Goal: Transaction & Acquisition: Purchase product/service

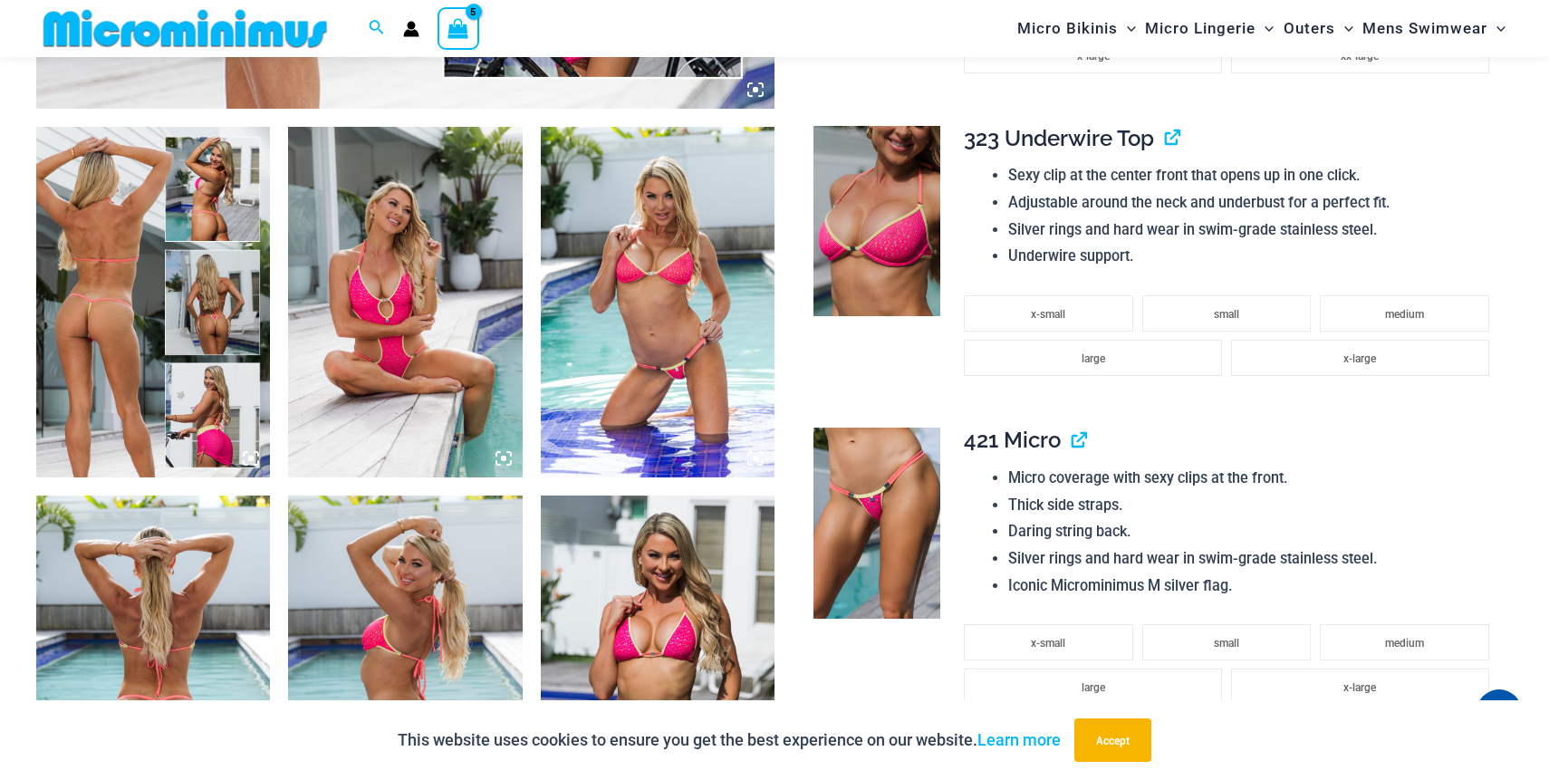
scroll to position [1107, 0]
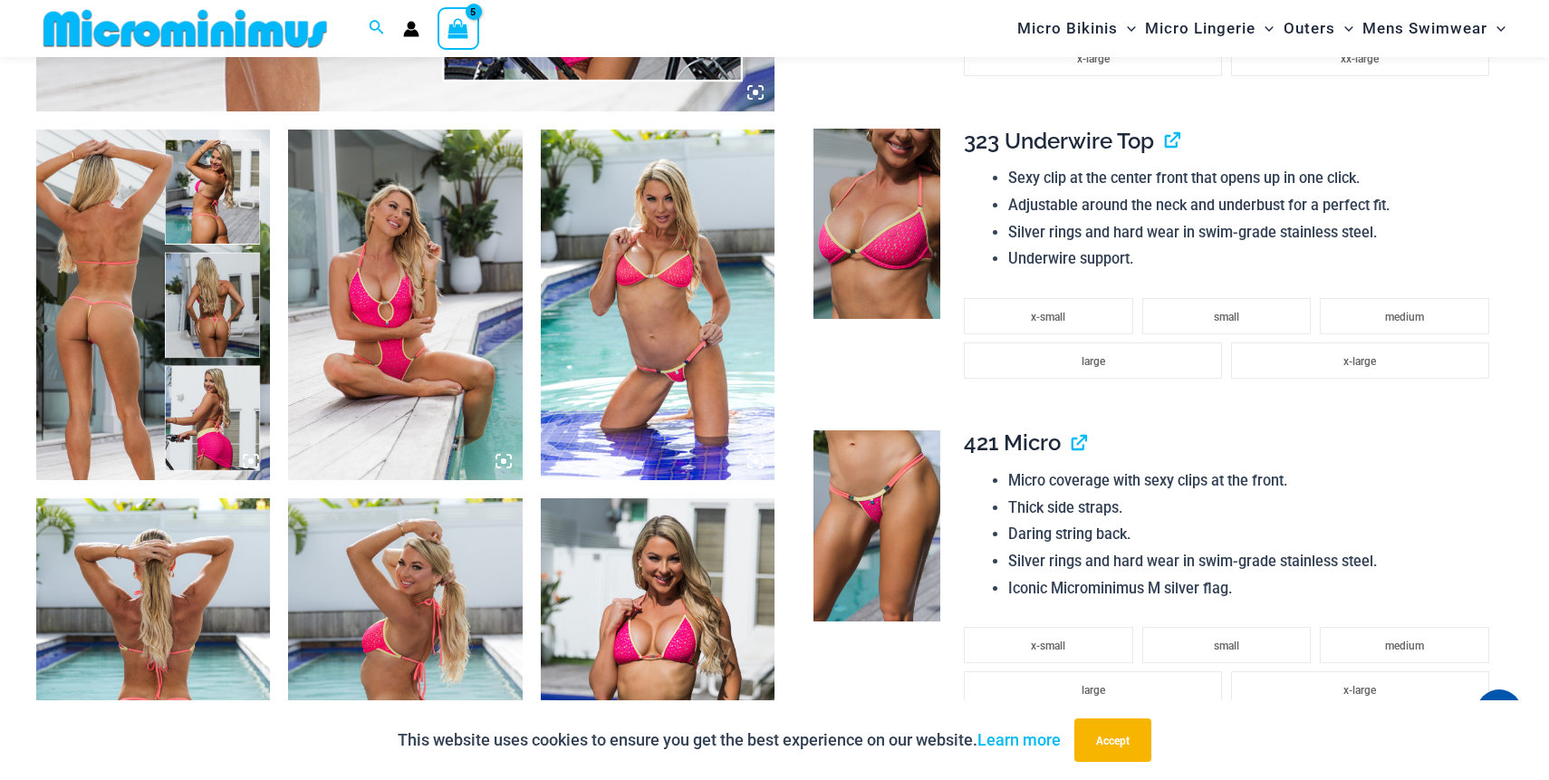
click at [386, 351] on img at bounding box center [405, 305] width 234 height 351
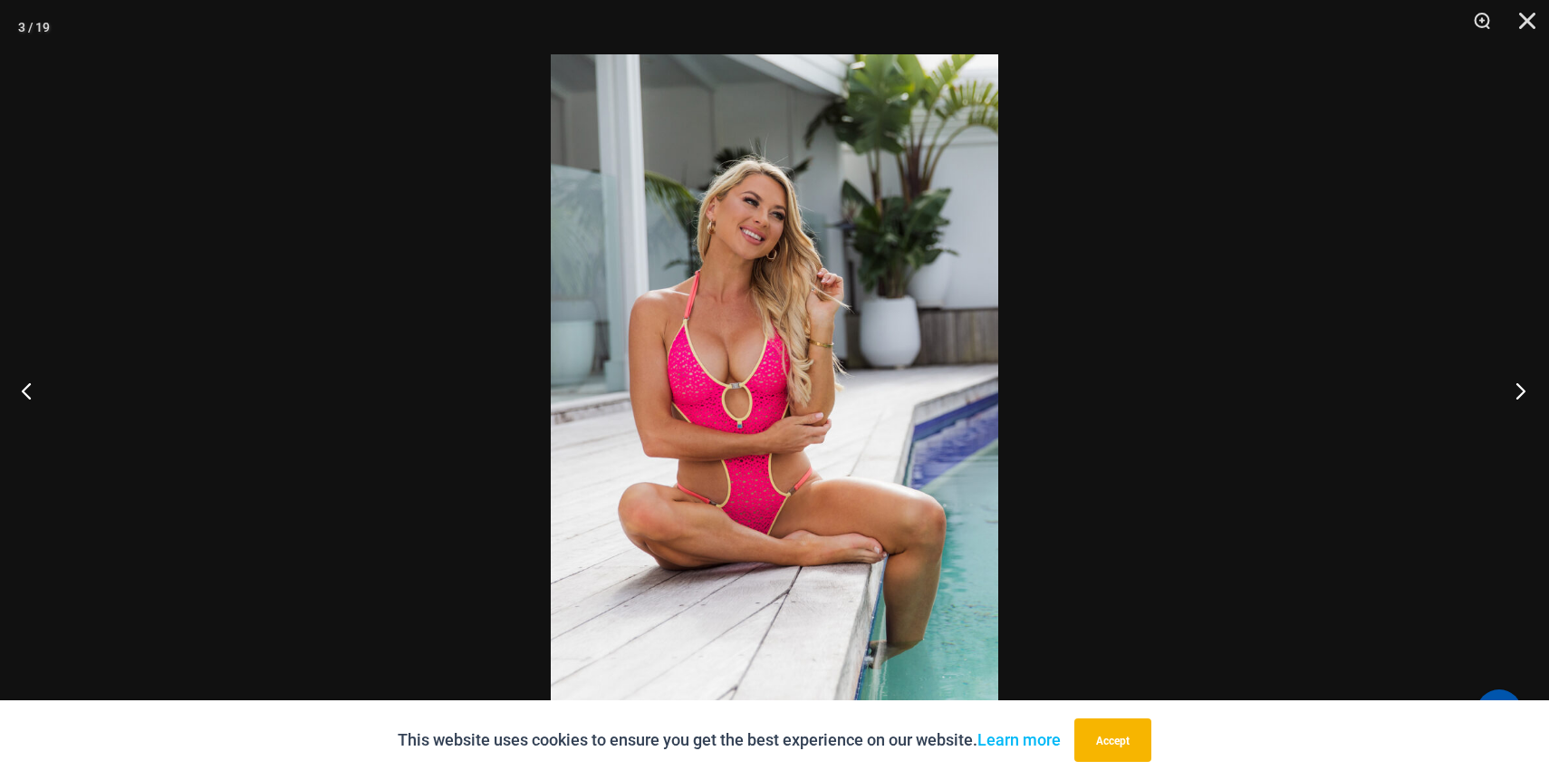
click at [1530, 384] on button "Next" at bounding box center [1515, 390] width 68 height 91
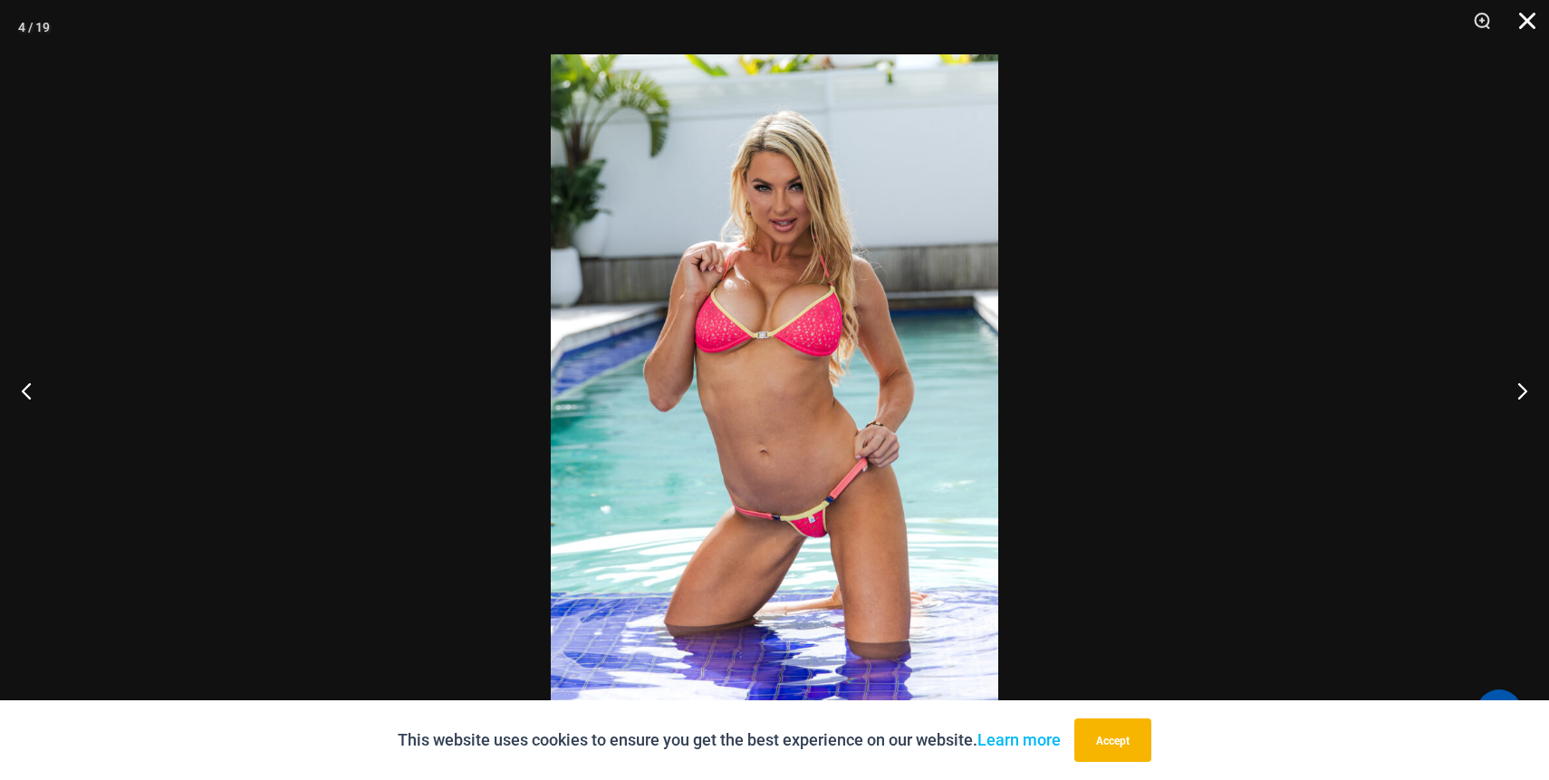
click at [1527, 27] on button "Close" at bounding box center [1520, 27] width 45 height 54
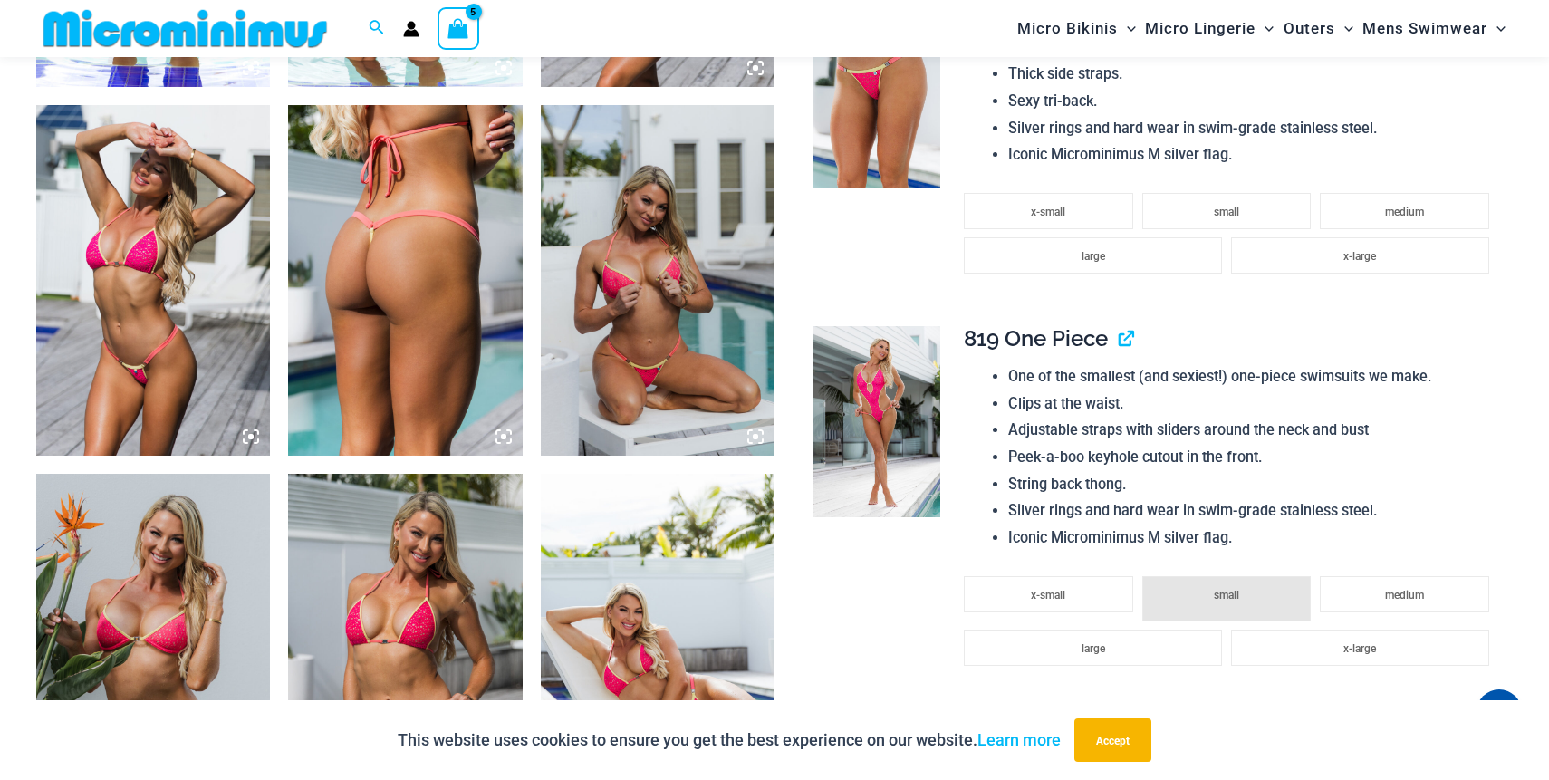
scroll to position [1874, 0]
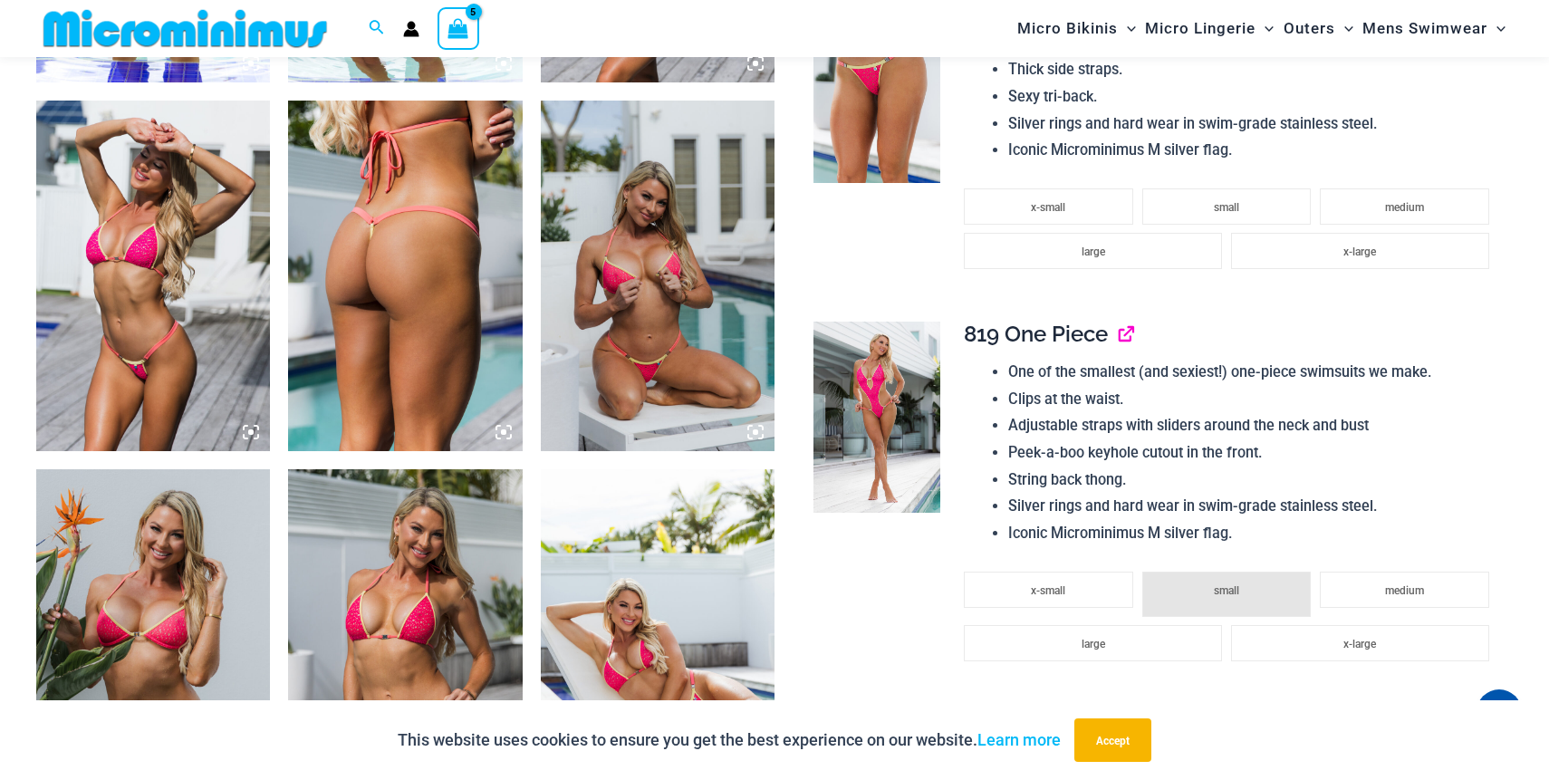
click at [1119, 336] on link "View product" at bounding box center [1119, 334] width 0 height 26
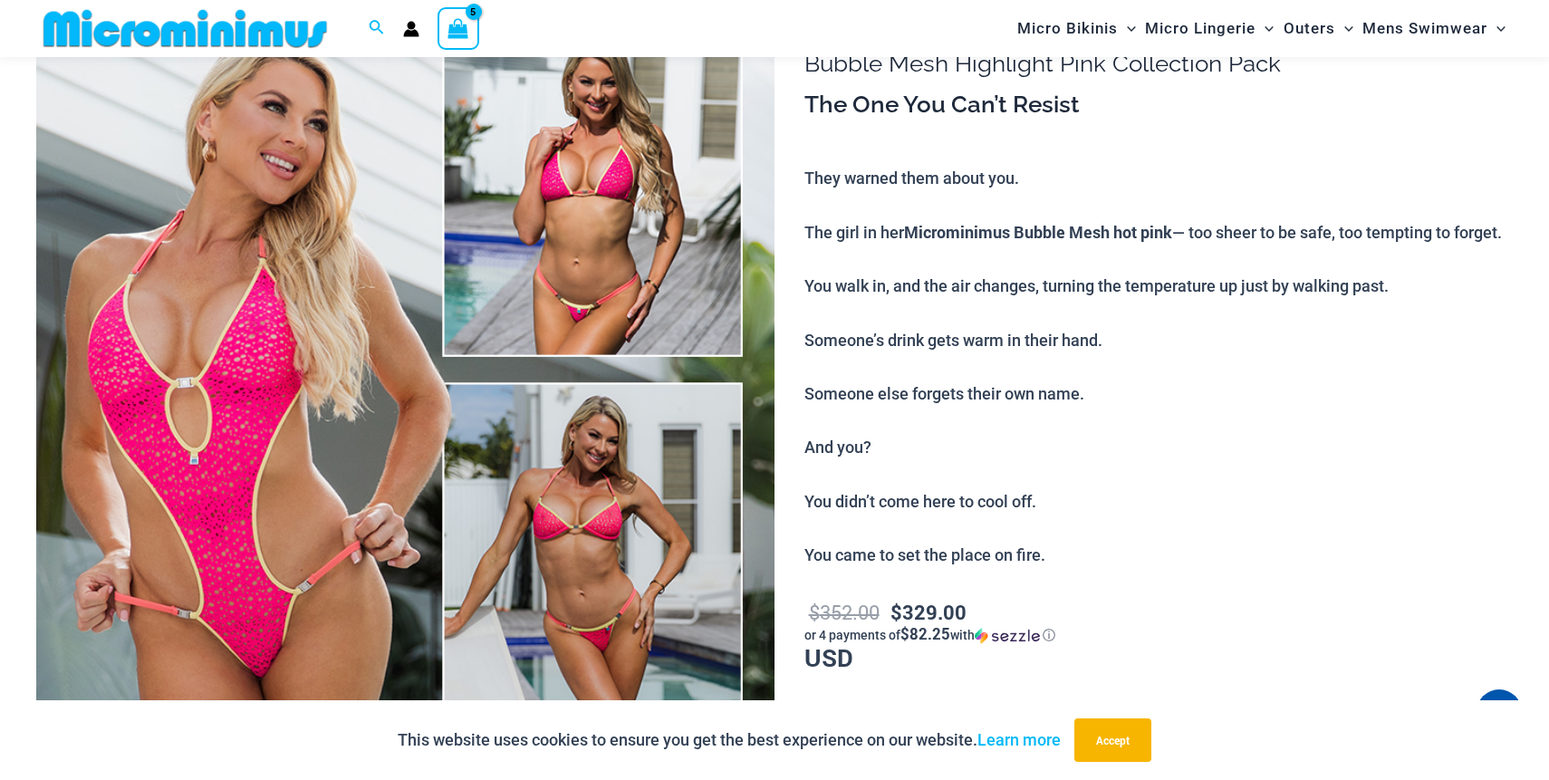
scroll to position [0, 0]
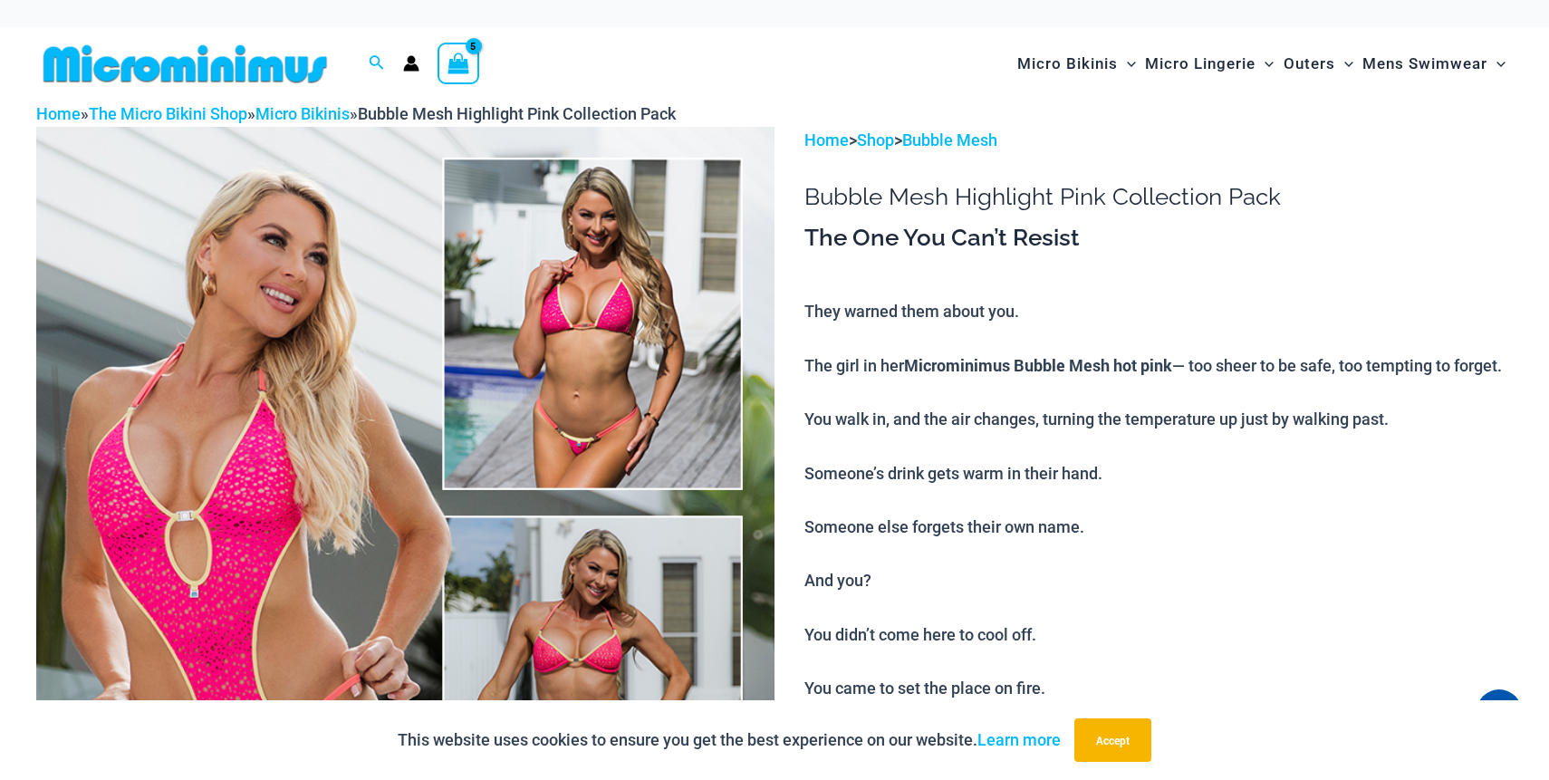
click at [458, 55] on icon "View Shopping Cart, 5 items" at bounding box center [458, 63] width 21 height 21
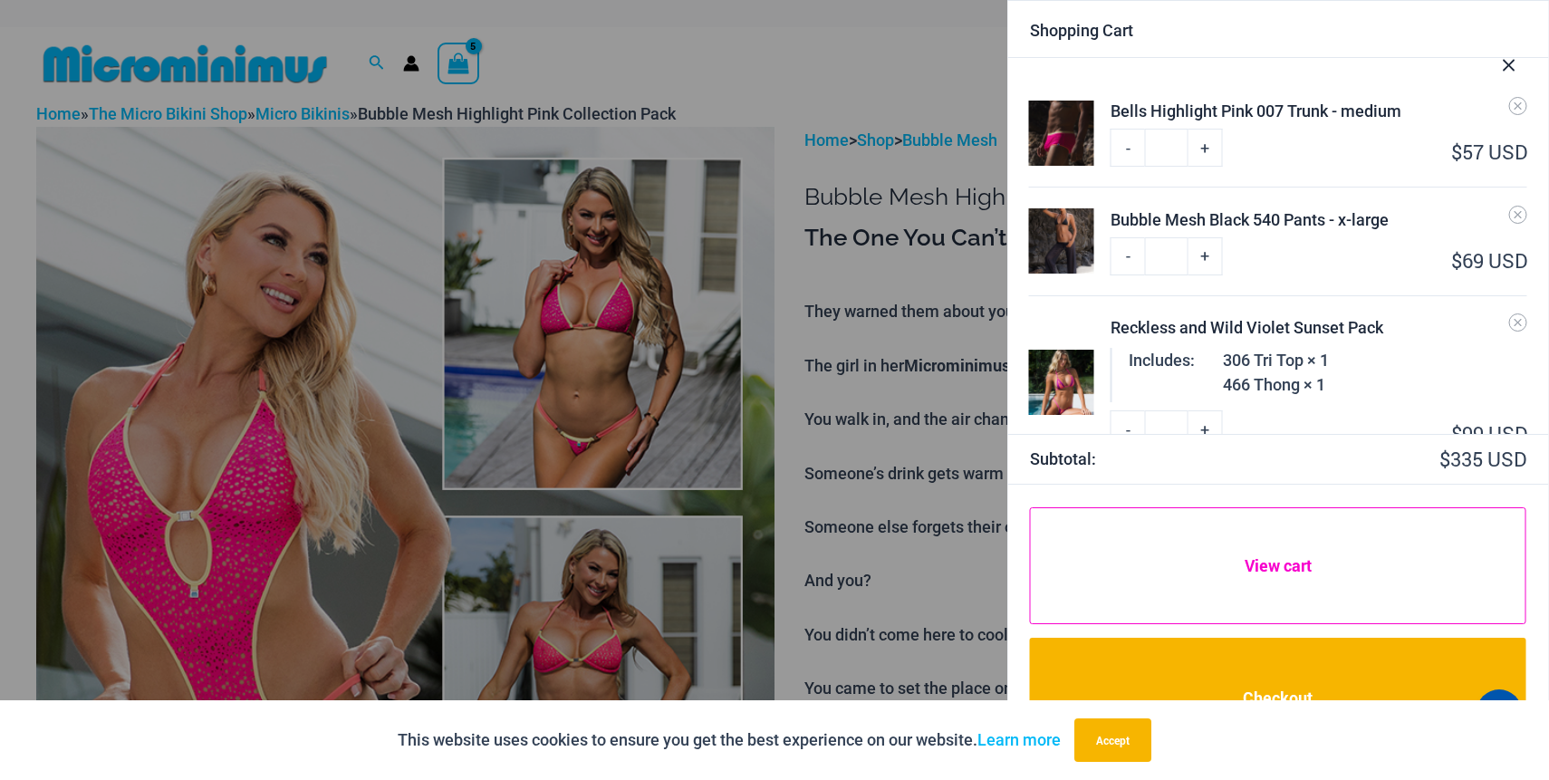
click at [1236, 553] on link "View cart" at bounding box center [1278, 566] width 496 height 118
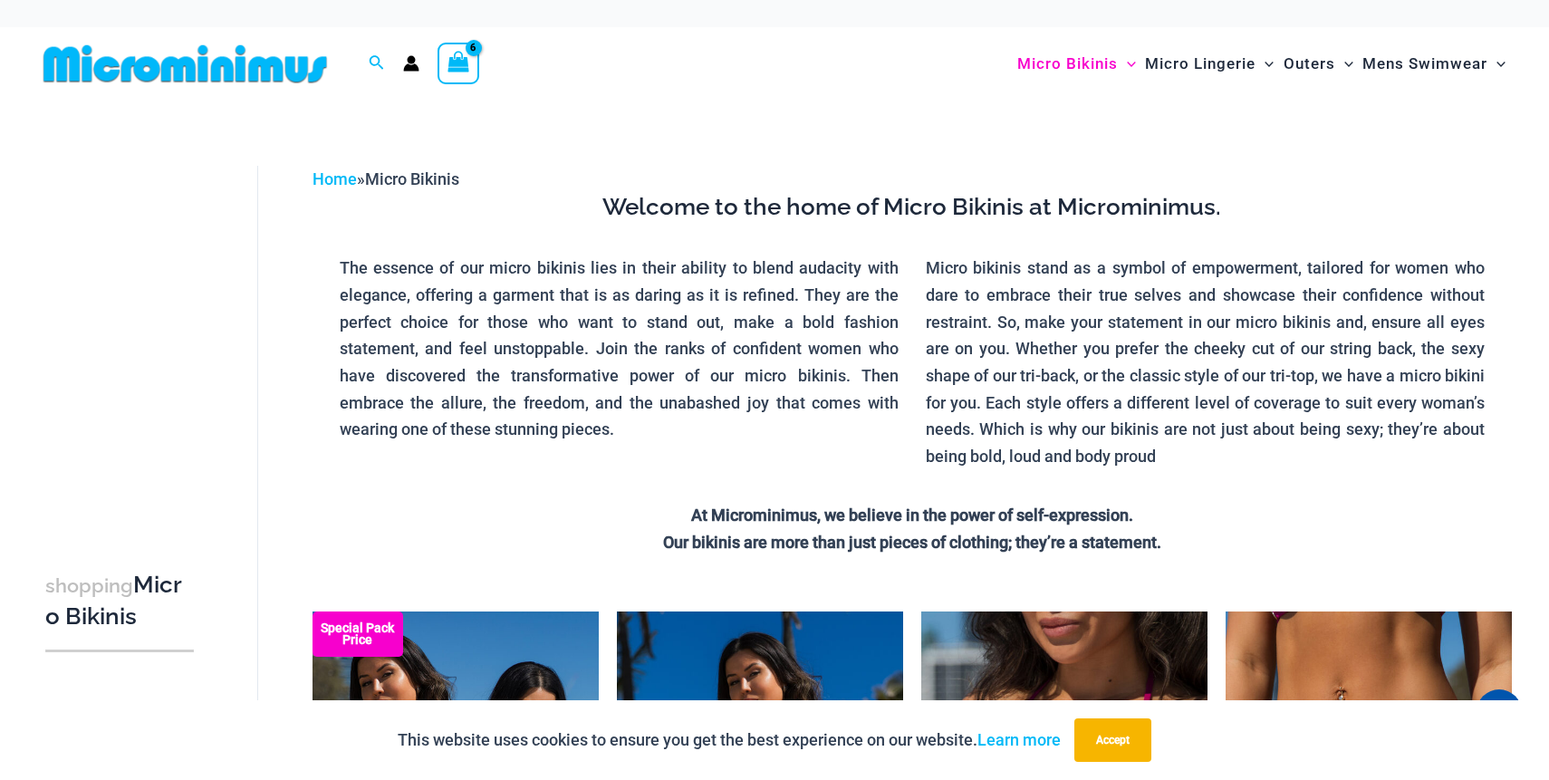
type input "**********"
click at [463, 63] on icon "View Shopping Cart, 6 items" at bounding box center [458, 62] width 21 height 21
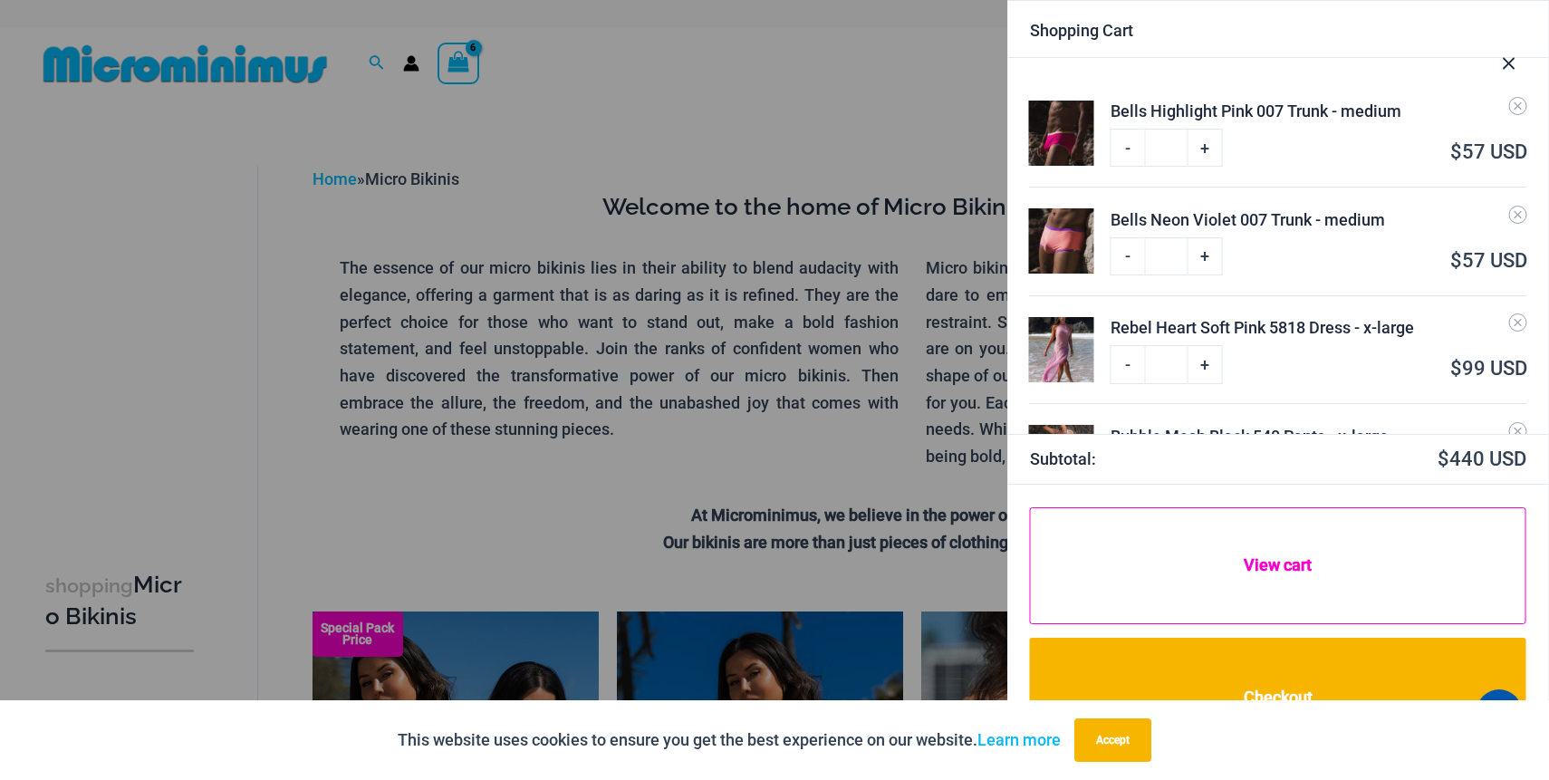
click at [1241, 572] on link "View cart" at bounding box center [1278, 566] width 496 height 118
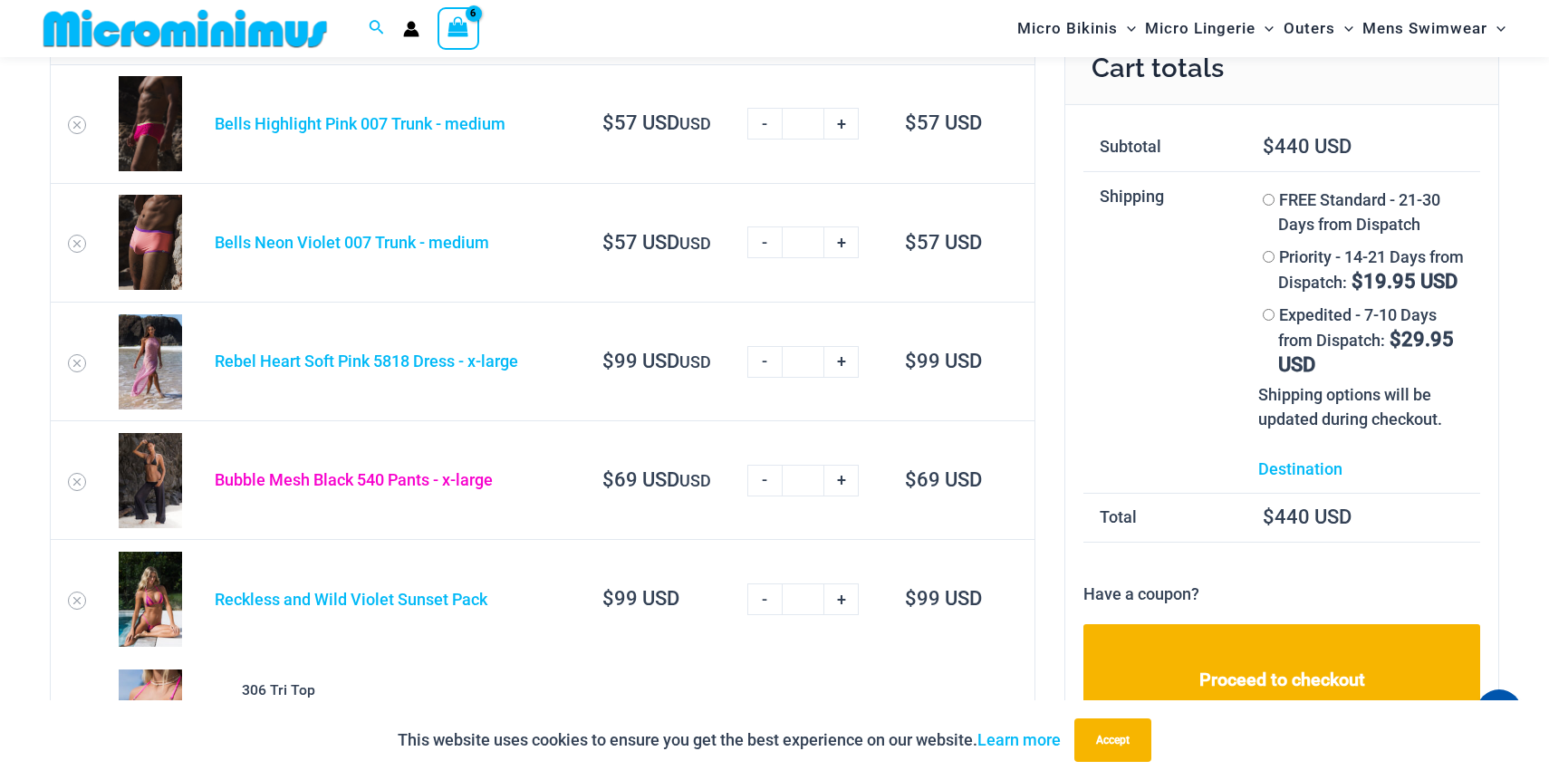
scroll to position [79, 0]
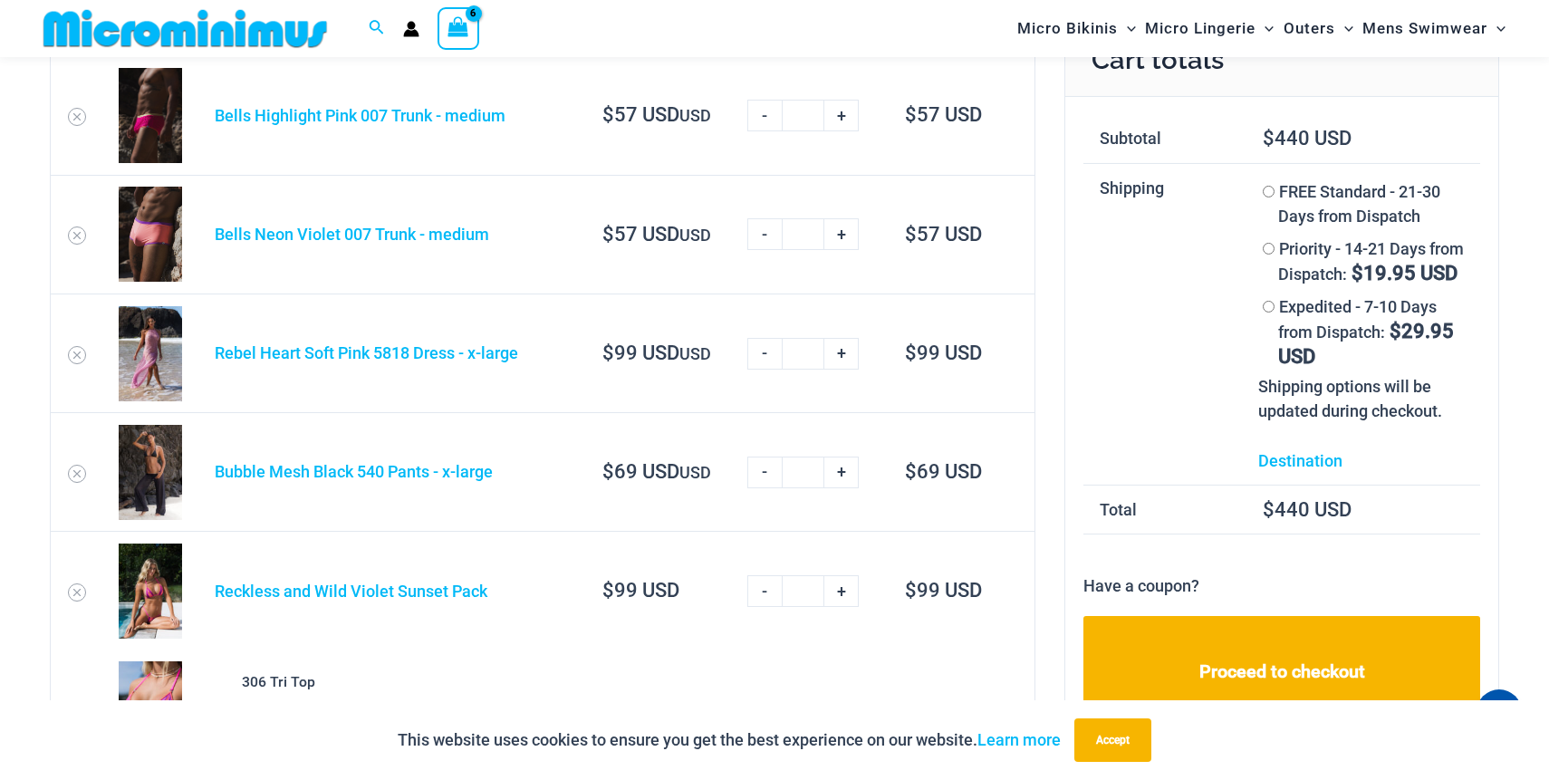
type input "**********"
click at [765, 239] on link "-" at bounding box center [764, 234] width 34 height 32
type input "*"
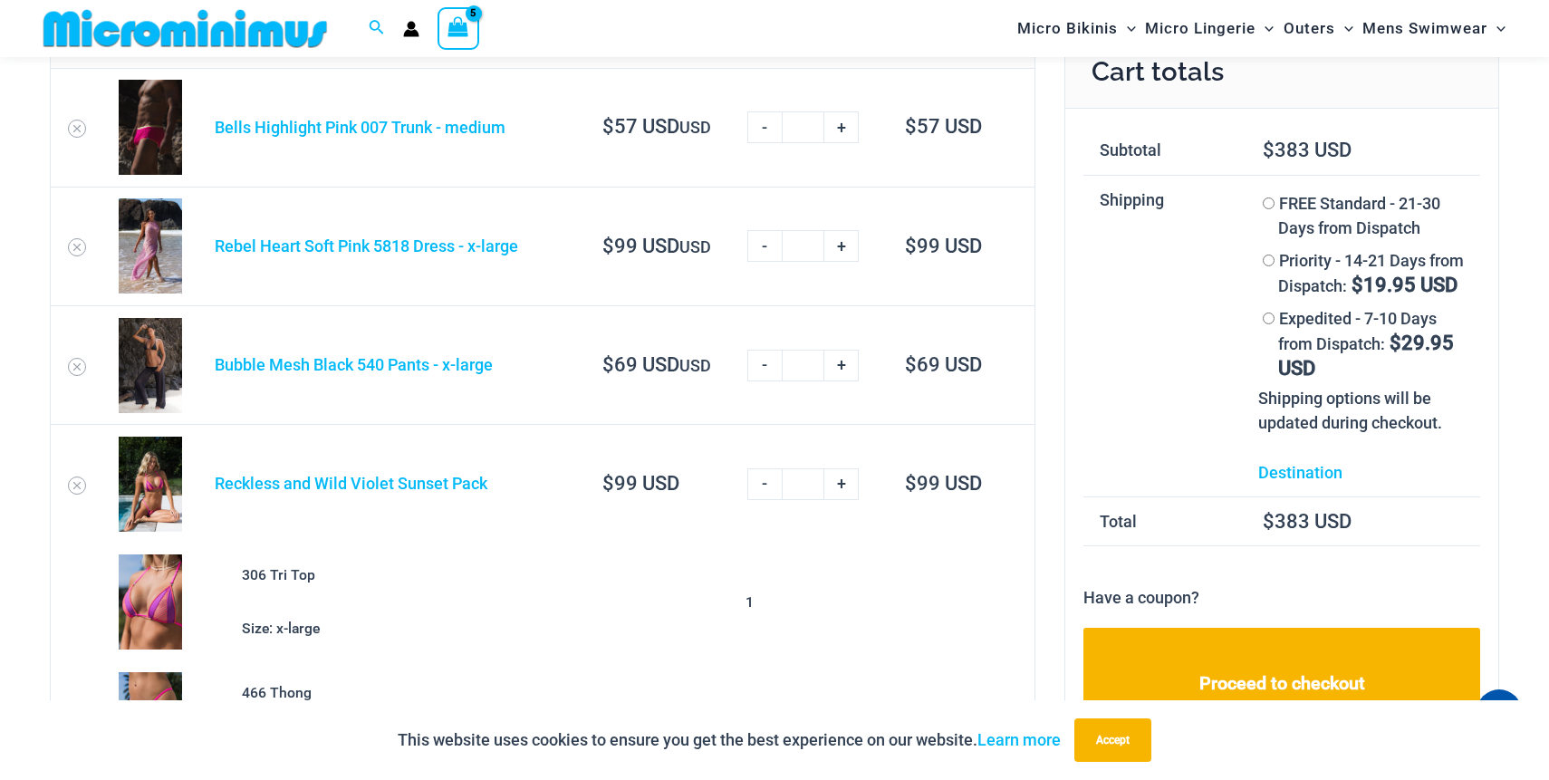
scroll to position [0, 0]
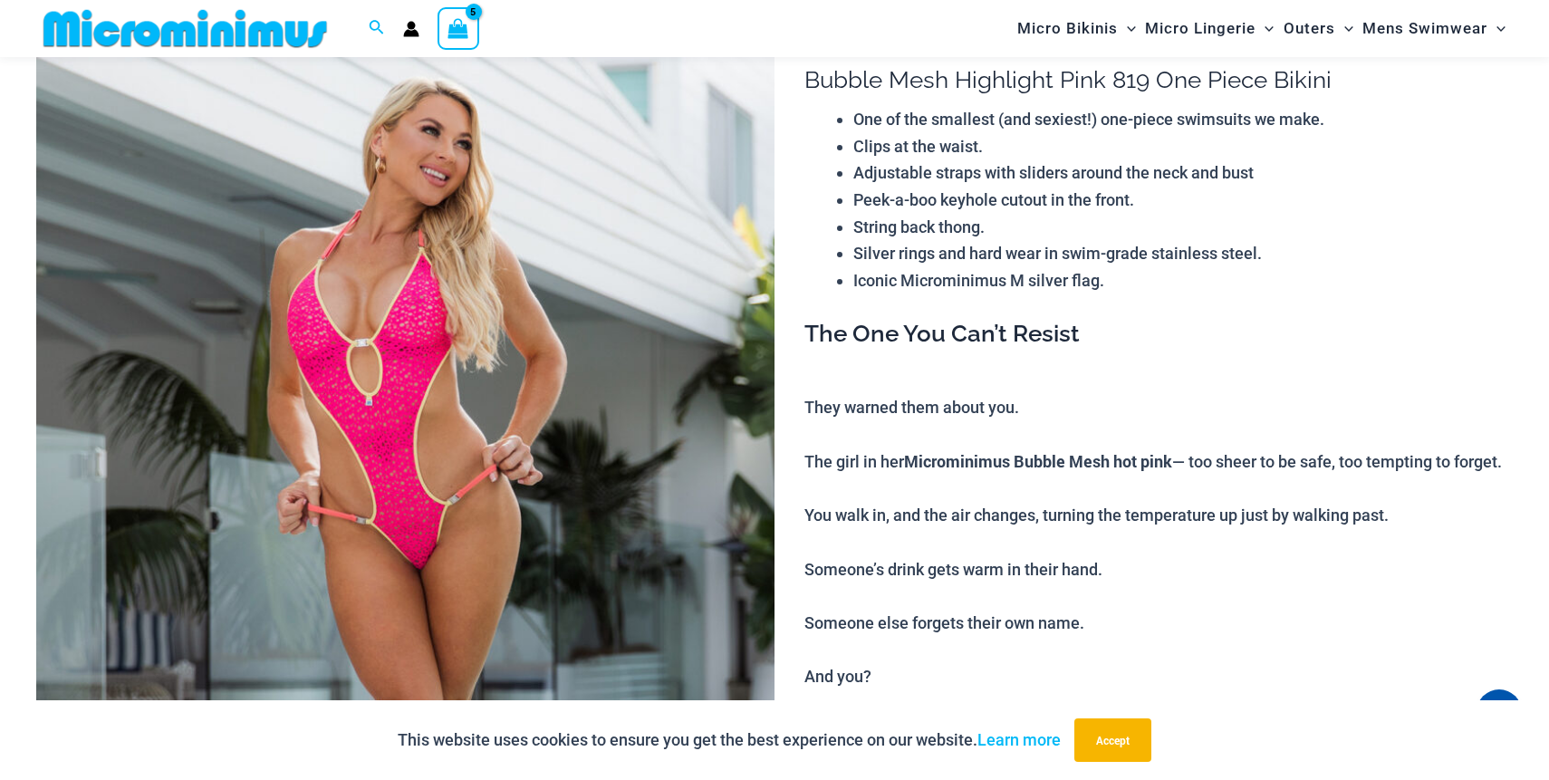
scroll to position [163, 0]
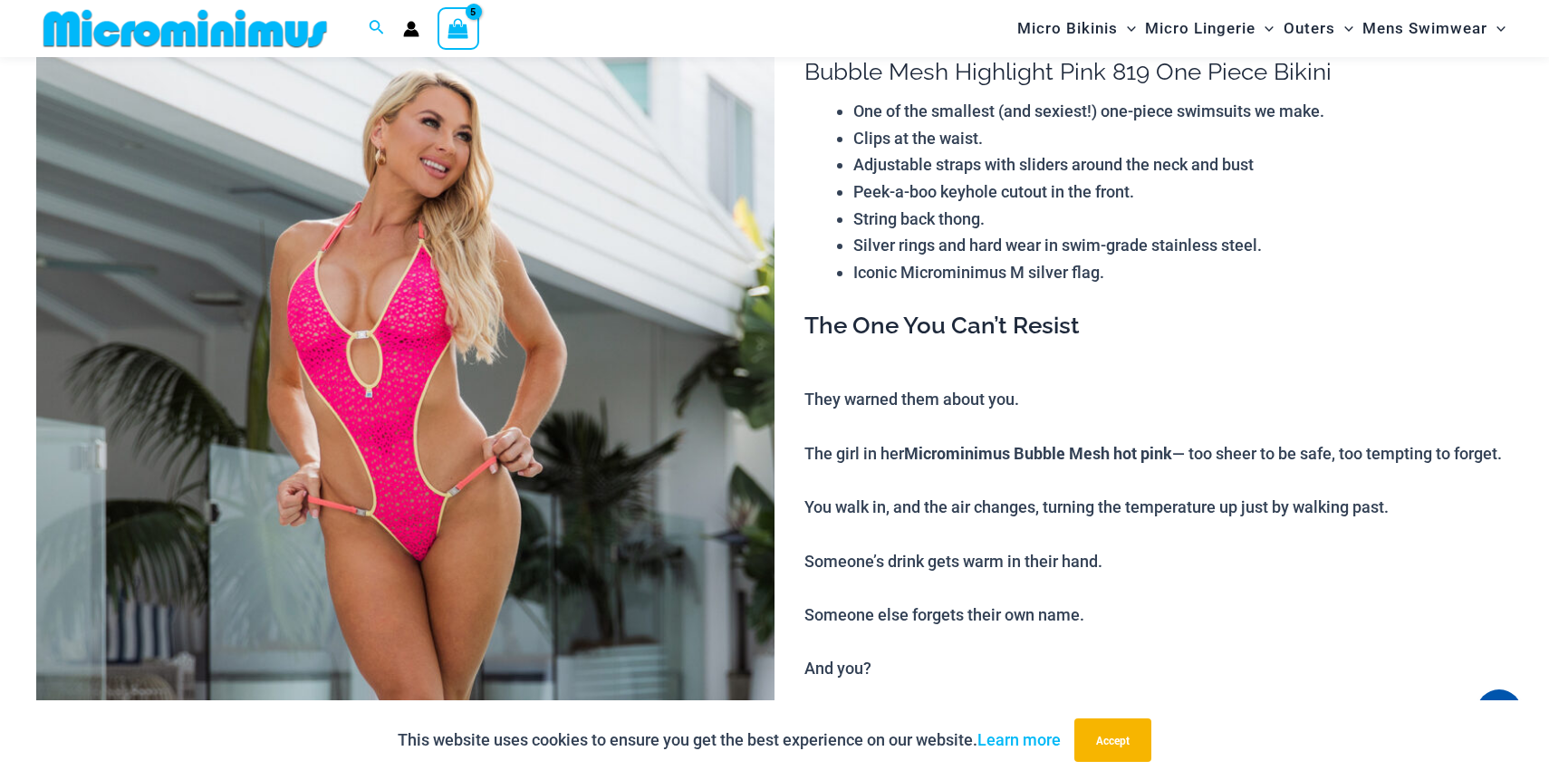
type input "**********"
click at [412, 535] on img at bounding box center [405, 556] width 738 height 1108
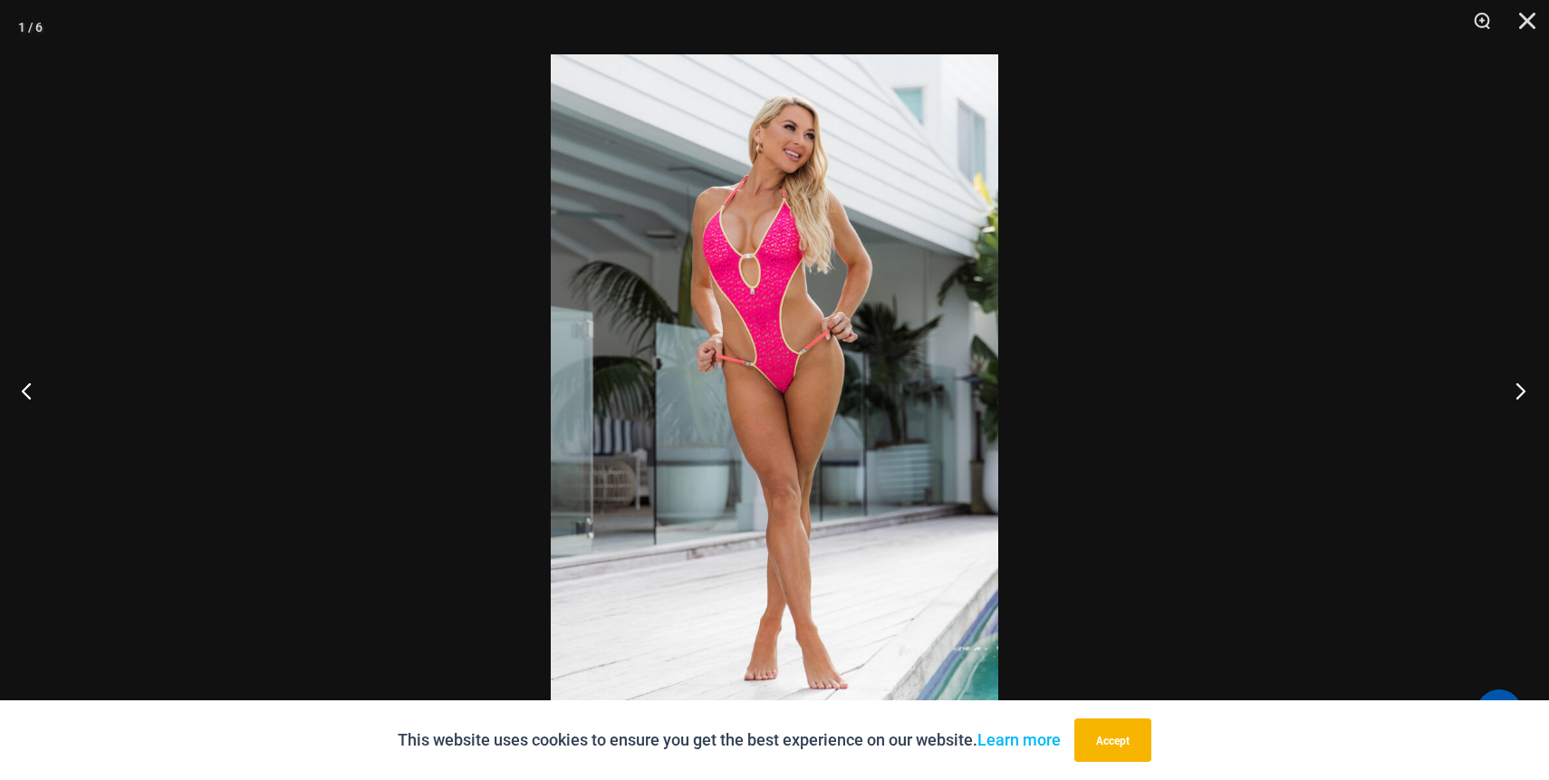
click at [1526, 390] on button "Next" at bounding box center [1515, 390] width 68 height 91
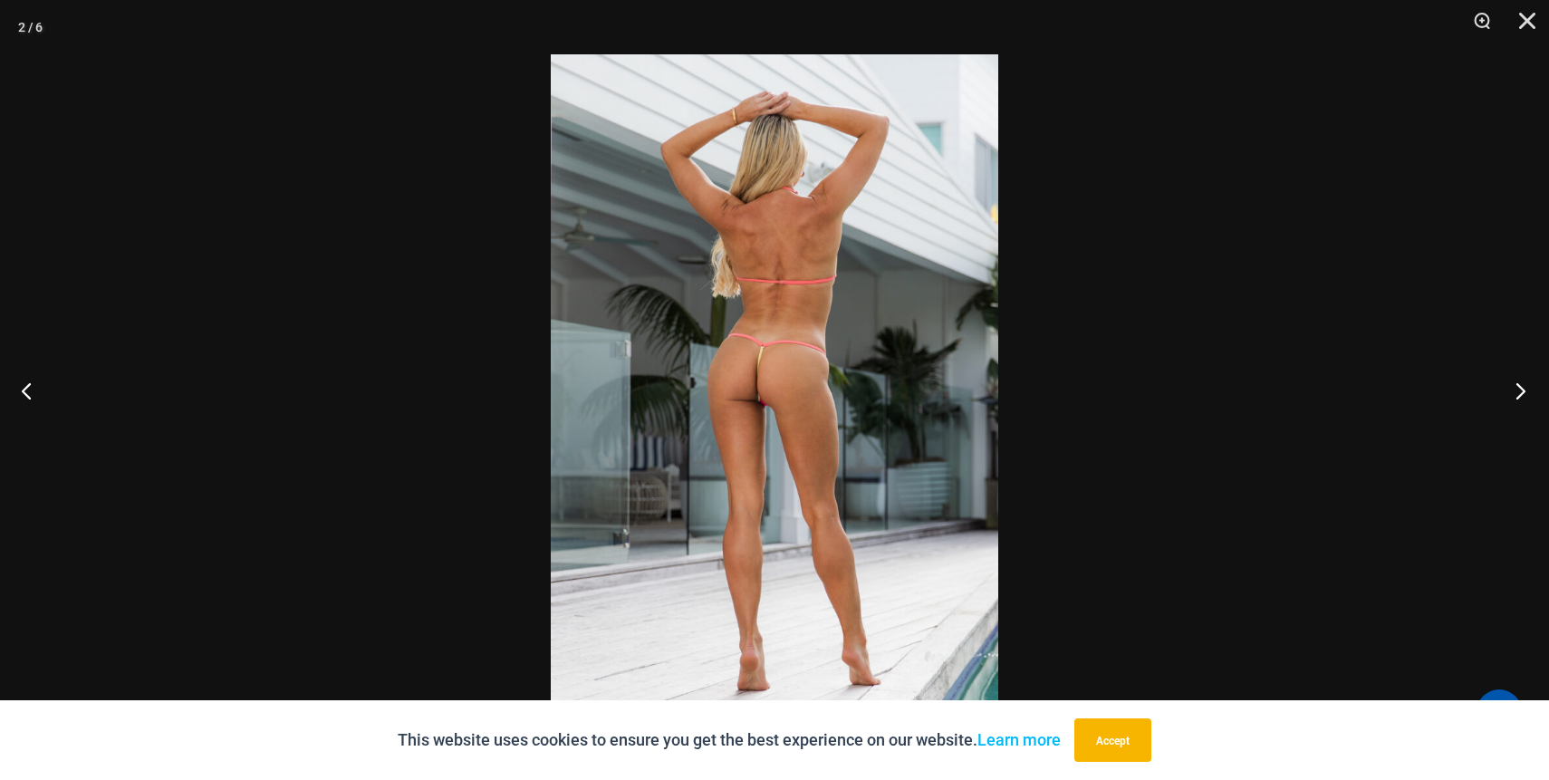
click at [1526, 390] on button "Next" at bounding box center [1515, 390] width 68 height 91
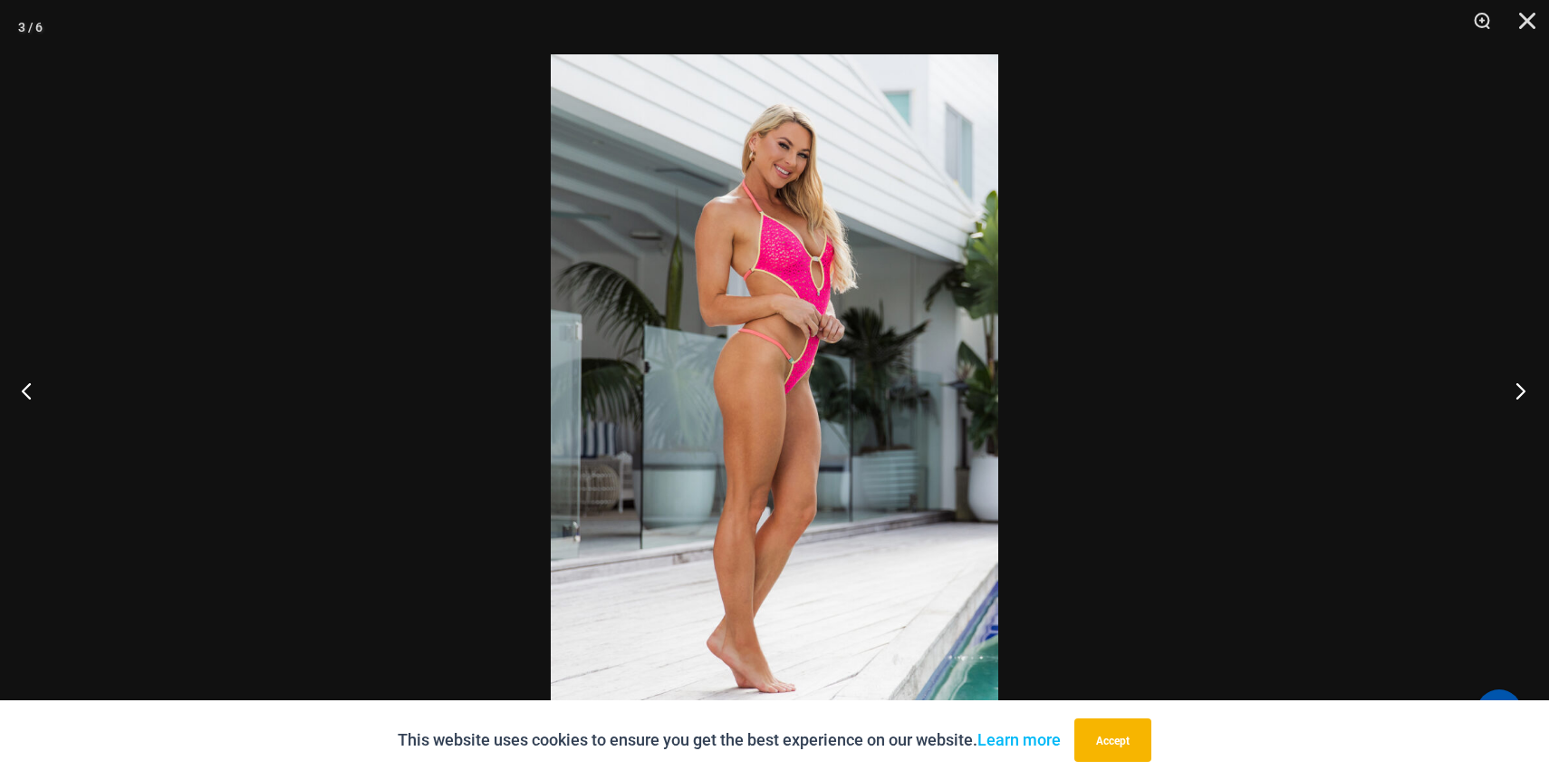
click at [1526, 390] on button "Next" at bounding box center [1515, 390] width 68 height 91
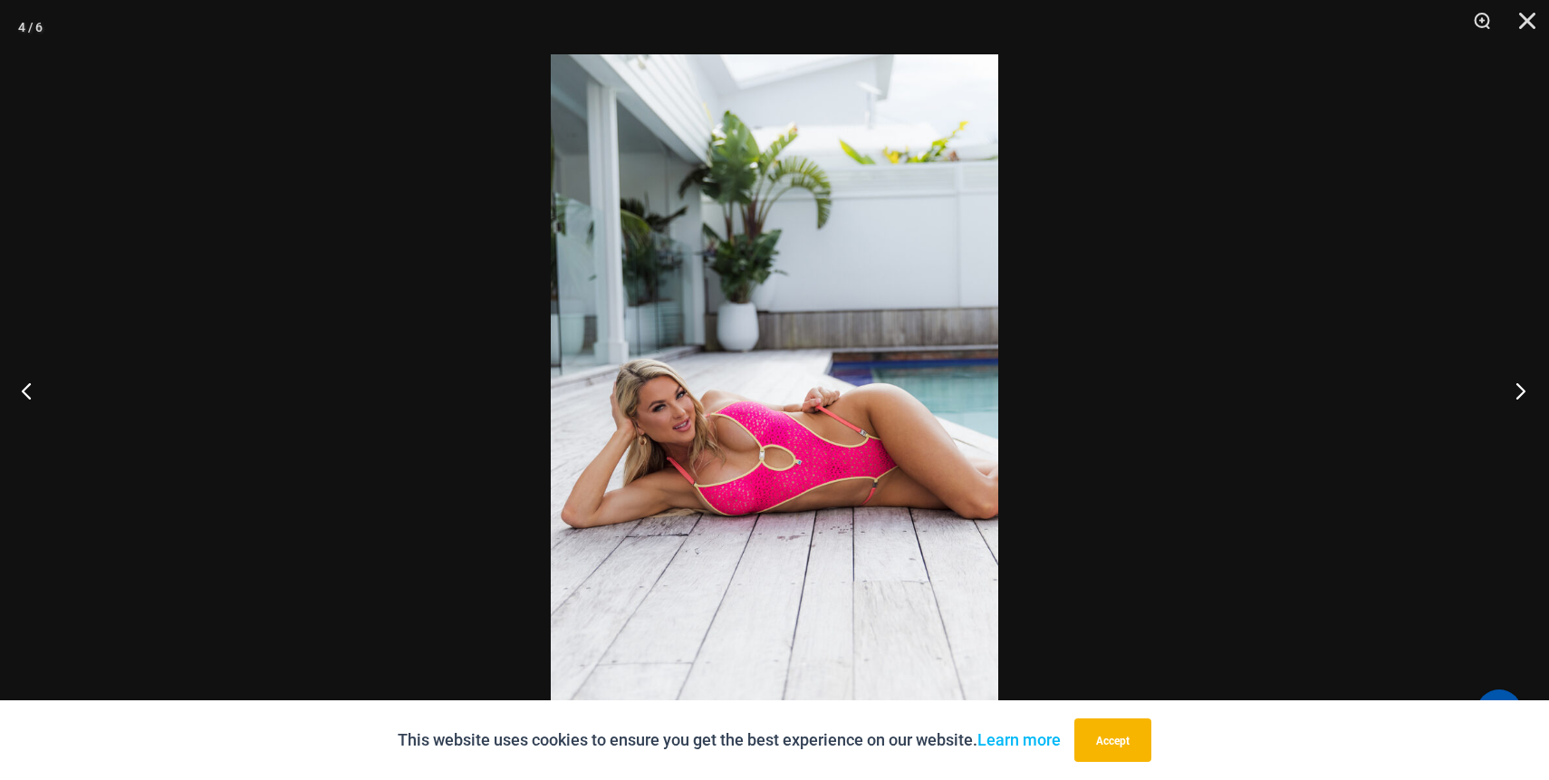
click at [1526, 390] on button "Next" at bounding box center [1515, 390] width 68 height 91
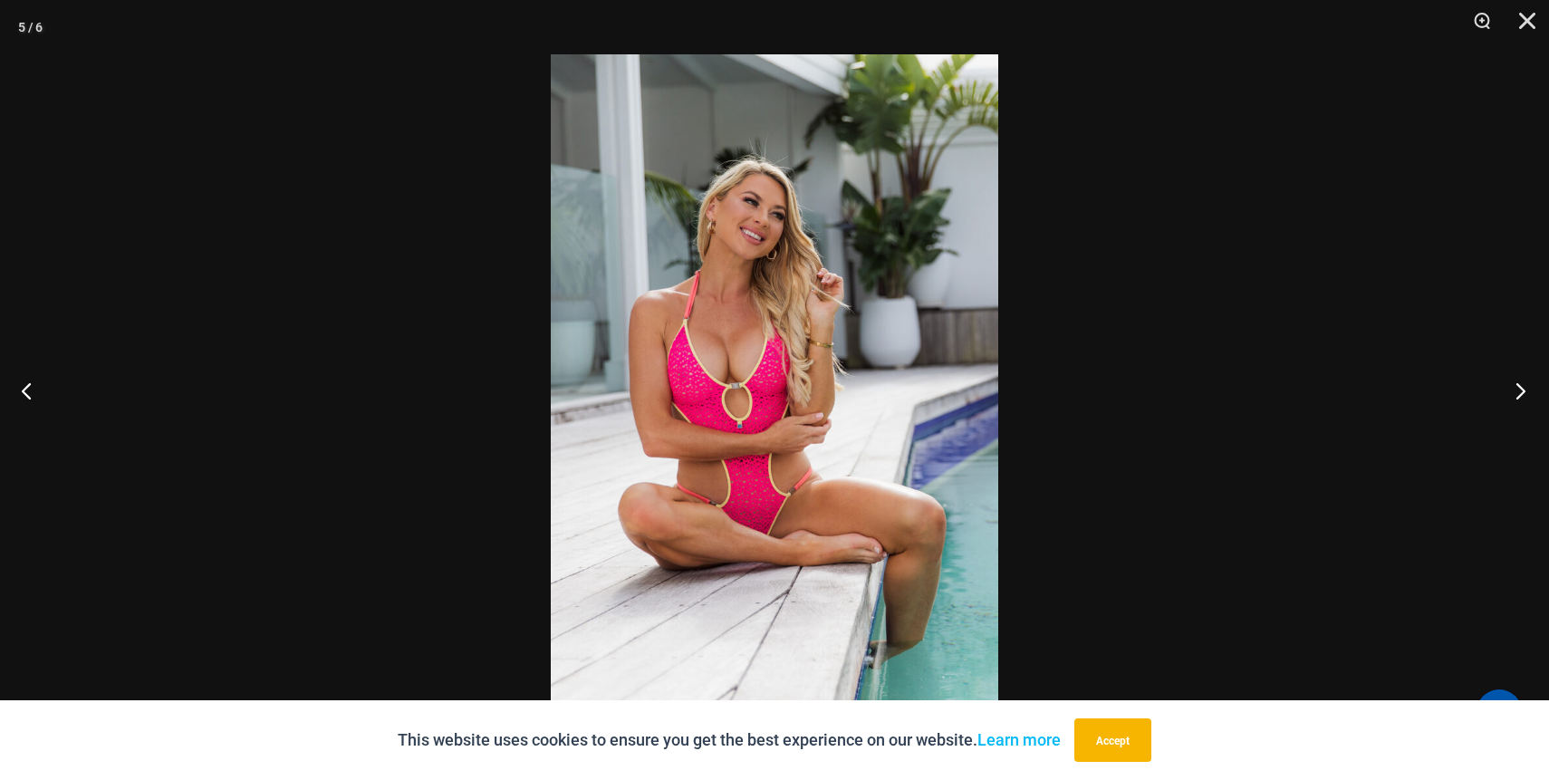
click at [1526, 390] on button "Next" at bounding box center [1515, 390] width 68 height 91
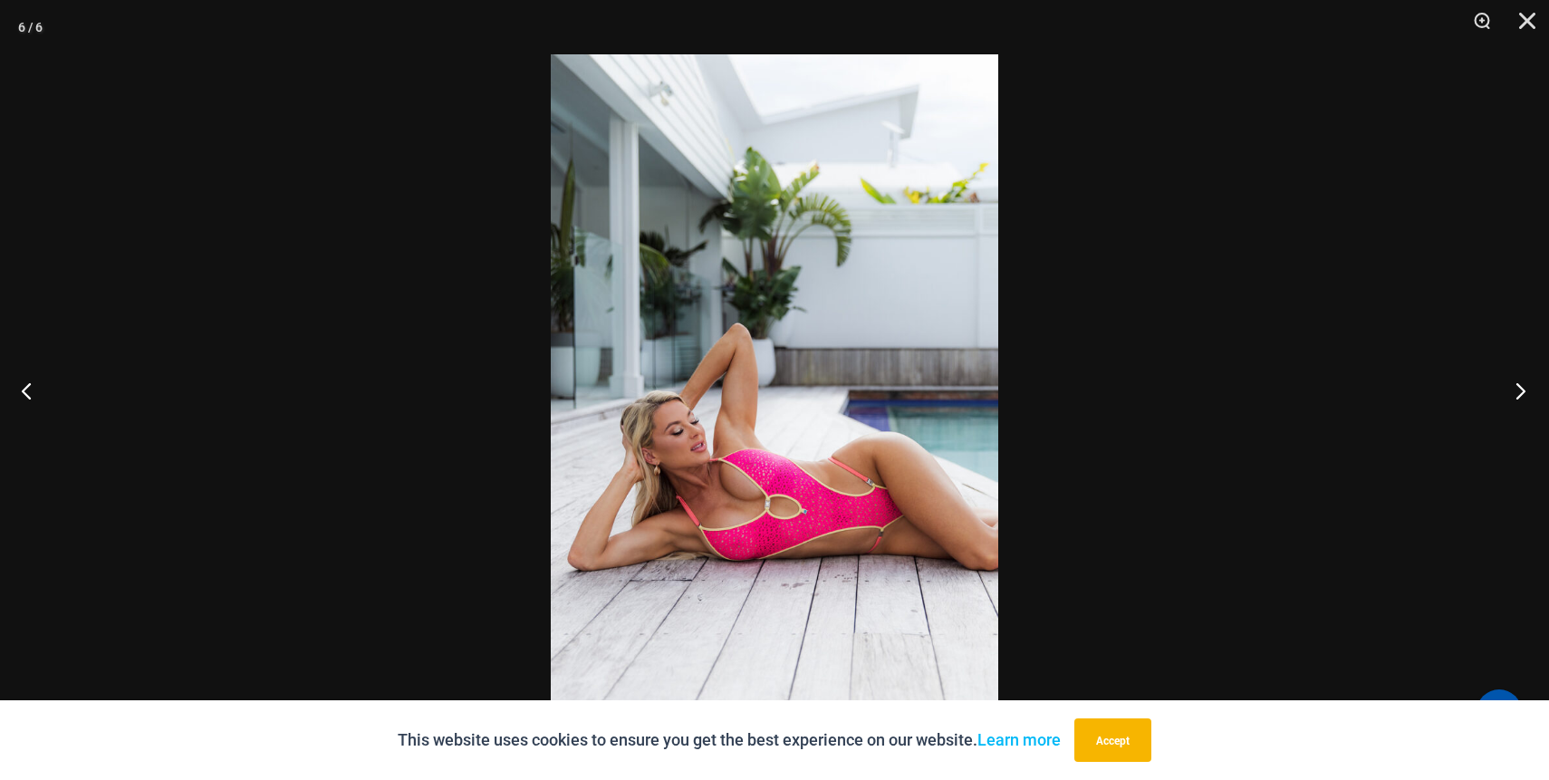
click at [1526, 390] on button "Next" at bounding box center [1515, 390] width 68 height 91
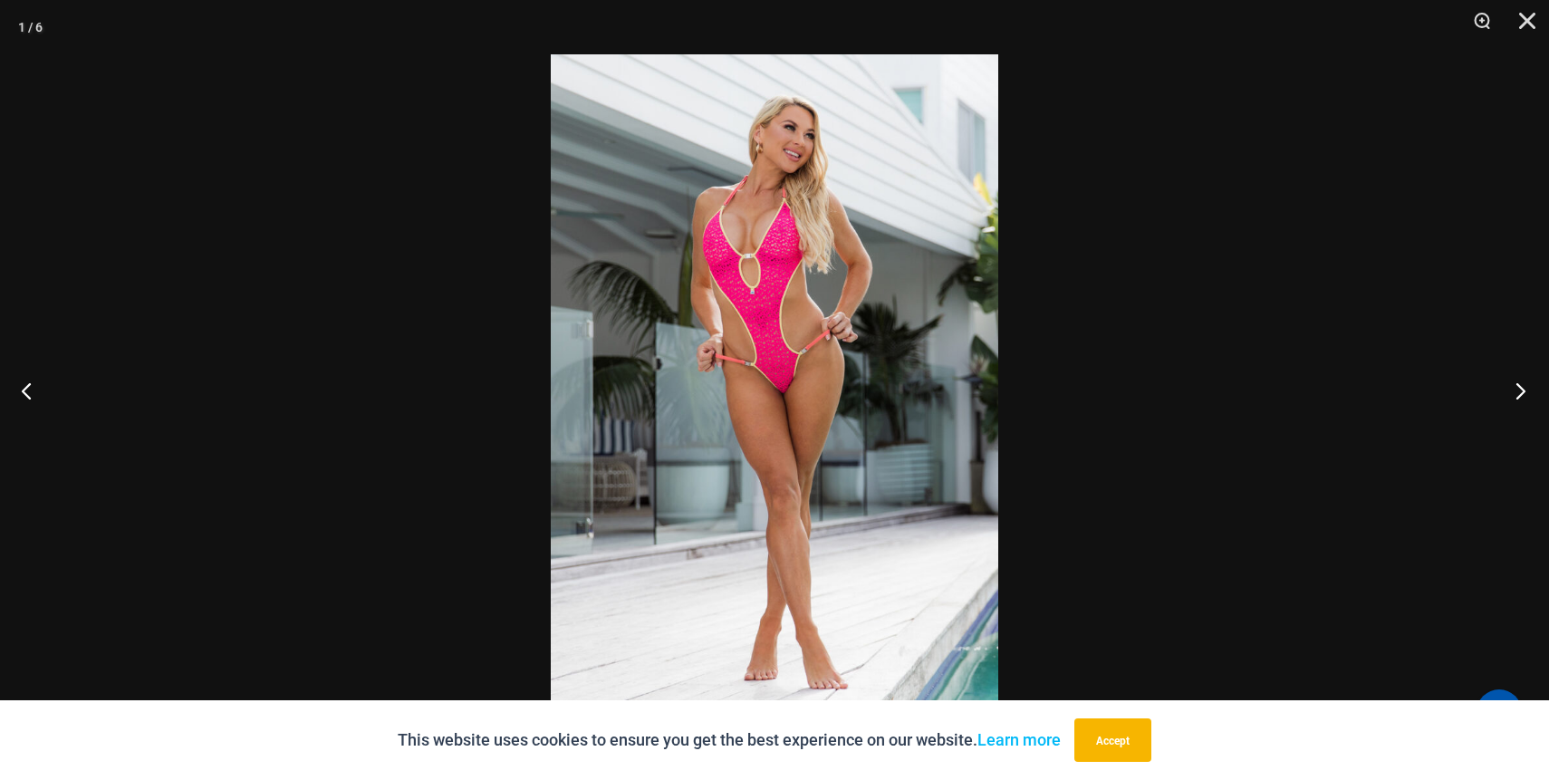
click at [1526, 390] on button "Next" at bounding box center [1515, 390] width 68 height 91
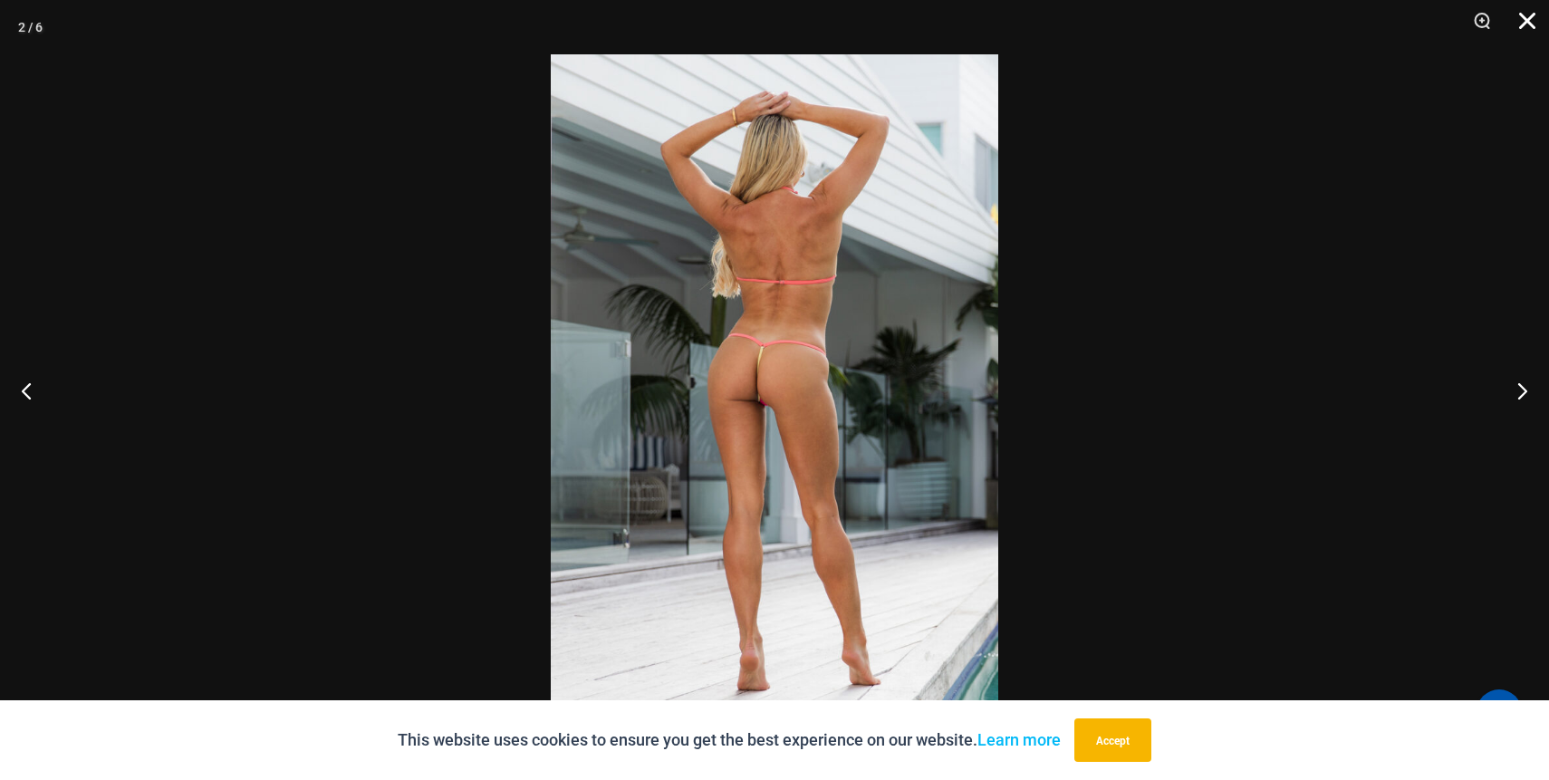
click at [1540, 33] on button "Close" at bounding box center [1520, 27] width 45 height 54
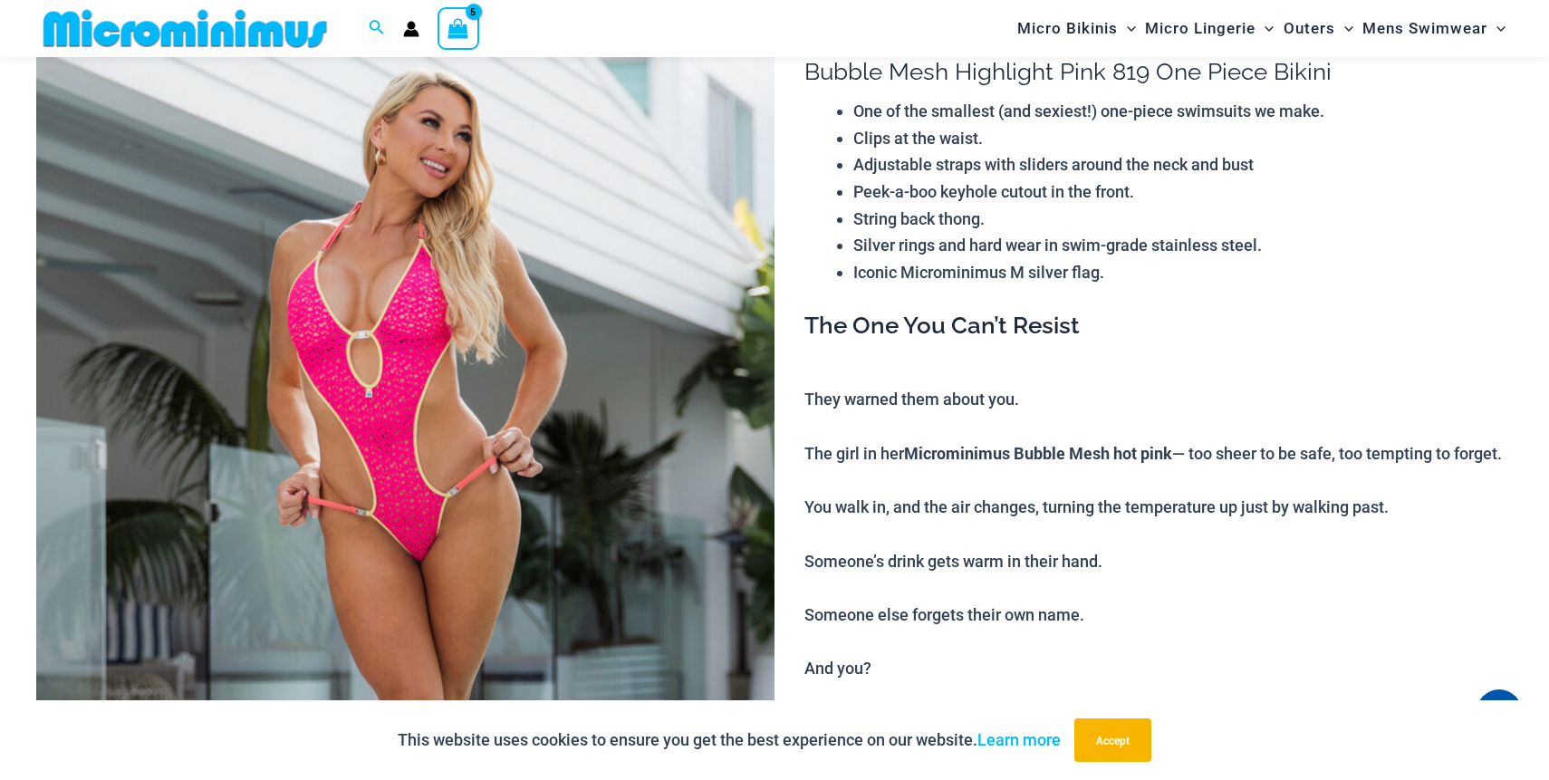
scroll to position [0, 0]
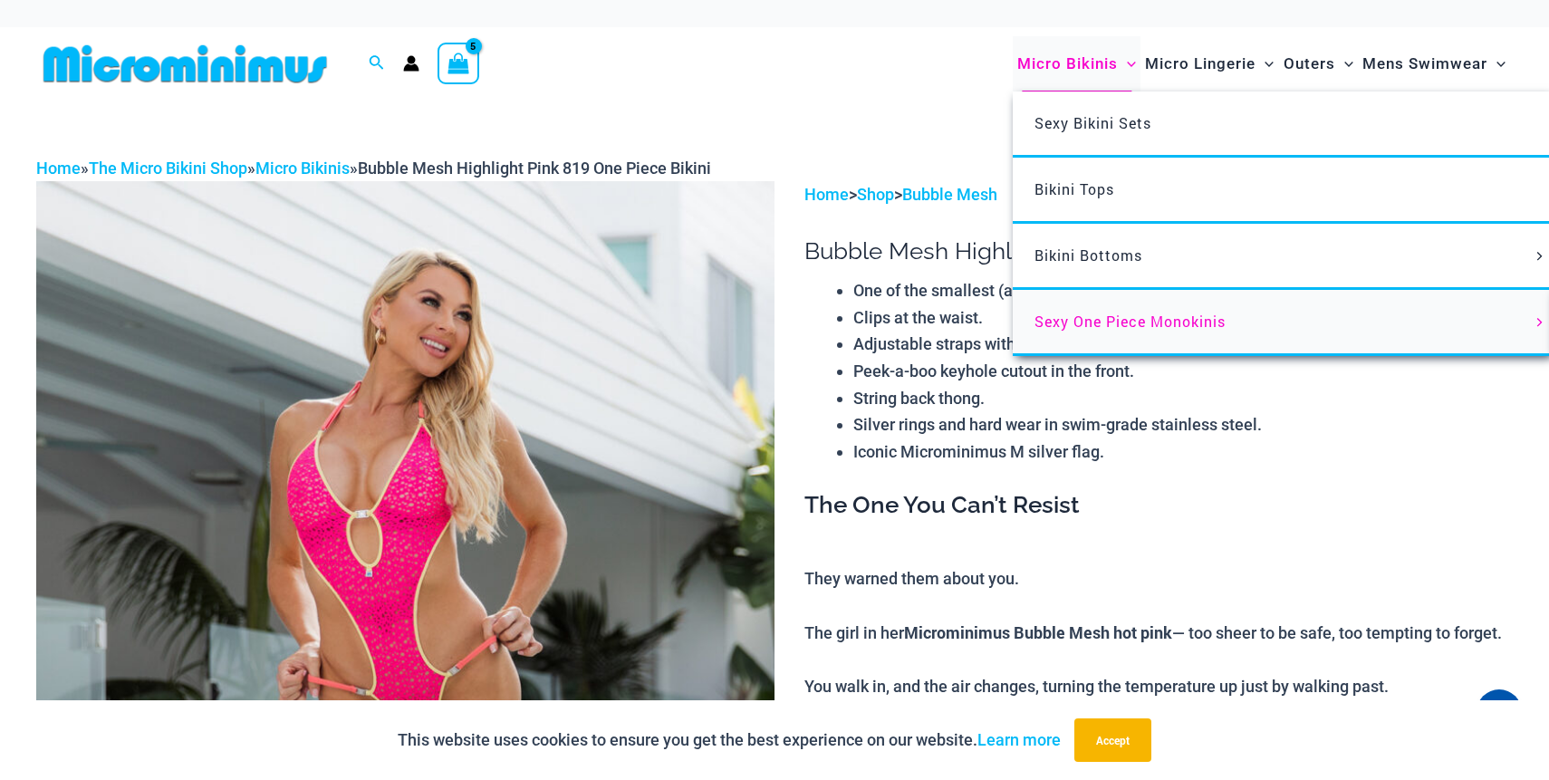
click at [1091, 316] on span "Sexy One Piece Monokinis" at bounding box center [1130, 321] width 191 height 19
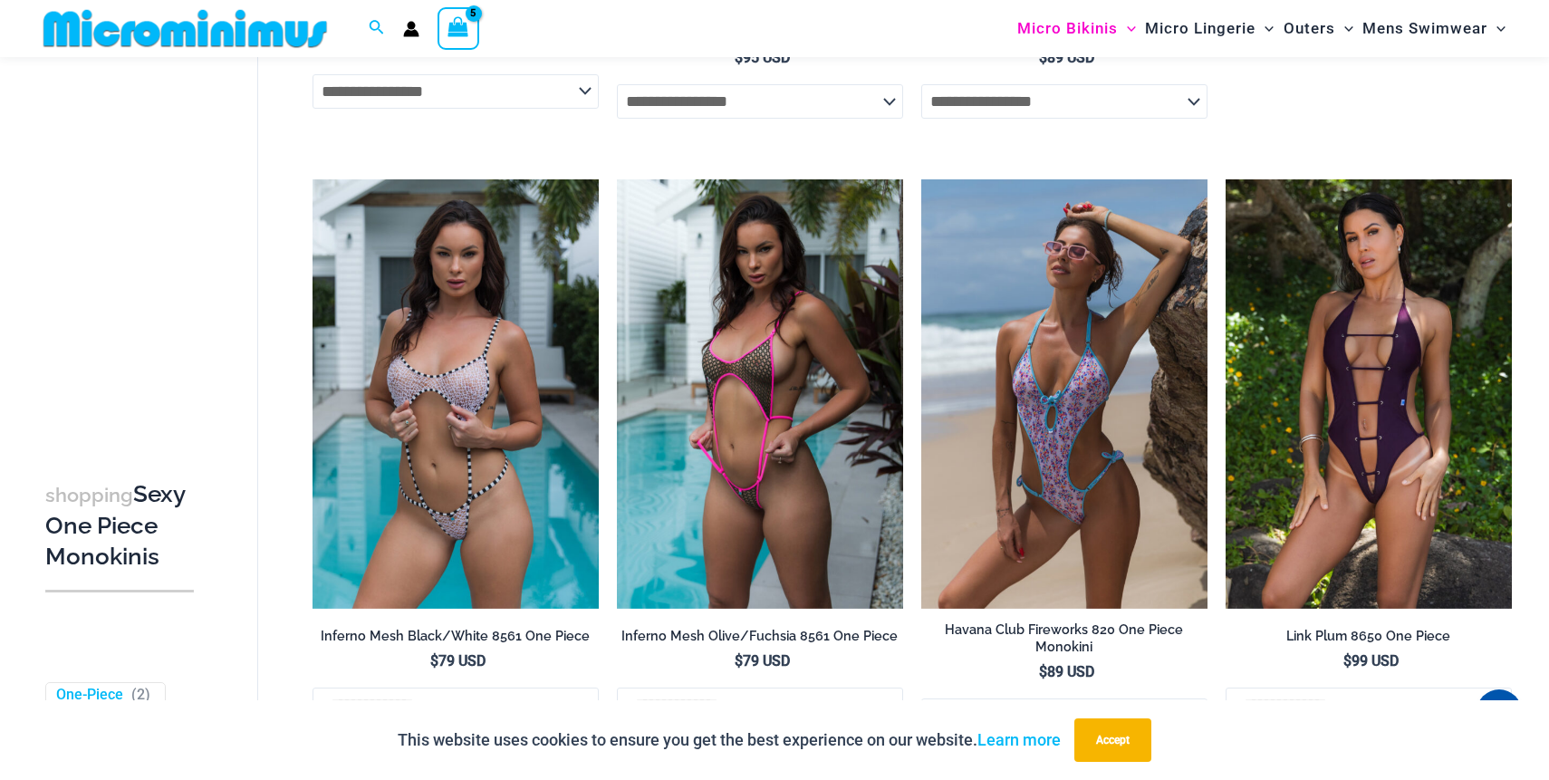
scroll to position [1252, 0]
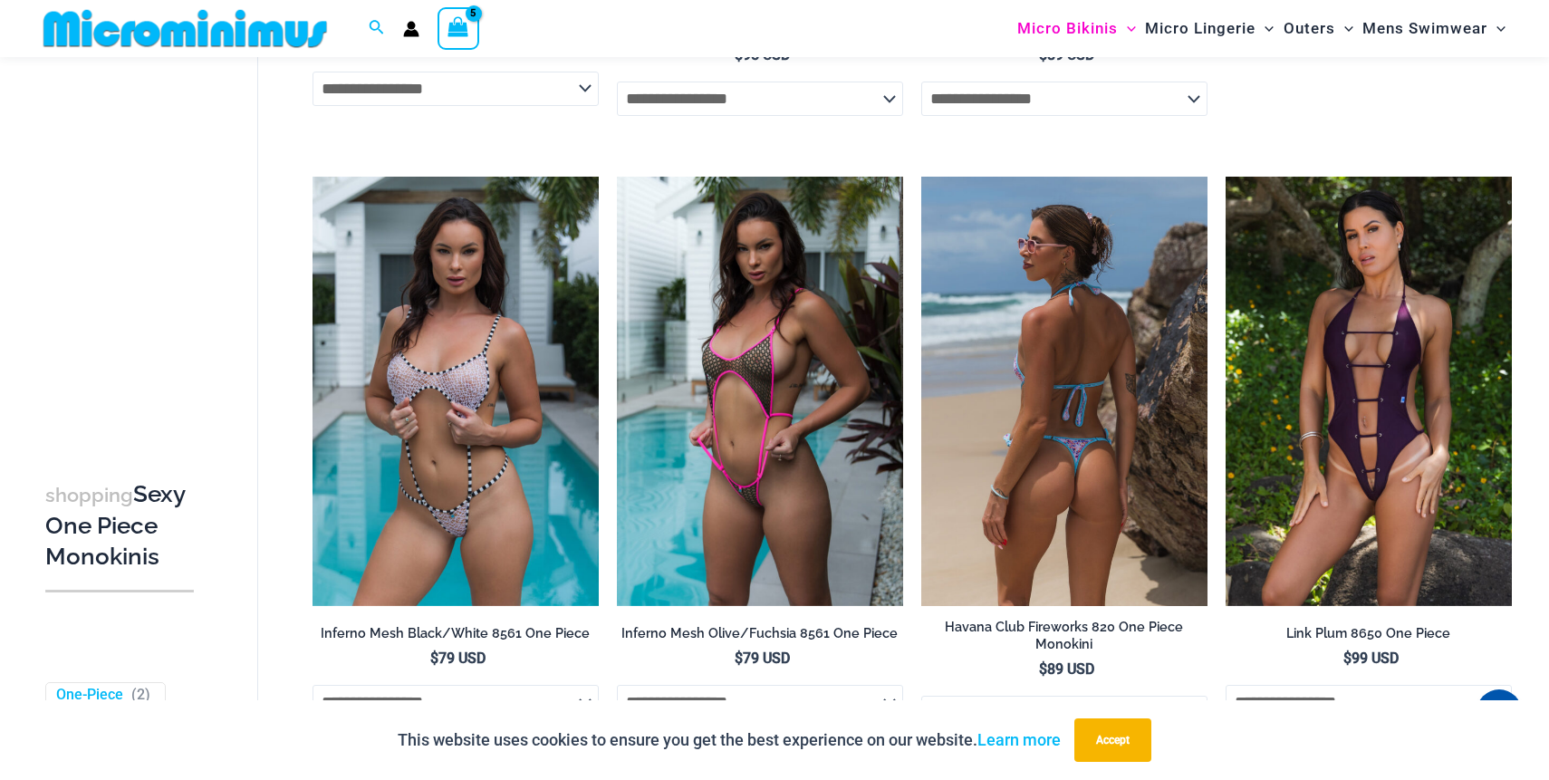
type input "**********"
click at [1127, 490] on img at bounding box center [1064, 391] width 286 height 429
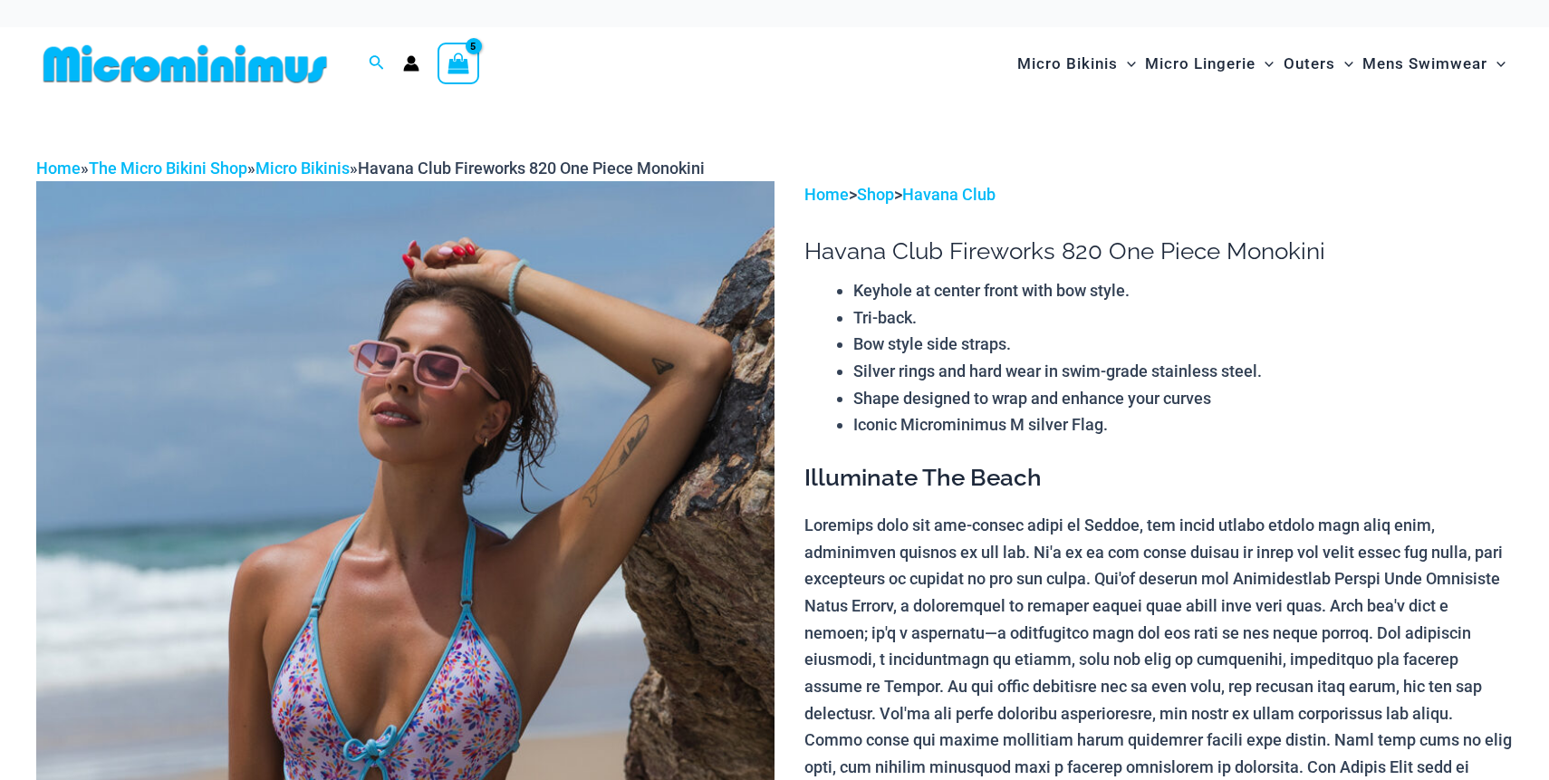
click at [1070, 421] on li "Iconic Microminimus M silver Flag." at bounding box center [1182, 424] width 659 height 27
type input "**********"
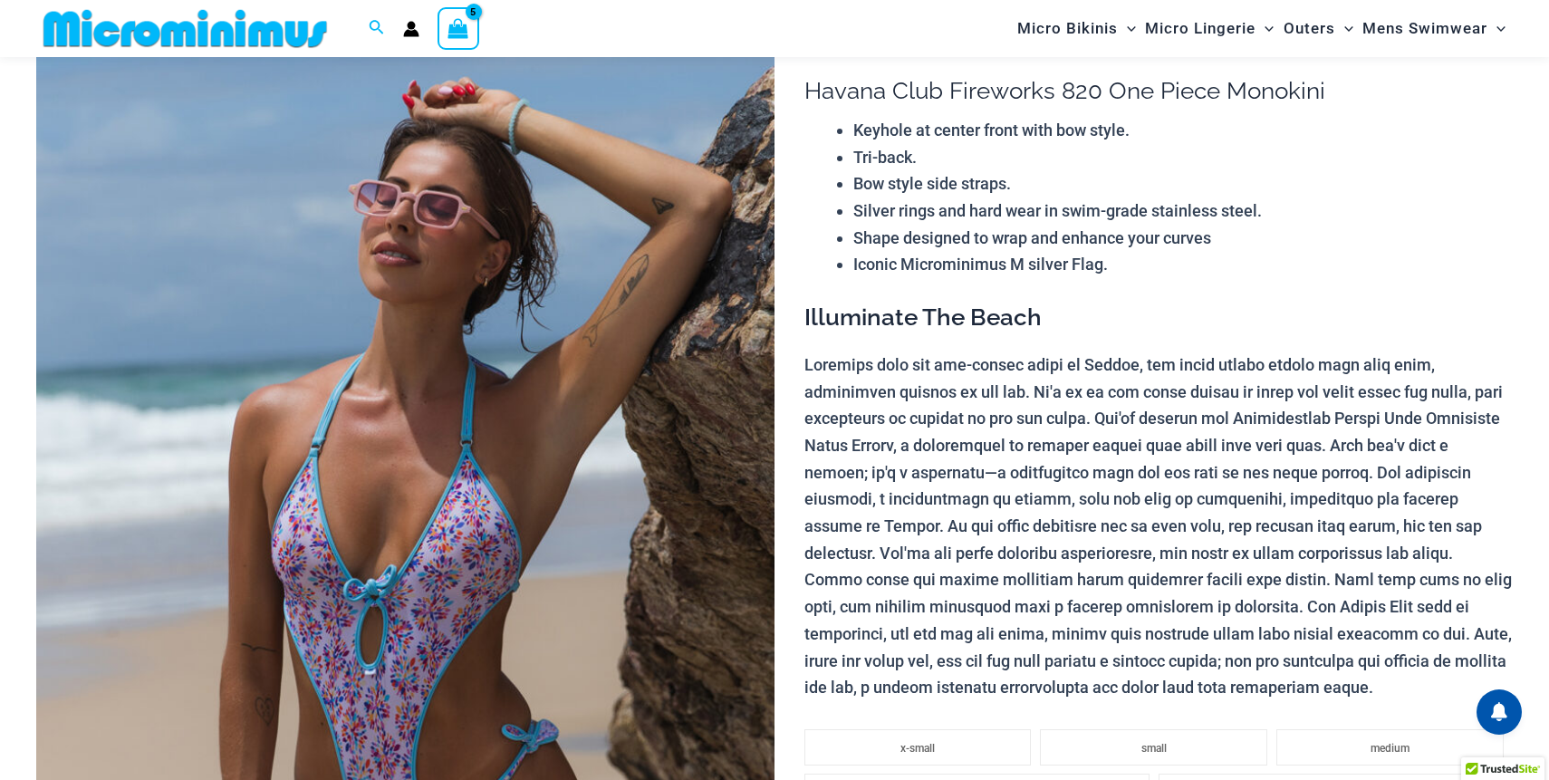
scroll to position [240, 0]
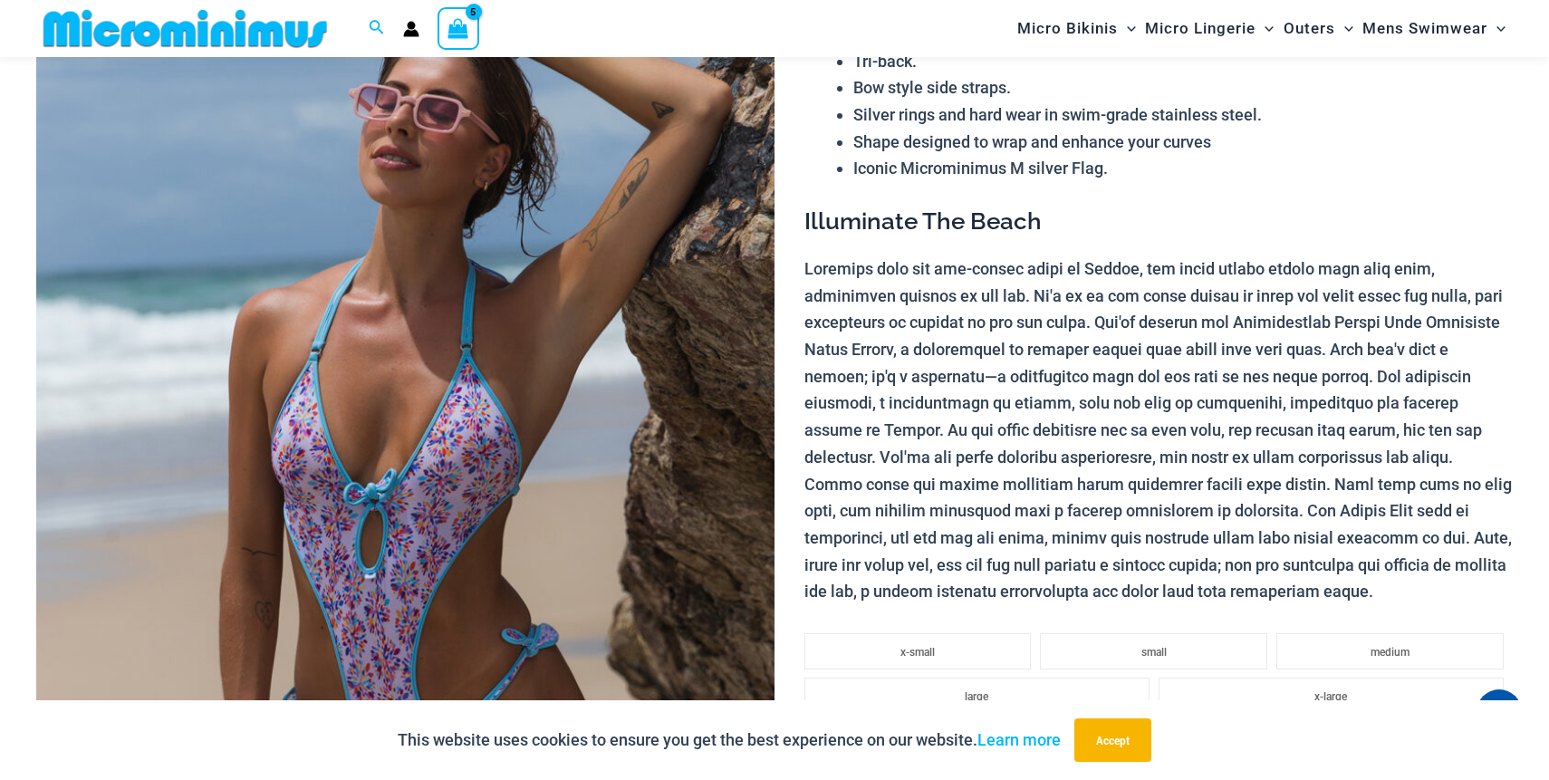
click at [469, 463] on img at bounding box center [405, 479] width 738 height 1108
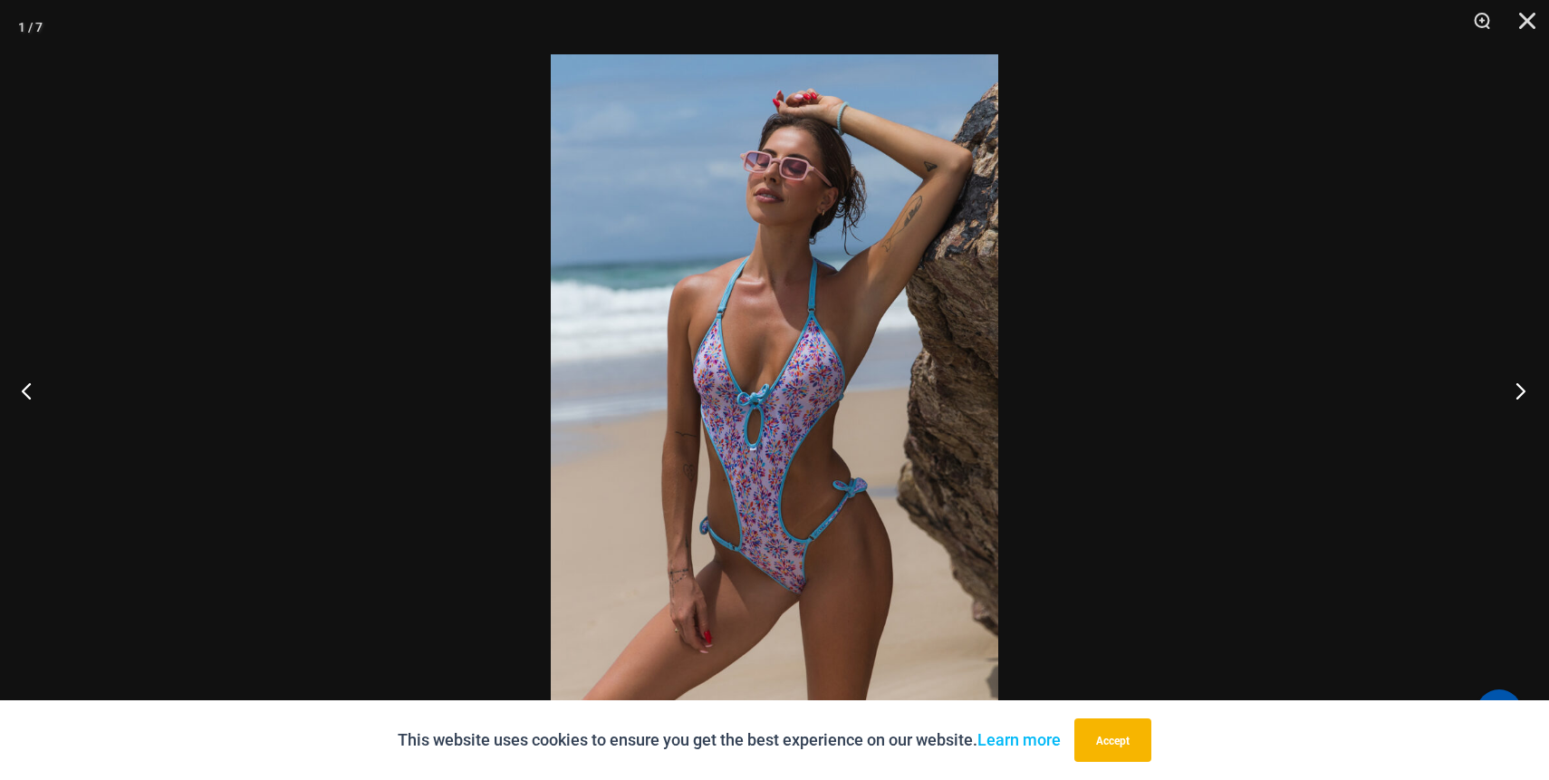
click at [1516, 391] on button "Next" at bounding box center [1515, 390] width 68 height 91
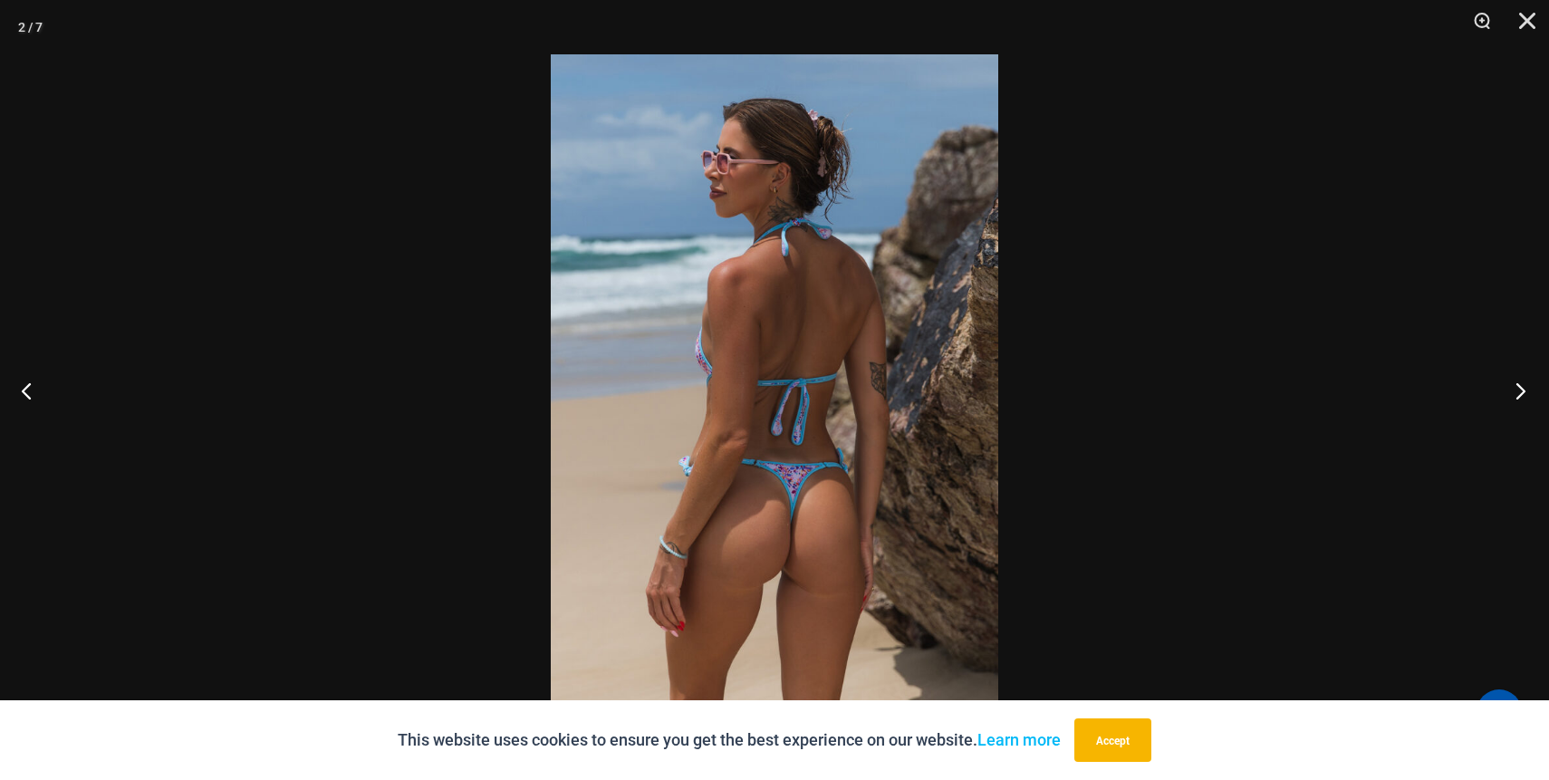
click at [1516, 391] on button "Next" at bounding box center [1515, 390] width 68 height 91
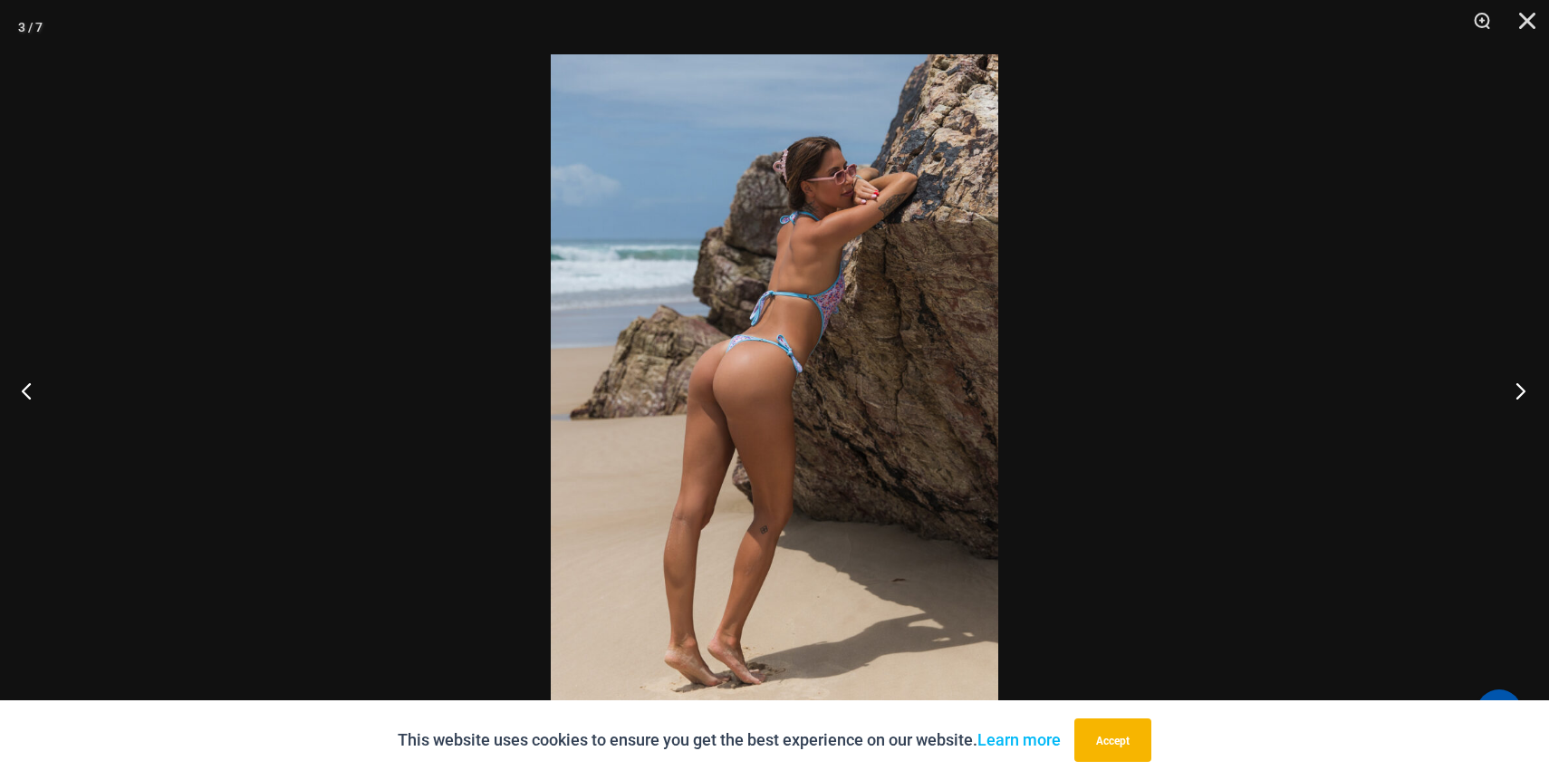
click at [1516, 391] on button "Next" at bounding box center [1515, 390] width 68 height 91
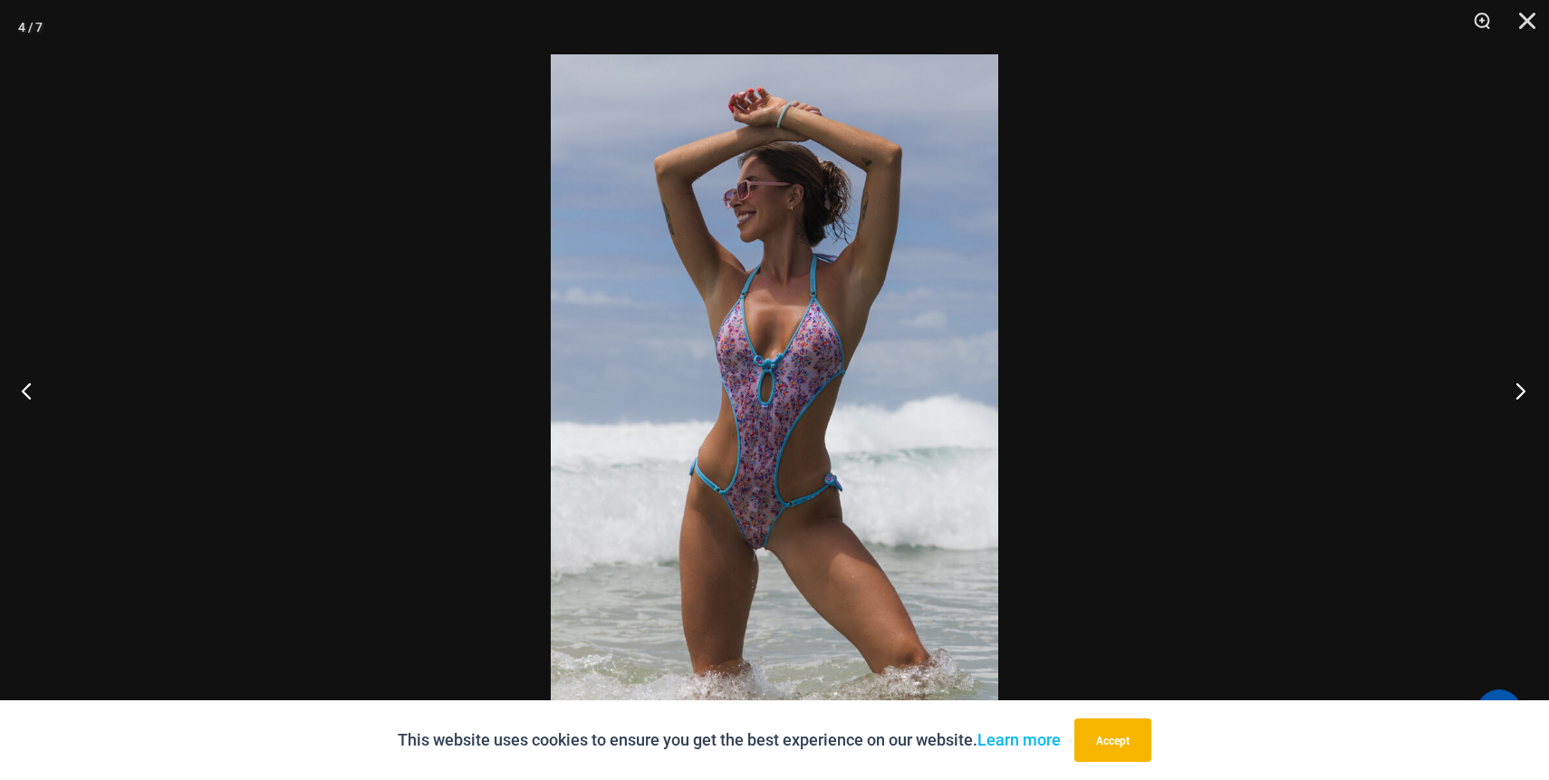
click at [1516, 391] on button "Next" at bounding box center [1515, 390] width 68 height 91
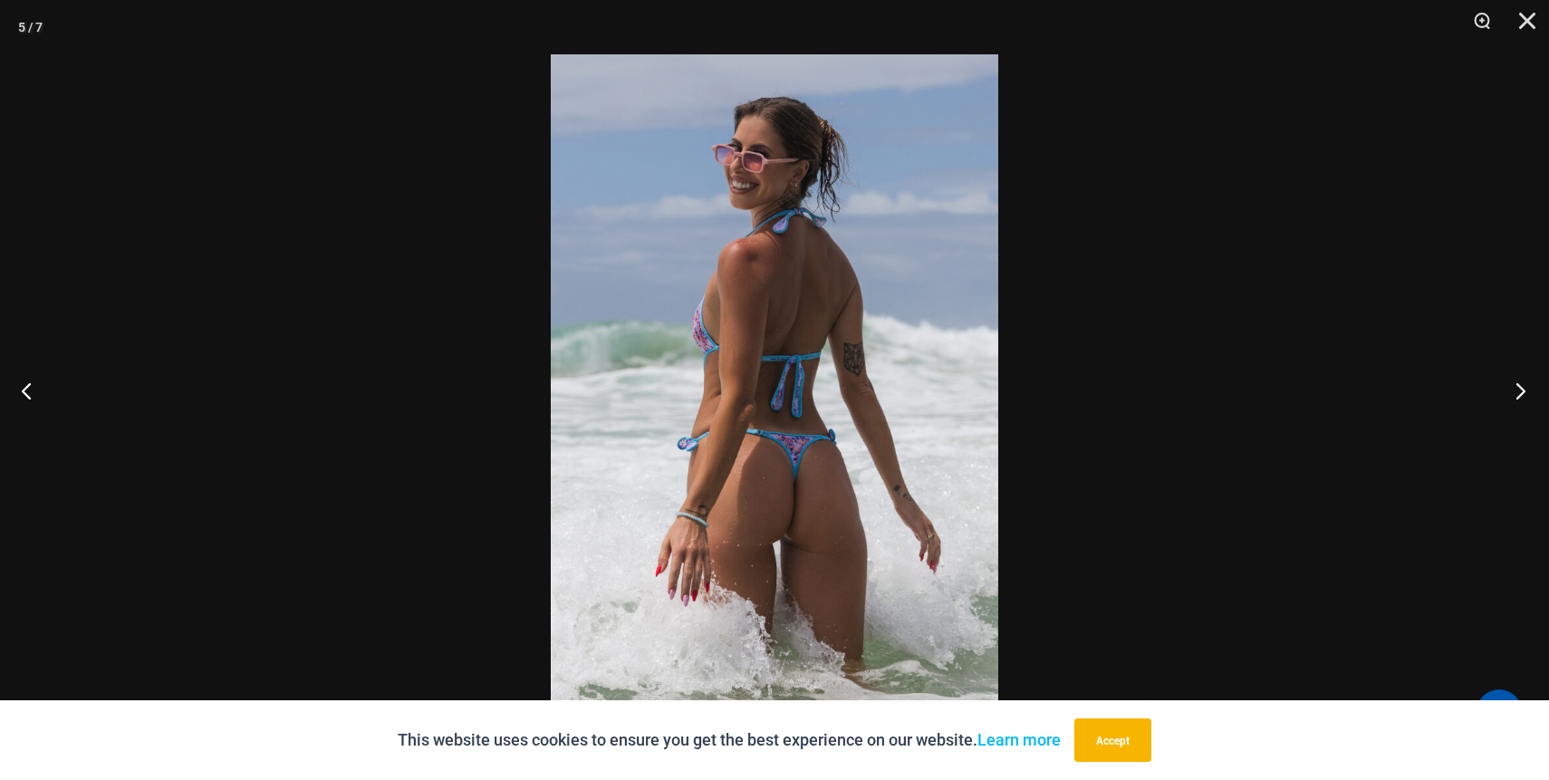
click at [1516, 391] on button "Next" at bounding box center [1515, 390] width 68 height 91
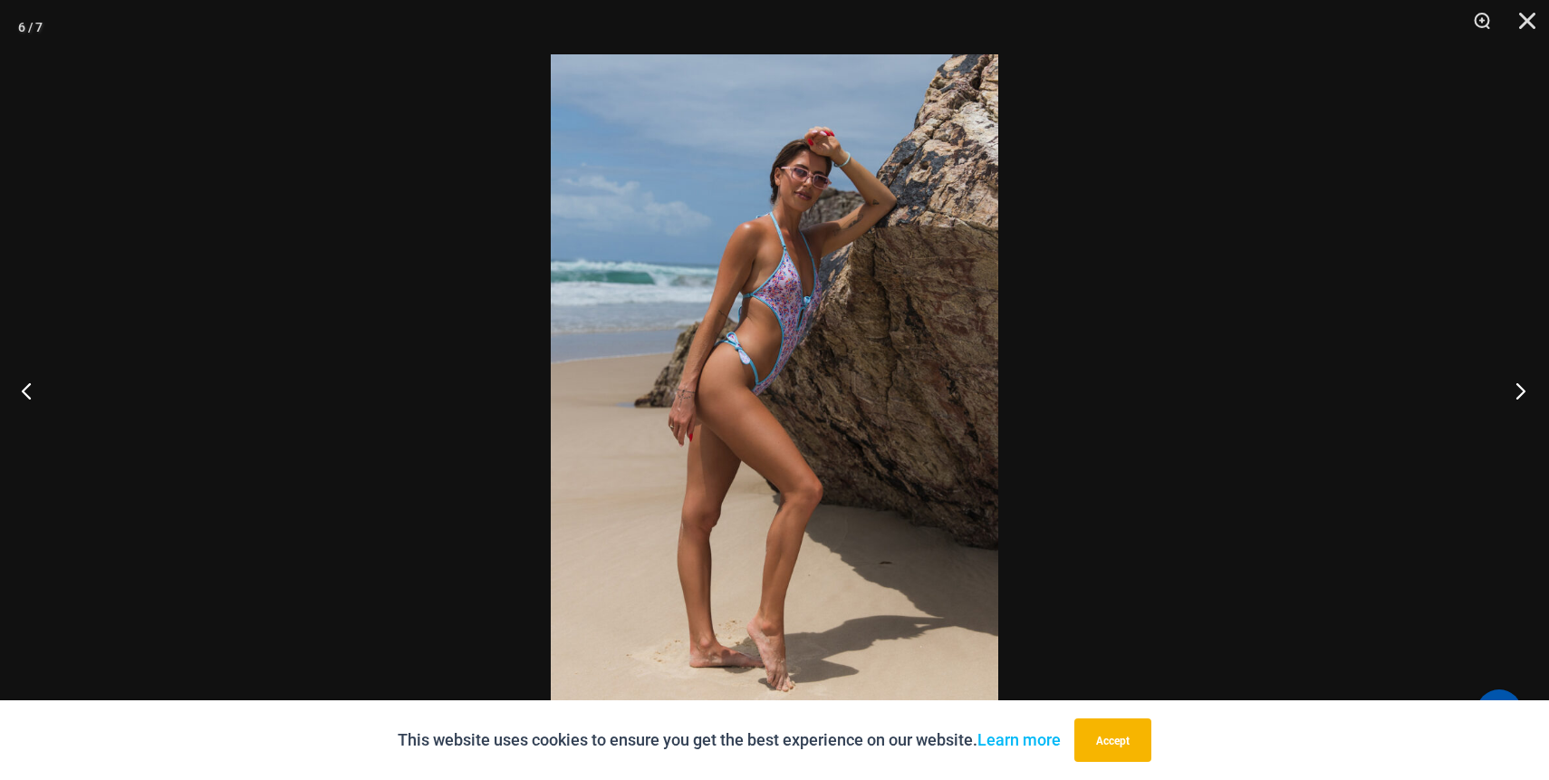
click at [1516, 391] on button "Next" at bounding box center [1515, 390] width 68 height 91
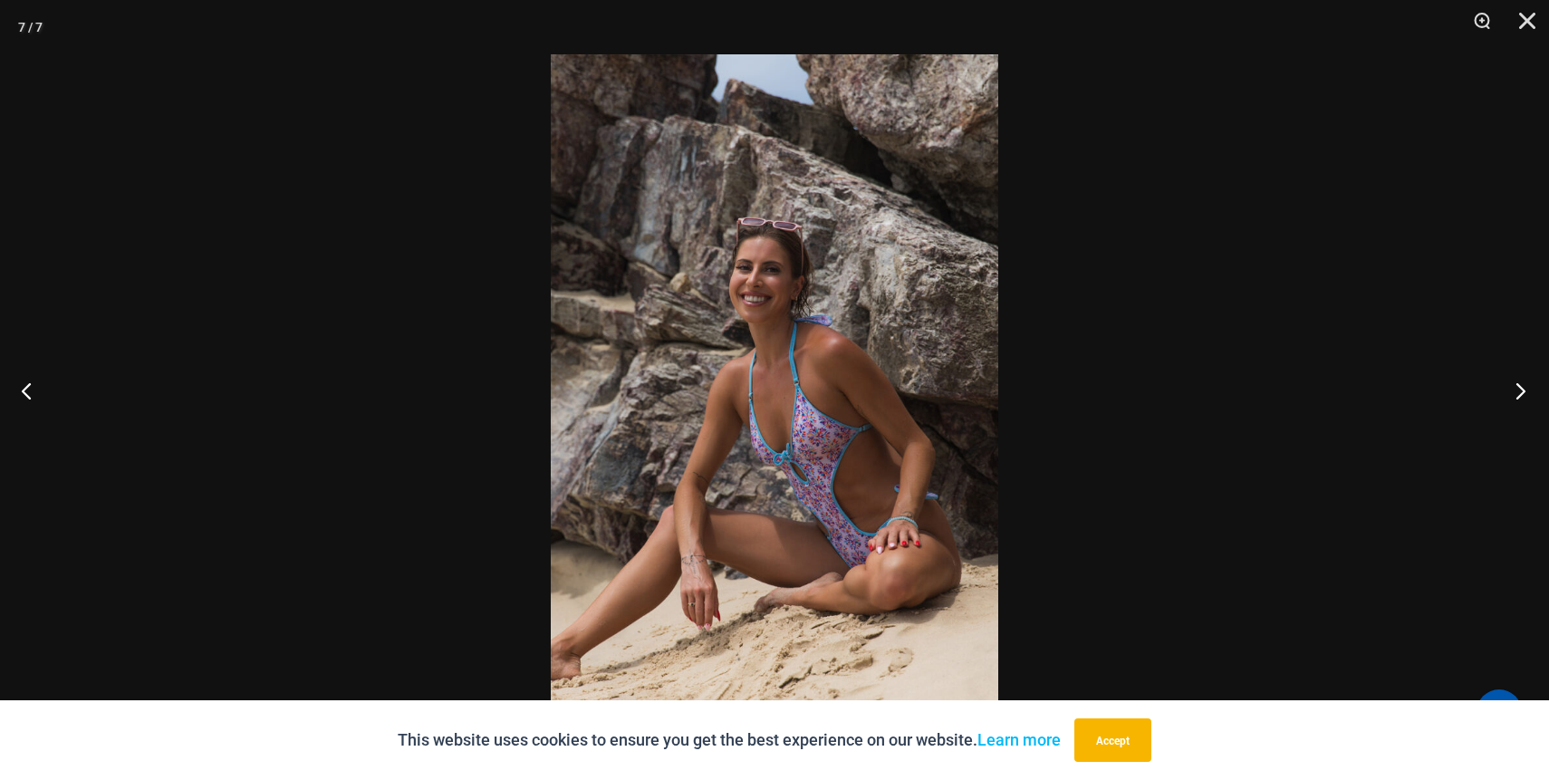
click at [1516, 390] on button "Next" at bounding box center [1515, 390] width 68 height 91
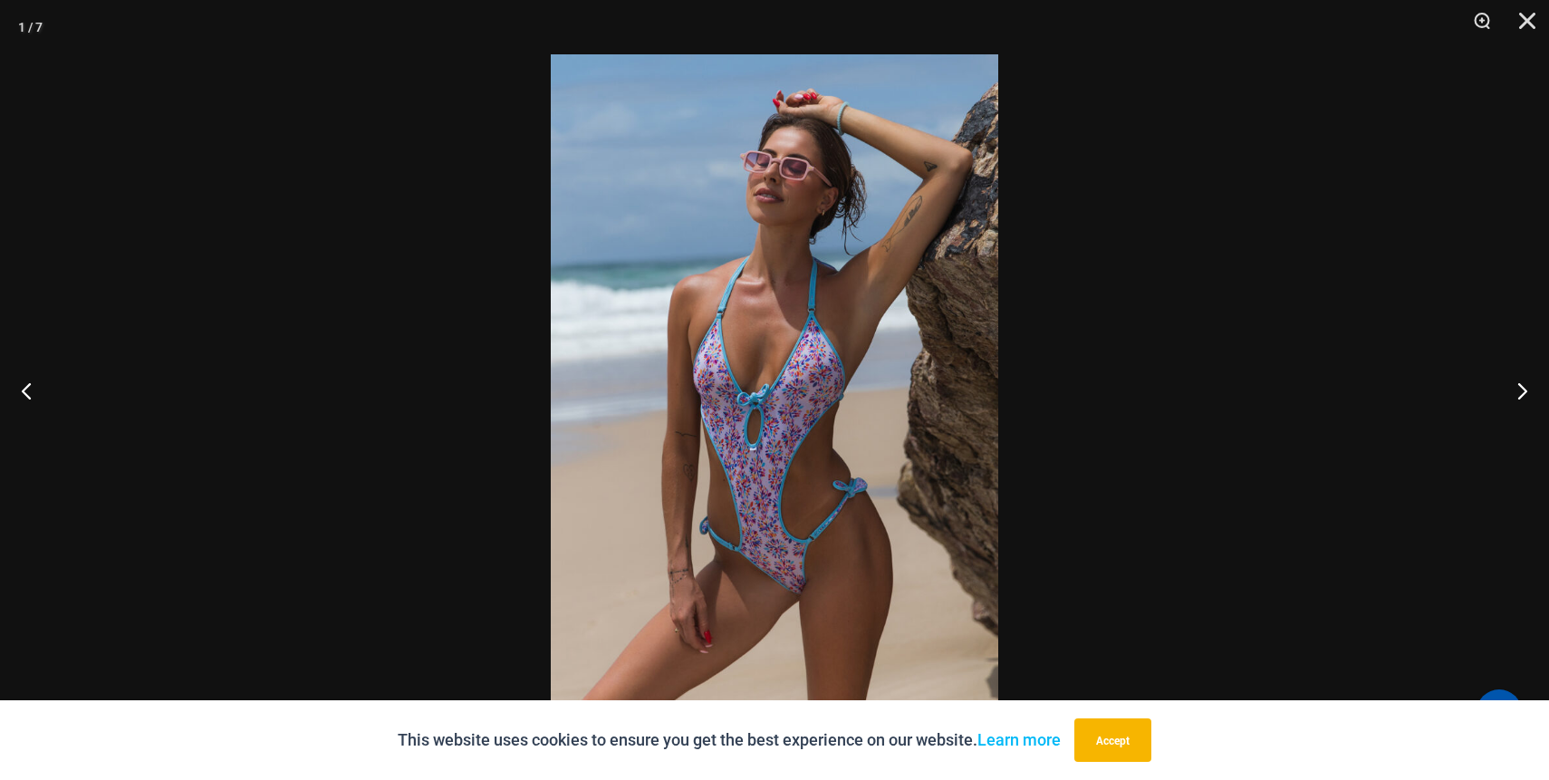
click at [751, 419] on img at bounding box center [775, 389] width 448 height 671
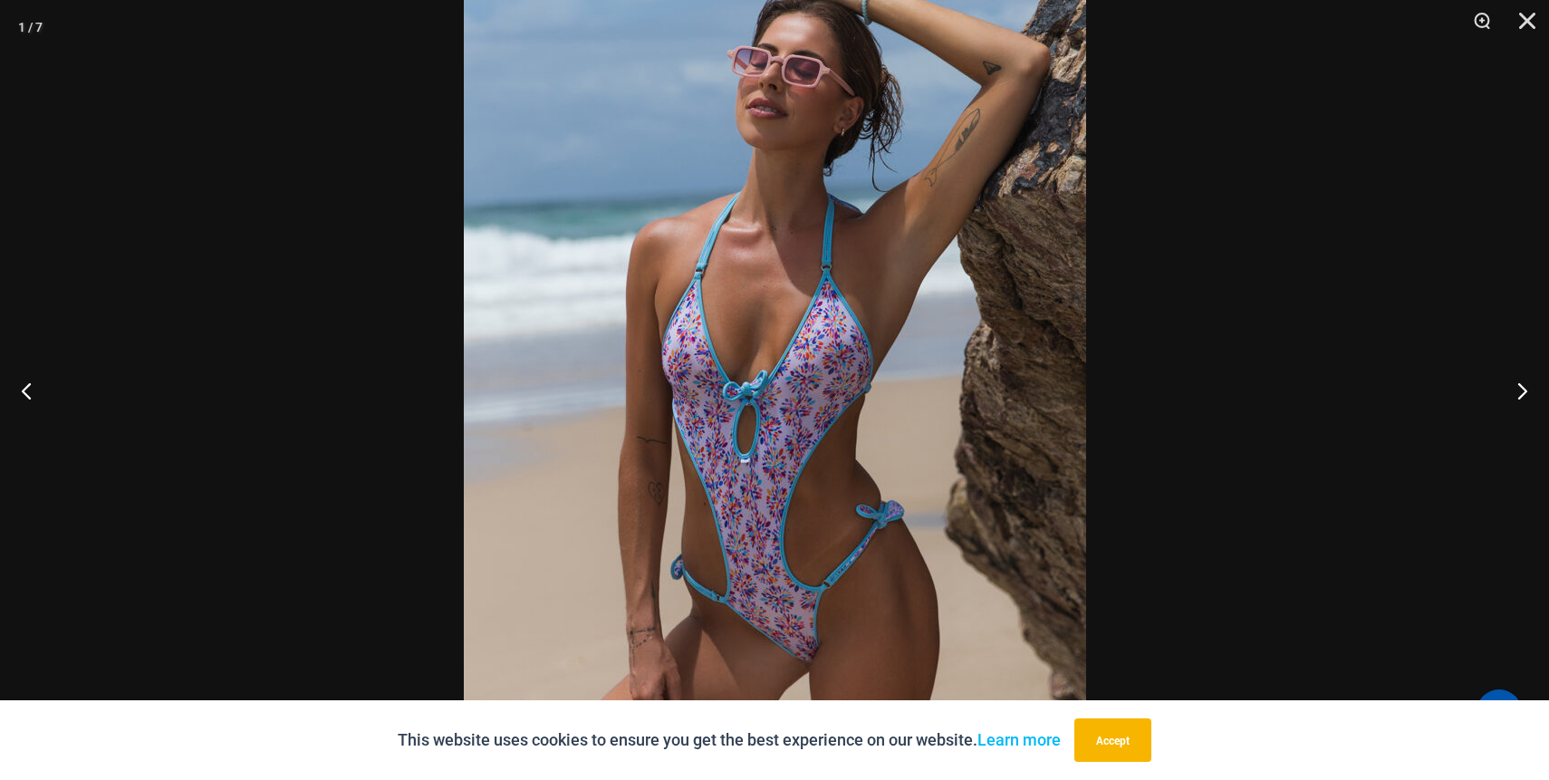
click at [751, 419] on img at bounding box center [775, 378] width 622 height 933
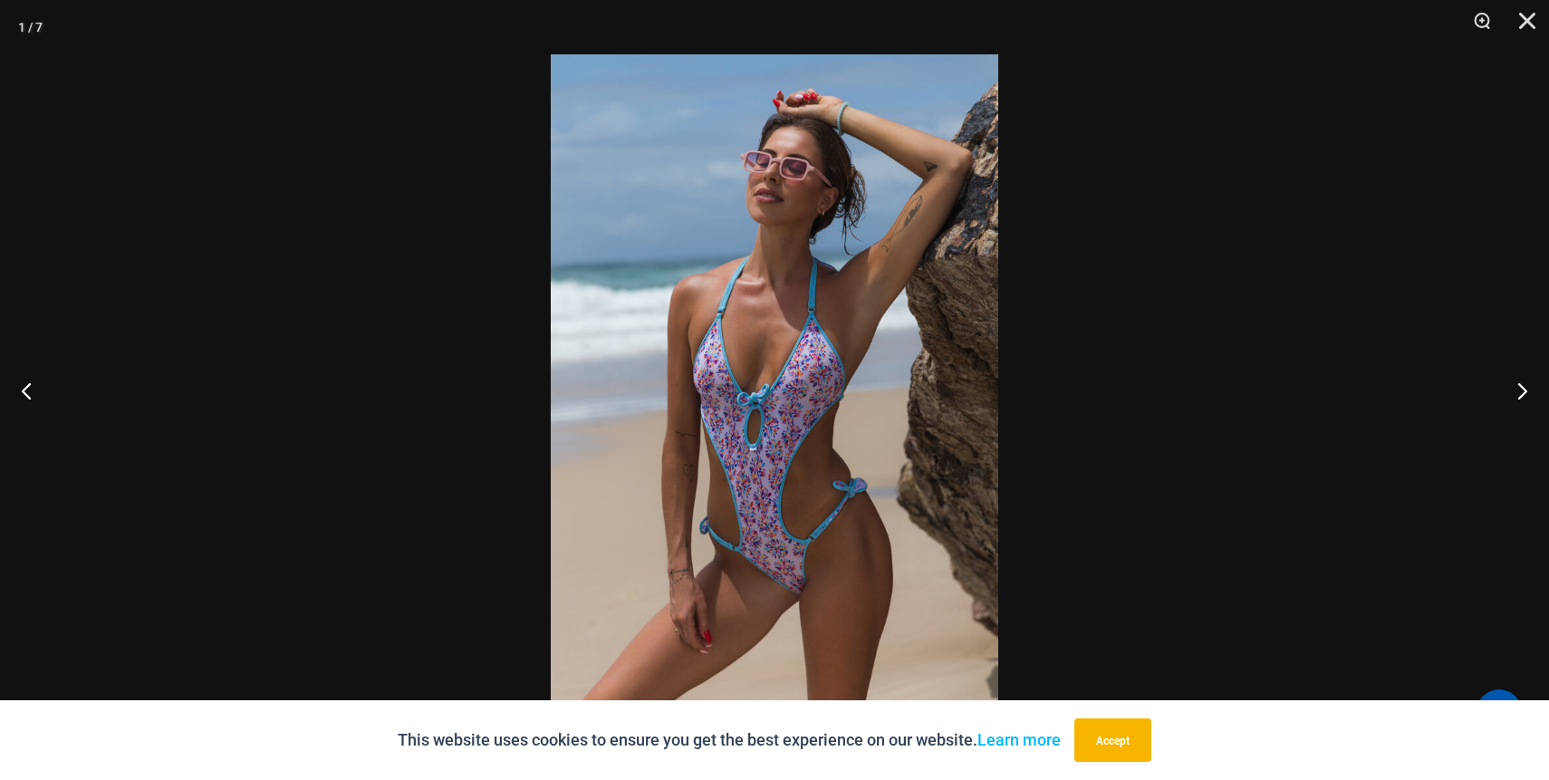
click at [751, 419] on img at bounding box center [775, 389] width 448 height 671
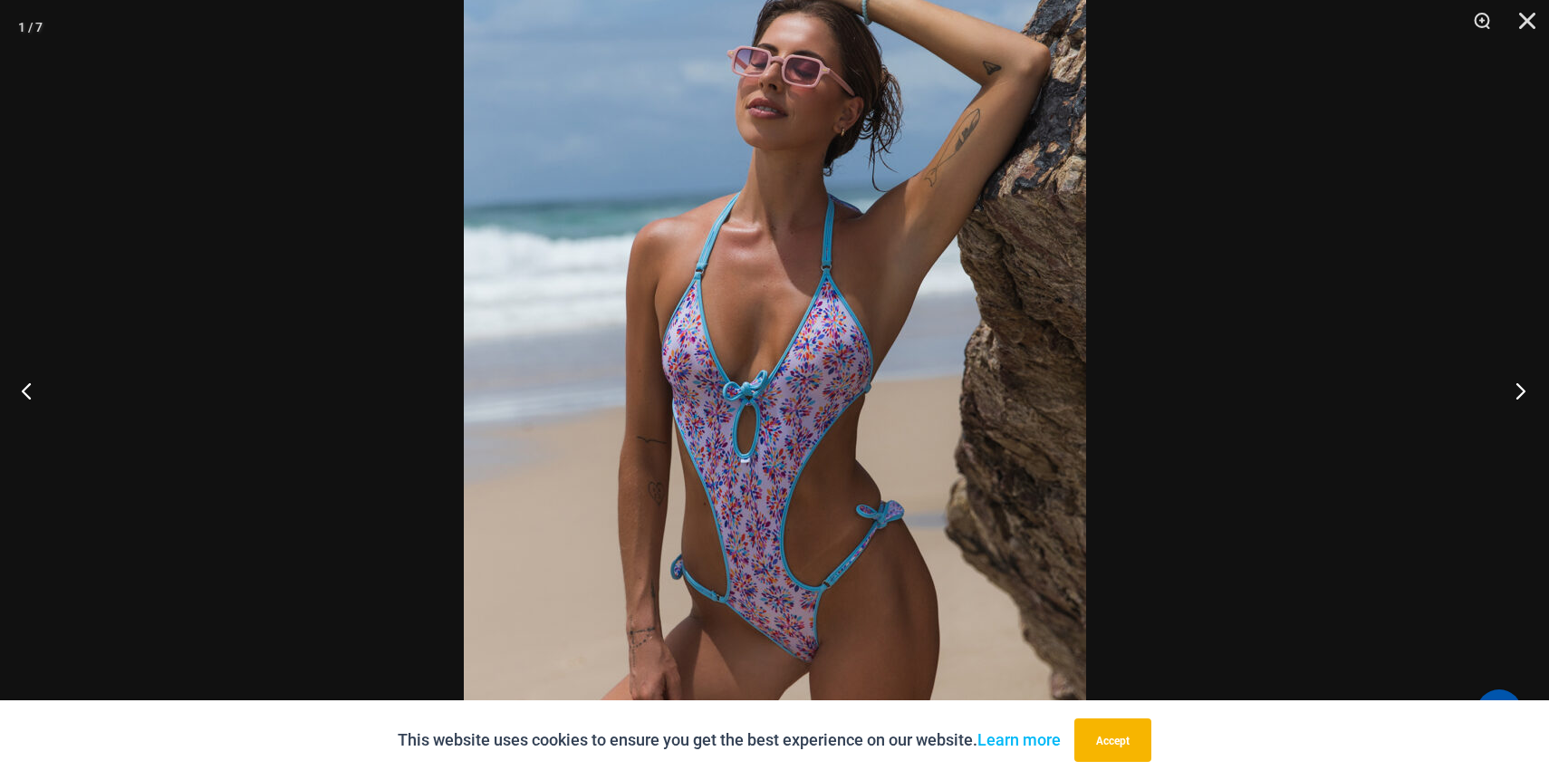
click at [1516, 389] on button "Next" at bounding box center [1515, 390] width 68 height 91
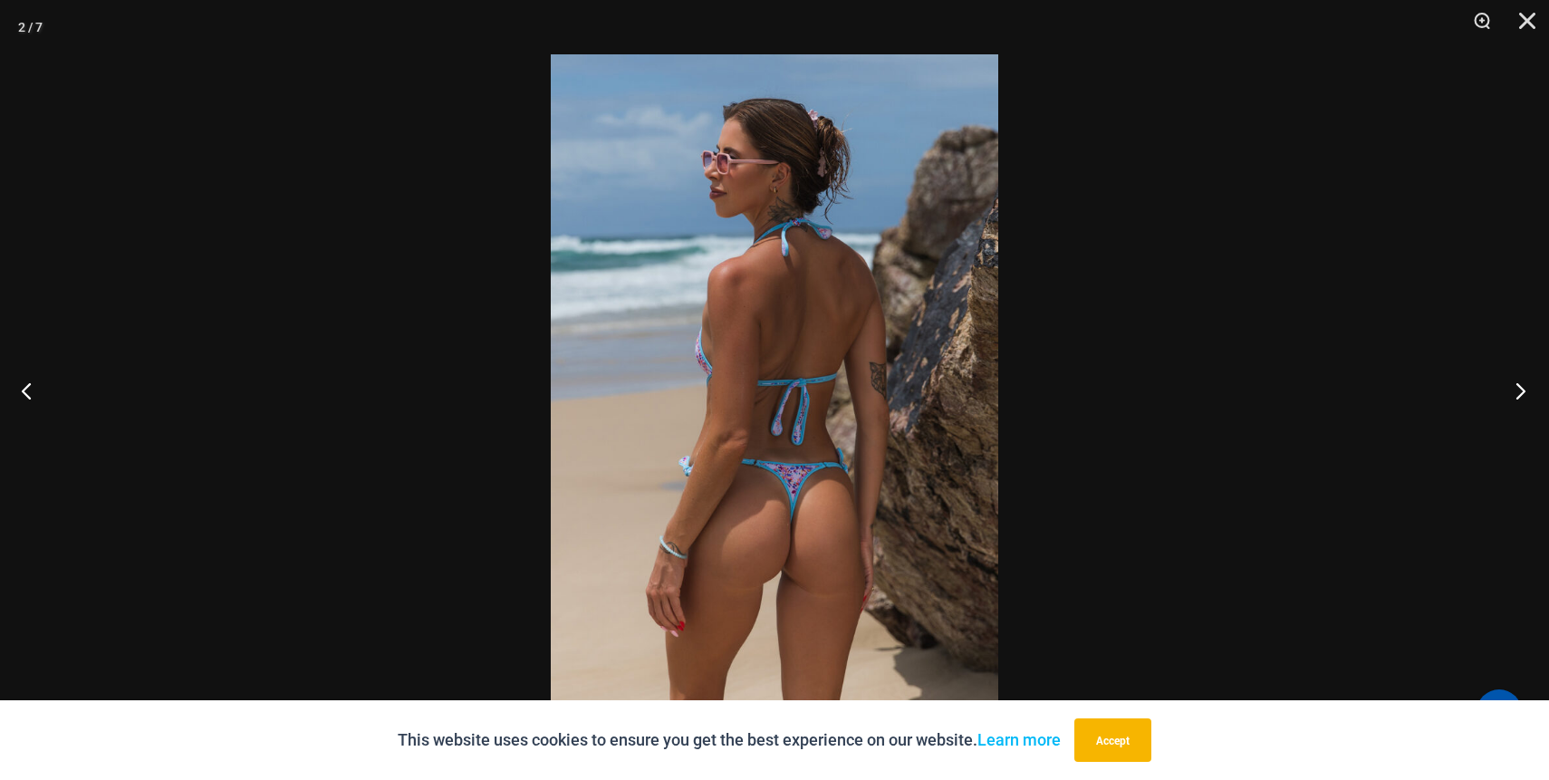
click at [1516, 389] on button "Next" at bounding box center [1515, 390] width 68 height 91
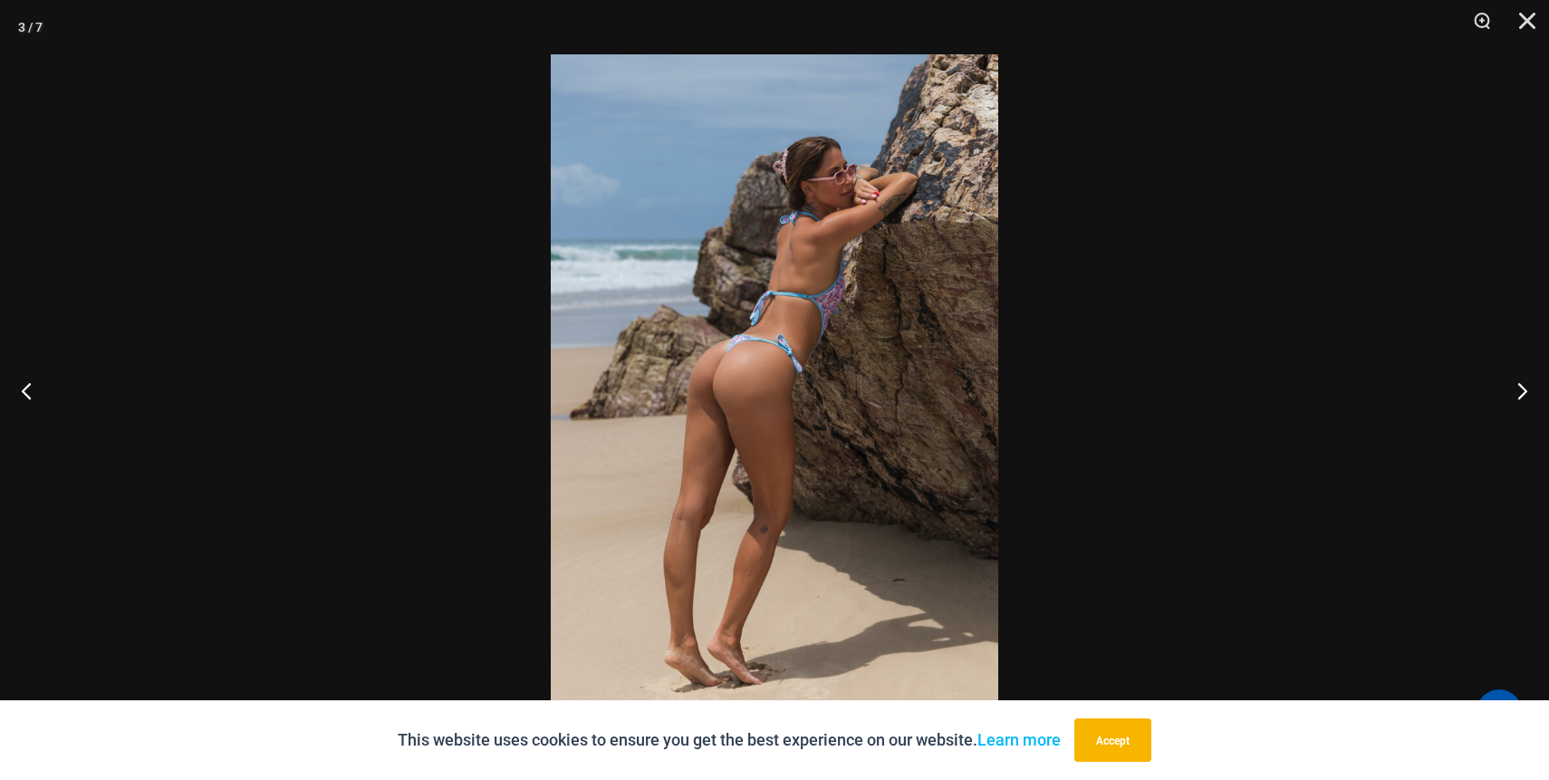
click at [1543, 22] on div "3 / 7" at bounding box center [774, 390] width 1549 height 780
click at [1528, 23] on button "Close" at bounding box center [1520, 27] width 45 height 54
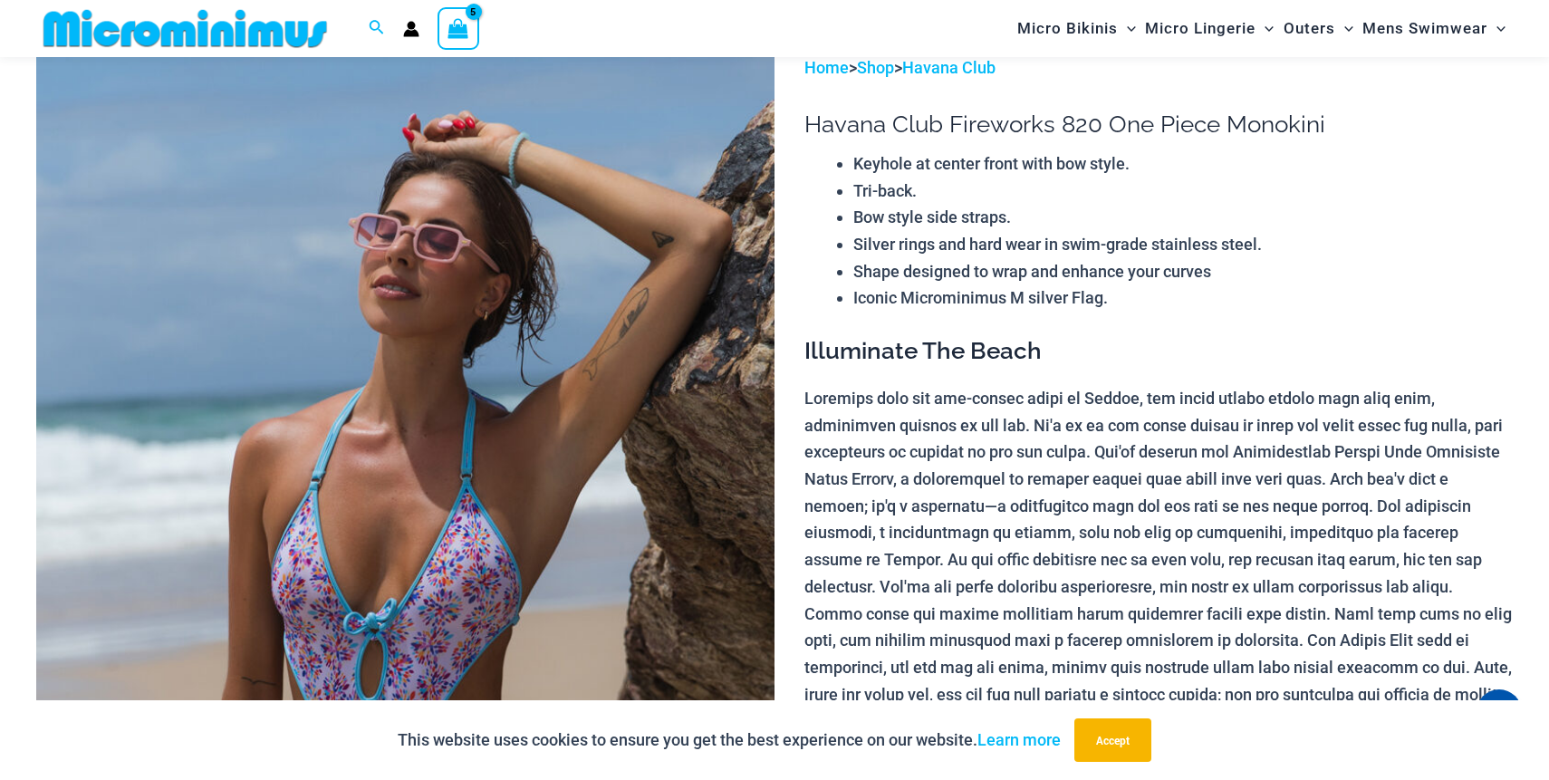
scroll to position [0, 0]
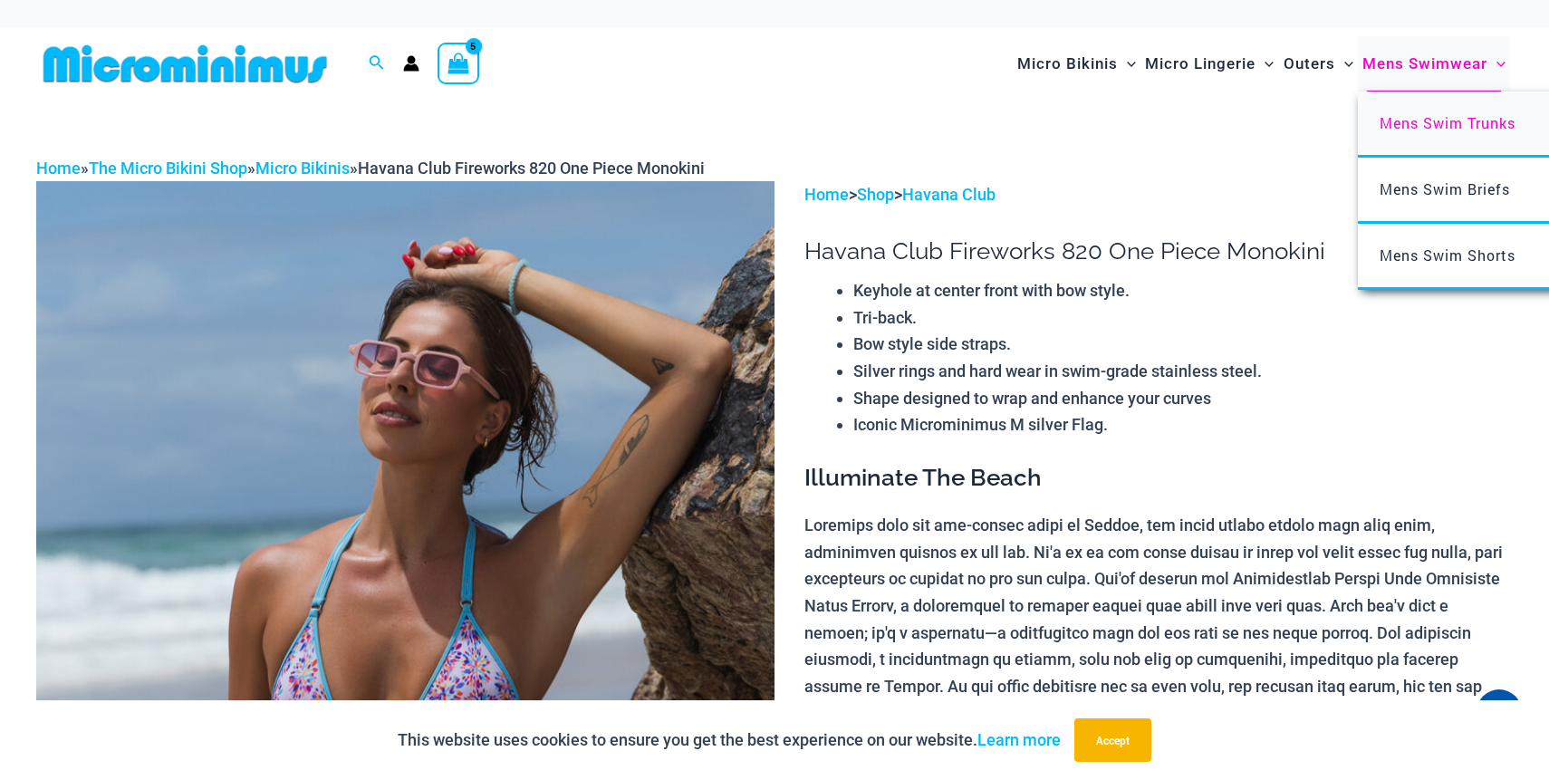
click at [1435, 116] on span "Mens Swim Trunks" at bounding box center [1448, 122] width 136 height 19
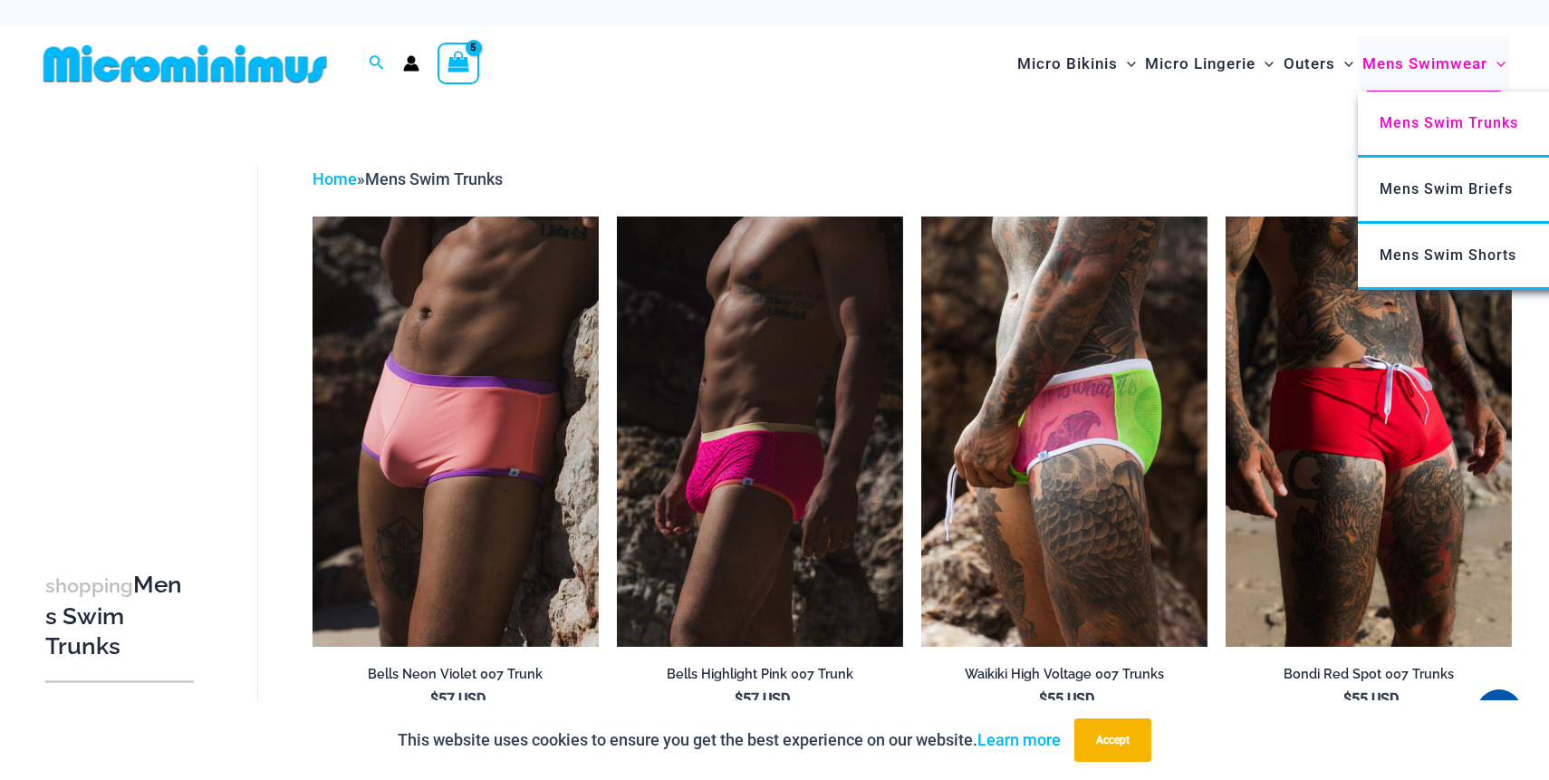
type input "**********"
click at [1422, 55] on span "Mens Swimwear" at bounding box center [1424, 64] width 125 height 46
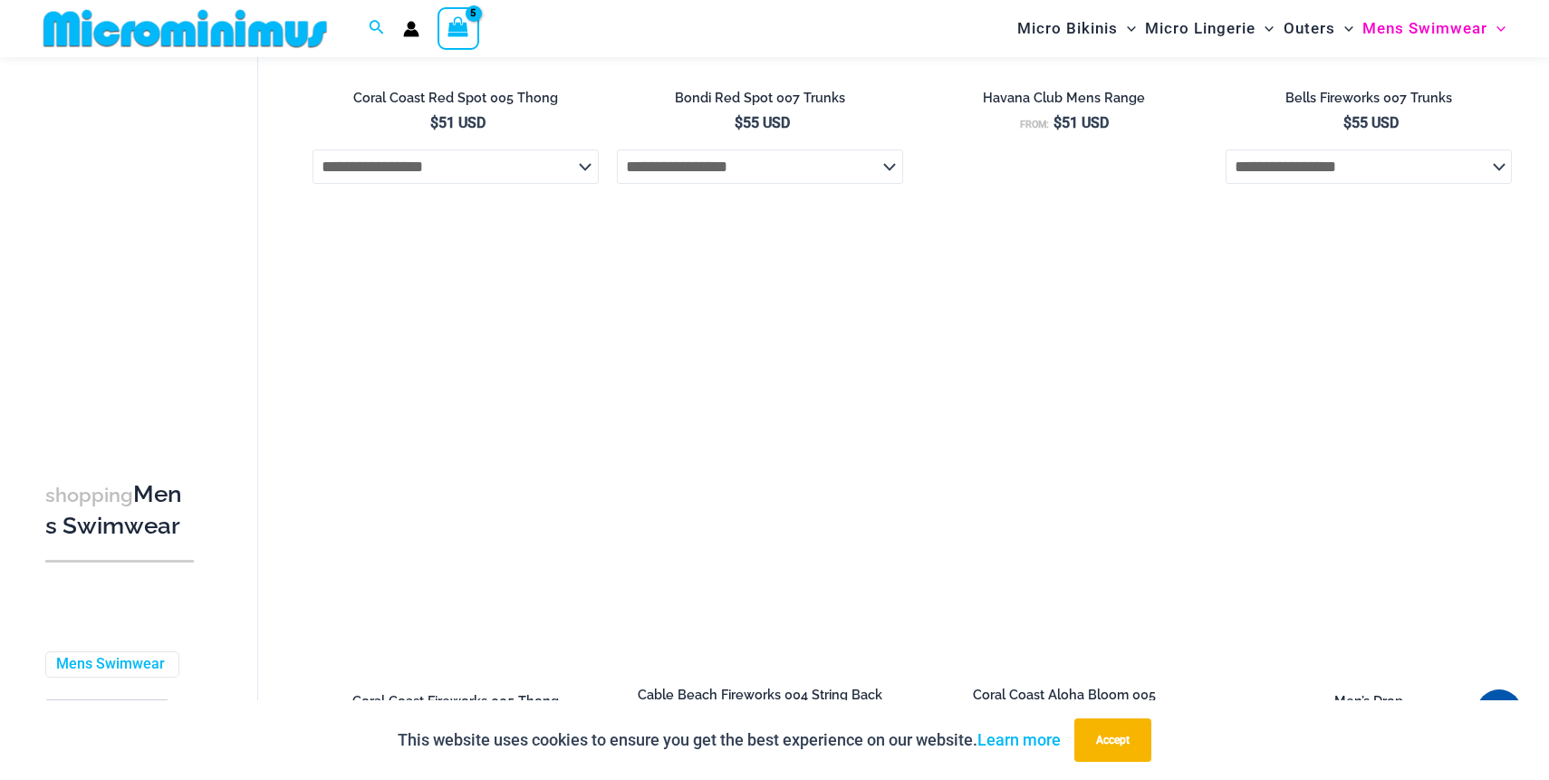
scroll to position [1912, 0]
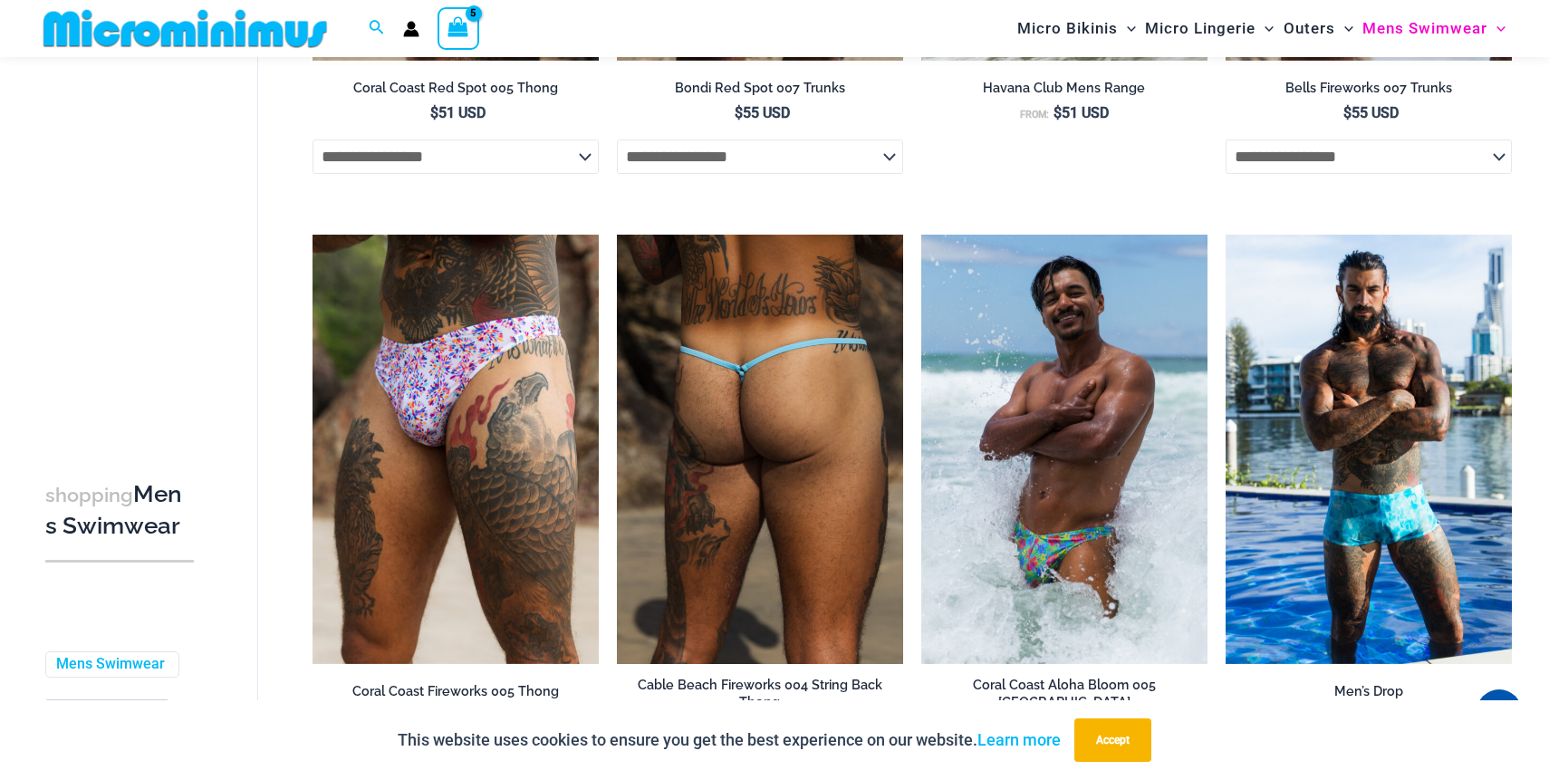
type input "**********"
click at [673, 515] on img at bounding box center [760, 449] width 286 height 429
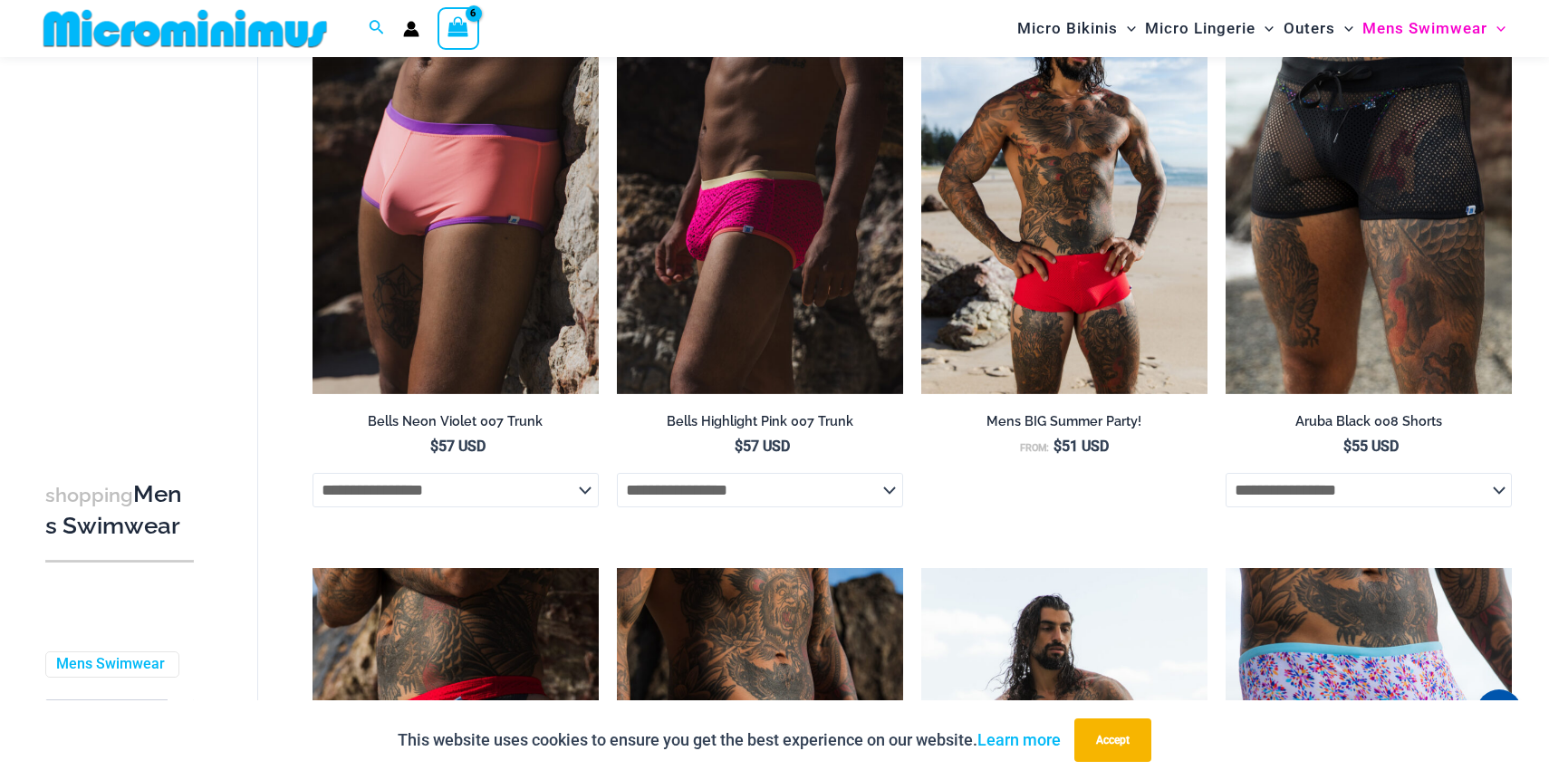
scroll to position [977, 0]
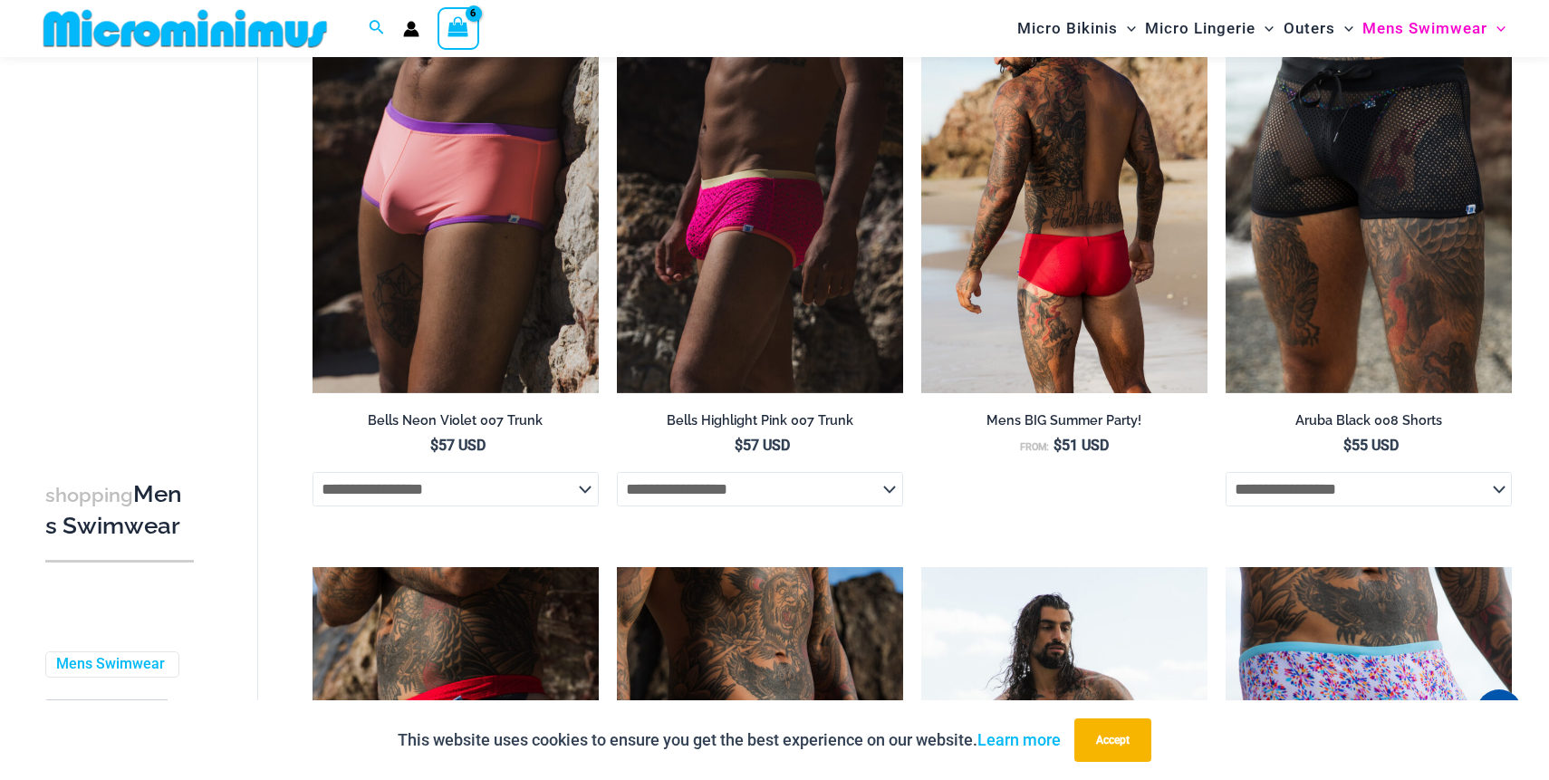
click at [1001, 293] on img at bounding box center [1064, 178] width 286 height 429
click at [1057, 259] on img at bounding box center [1064, 178] width 286 height 429
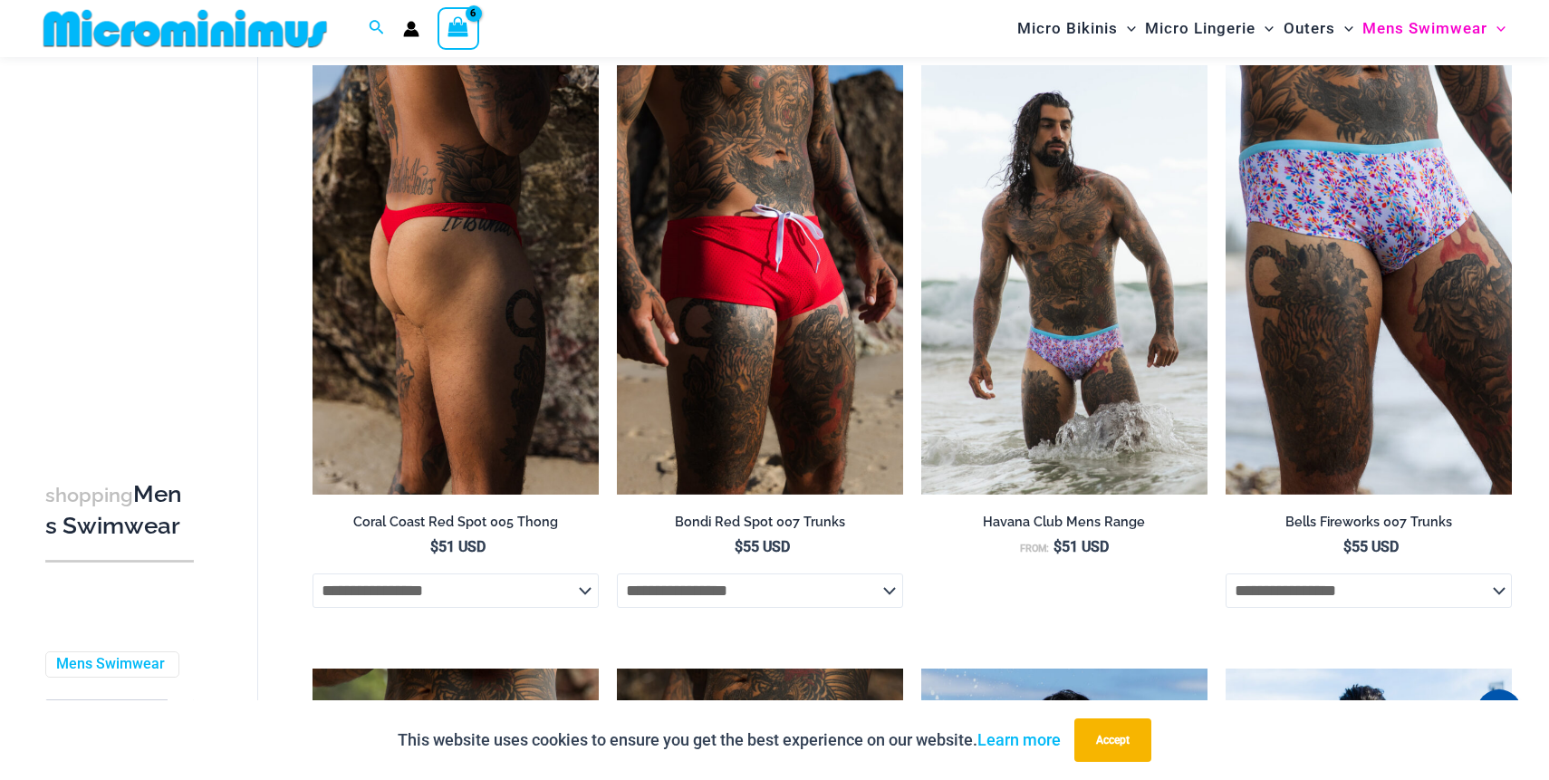
scroll to position [1482, 0]
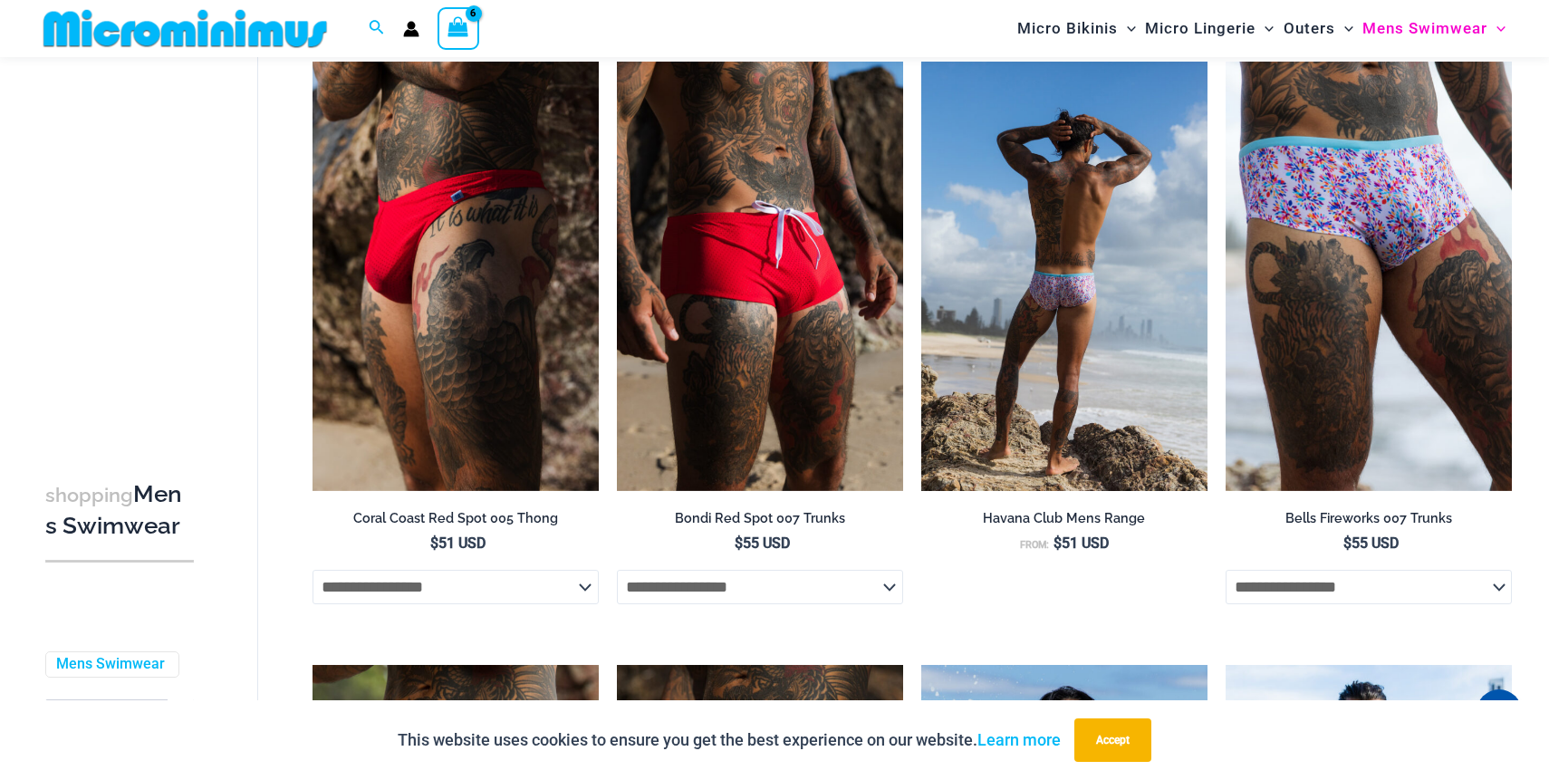
click at [1024, 350] on img at bounding box center [1064, 276] width 286 height 429
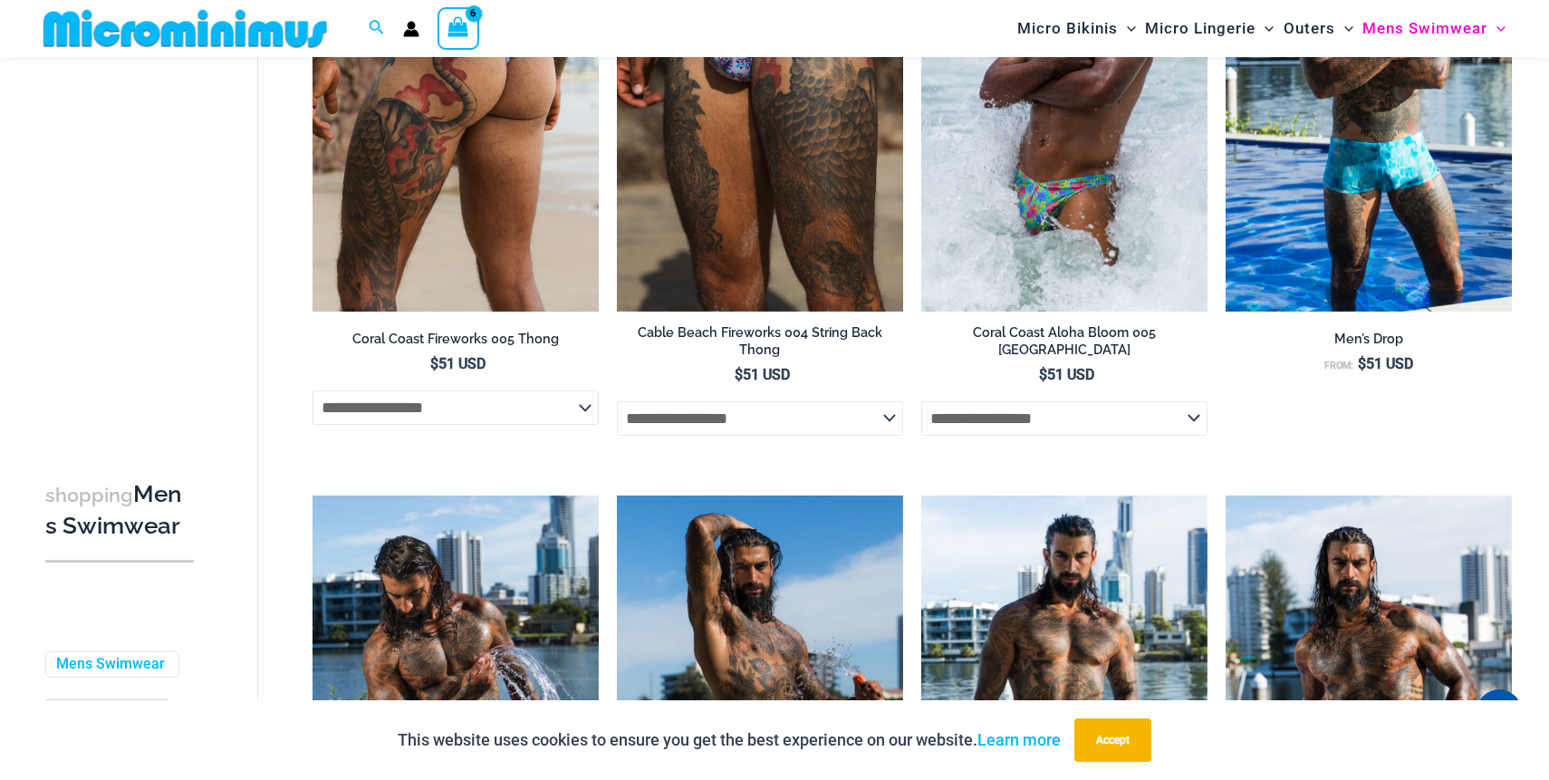
scroll to position [2270, 0]
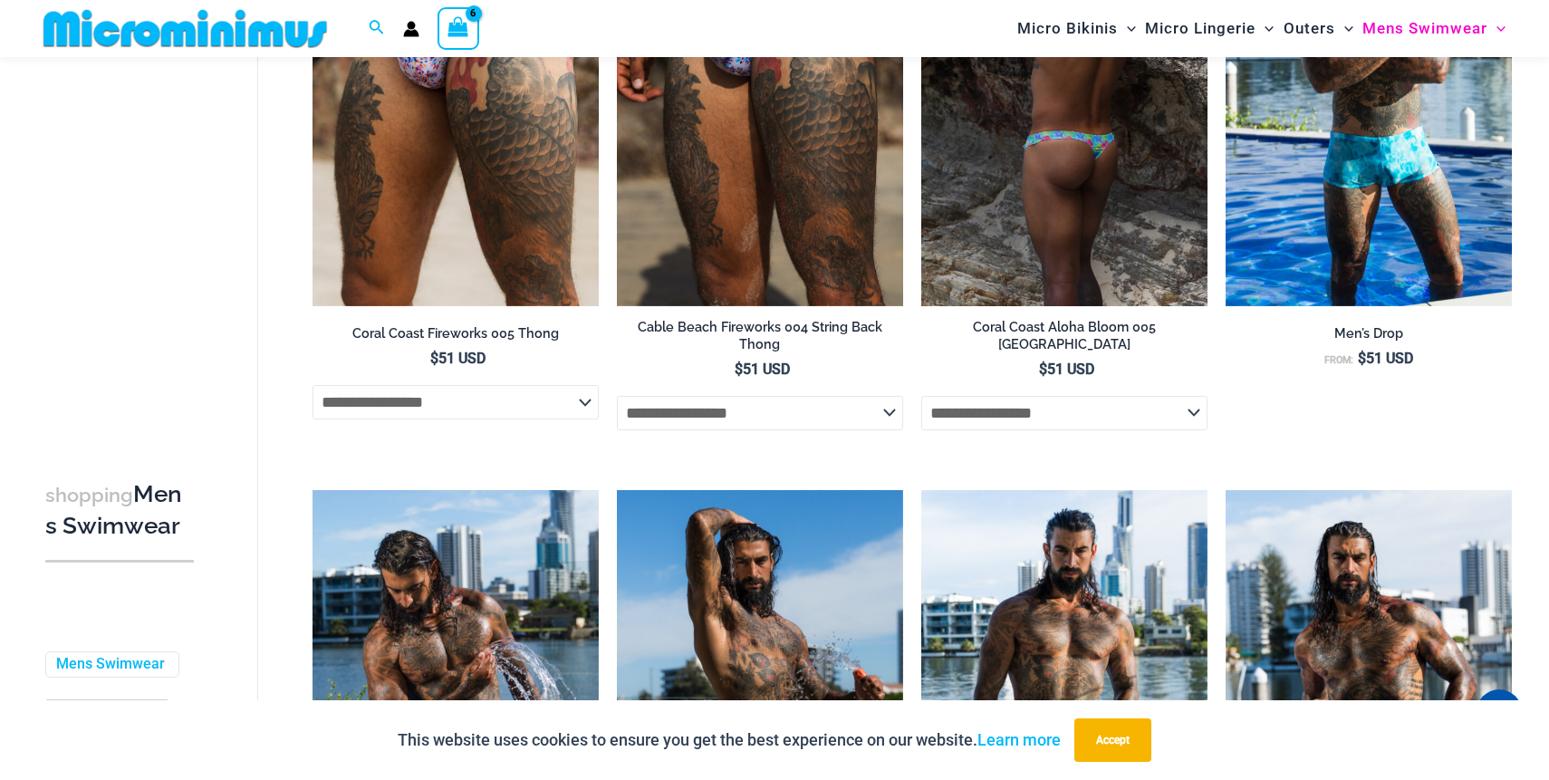
click at [1016, 264] on img at bounding box center [1064, 91] width 286 height 429
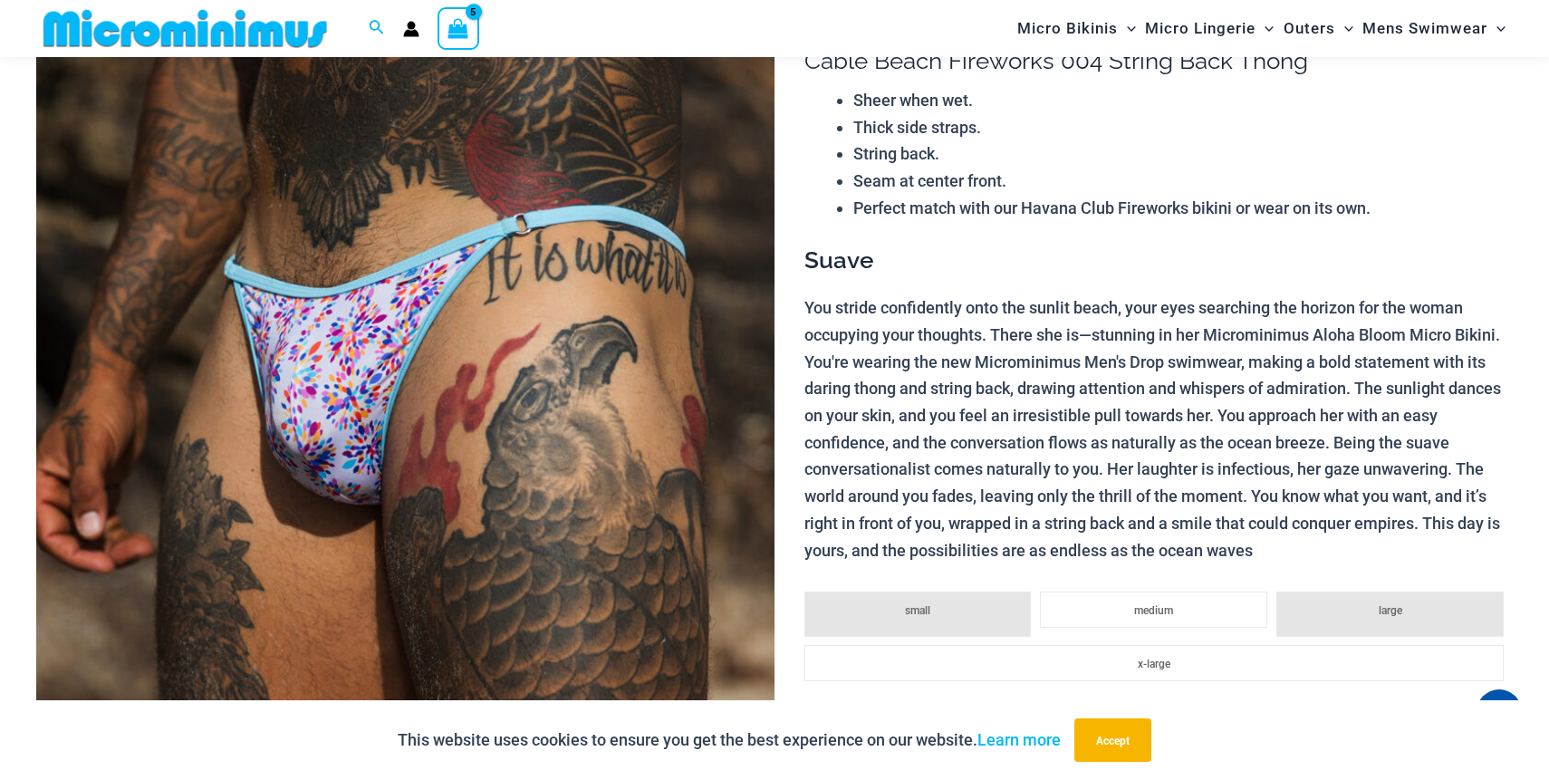
scroll to position [236, 0]
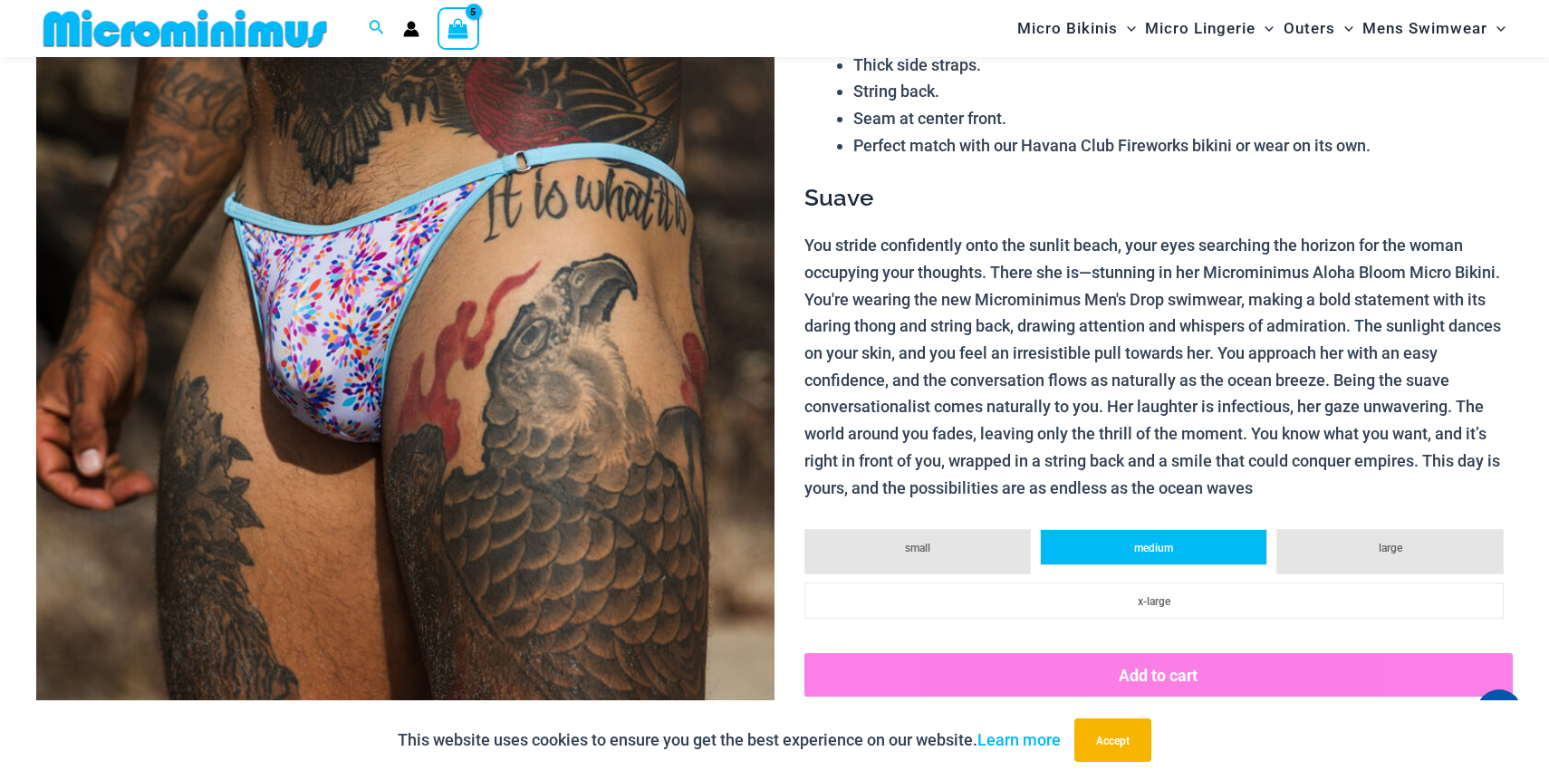
type input "**********"
click at [1106, 546] on li "medium" at bounding box center [1153, 547] width 227 height 36
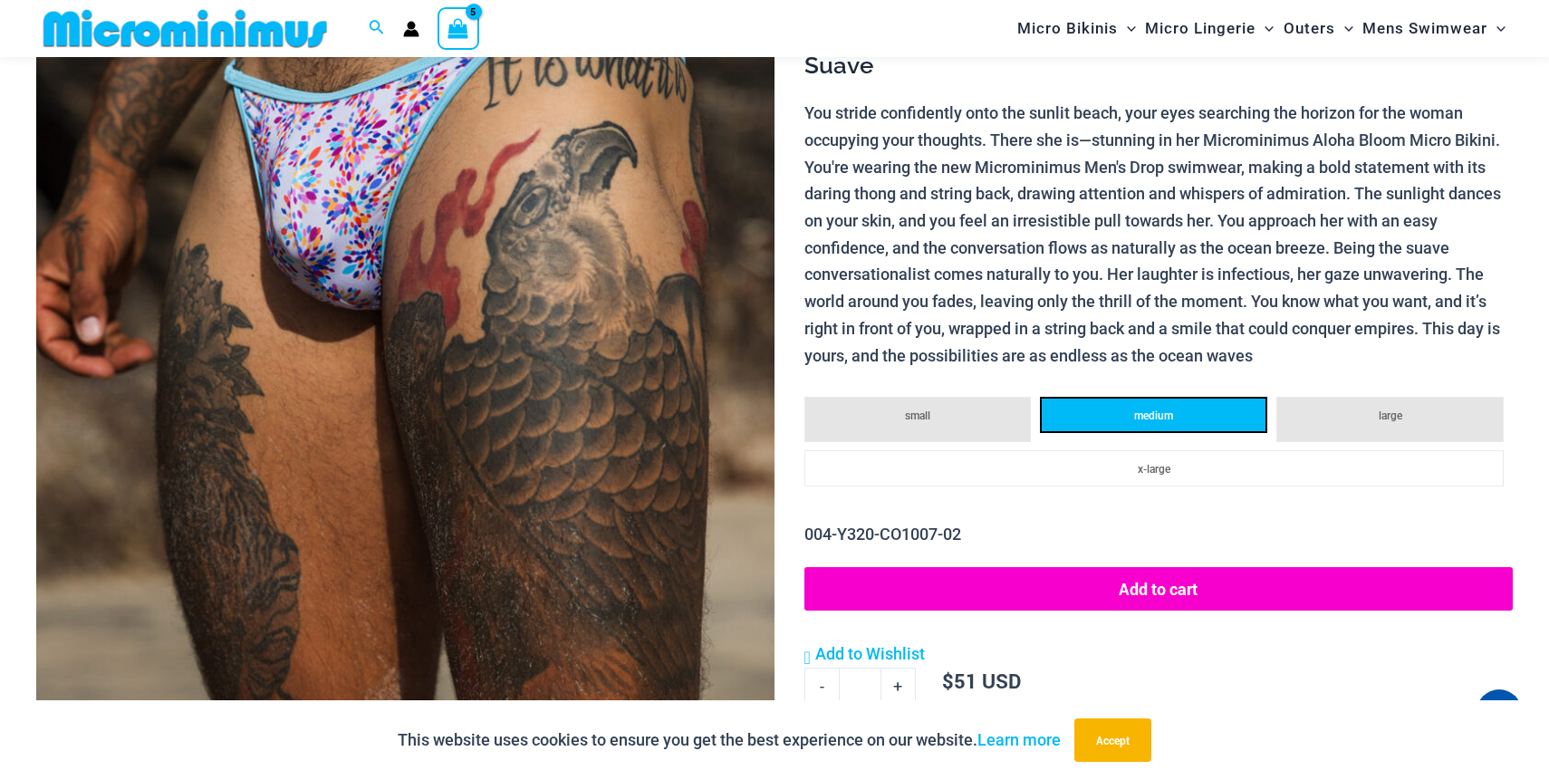
scroll to position [380, 0]
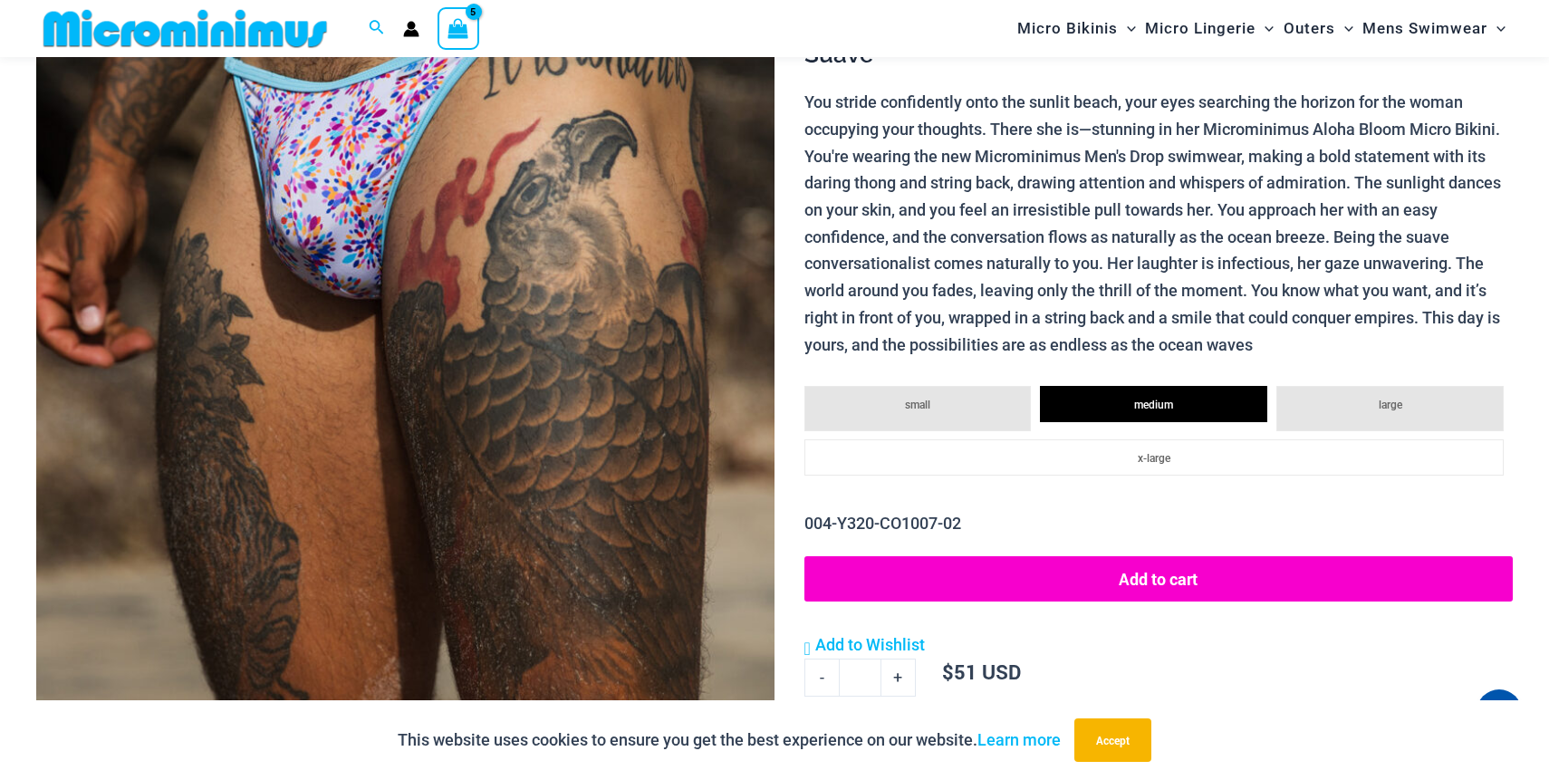
click at [1112, 580] on button "Add to cart" at bounding box center [1158, 578] width 708 height 45
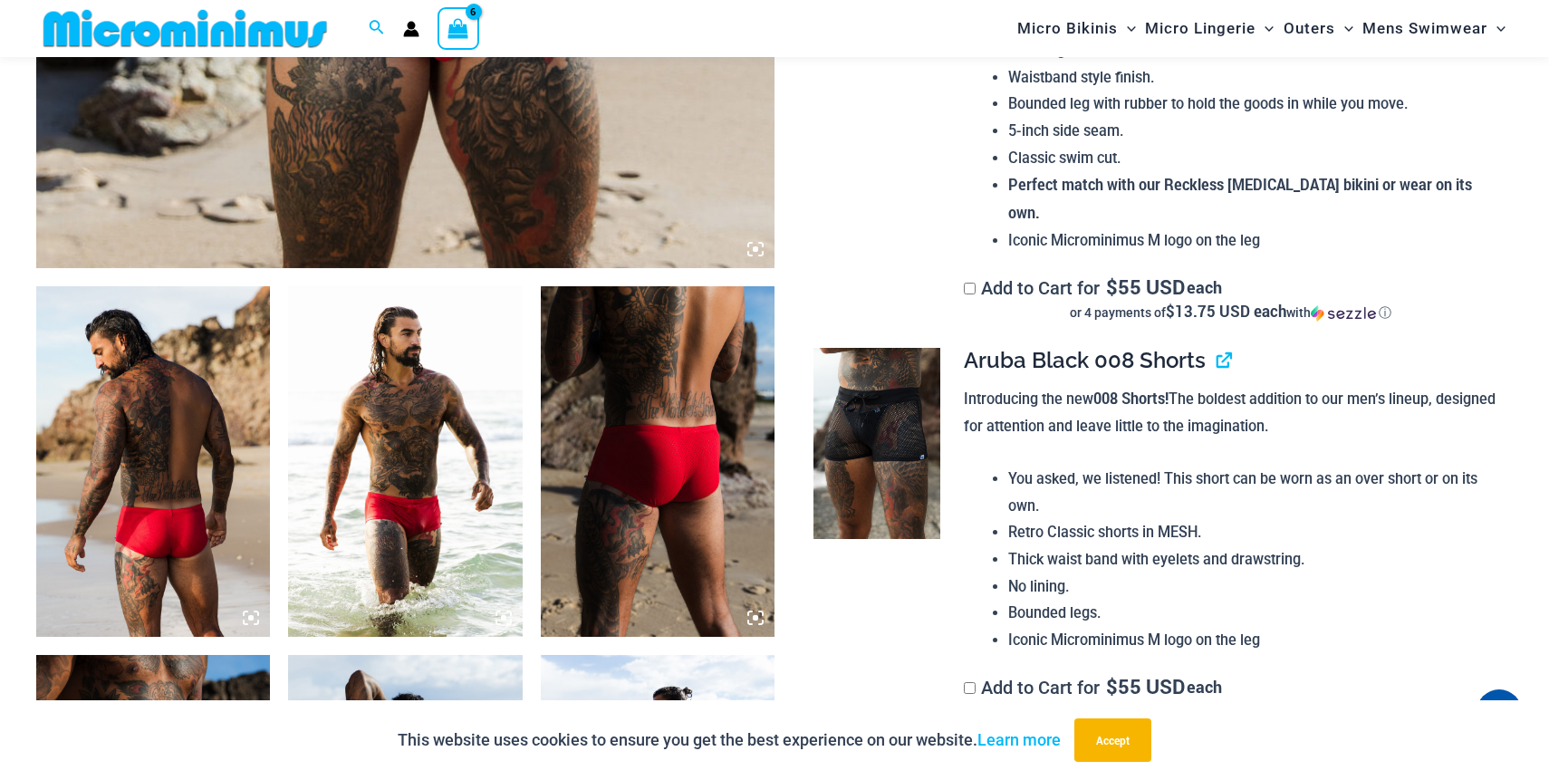
scroll to position [1006, 0]
type input "**********"
click at [893, 419] on img at bounding box center [876, 442] width 127 height 190
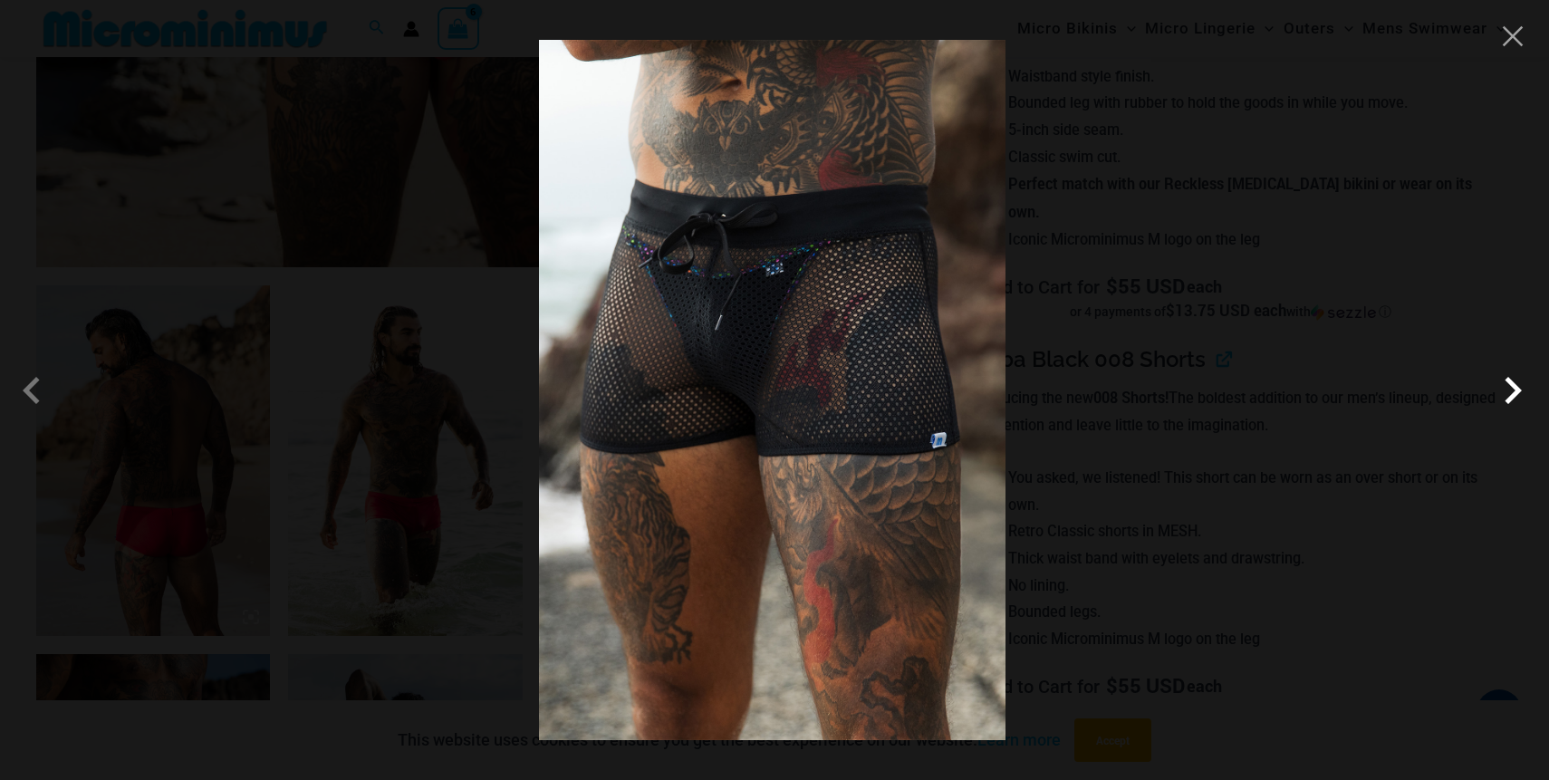
click at [1497, 385] on span at bounding box center [1513, 390] width 54 height 54
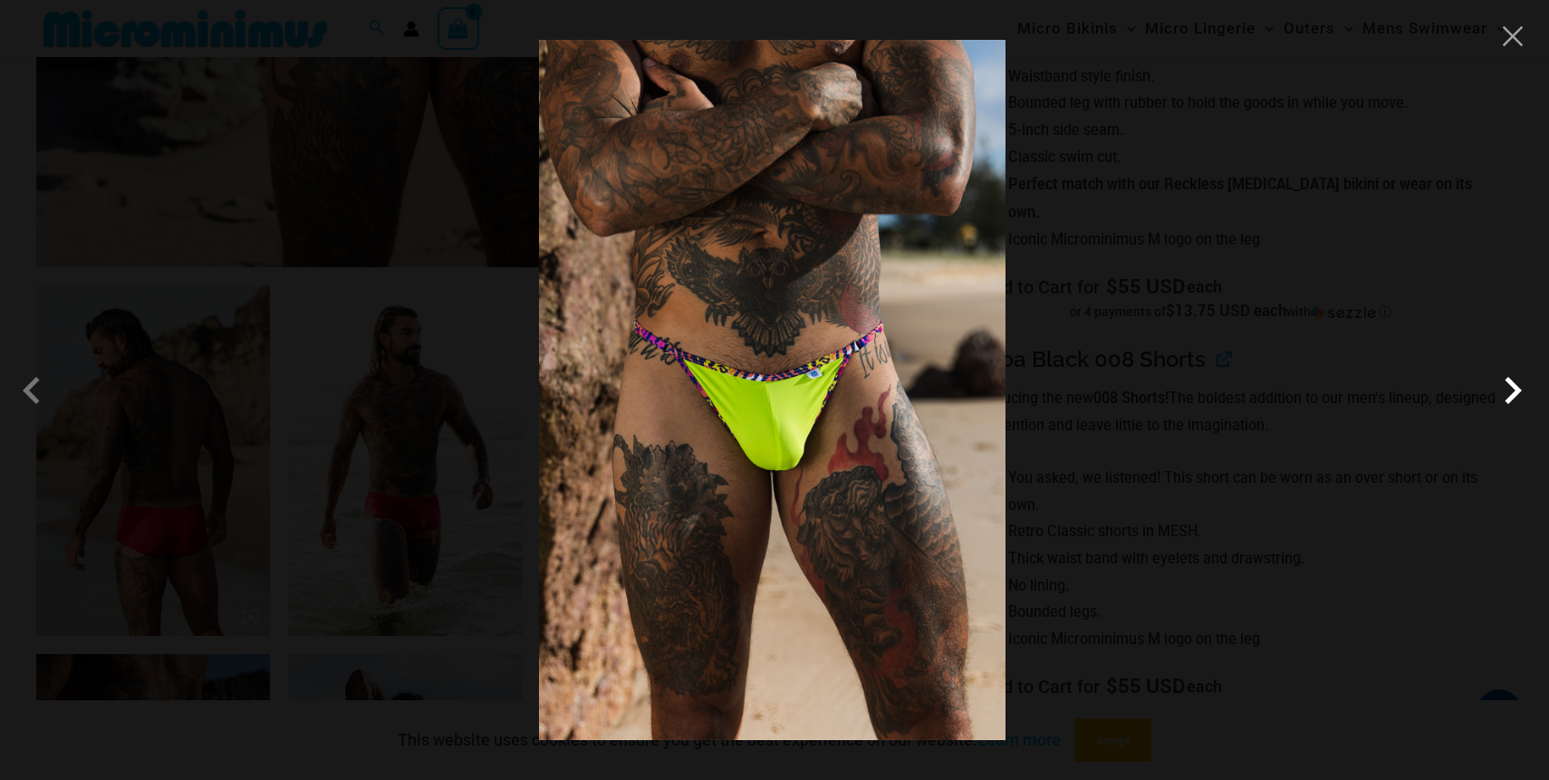
click at [1497, 387] on span at bounding box center [1513, 390] width 54 height 54
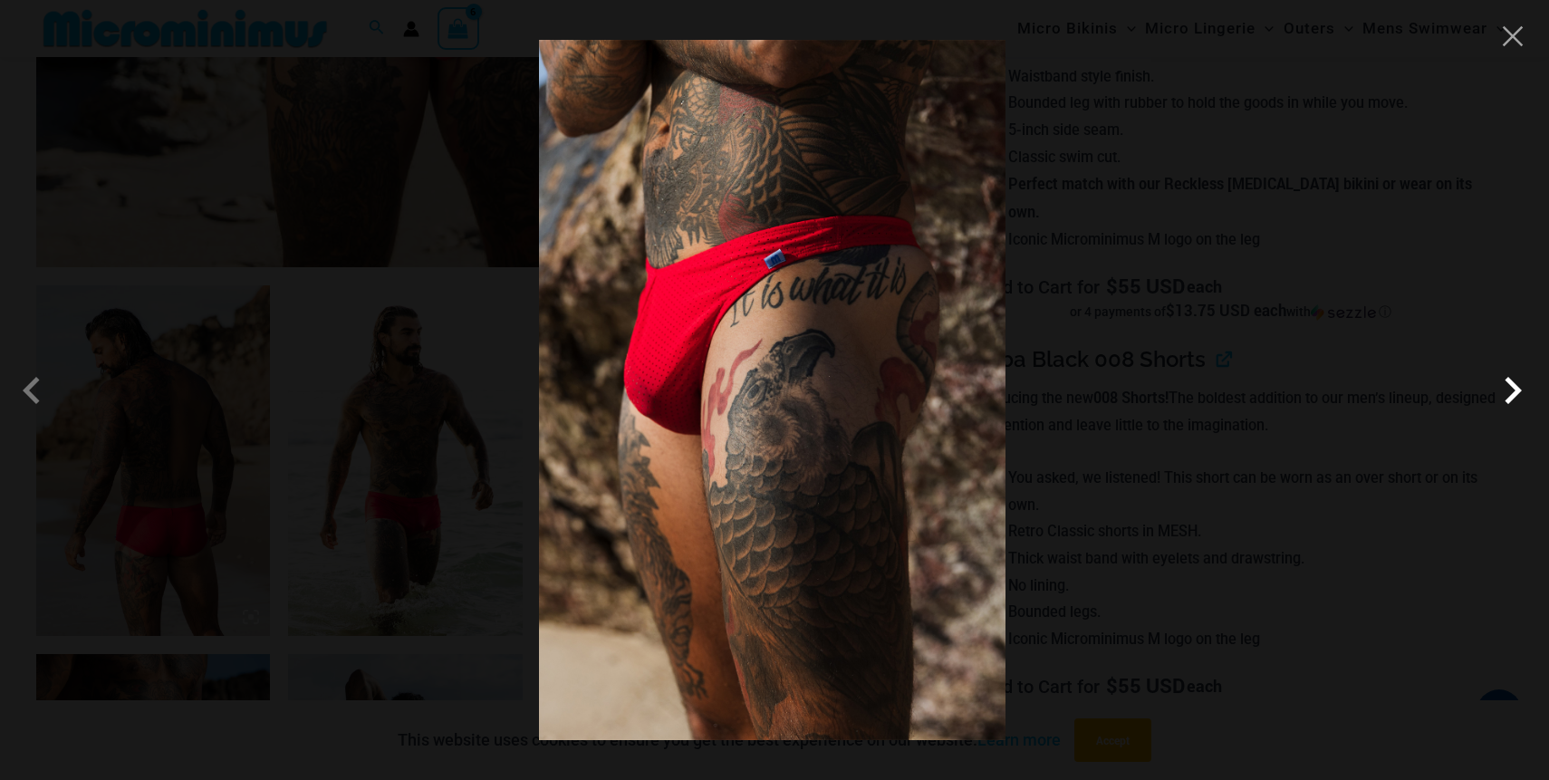
click at [1497, 387] on span at bounding box center [1513, 390] width 54 height 54
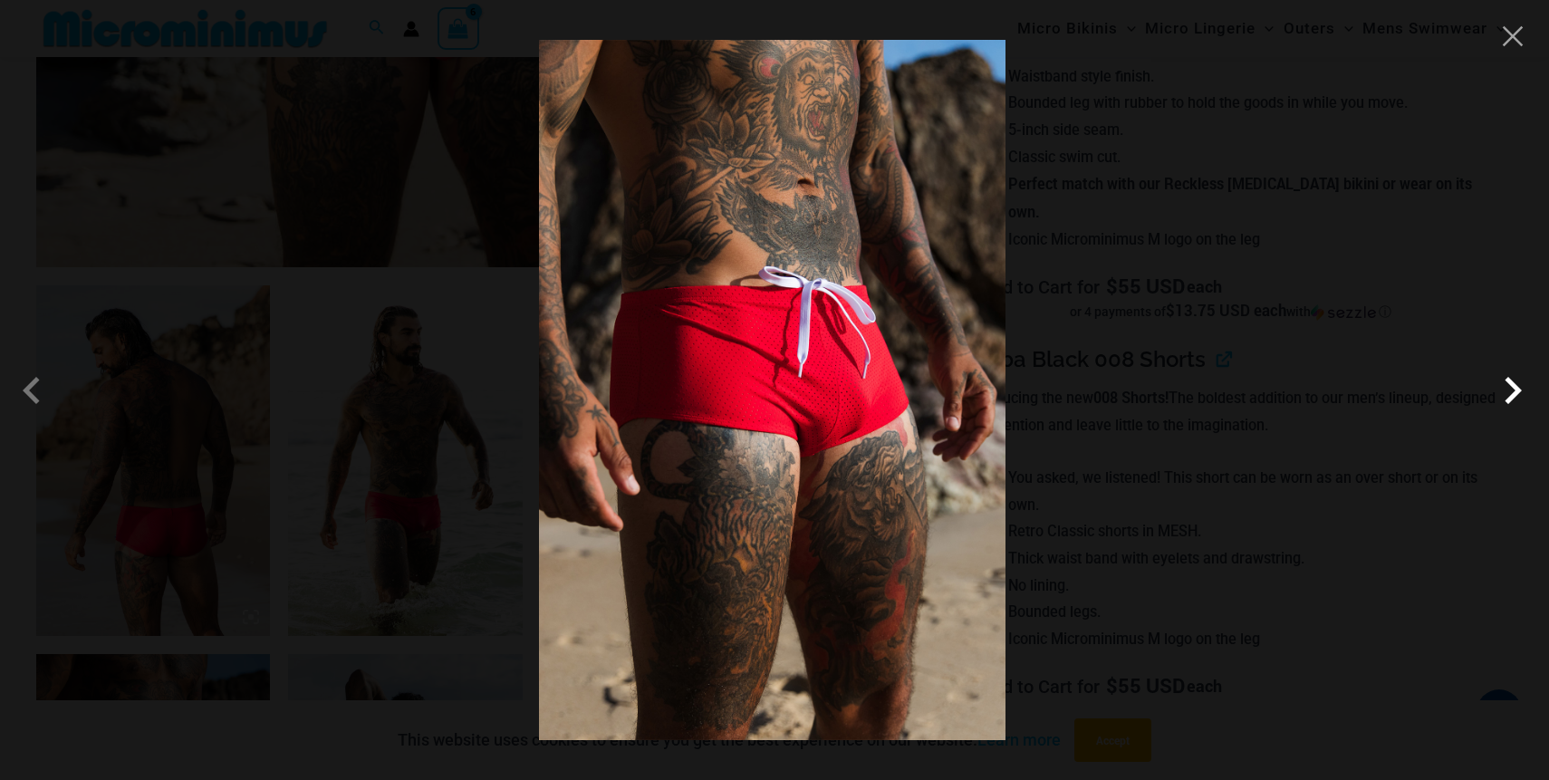
click at [1497, 387] on span at bounding box center [1513, 390] width 54 height 54
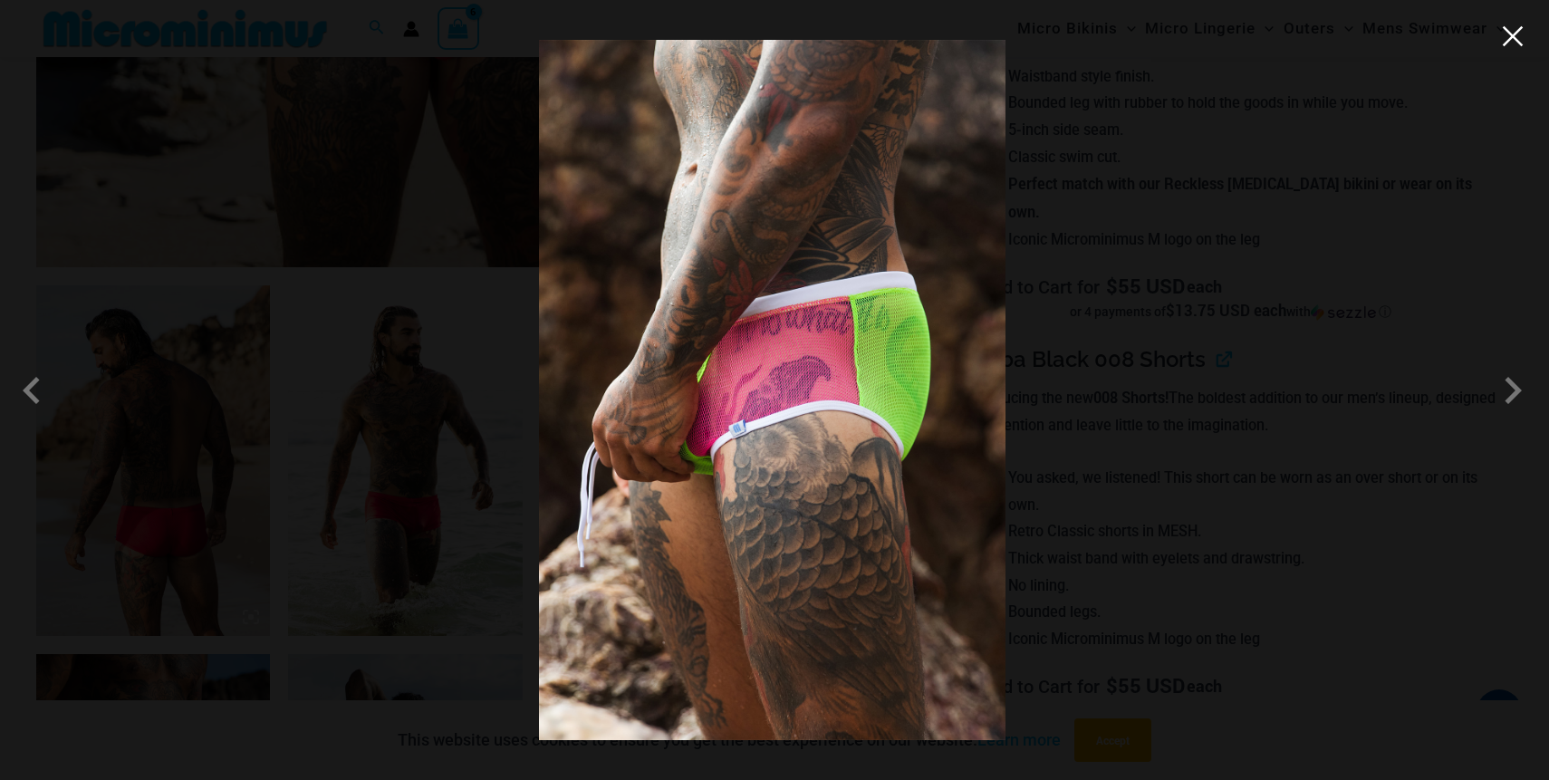
click at [1512, 49] on button "Close" at bounding box center [1512, 36] width 27 height 27
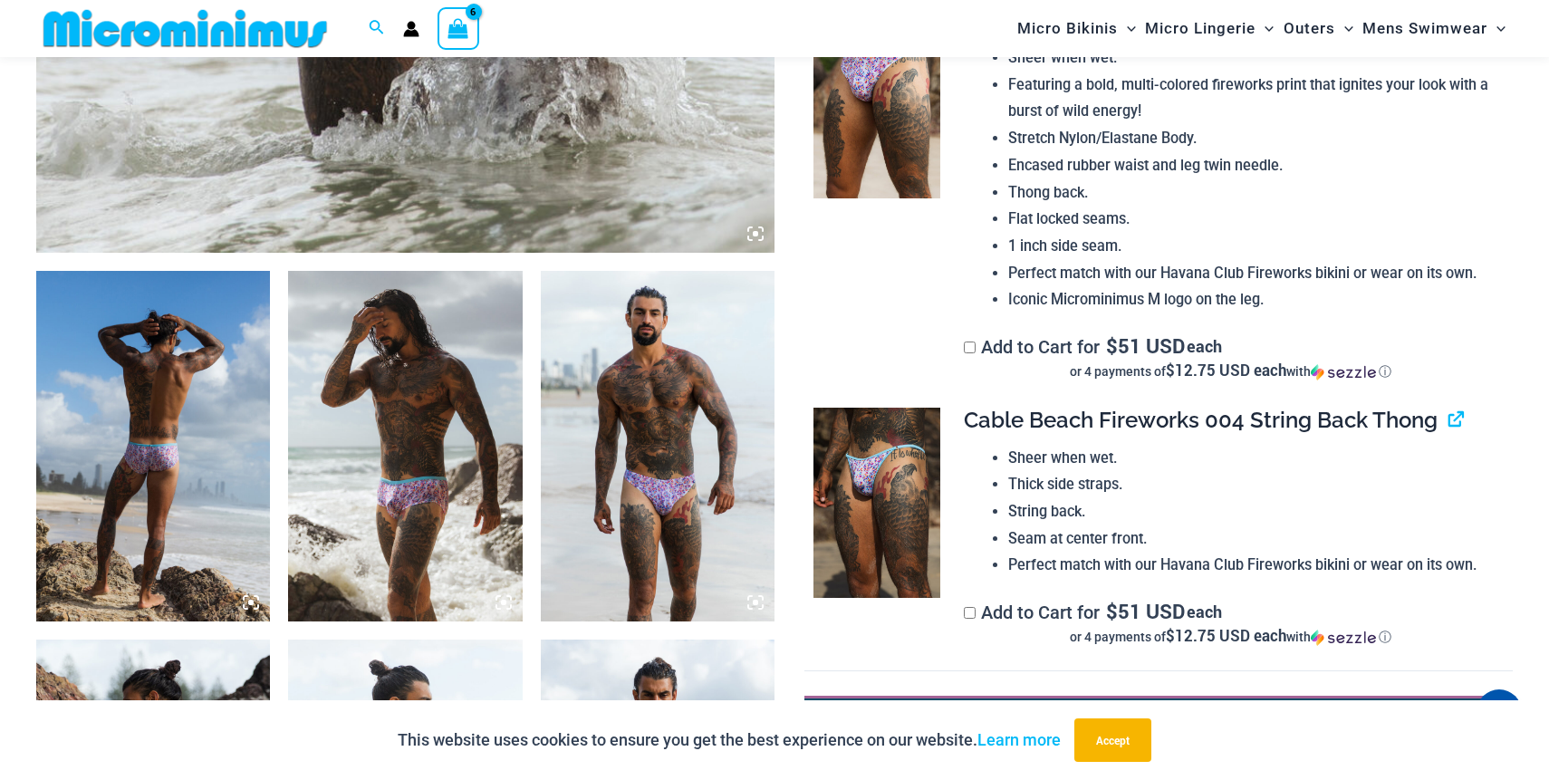
scroll to position [1032, 0]
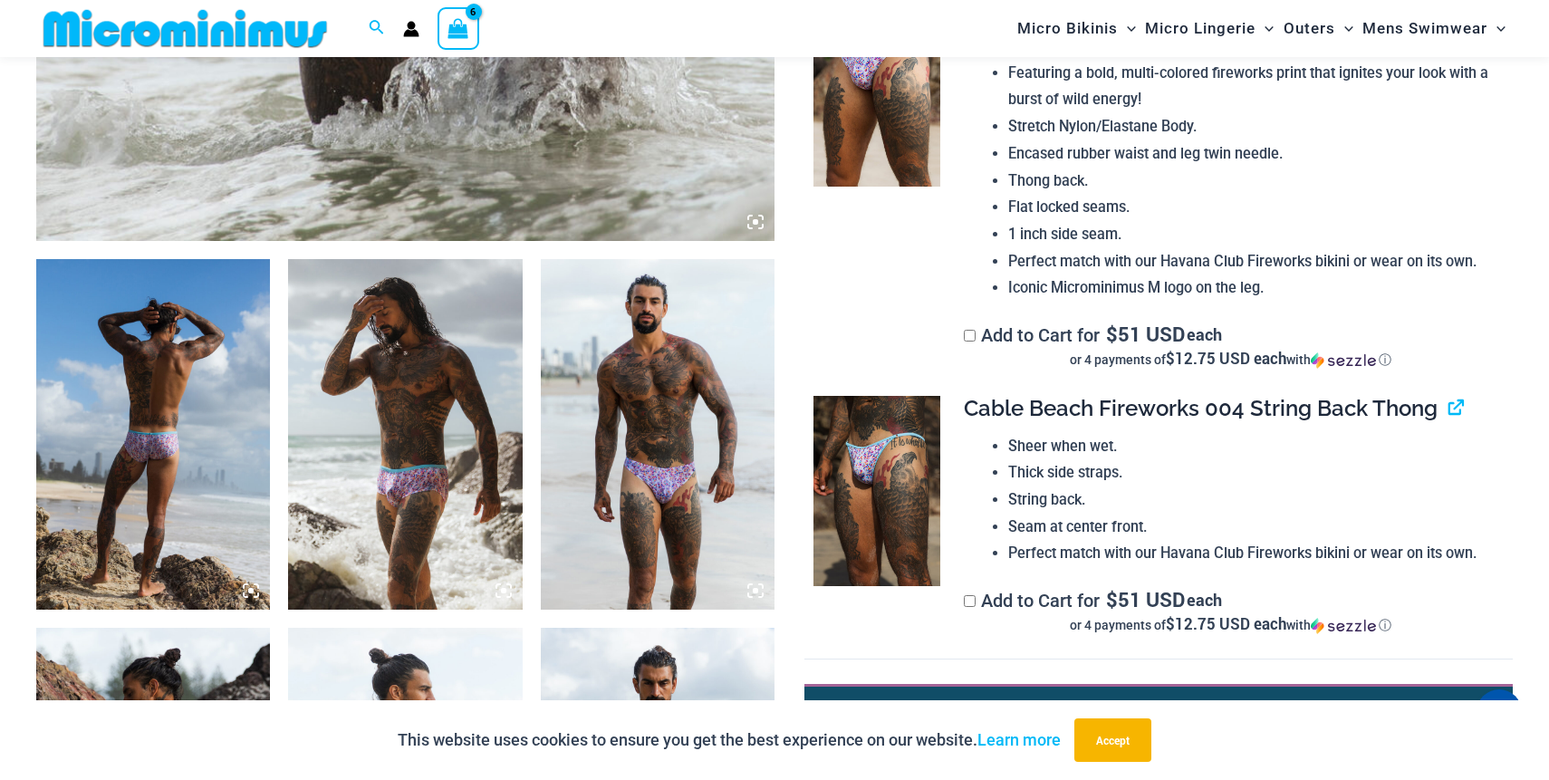
type input "**********"
click at [650, 544] on img at bounding box center [658, 434] width 234 height 351
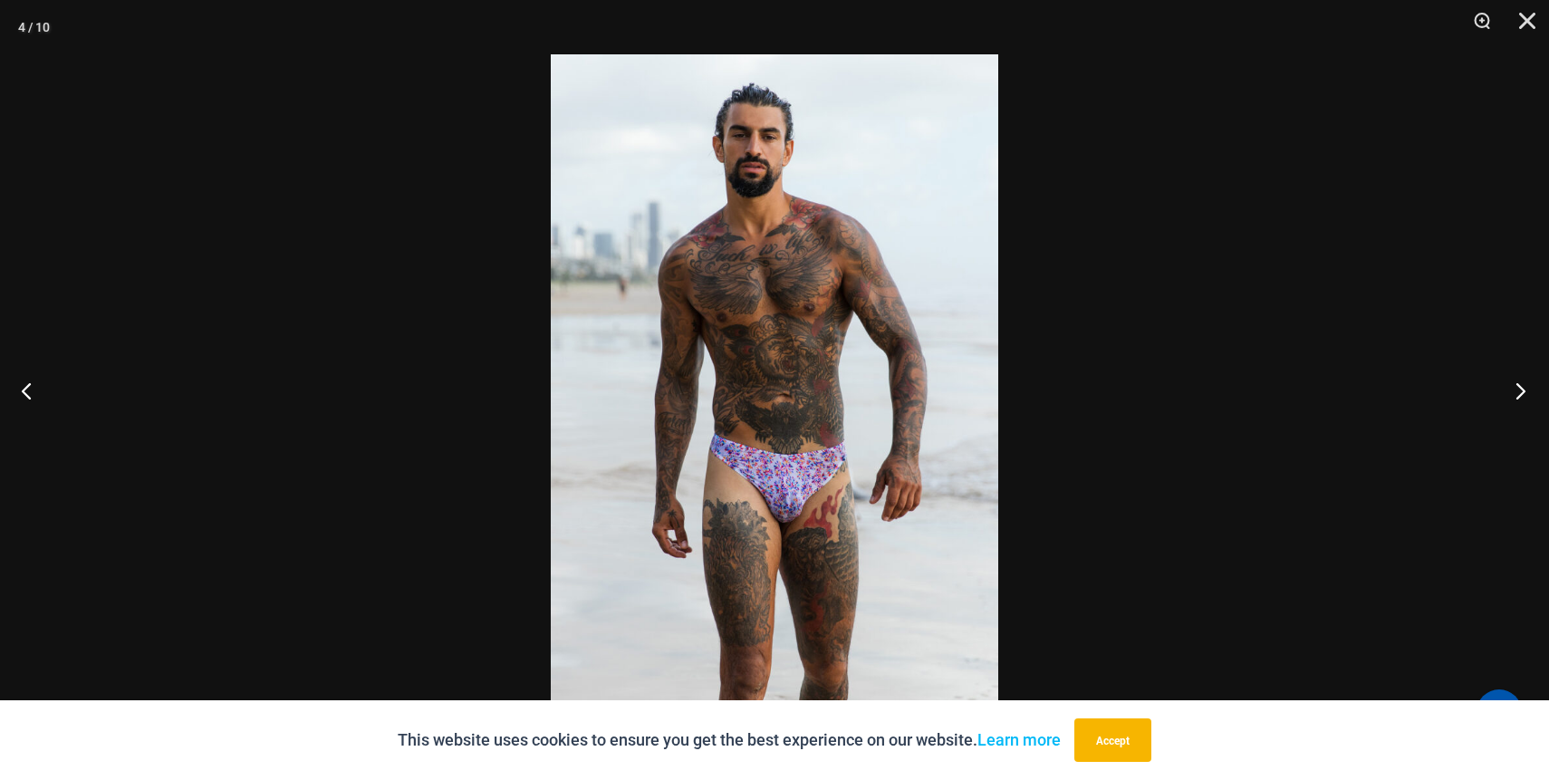
click at [1525, 393] on button "Next" at bounding box center [1515, 390] width 68 height 91
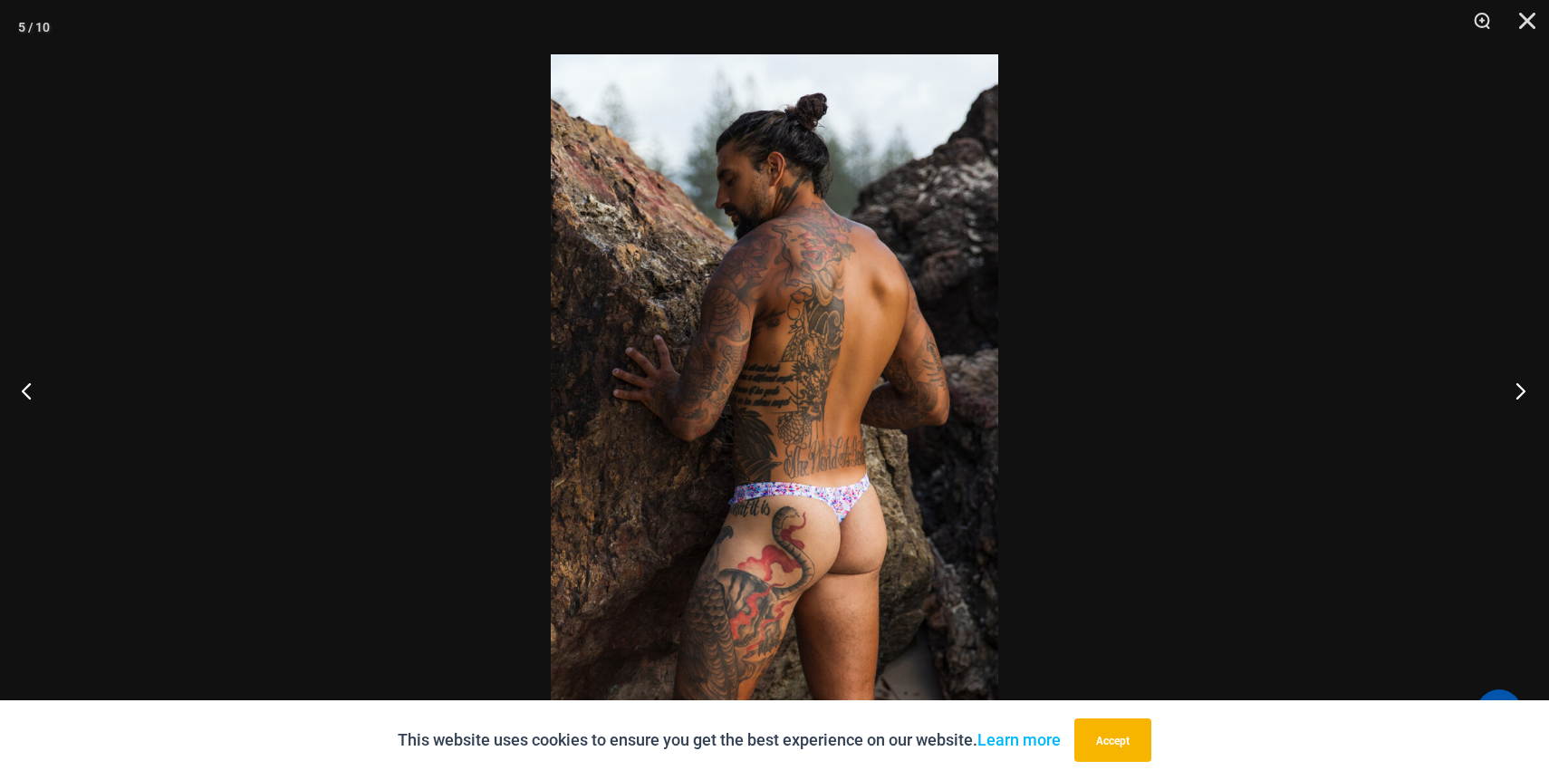
click at [1524, 394] on button "Next" at bounding box center [1515, 390] width 68 height 91
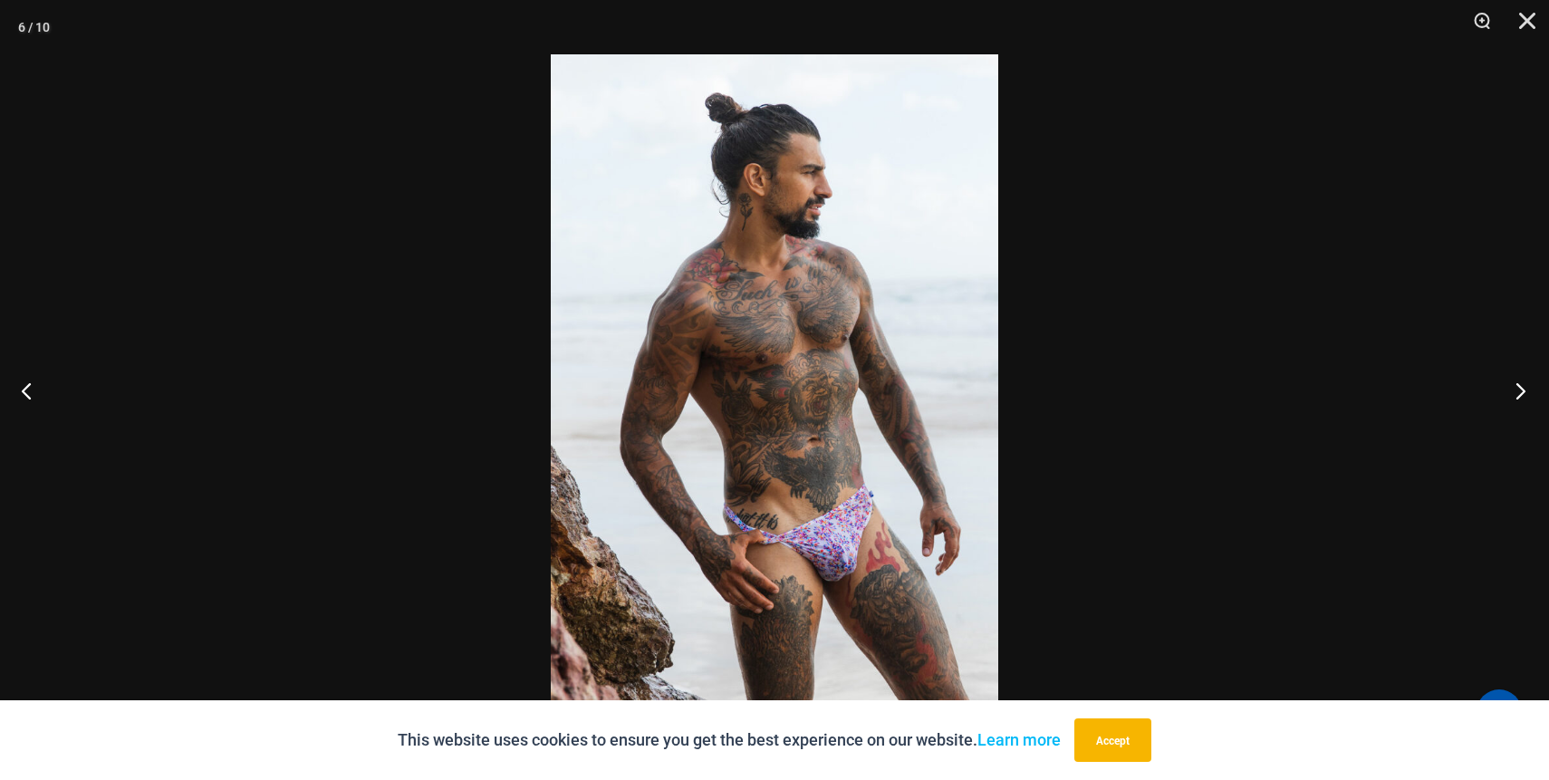
click at [1523, 394] on button "Next" at bounding box center [1515, 390] width 68 height 91
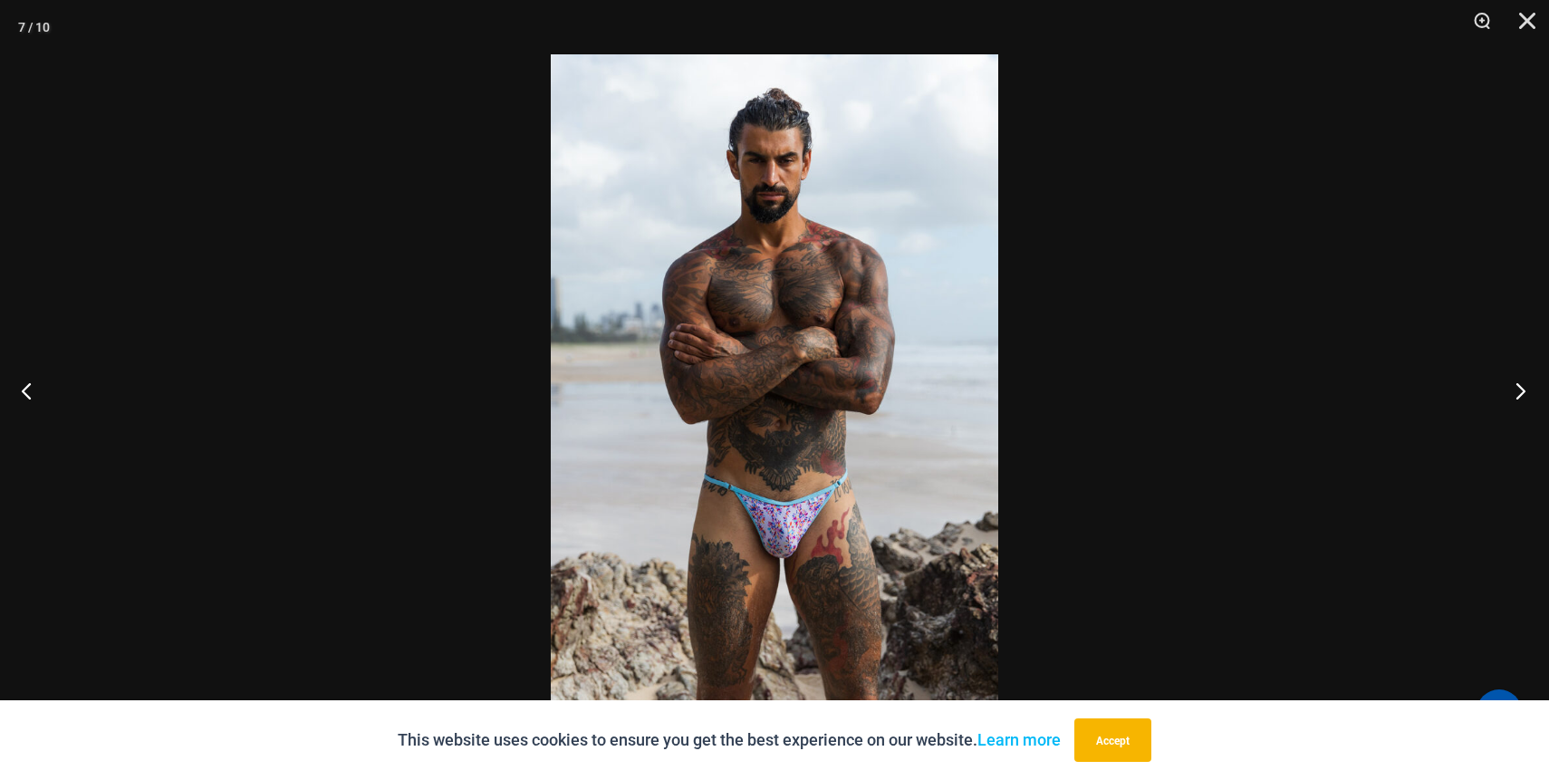
click at [1522, 394] on button "Next" at bounding box center [1515, 390] width 68 height 91
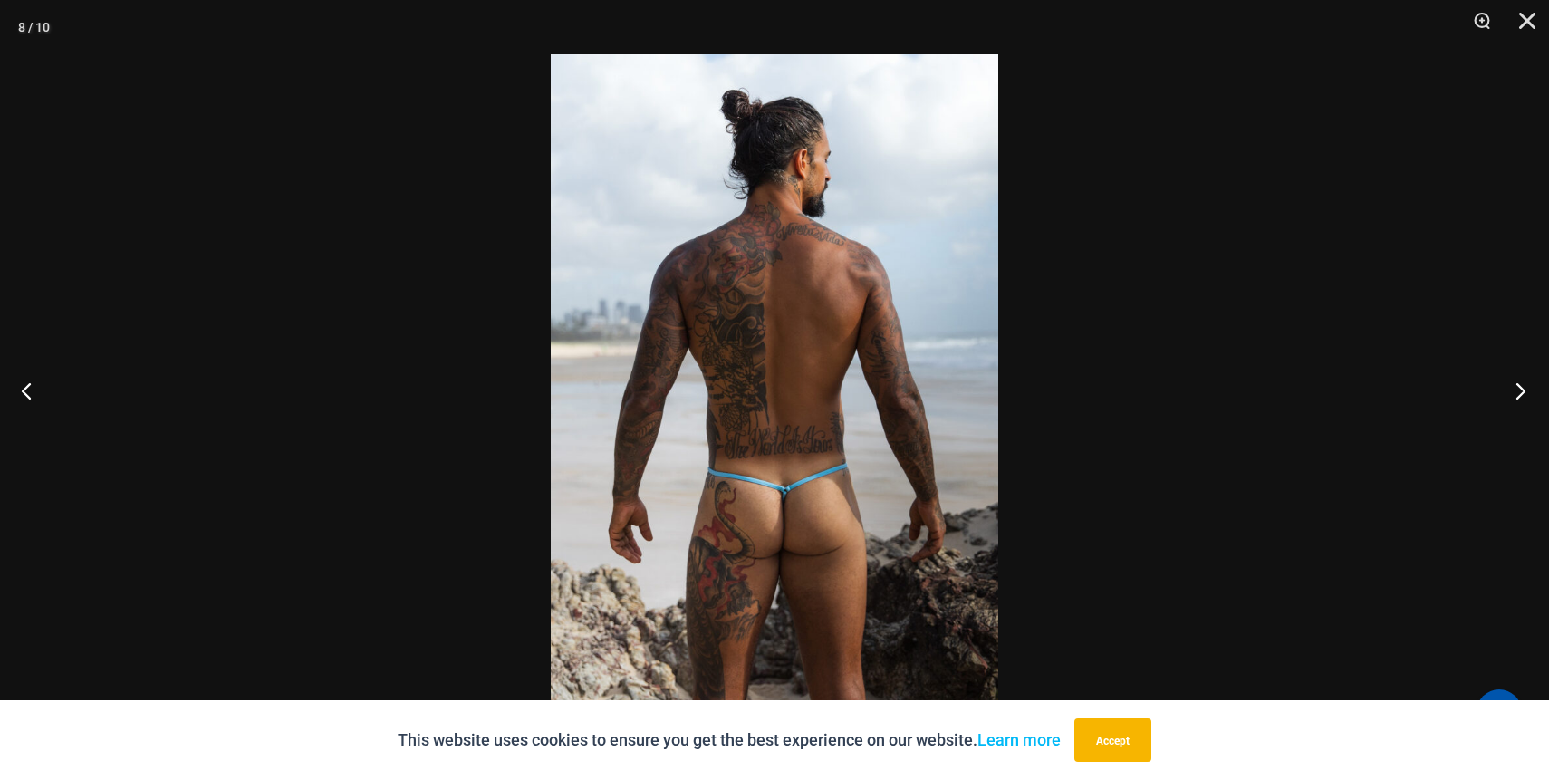
click at [1522, 395] on button "Next" at bounding box center [1515, 390] width 68 height 91
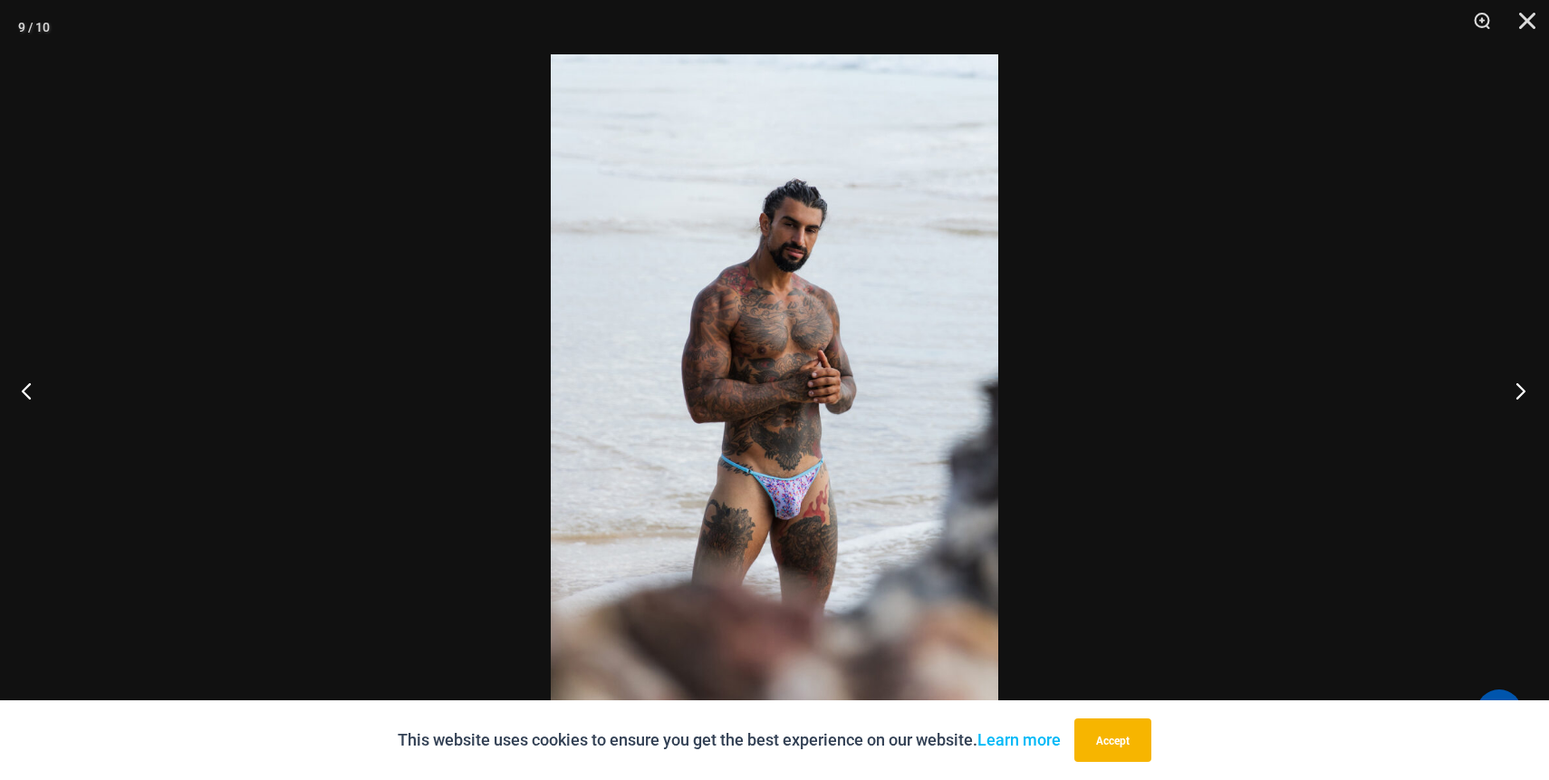
click at [1522, 395] on button "Next" at bounding box center [1515, 390] width 68 height 91
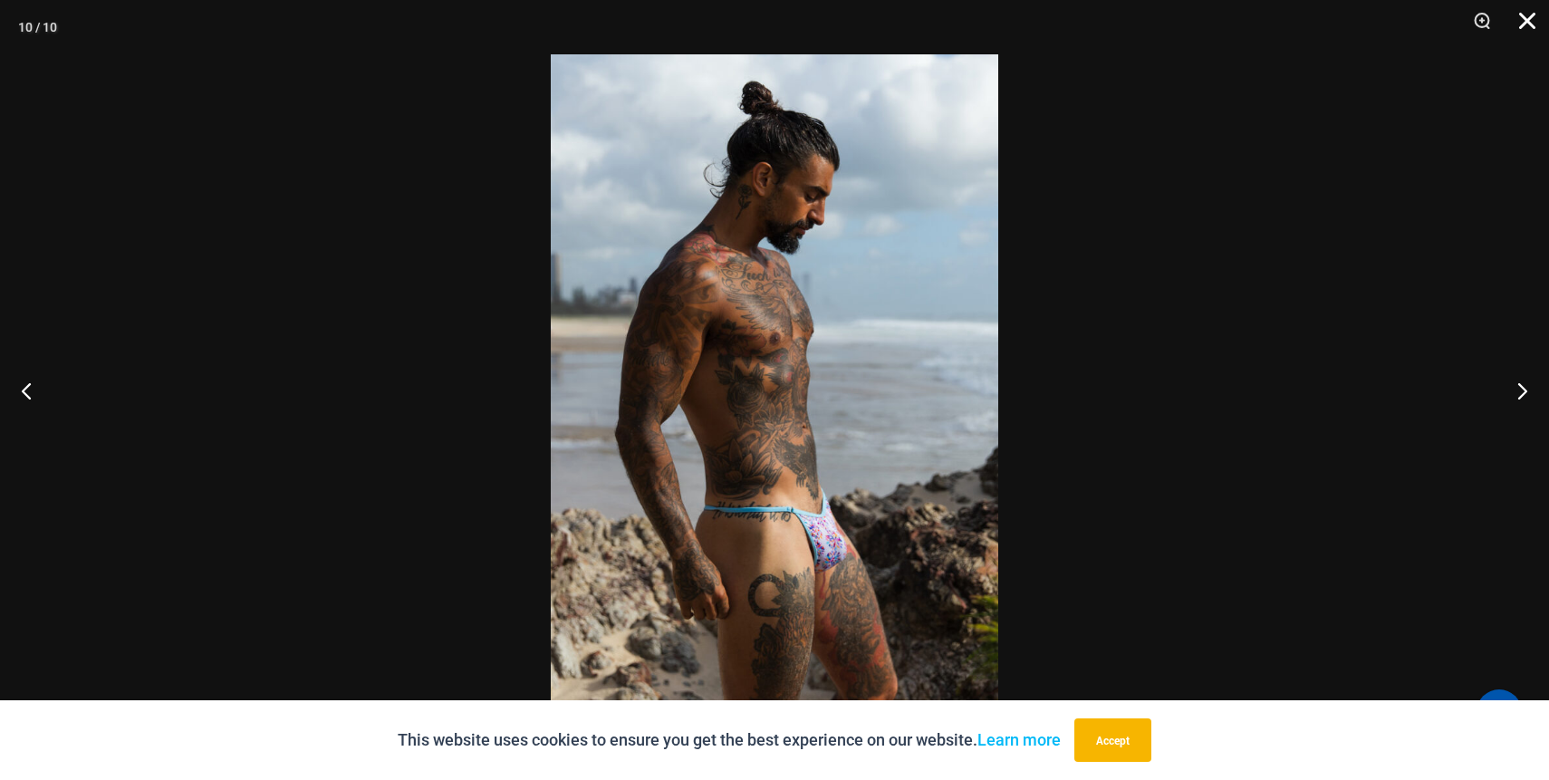
click at [1531, 21] on button "Close" at bounding box center [1520, 27] width 45 height 54
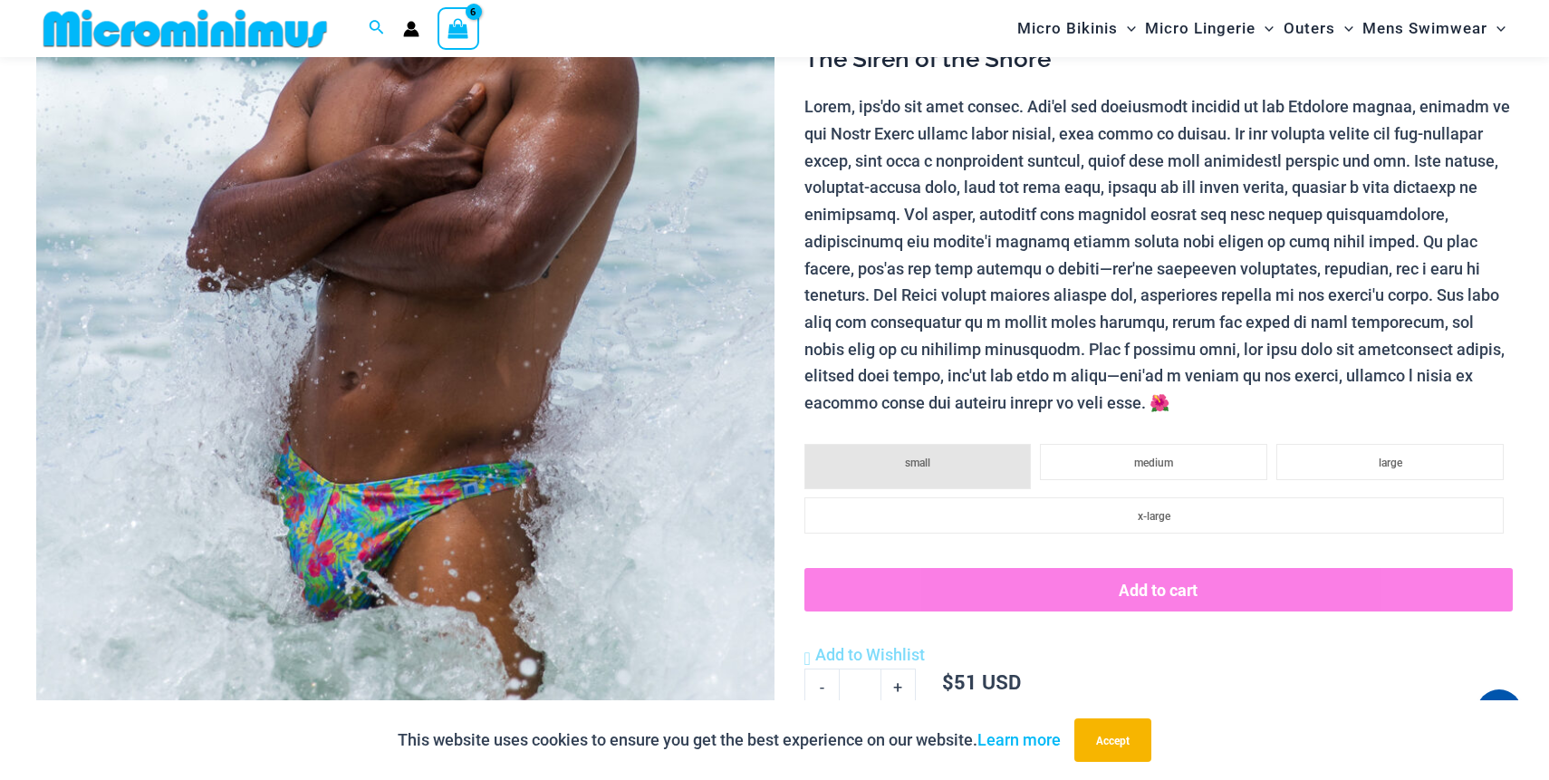
scroll to position [458, 0]
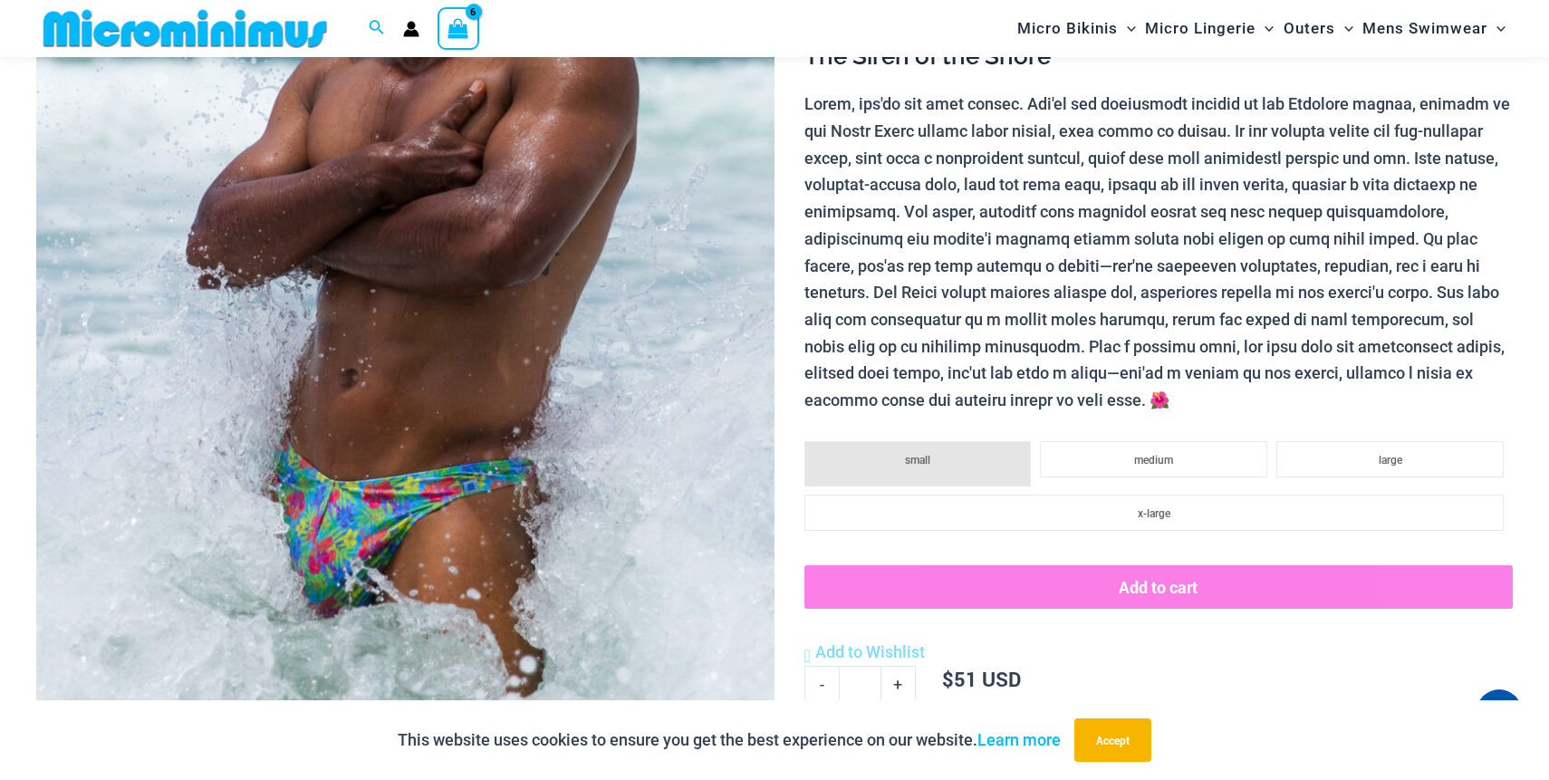
type input "**********"
click at [413, 298] on img at bounding box center [405, 260] width 738 height 1108
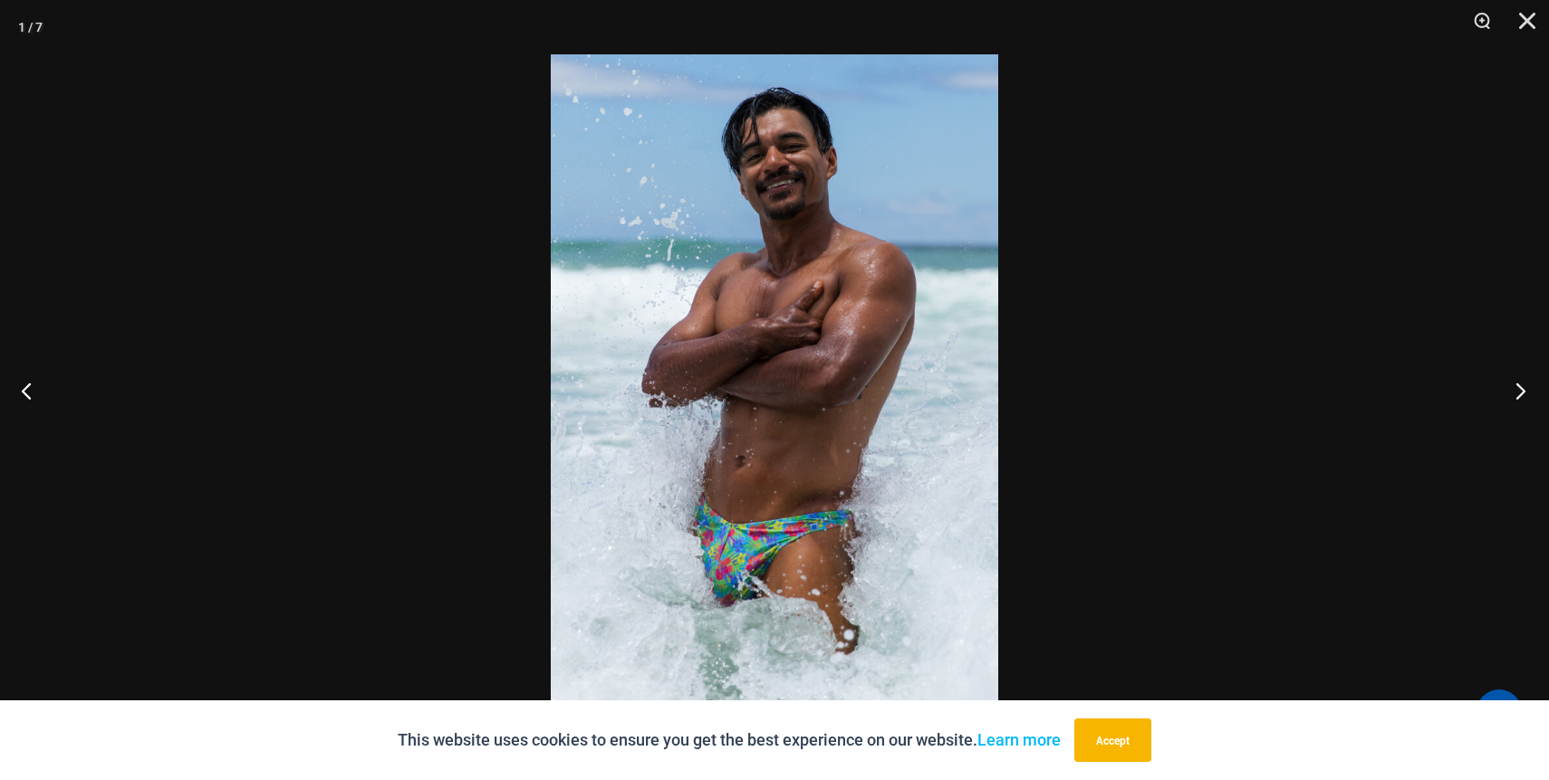
click at [1516, 391] on button "Next" at bounding box center [1515, 390] width 68 height 91
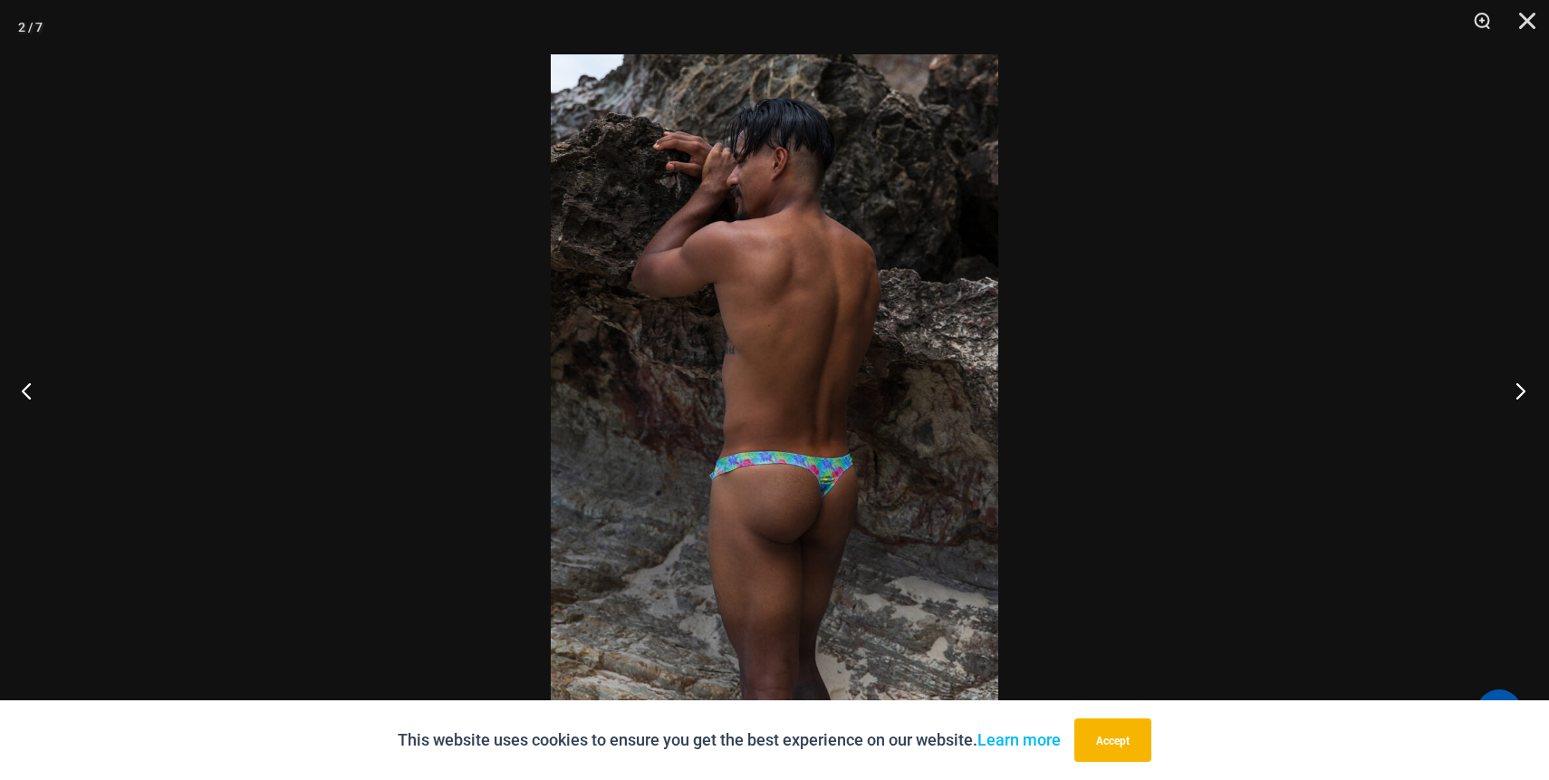
click at [1516, 390] on button "Next" at bounding box center [1515, 390] width 68 height 91
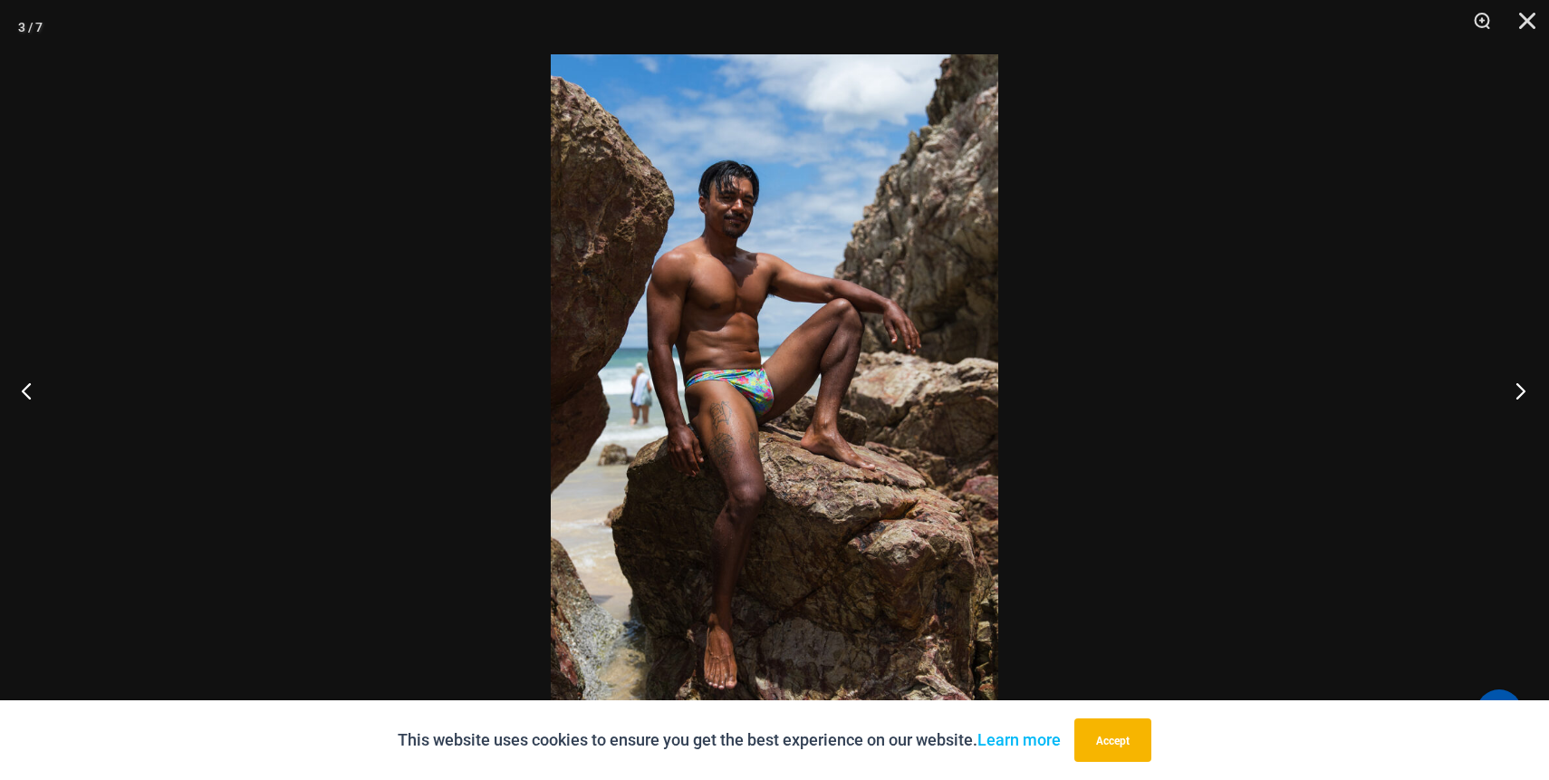
click at [1515, 390] on button "Next" at bounding box center [1515, 390] width 68 height 91
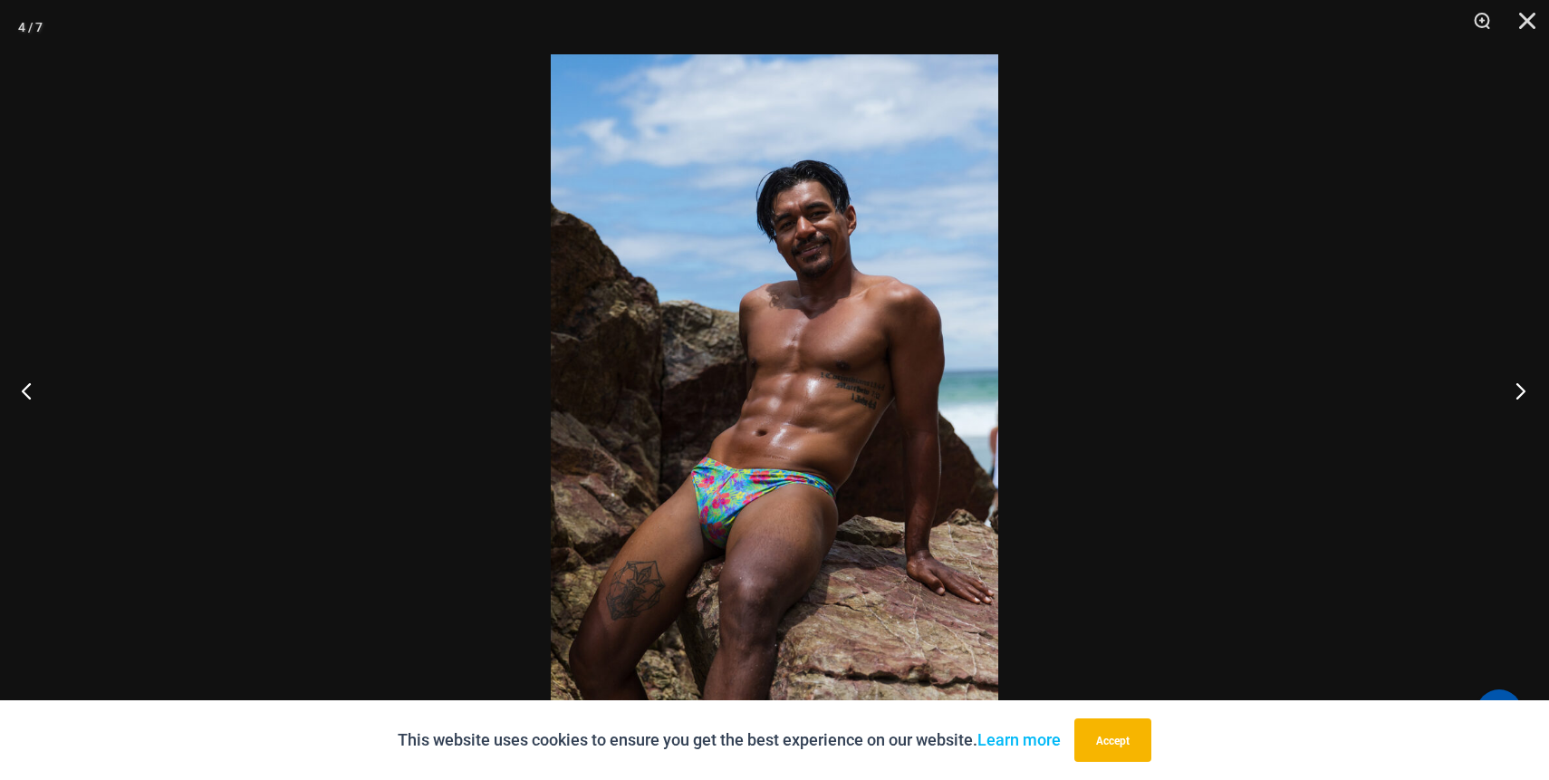
click at [1514, 390] on button "Next" at bounding box center [1515, 390] width 68 height 91
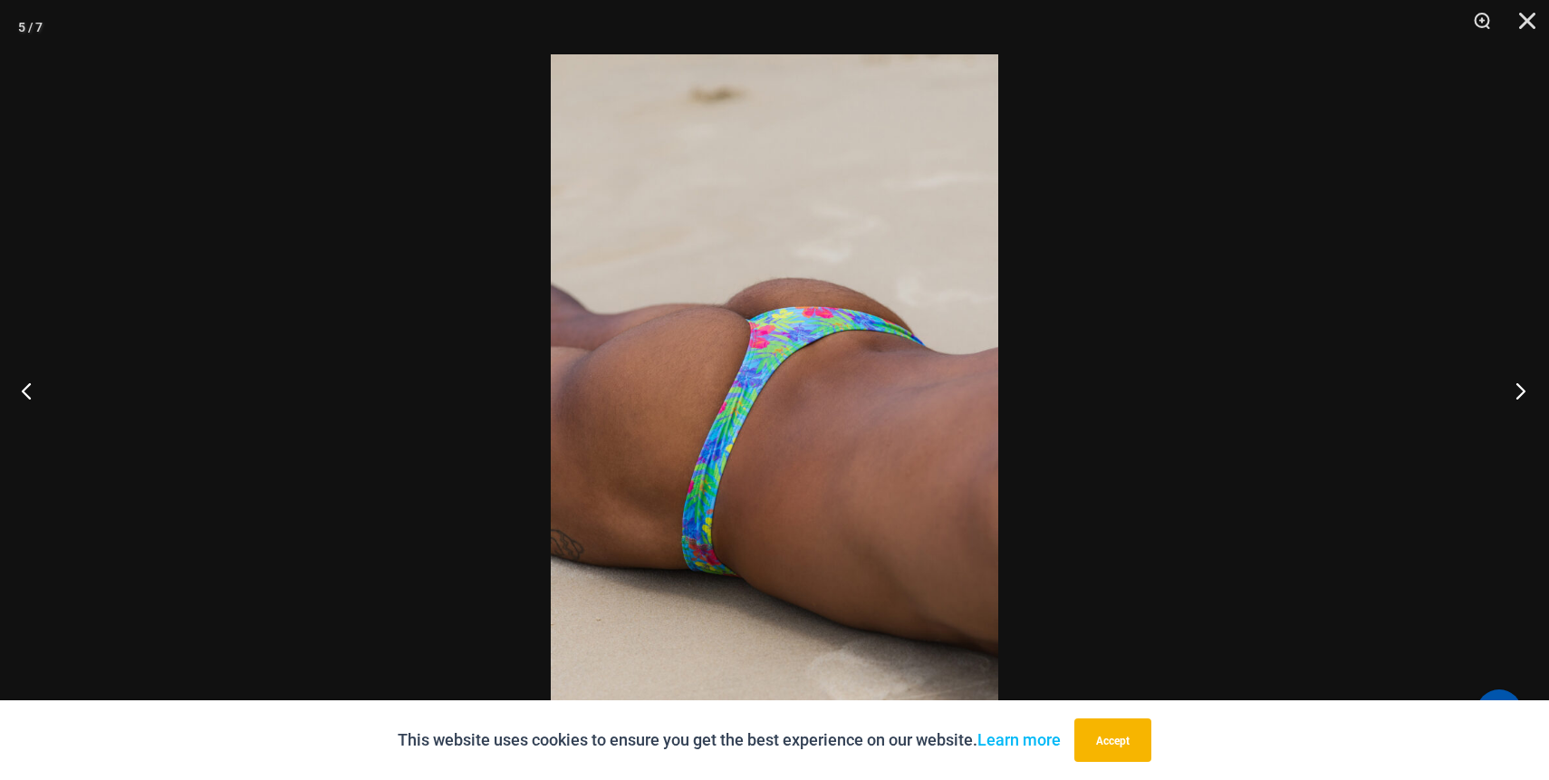
click at [1511, 388] on button "Next" at bounding box center [1515, 390] width 68 height 91
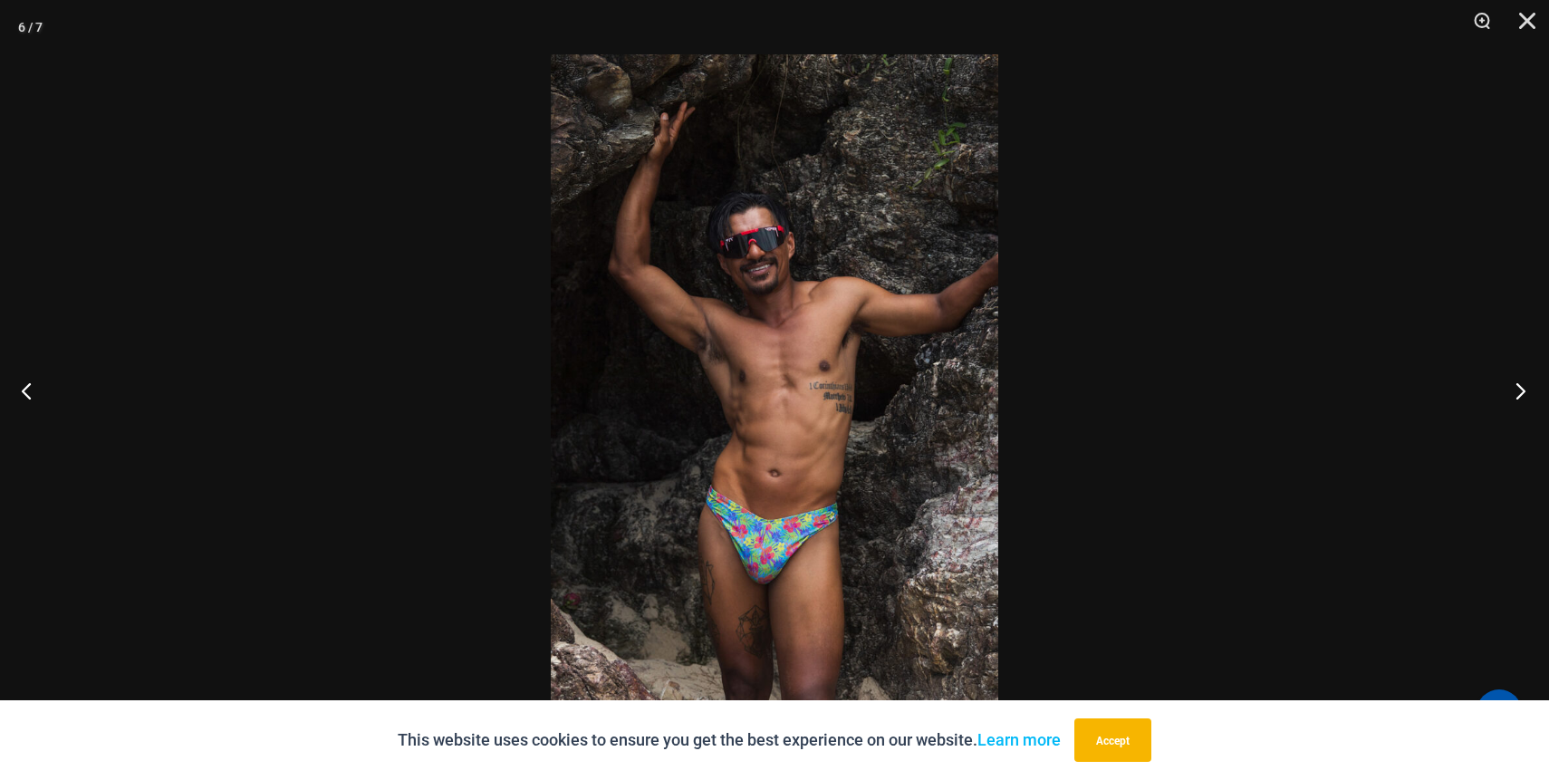
click at [1510, 388] on button "Next" at bounding box center [1515, 390] width 68 height 91
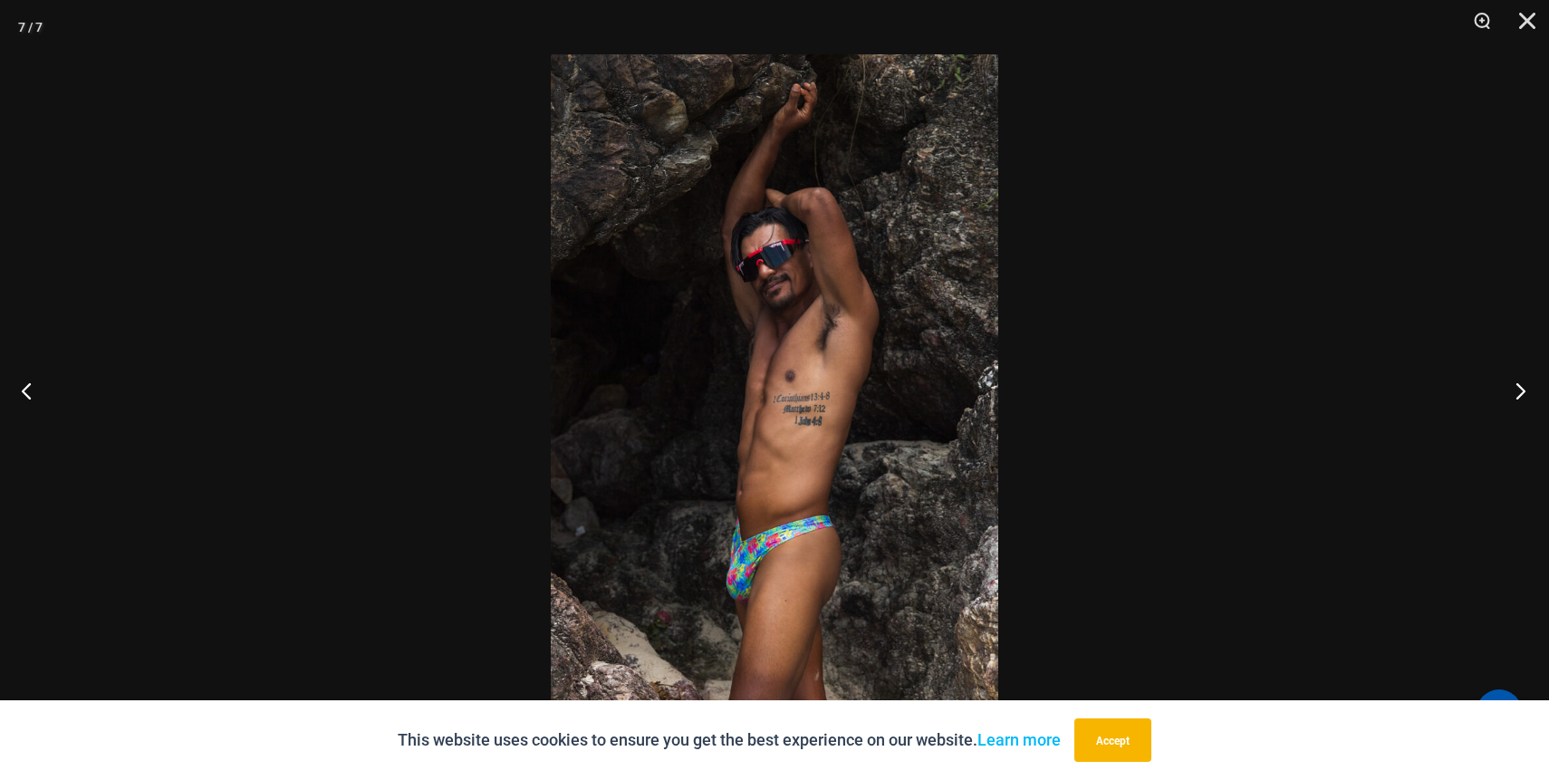
click at [1508, 388] on button "Next" at bounding box center [1515, 390] width 68 height 91
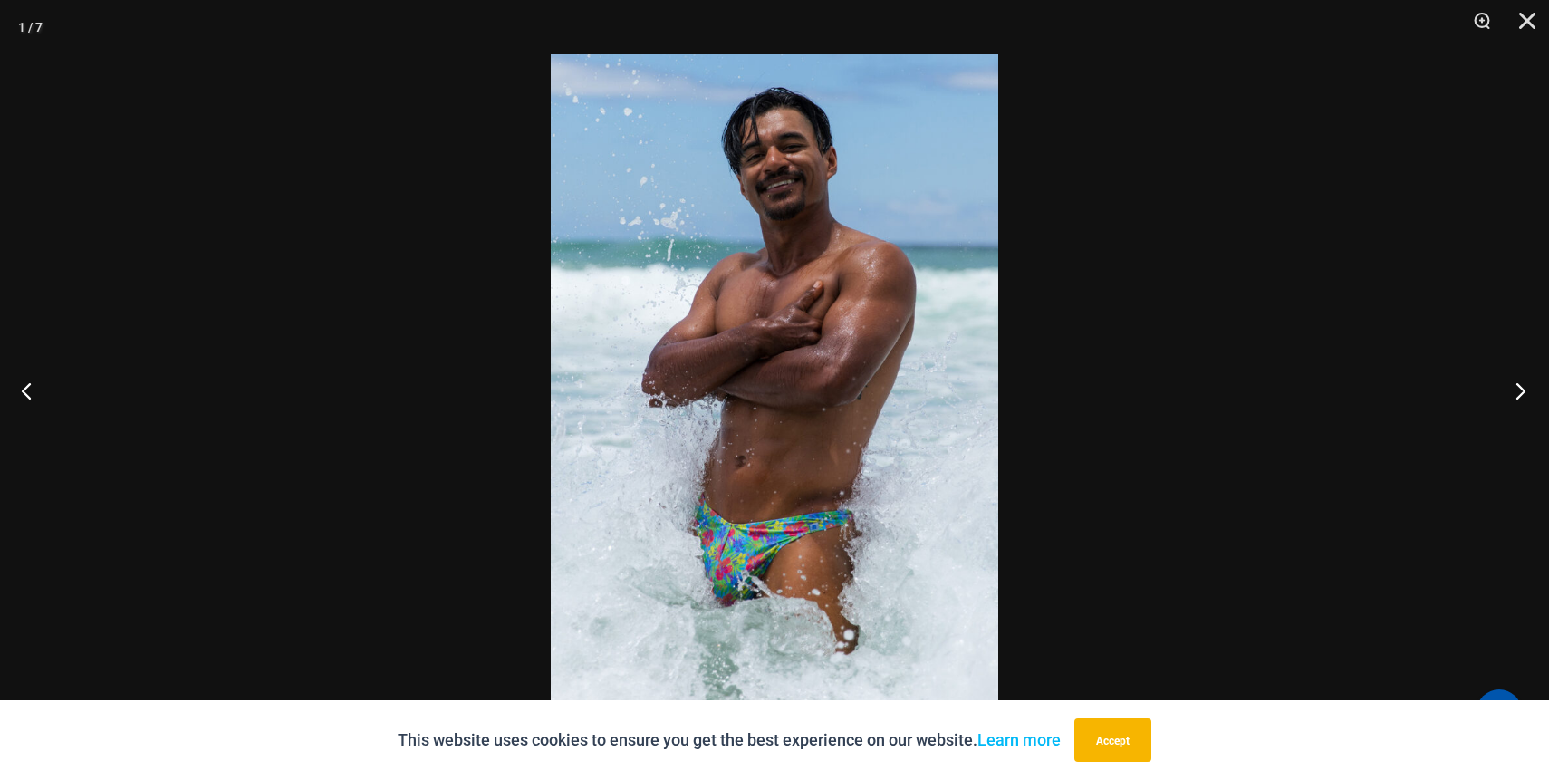
click at [1508, 388] on button "Next" at bounding box center [1515, 390] width 68 height 91
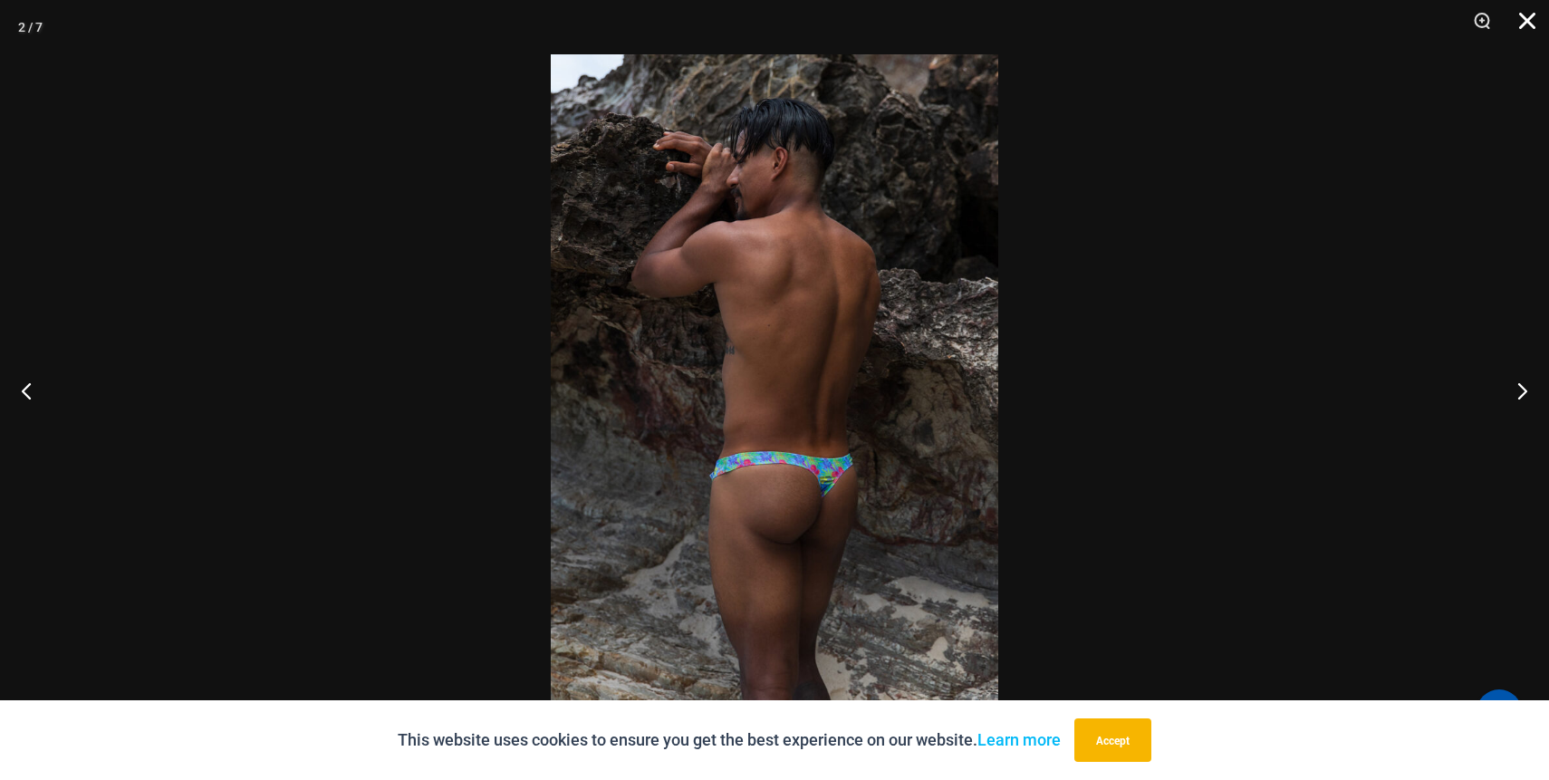
click at [1539, 28] on button "Close" at bounding box center [1520, 27] width 45 height 54
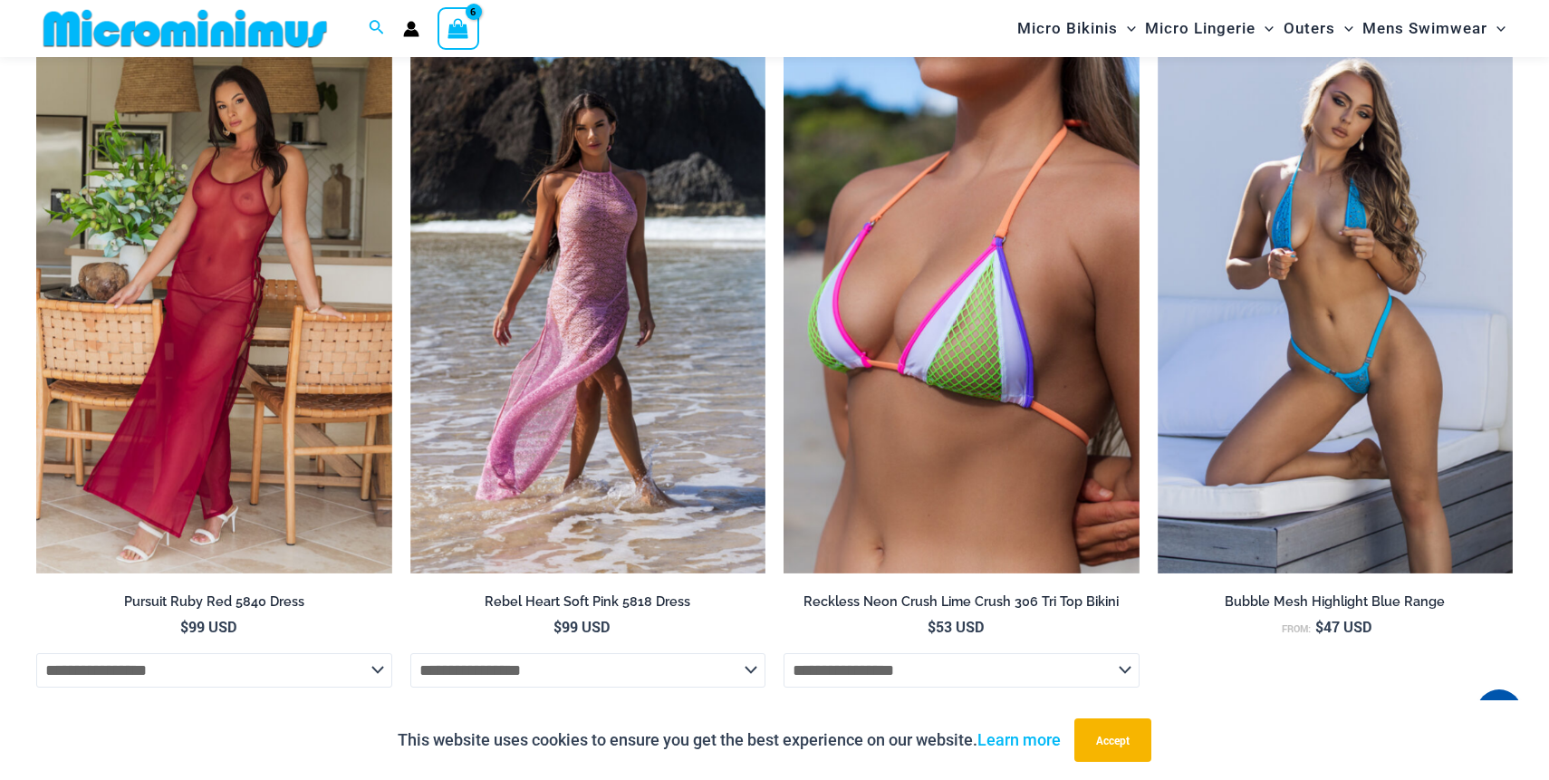
scroll to position [3472, 0]
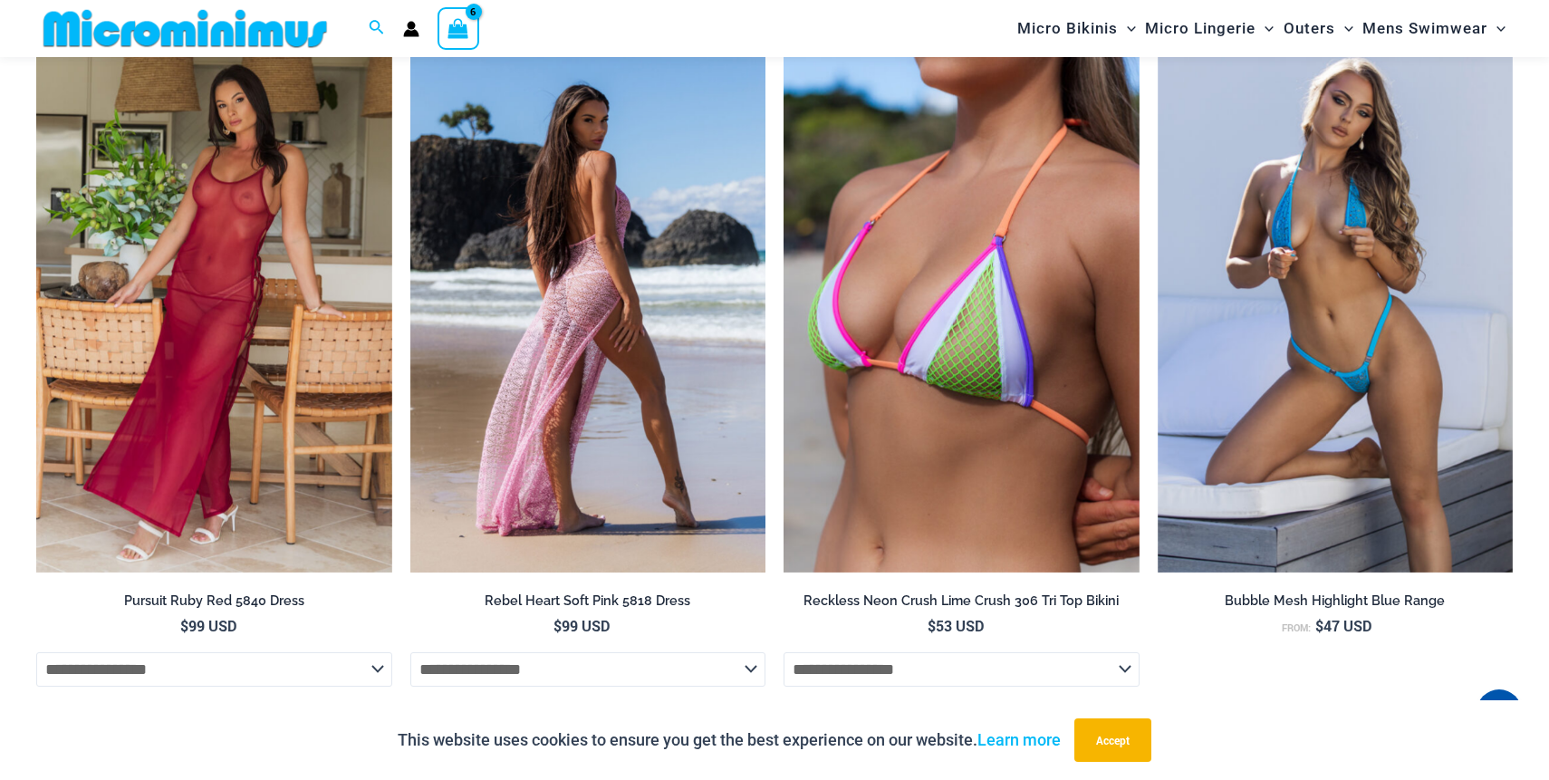
click at [614, 288] on img at bounding box center [588, 307] width 356 height 534
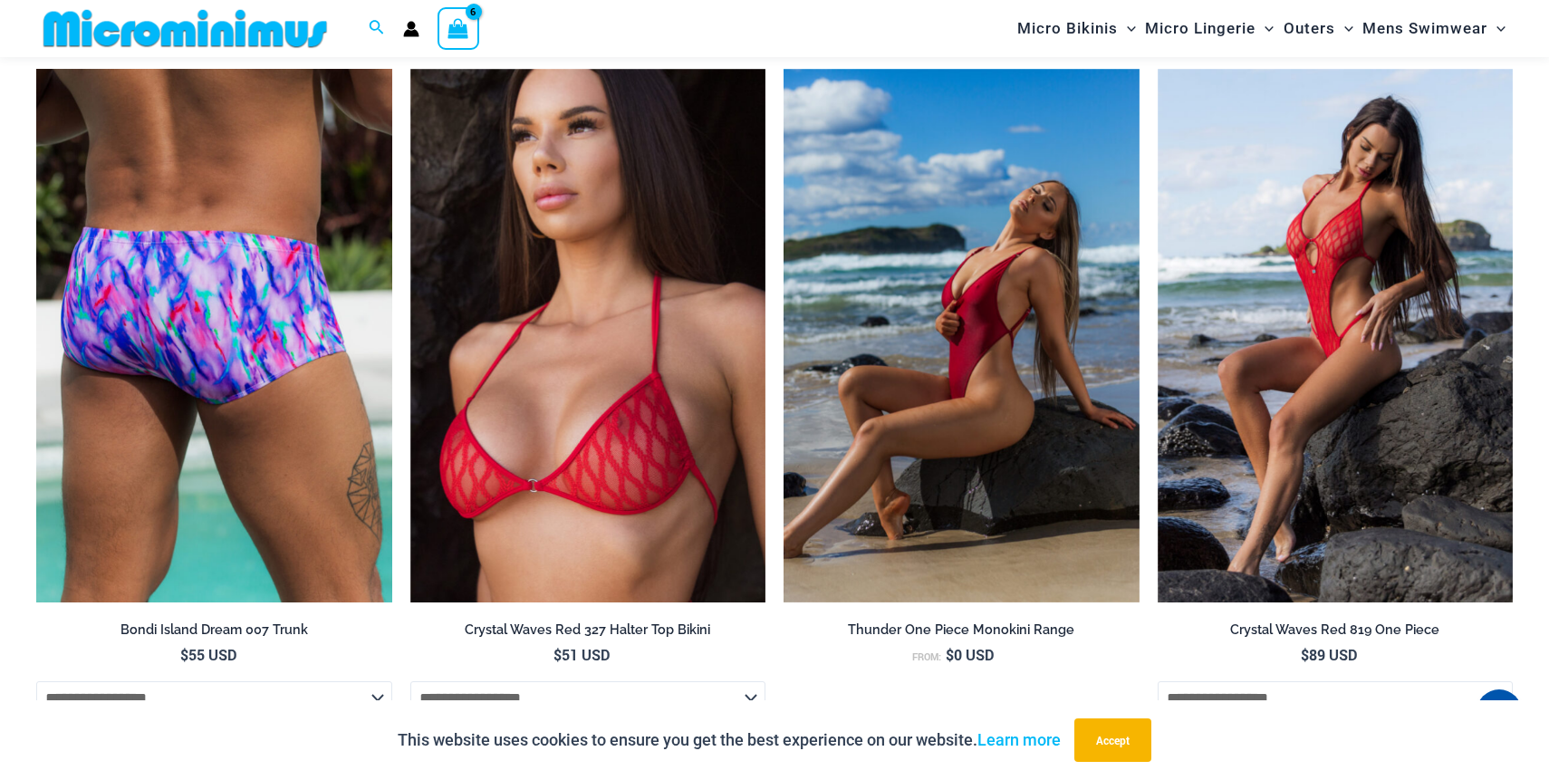
scroll to position [4846, 0]
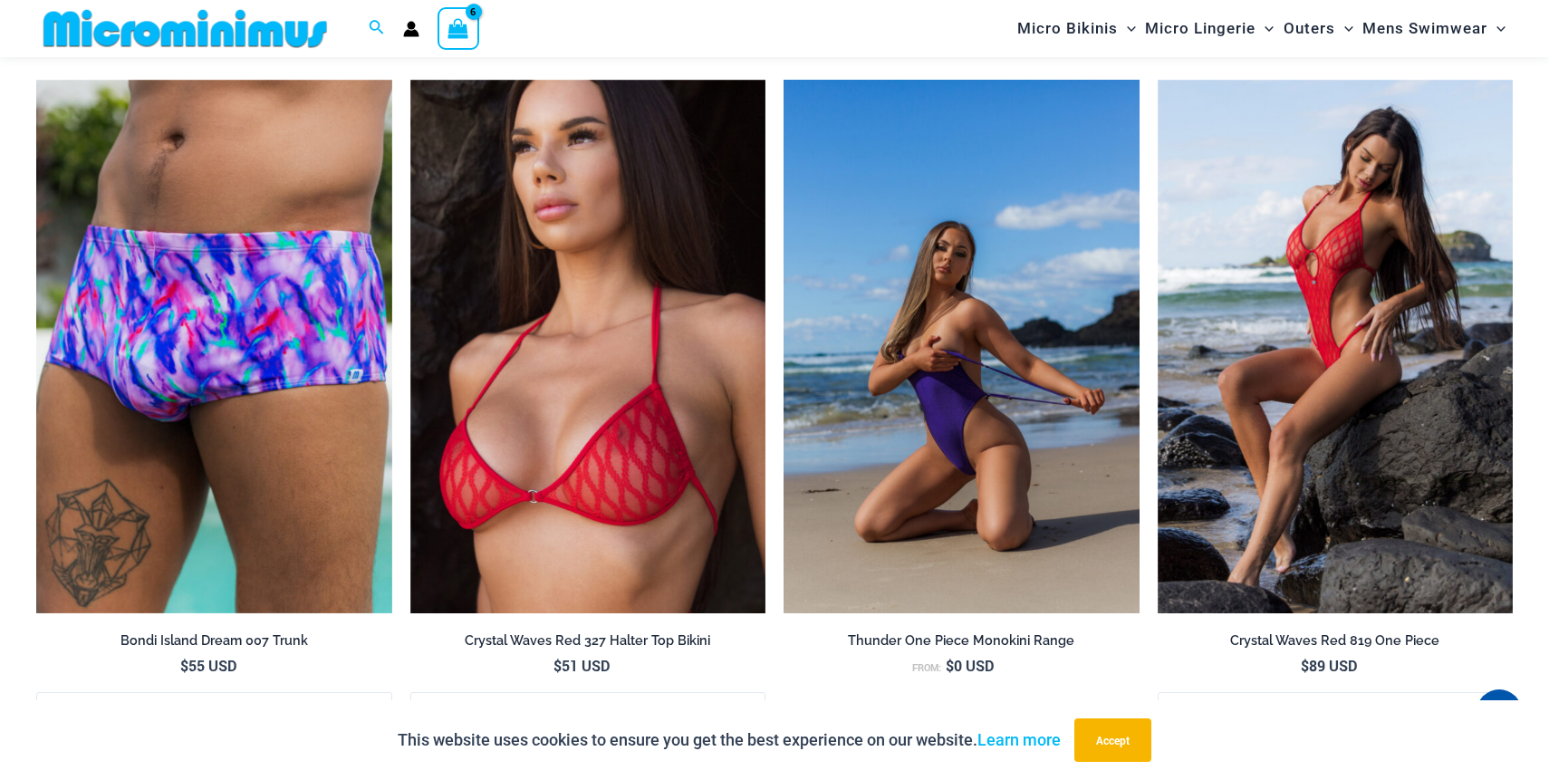
click at [948, 421] on img at bounding box center [962, 347] width 356 height 534
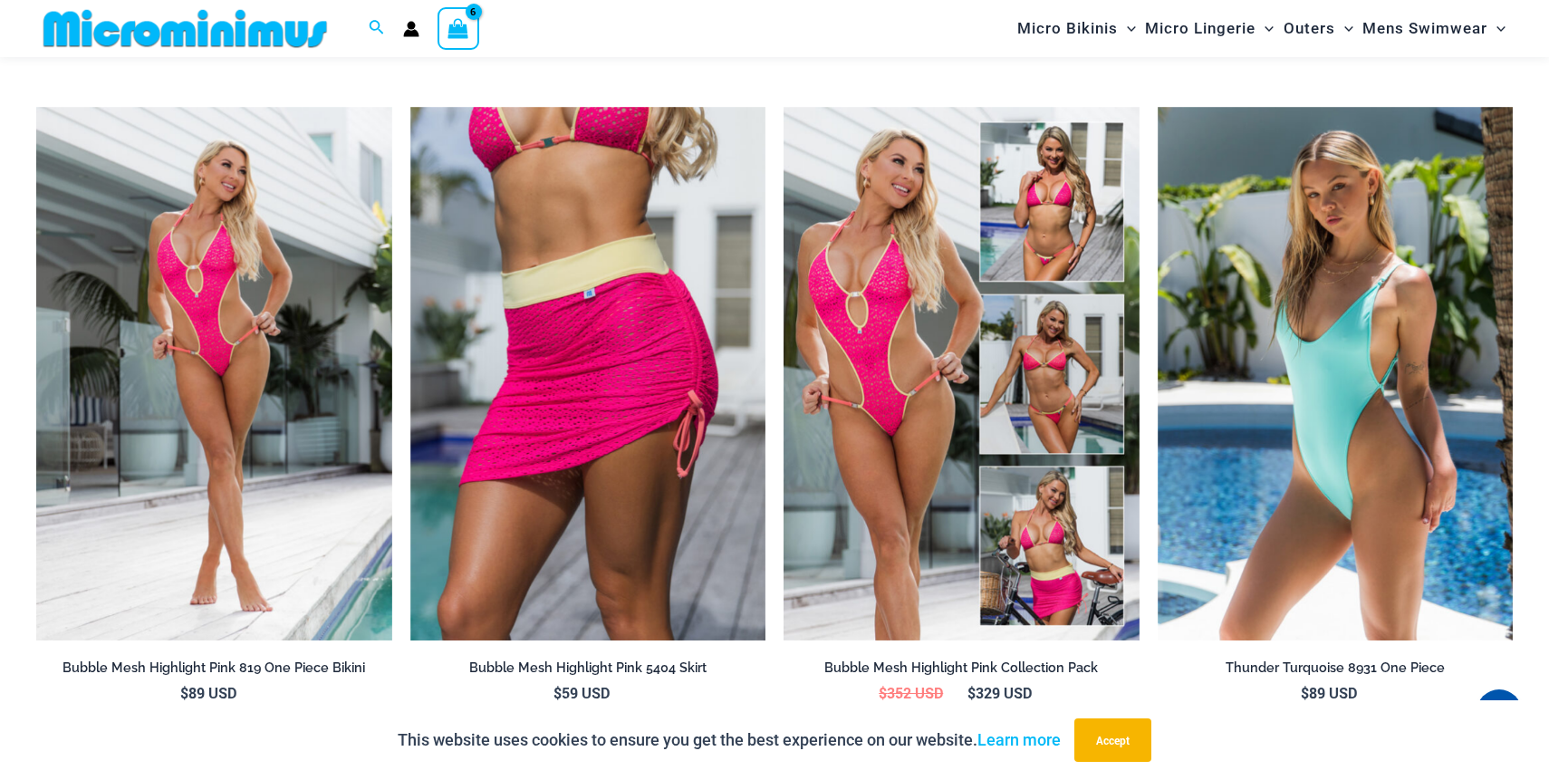
scroll to position [6300, 0]
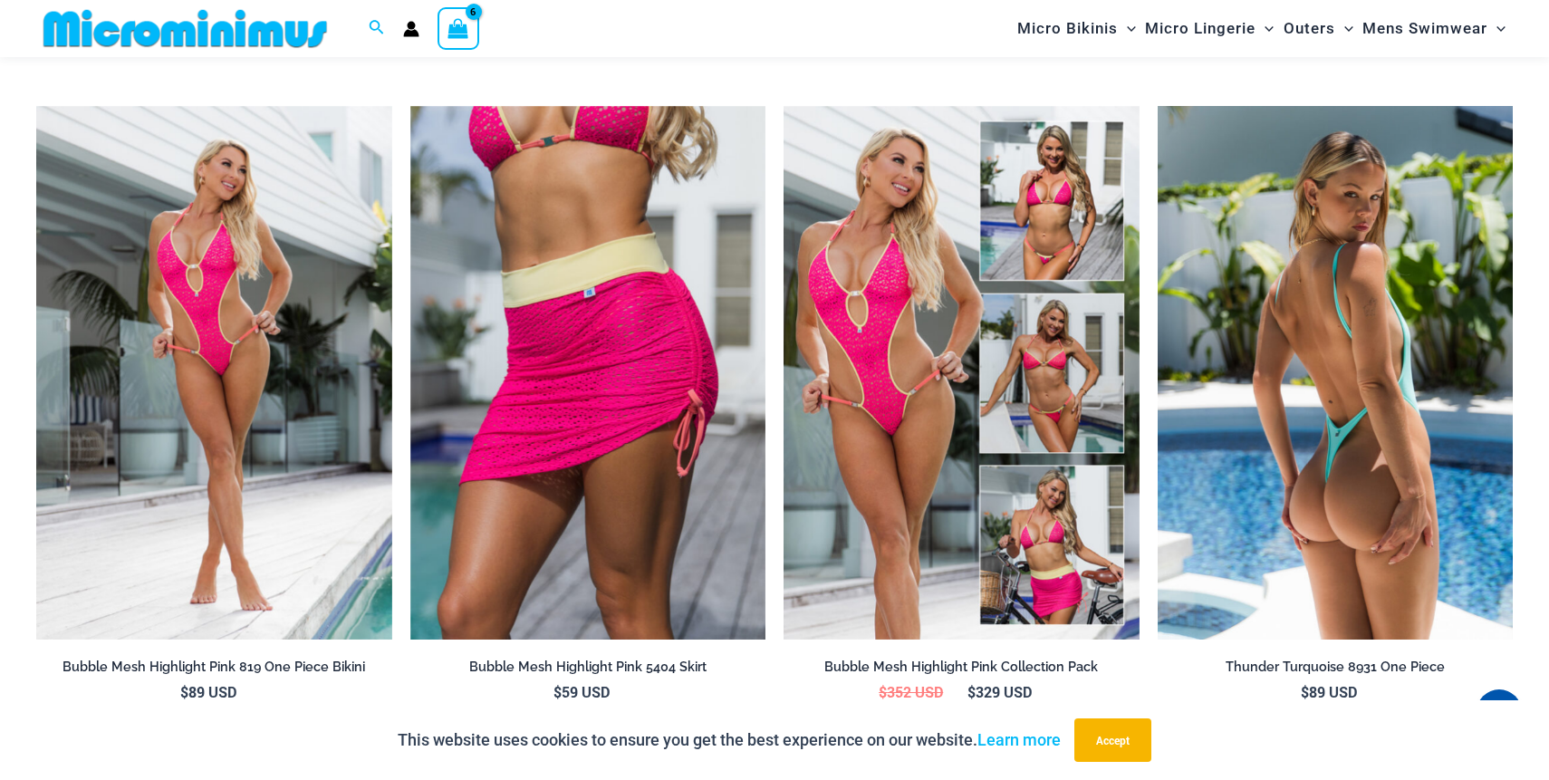
click at [1362, 381] on img at bounding box center [1336, 373] width 356 height 534
click at [1333, 413] on img at bounding box center [1336, 373] width 356 height 534
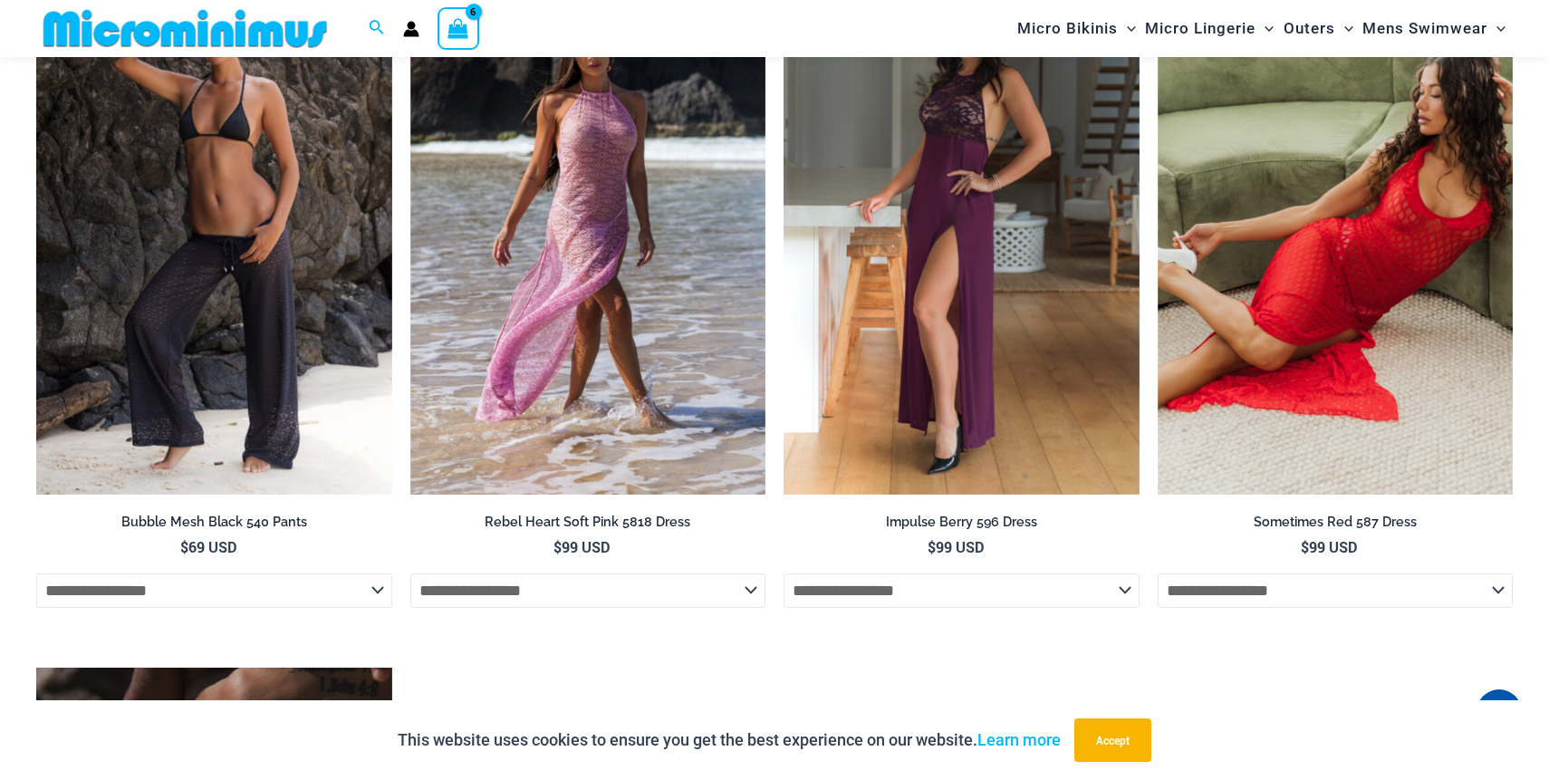
scroll to position [7853, 0]
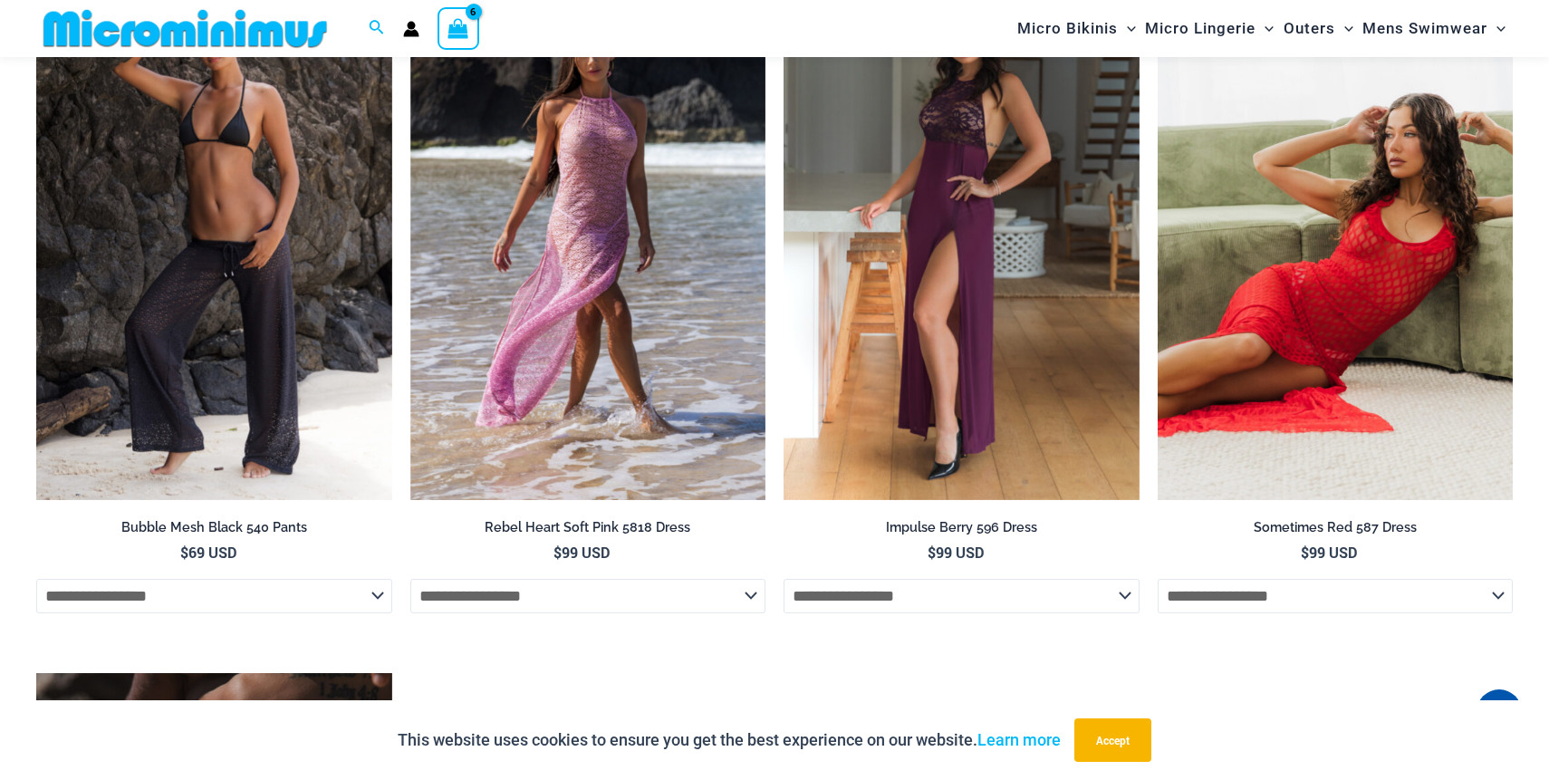
click at [1332, 358] on img at bounding box center [1336, 233] width 356 height 534
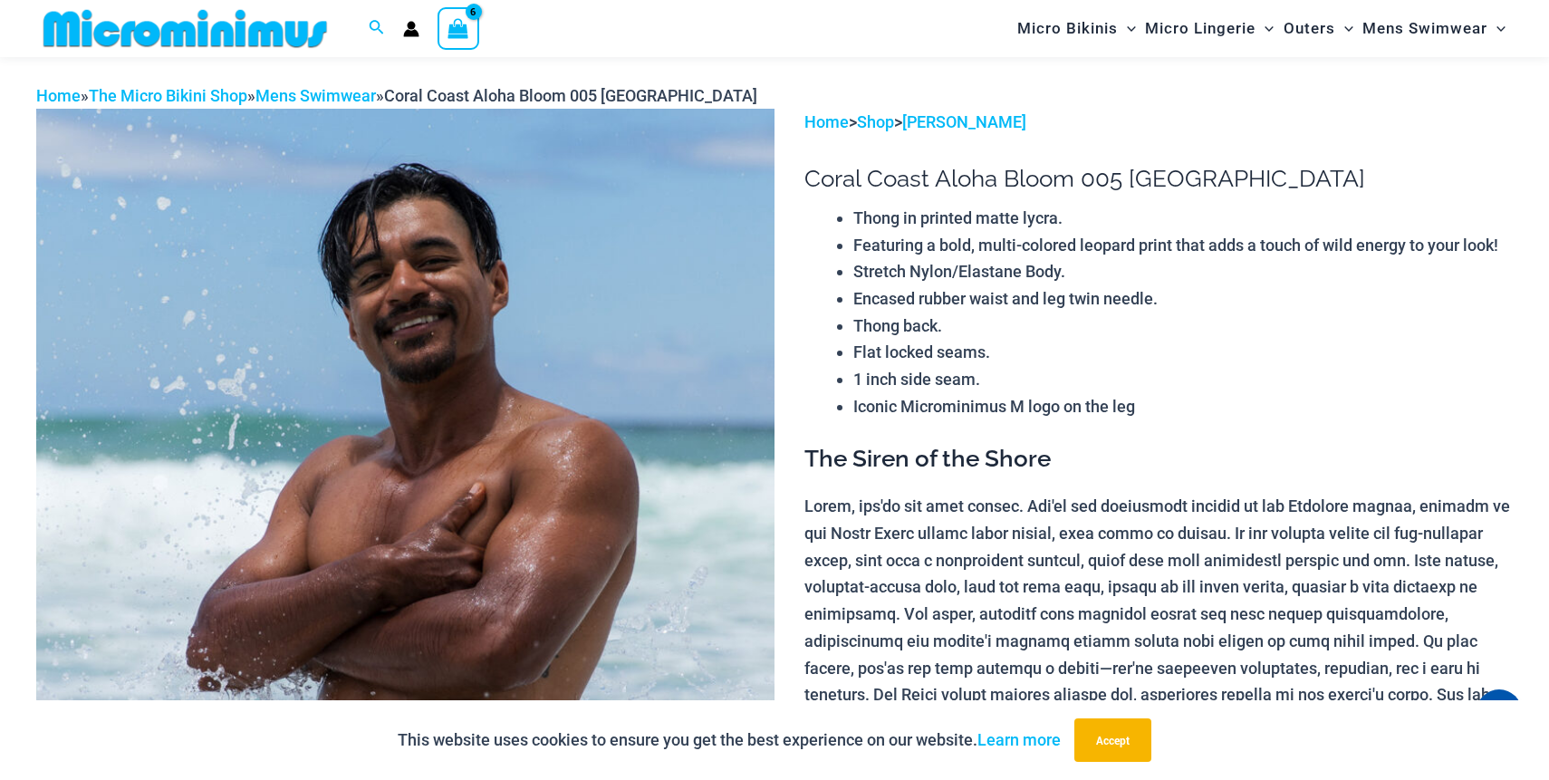
scroll to position [0, 0]
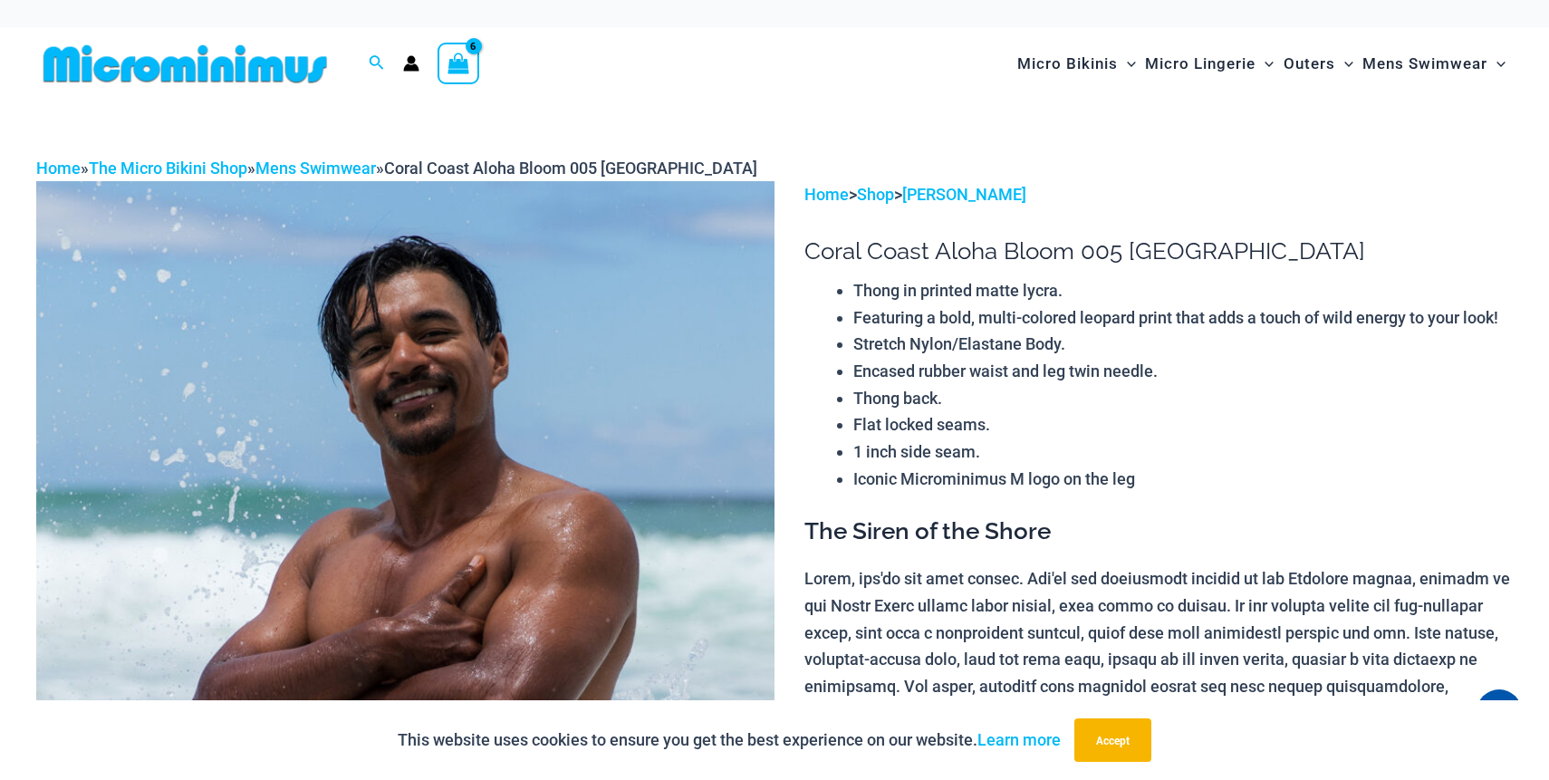
click at [448, 76] on span "View Shopping Cart, 6 items" at bounding box center [458, 66] width 21 height 28
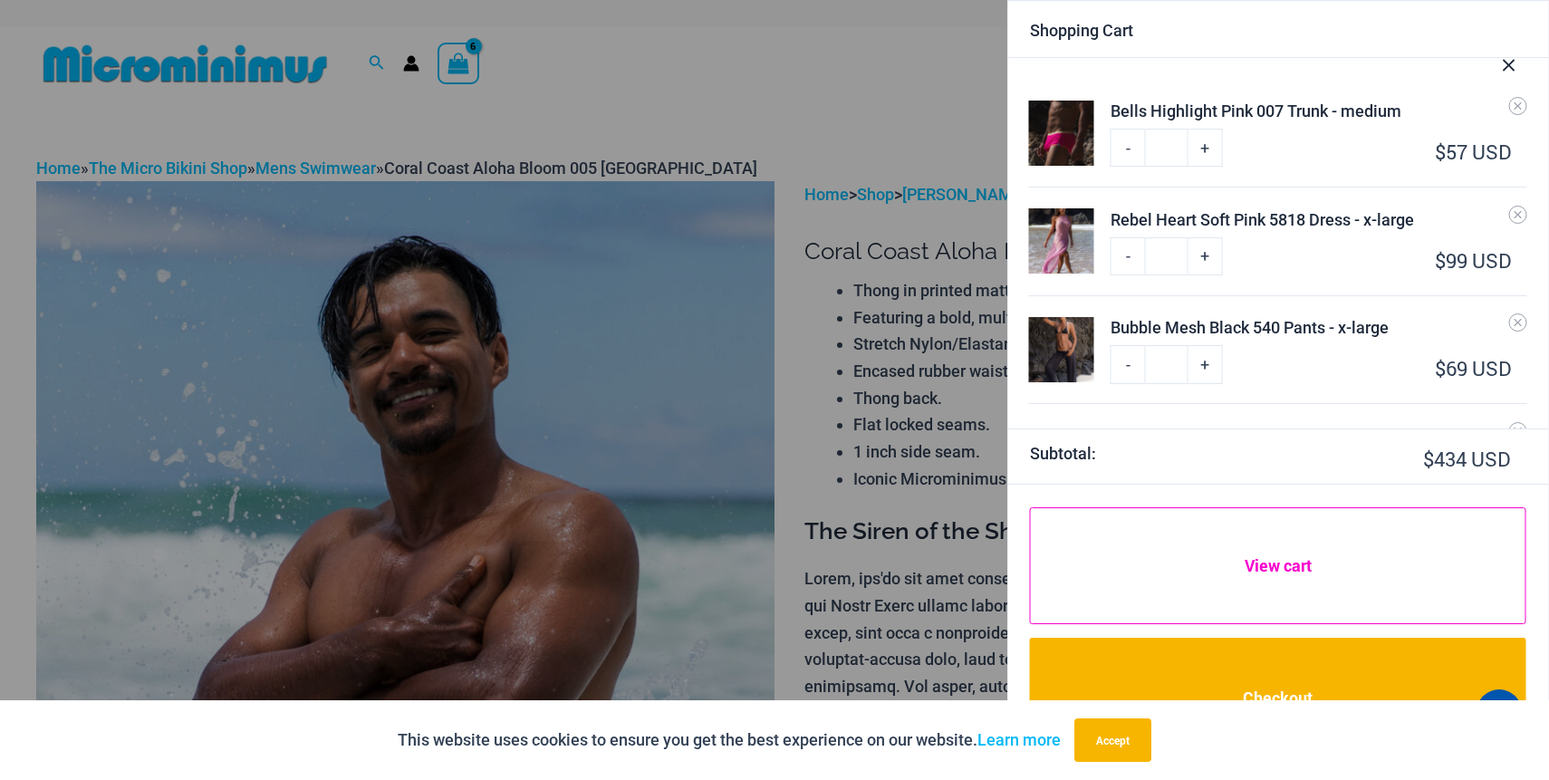
click at [1162, 557] on link "View cart" at bounding box center [1278, 566] width 496 height 118
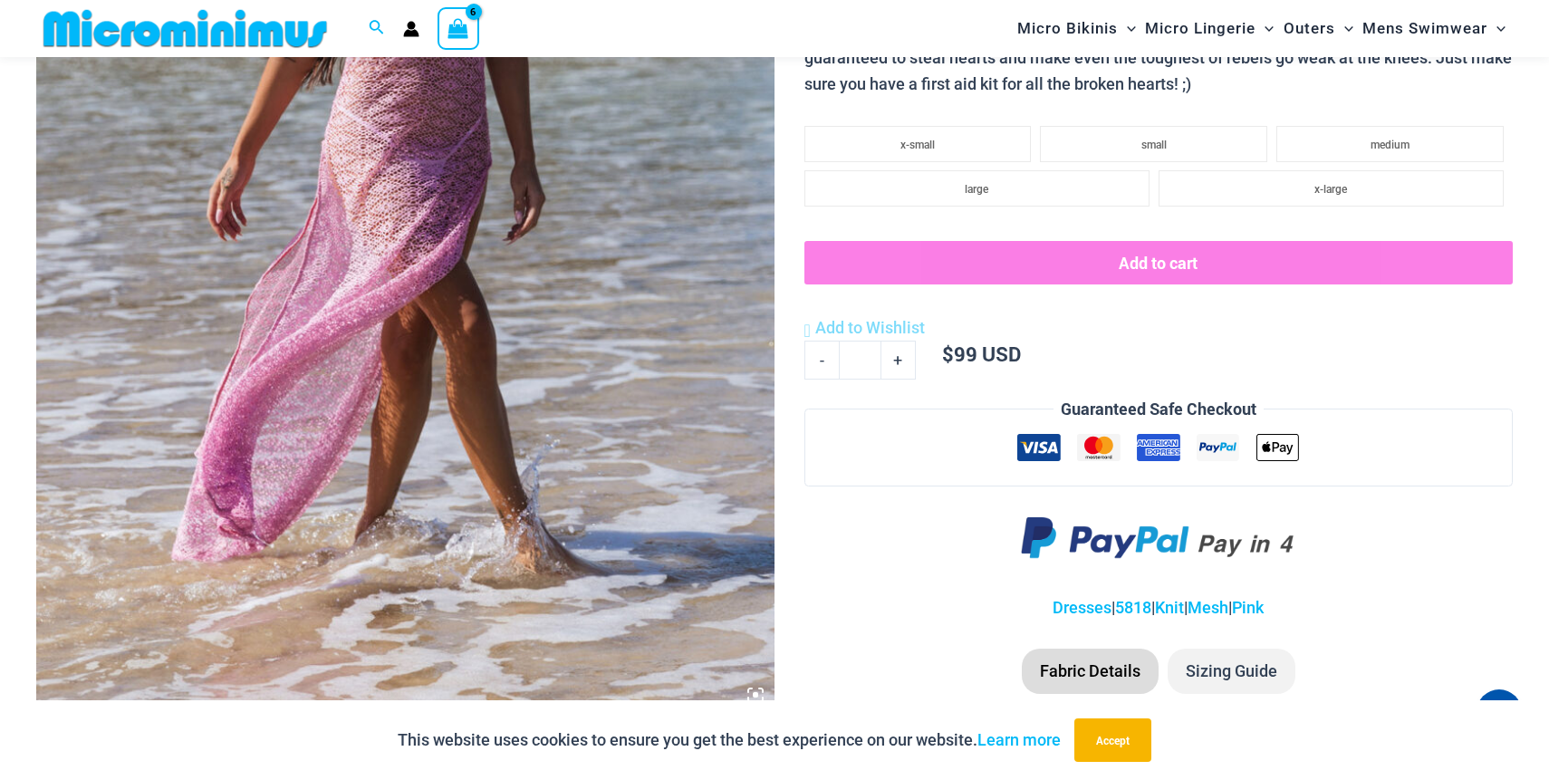
scroll to position [563, 0]
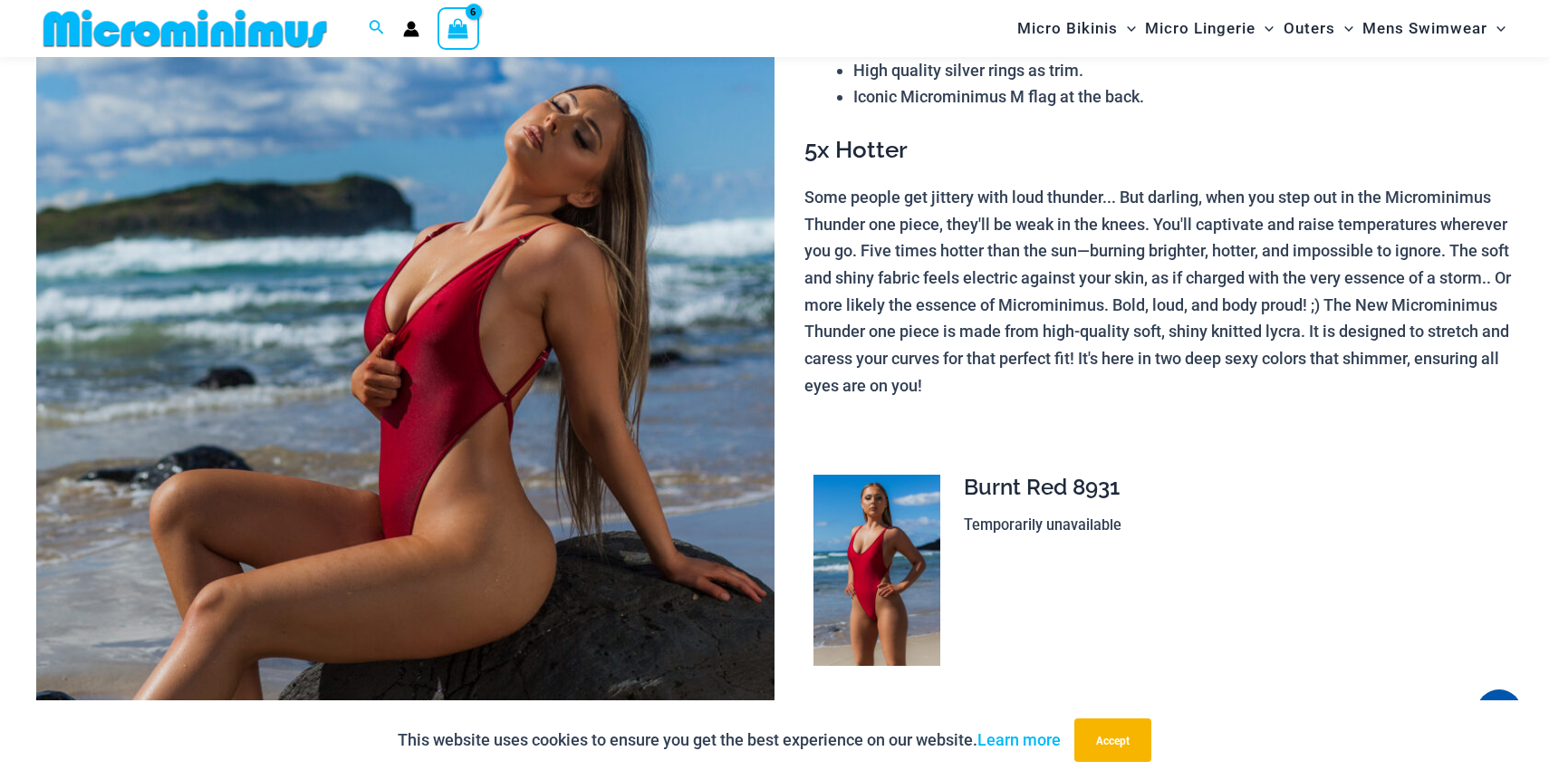
scroll to position [314, 0]
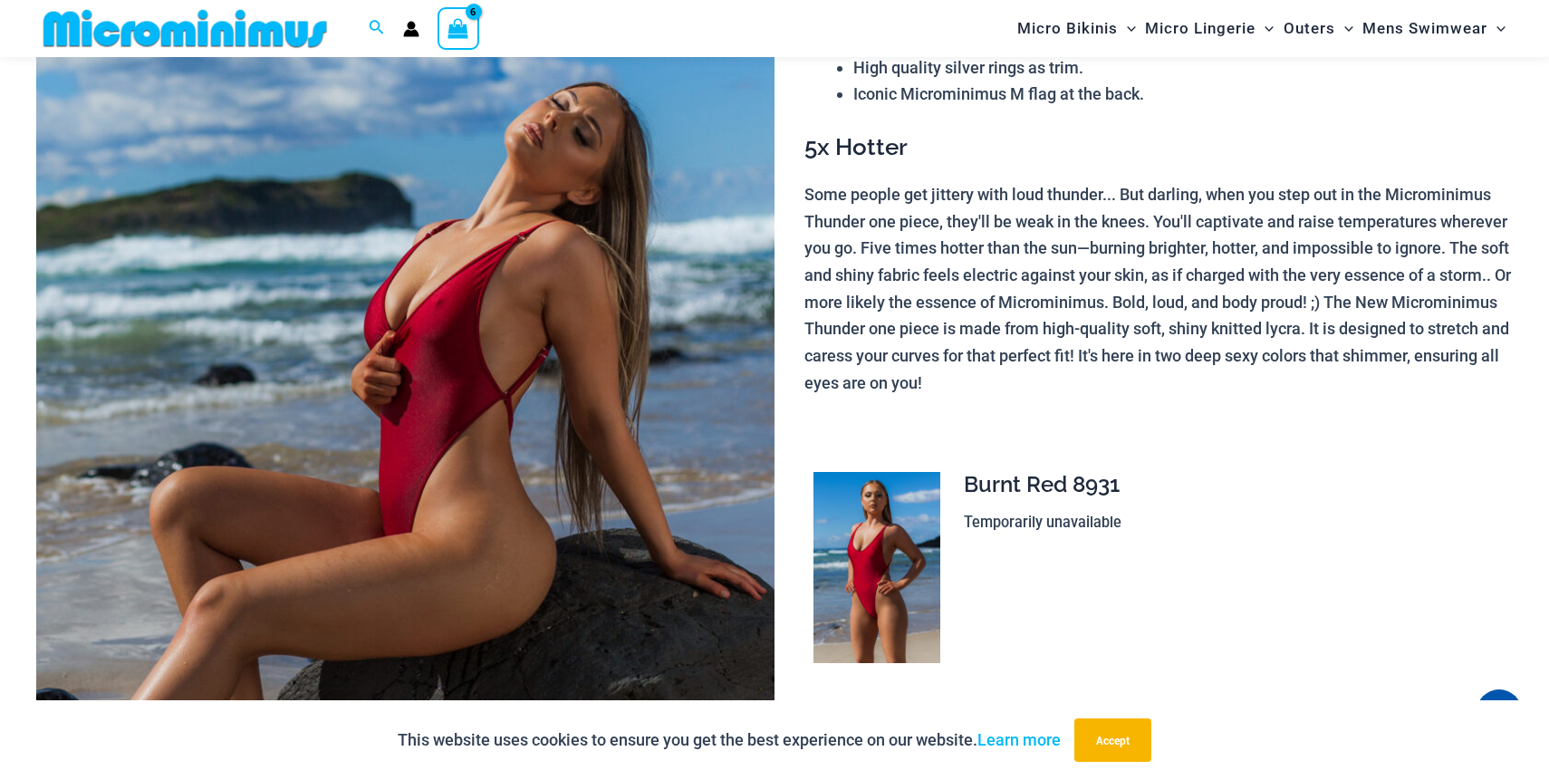
type input "**********"
click at [412, 453] on img at bounding box center [405, 405] width 738 height 1108
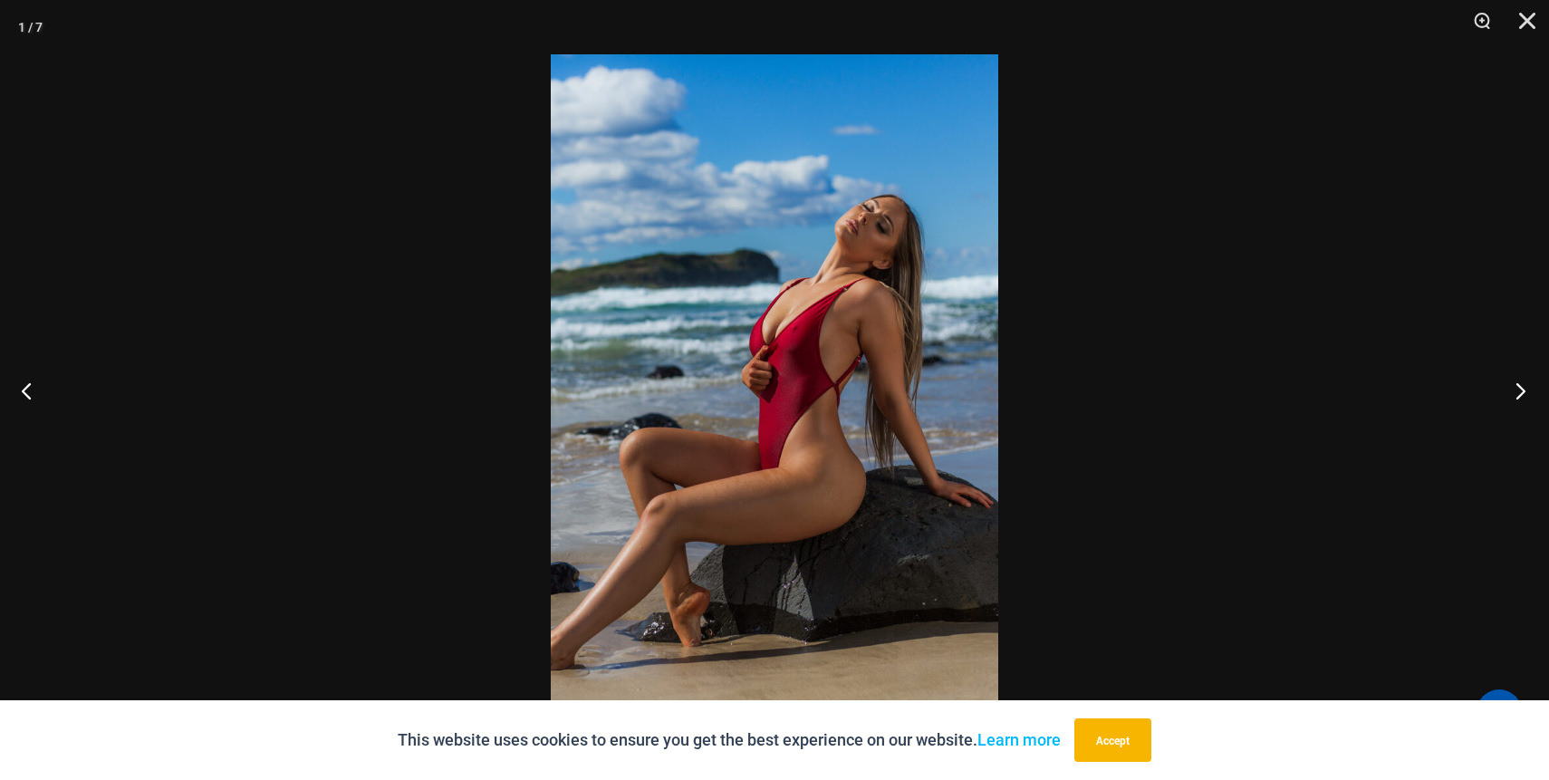
click at [1526, 396] on button "Next" at bounding box center [1515, 390] width 68 height 91
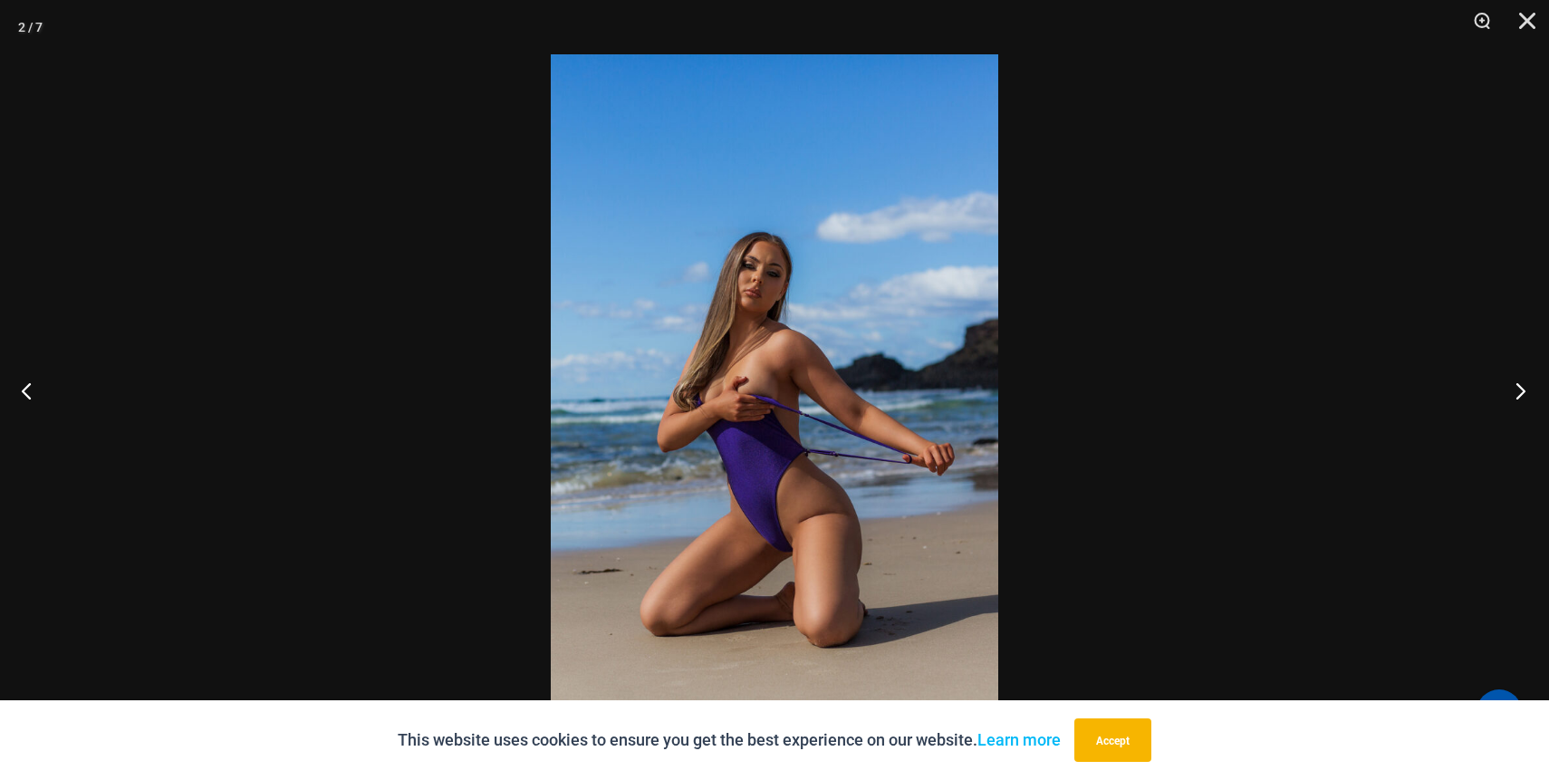
click at [1525, 396] on button "Next" at bounding box center [1515, 390] width 68 height 91
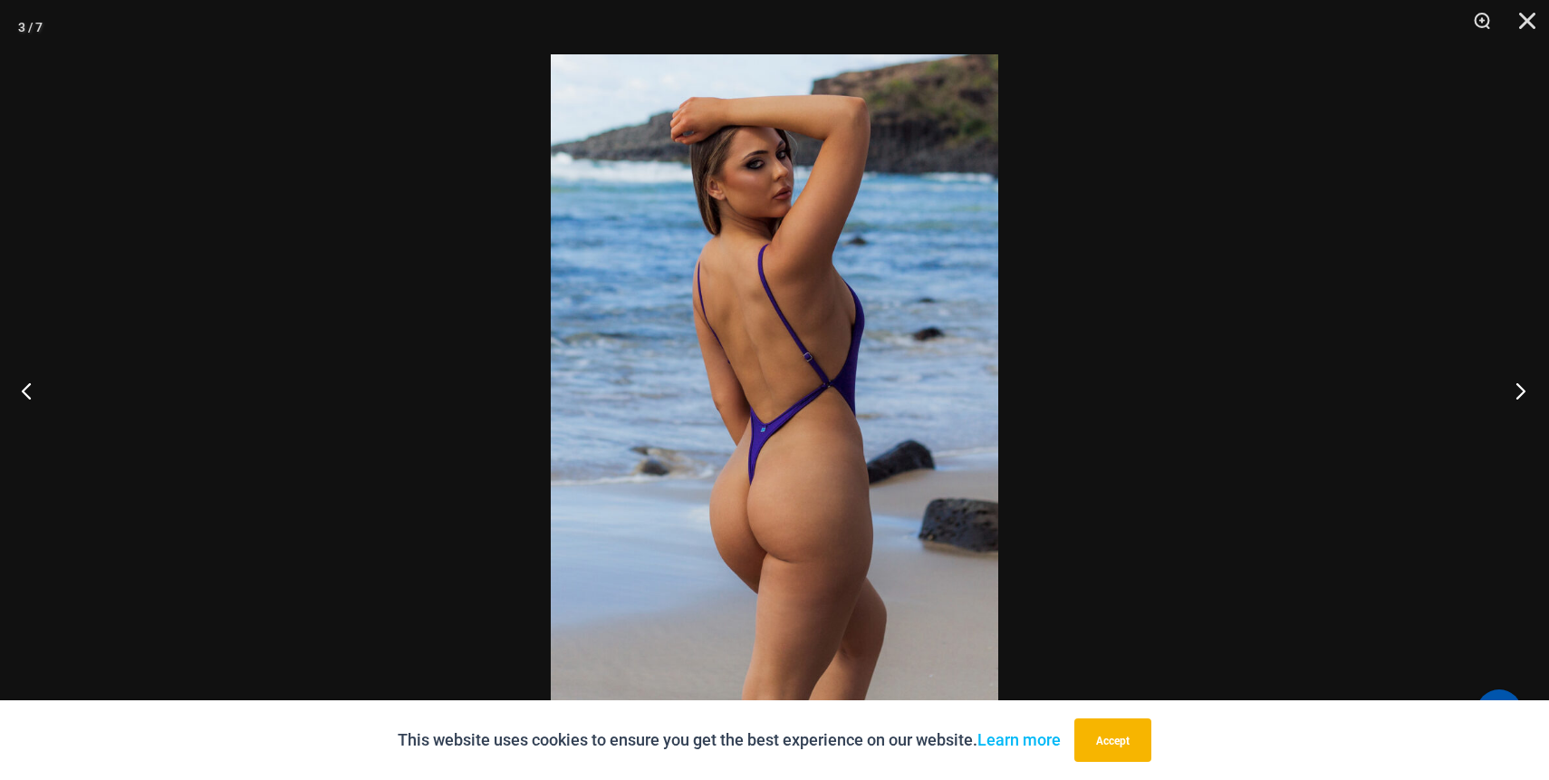
click at [1508, 393] on button "Next" at bounding box center [1515, 390] width 68 height 91
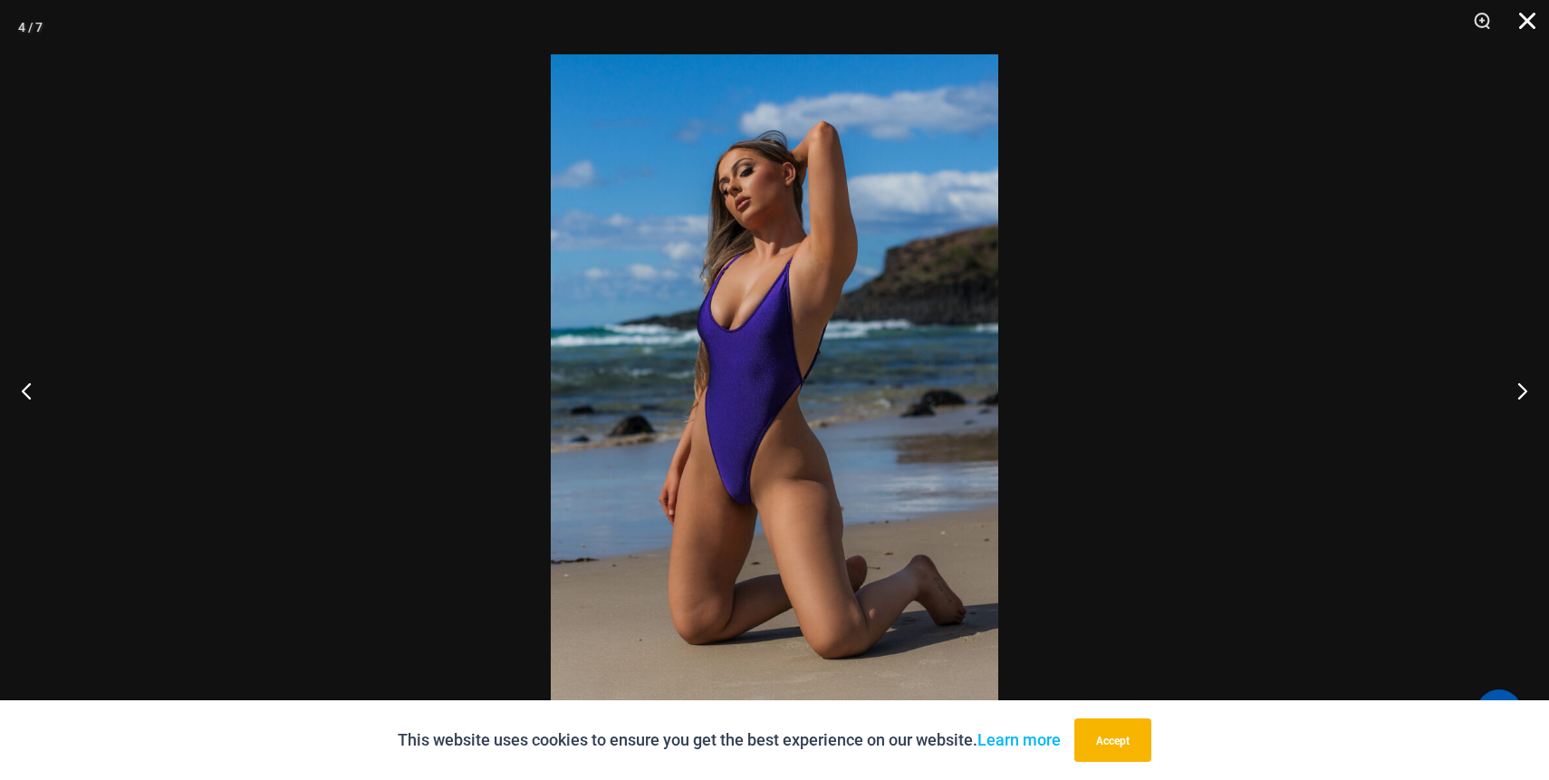
click at [1528, 34] on button "Close" at bounding box center [1520, 27] width 45 height 54
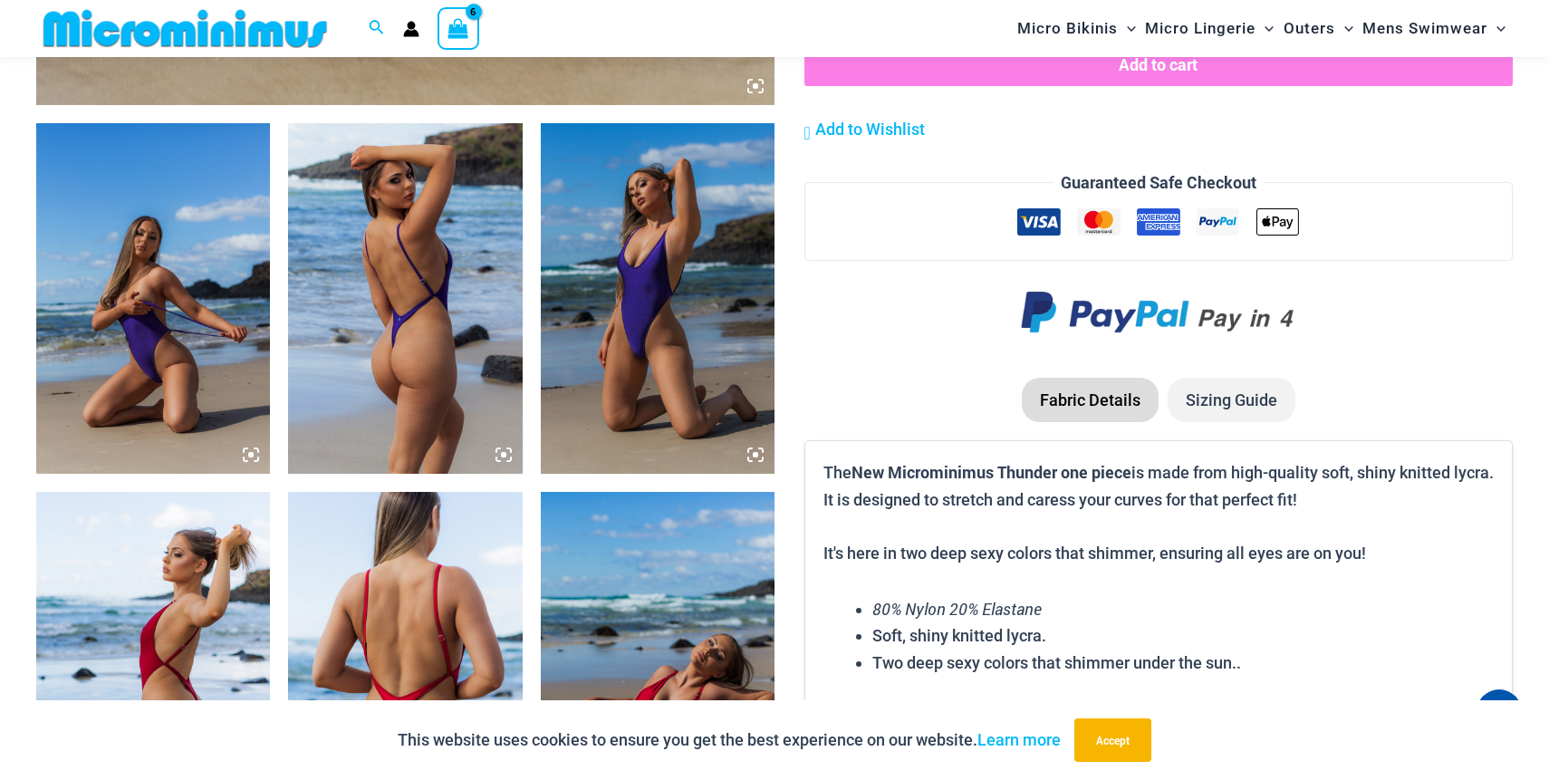
scroll to position [1179, 0]
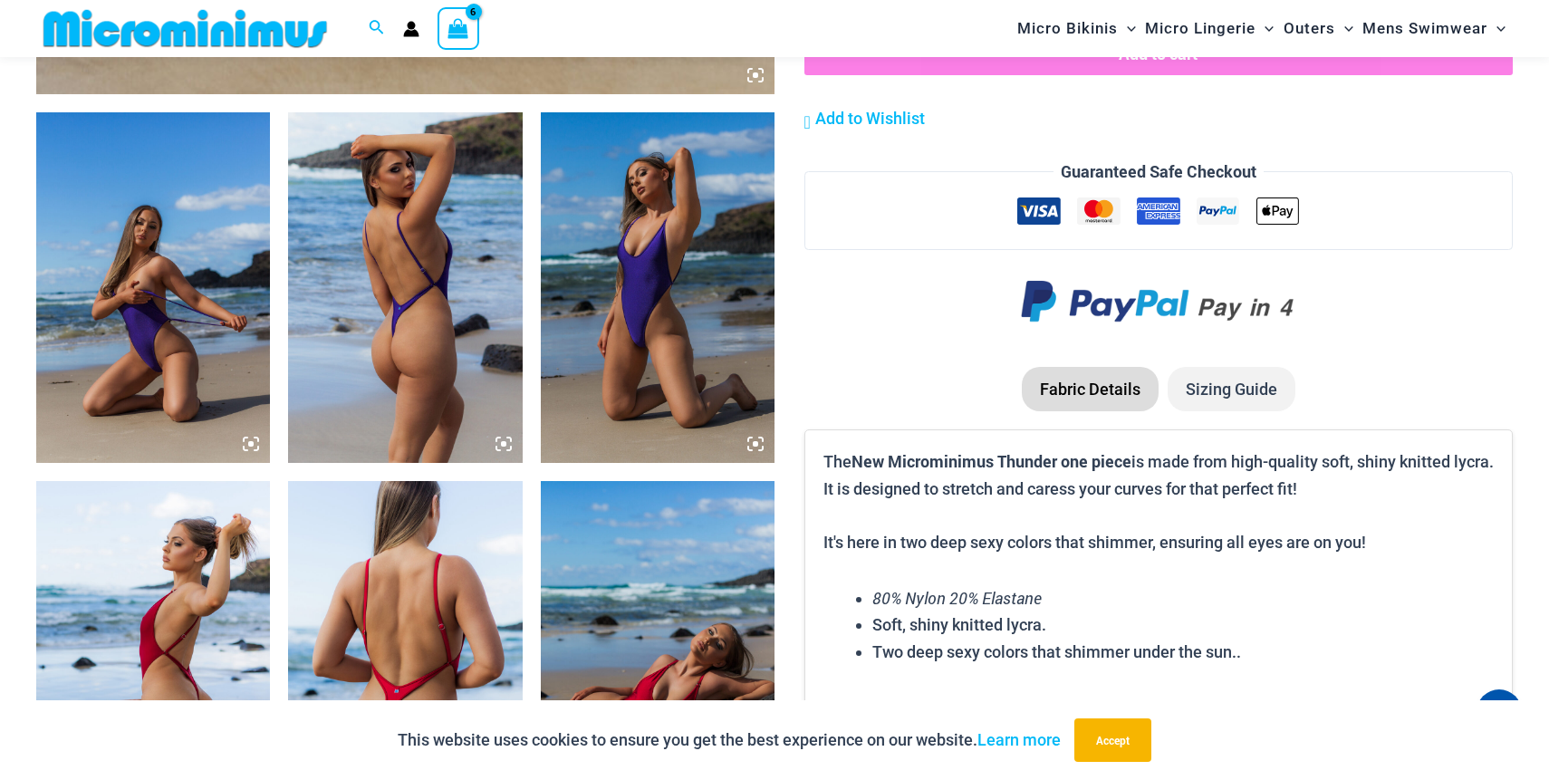
click at [664, 267] on img at bounding box center [658, 287] width 234 height 351
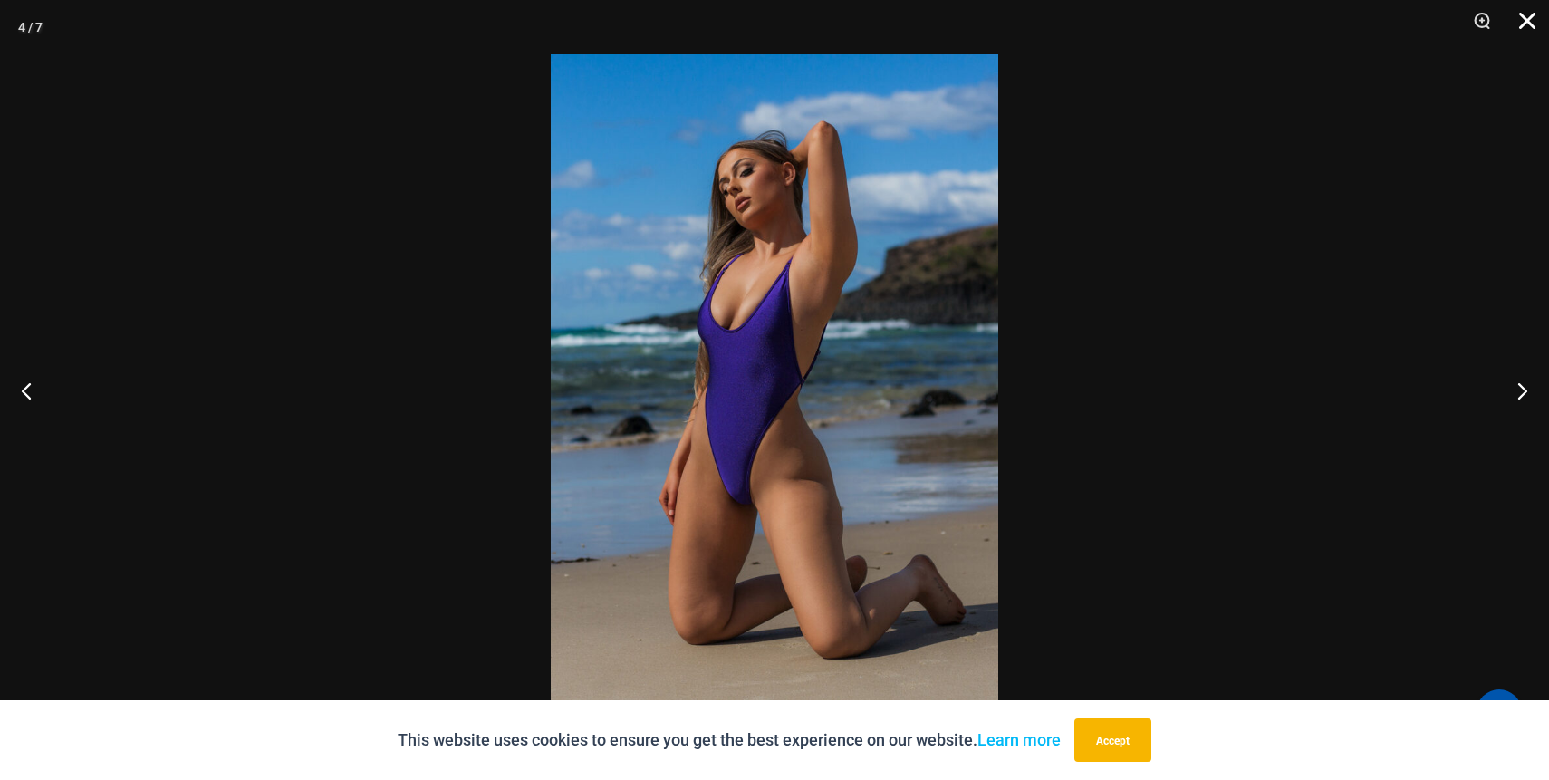
click at [1537, 25] on button "Close" at bounding box center [1520, 27] width 45 height 54
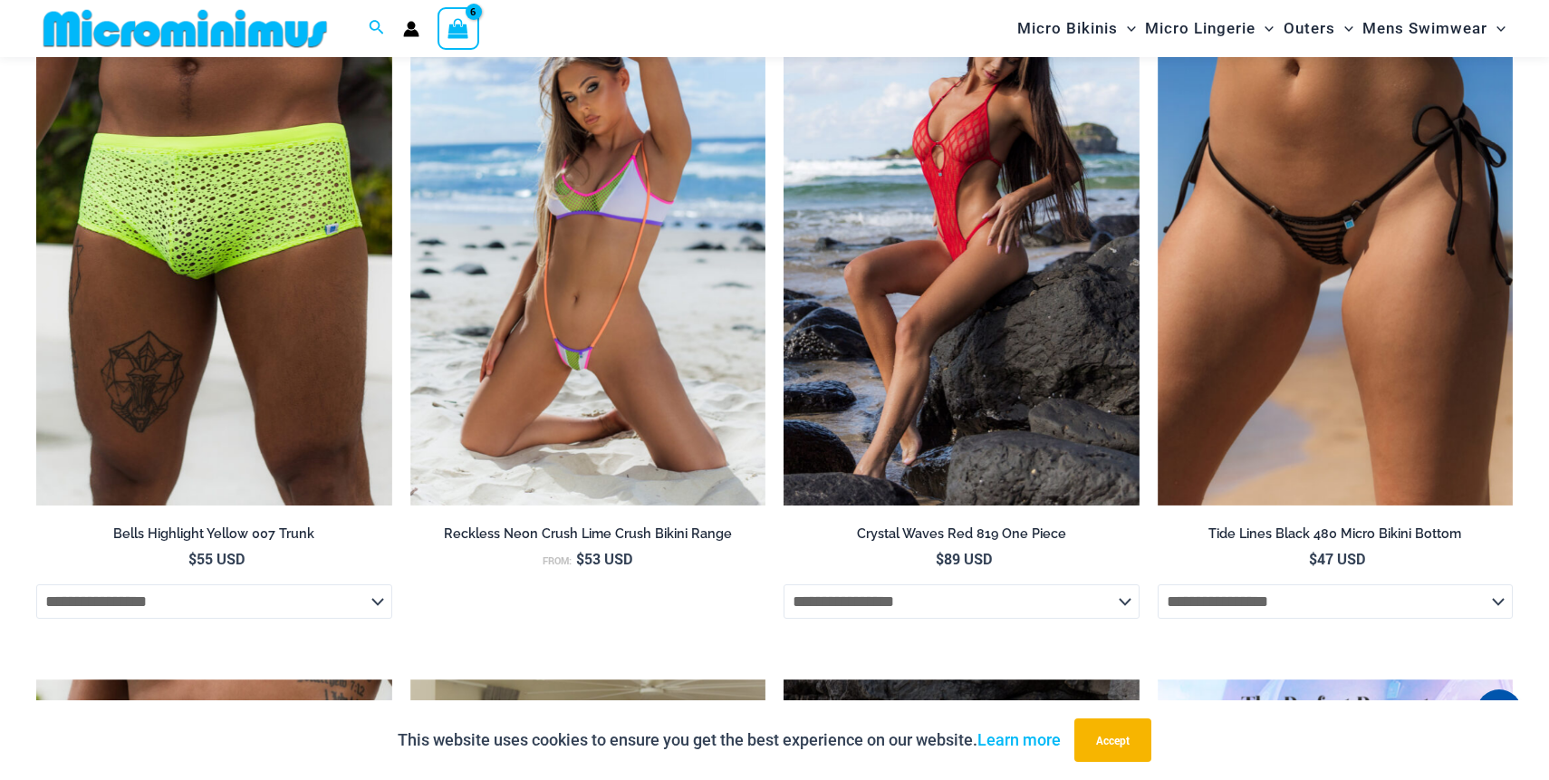
scroll to position [2825, 0]
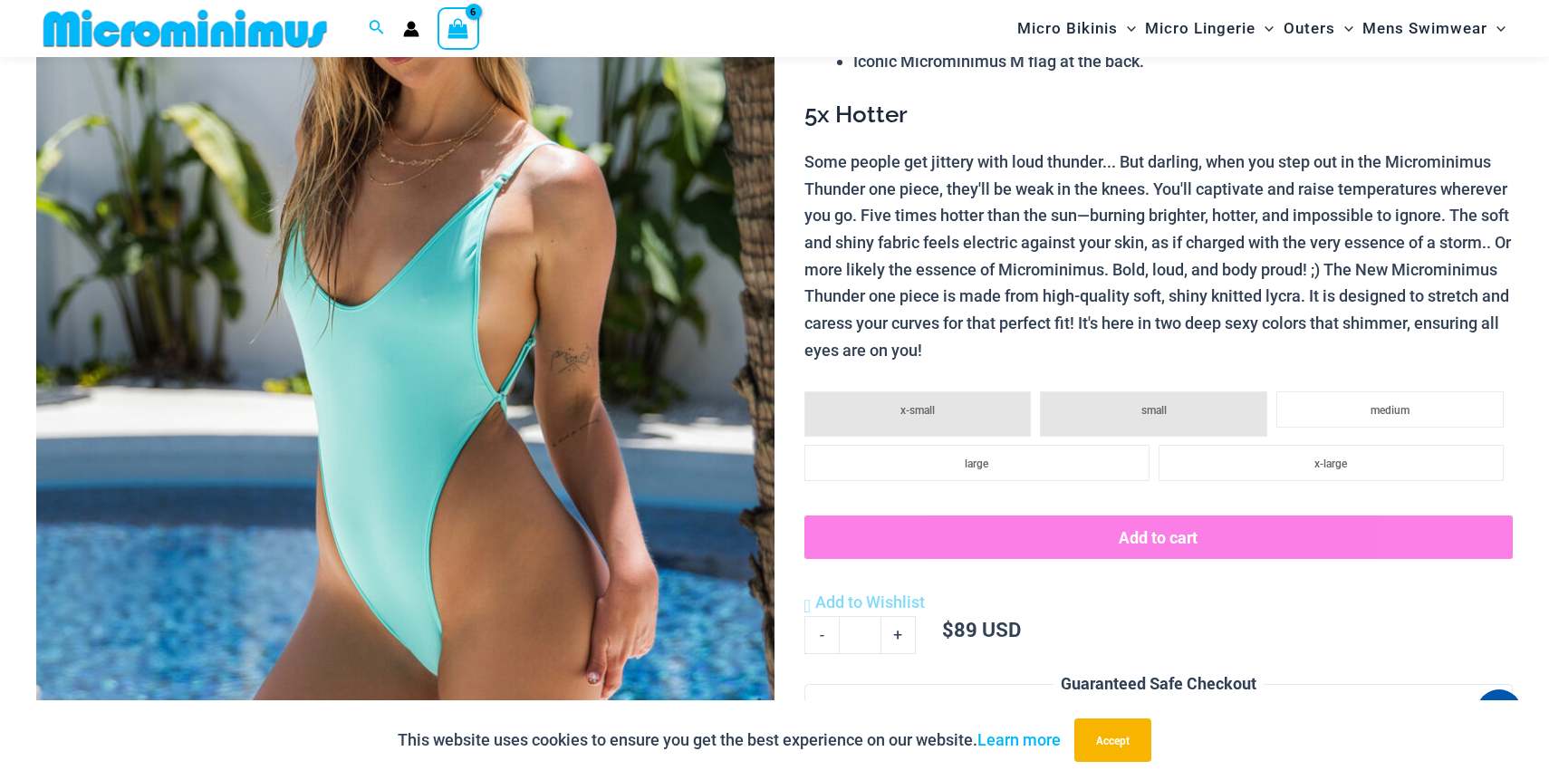
scroll to position [353, 0]
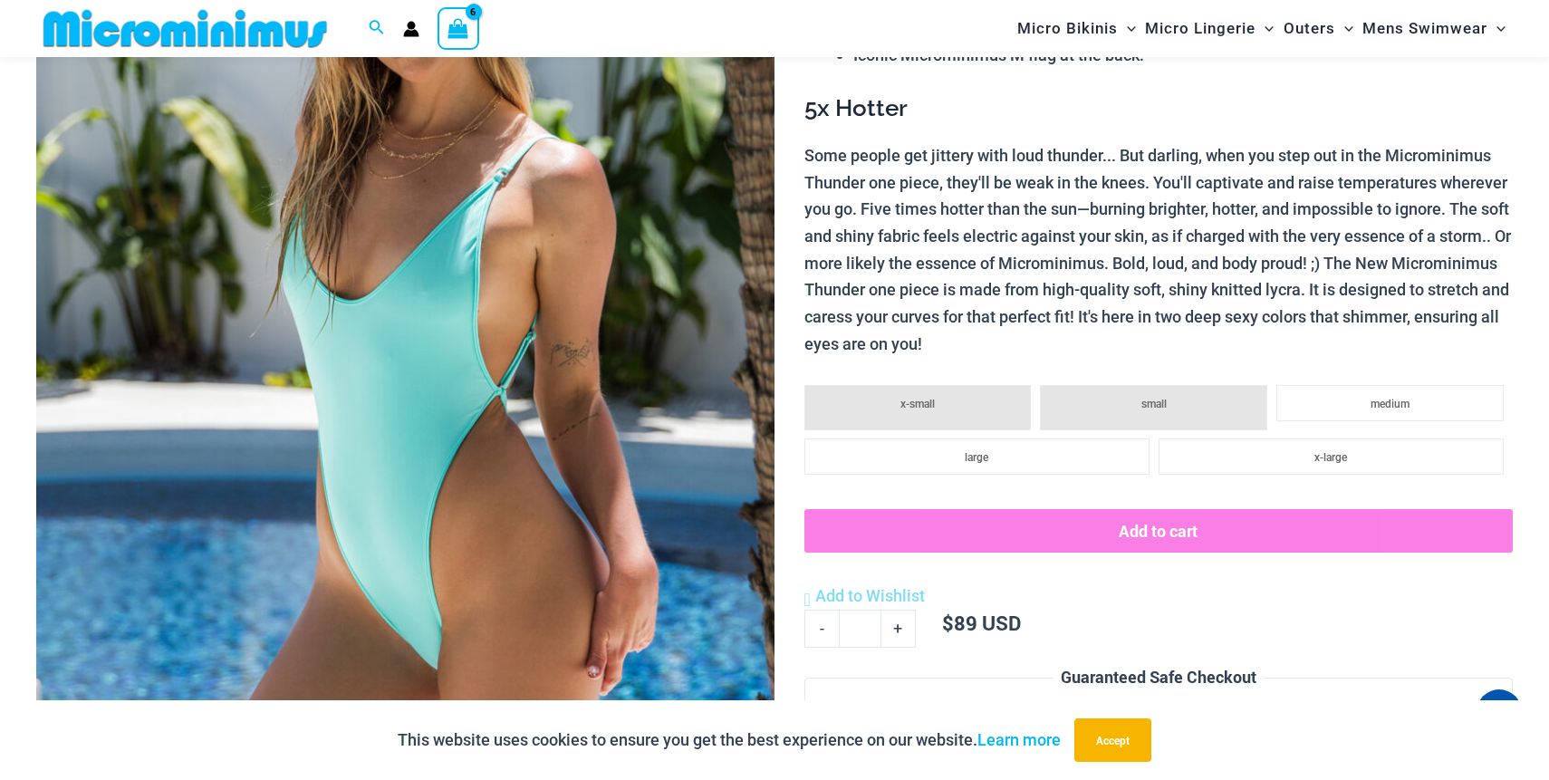
type input "**********"
click at [414, 451] on img at bounding box center [405, 366] width 738 height 1108
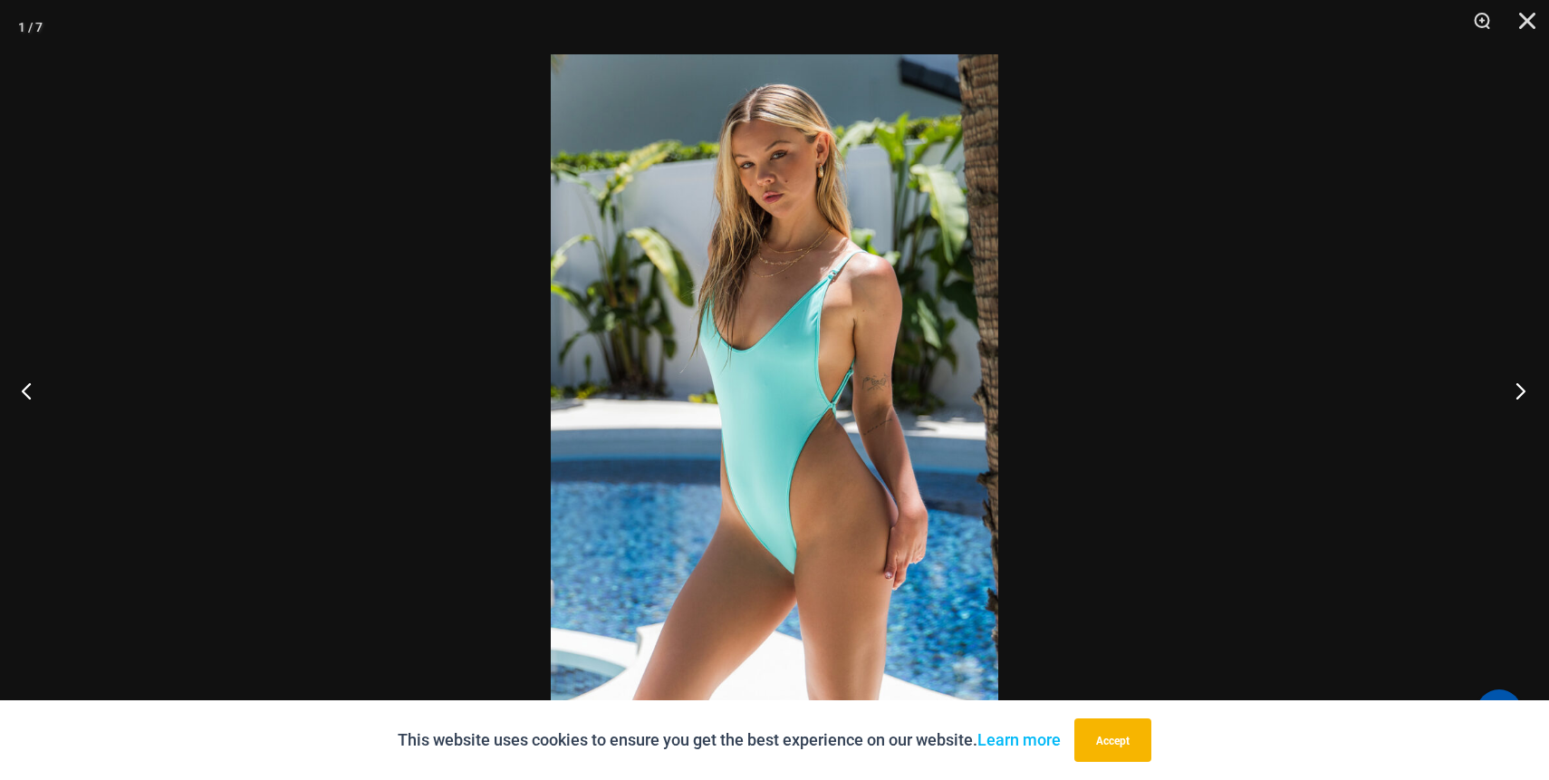
click at [1497, 391] on button "Next" at bounding box center [1515, 390] width 68 height 91
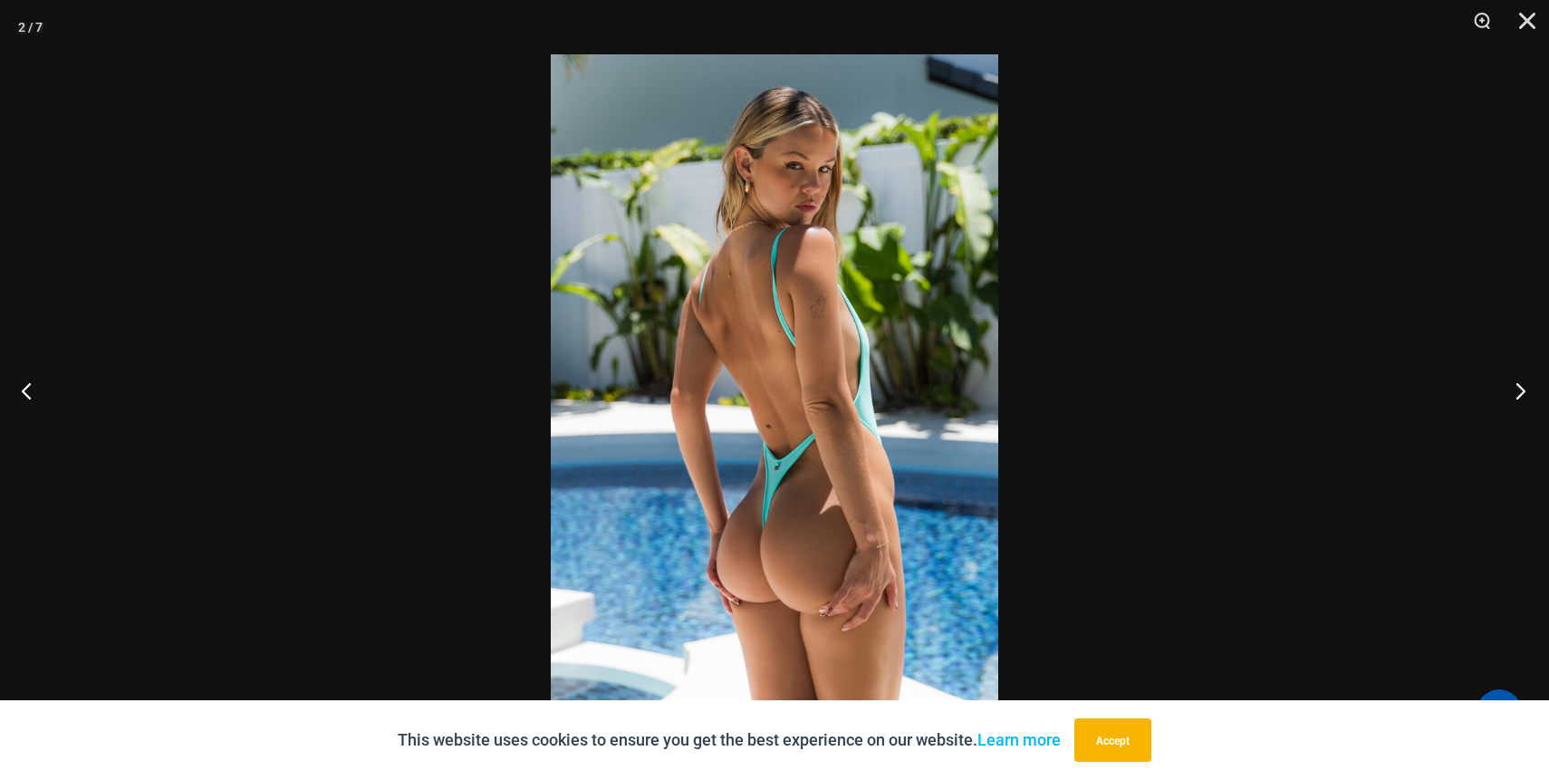
click at [1497, 391] on button "Next" at bounding box center [1515, 390] width 68 height 91
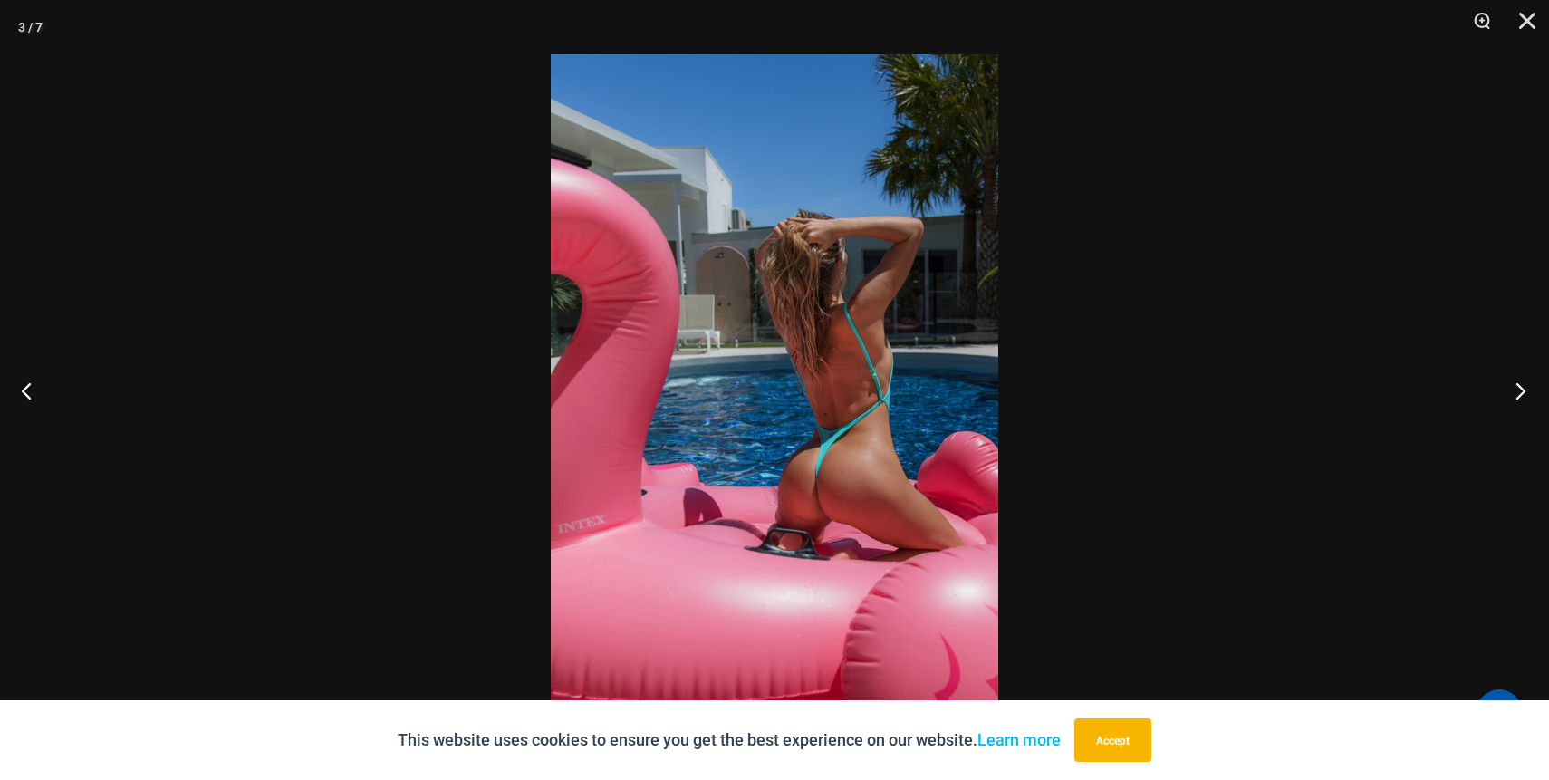
click at [1497, 391] on button "Next" at bounding box center [1515, 390] width 68 height 91
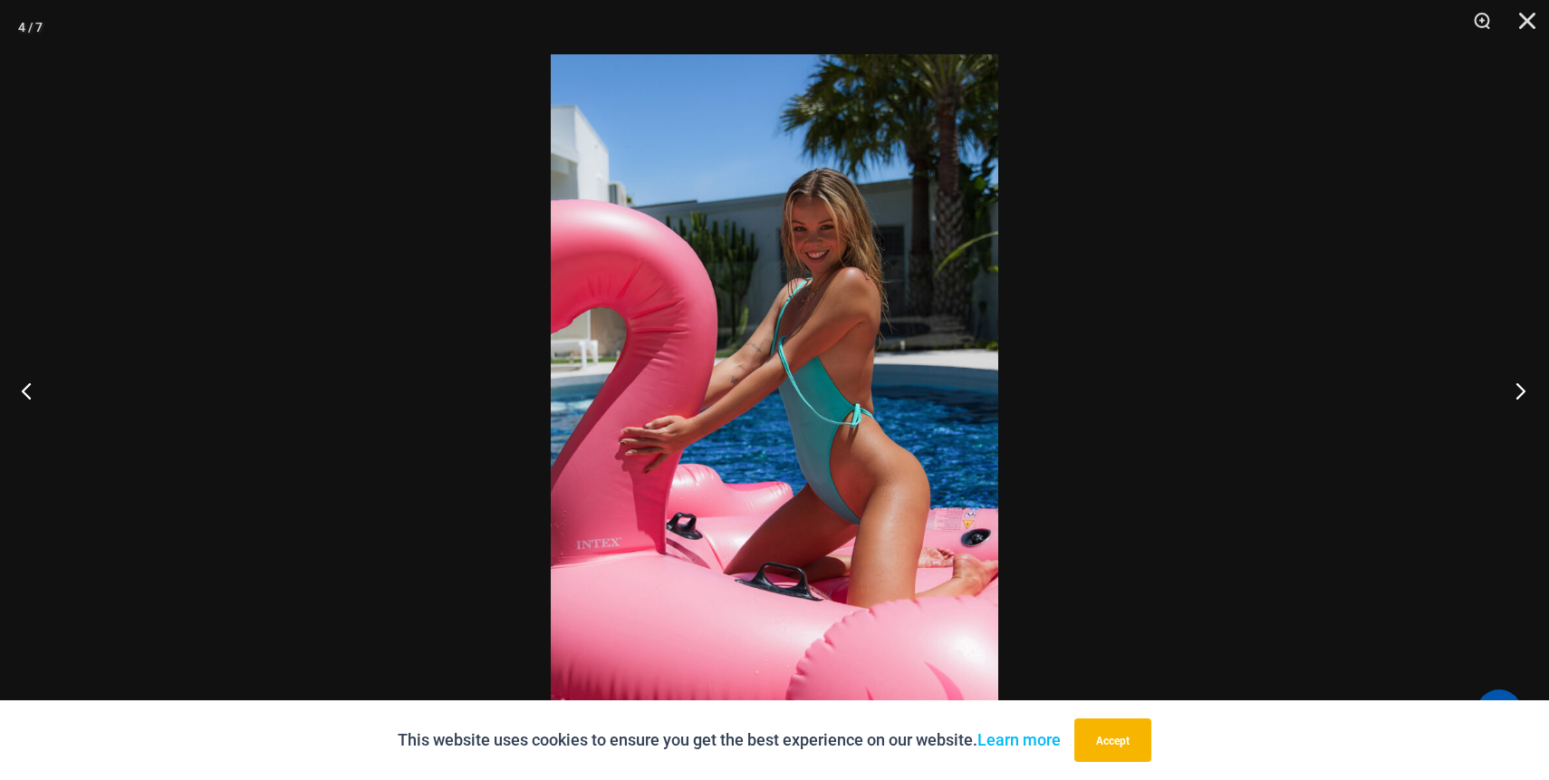
click at [1497, 391] on button "Next" at bounding box center [1515, 390] width 68 height 91
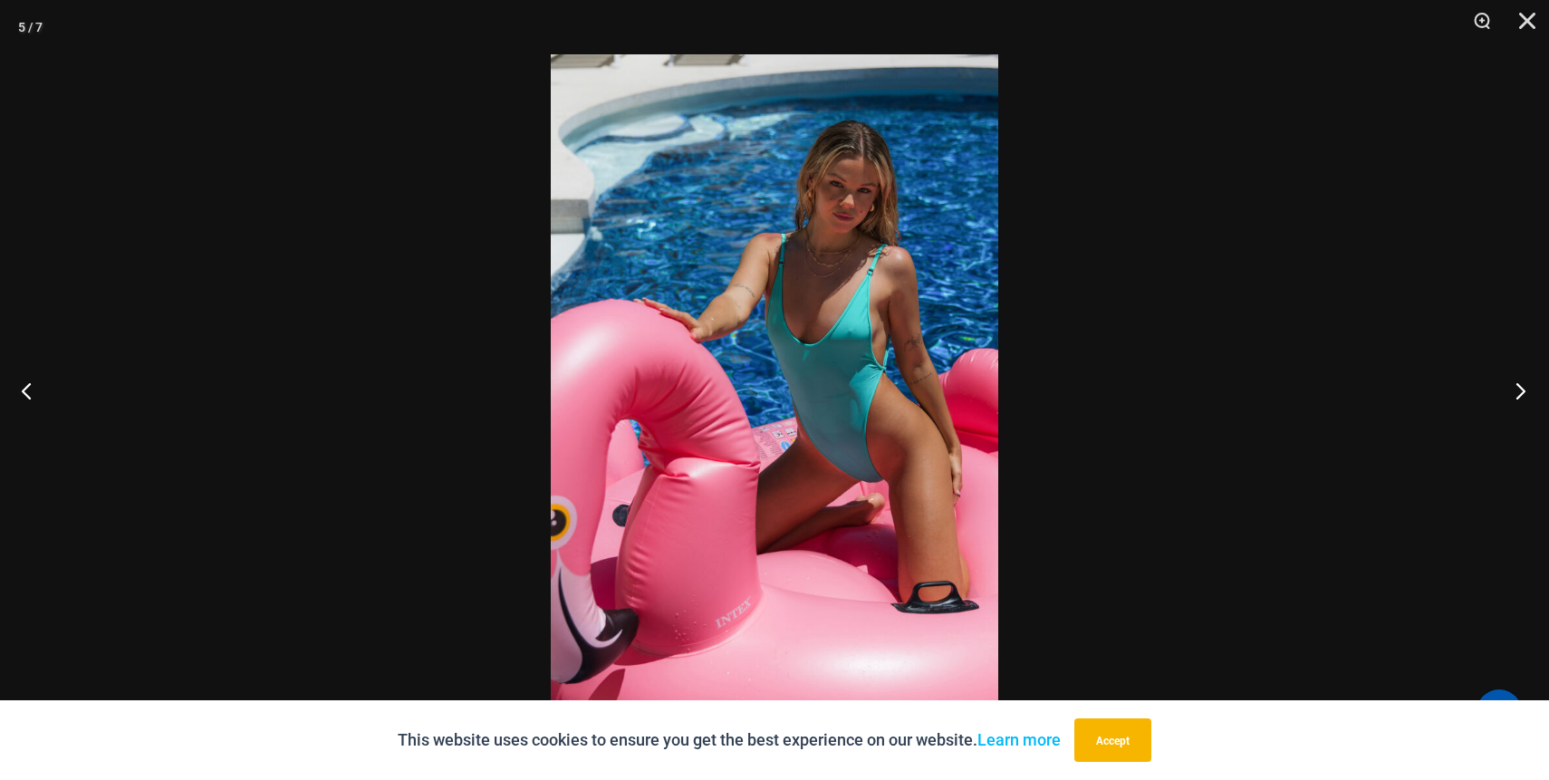
click at [1497, 392] on button "Next" at bounding box center [1515, 390] width 68 height 91
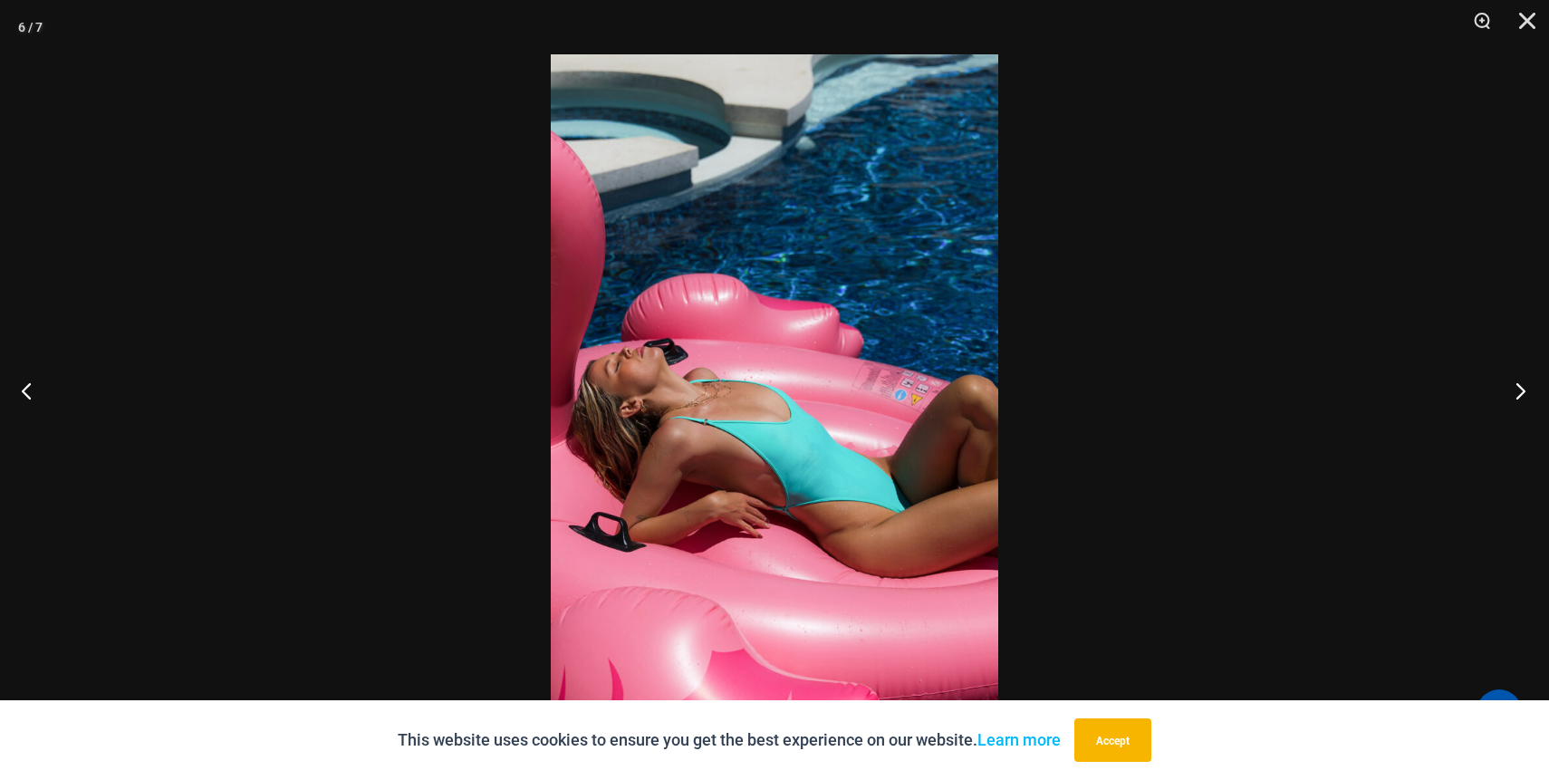
click at [1497, 392] on button "Next" at bounding box center [1515, 390] width 68 height 91
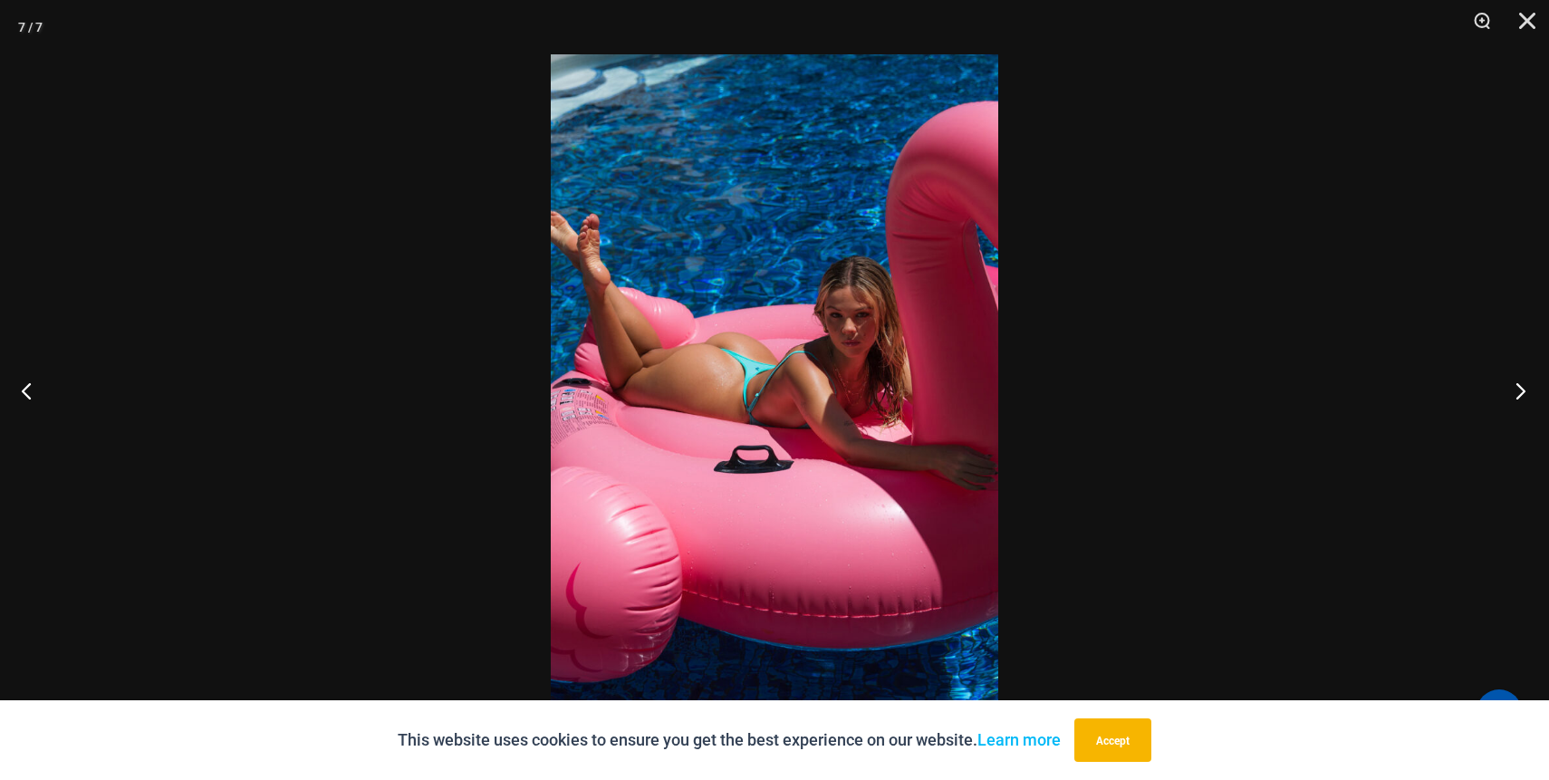
click at [1497, 392] on button "Next" at bounding box center [1515, 390] width 68 height 91
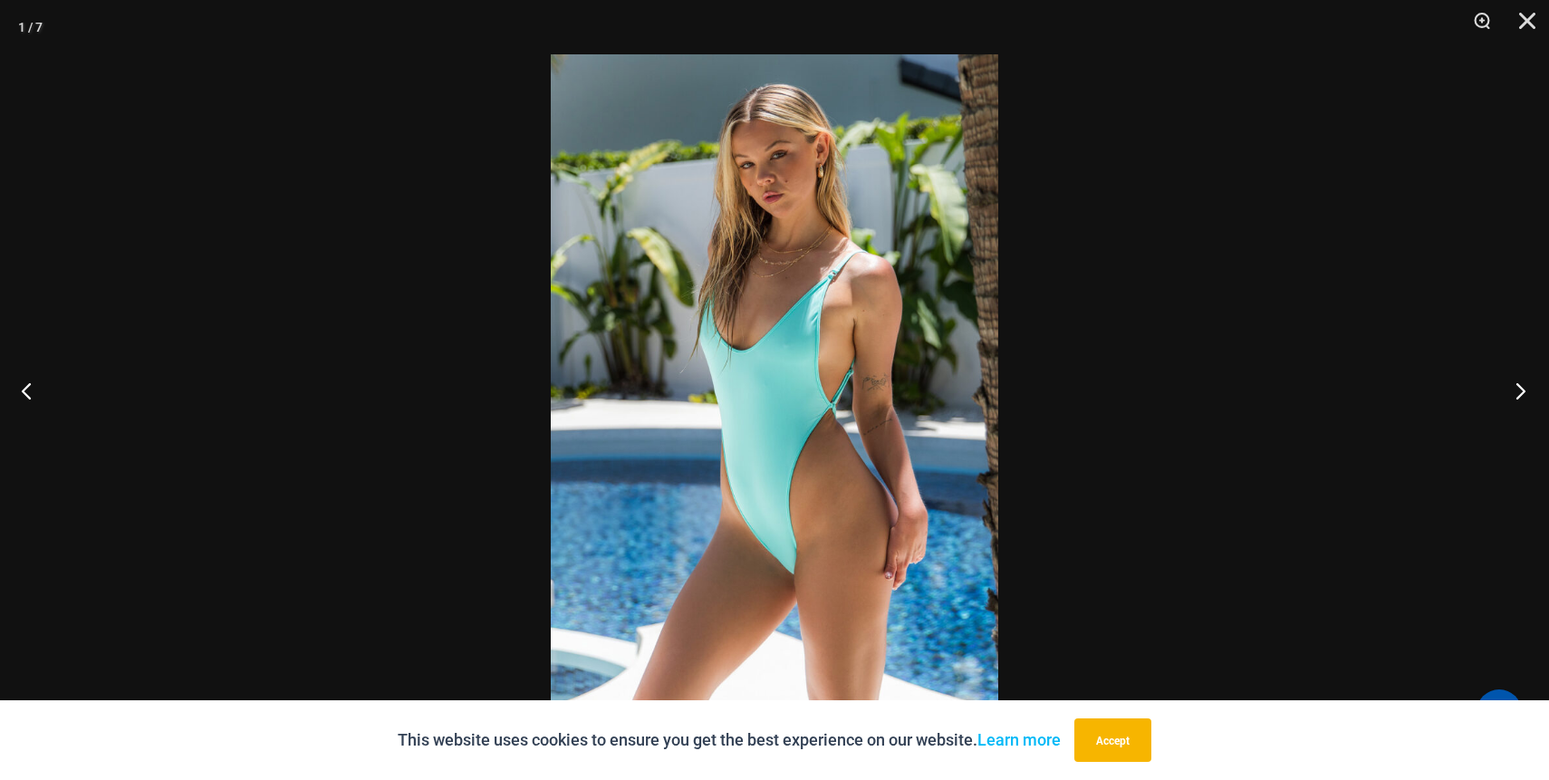
click at [1496, 392] on button "Next" at bounding box center [1515, 390] width 68 height 91
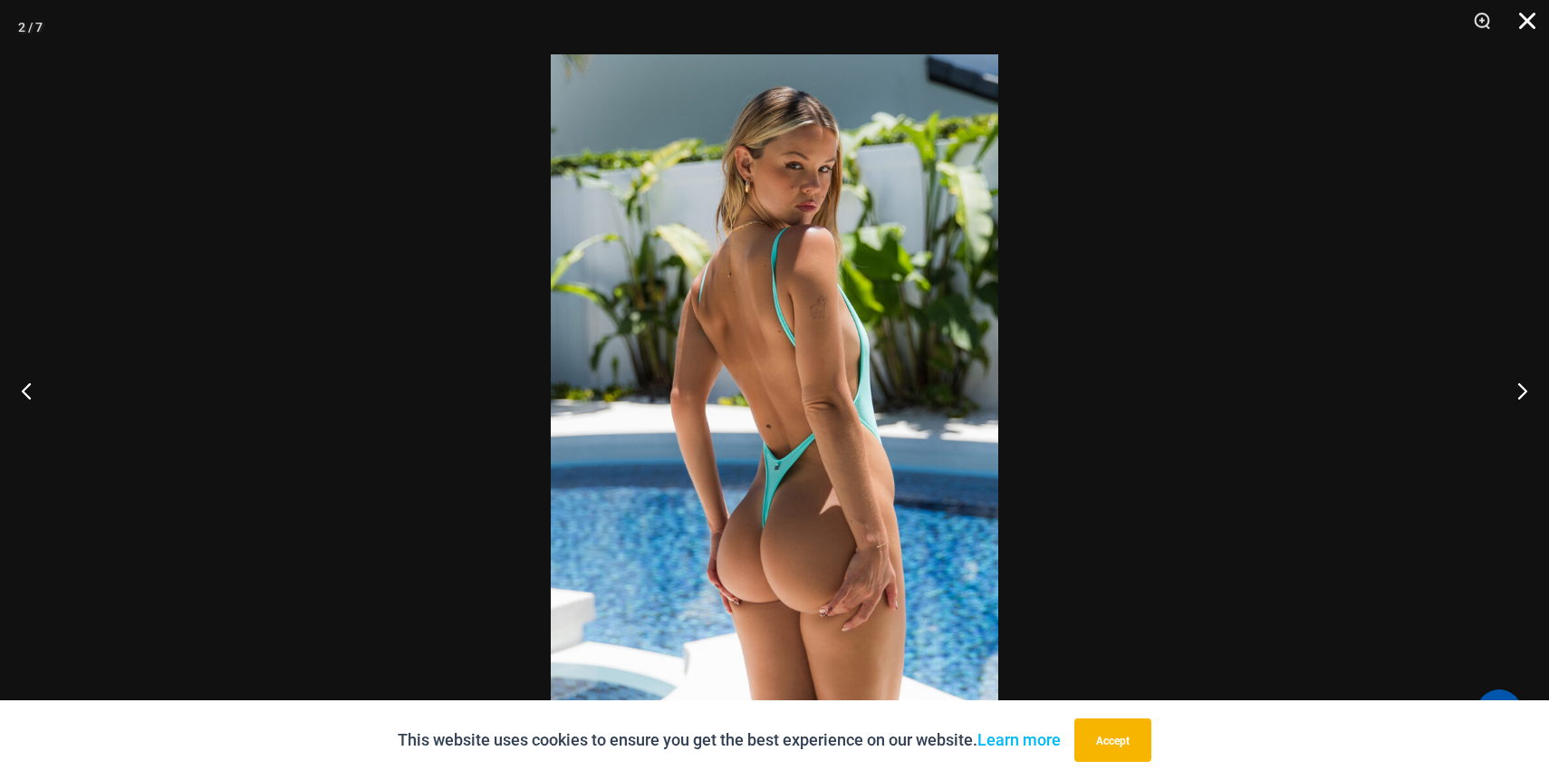
click at [1531, 24] on button "Close" at bounding box center [1520, 27] width 45 height 54
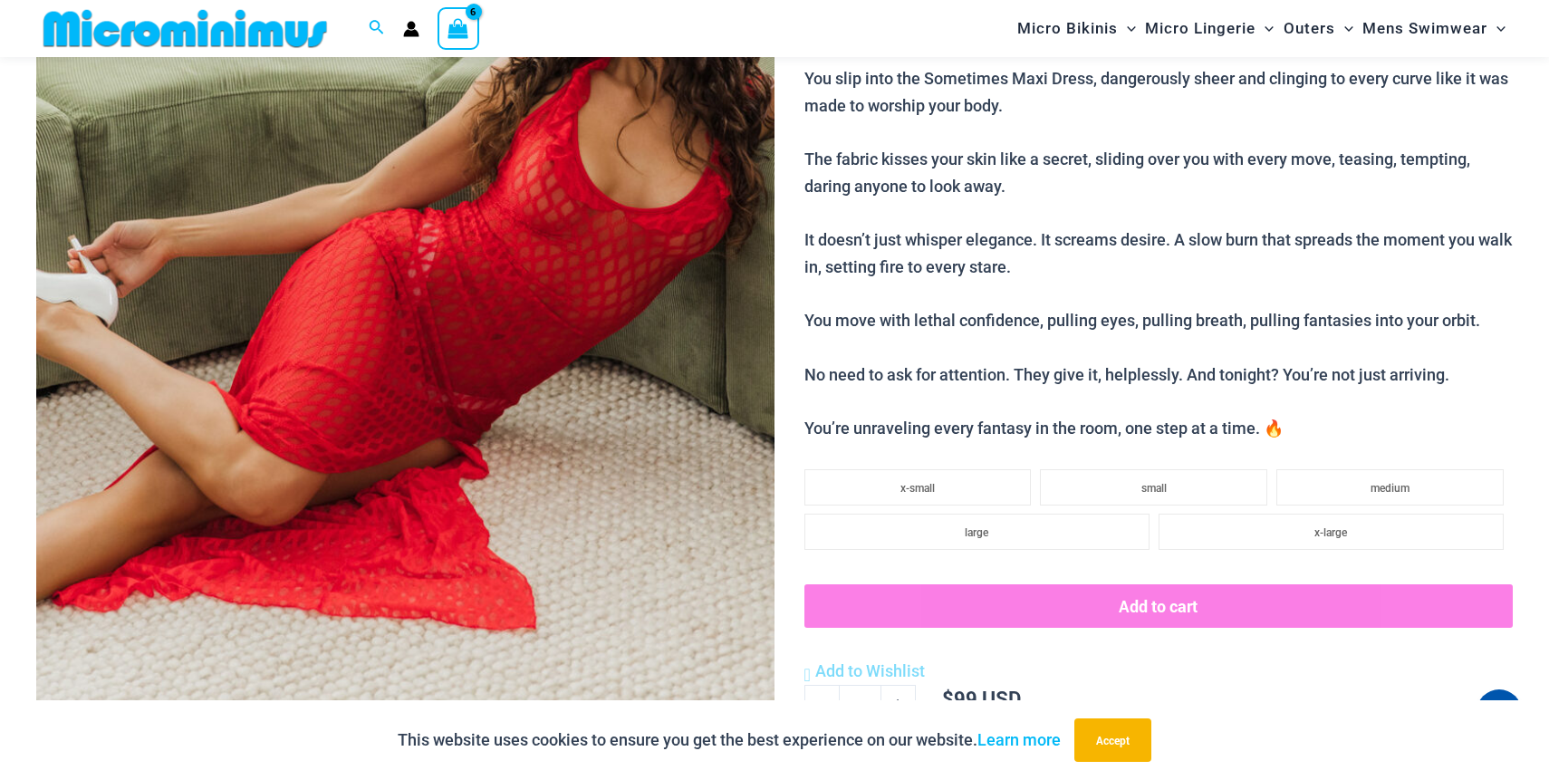
scroll to position [481, 0]
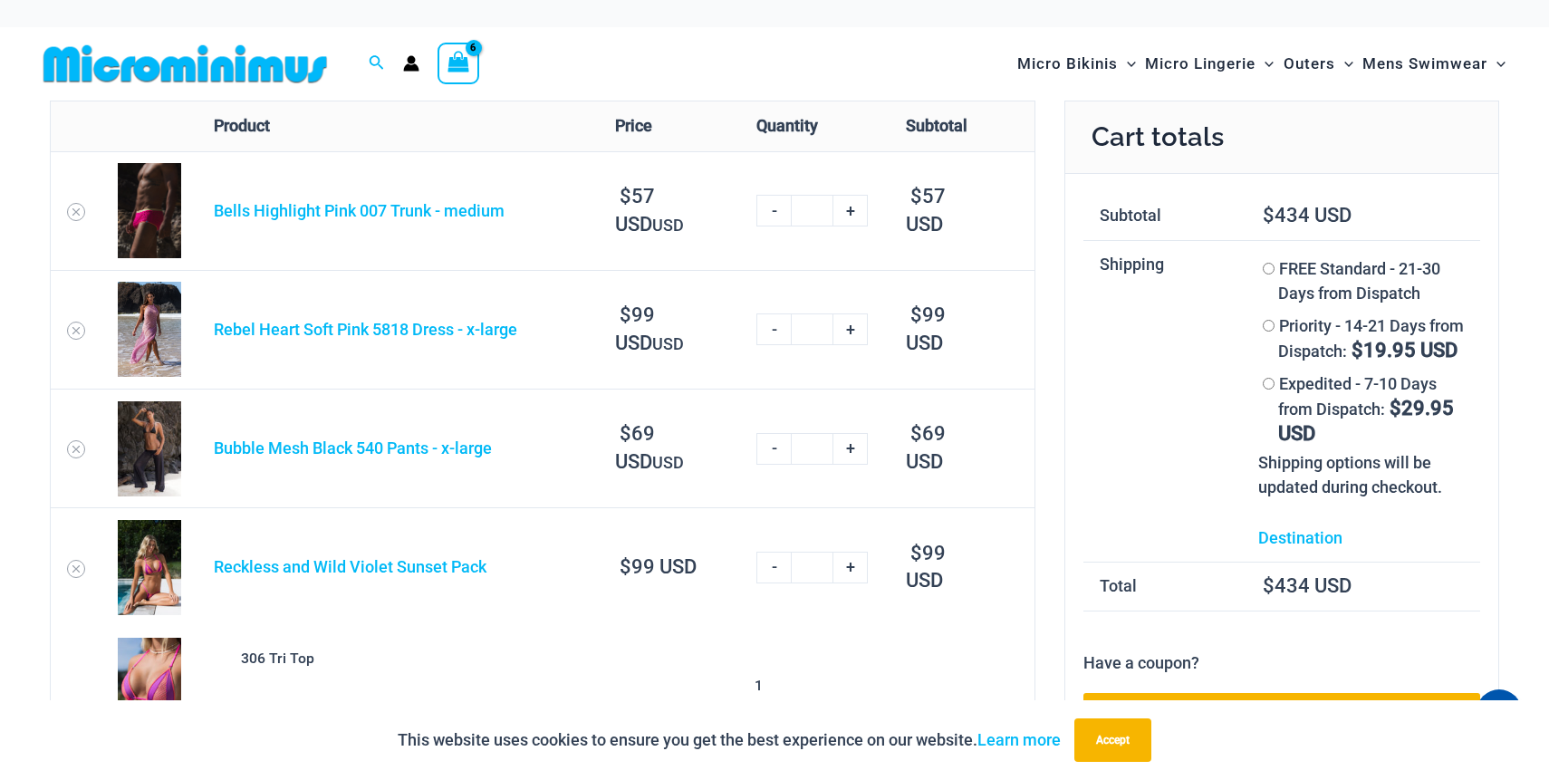
type input "**********"
click at [762, 330] on link "-" at bounding box center [773, 329] width 34 height 32
type input "*"
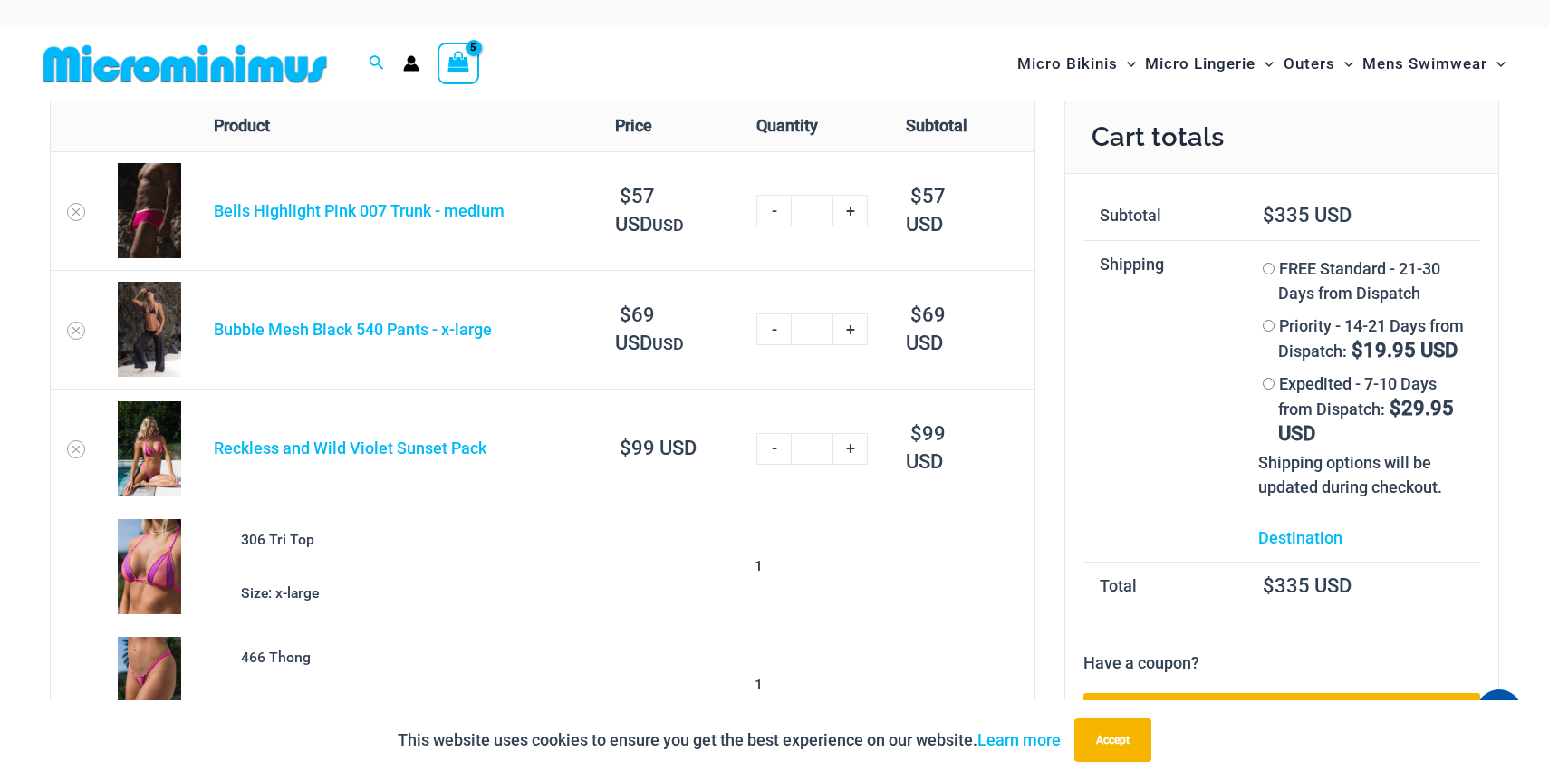
click at [142, 226] on img at bounding box center [149, 210] width 63 height 95
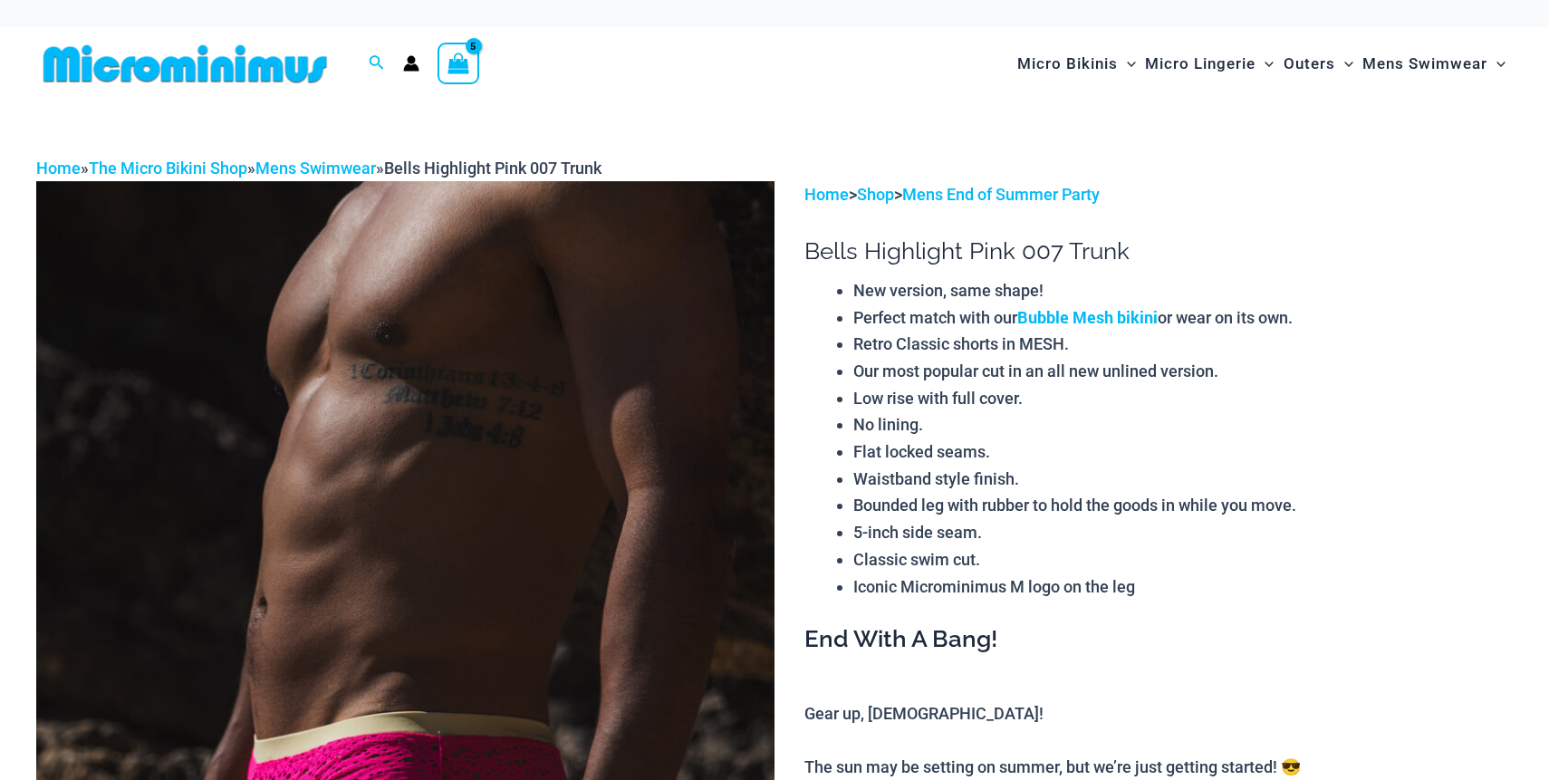
select select
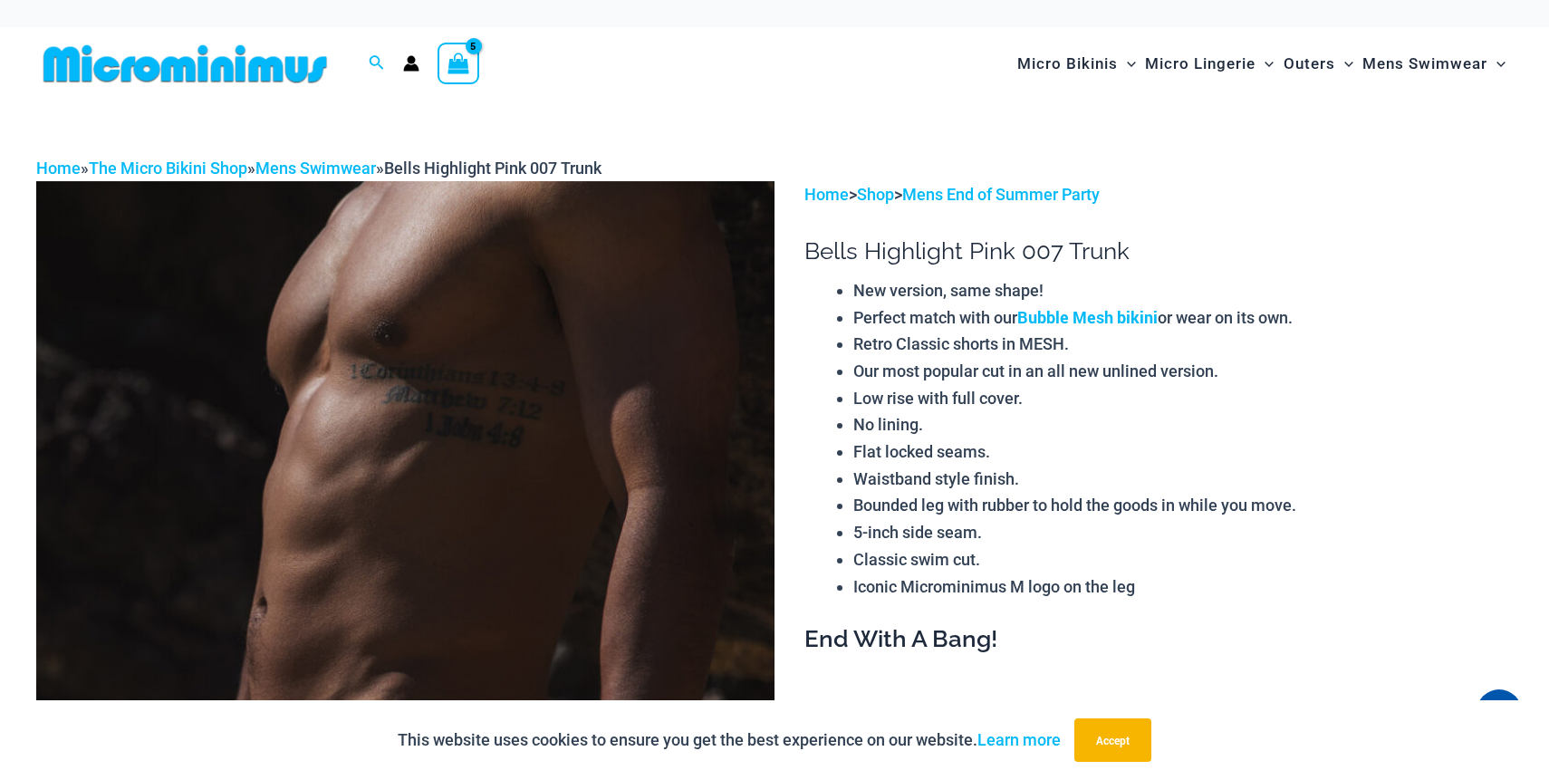
type input "**********"
click at [456, 69] on icon "View Shopping Cart, 5 items" at bounding box center [458, 63] width 21 height 21
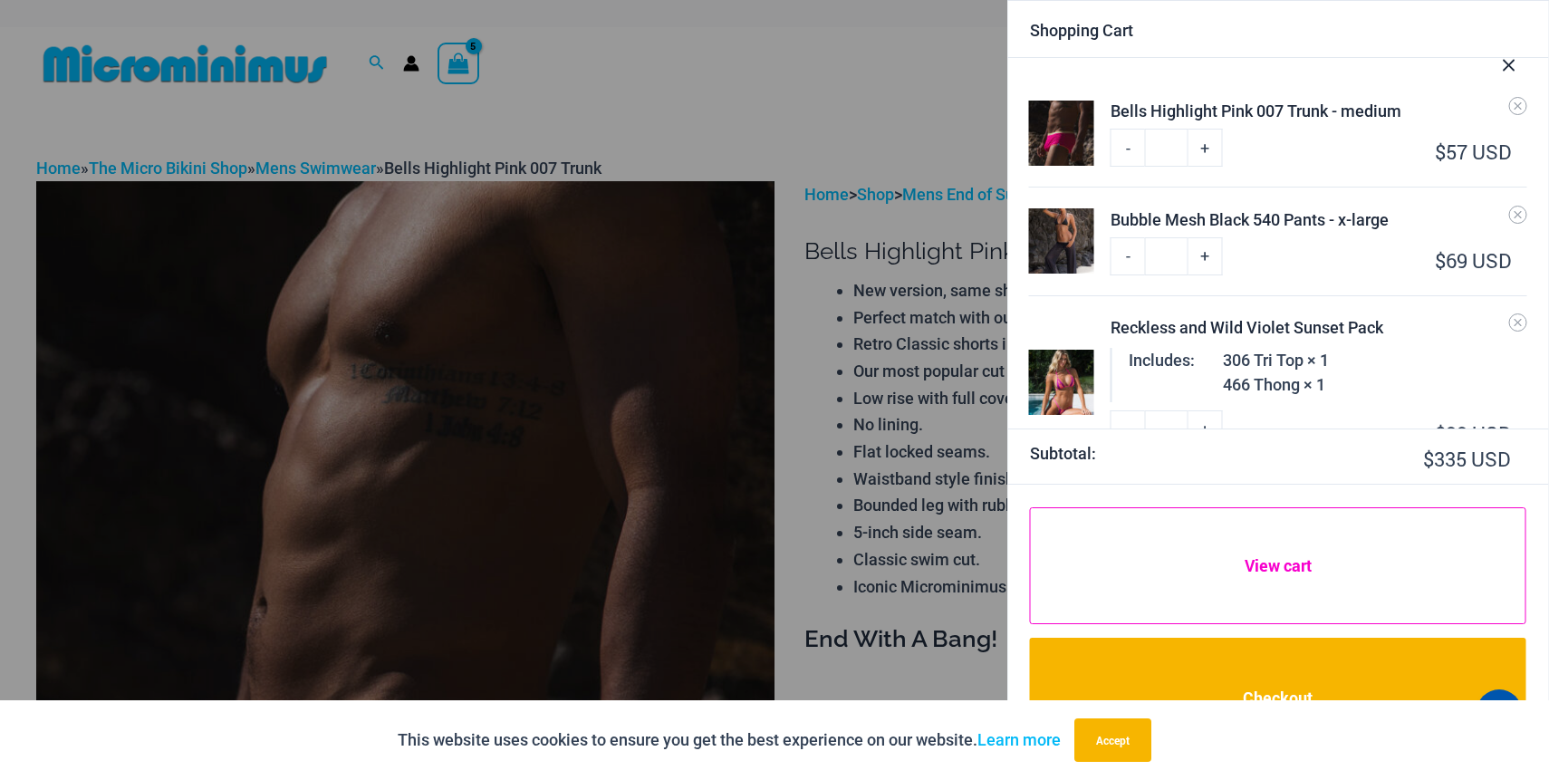
click at [1141, 568] on link "View cart" at bounding box center [1278, 566] width 496 height 118
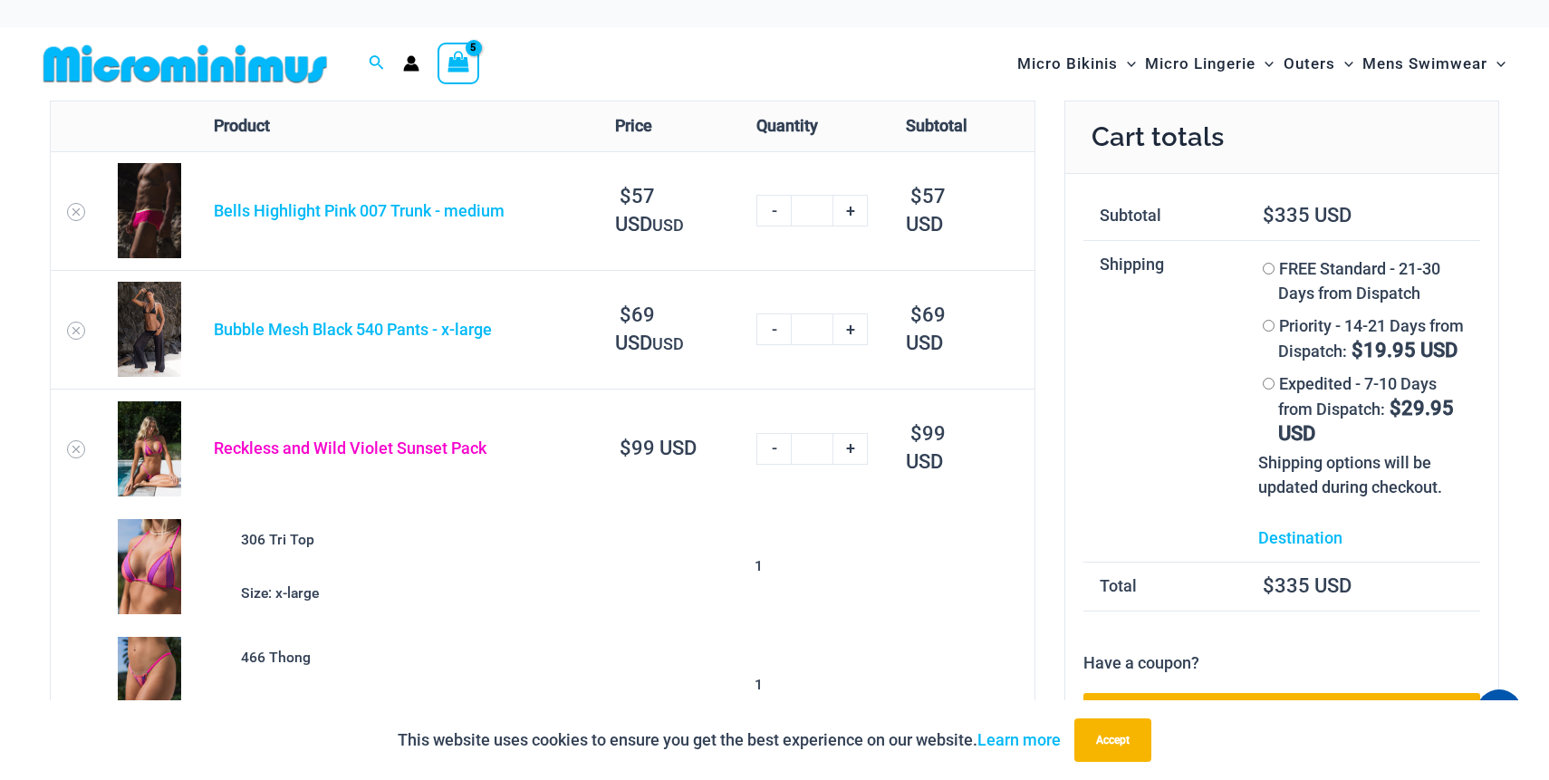
type input "**********"
click at [320, 451] on link "Reckless and Wild Violet Sunset Pack" at bounding box center [350, 447] width 273 height 19
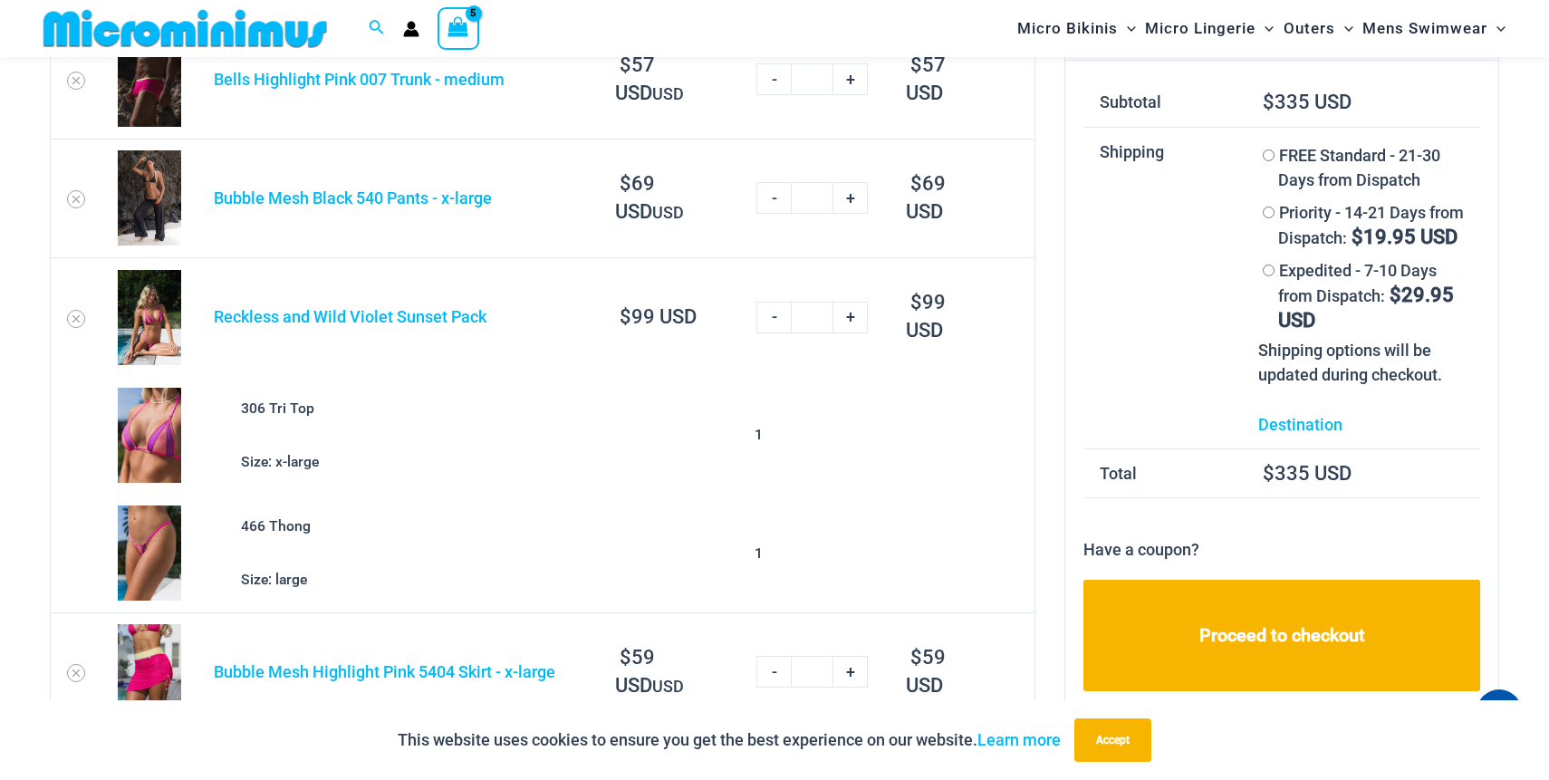
scroll to position [116, 0]
type input "**********"
click at [772, 322] on link "-" at bounding box center [773, 317] width 34 height 32
type input "*"
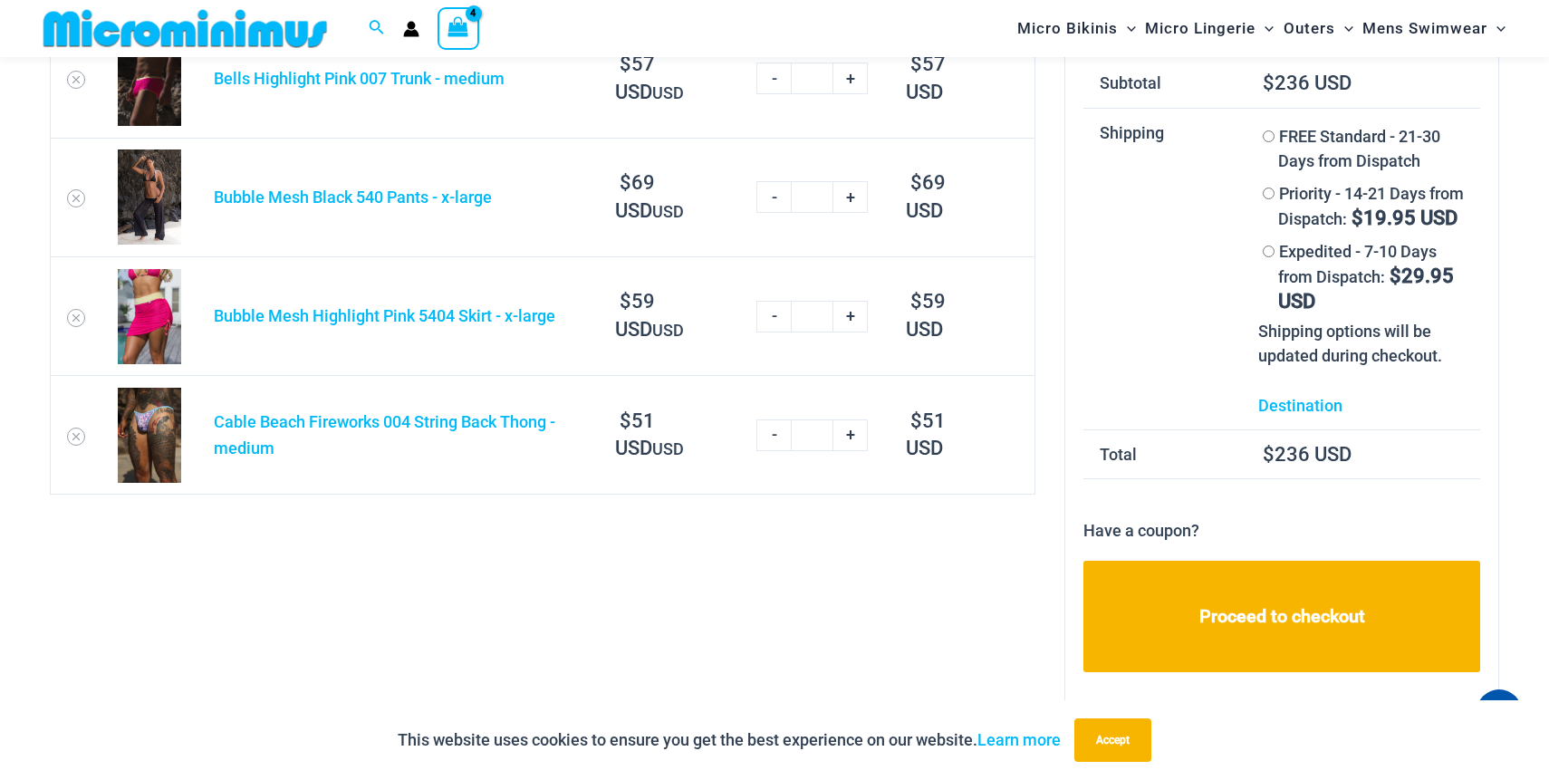
click at [773, 440] on link "-" at bounding box center [773, 435] width 34 height 32
type input "*"
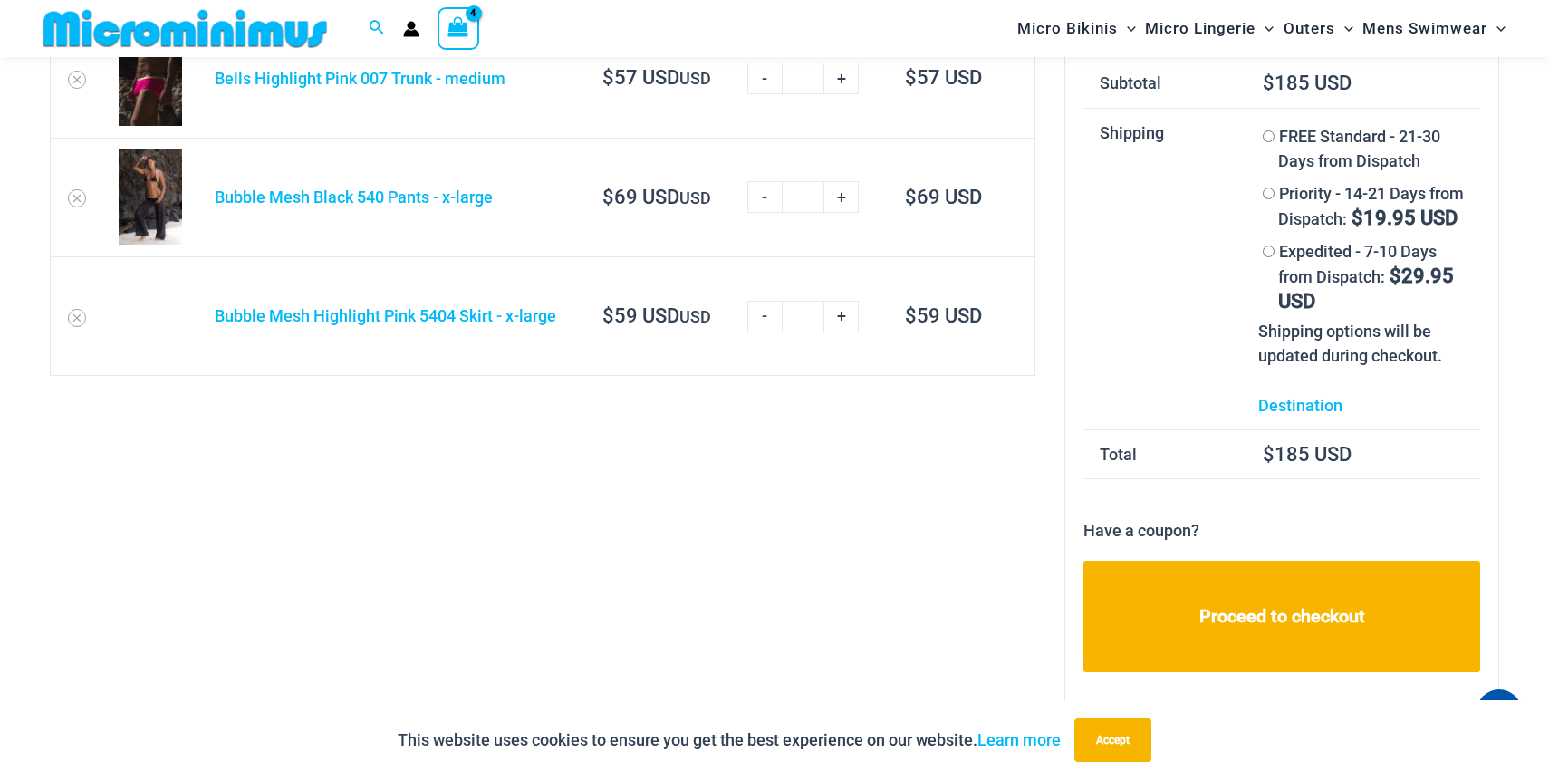
scroll to position [0, 0]
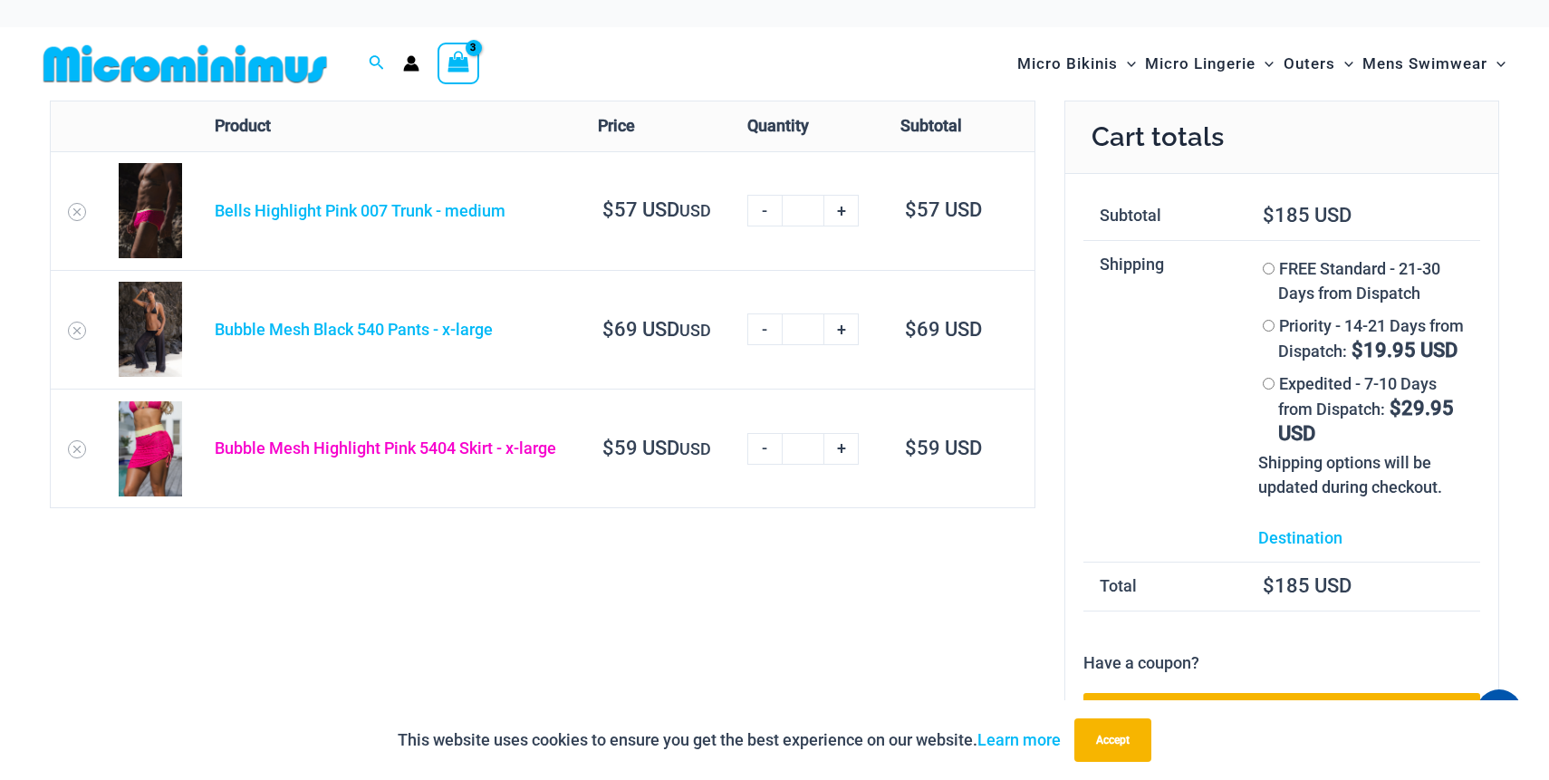
click at [279, 451] on link "Bubble Mesh Highlight Pink 5404 Skirt - x-large" at bounding box center [386, 447] width 342 height 19
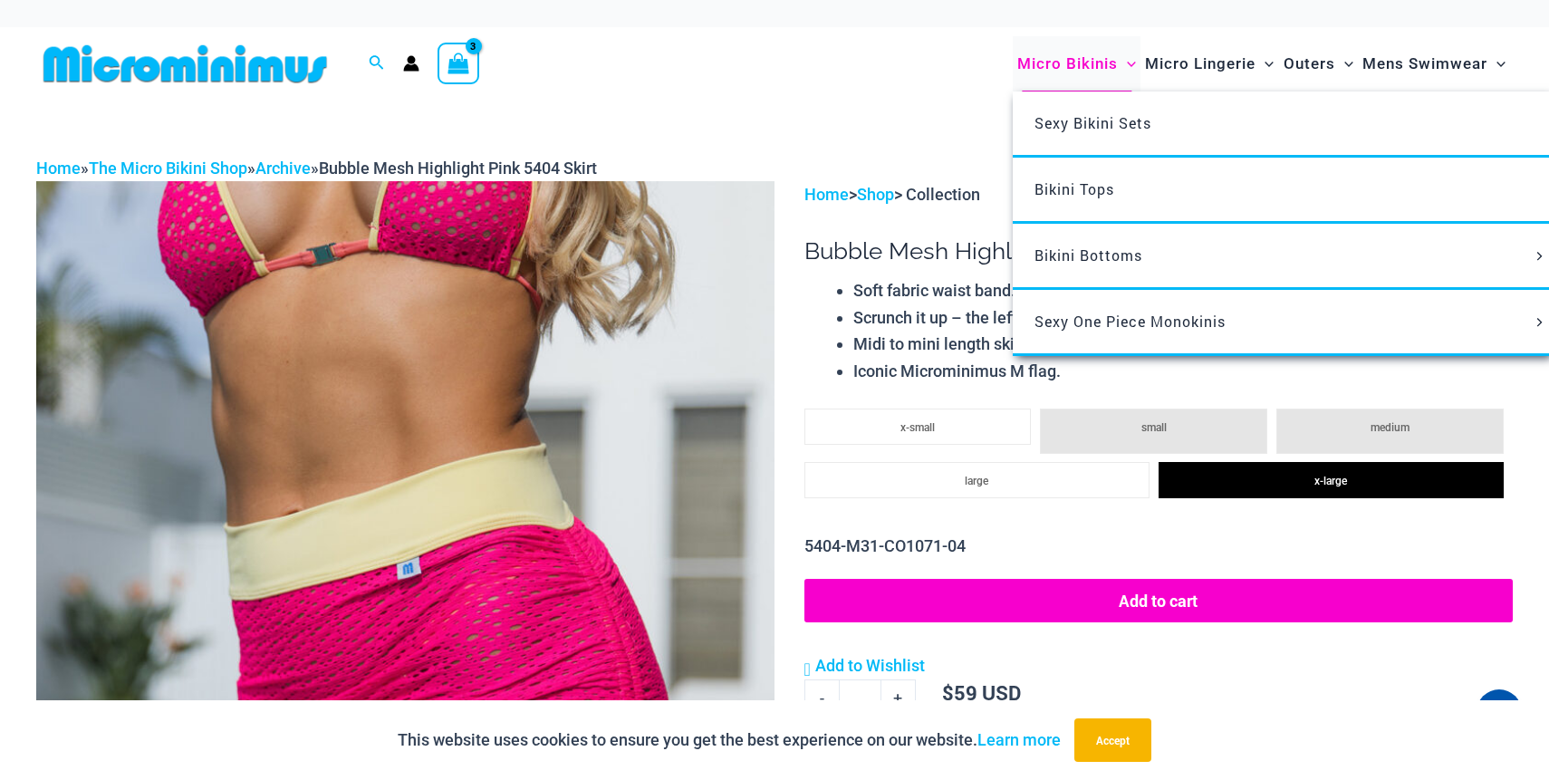
type input "**********"
click at [1056, 65] on span "Micro Bikinis" at bounding box center [1067, 64] width 101 height 46
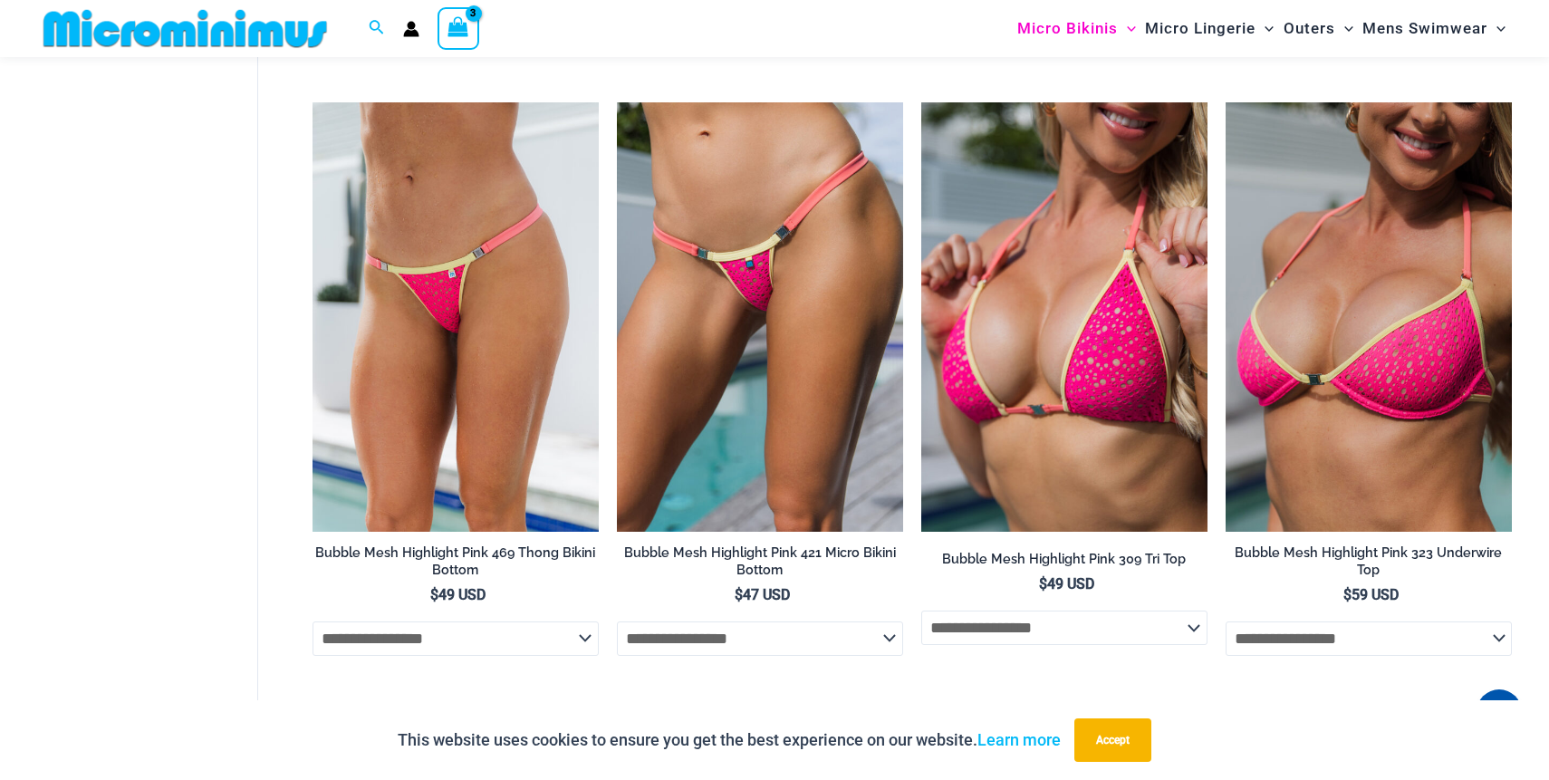
scroll to position [2931, 0]
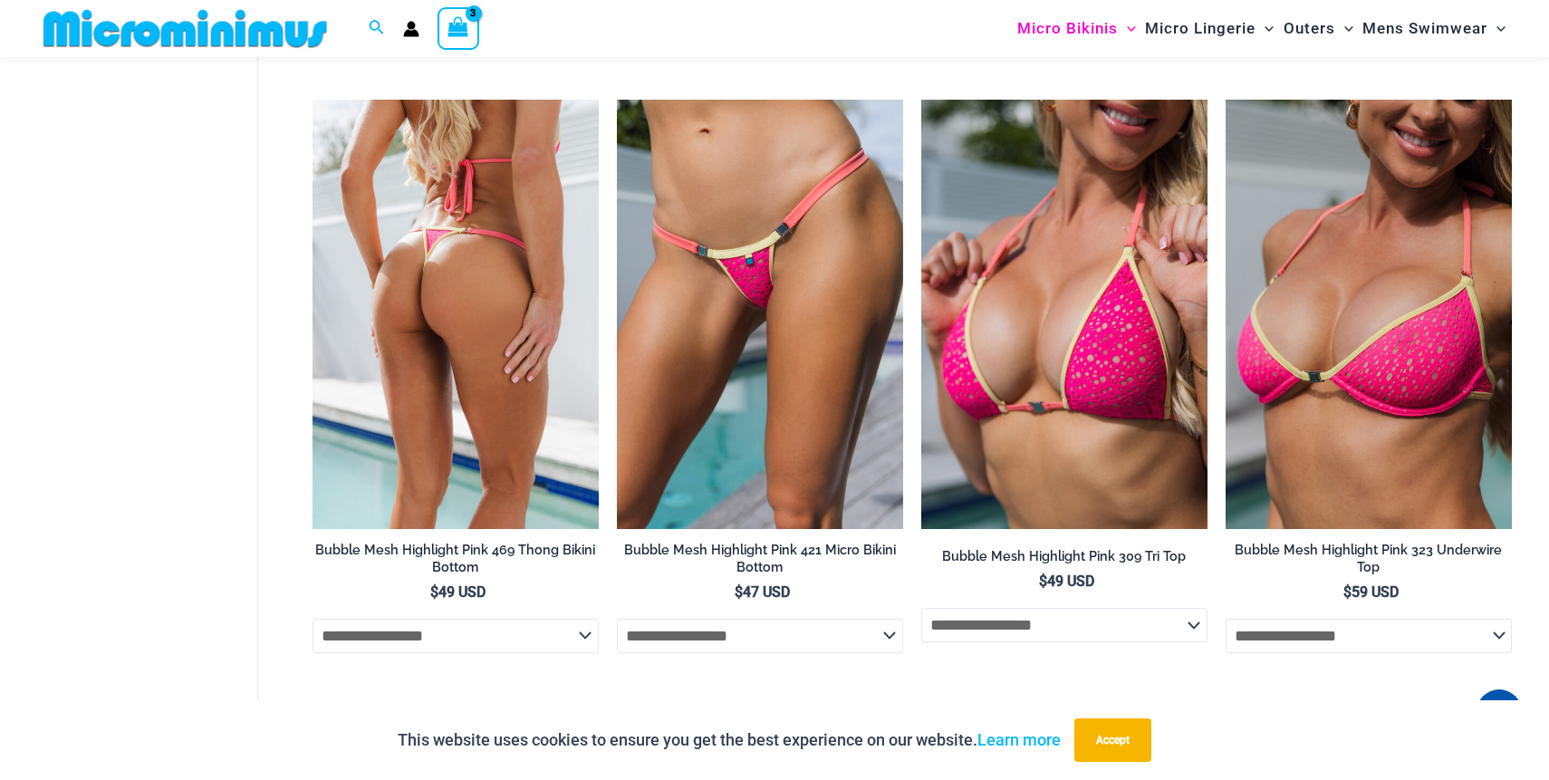
type input "**********"
click at [447, 305] on img at bounding box center [456, 314] width 286 height 429
click at [399, 476] on img at bounding box center [456, 314] width 286 height 429
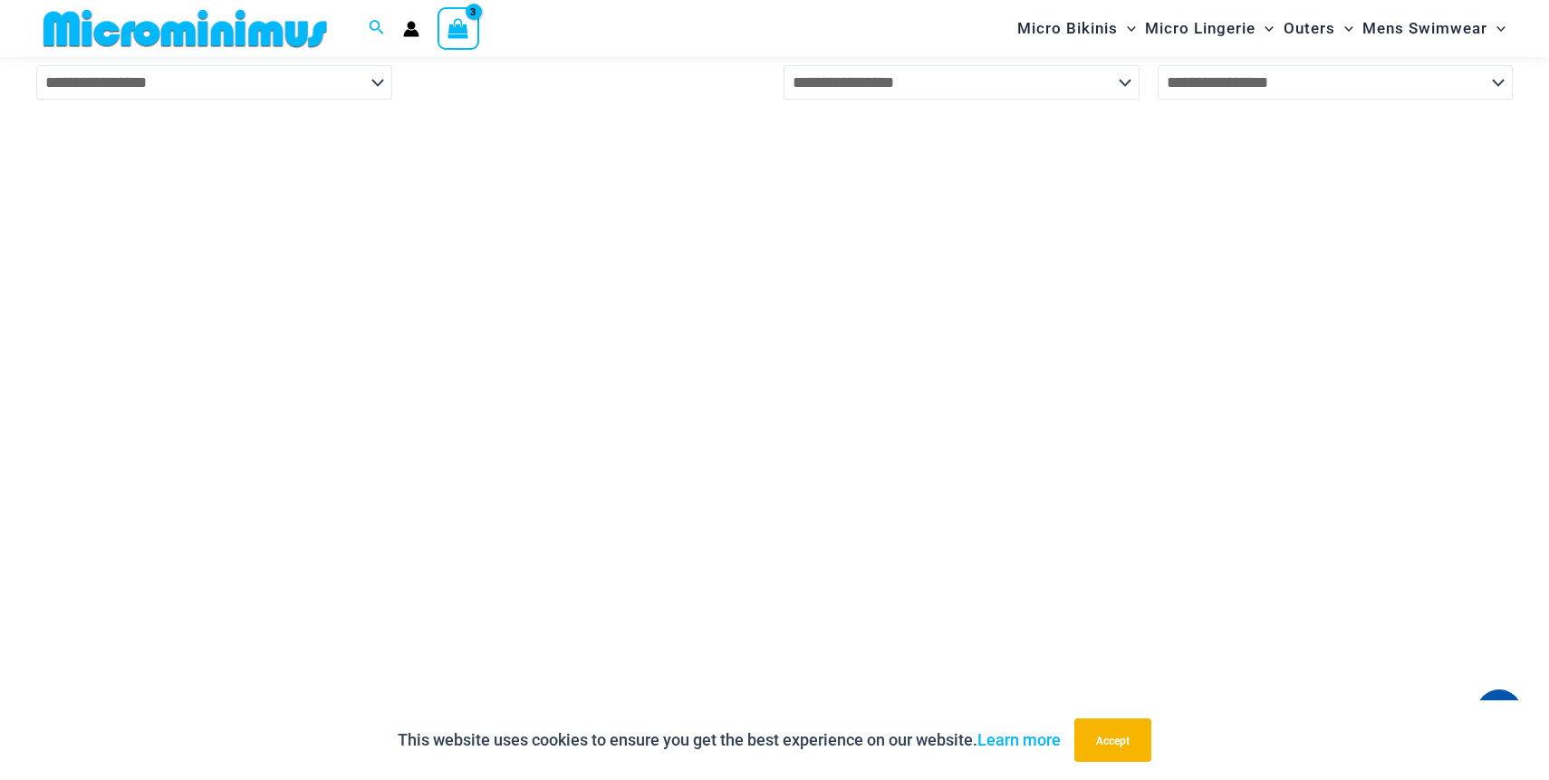
scroll to position [7357, 0]
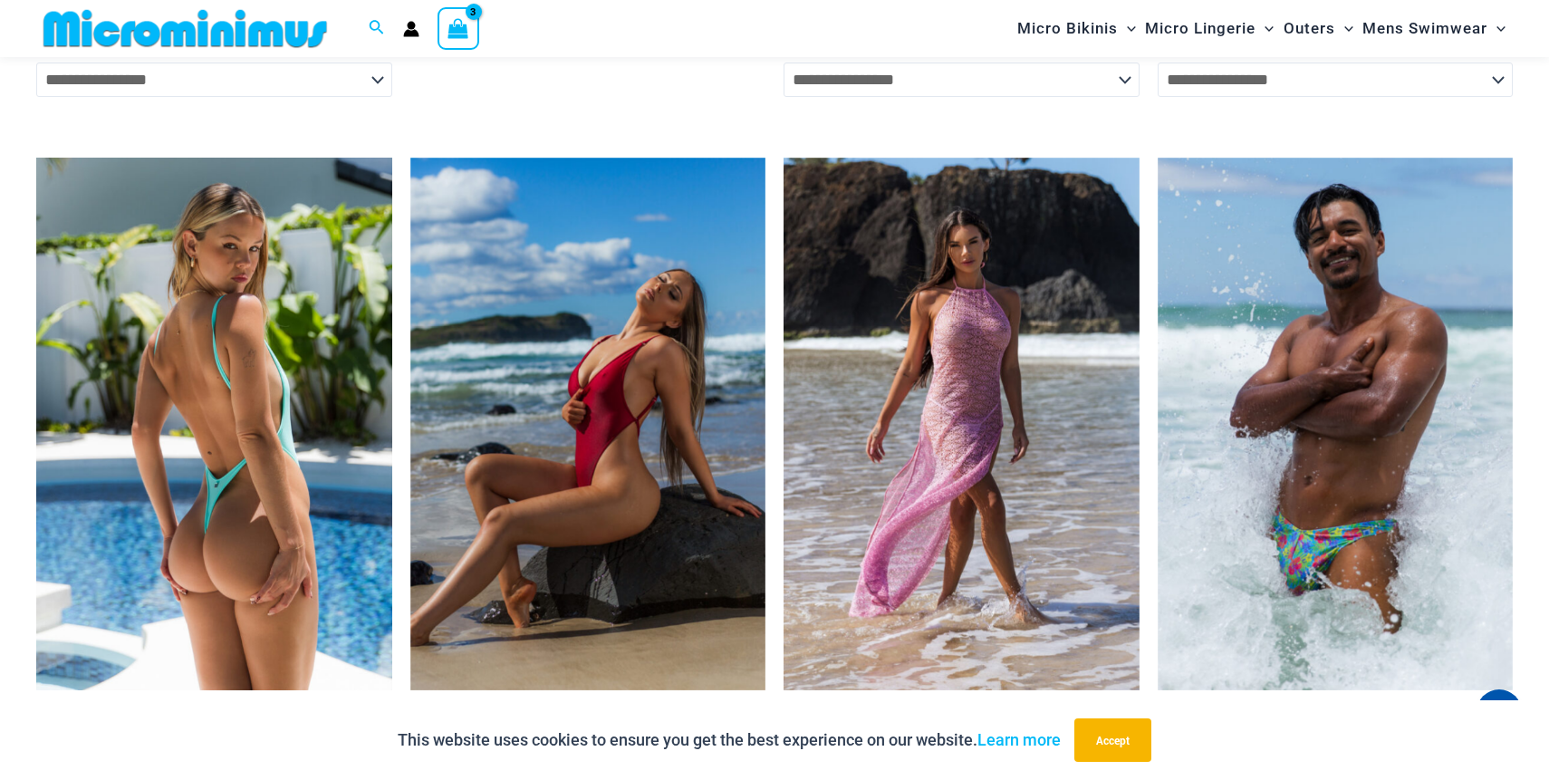
type input "**********"
click at [246, 415] on img at bounding box center [214, 425] width 356 height 534
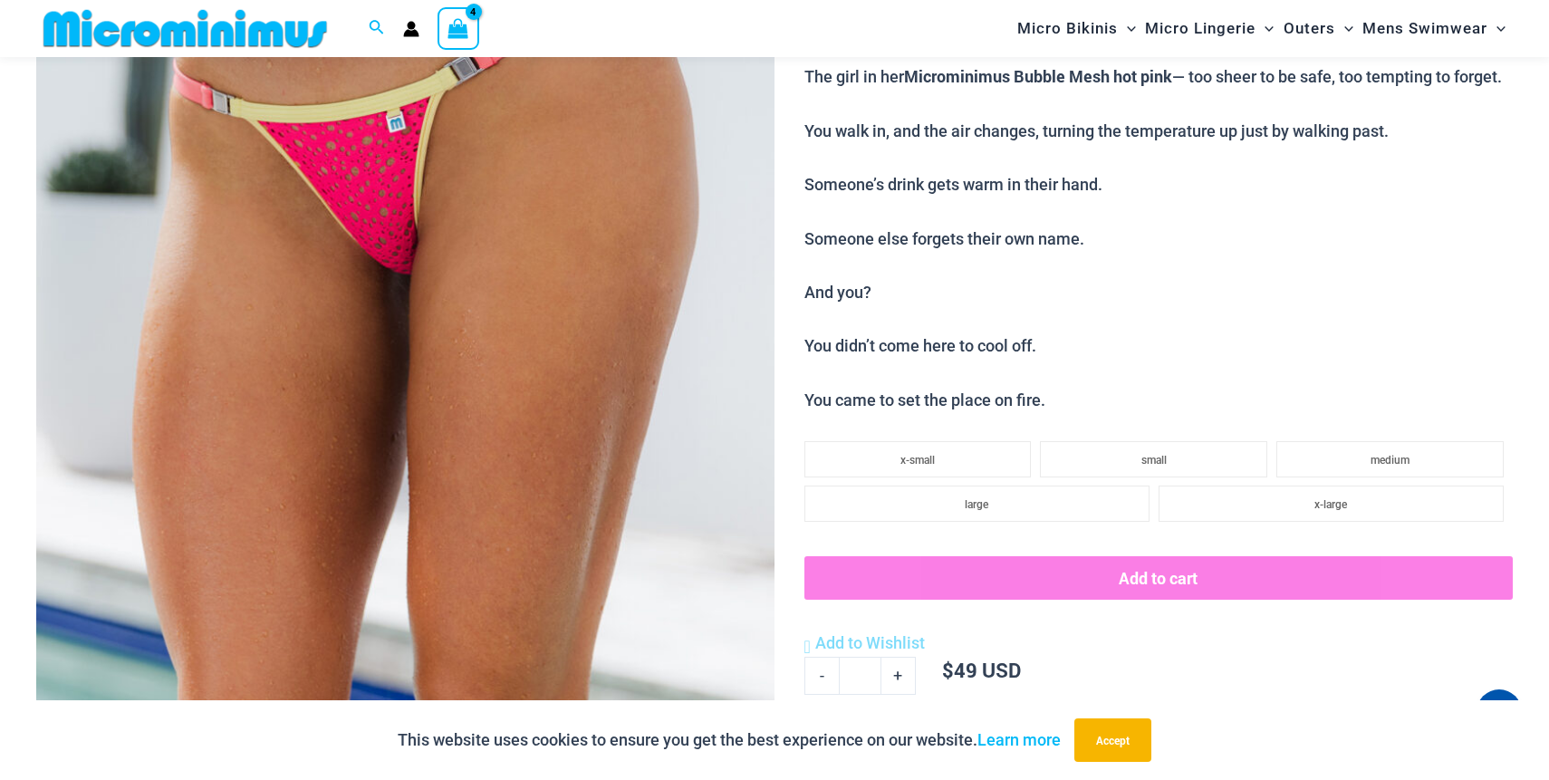
scroll to position [485, 0]
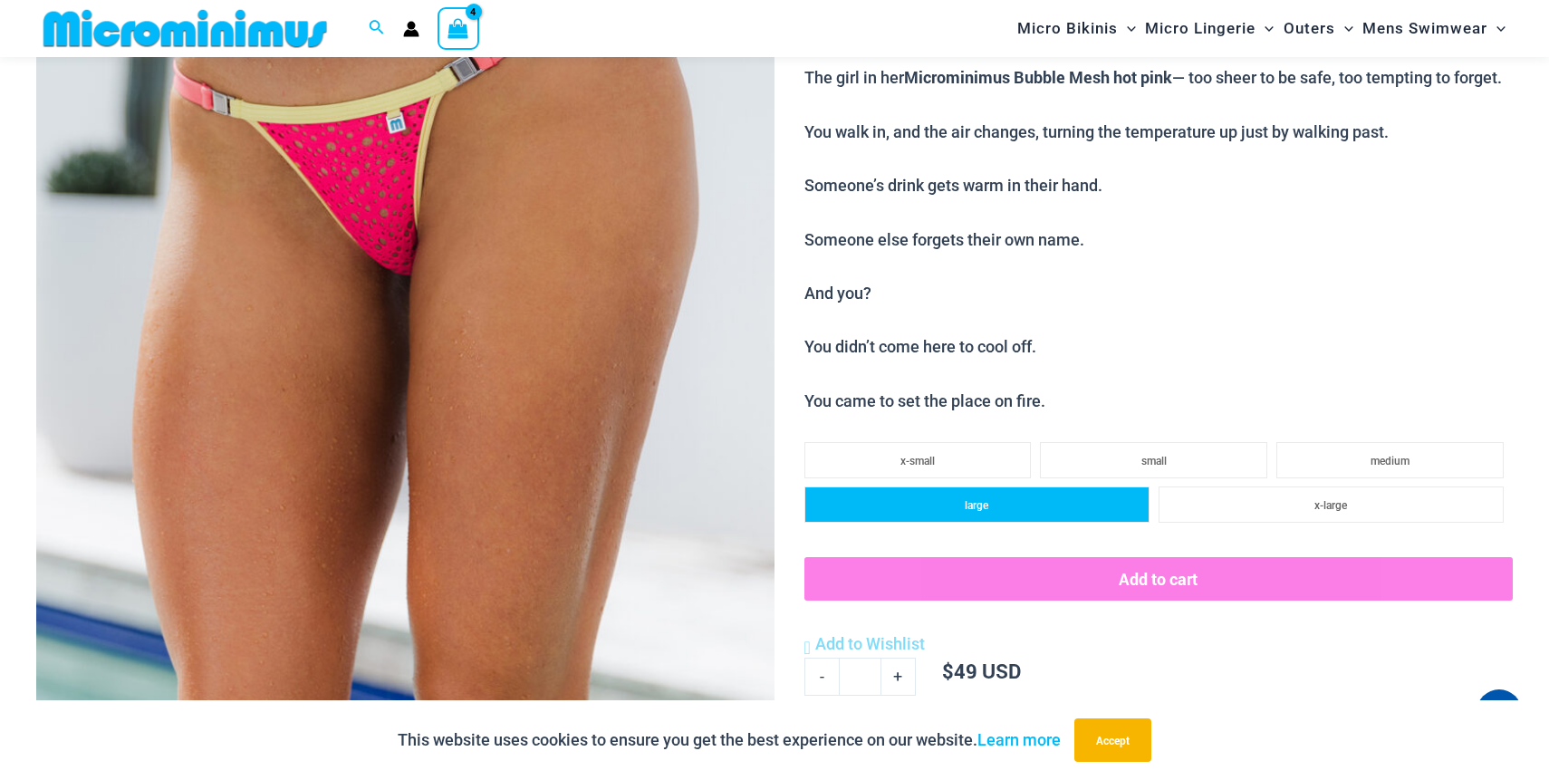
click at [936, 501] on li "large" at bounding box center [976, 504] width 345 height 36
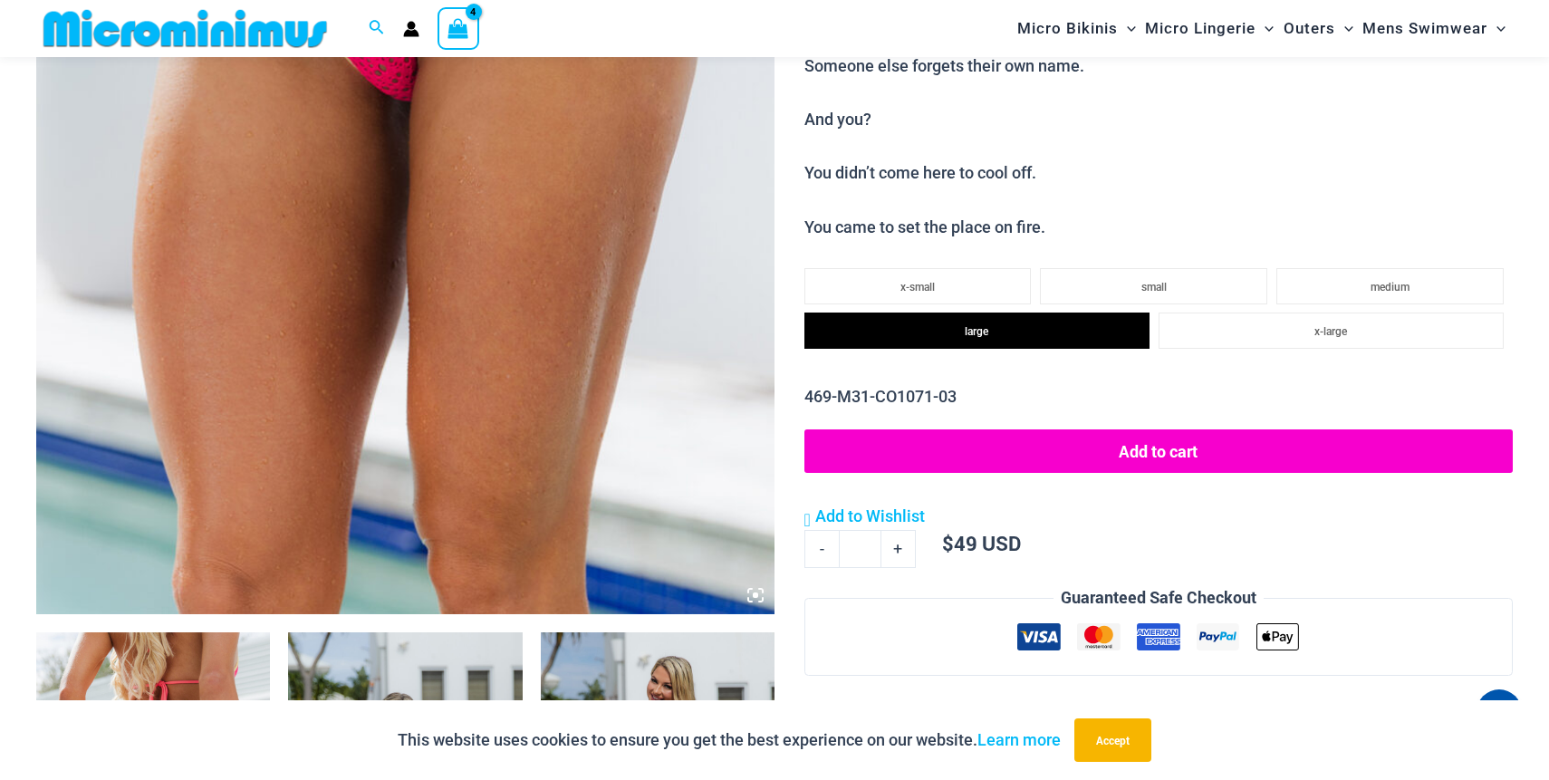
scroll to position [627, 0]
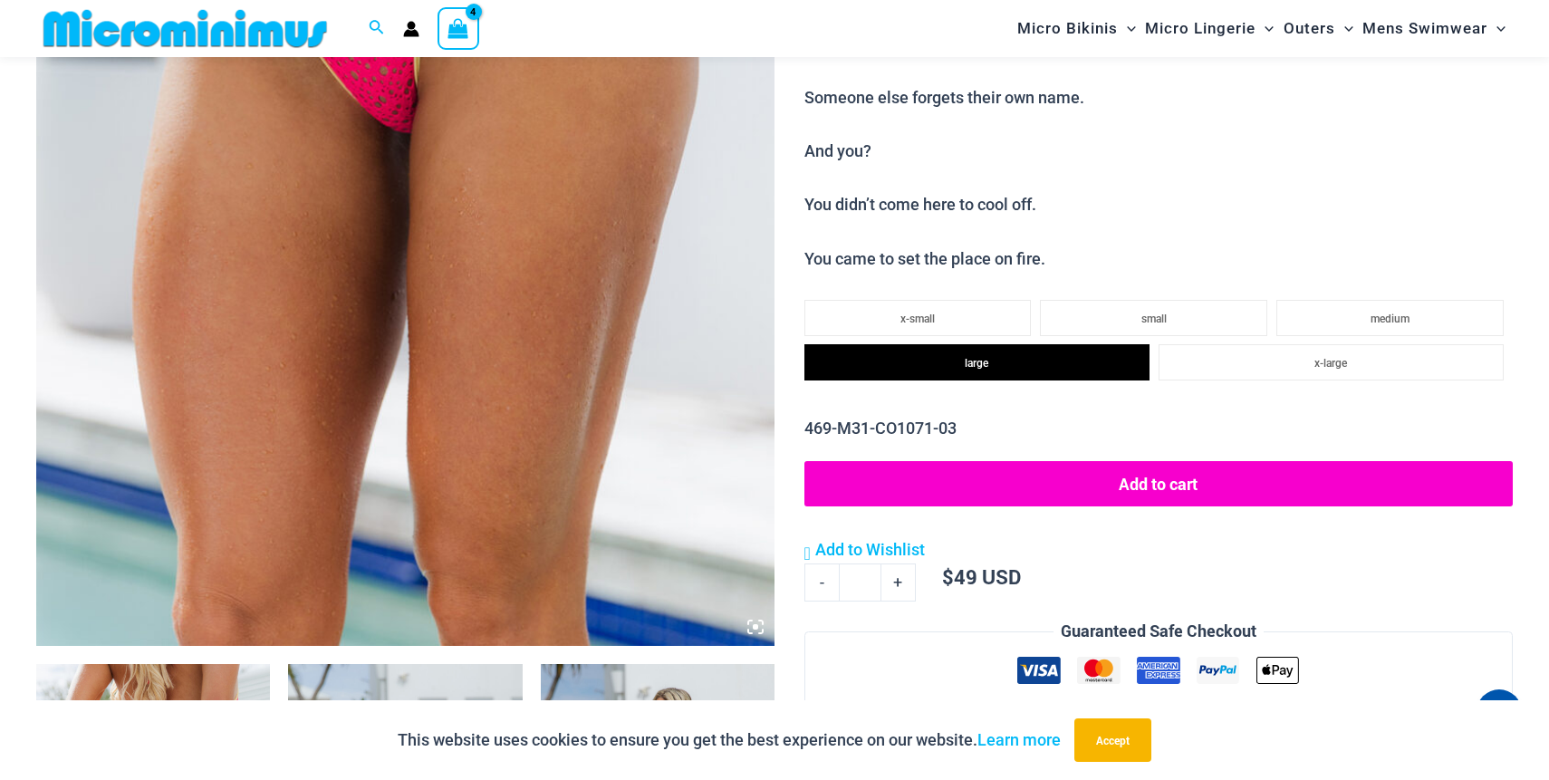
click at [856, 487] on button "Add to cart" at bounding box center [1158, 483] width 708 height 45
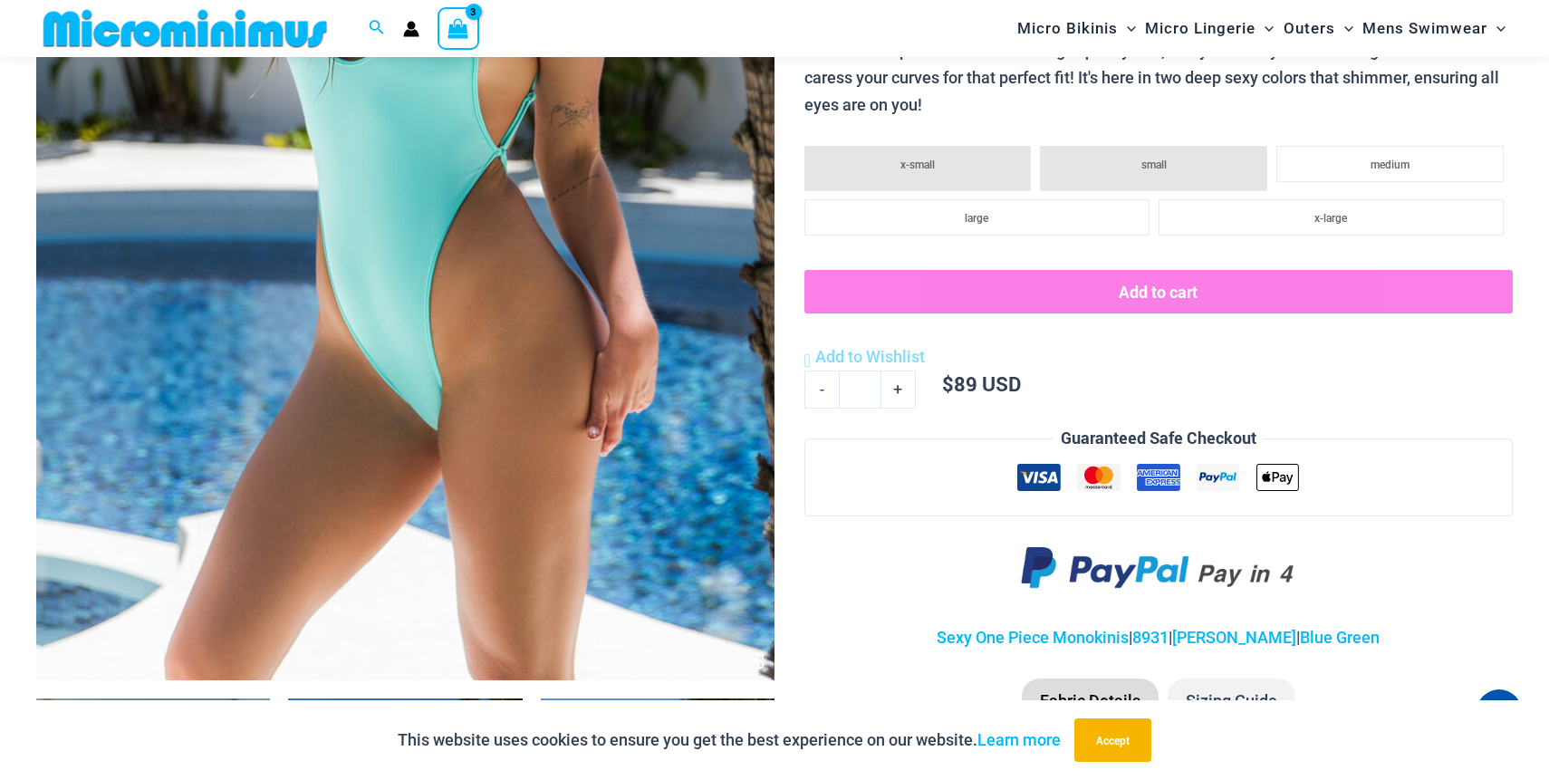
scroll to position [573, 0]
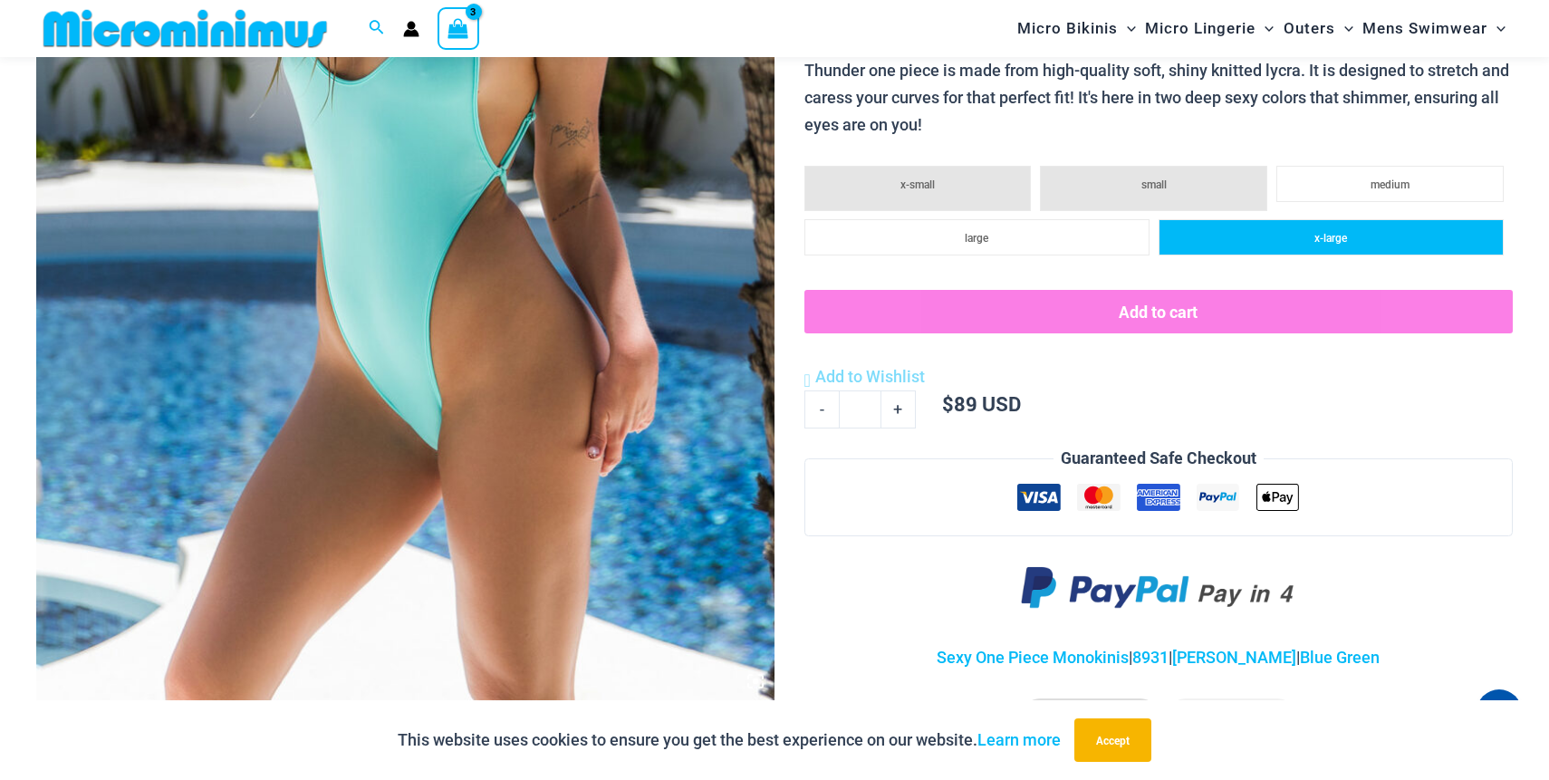
type input "**********"
click at [1230, 241] on li "x-large" at bounding box center [1331, 237] width 345 height 36
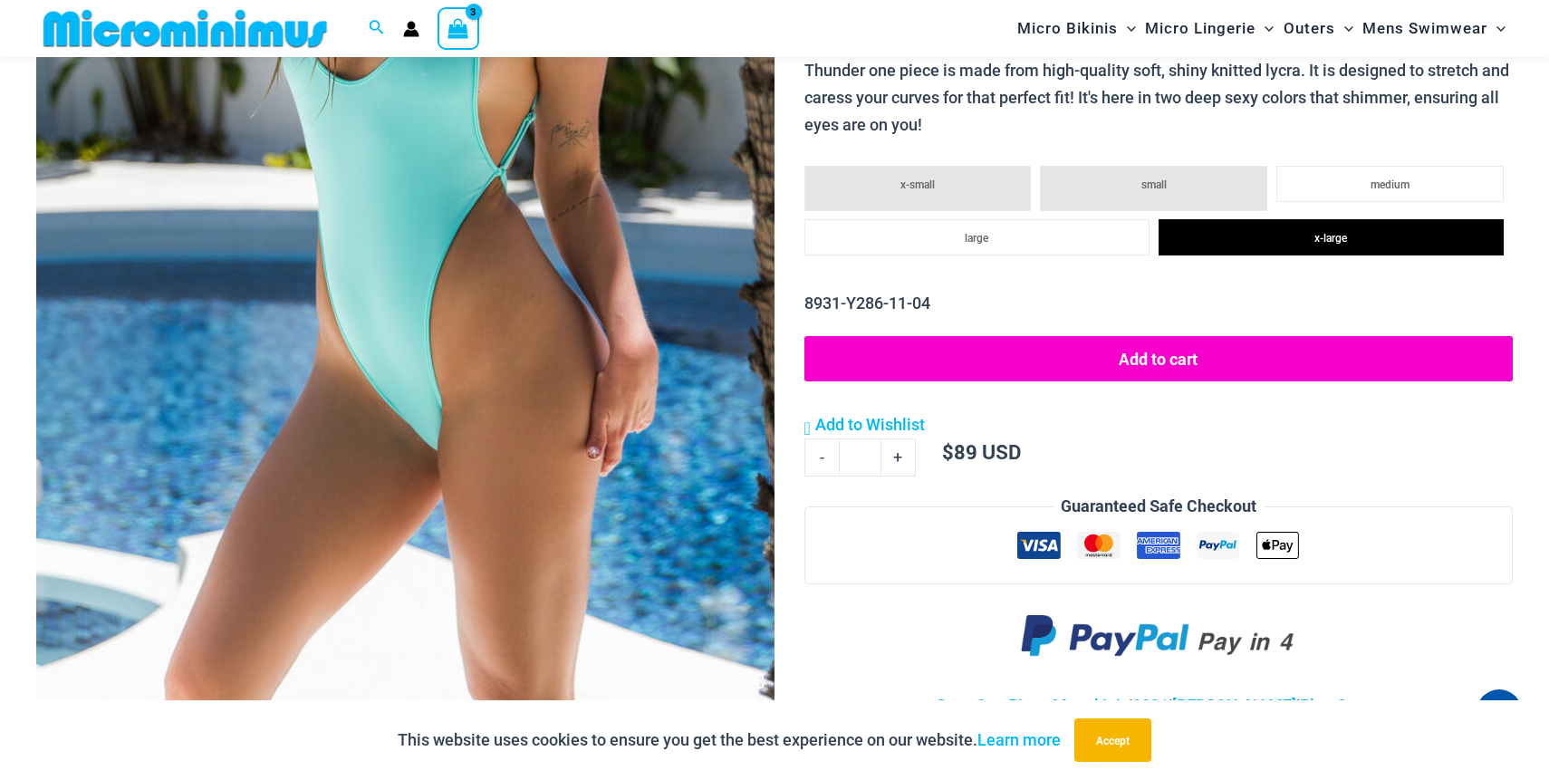
click at [1115, 371] on button "Add to cart" at bounding box center [1158, 358] width 708 height 45
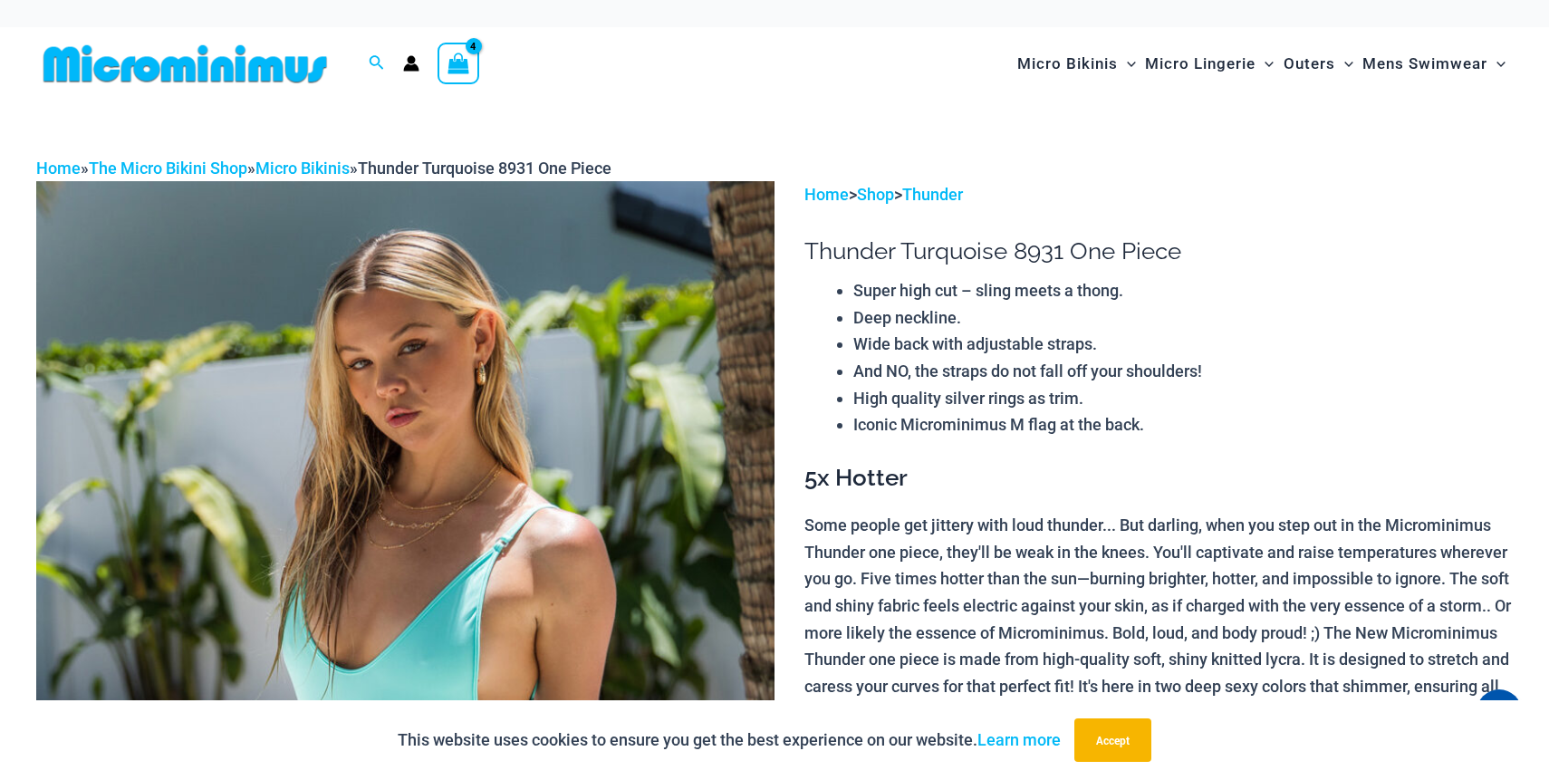
scroll to position [1, 0]
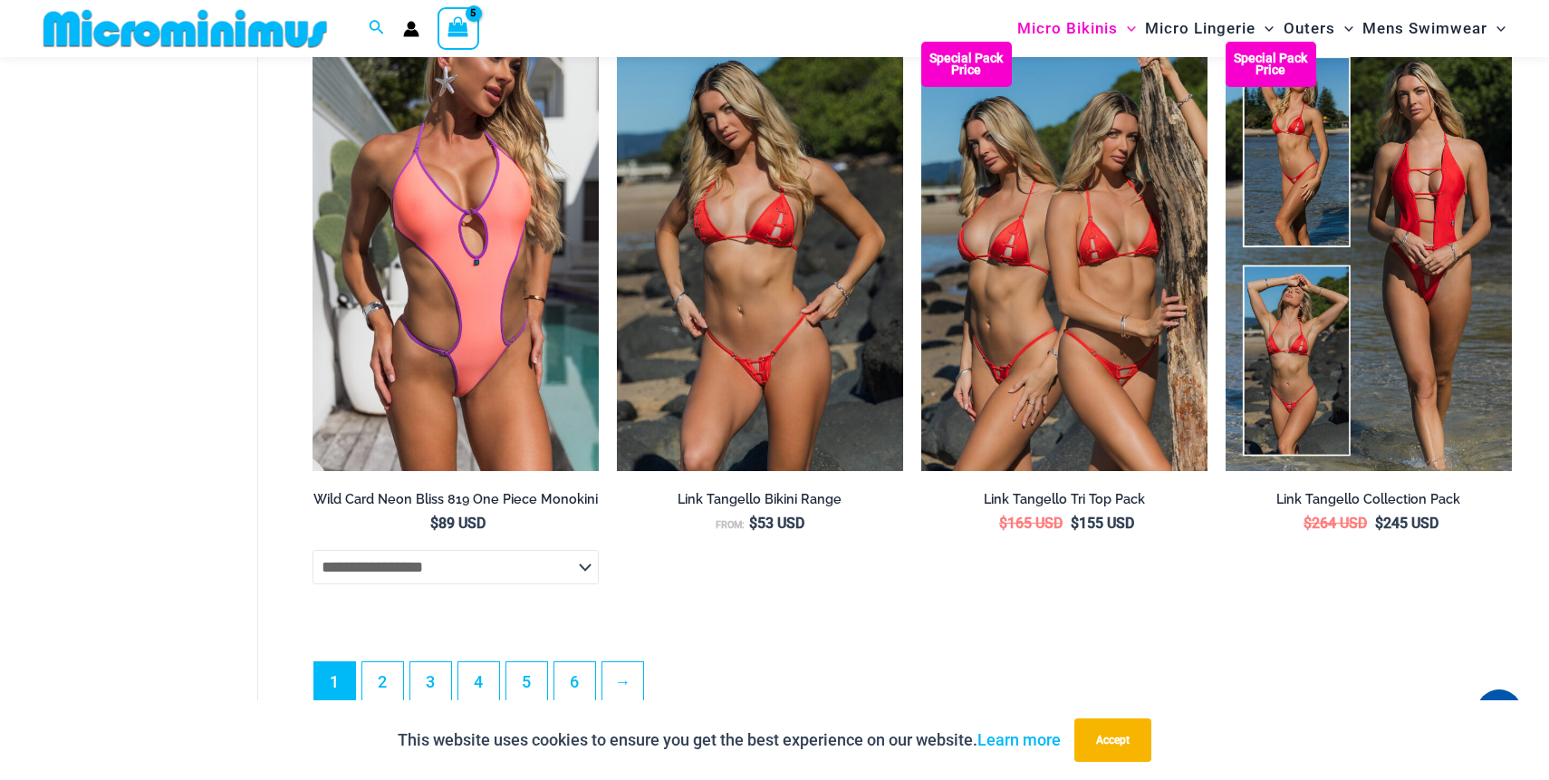
scroll to position [4824, 0]
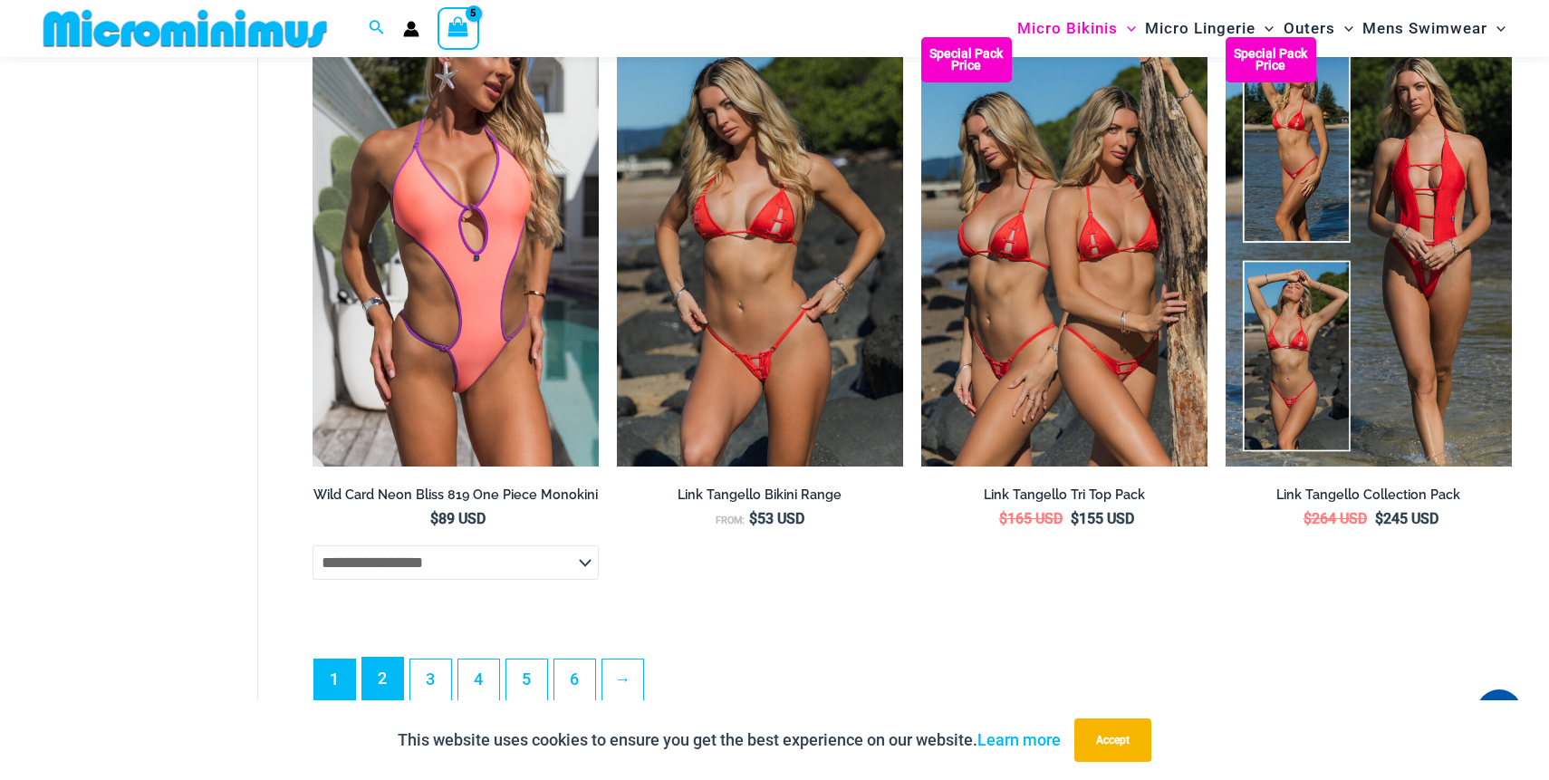
click at [389, 692] on link "2" at bounding box center [382, 679] width 41 height 43
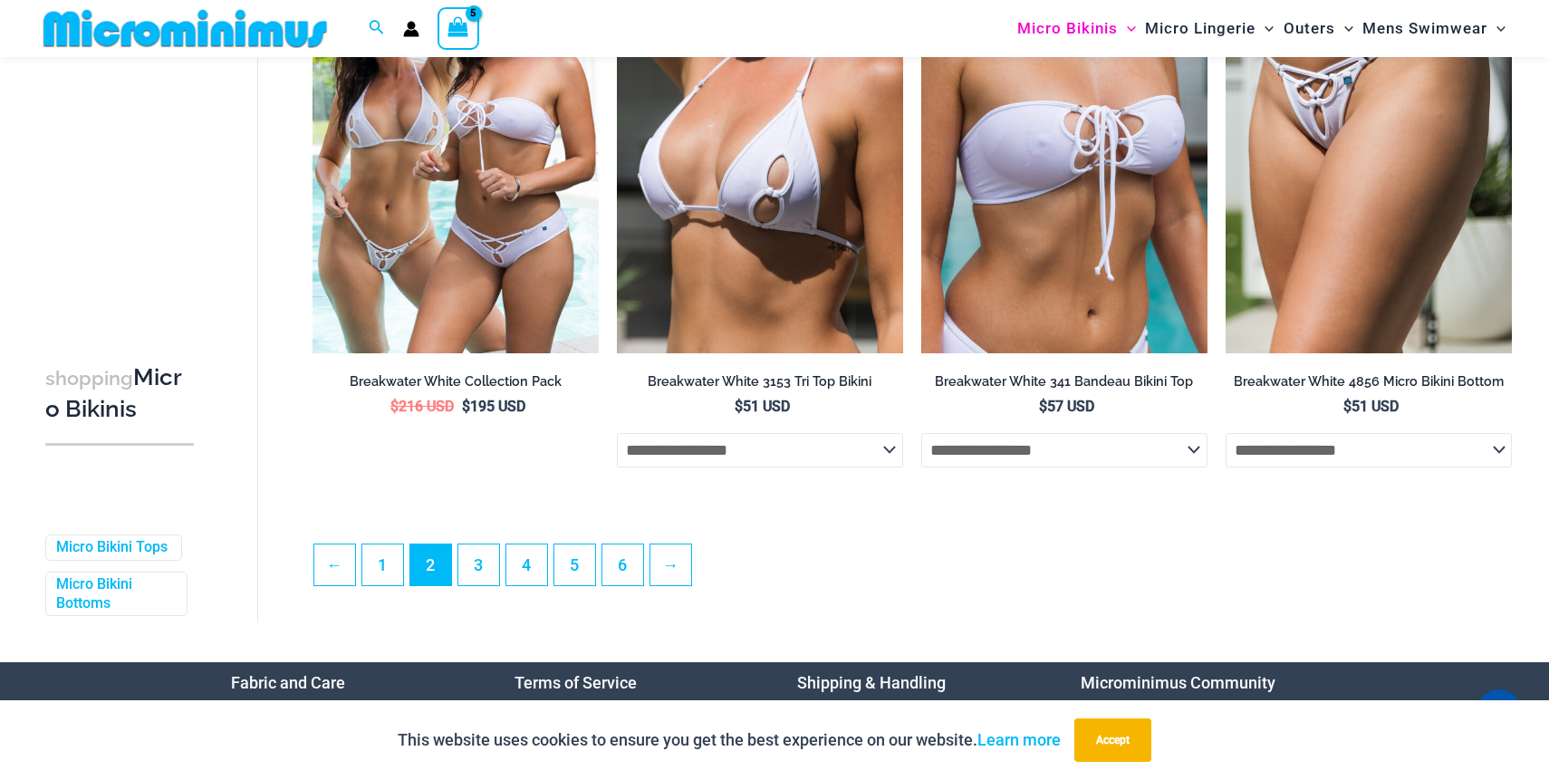
scroll to position [4543, 0]
type input "**********"
click at [486, 586] on link "3" at bounding box center [478, 565] width 41 height 43
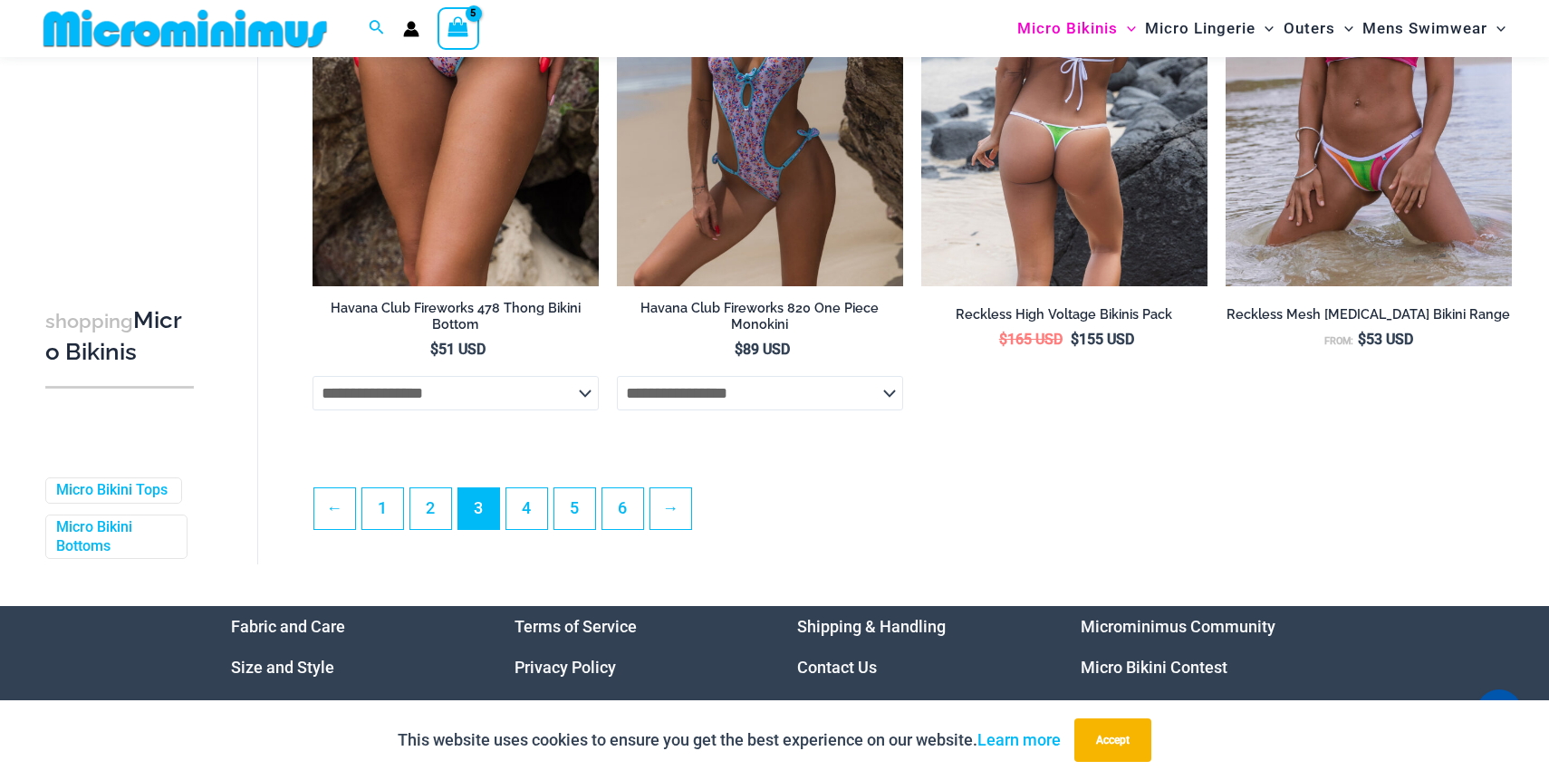
scroll to position [4618, 0]
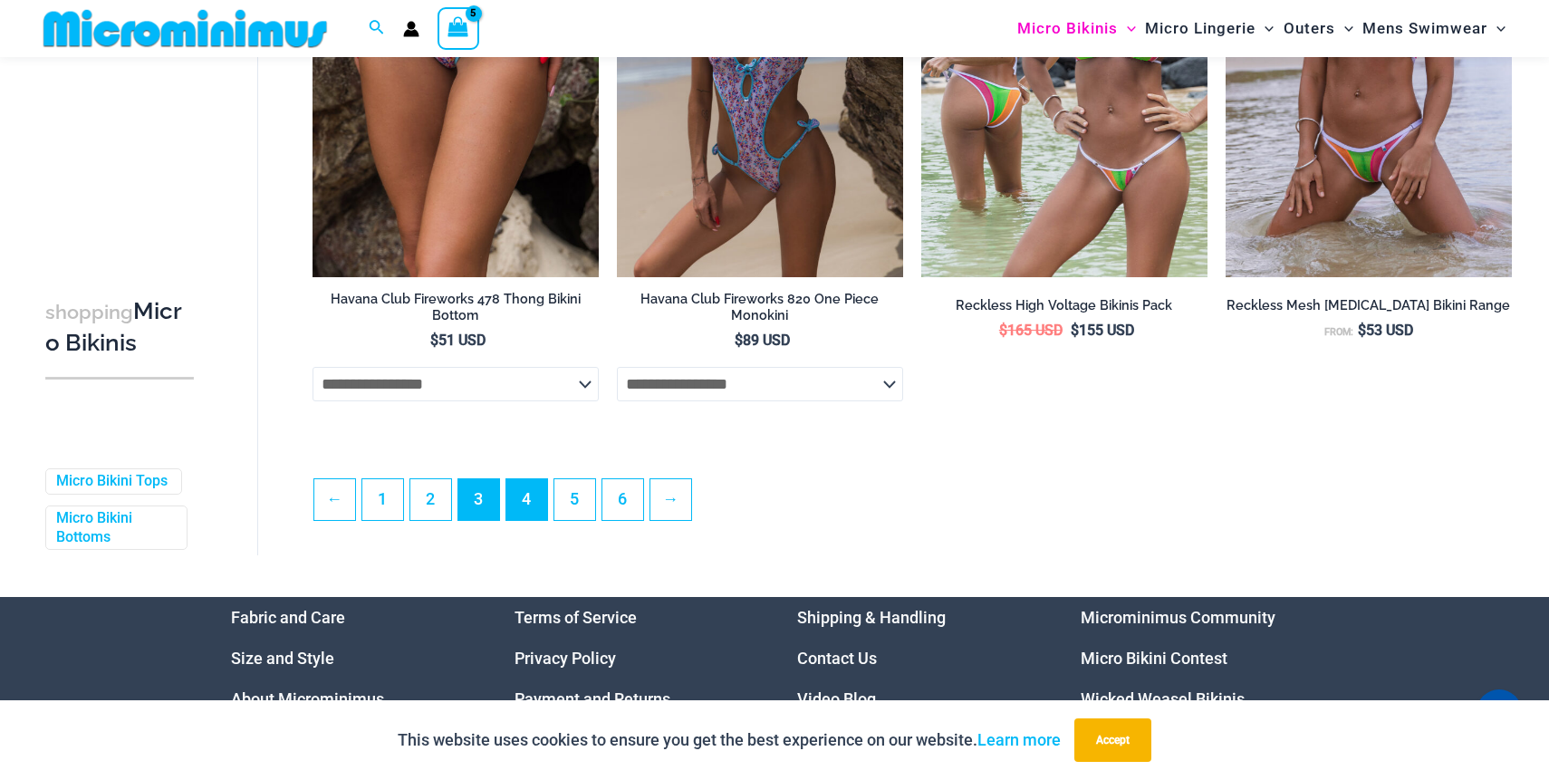
type input "**********"
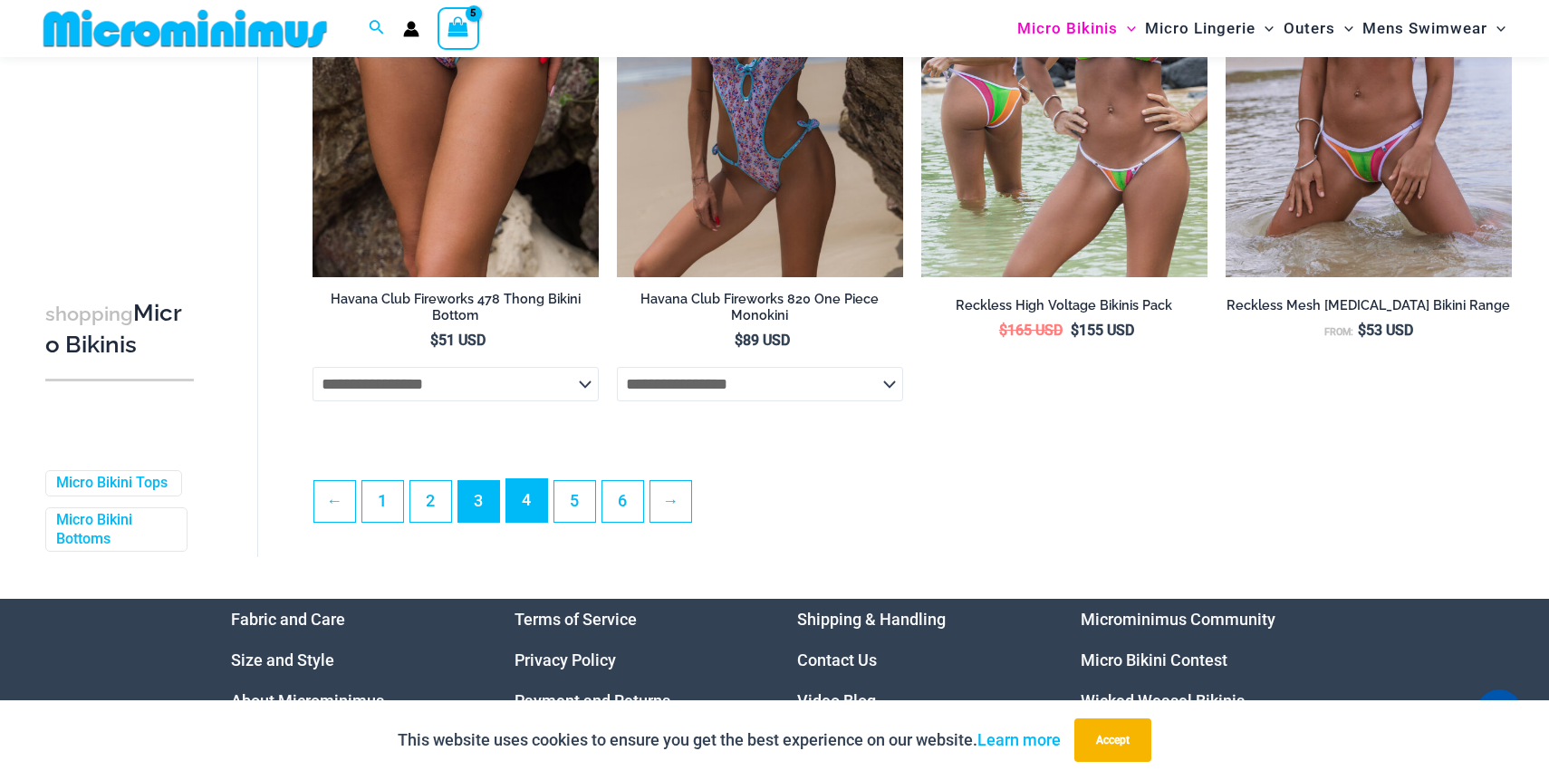
click at [539, 514] on link "4" at bounding box center [526, 500] width 41 height 43
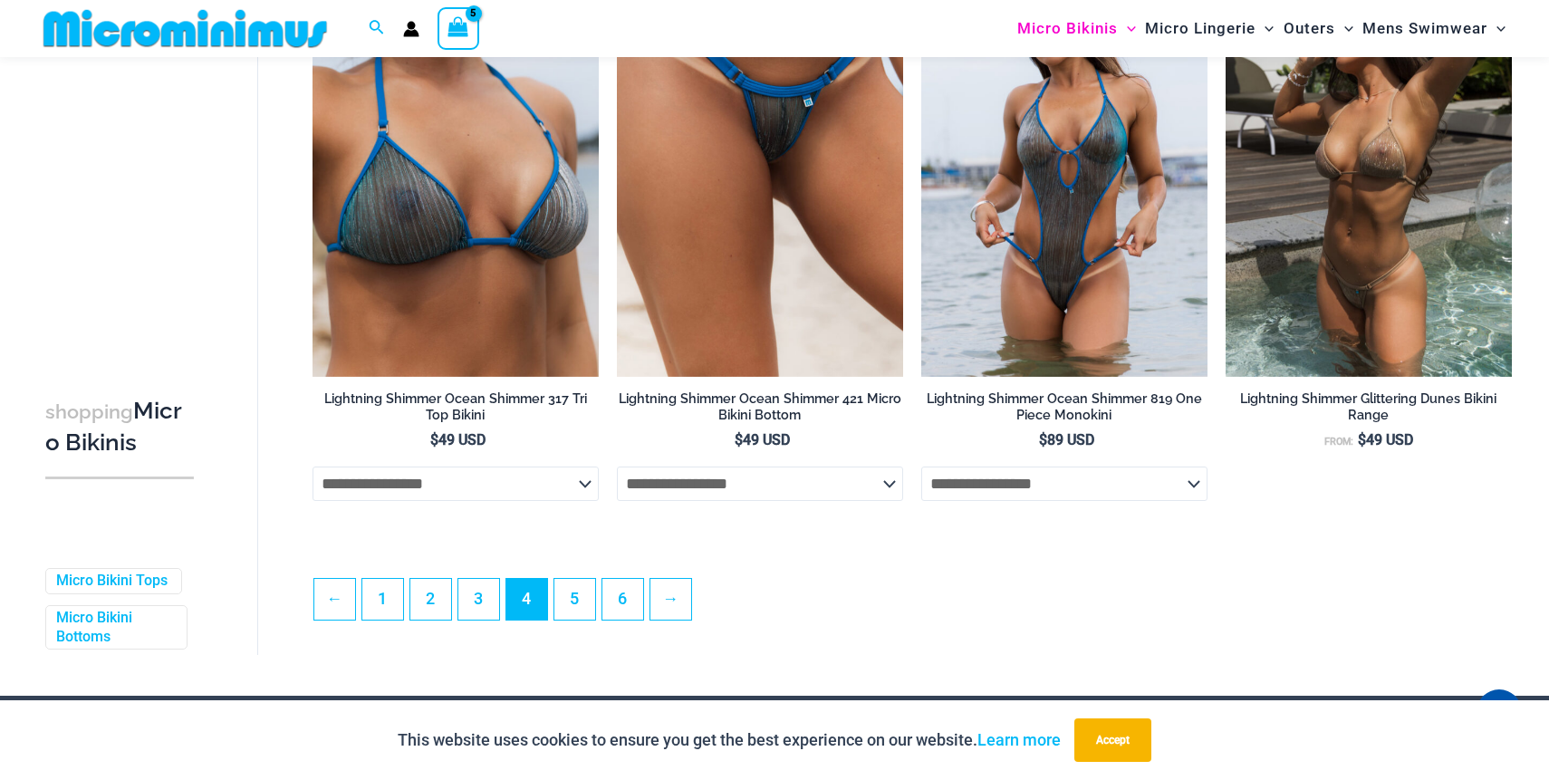
scroll to position [4490, 0]
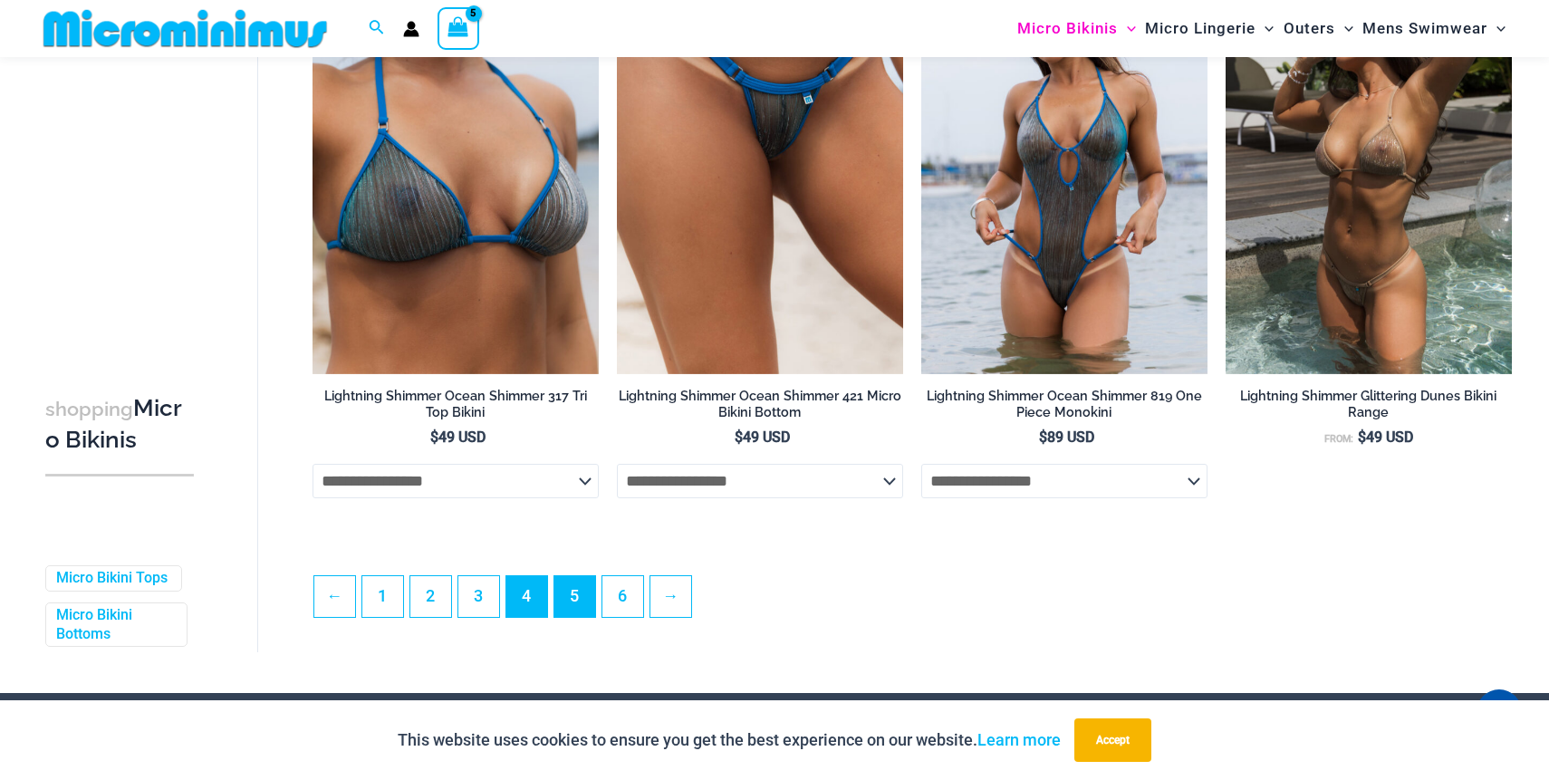
type input "**********"
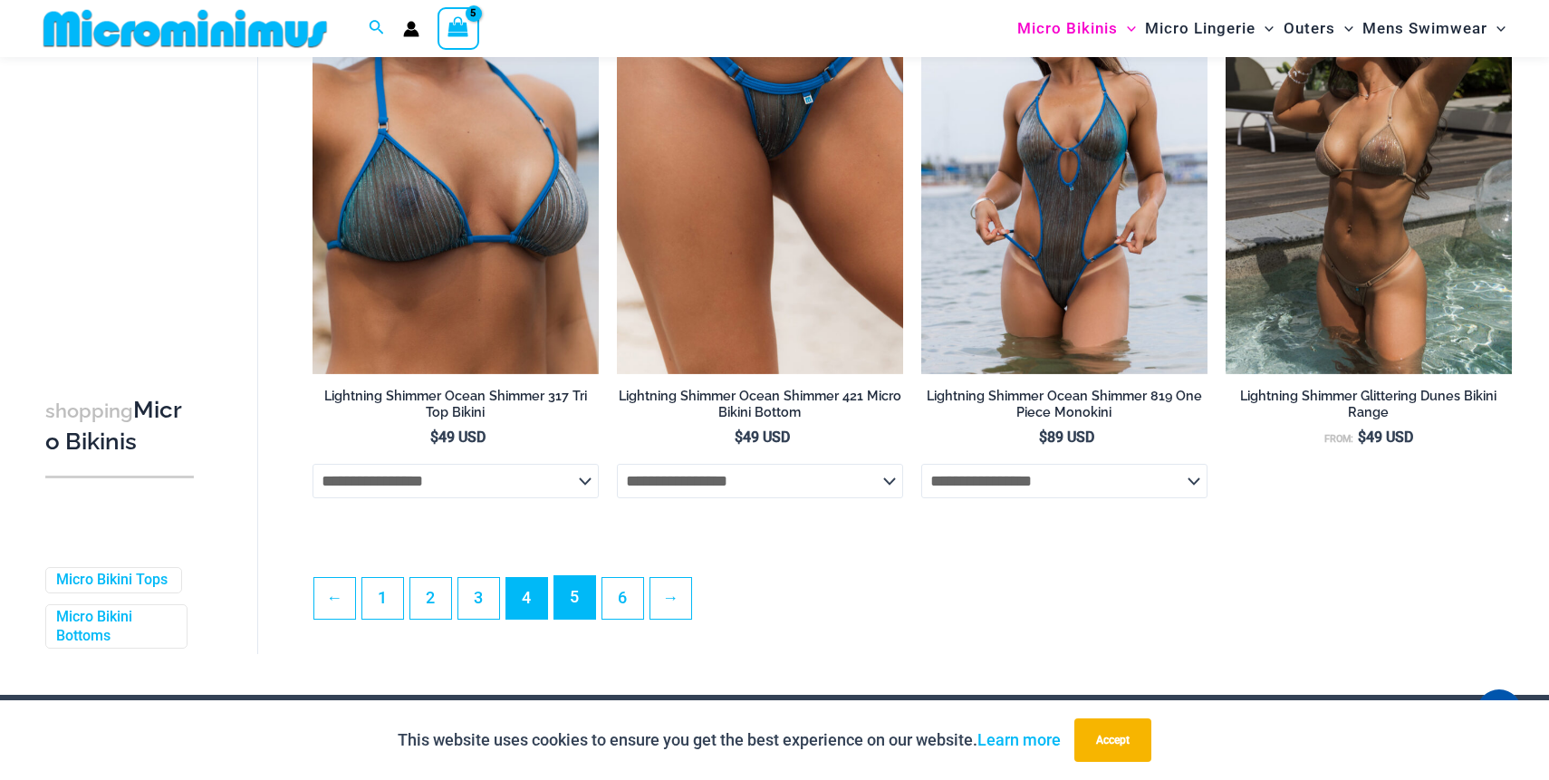
click at [580, 619] on link "5" at bounding box center [574, 597] width 41 height 43
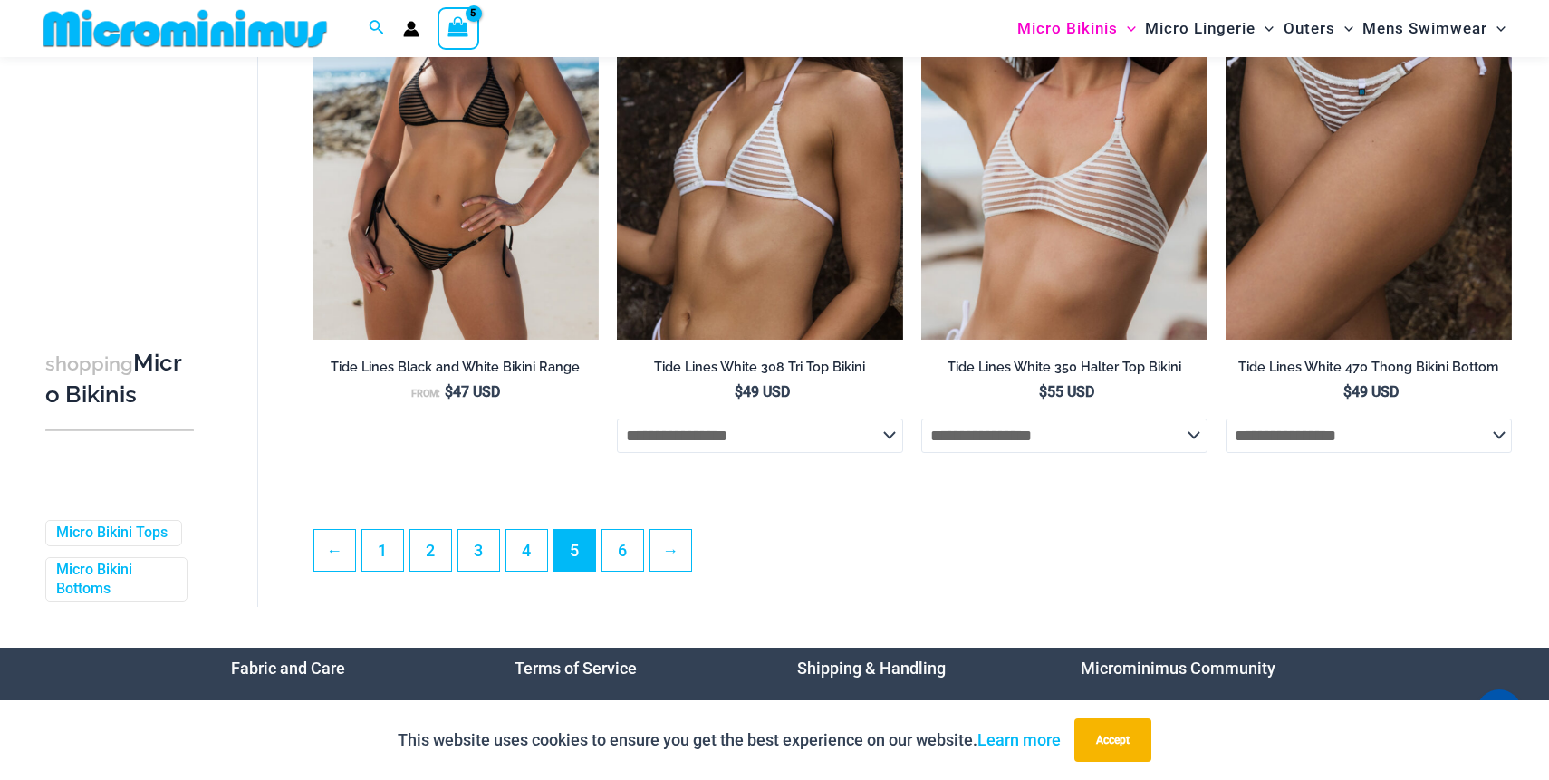
scroll to position [4526, 0]
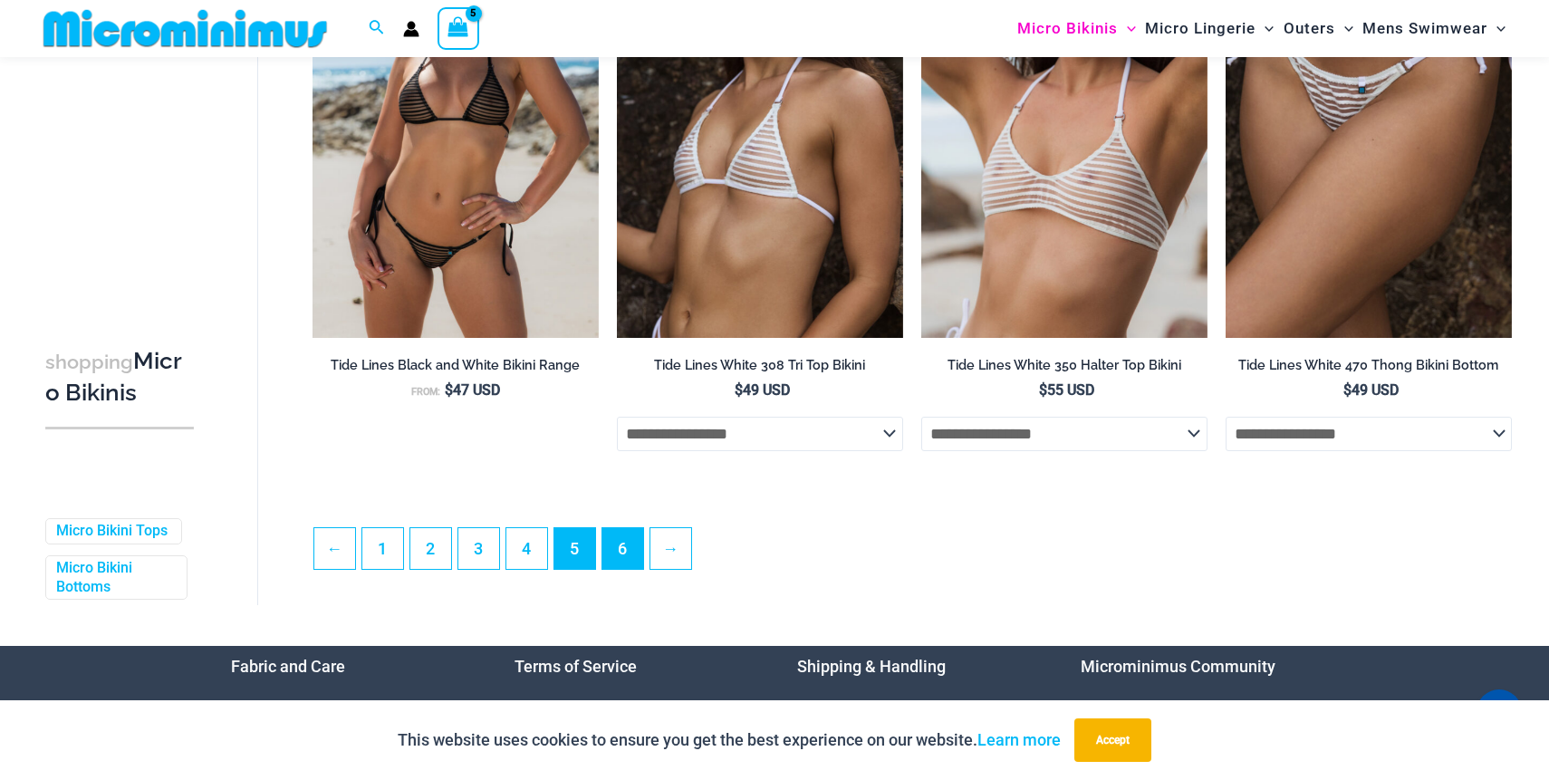
type input "**********"
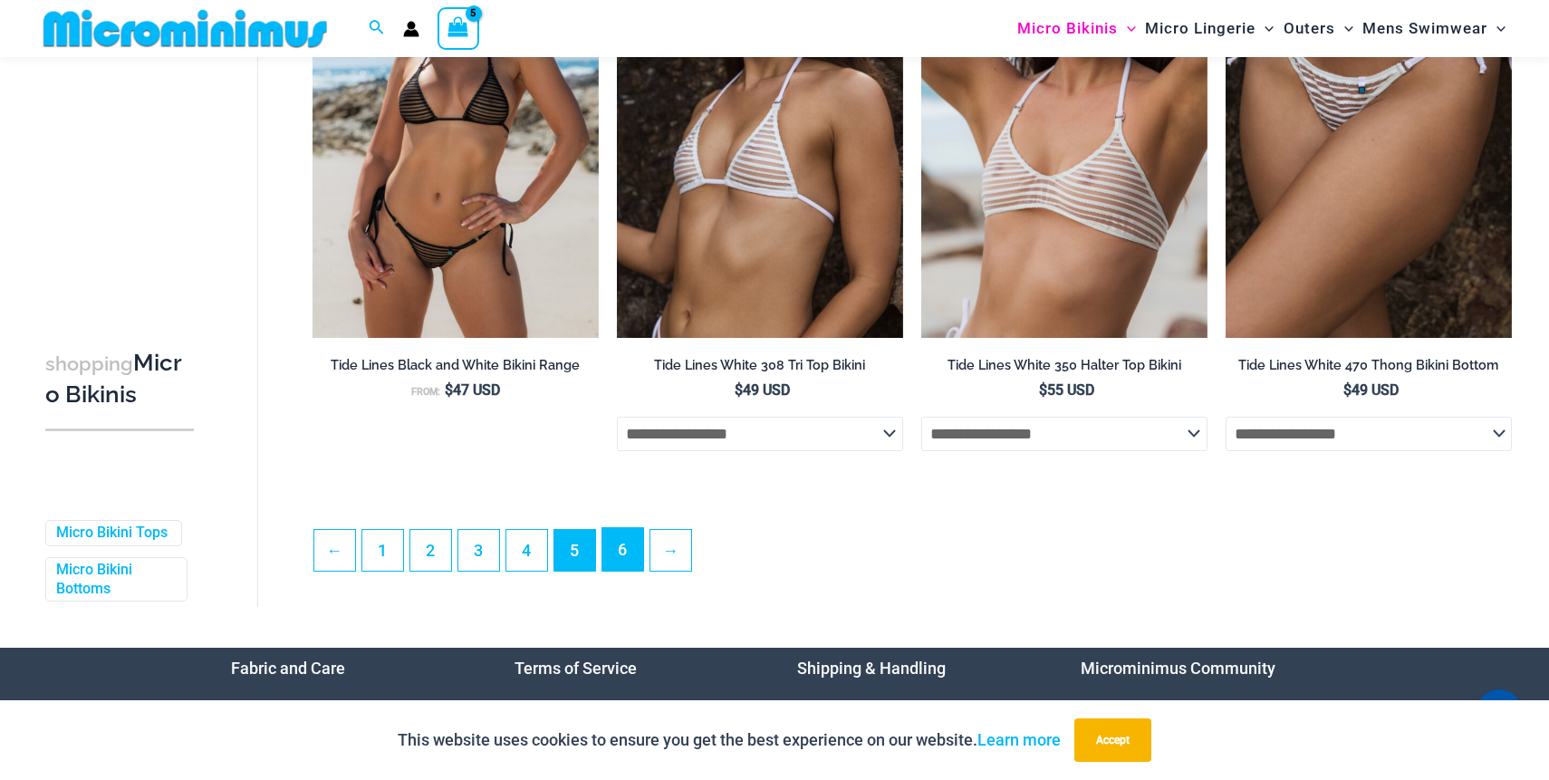
click at [622, 558] on link "6" at bounding box center [622, 549] width 41 height 43
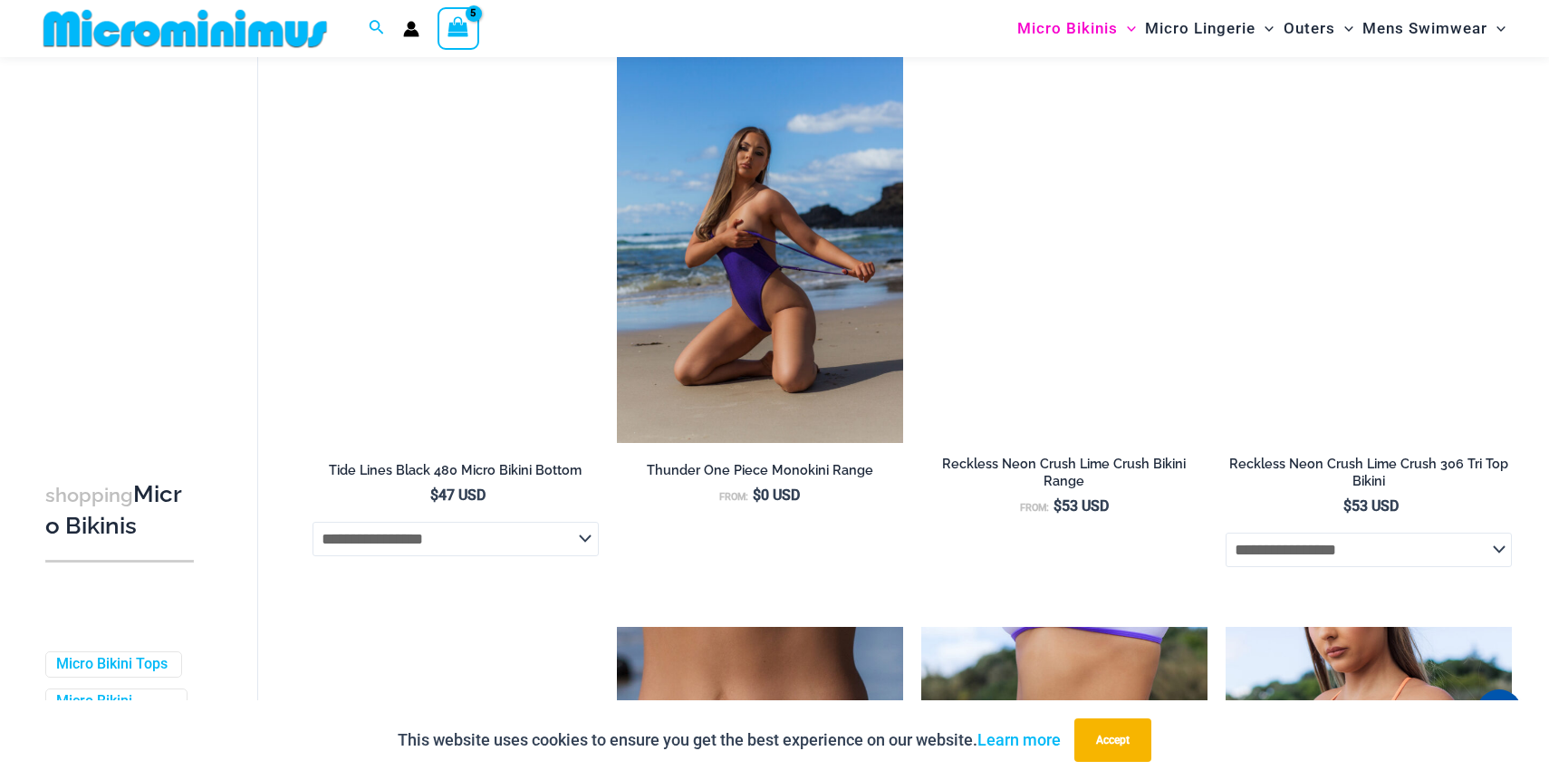
scroll to position [706, 0]
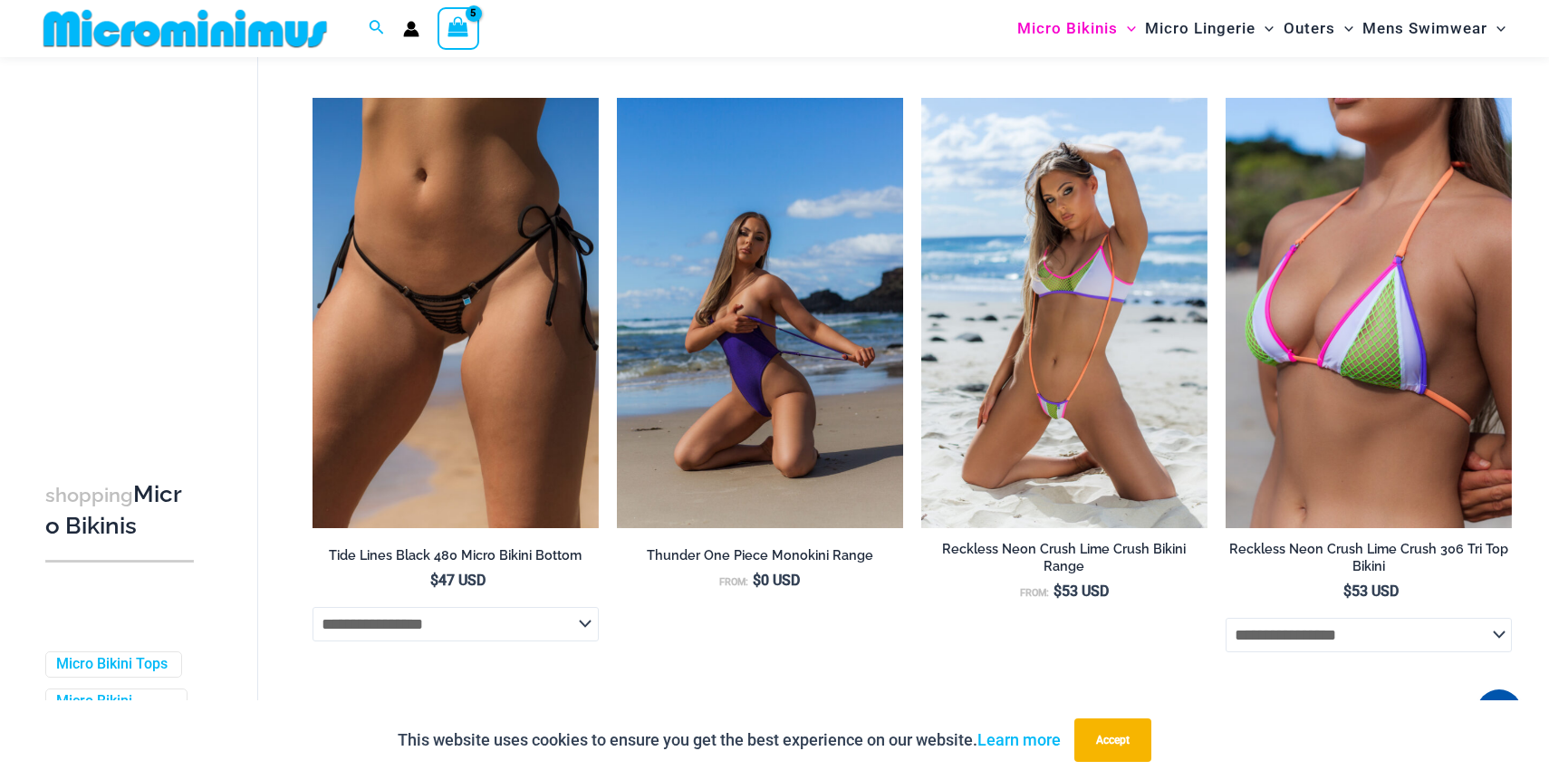
type input "**********"
click at [732, 407] on img at bounding box center [760, 312] width 286 height 429
click at [762, 313] on img at bounding box center [760, 312] width 286 height 429
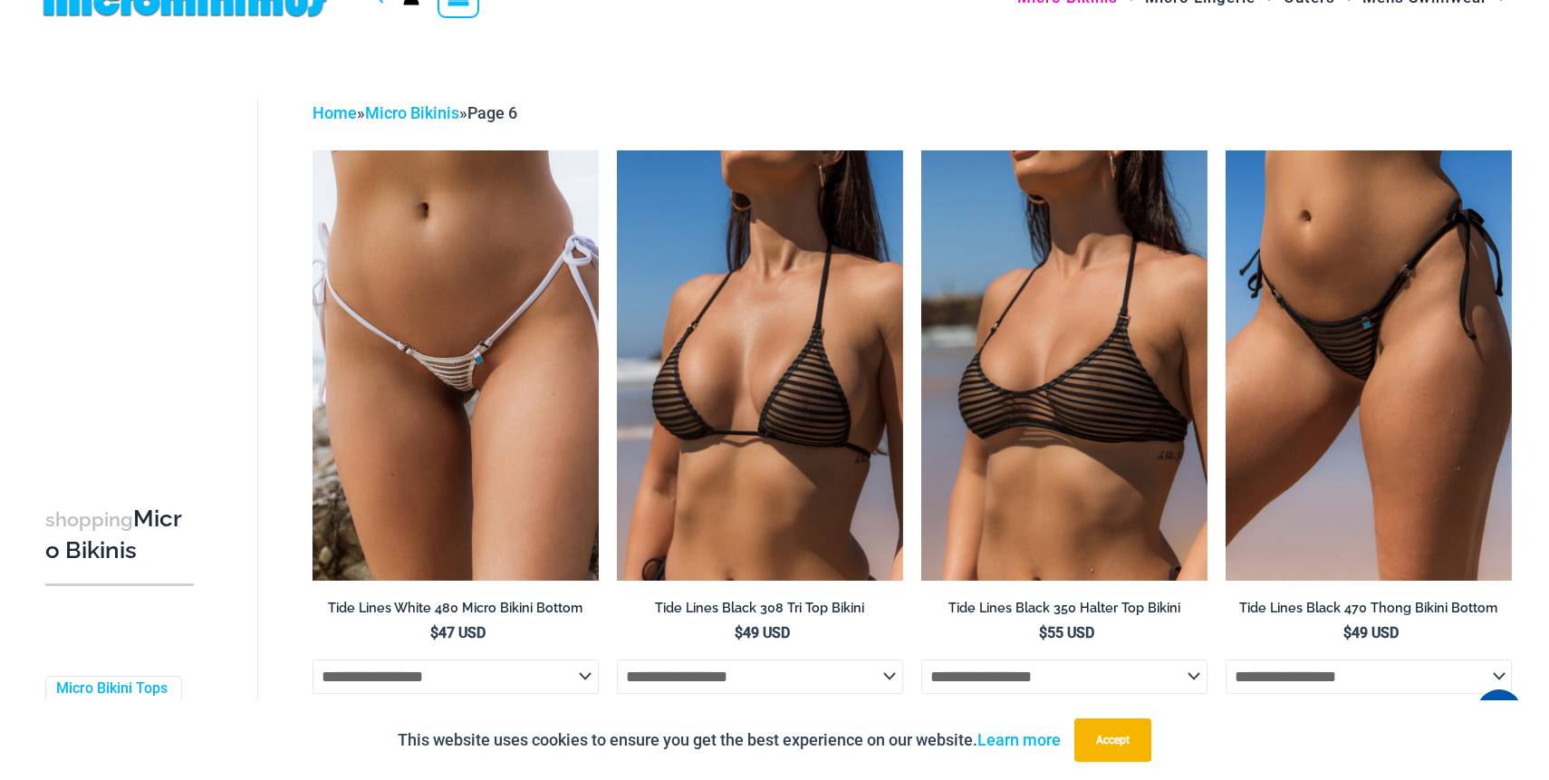
scroll to position [0, 0]
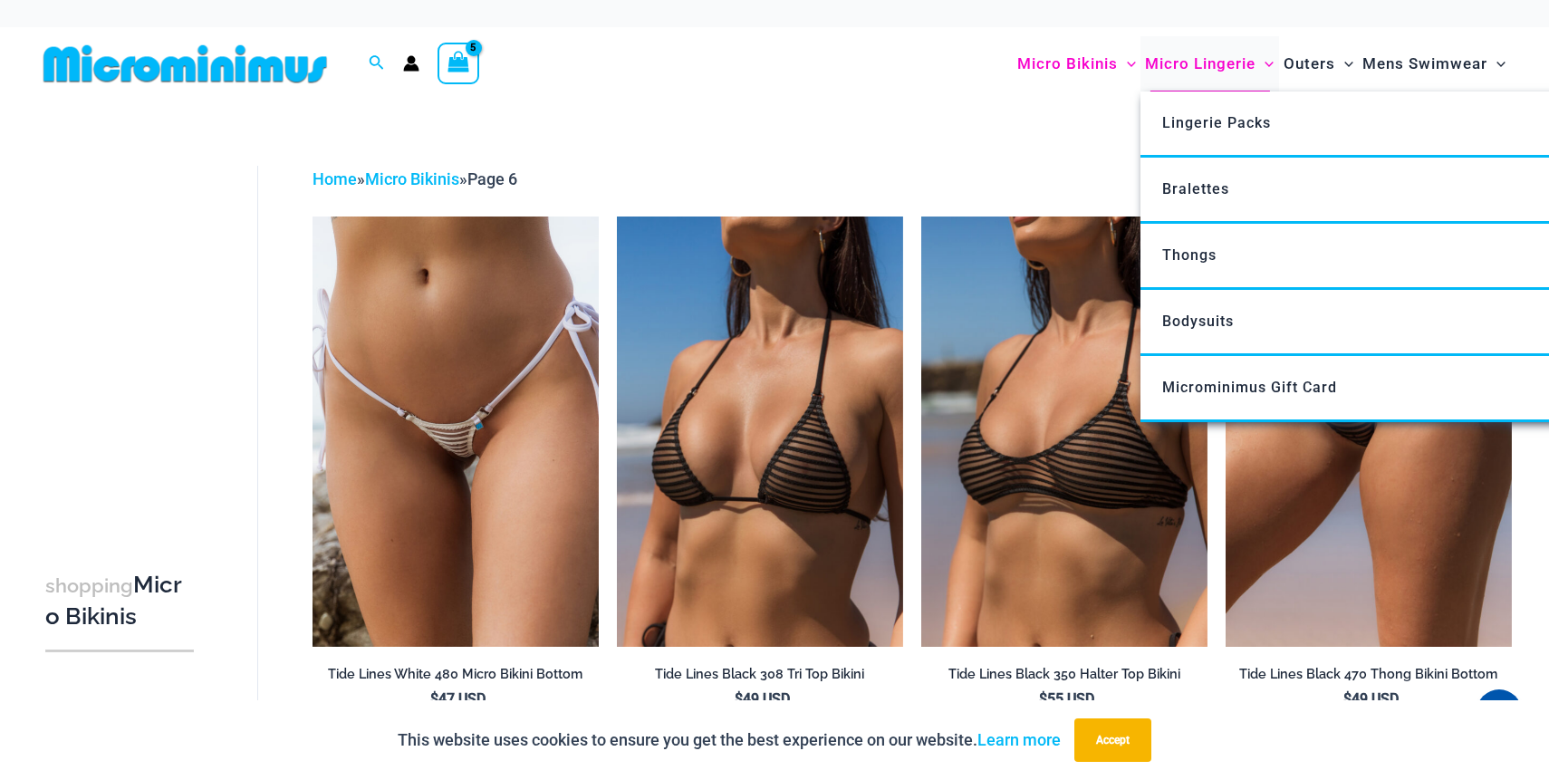
click at [1208, 63] on span "Micro Lingerie" at bounding box center [1200, 64] width 111 height 46
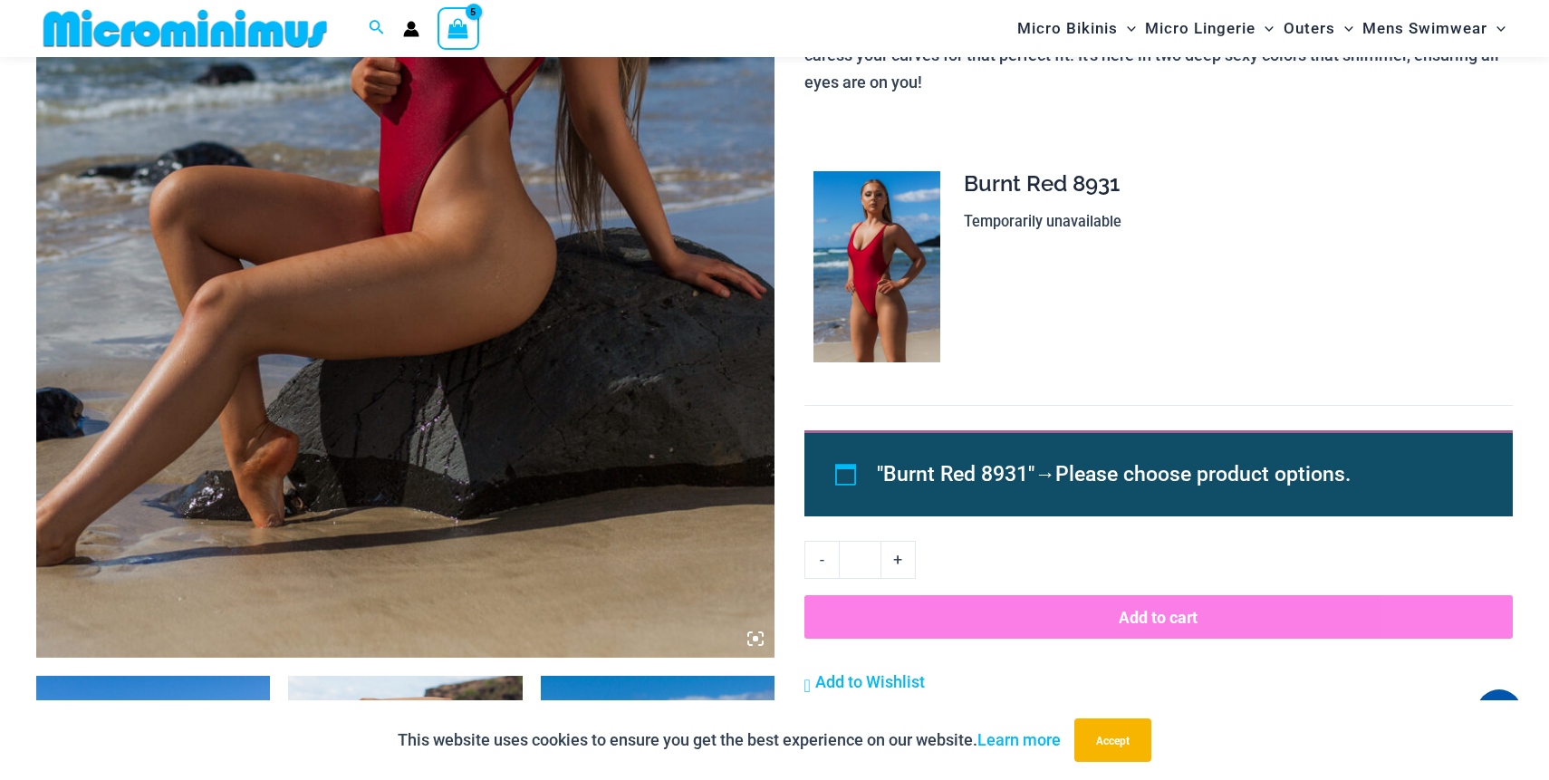
scroll to position [620, 0]
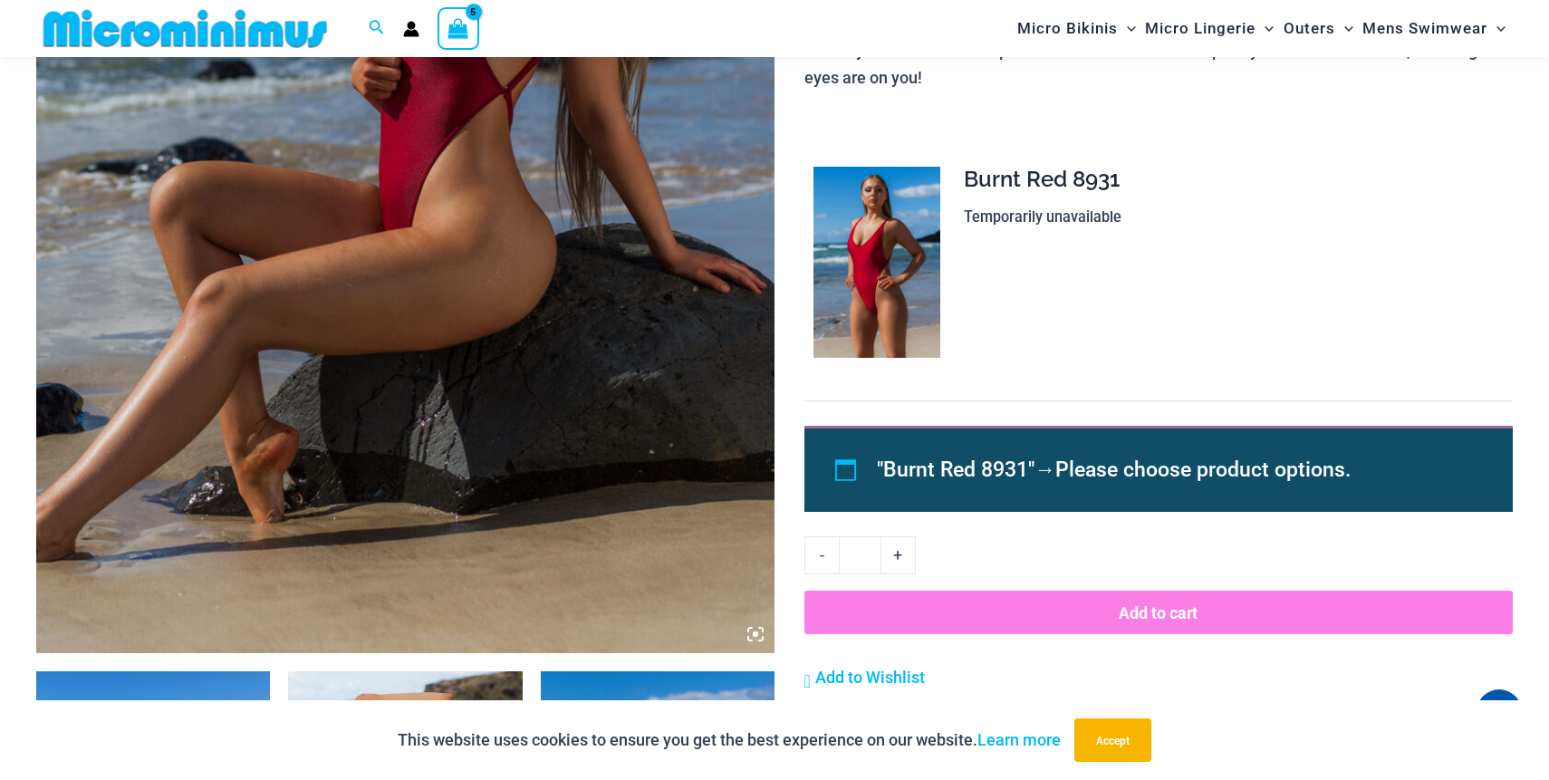
type input "**********"
click at [1059, 462] on li ""Burnt Red 8931" → Please choose product options." at bounding box center [1174, 470] width 594 height 42
click at [855, 475] on div ""Burnt Red 8931" → Please choose product options." at bounding box center [1158, 469] width 708 height 86
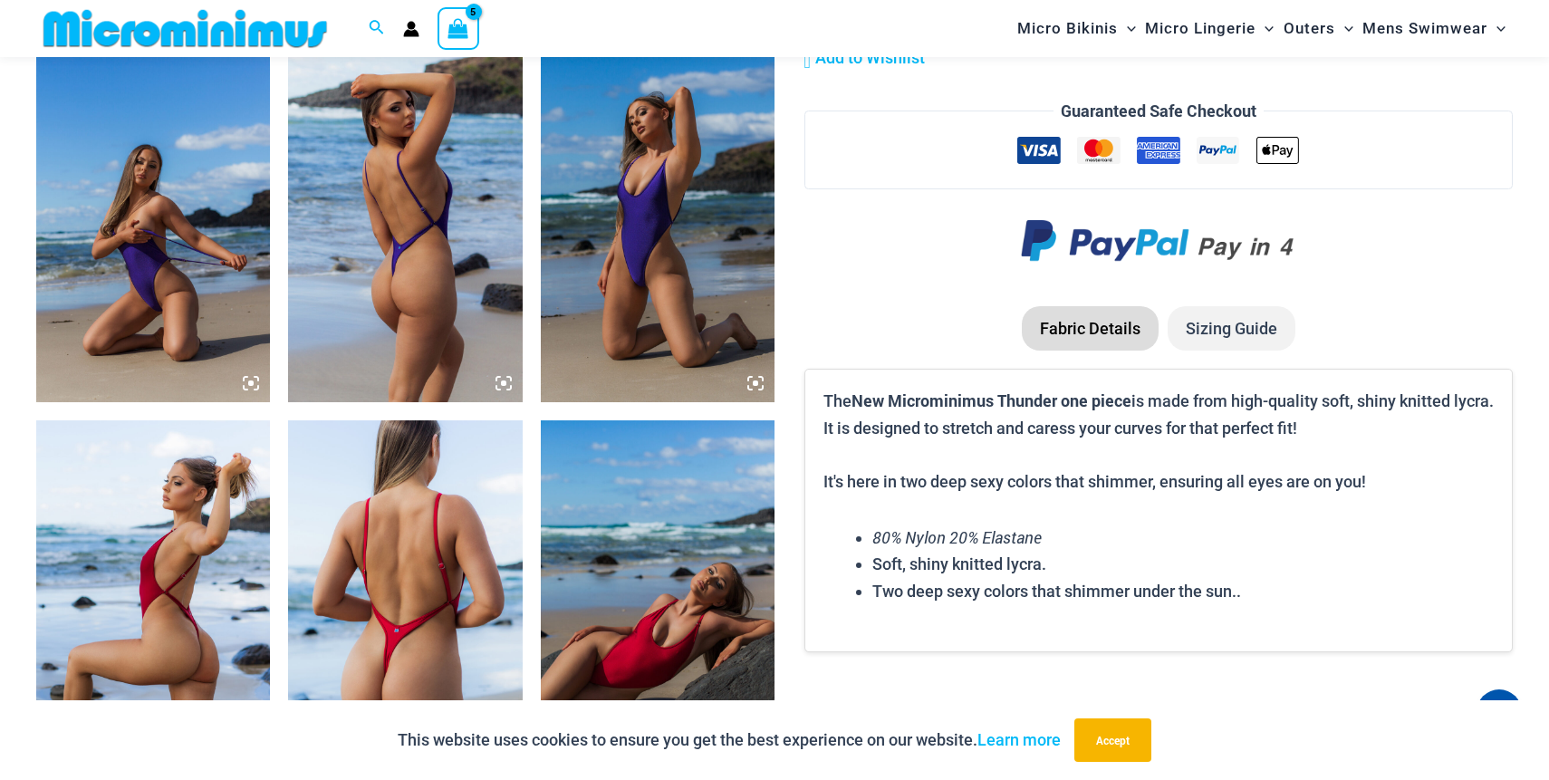
scroll to position [1232, 0]
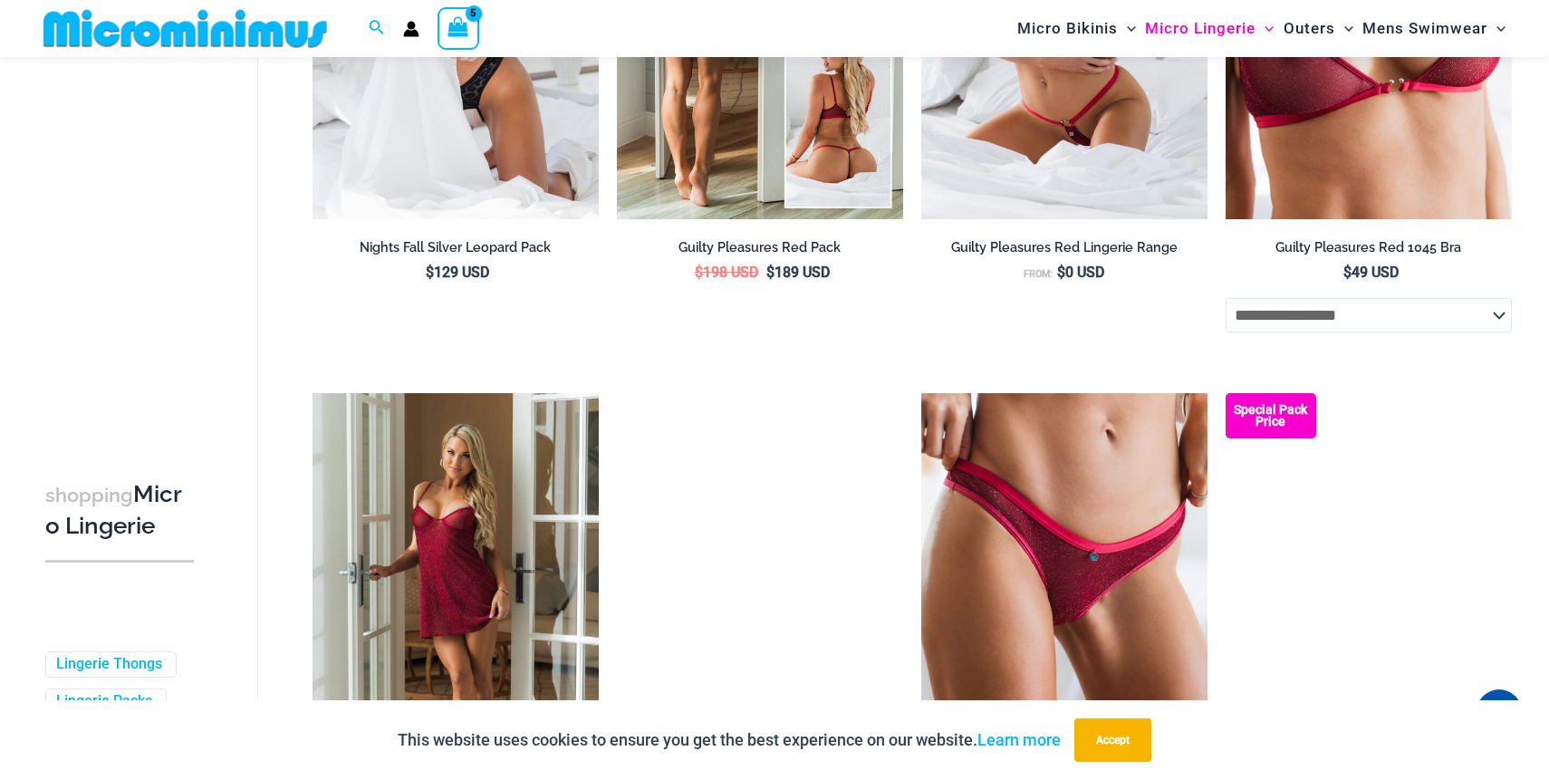
scroll to position [512, 0]
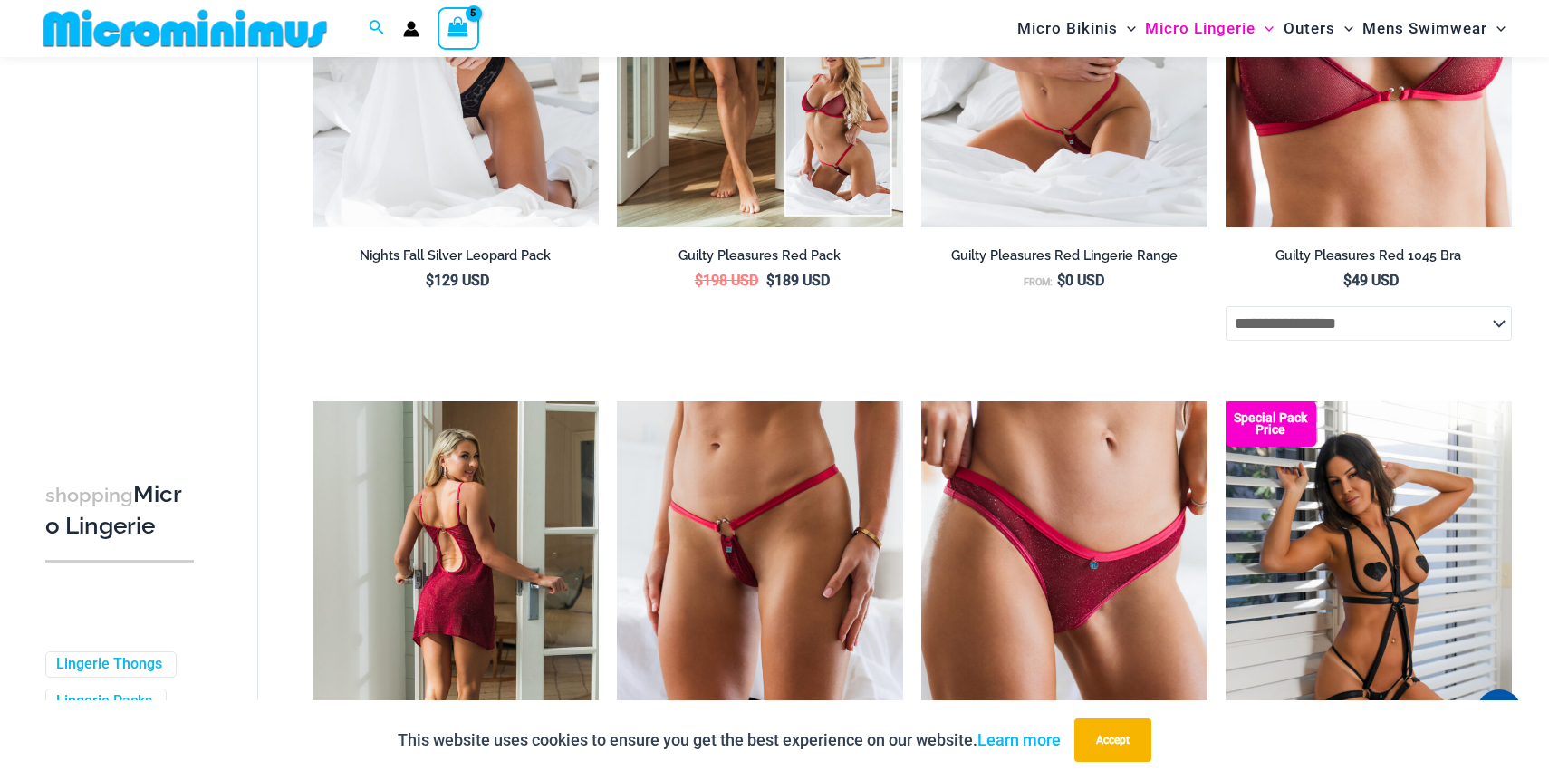
type input "**********"
click at [476, 594] on img at bounding box center [456, 615] width 286 height 429
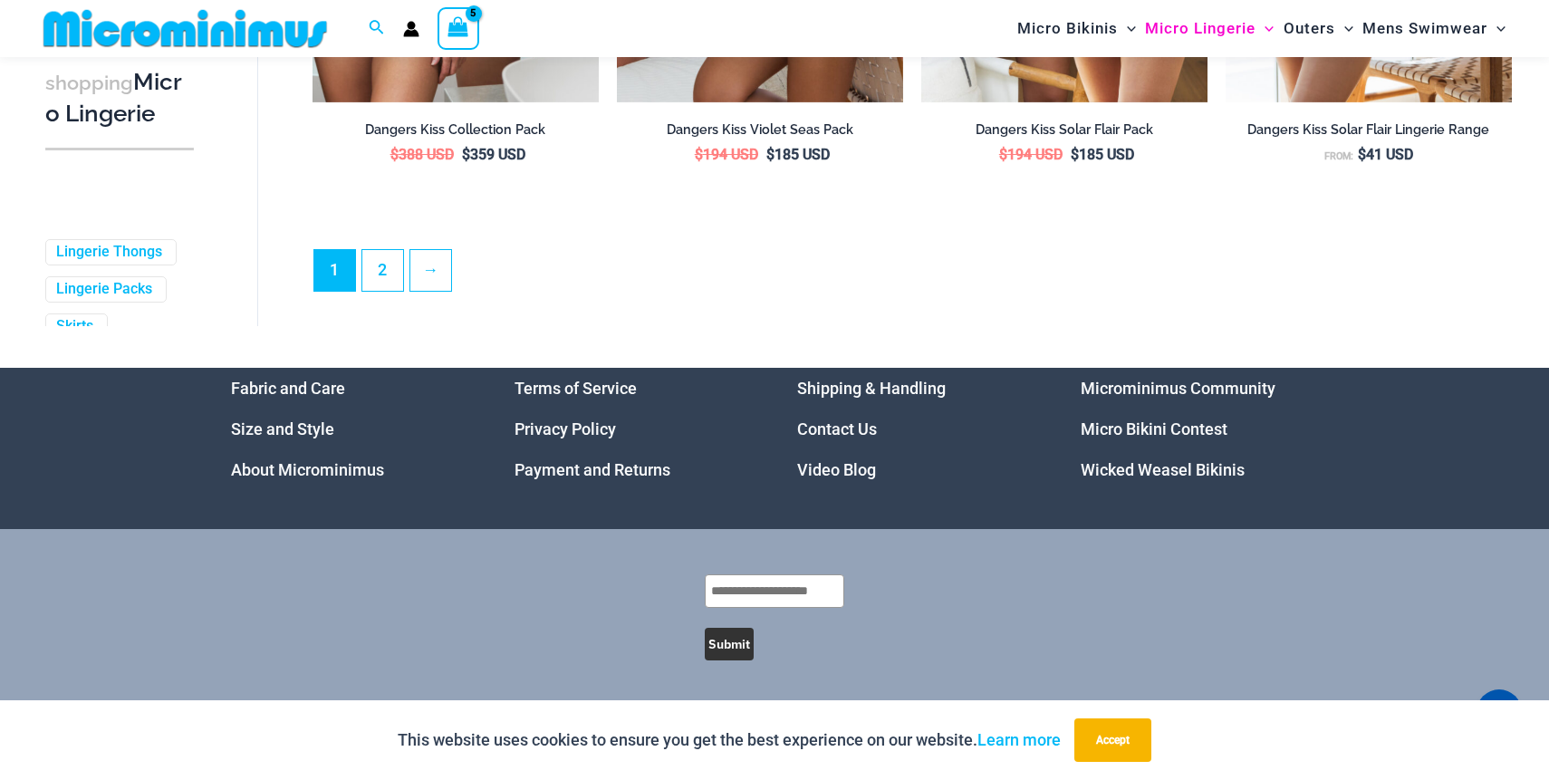
scroll to position [4873, 0]
click at [383, 274] on link "2" at bounding box center [382, 269] width 41 height 43
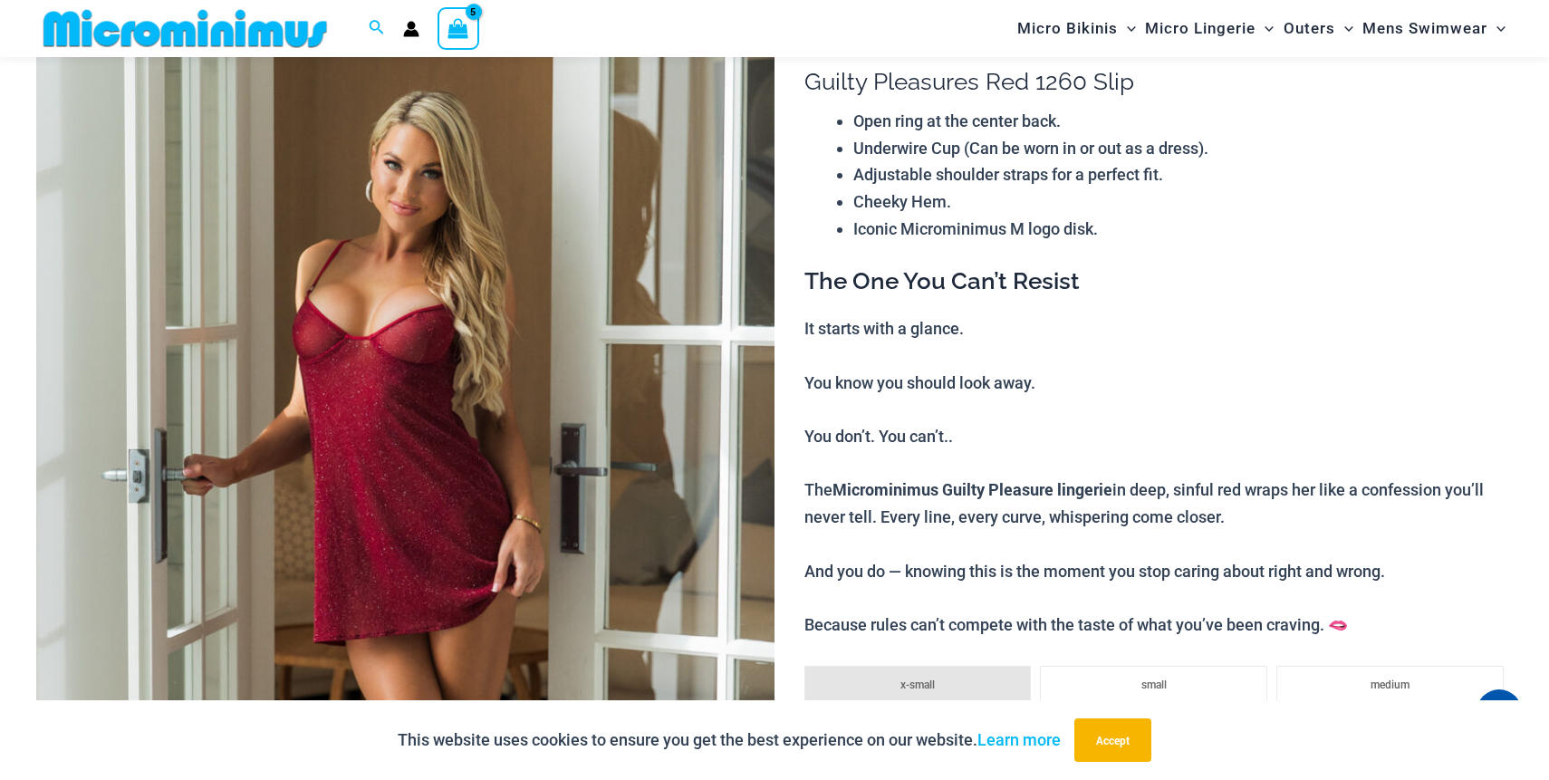
scroll to position [156, 0]
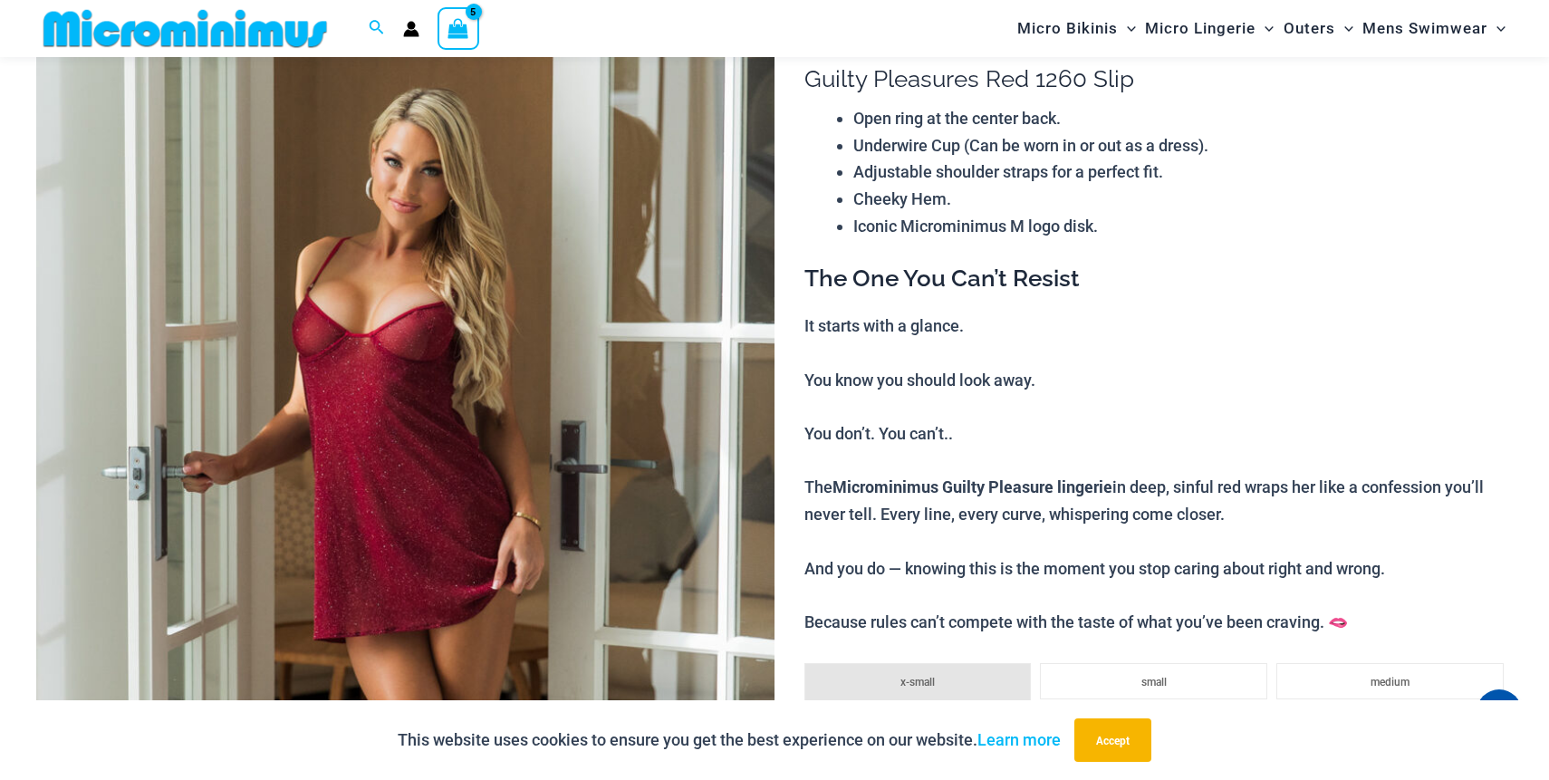
type input "**********"
click at [707, 455] on img at bounding box center [405, 563] width 738 height 1108
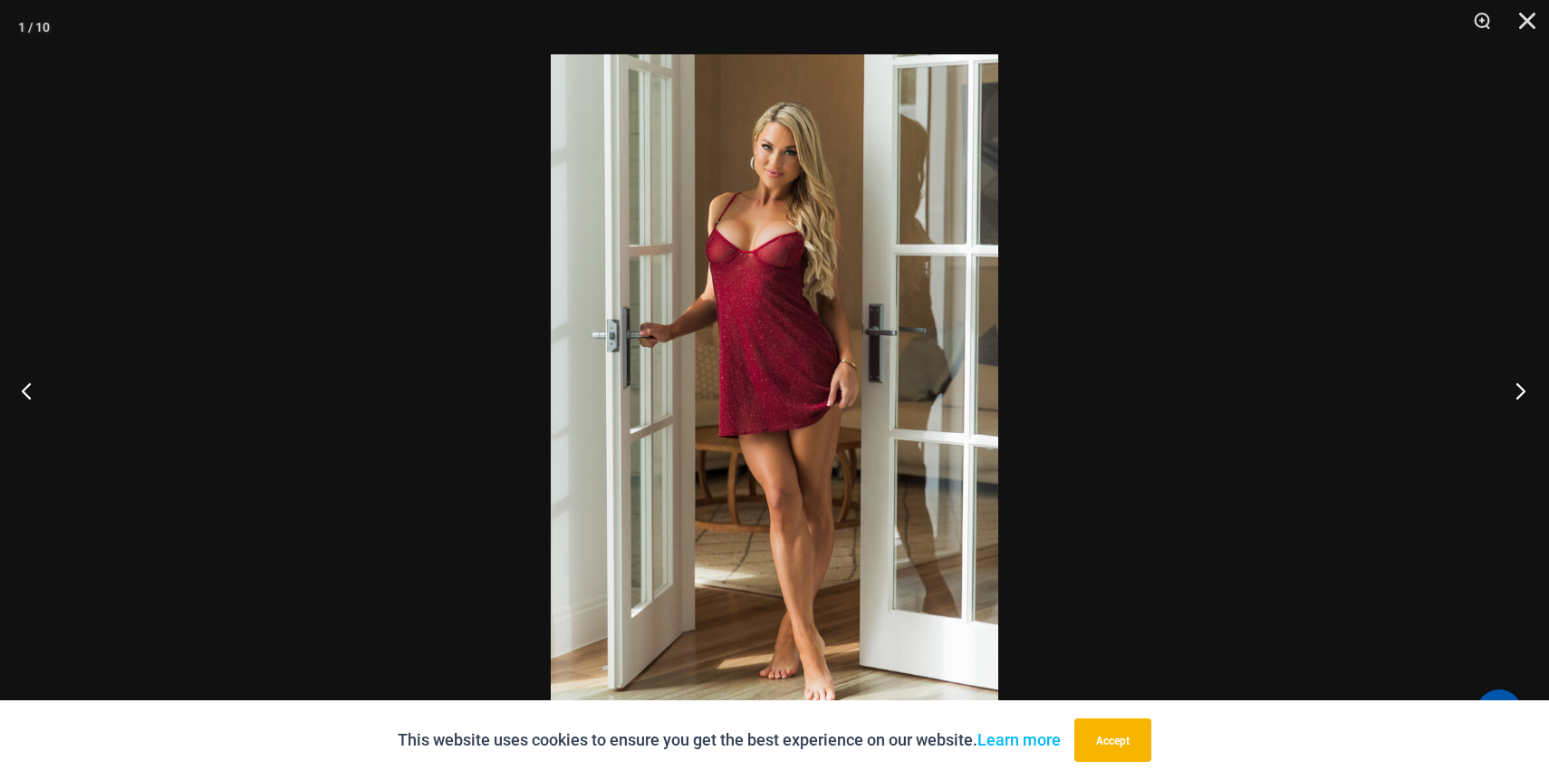
click at [1517, 398] on button "Next" at bounding box center [1515, 390] width 68 height 91
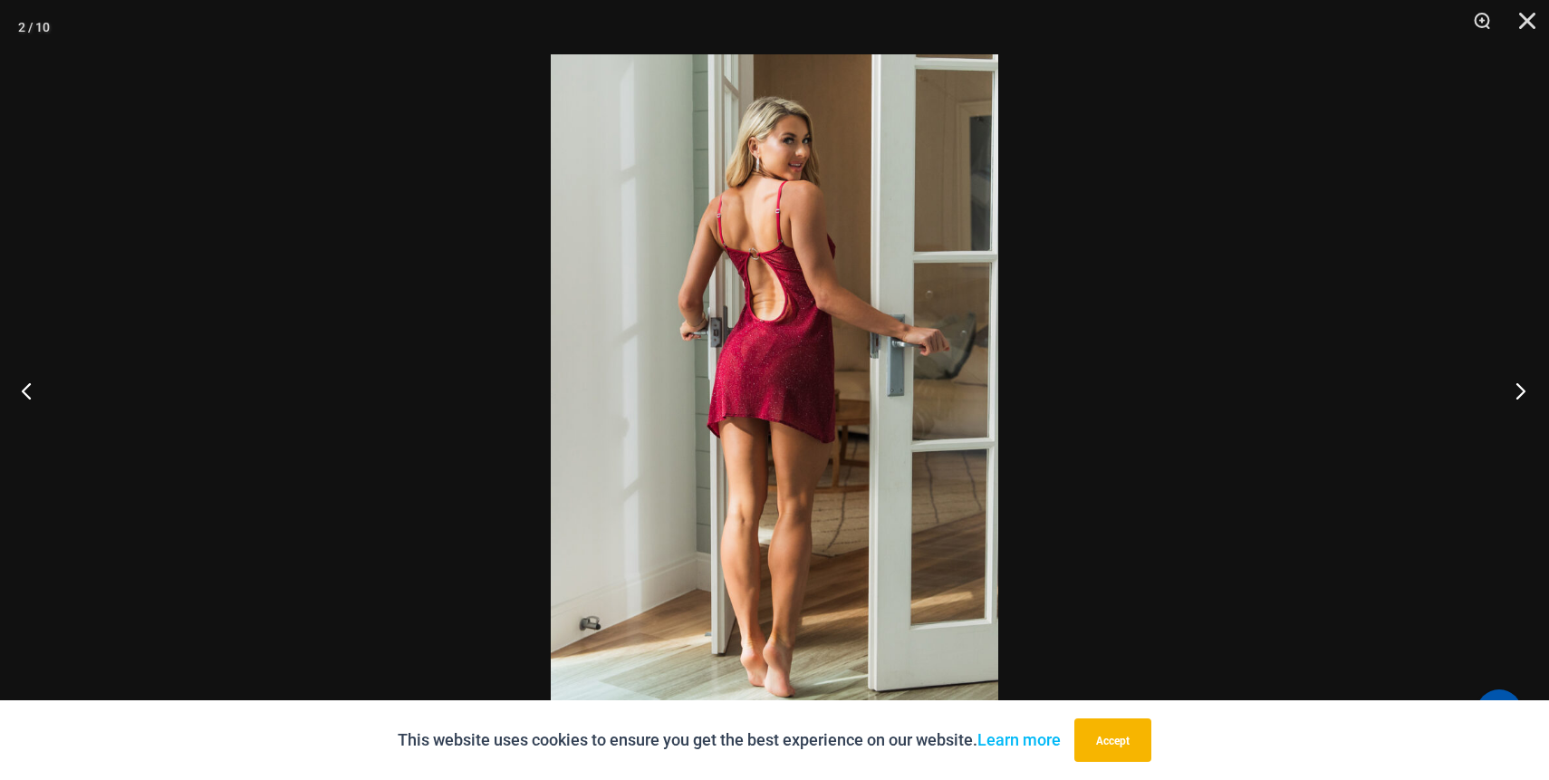
click at [1517, 399] on button "Next" at bounding box center [1515, 390] width 68 height 91
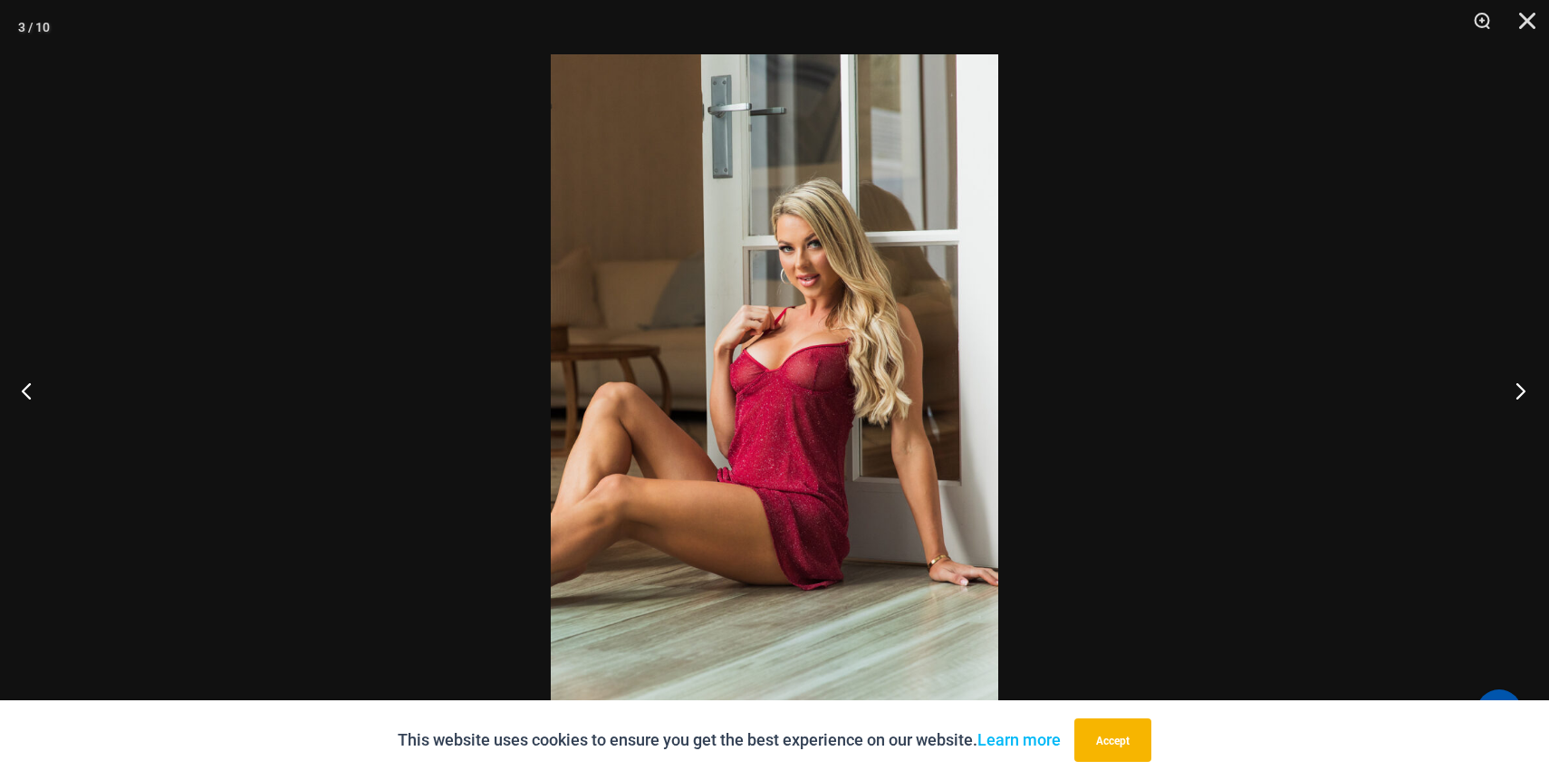
click at [1518, 400] on button "Next" at bounding box center [1515, 390] width 68 height 91
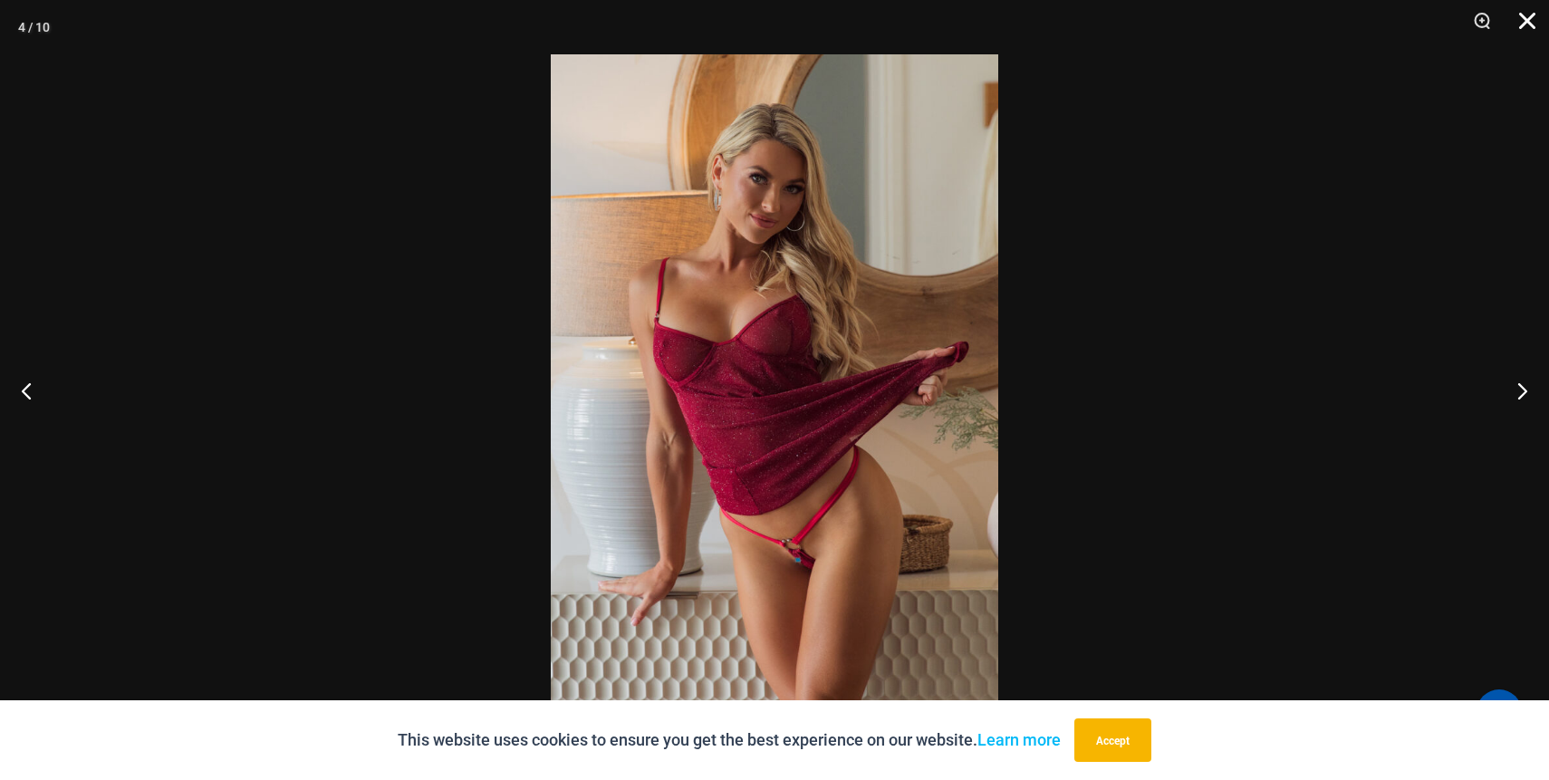
click at [1526, 19] on button "Close" at bounding box center [1520, 27] width 45 height 54
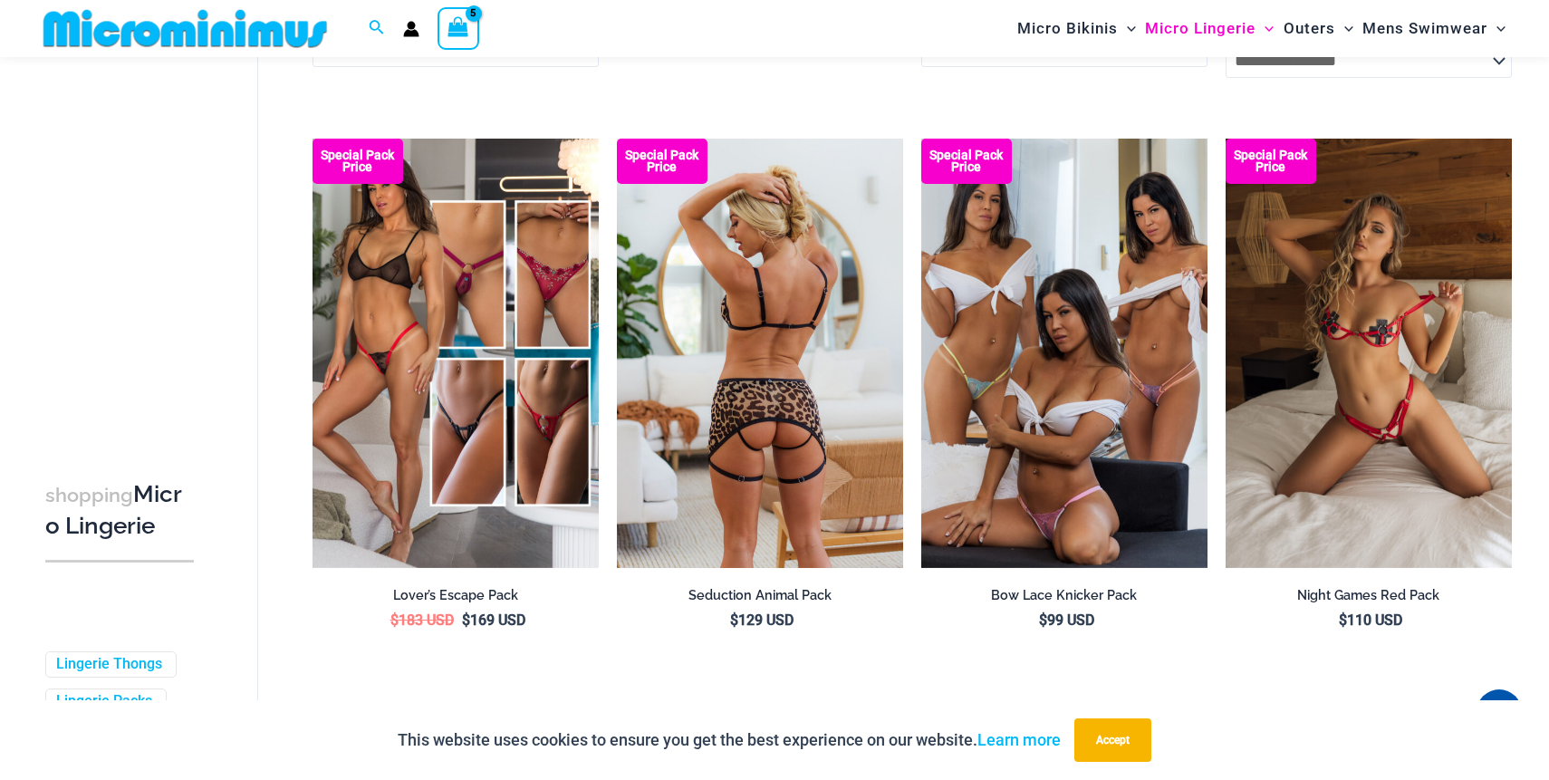
scroll to position [4305, 0]
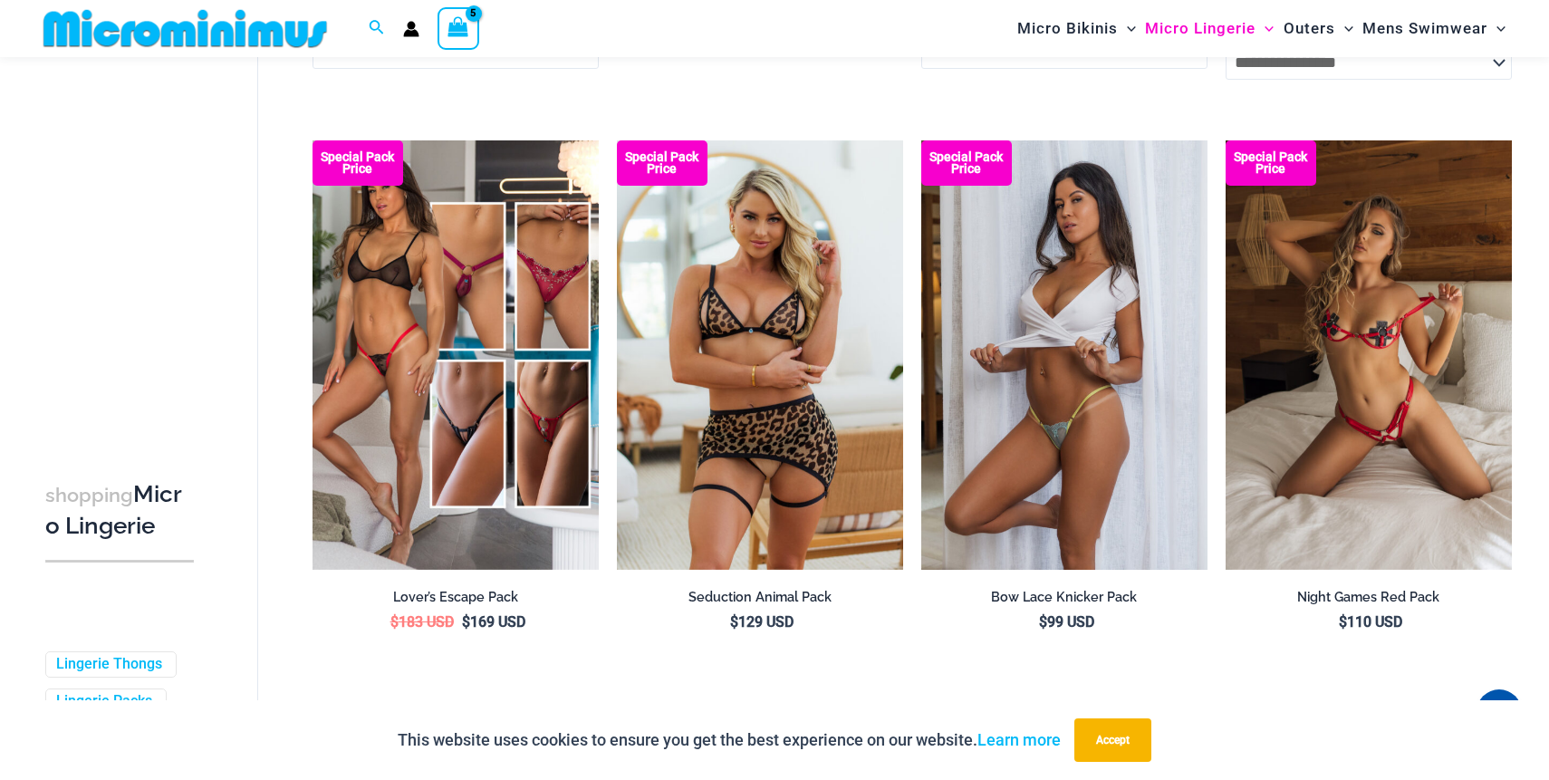
type input "**********"
click at [1022, 365] on img at bounding box center [1064, 354] width 286 height 429
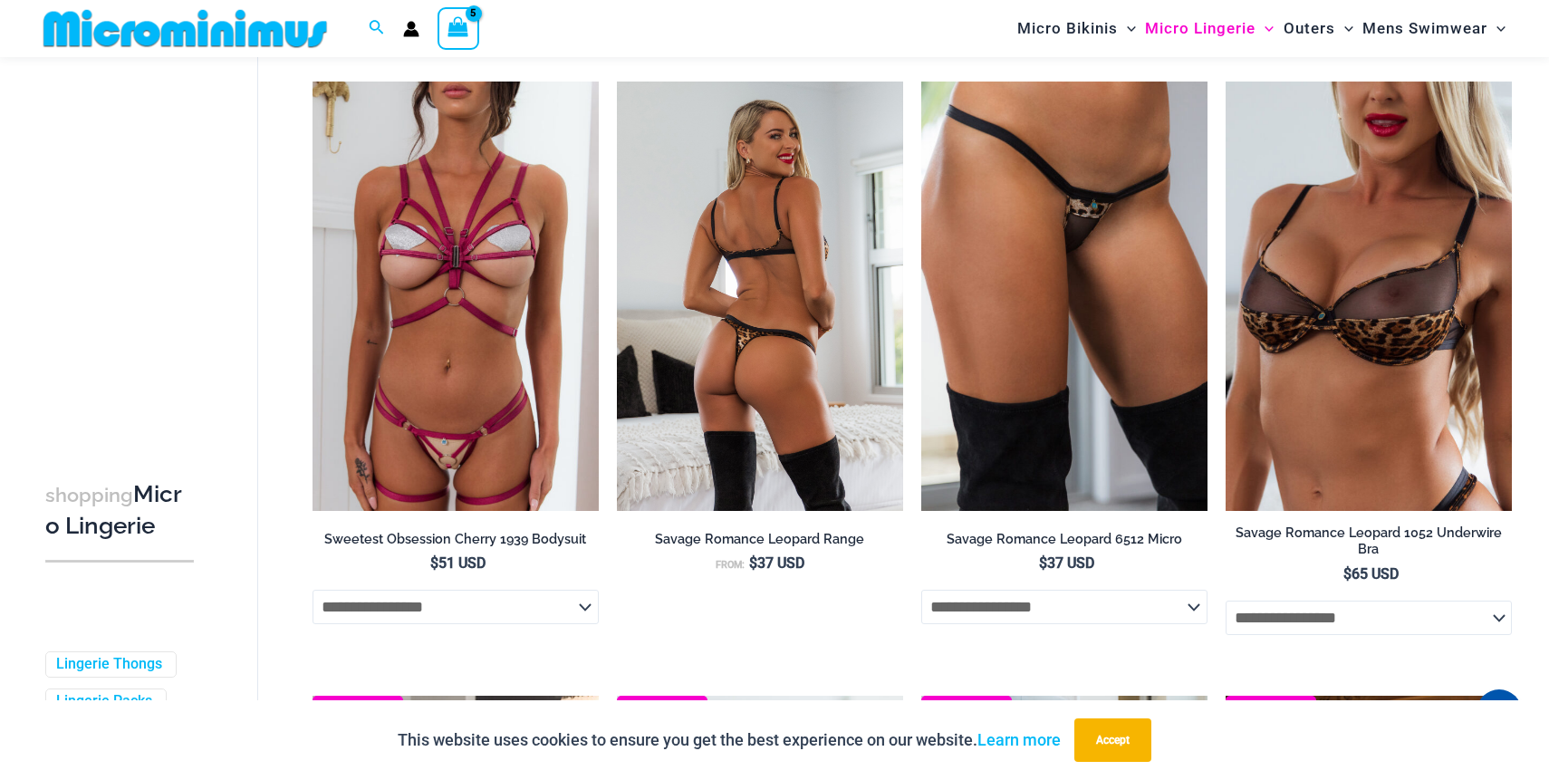
scroll to position [3716, 0]
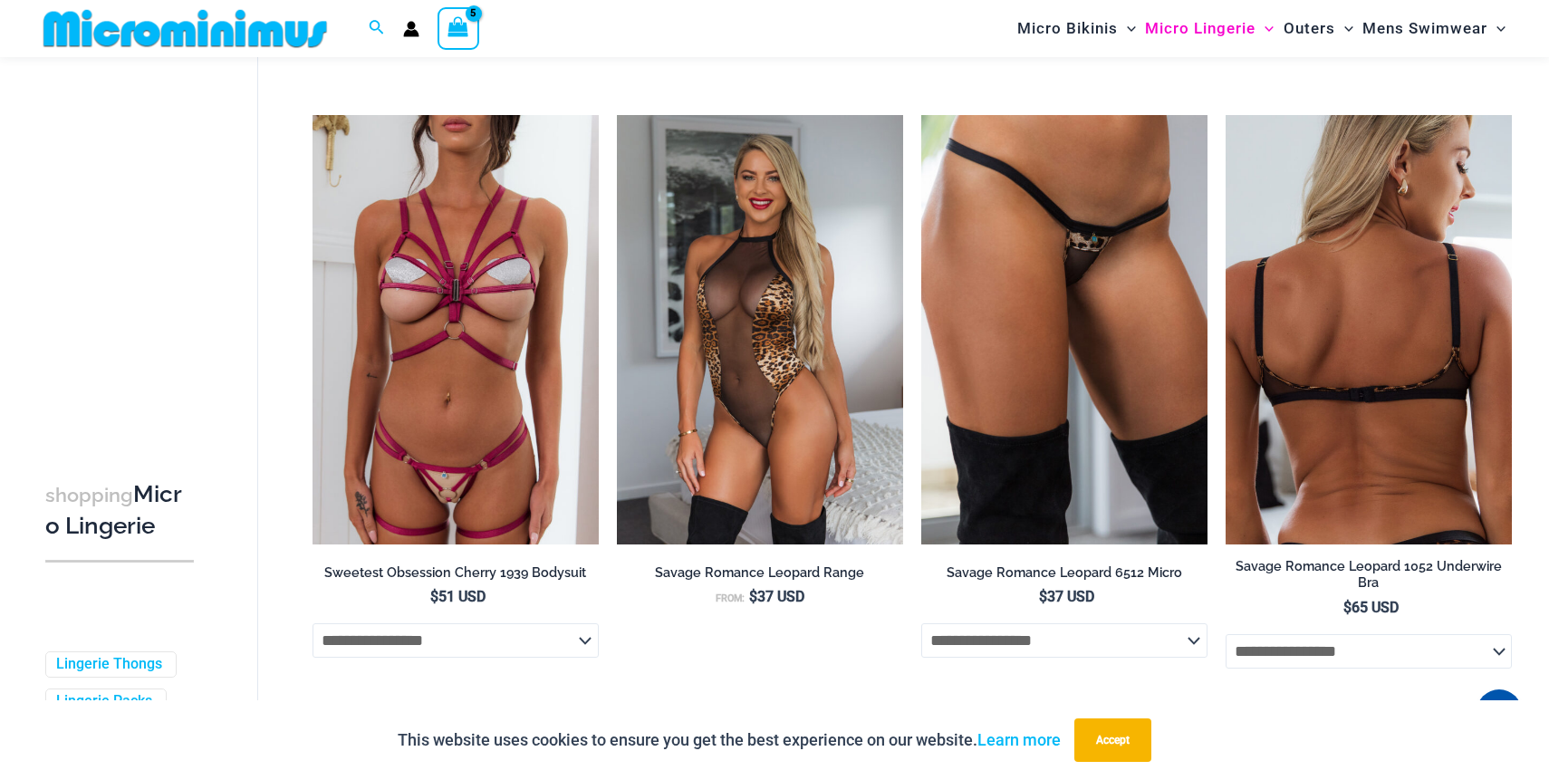
click at [1352, 460] on img at bounding box center [1369, 329] width 286 height 429
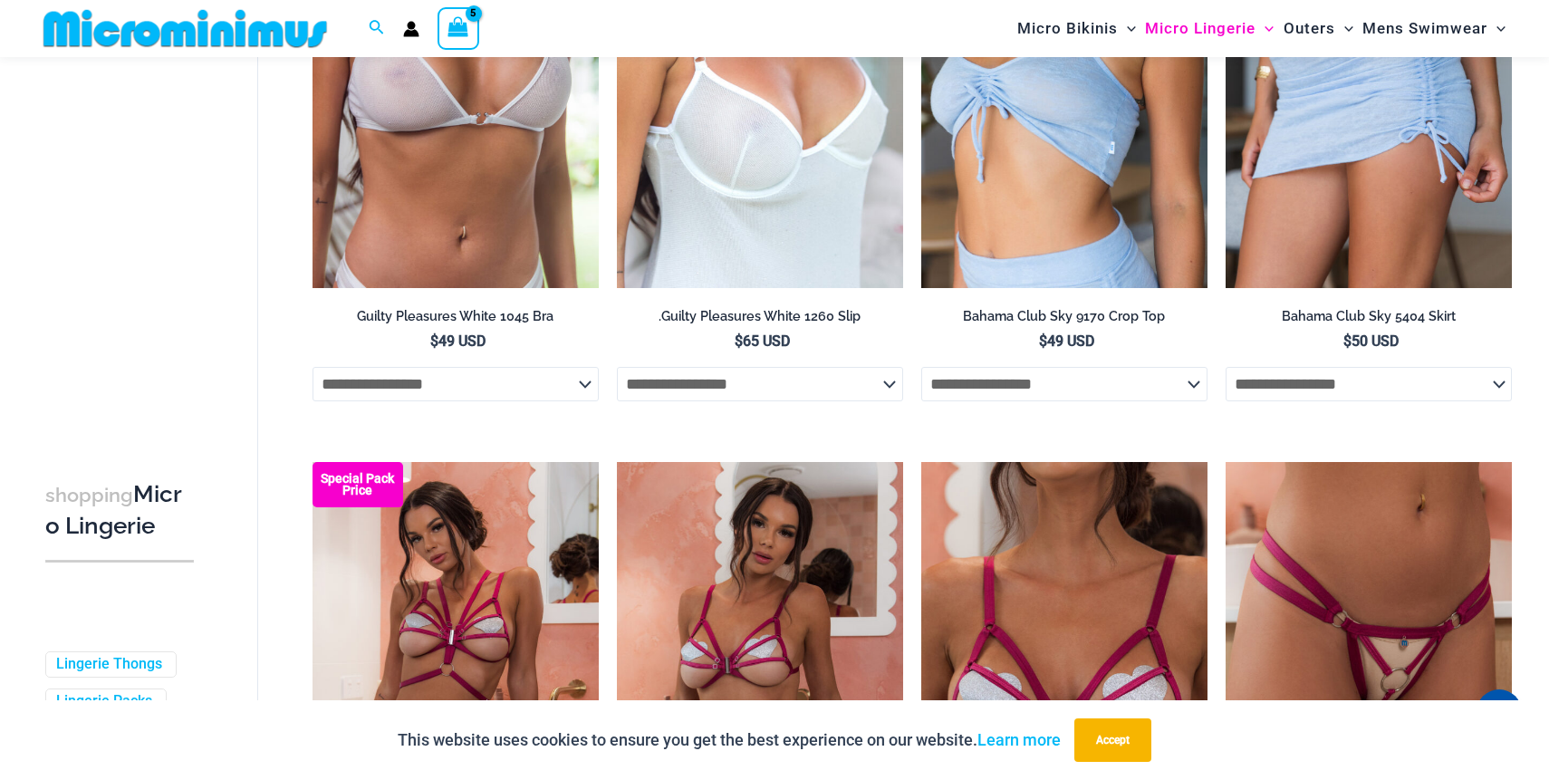
scroll to position [2707, 0]
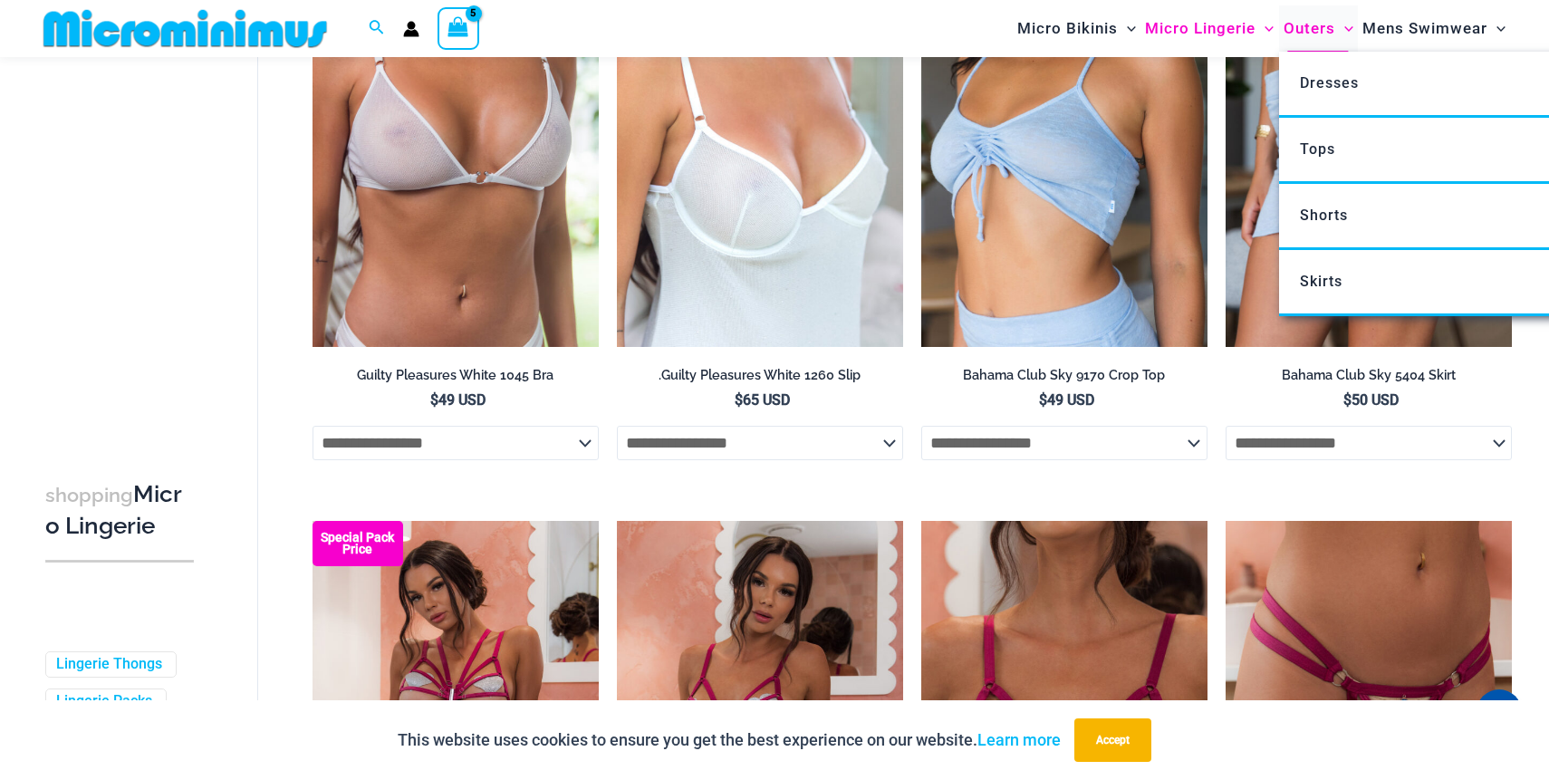
click at [1318, 31] on span "Outers" at bounding box center [1310, 28] width 52 height 46
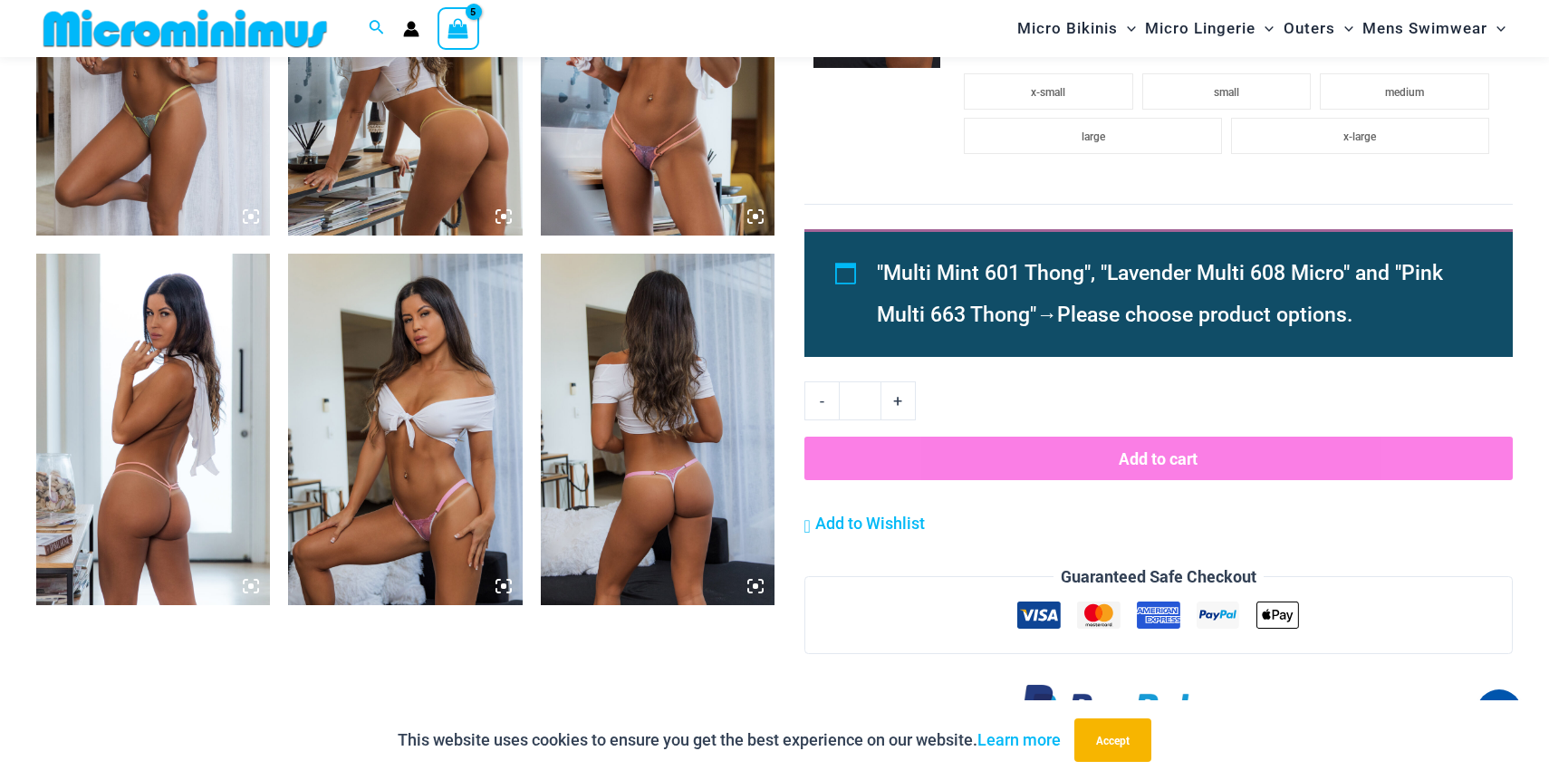
scroll to position [1420, 0]
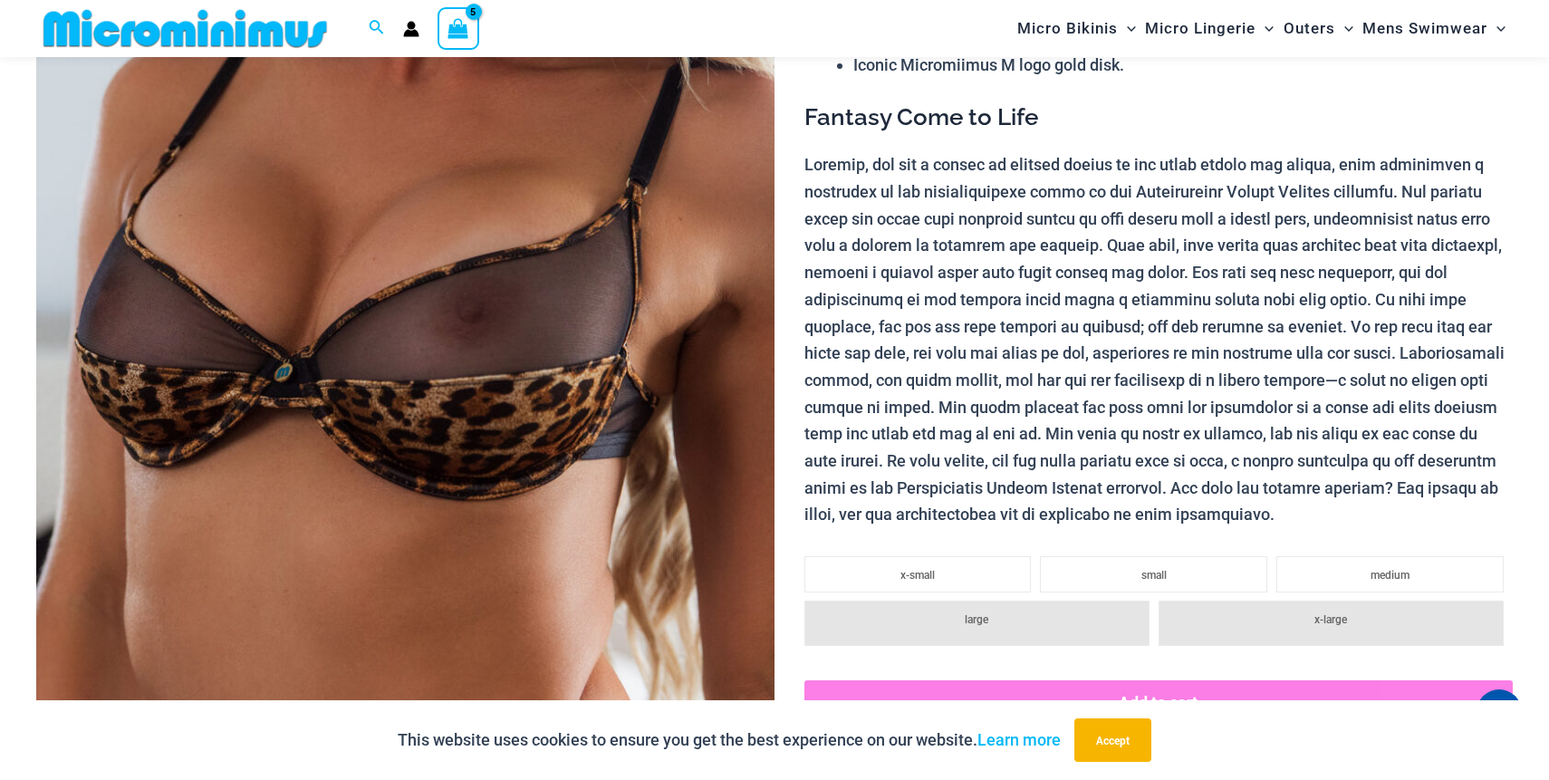
scroll to position [389, 0]
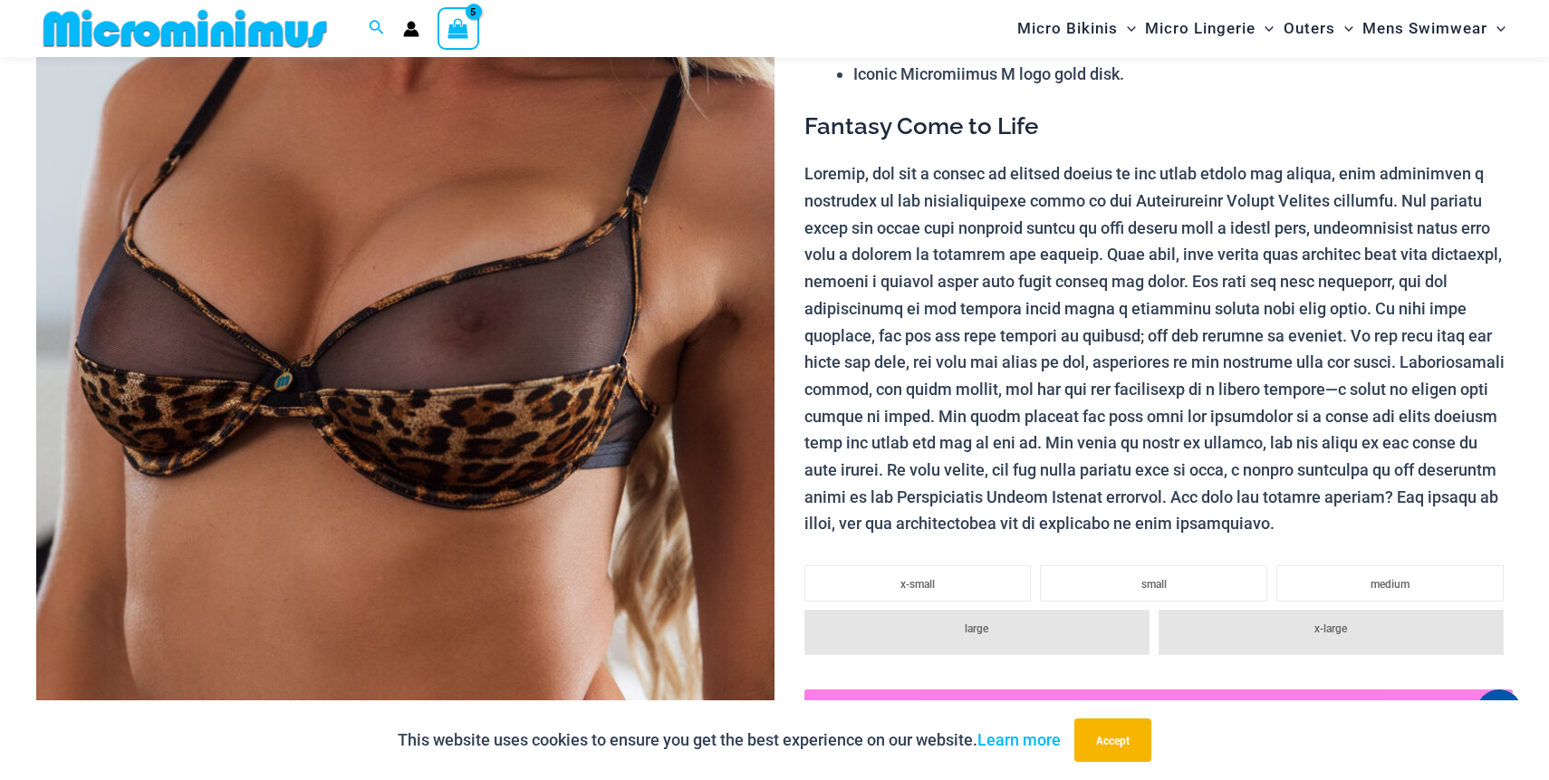
type input "**********"
click at [1351, 648] on li "x-large" at bounding box center [1331, 632] width 345 height 45
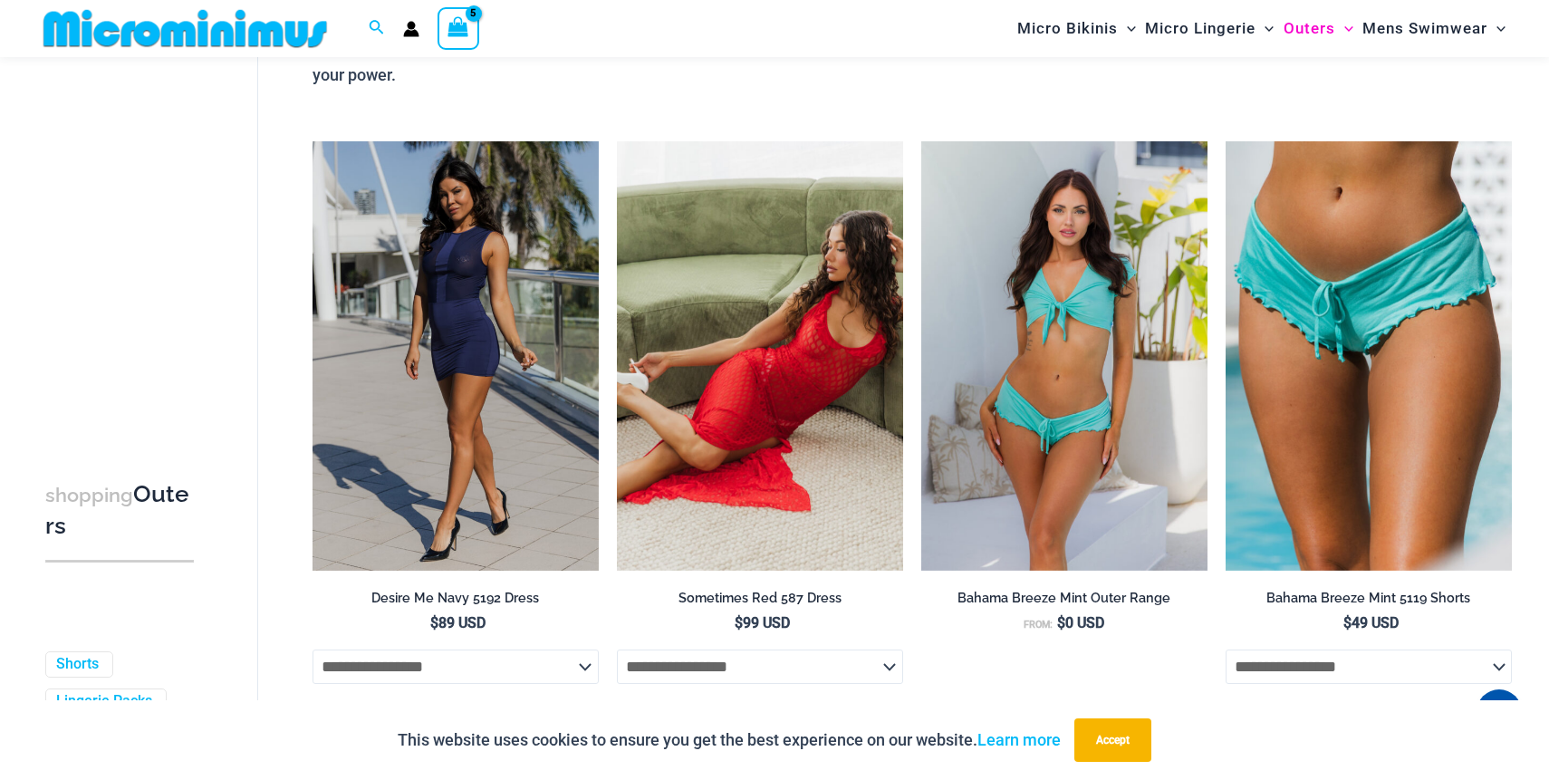
scroll to position [202, 0]
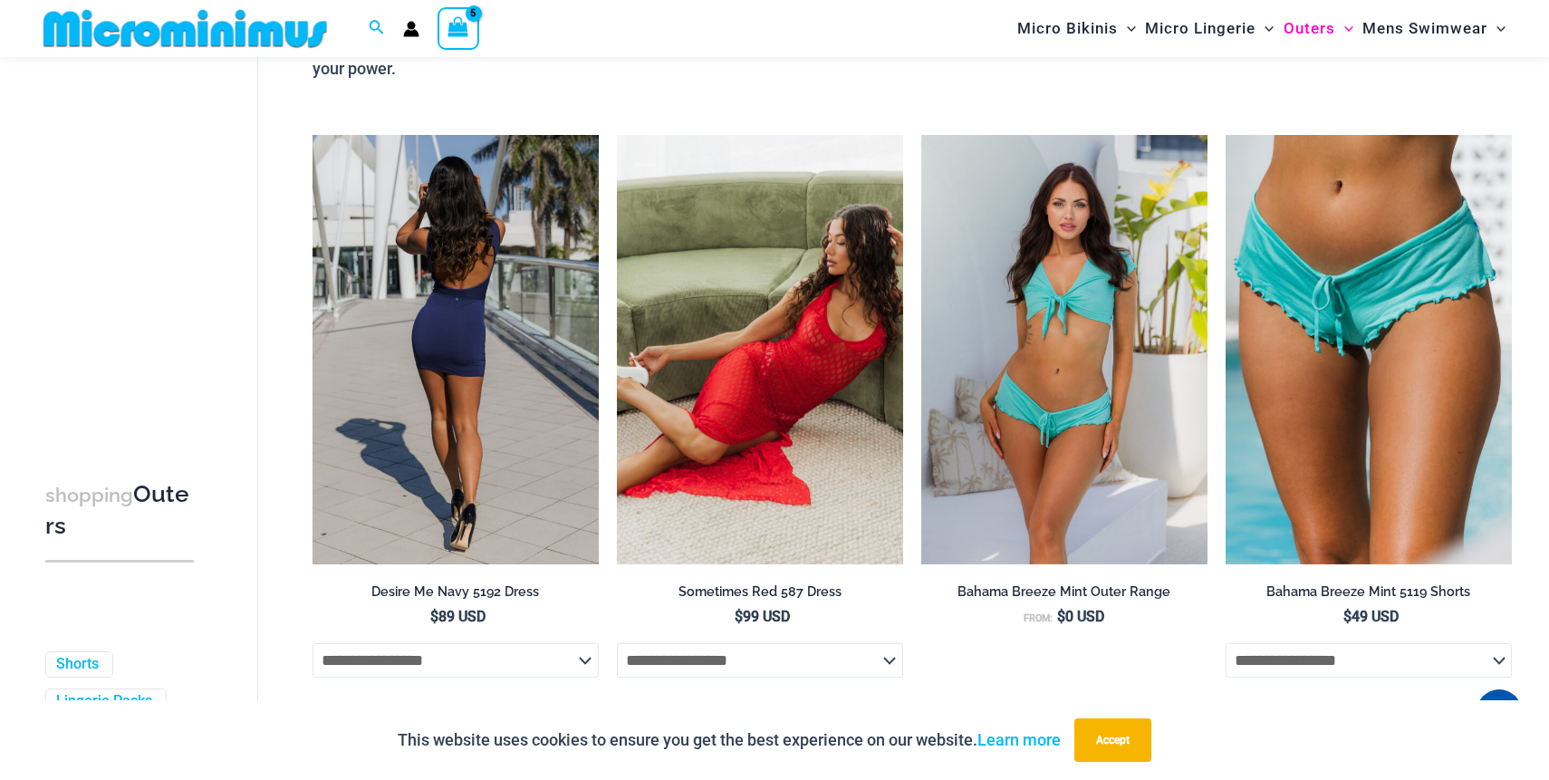
type input "**********"
click at [429, 419] on img at bounding box center [456, 349] width 286 height 429
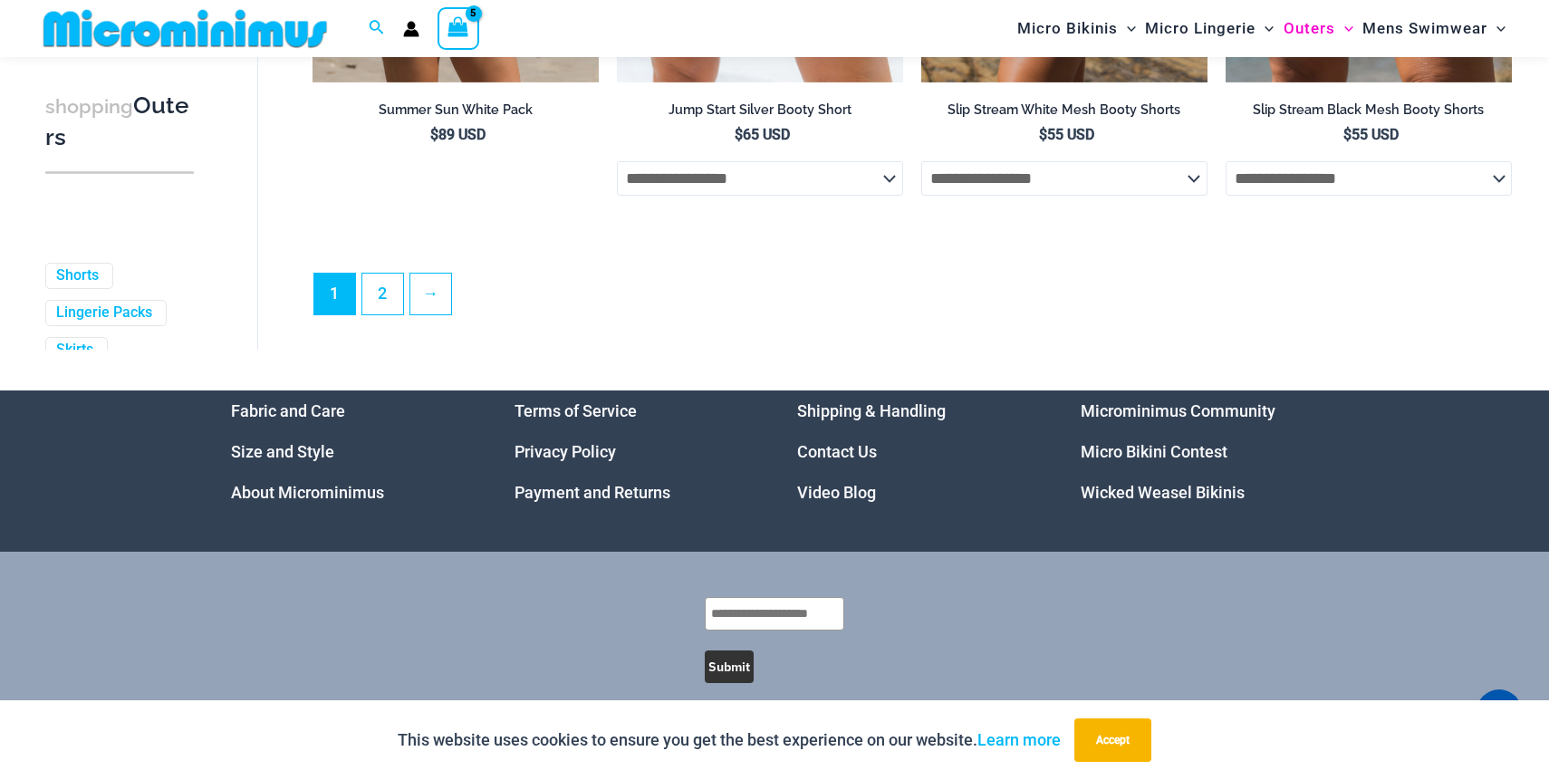
scroll to position [4899, 0]
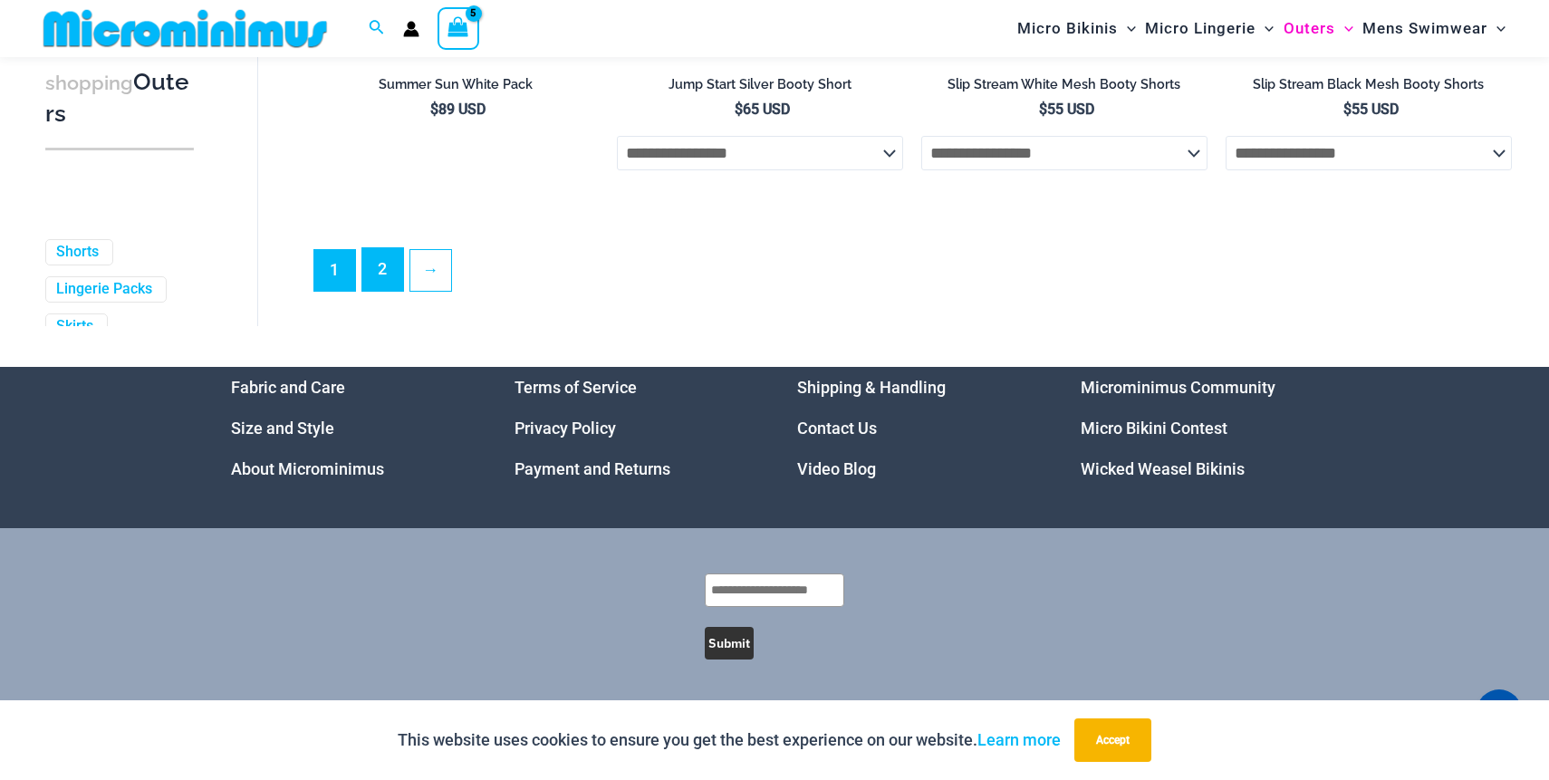
click at [380, 280] on link "2" at bounding box center [382, 269] width 41 height 43
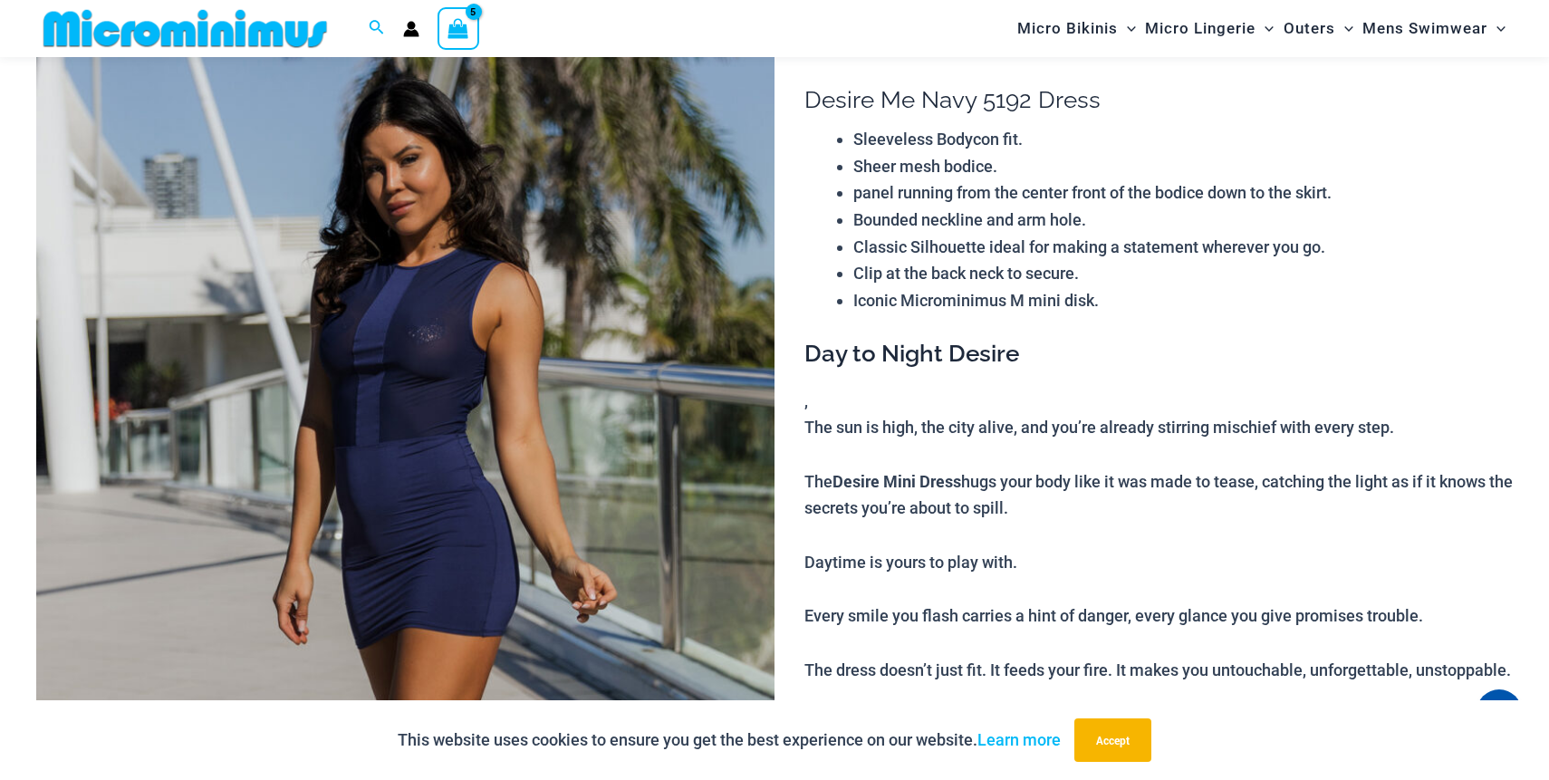
scroll to position [133, 0]
type input "**********"
click at [447, 446] on img at bounding box center [405, 586] width 738 height 1108
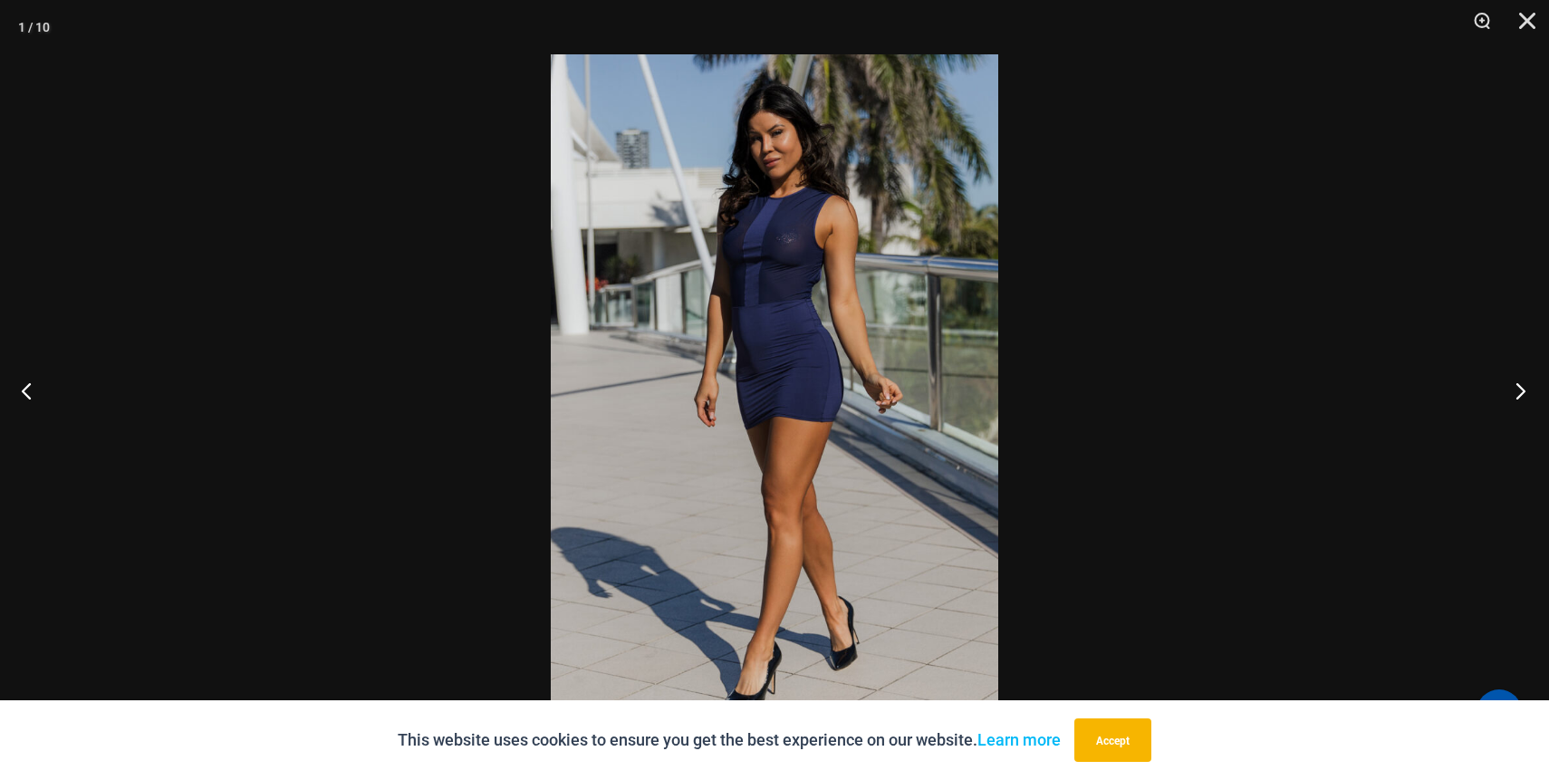
click at [1512, 387] on button "Next" at bounding box center [1515, 390] width 68 height 91
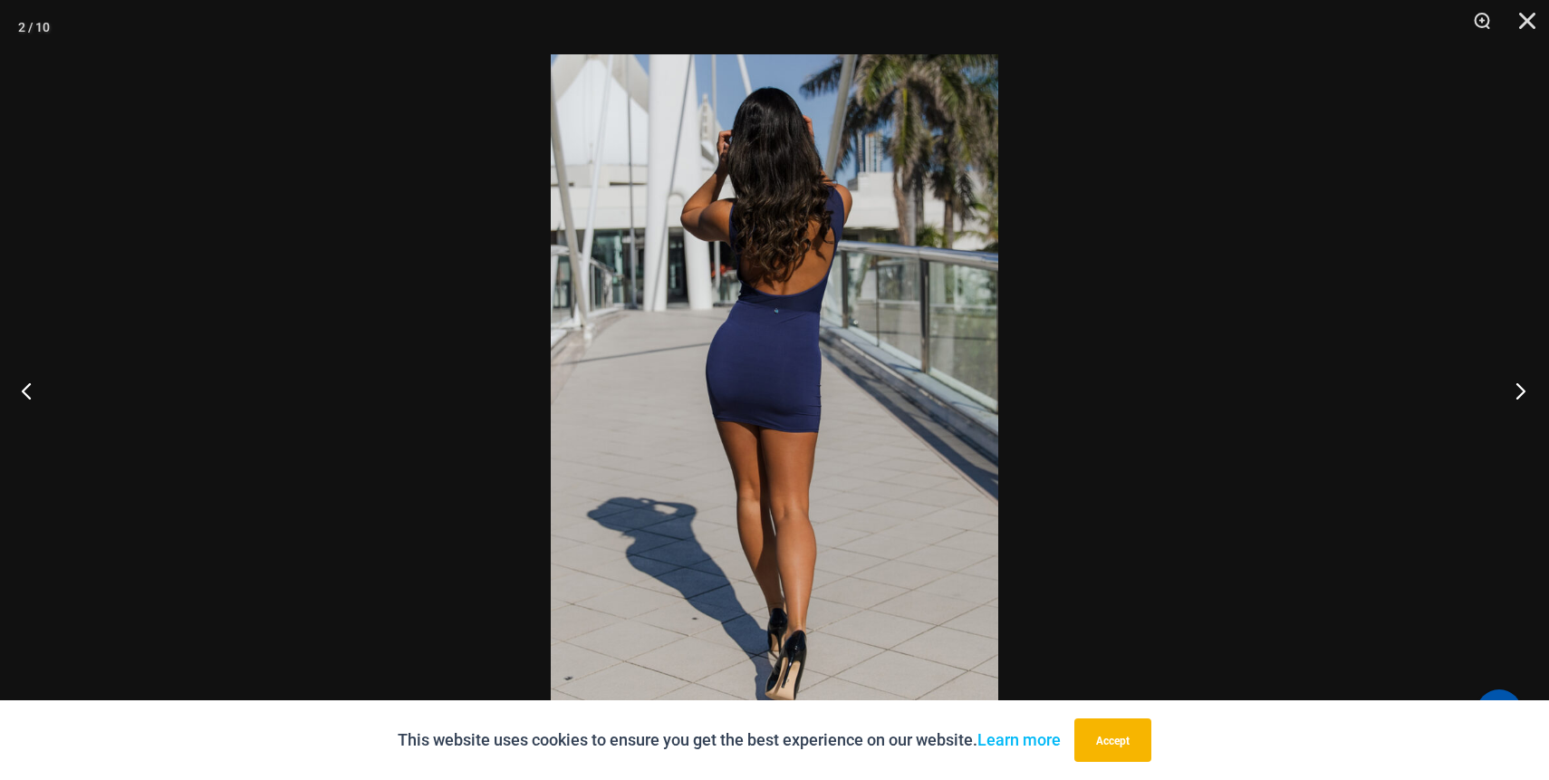
click at [1513, 388] on button "Next" at bounding box center [1515, 390] width 68 height 91
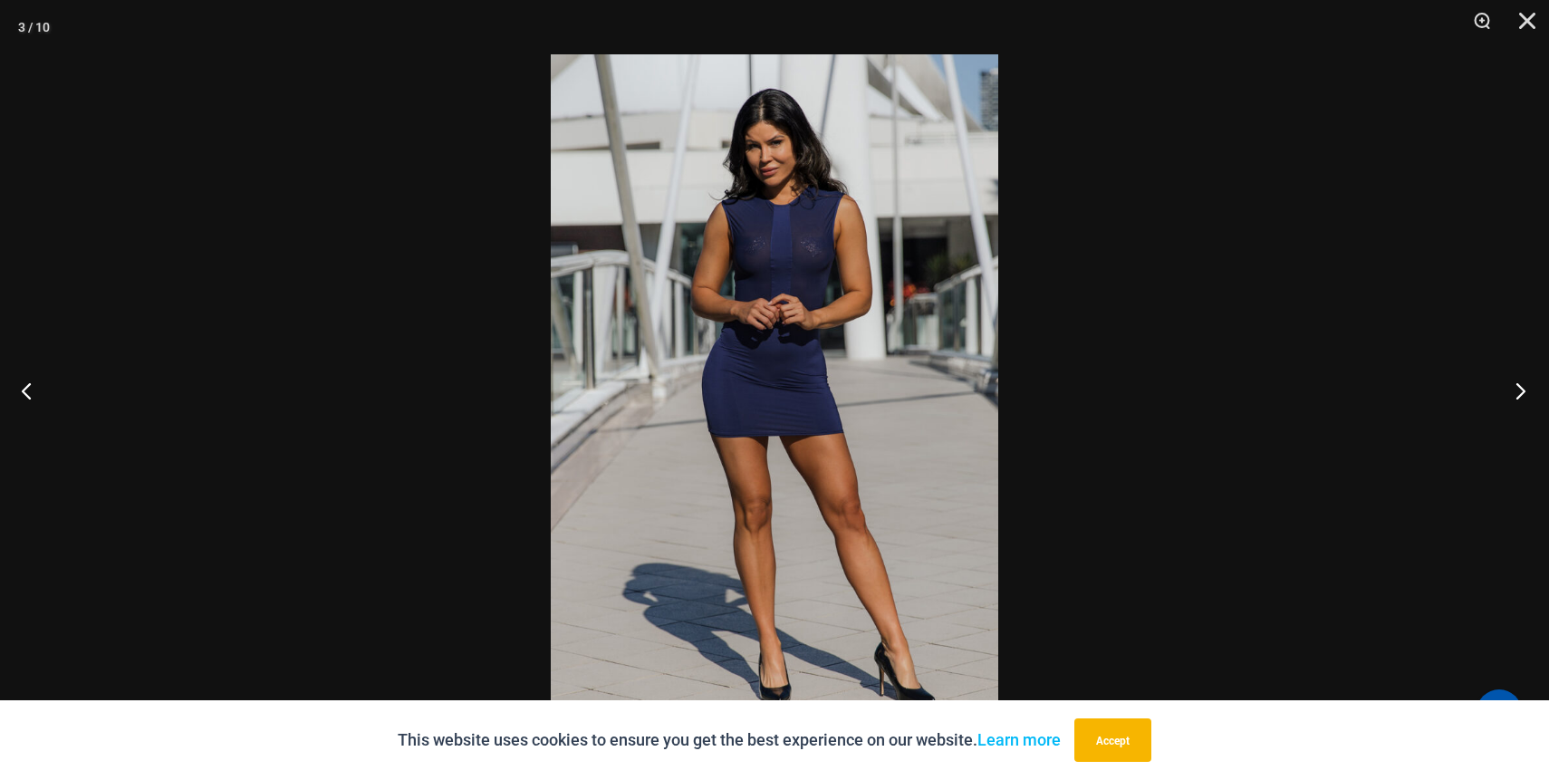
click at [1513, 388] on button "Next" at bounding box center [1515, 390] width 68 height 91
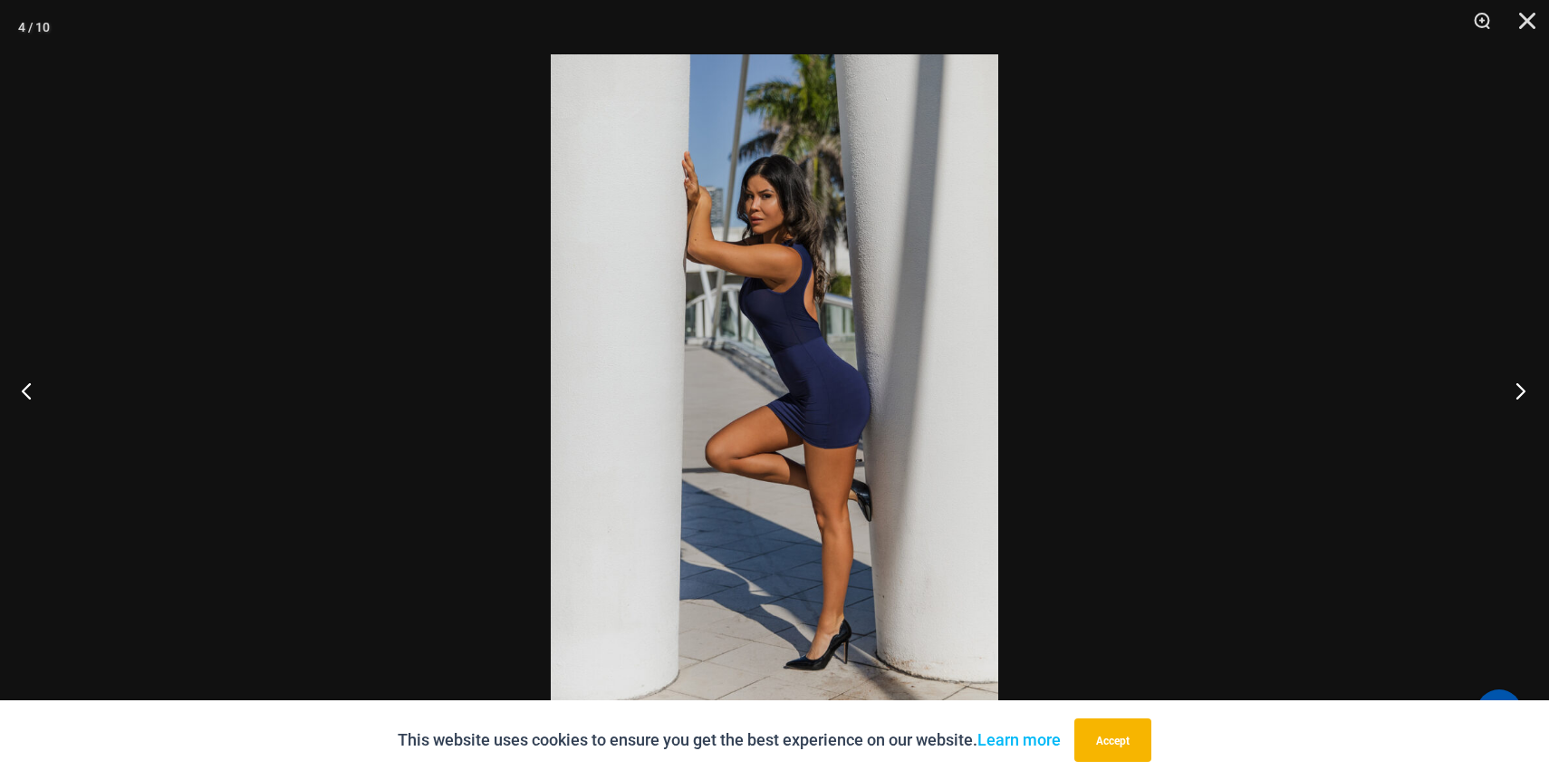
click at [1513, 388] on button "Next" at bounding box center [1515, 390] width 68 height 91
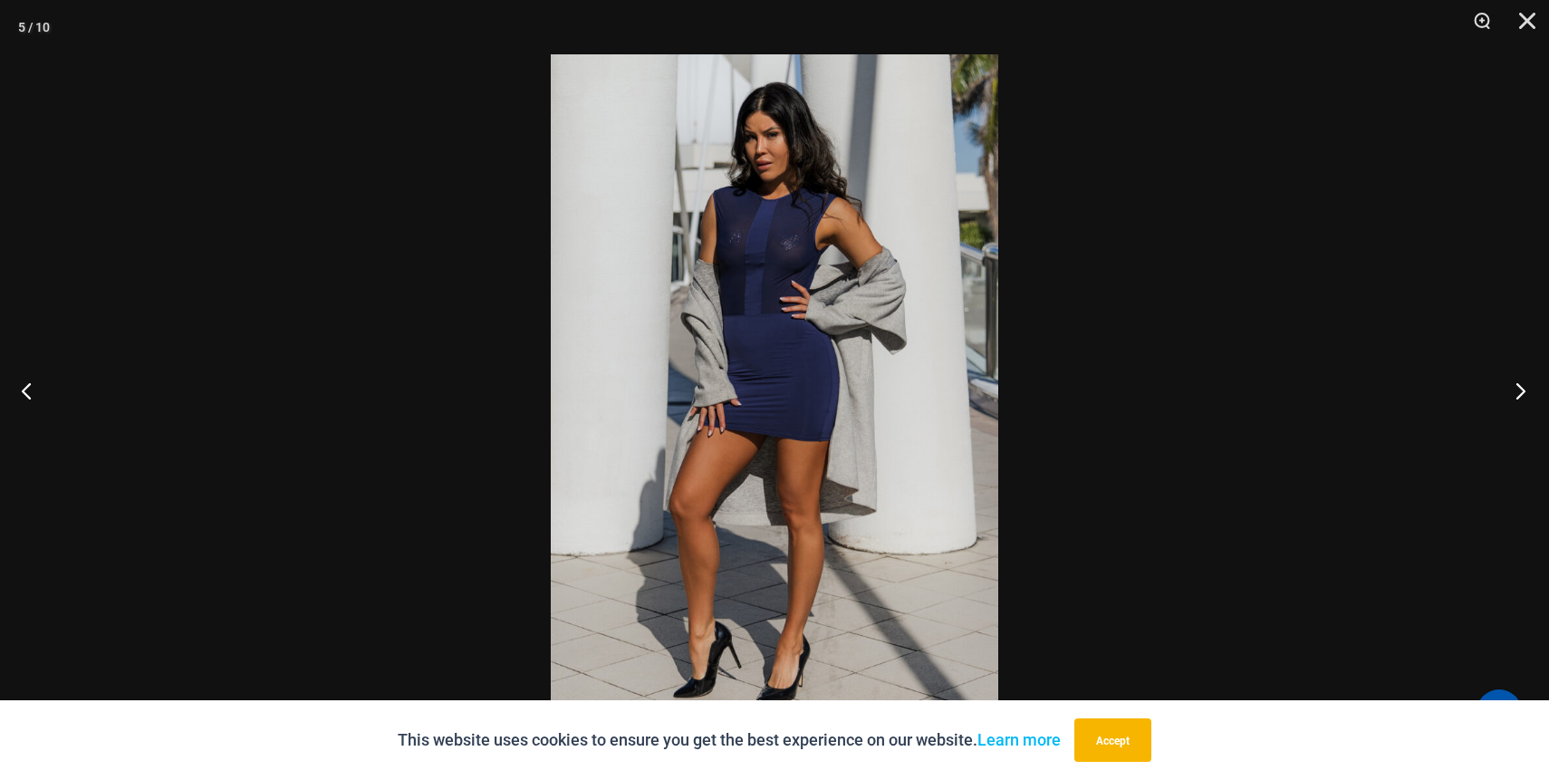
click at [1513, 388] on button "Next" at bounding box center [1515, 390] width 68 height 91
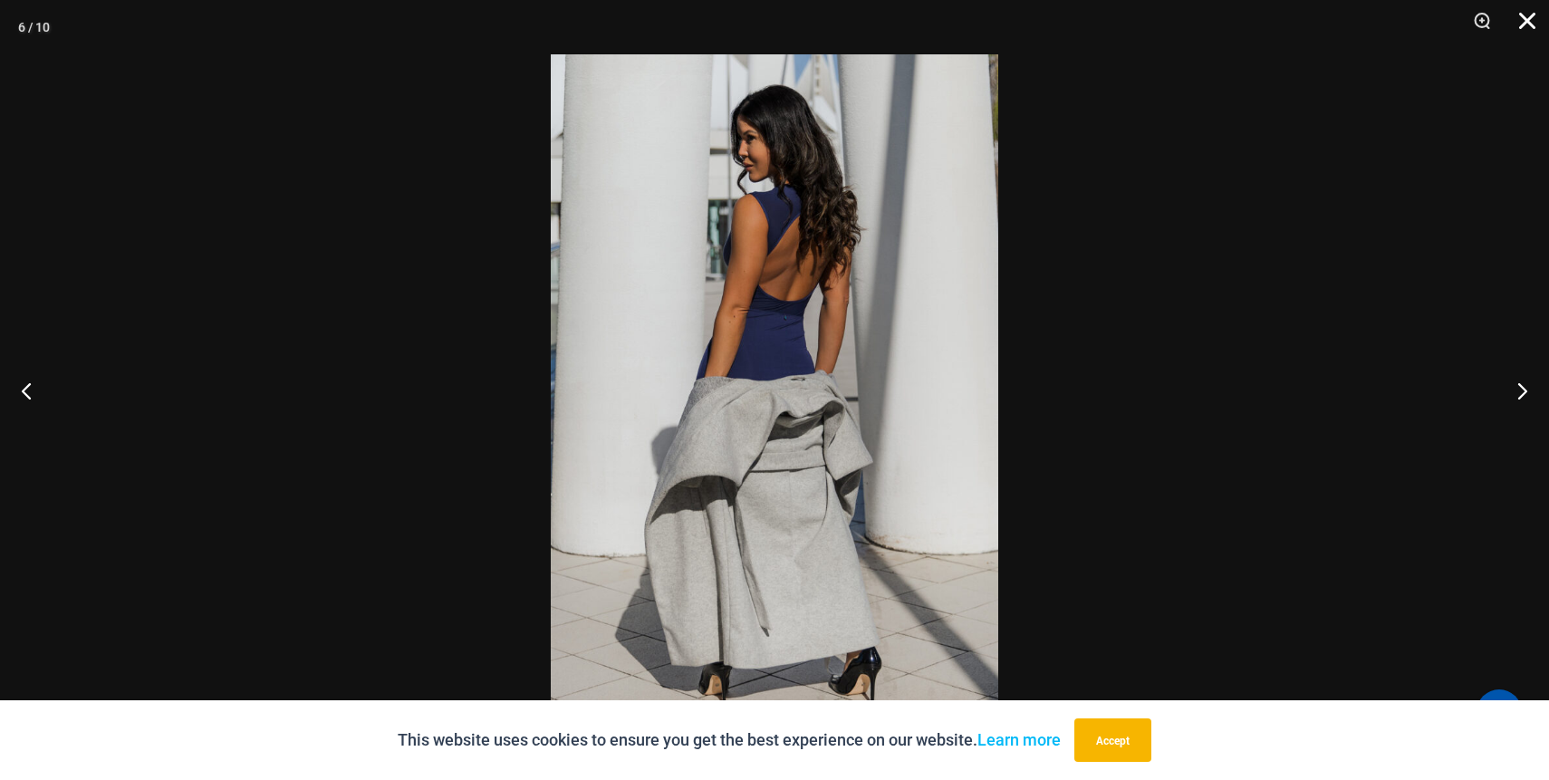
click at [1527, 30] on button "Close" at bounding box center [1520, 27] width 45 height 54
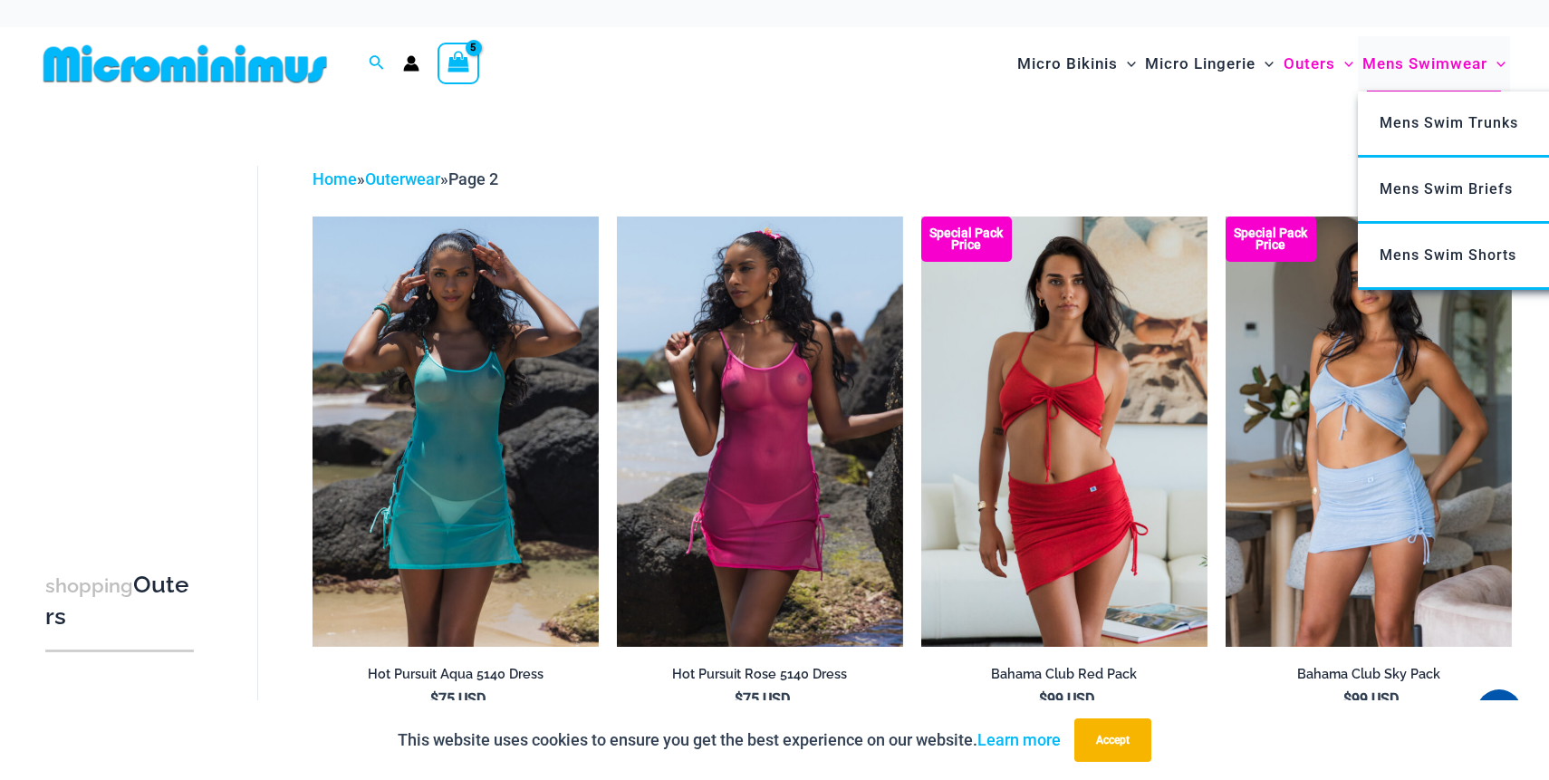
type input "**********"
click at [1428, 71] on span "Mens Swimwear" at bounding box center [1424, 64] width 125 height 46
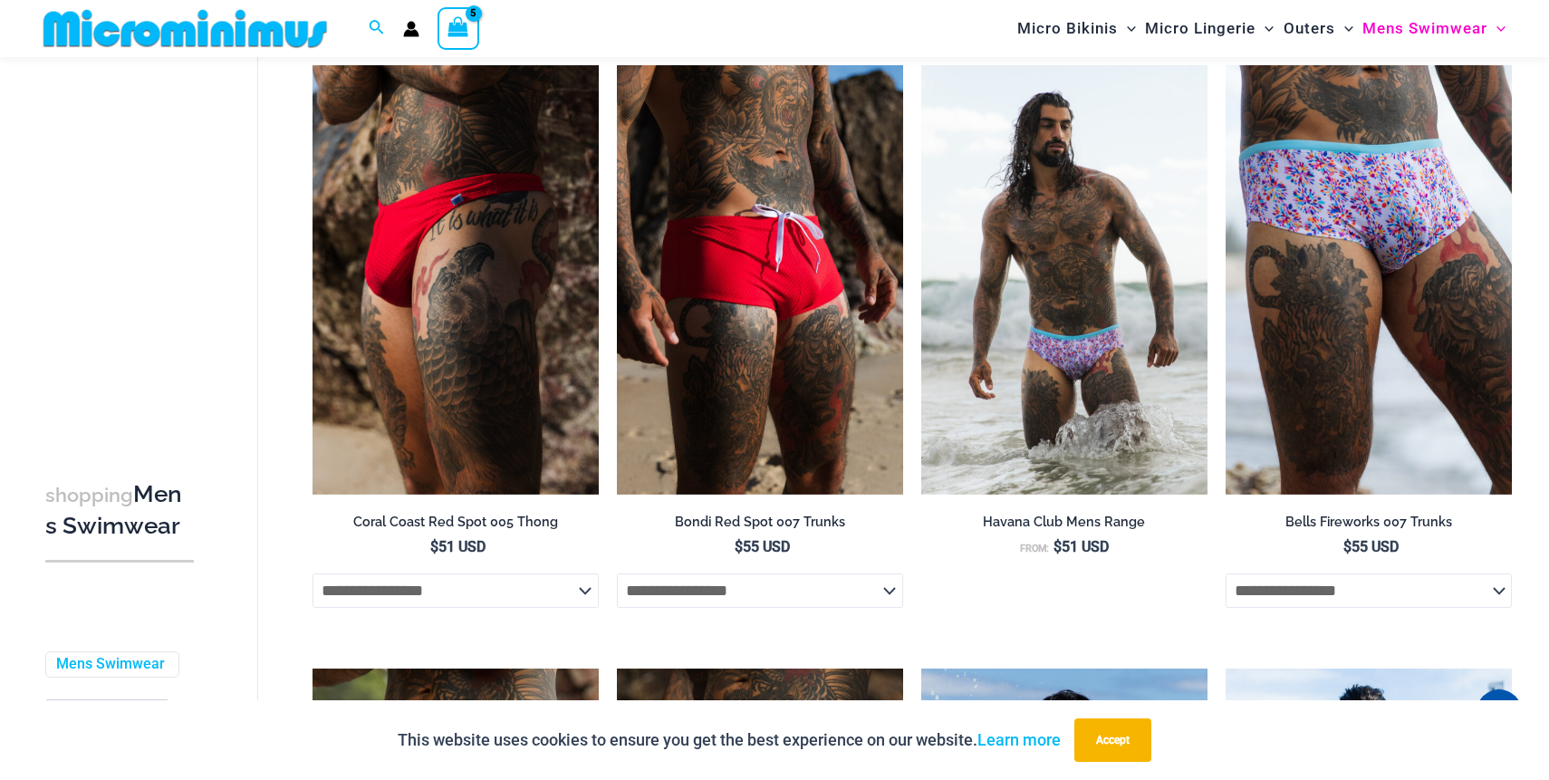
scroll to position [1482, 0]
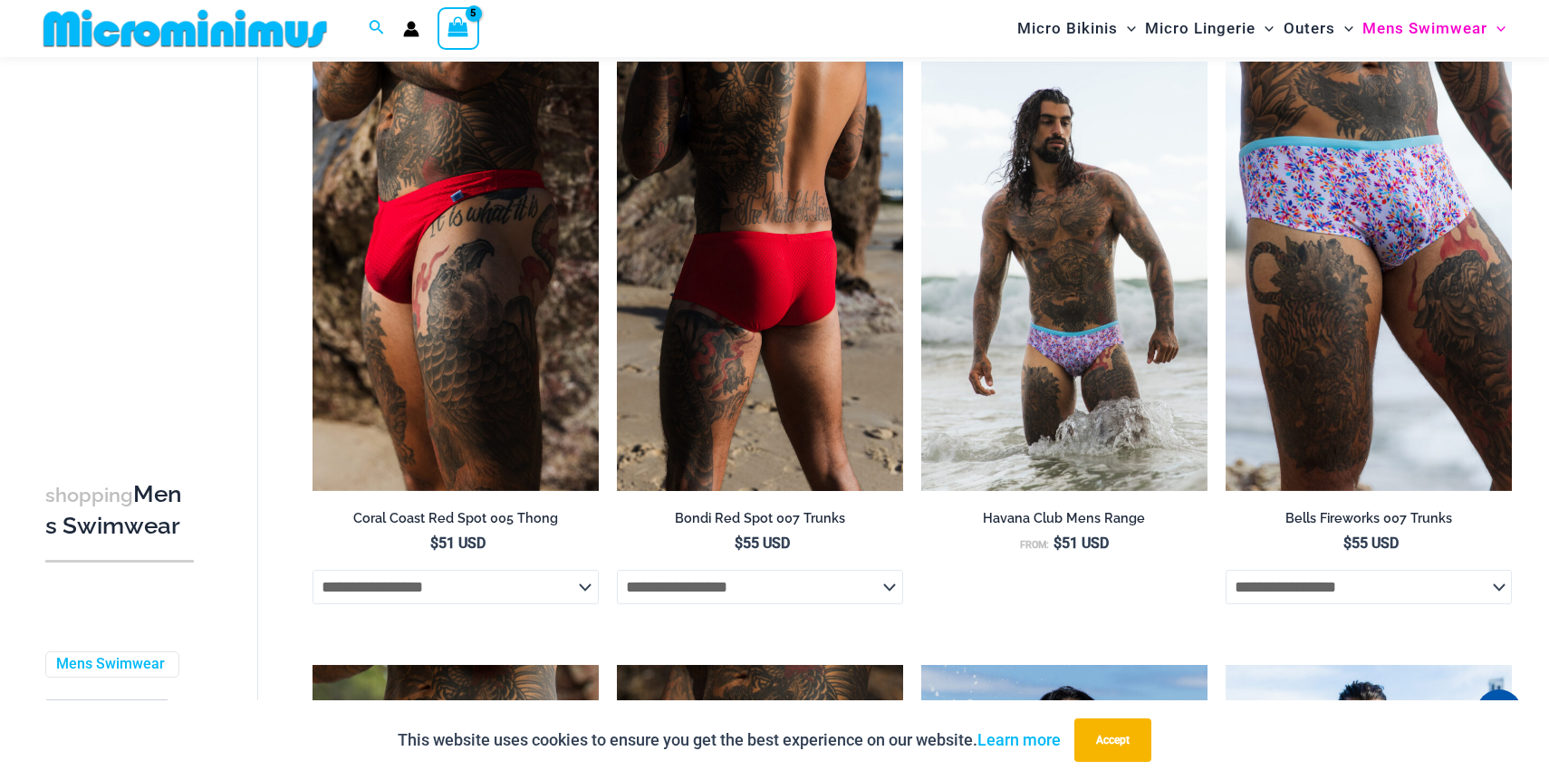
type input "**********"
click at [773, 416] on img at bounding box center [760, 276] width 286 height 429
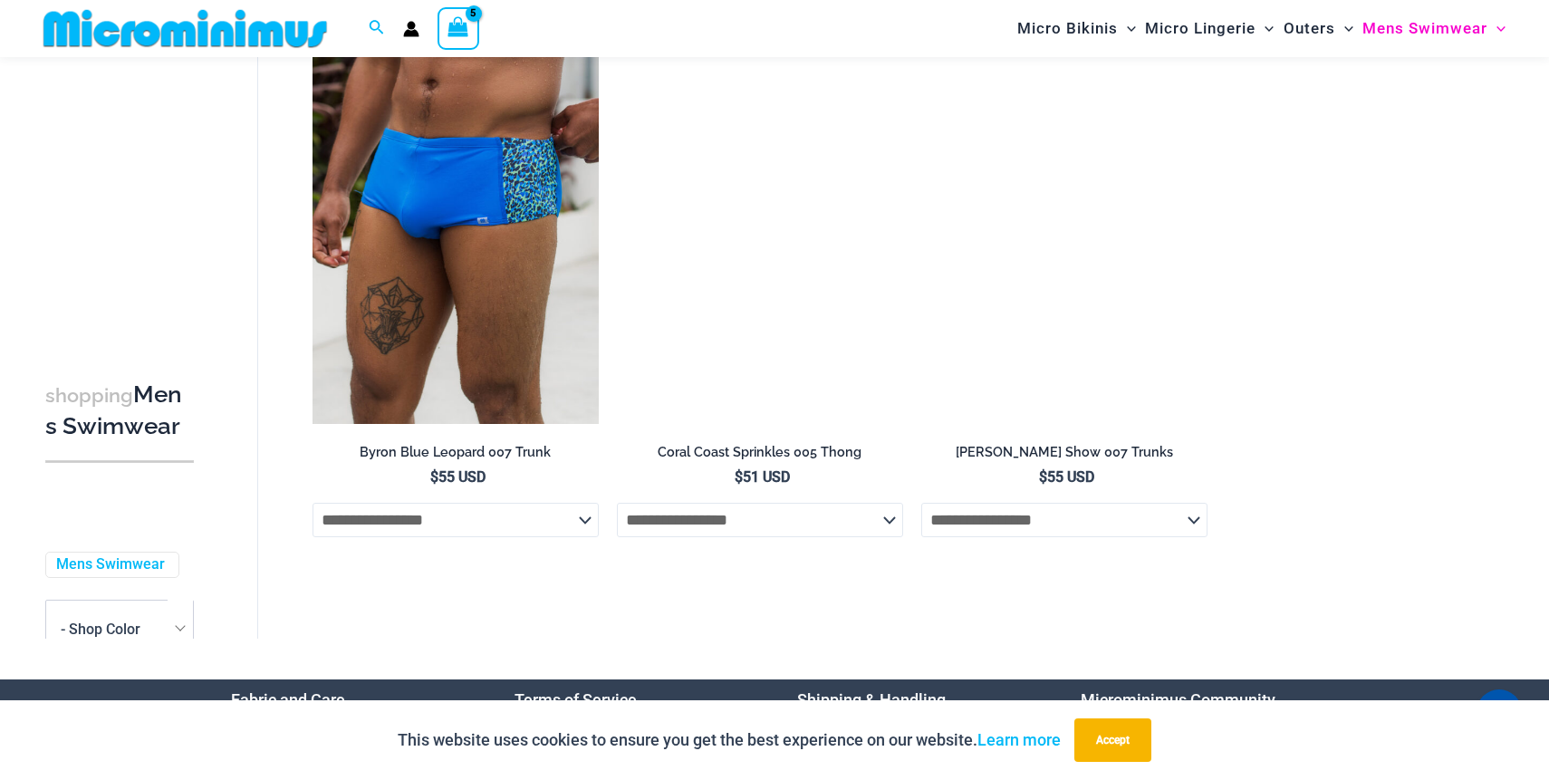
scroll to position [3986, 0]
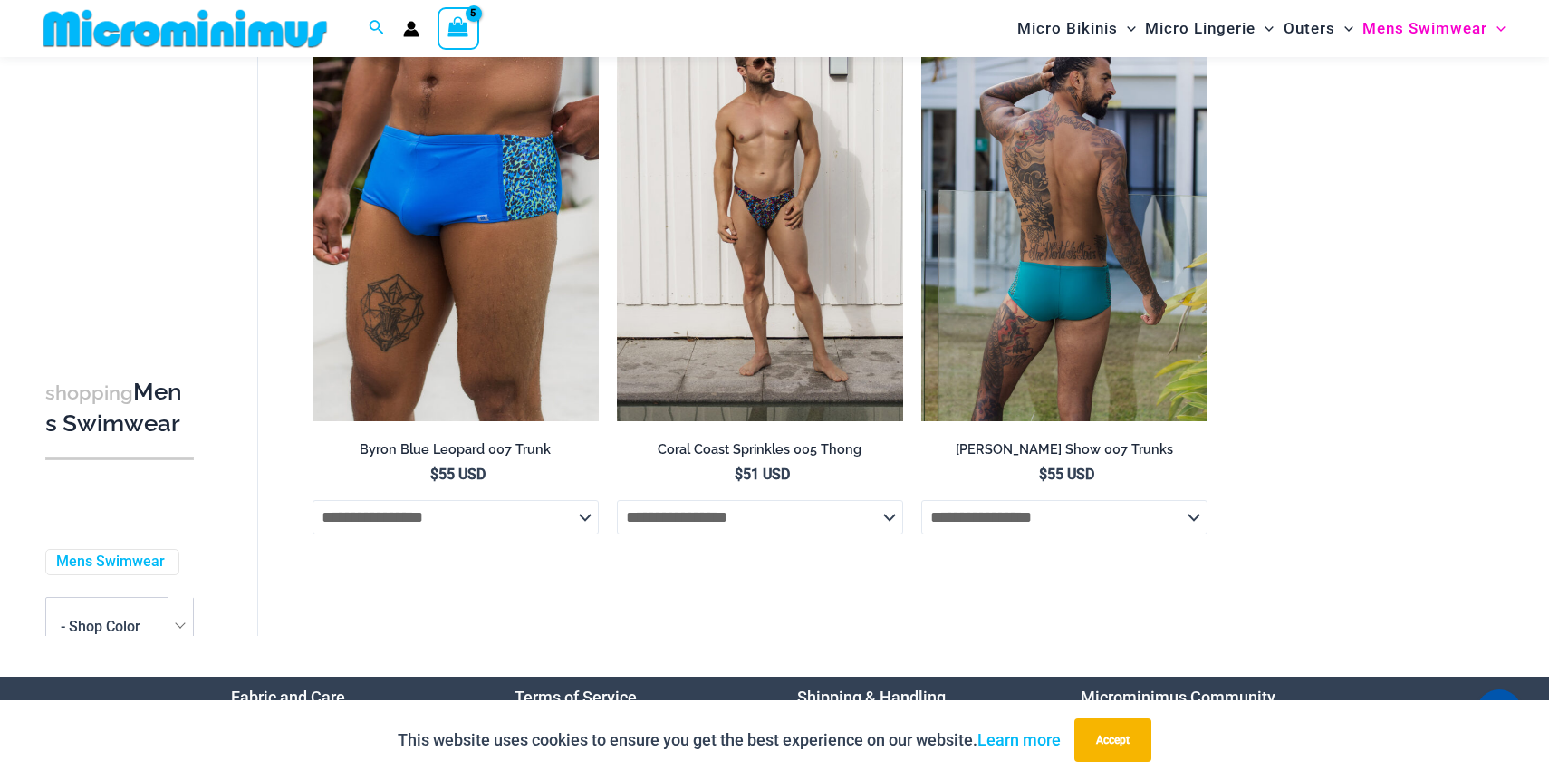
click at [1090, 289] on img at bounding box center [1064, 206] width 286 height 429
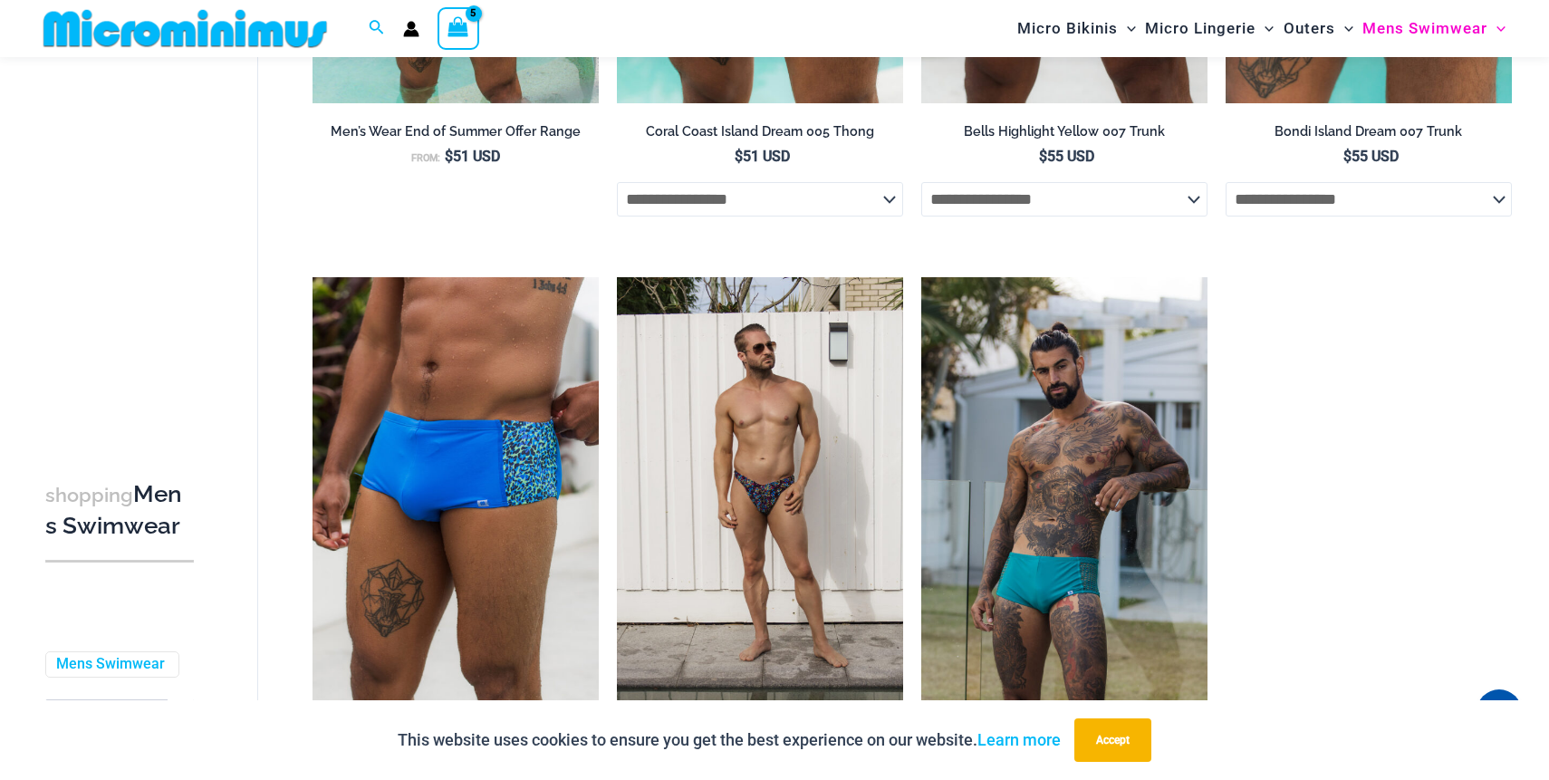
scroll to position [3700, 0]
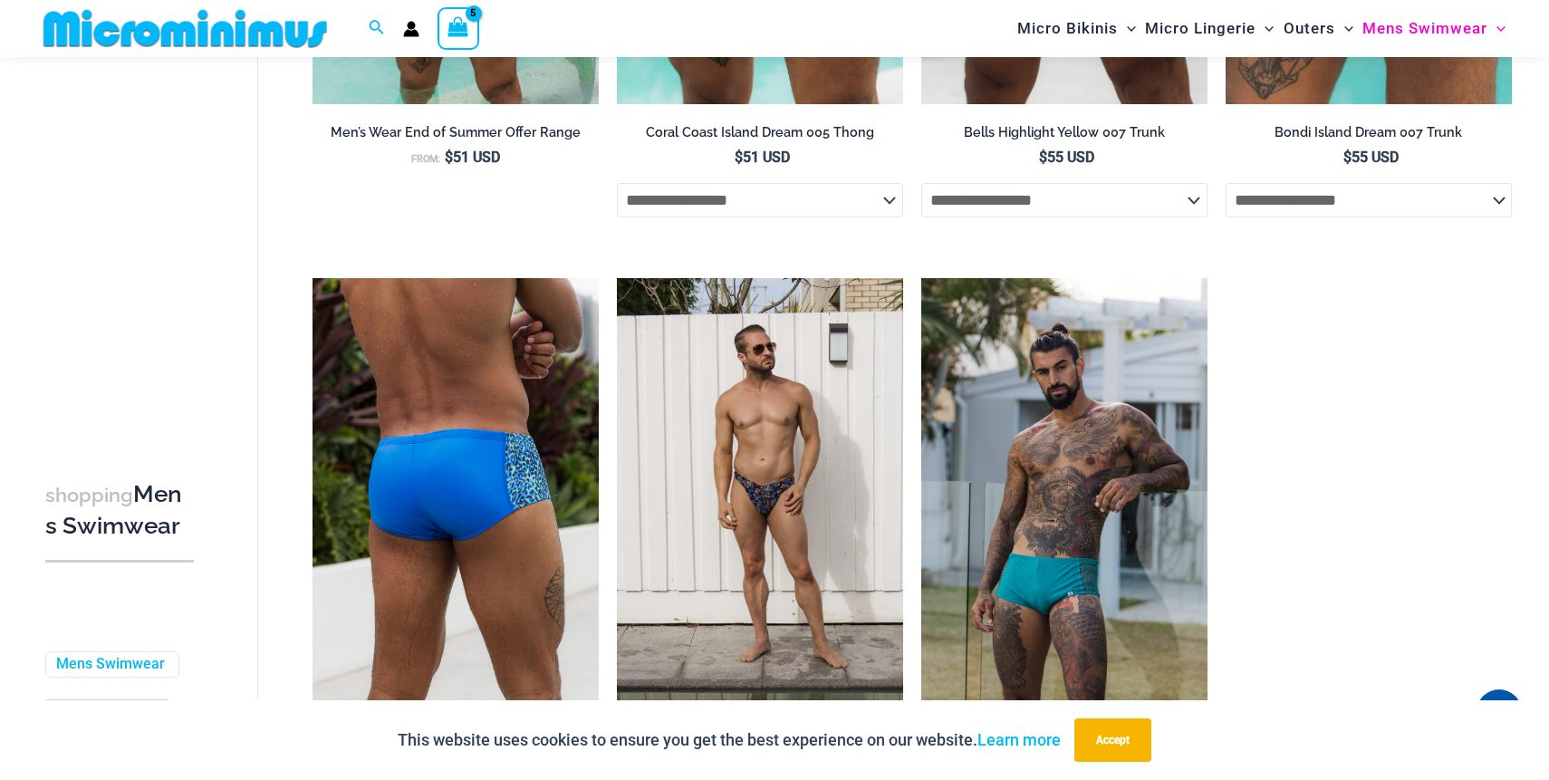
click at [490, 506] on img at bounding box center [456, 492] width 286 height 429
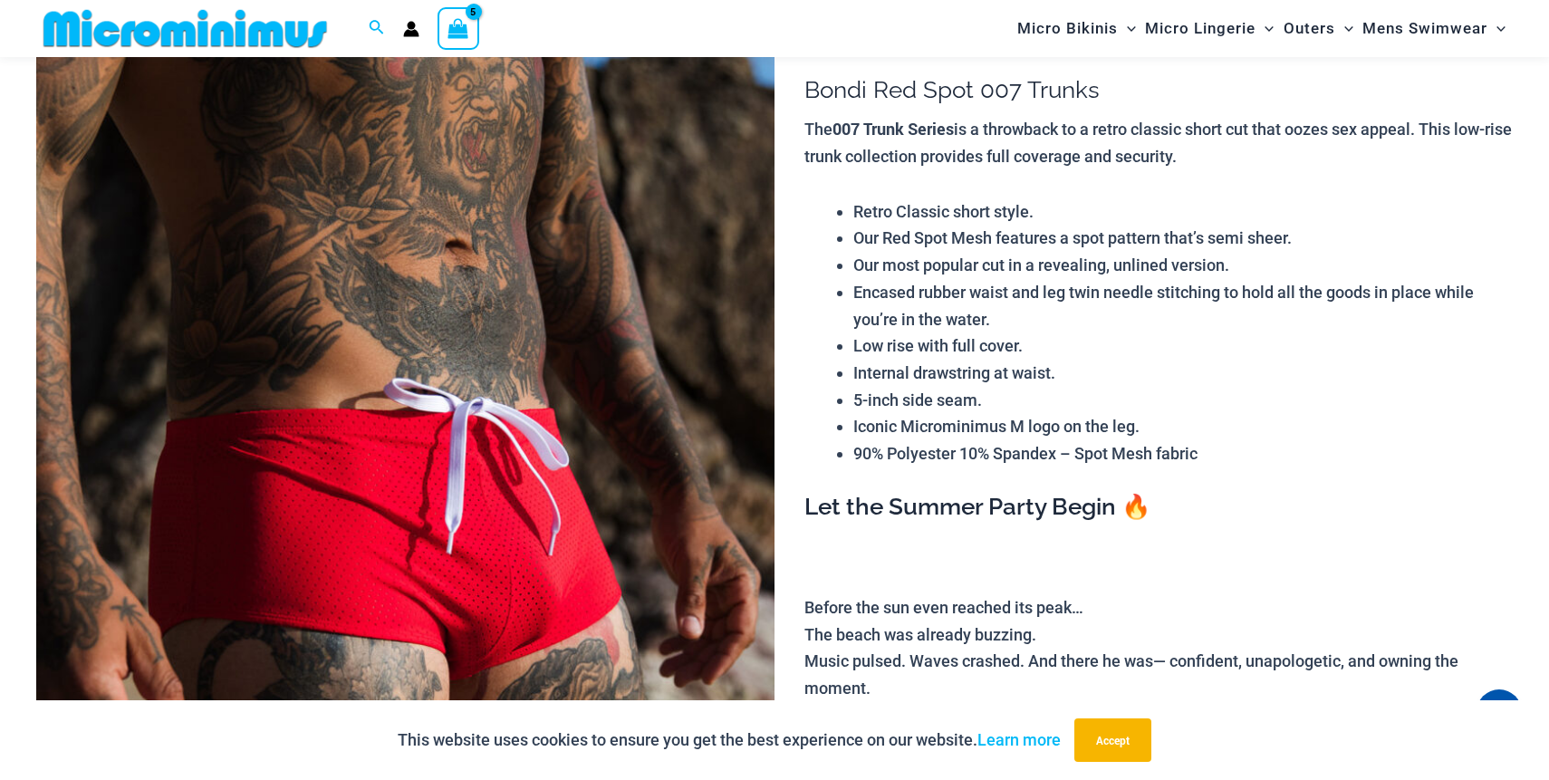
scroll to position [148, 0]
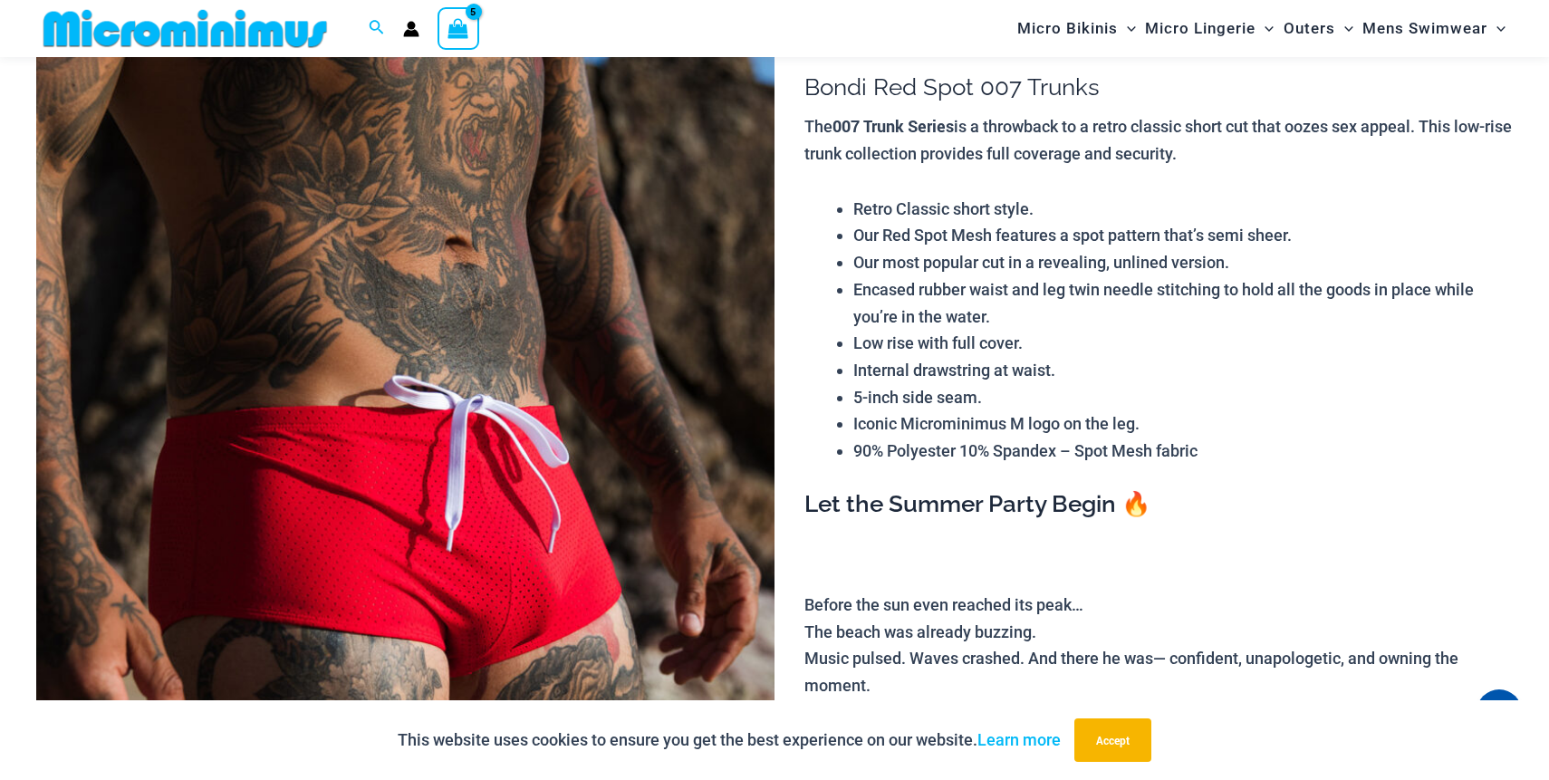
type input "**********"
click at [533, 474] on img at bounding box center [405, 571] width 738 height 1108
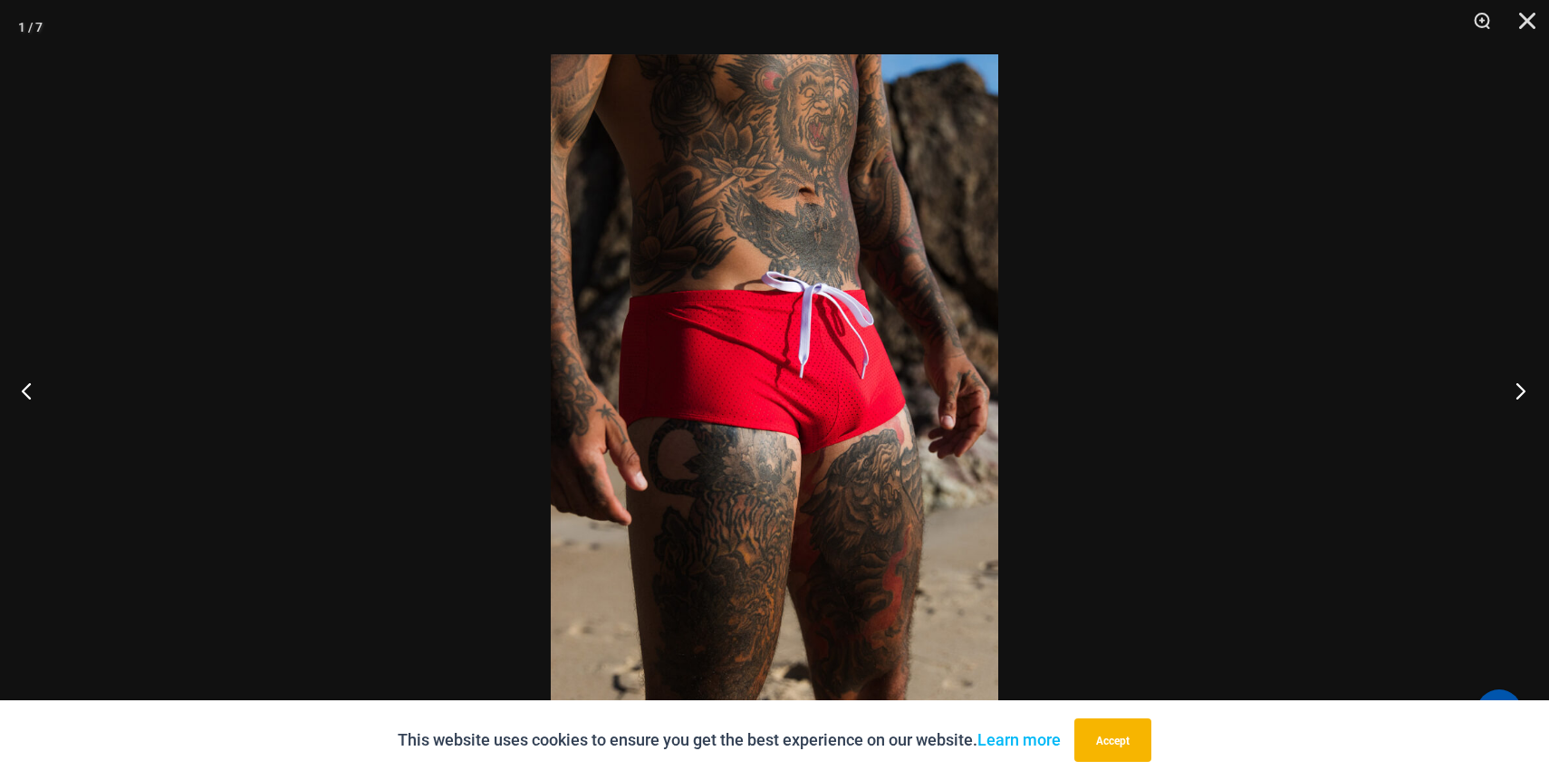
click at [1527, 390] on button "Next" at bounding box center [1515, 390] width 68 height 91
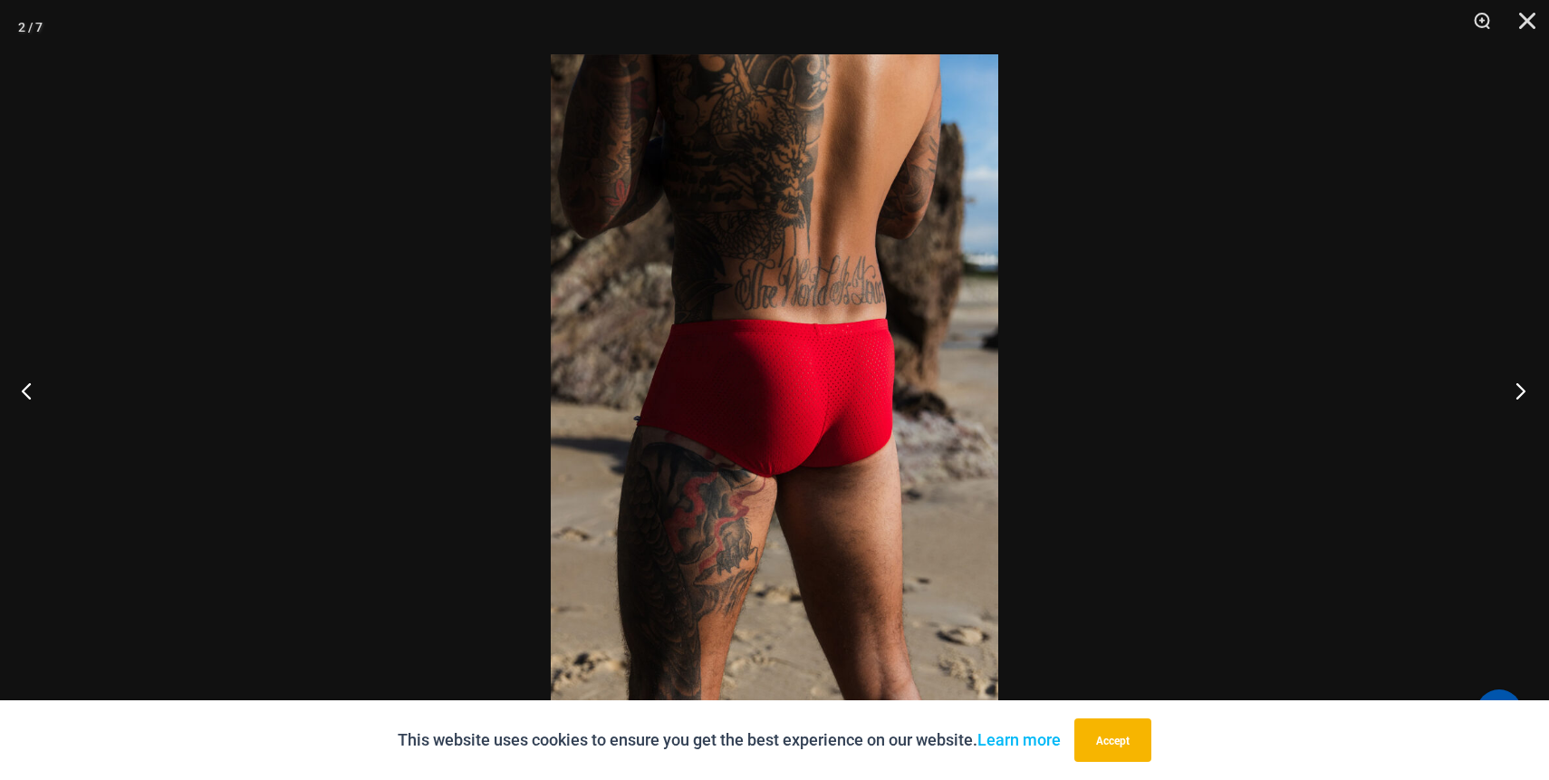
click at [1527, 390] on button "Next" at bounding box center [1515, 390] width 68 height 91
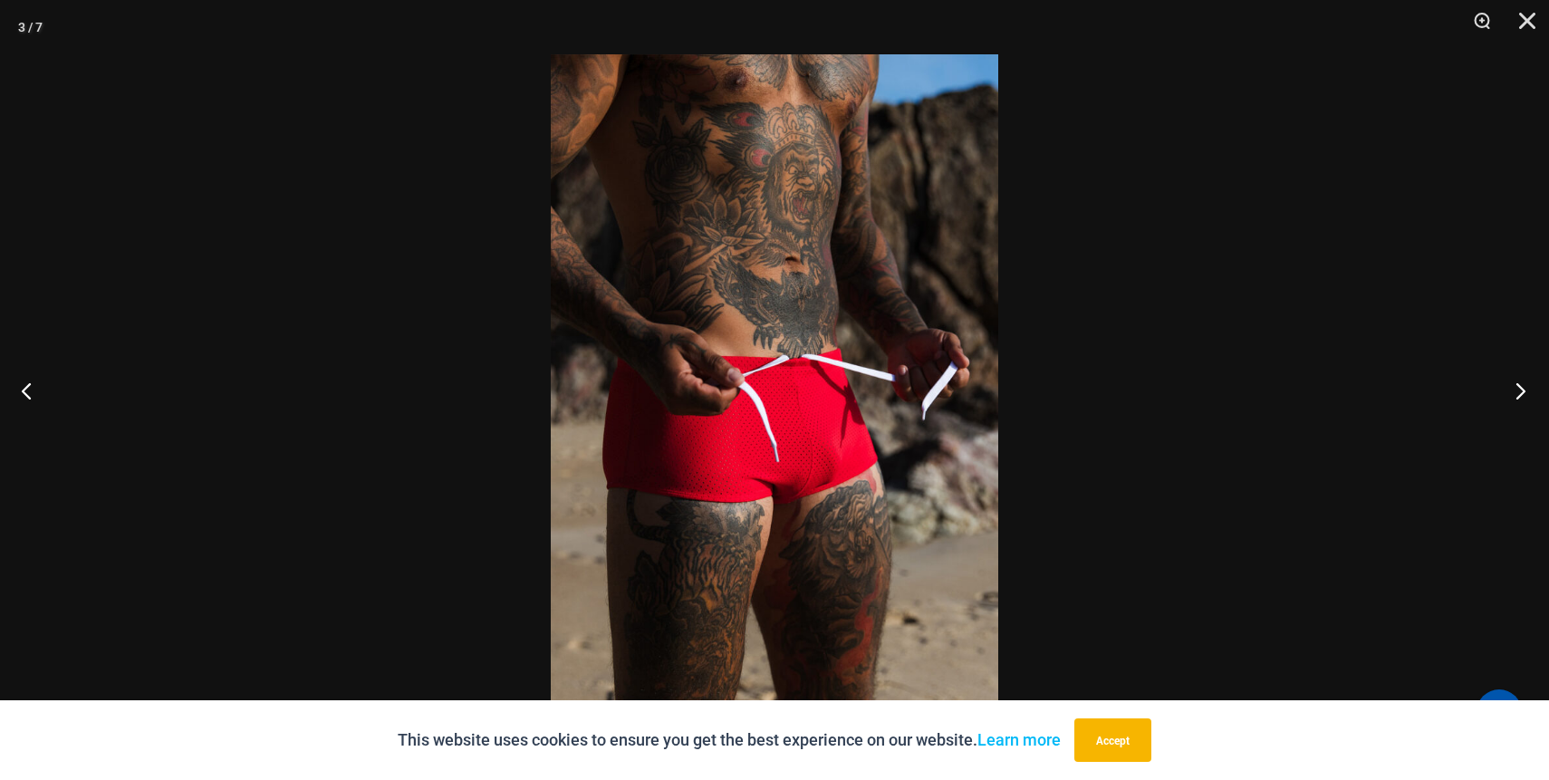
click at [1527, 390] on button "Next" at bounding box center [1515, 390] width 68 height 91
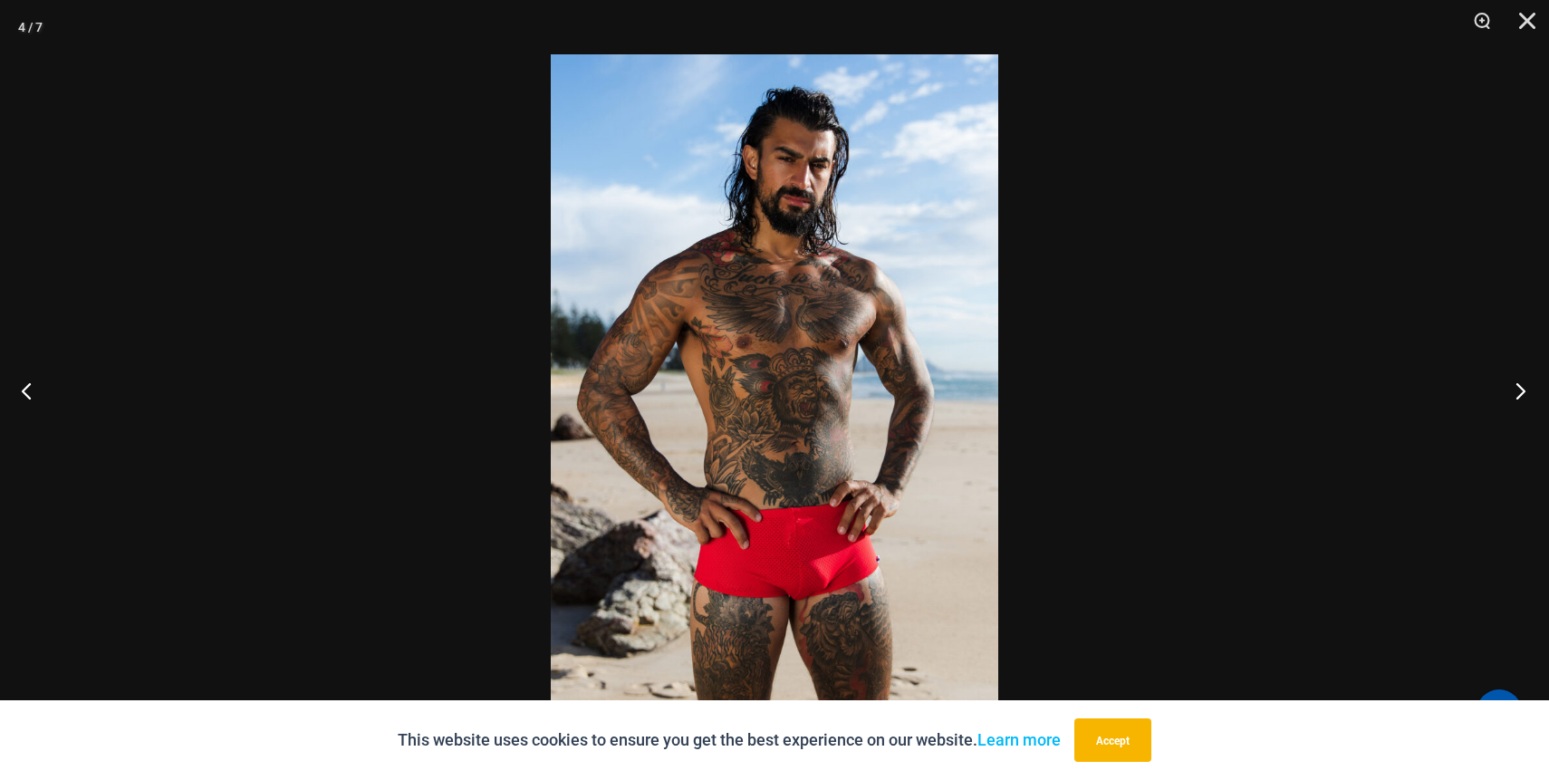
click at [1527, 390] on button "Next" at bounding box center [1515, 390] width 68 height 91
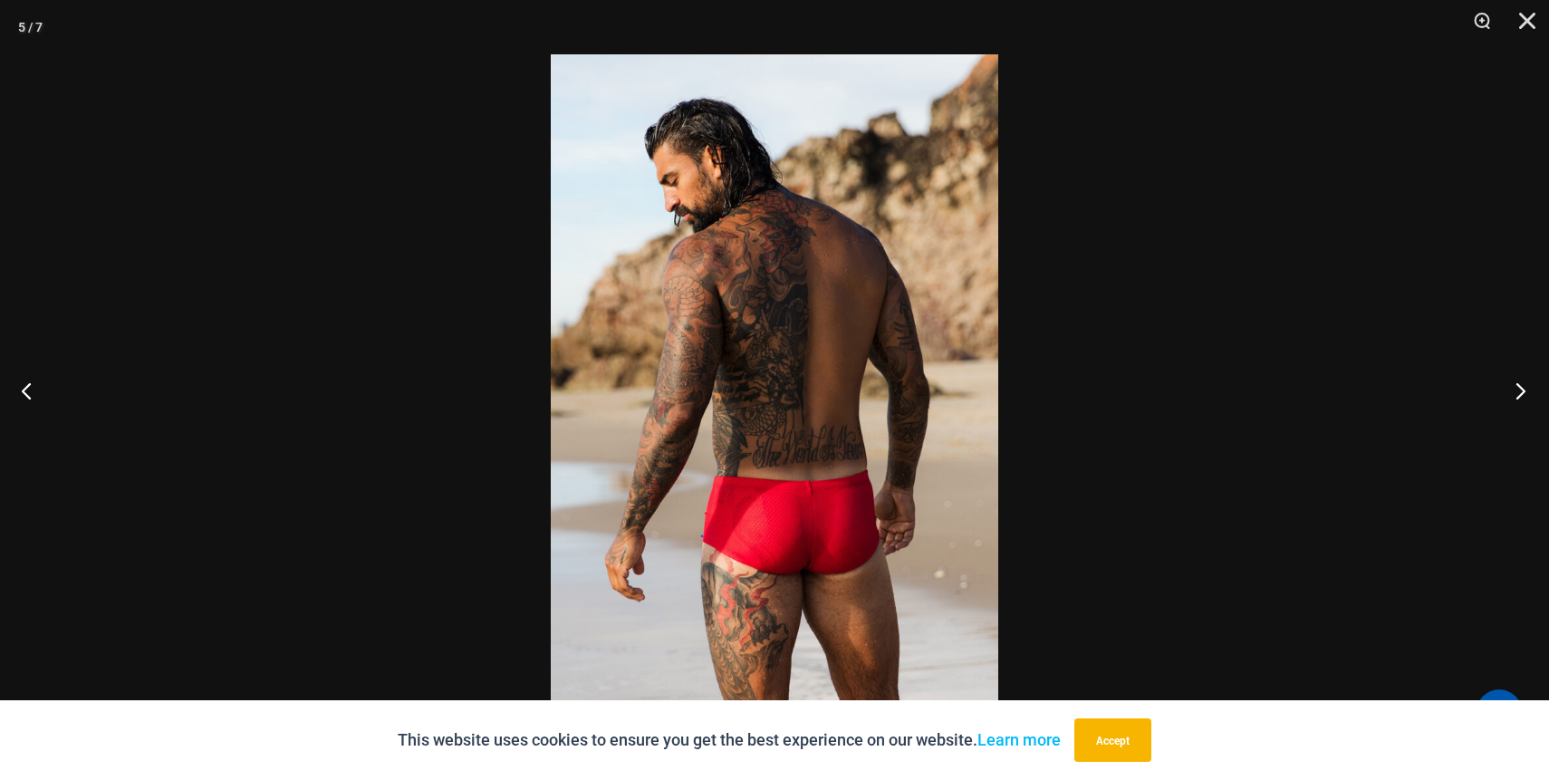
click at [1527, 390] on button "Next" at bounding box center [1515, 390] width 68 height 91
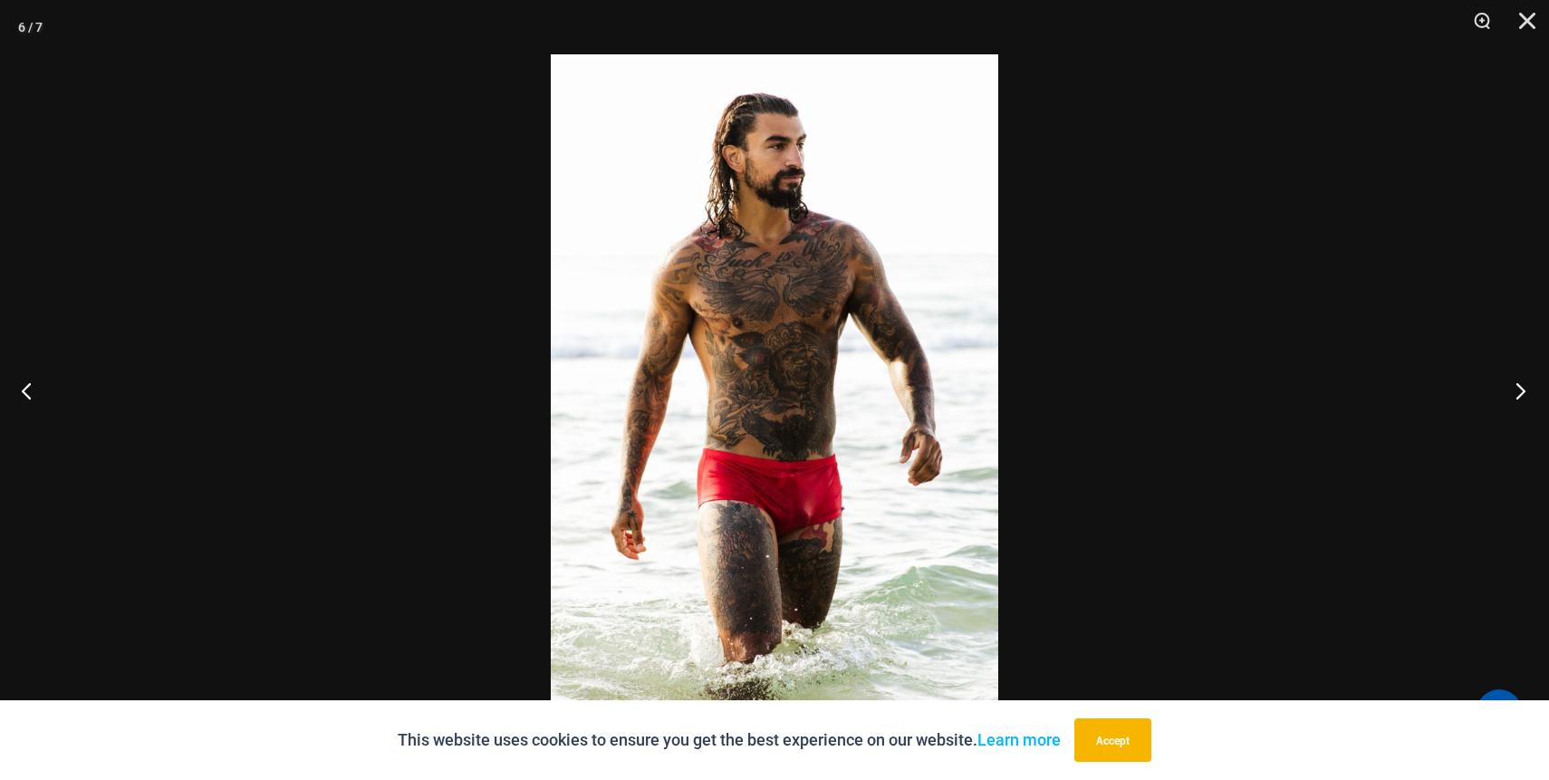
click at [1527, 390] on button "Next" at bounding box center [1515, 390] width 68 height 91
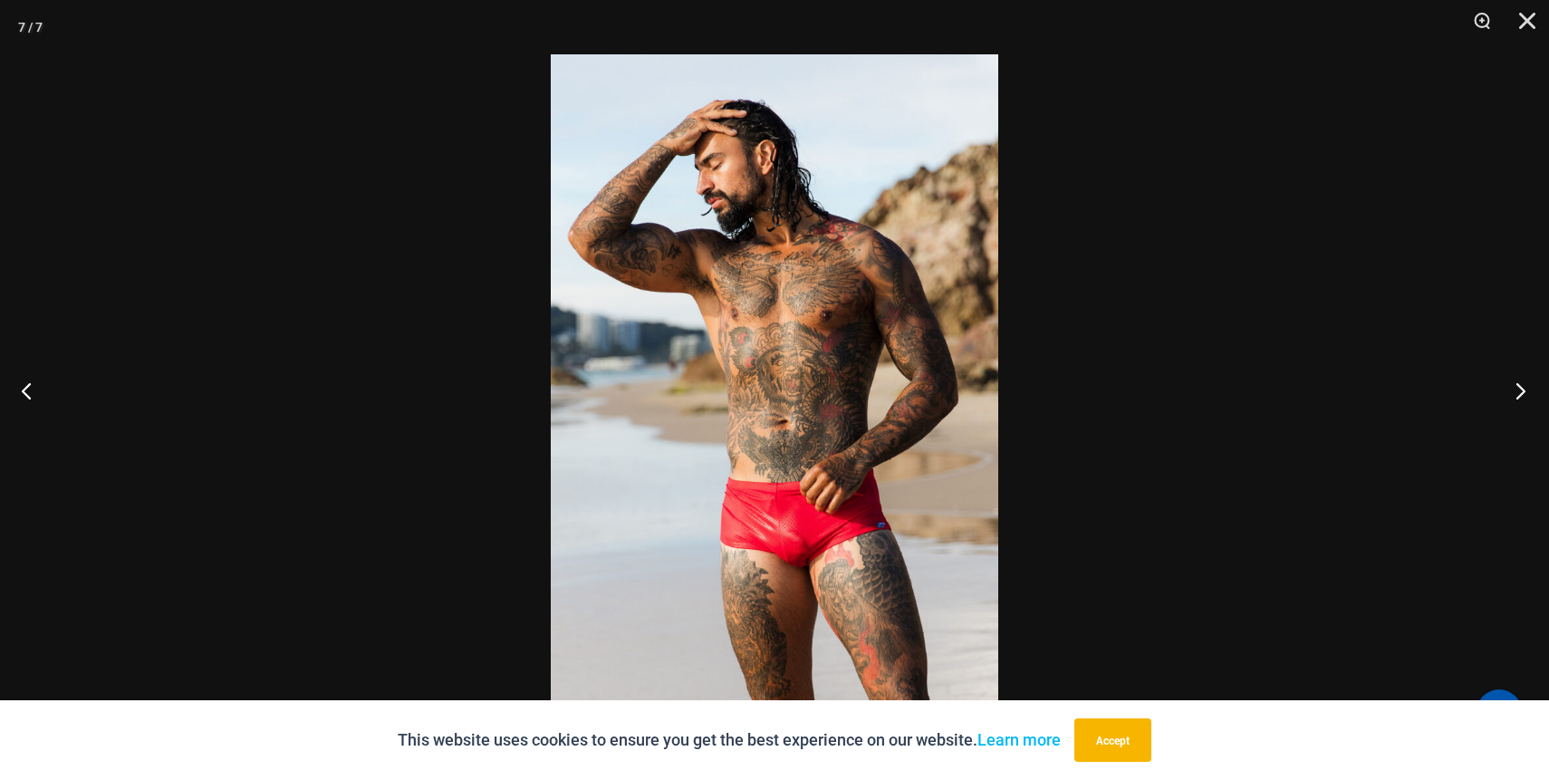
click at [1527, 390] on button "Next" at bounding box center [1515, 390] width 68 height 91
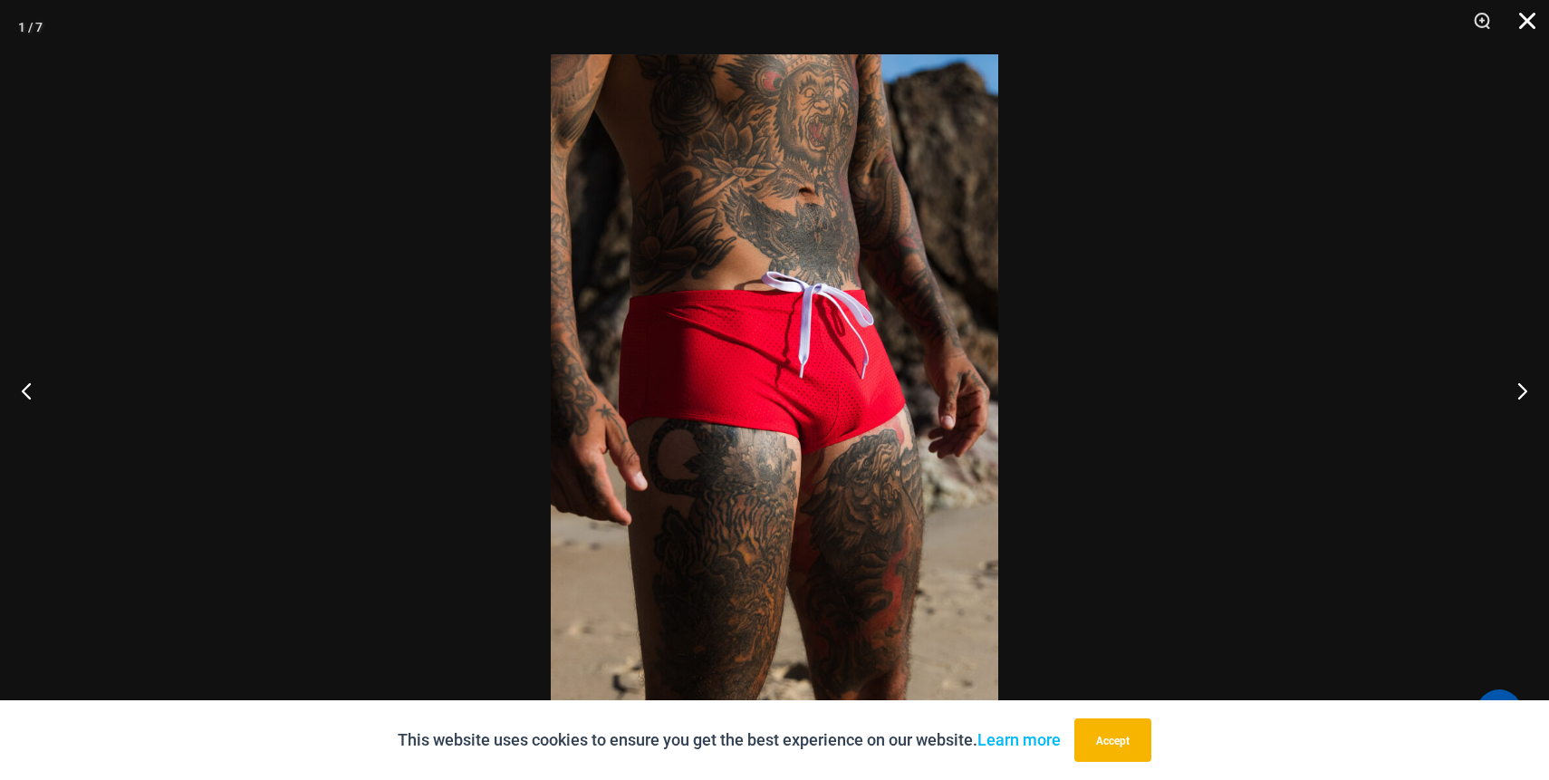
click at [1528, 27] on button "Close" at bounding box center [1520, 27] width 45 height 54
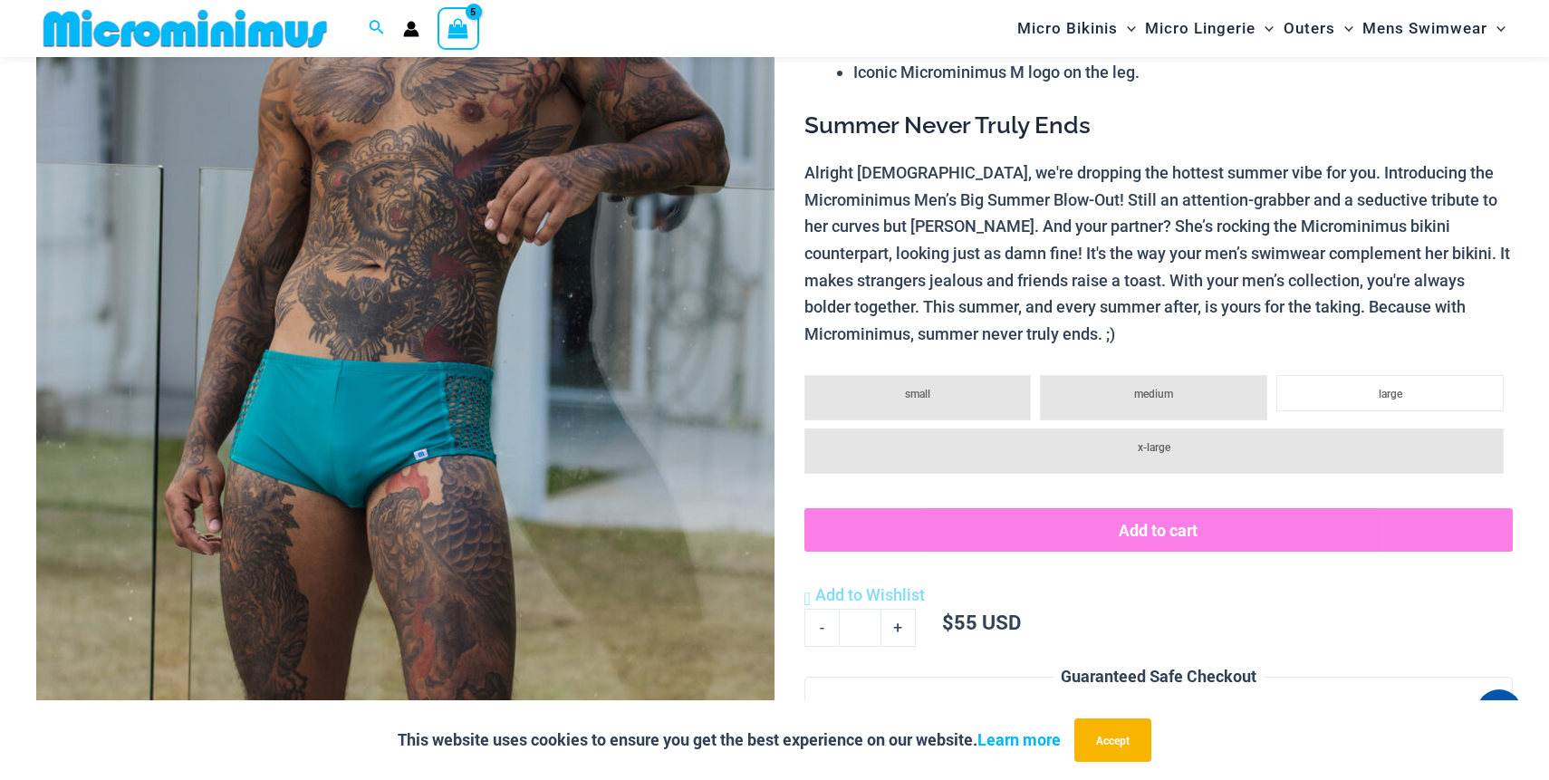
scroll to position [529, 0]
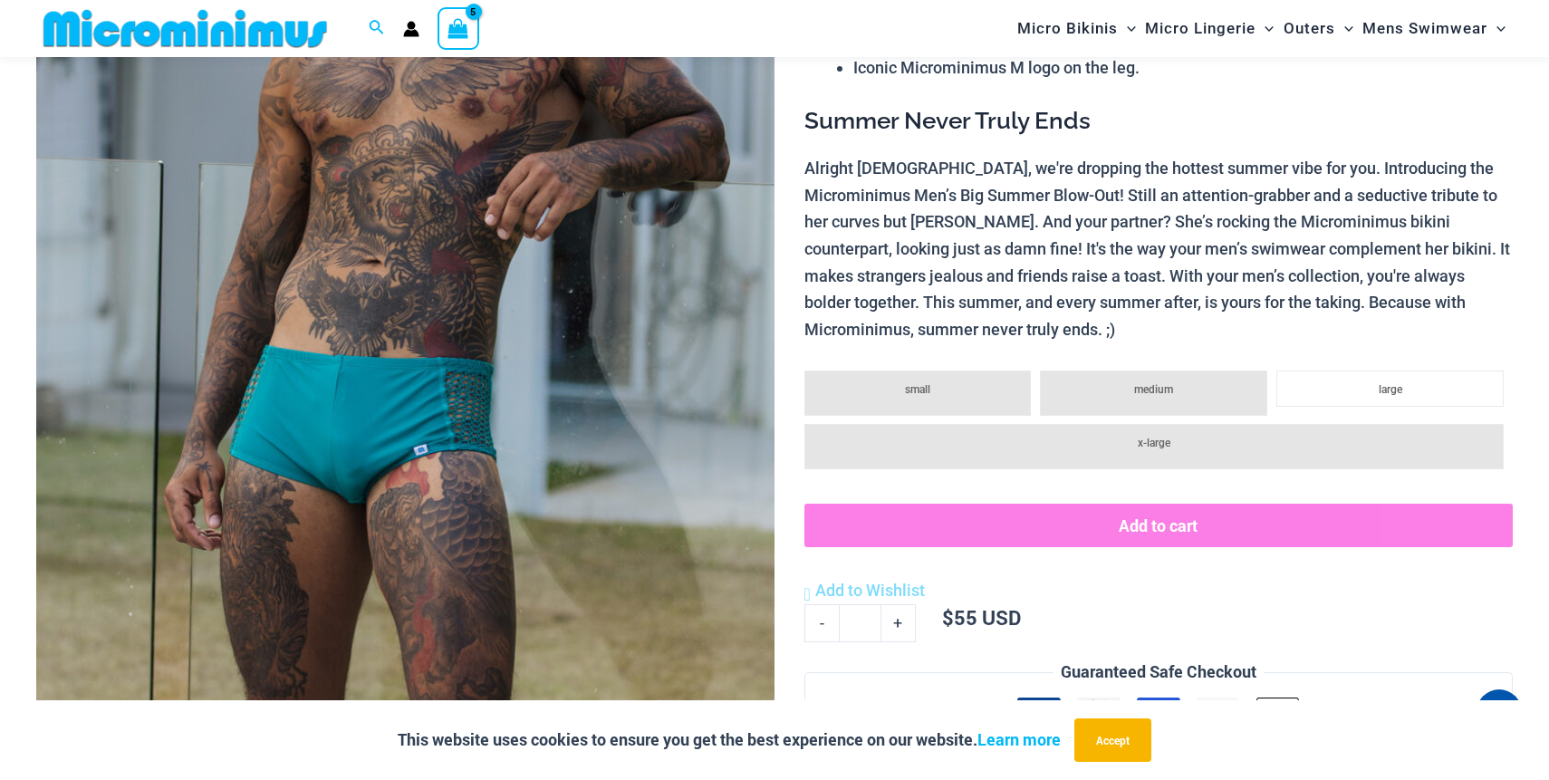
type input "**********"
click at [642, 392] on img at bounding box center [405, 190] width 738 height 1108
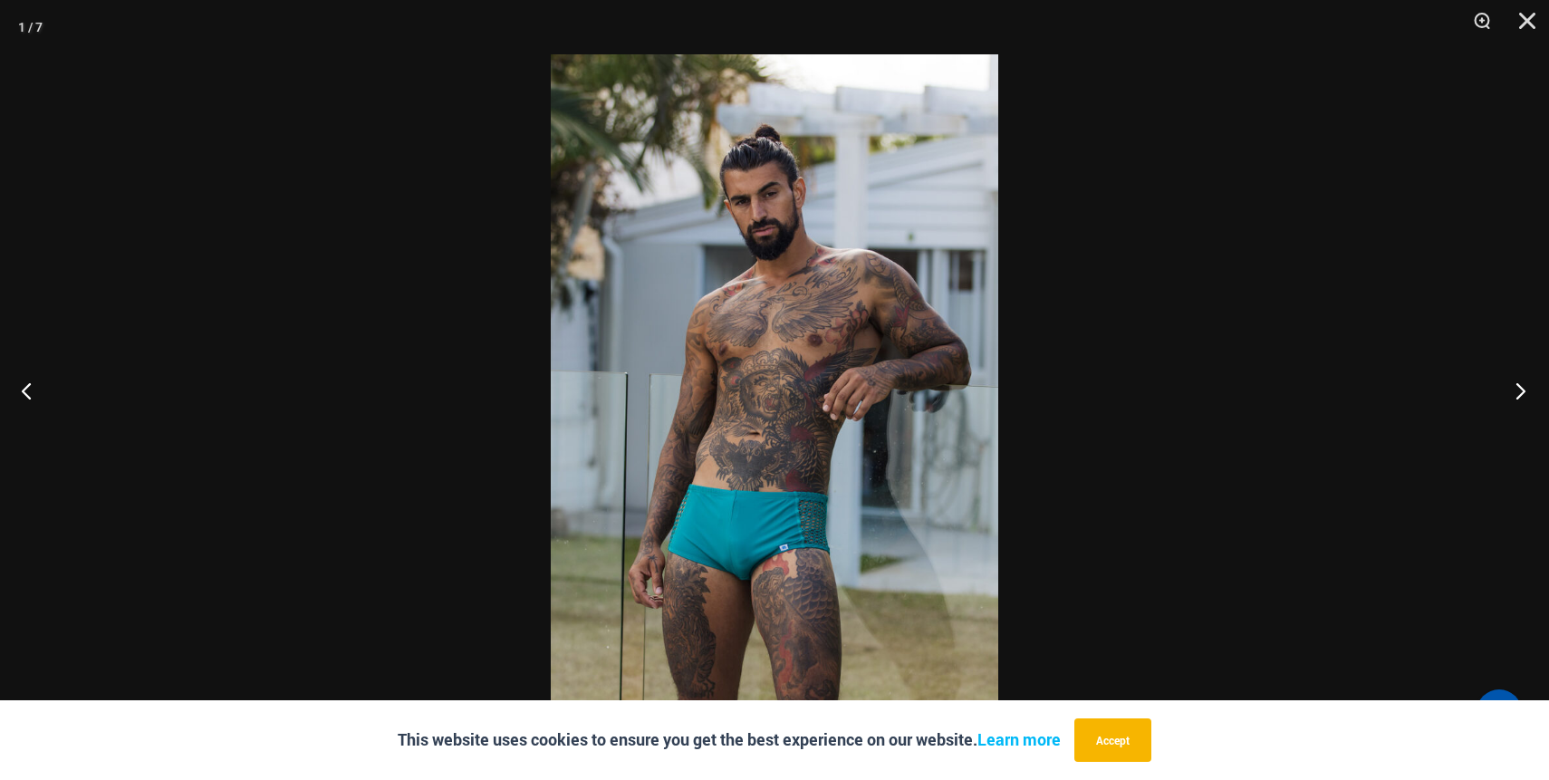
click at [1516, 393] on button "Next" at bounding box center [1515, 390] width 68 height 91
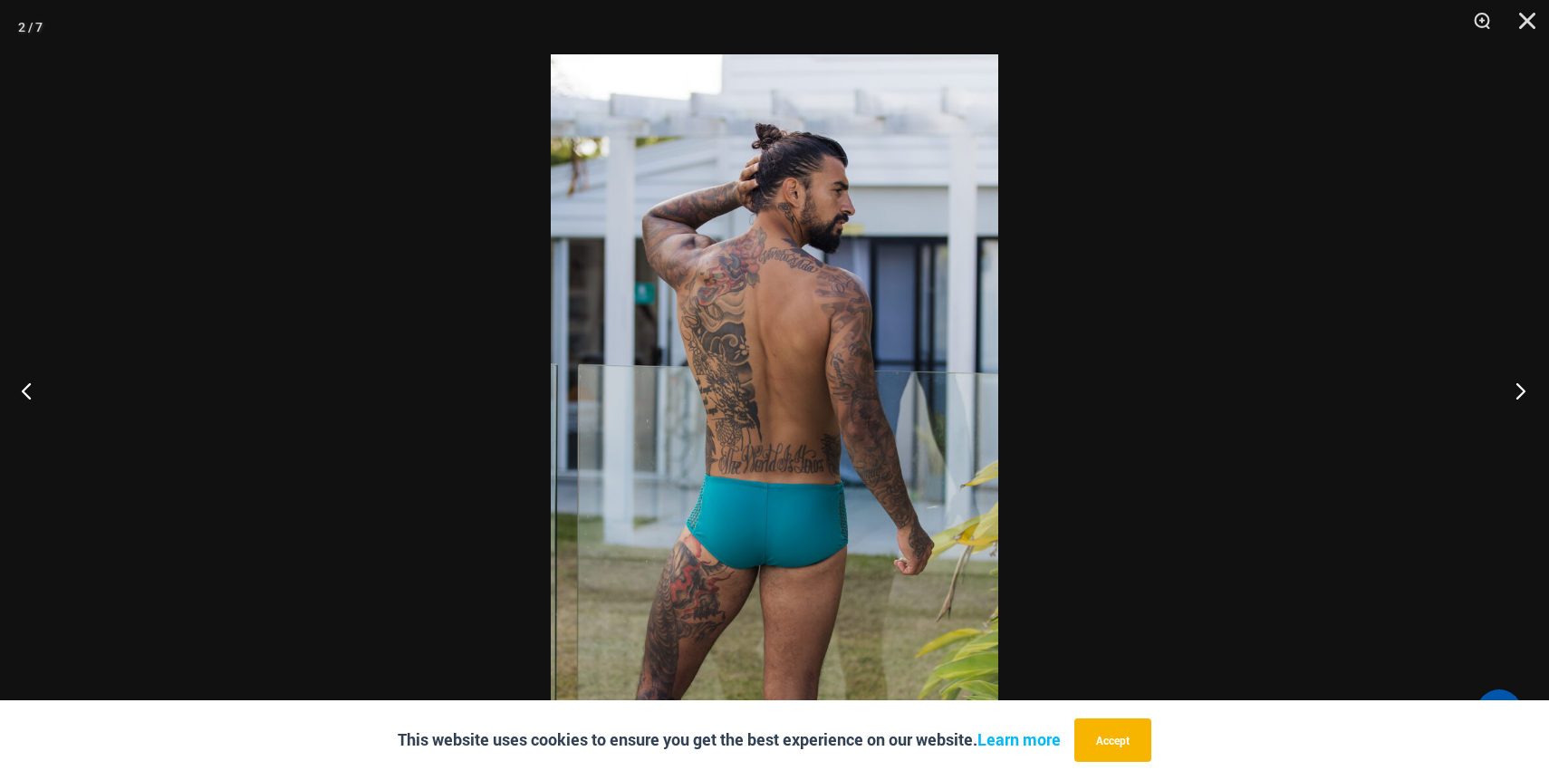
click at [1516, 393] on button "Next" at bounding box center [1515, 390] width 68 height 91
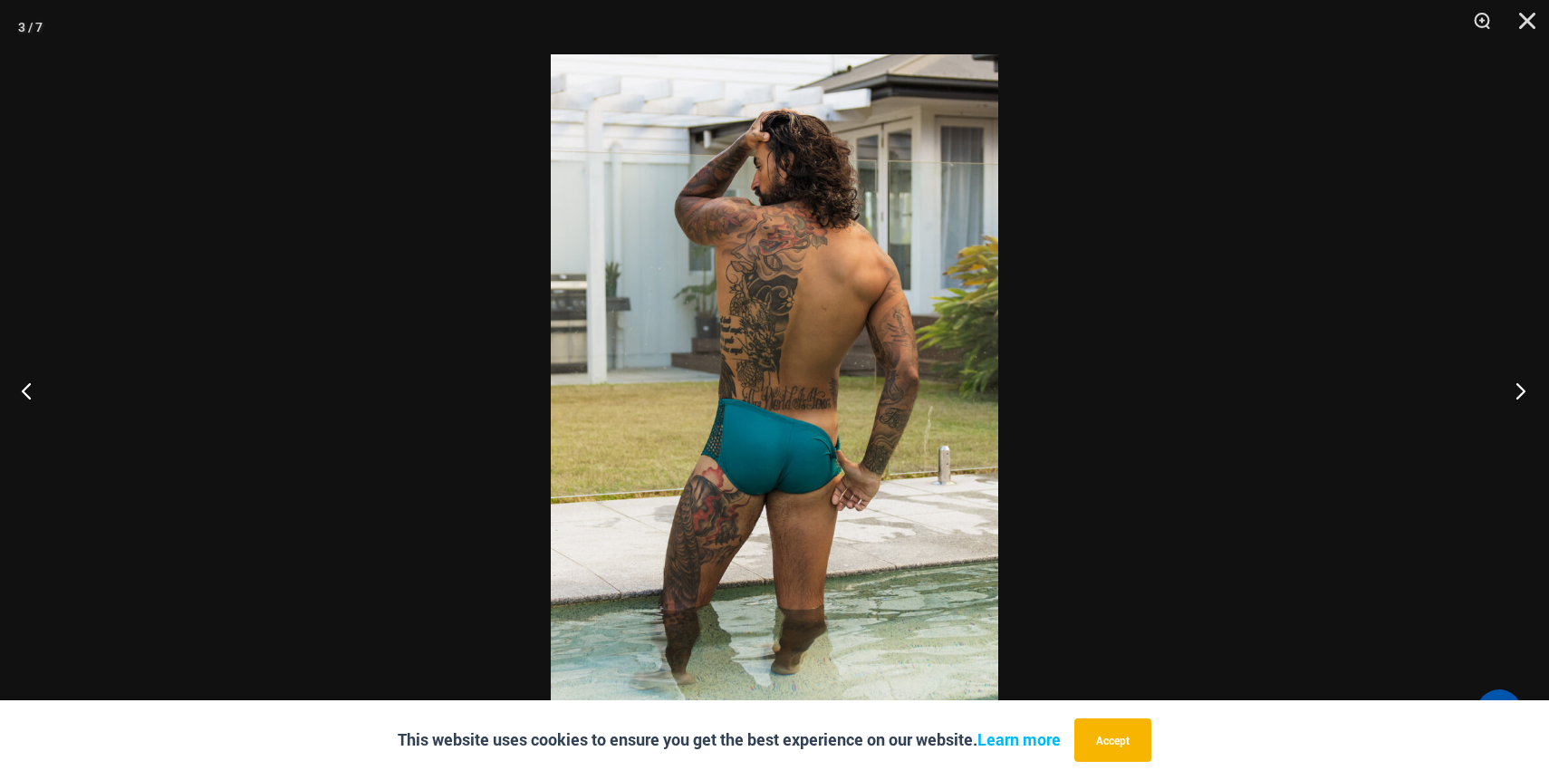
click at [1516, 393] on button "Next" at bounding box center [1515, 390] width 68 height 91
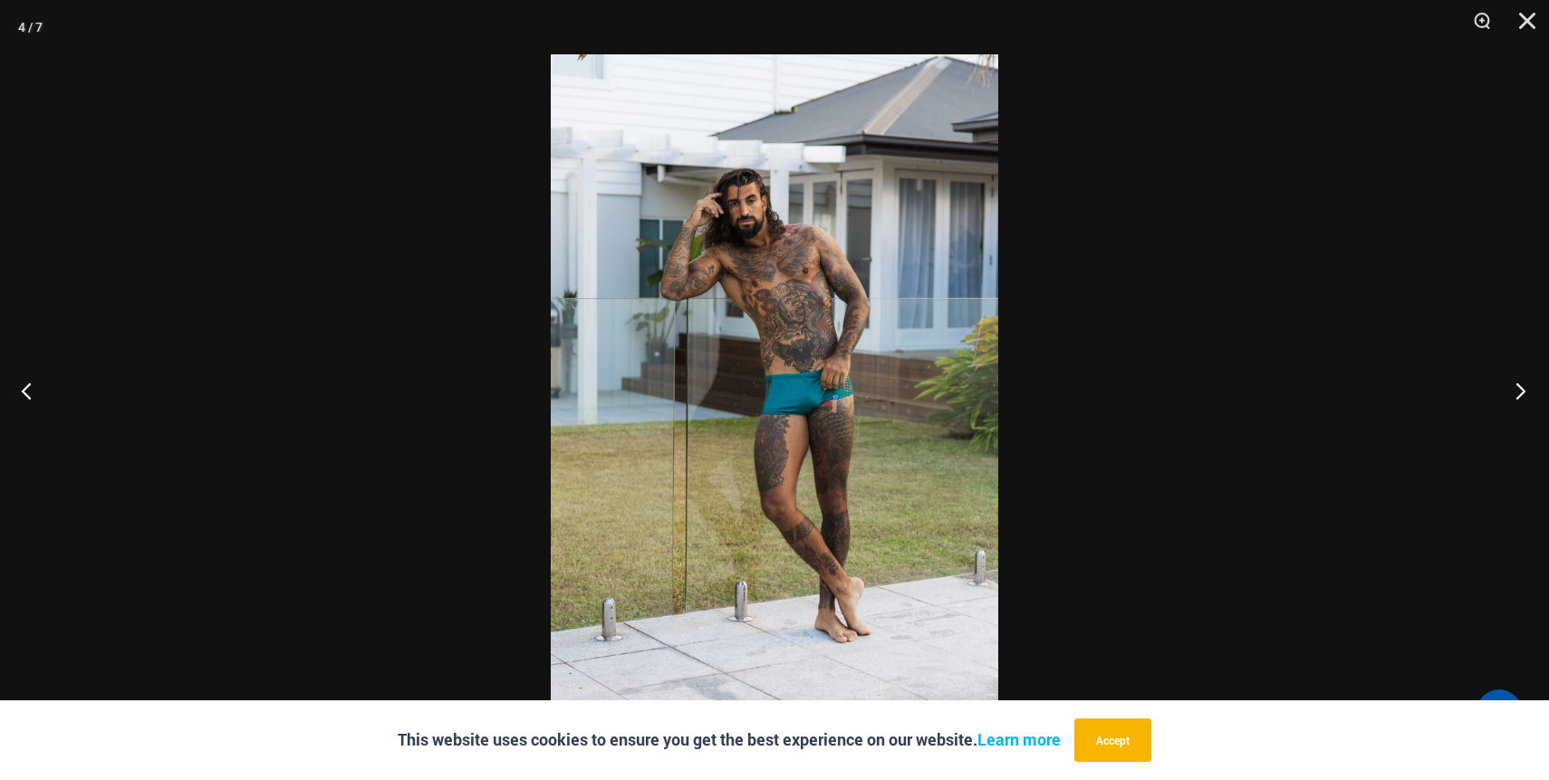
click at [1516, 393] on button "Next" at bounding box center [1515, 390] width 68 height 91
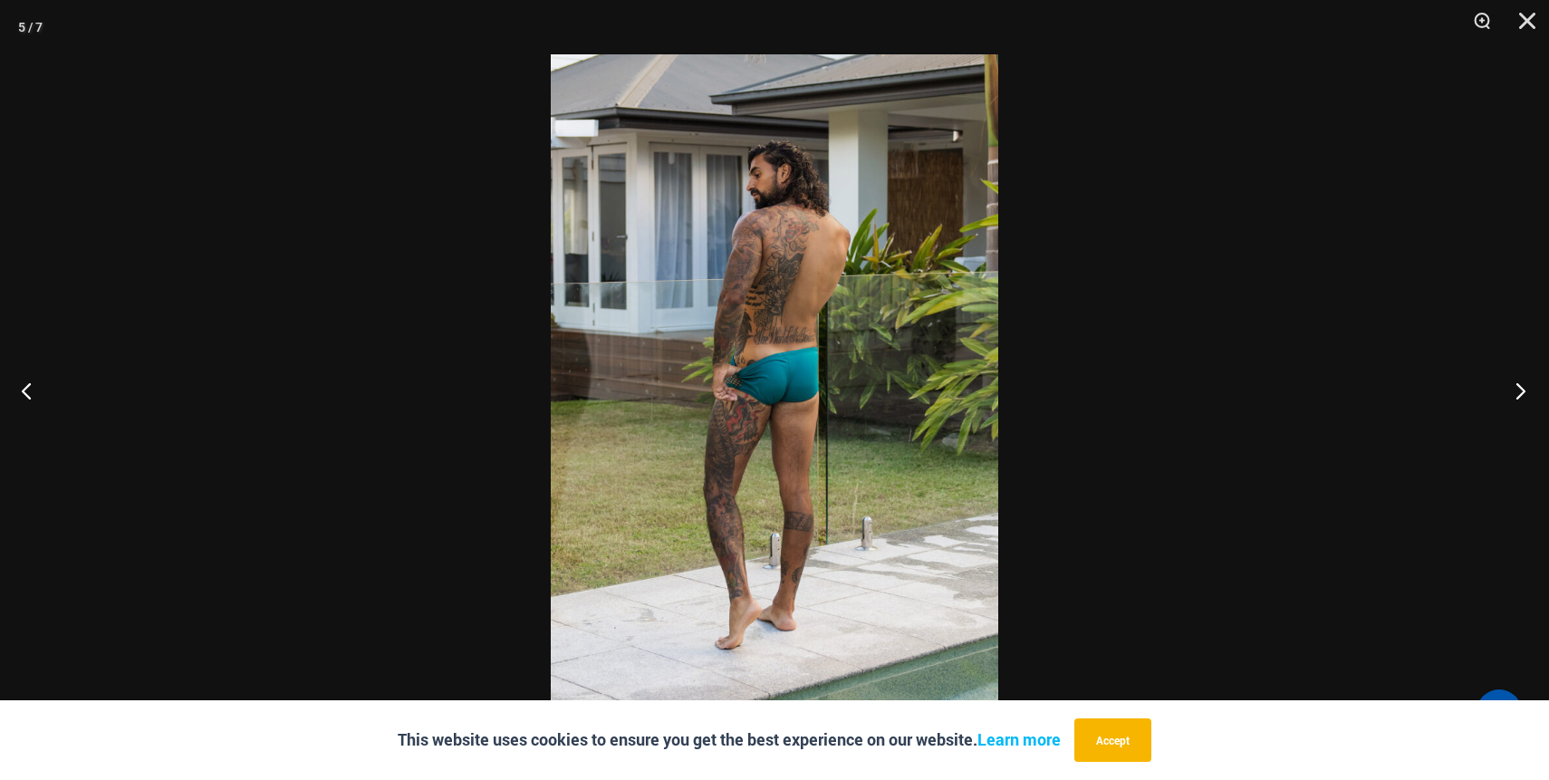
click at [1516, 393] on button "Next" at bounding box center [1515, 390] width 68 height 91
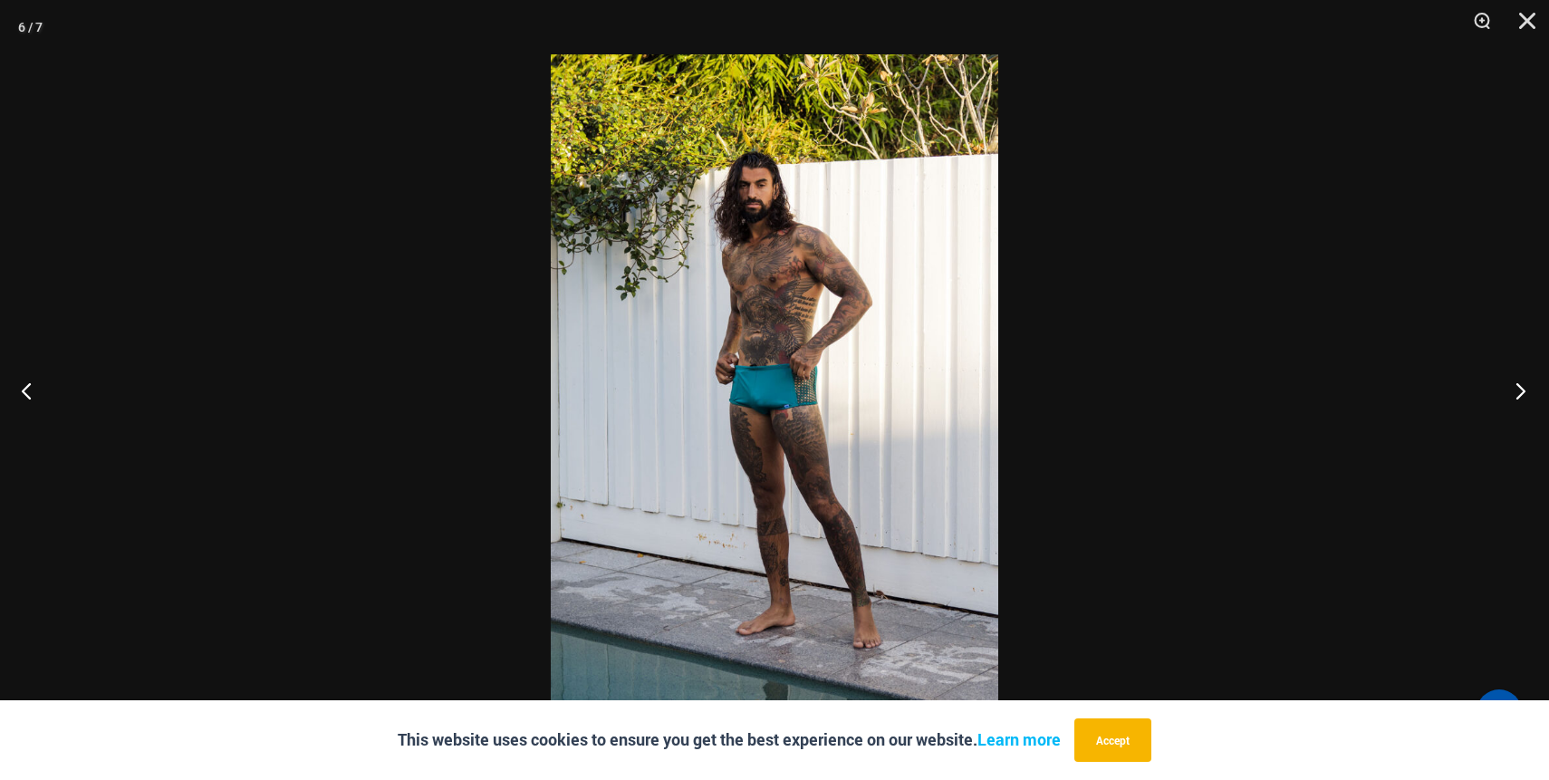
click at [1516, 393] on button "Next" at bounding box center [1515, 390] width 68 height 91
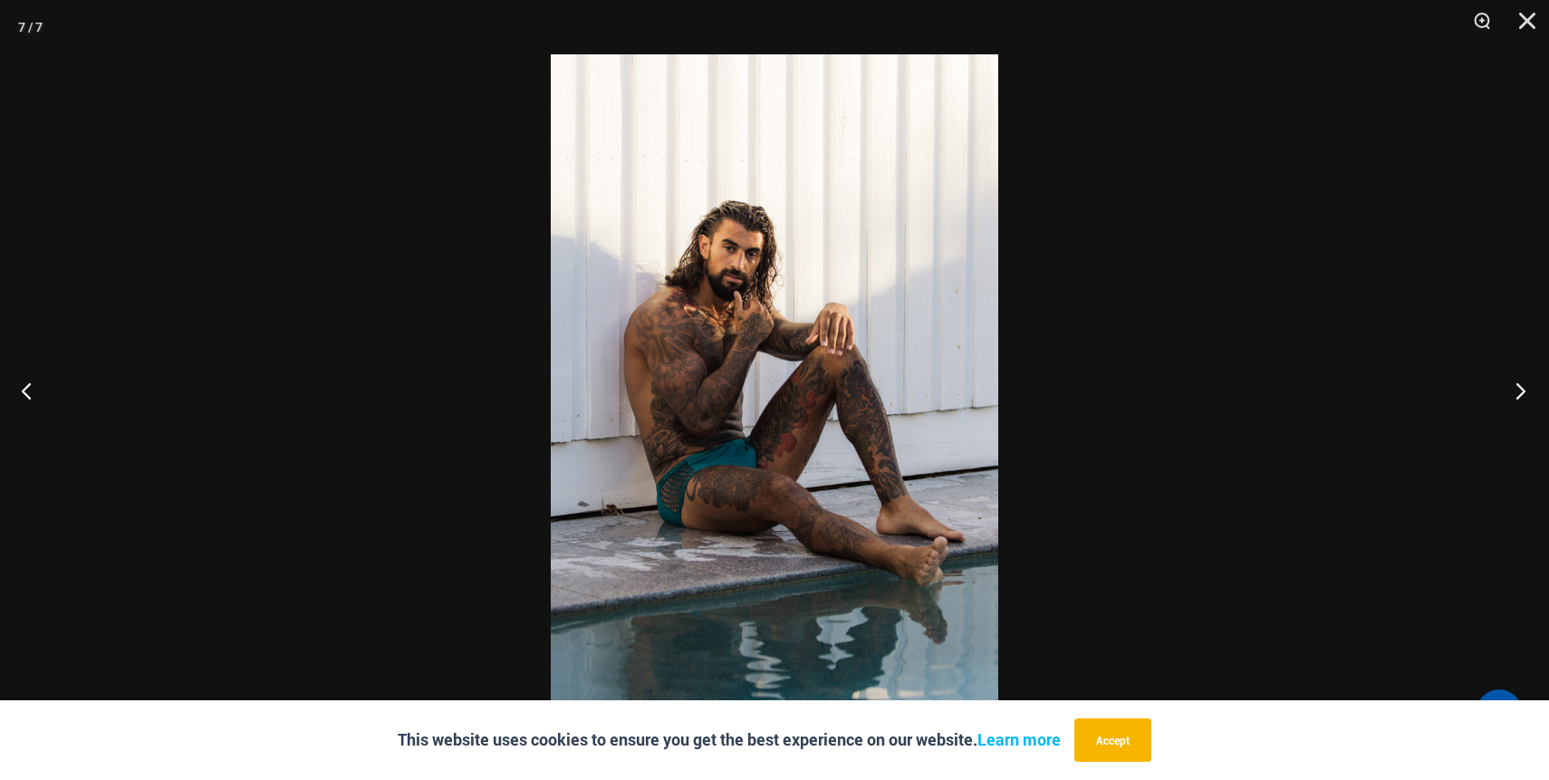
click at [1516, 393] on button "Next" at bounding box center [1515, 390] width 68 height 91
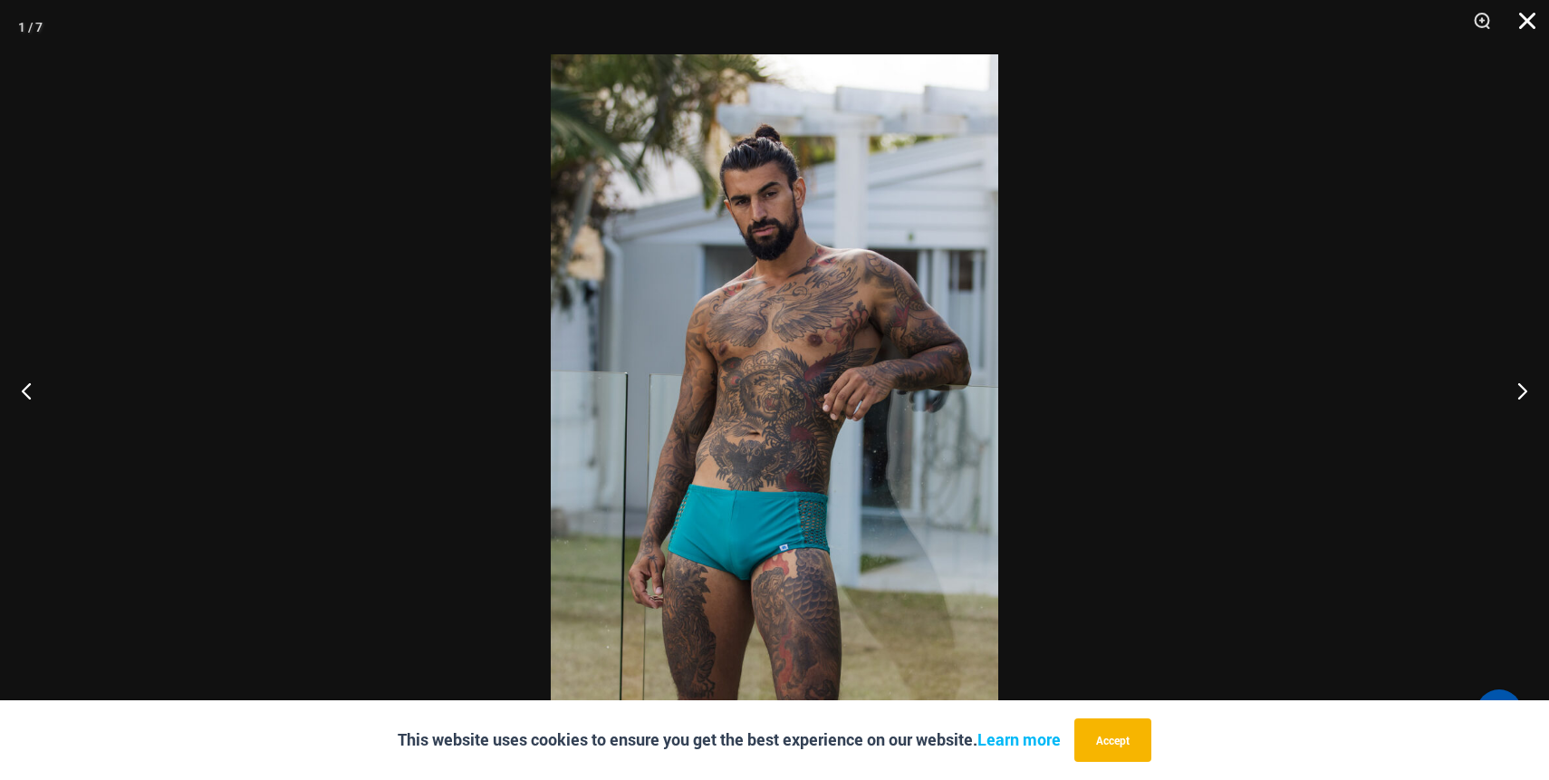
click at [1532, 24] on button "Close" at bounding box center [1520, 27] width 45 height 54
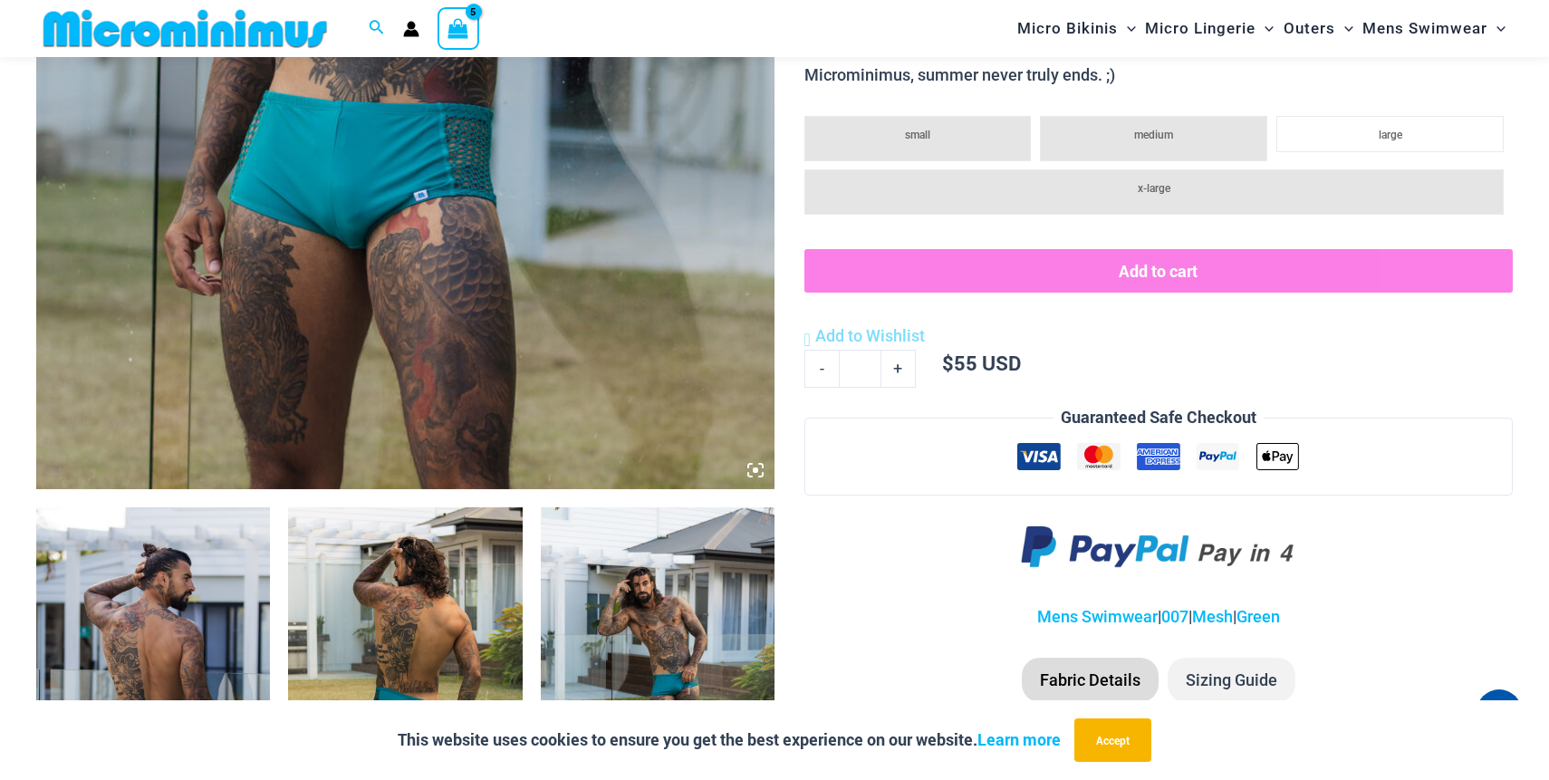
scroll to position [785, 0]
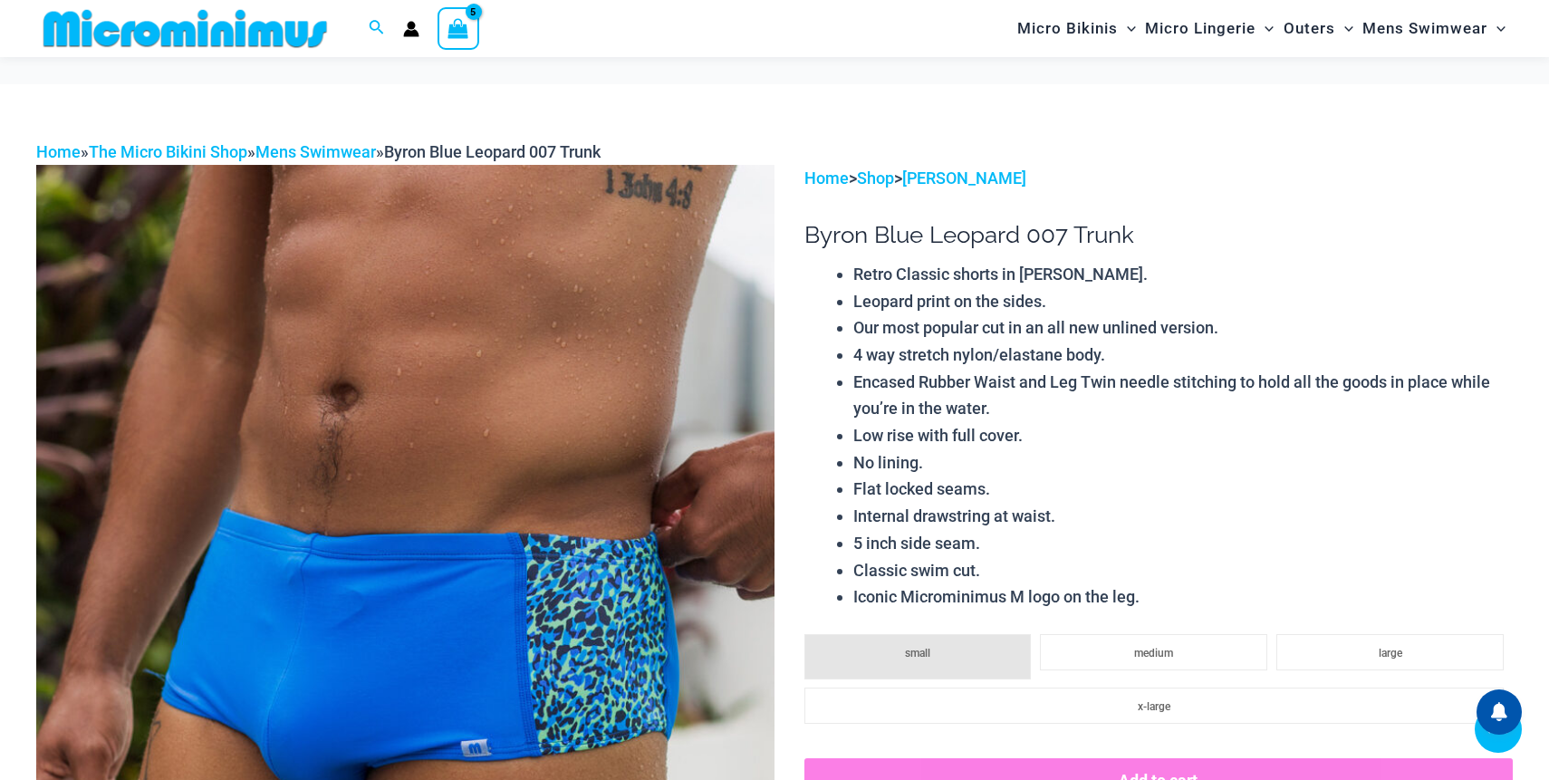
scroll to position [420, 0]
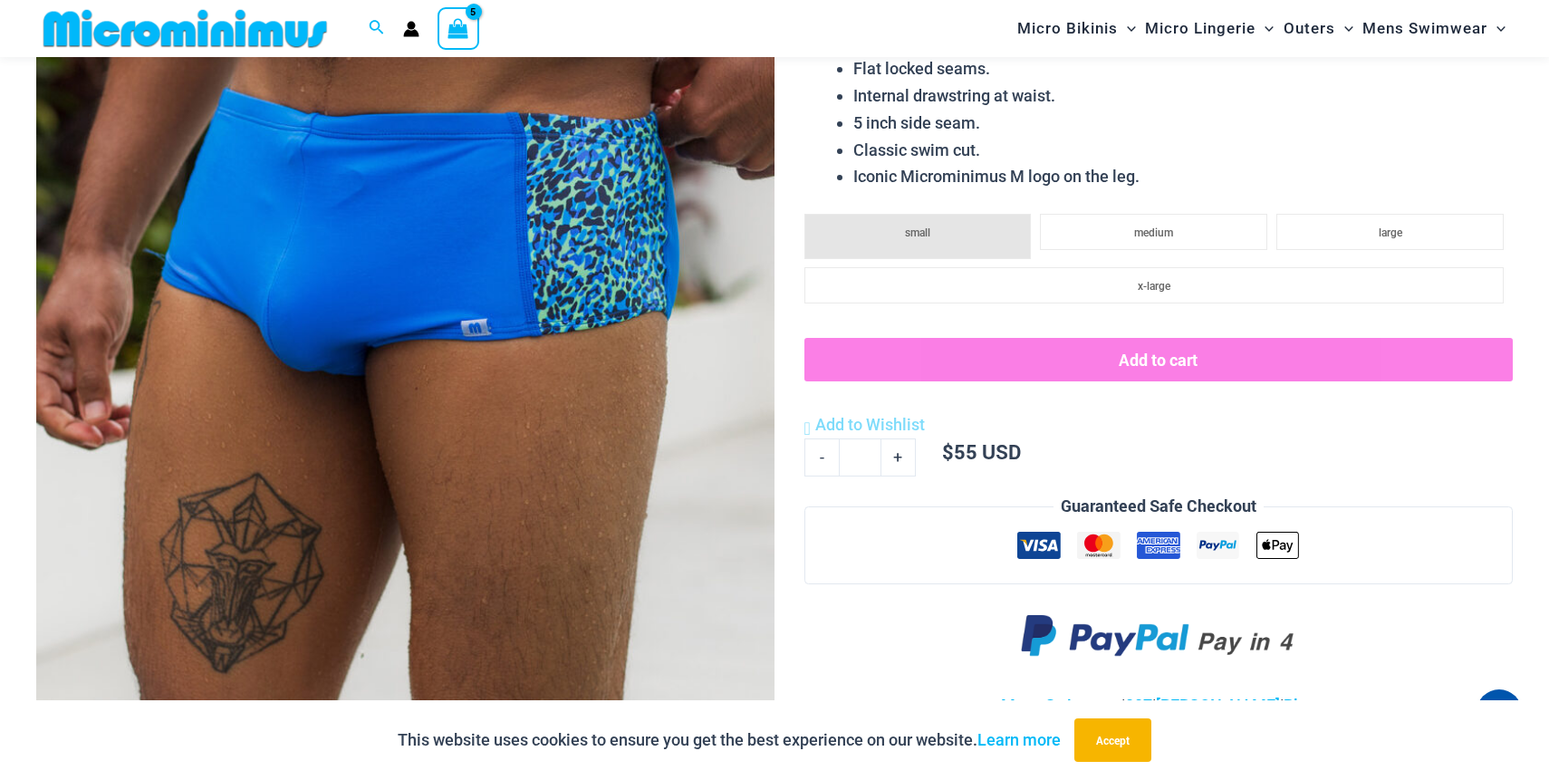
type input "**********"
click at [508, 430] on img at bounding box center [405, 299] width 738 height 1108
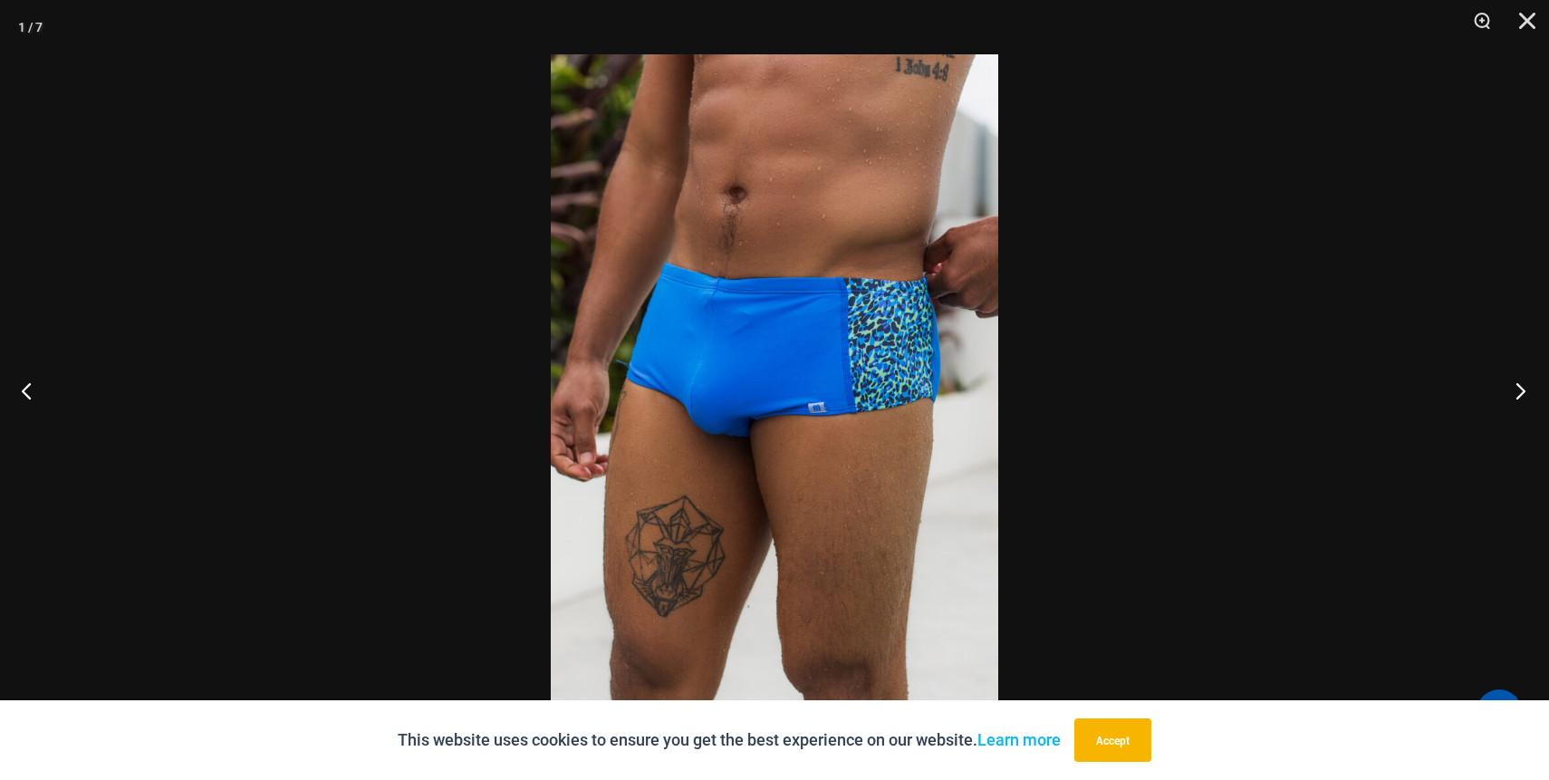
click at [1522, 403] on button "Next" at bounding box center [1515, 390] width 68 height 91
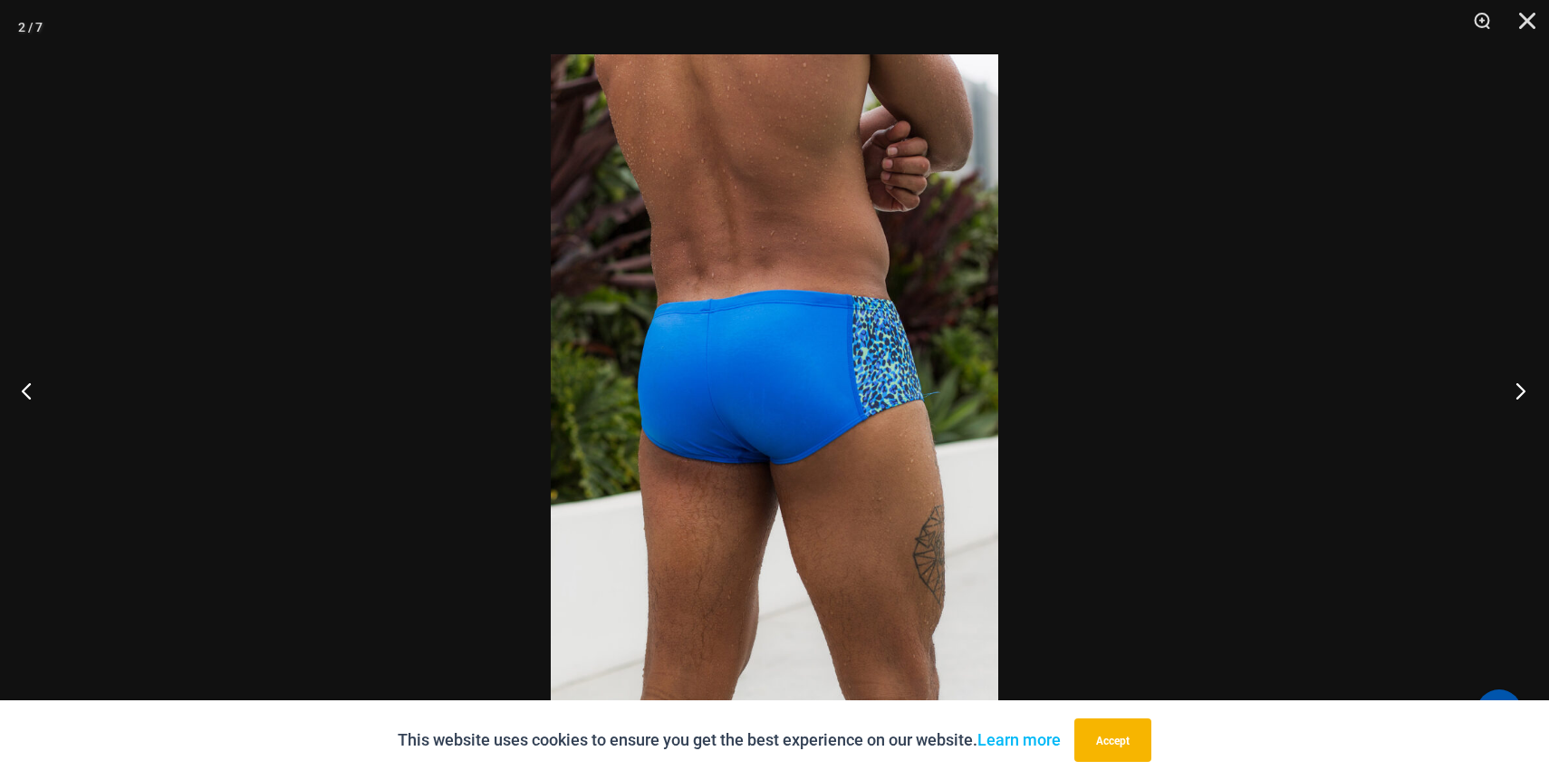
click at [1522, 403] on button "Next" at bounding box center [1515, 390] width 68 height 91
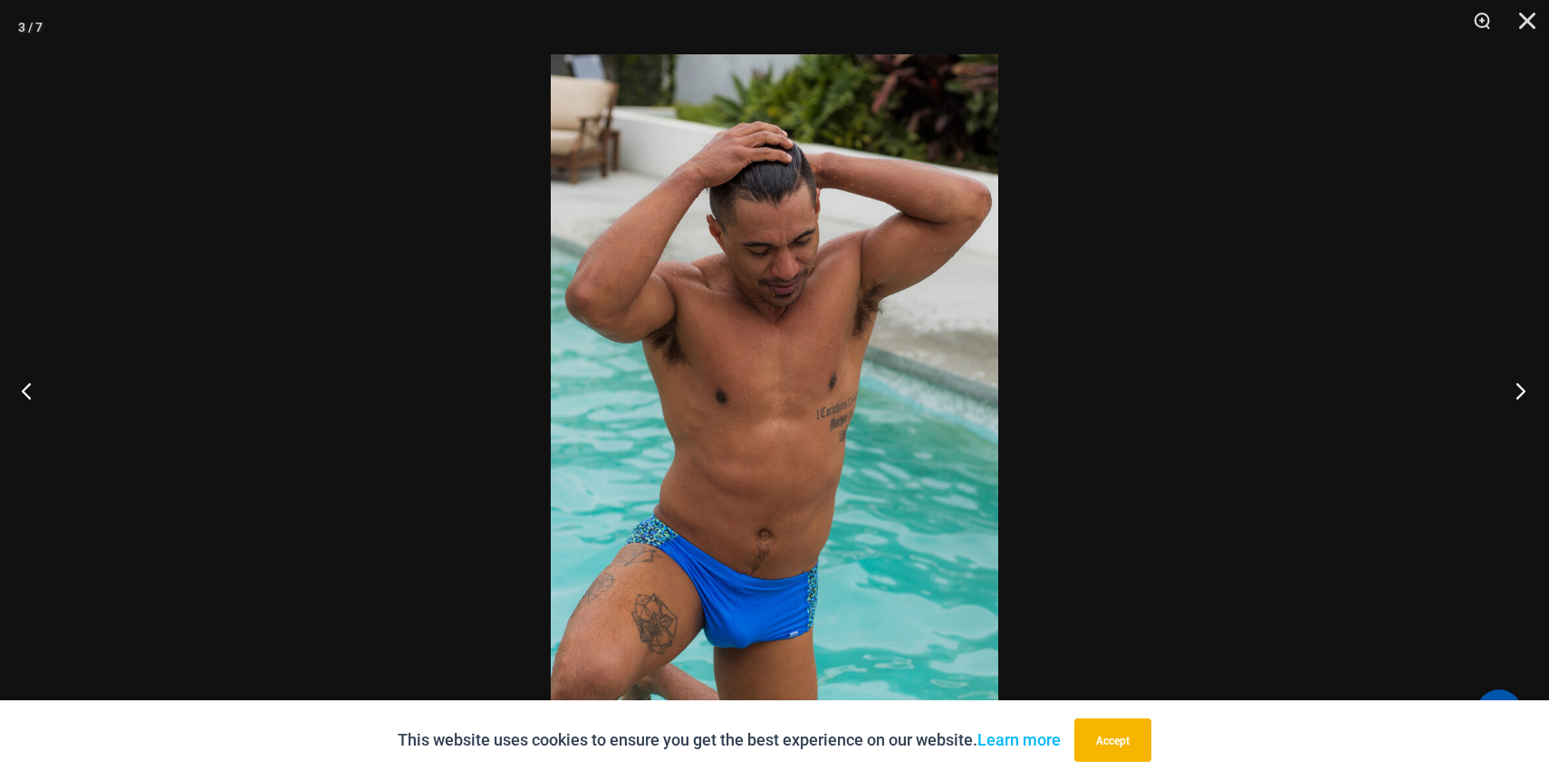
click at [1522, 403] on button "Next" at bounding box center [1515, 390] width 68 height 91
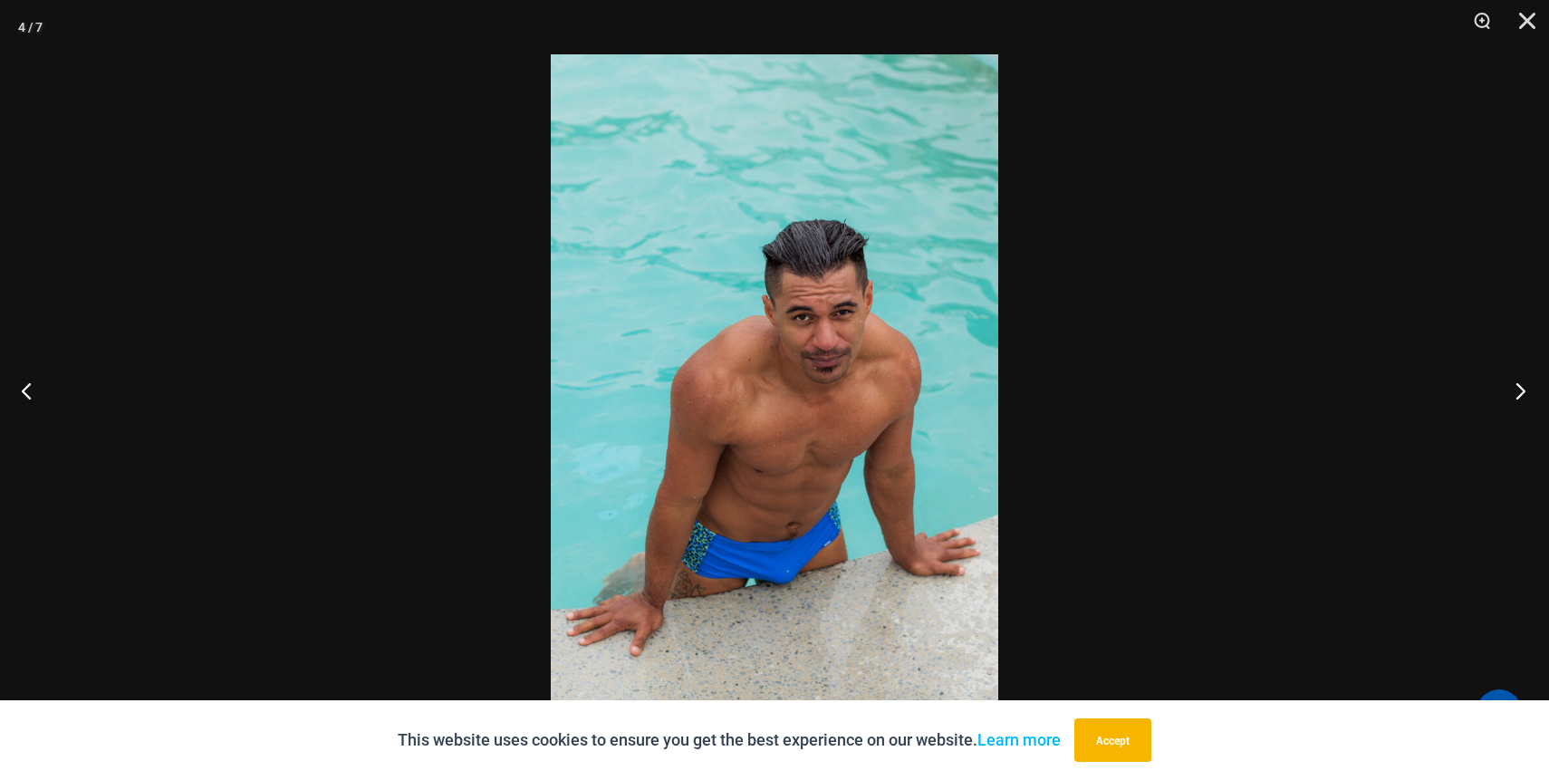
click at [1522, 403] on button "Next" at bounding box center [1515, 390] width 68 height 91
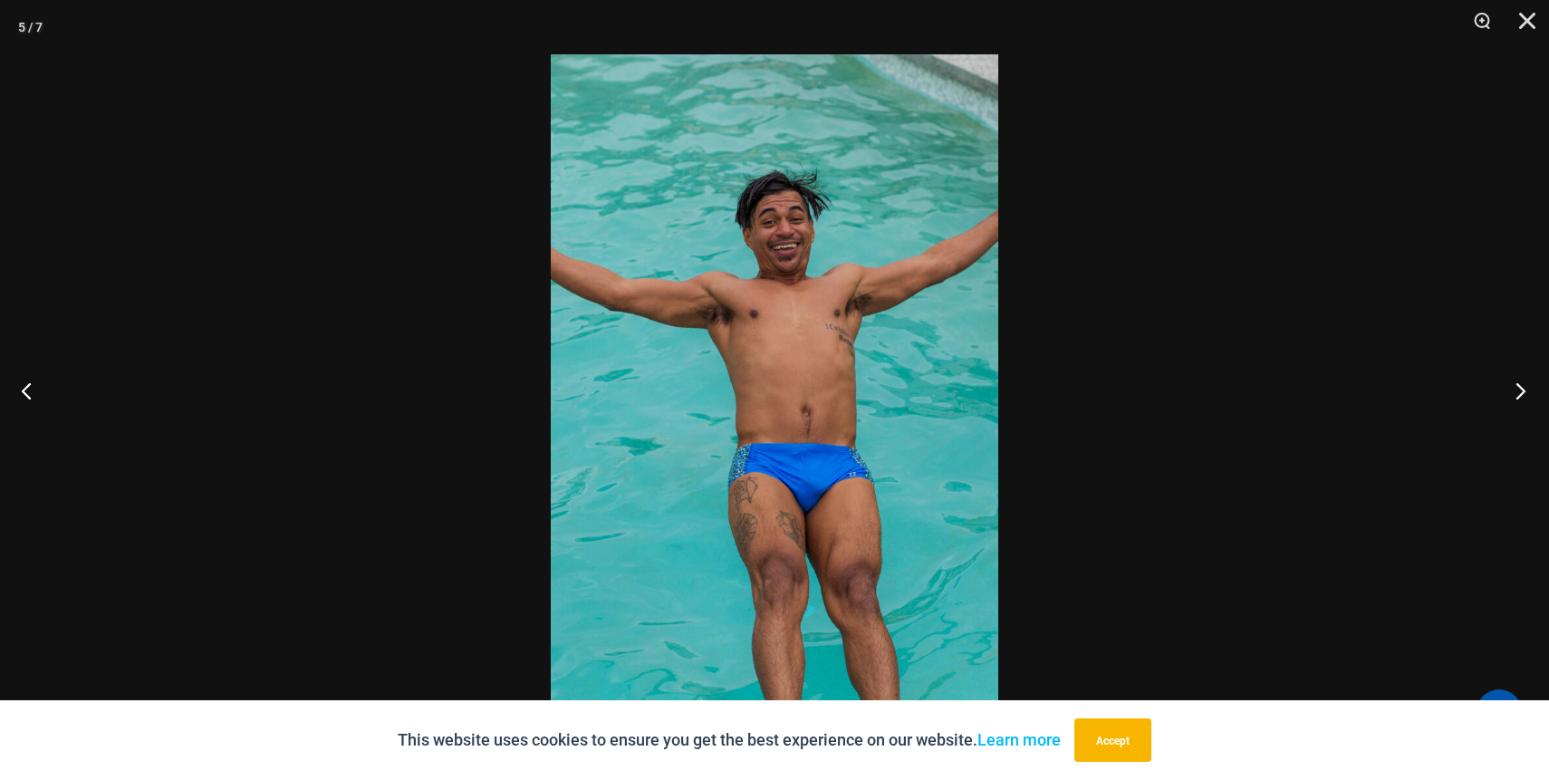
click at [1522, 403] on button "Next" at bounding box center [1515, 390] width 68 height 91
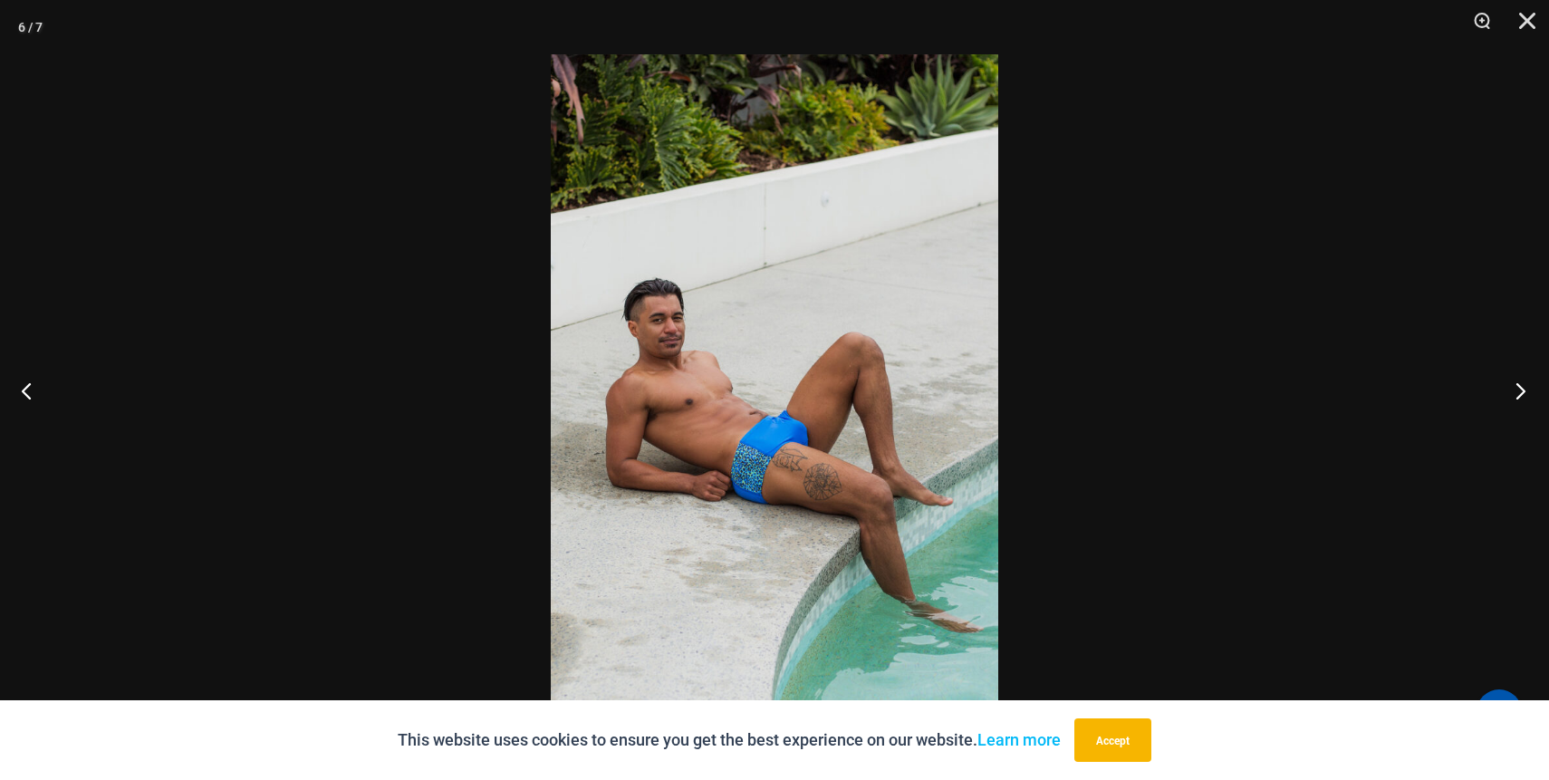
click at [1522, 404] on button "Next" at bounding box center [1515, 390] width 68 height 91
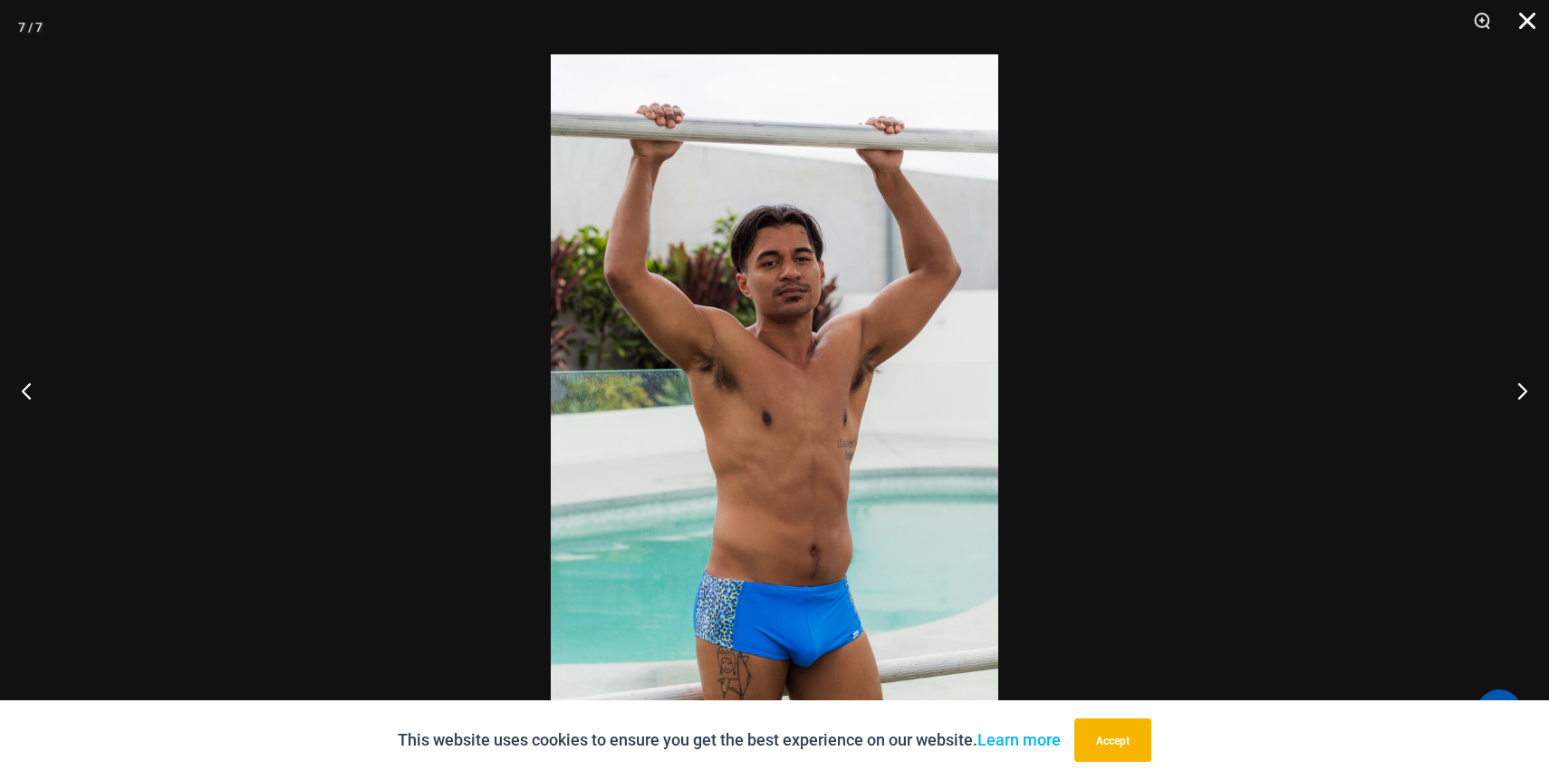
click at [1533, 18] on button "Close" at bounding box center [1520, 27] width 45 height 54
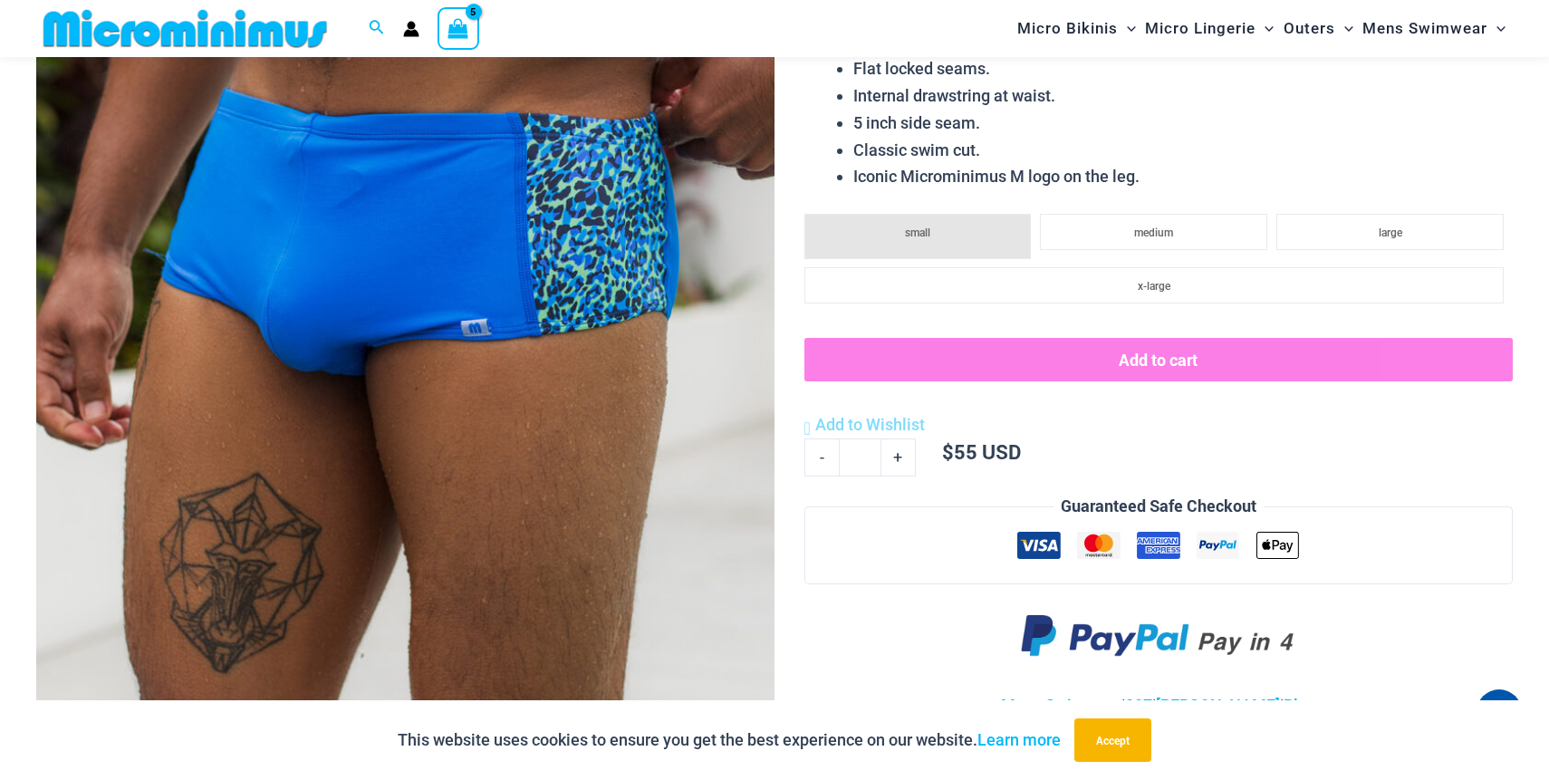
click at [463, 16] on span "View Shopping Cart, 5 items" at bounding box center [458, 30] width 21 height 28
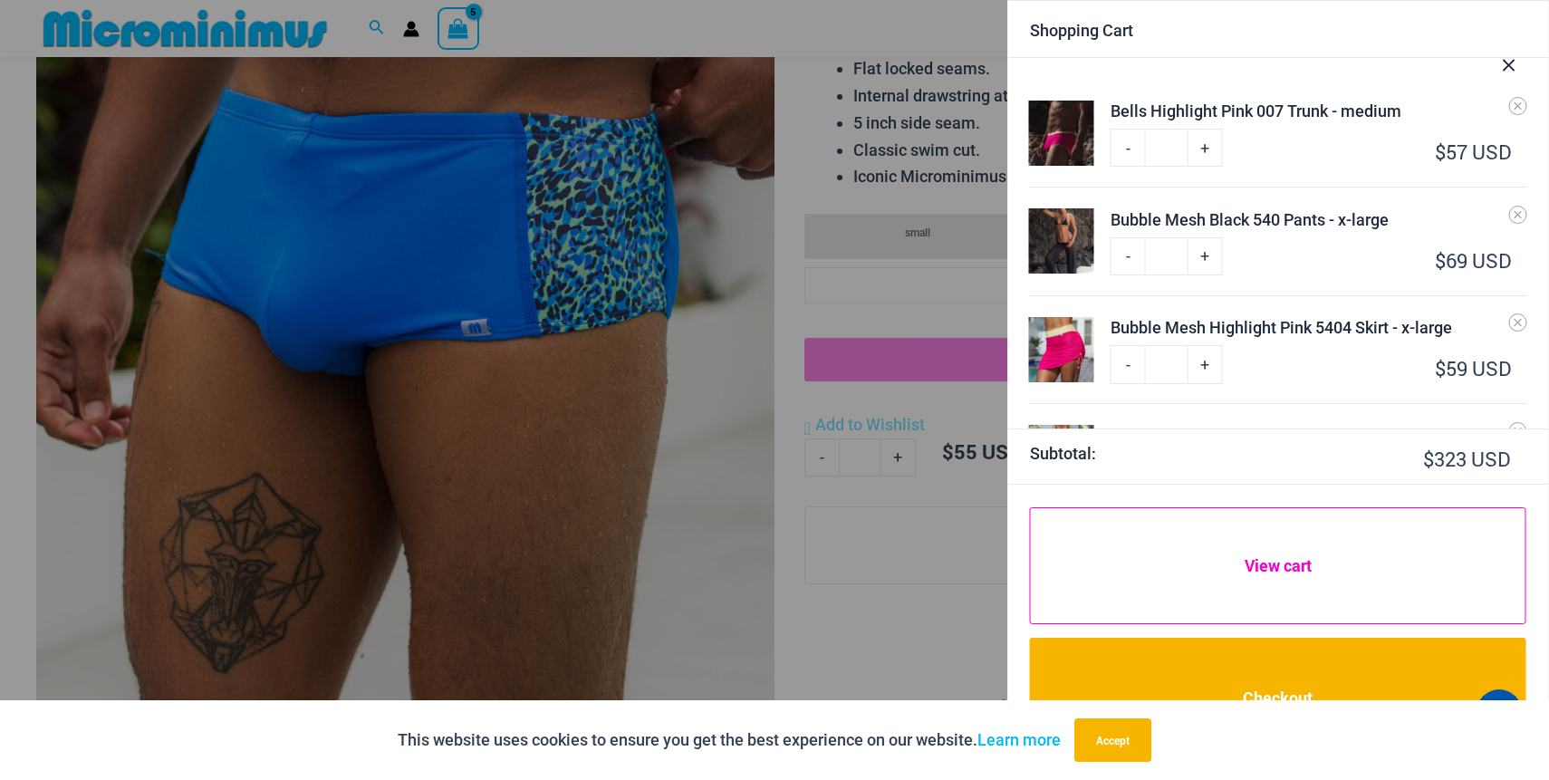
click at [1207, 573] on link "View cart" at bounding box center [1278, 566] width 496 height 118
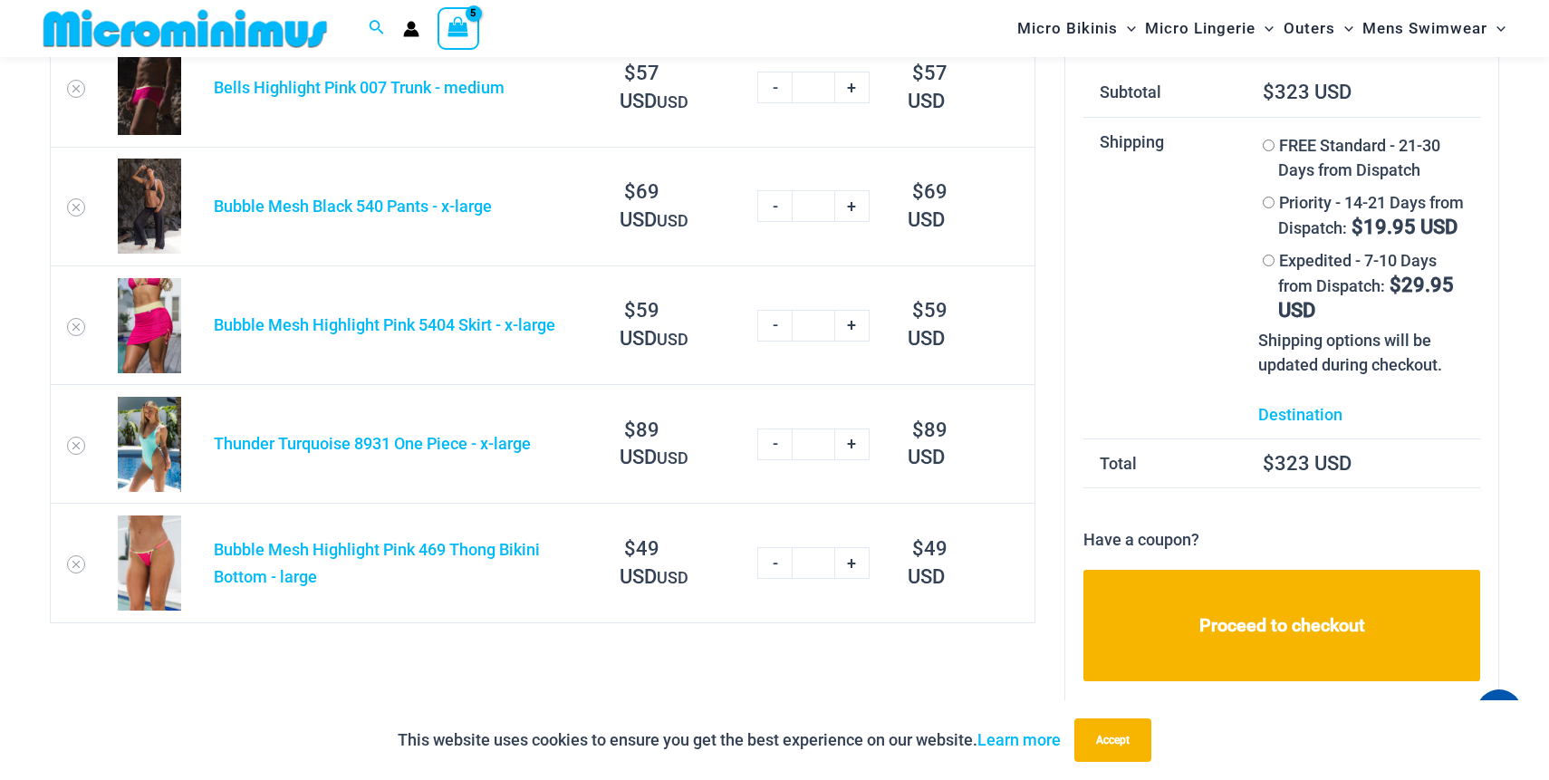
scroll to position [108, 0]
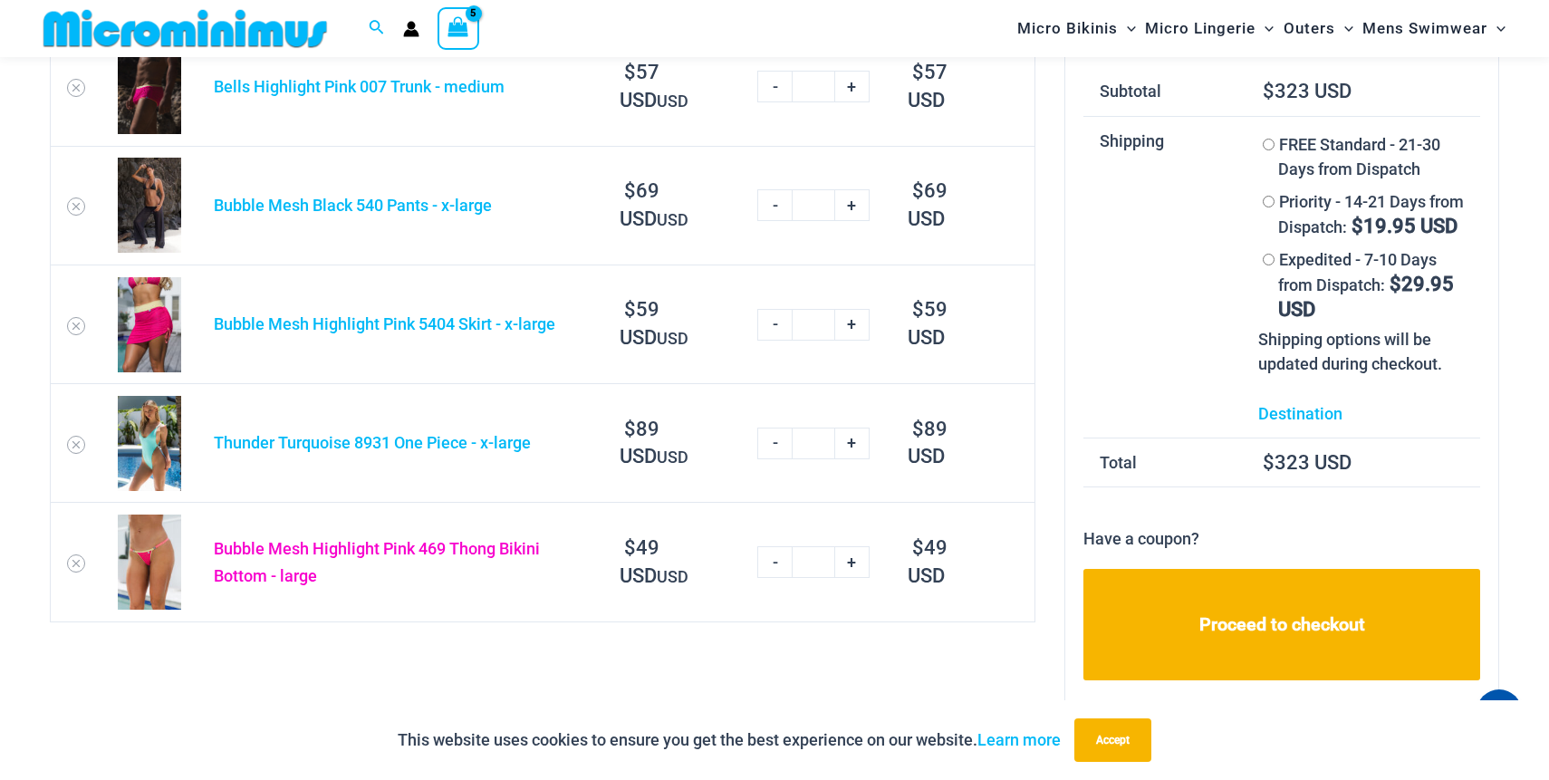
type input "**********"
click at [322, 544] on link "Bubble Mesh Highlight Pink 469 Thong Bikini Bottom - large" at bounding box center [377, 562] width 326 height 46
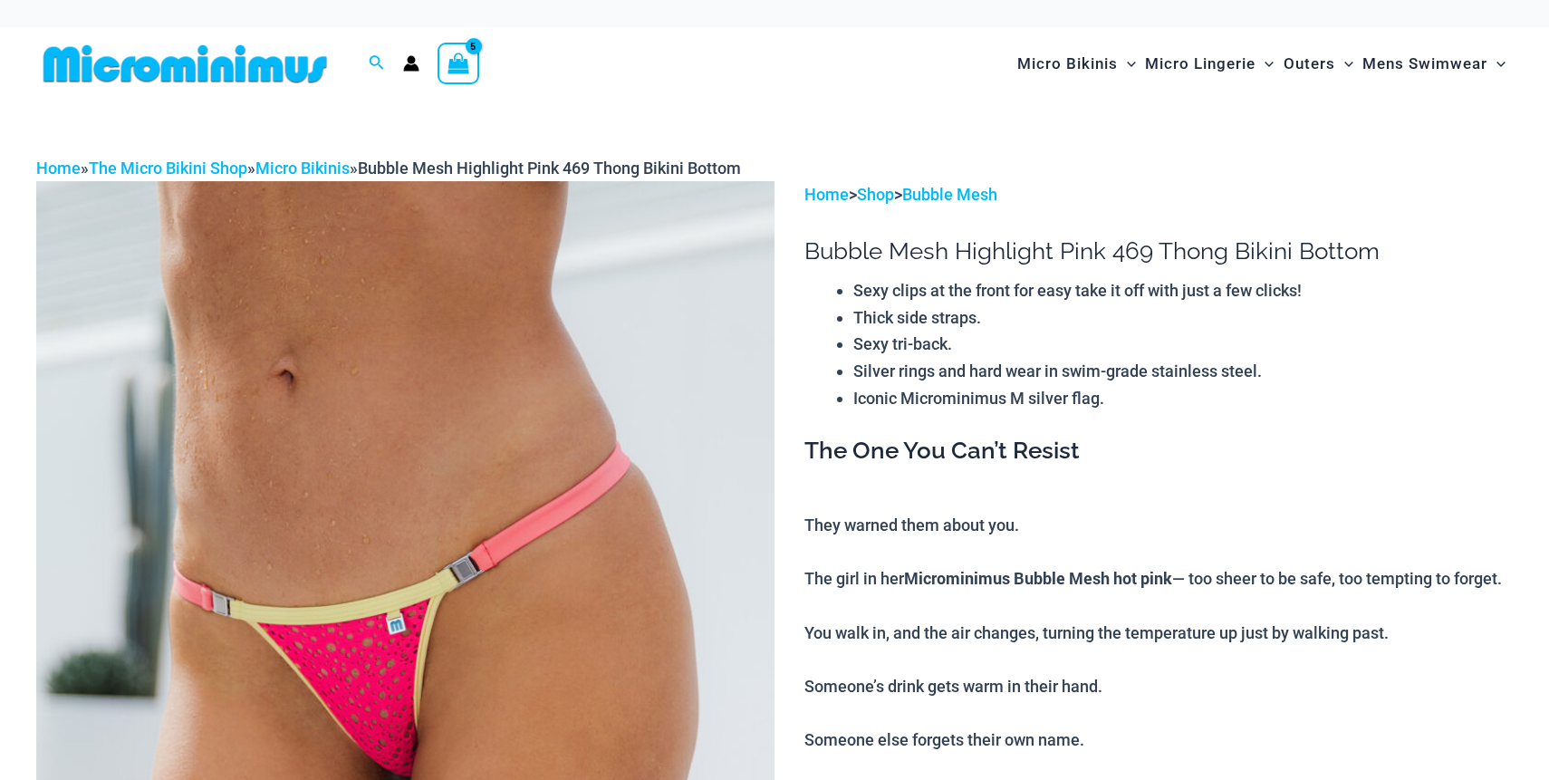
select select
type input "**********"
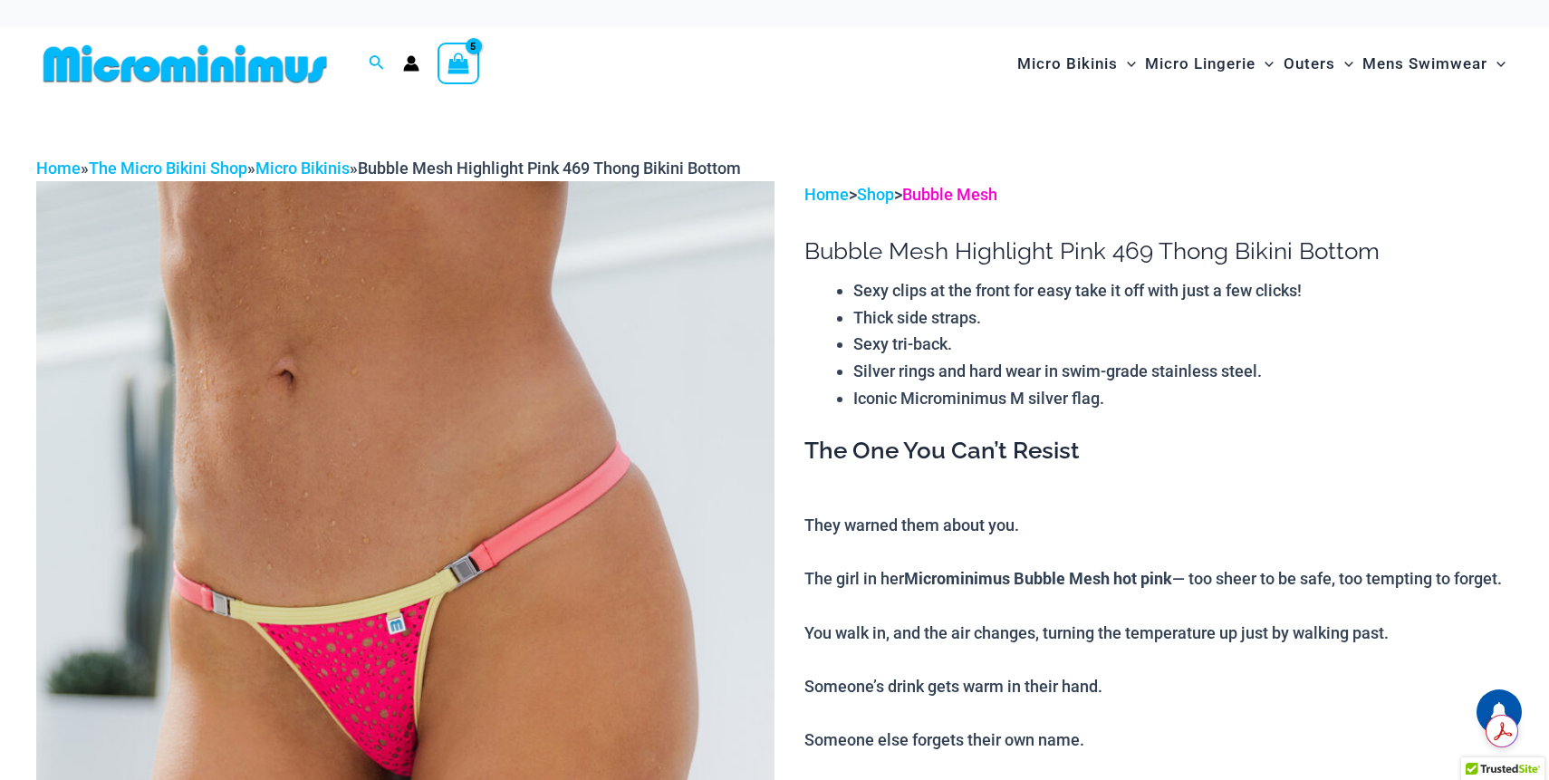
click at [974, 197] on link "Bubble Mesh" at bounding box center [949, 194] width 95 height 19
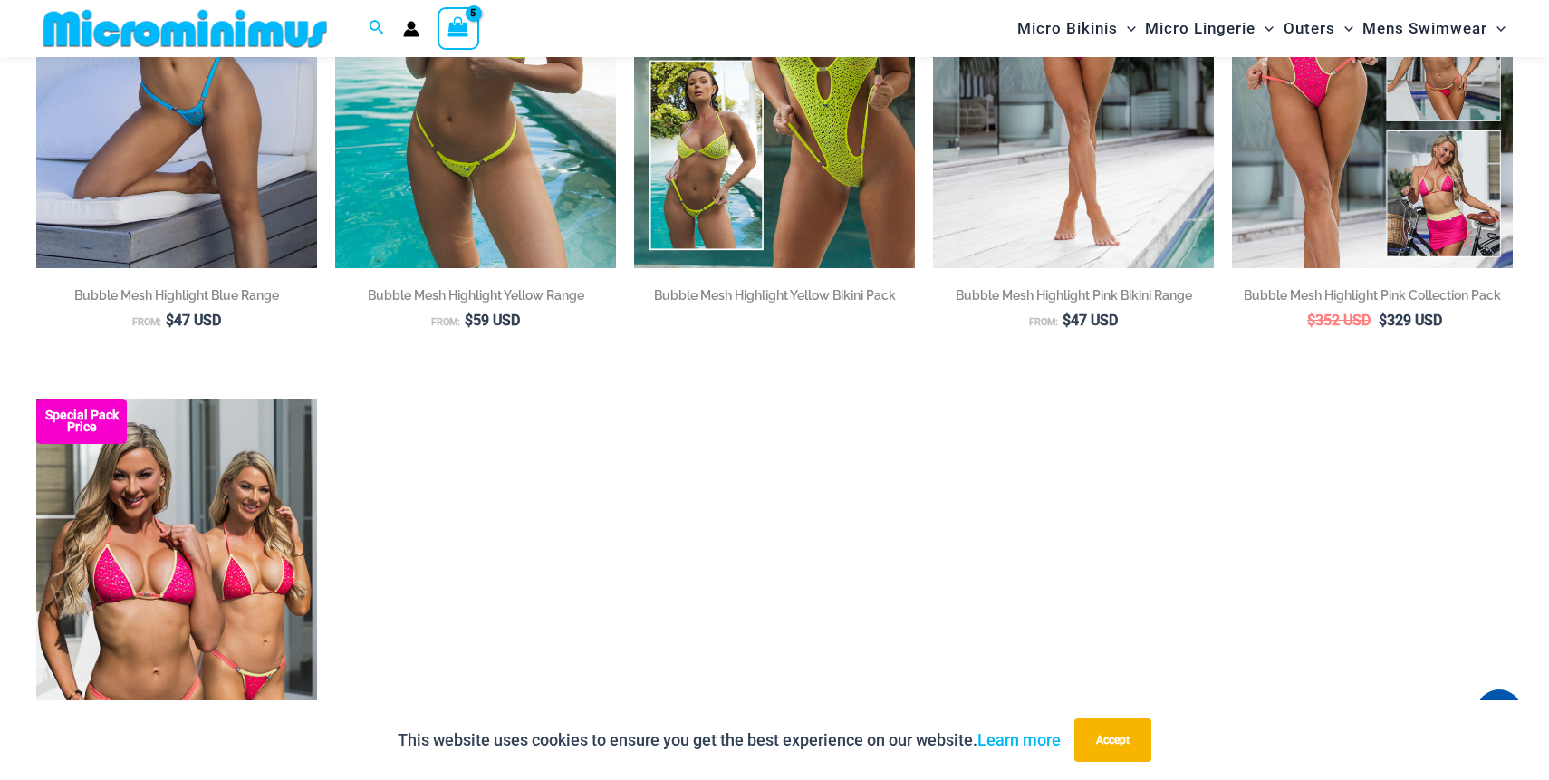
scroll to position [495, 0]
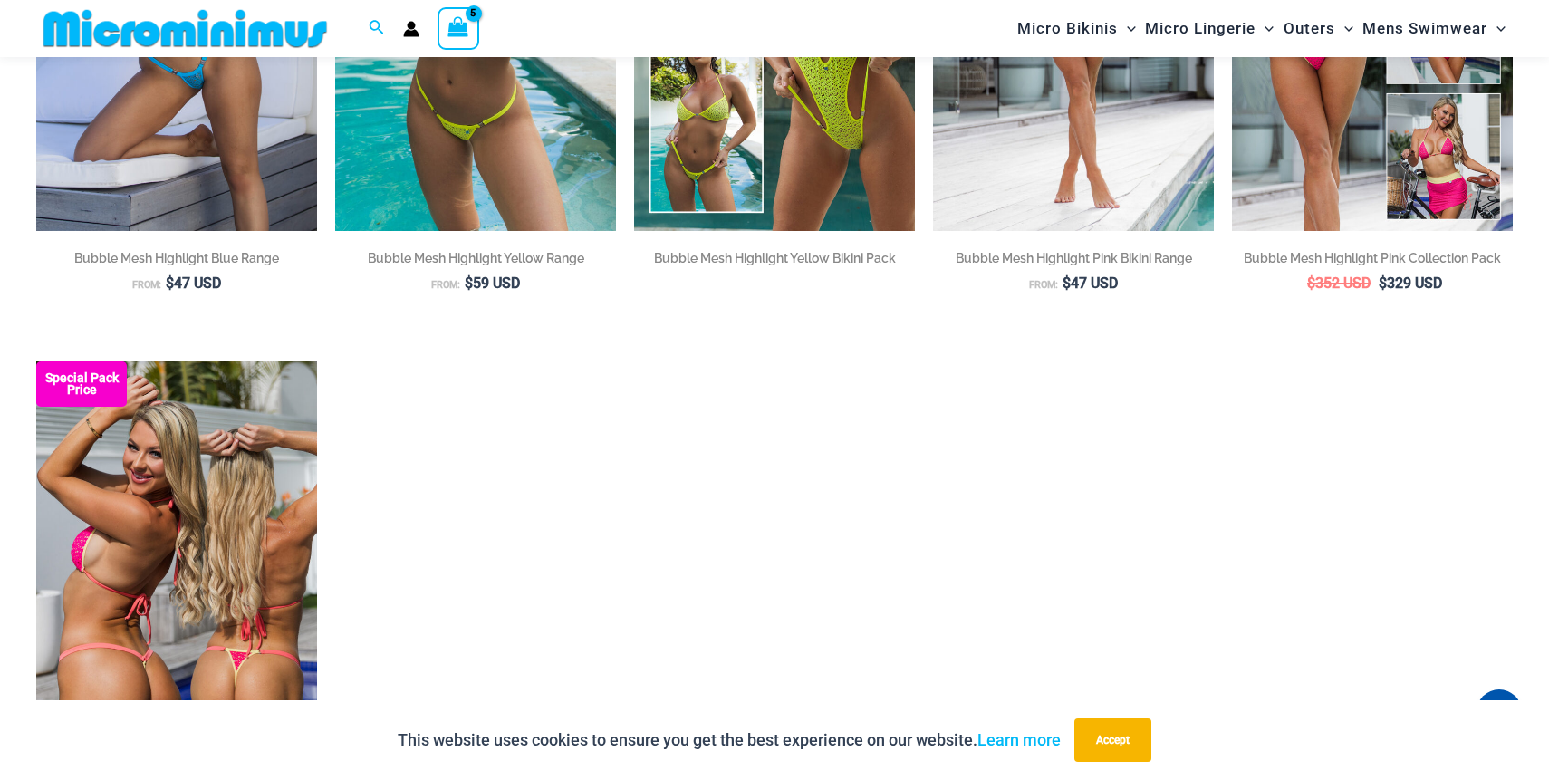
type input "**********"
click at [238, 532] on img at bounding box center [176, 571] width 281 height 421
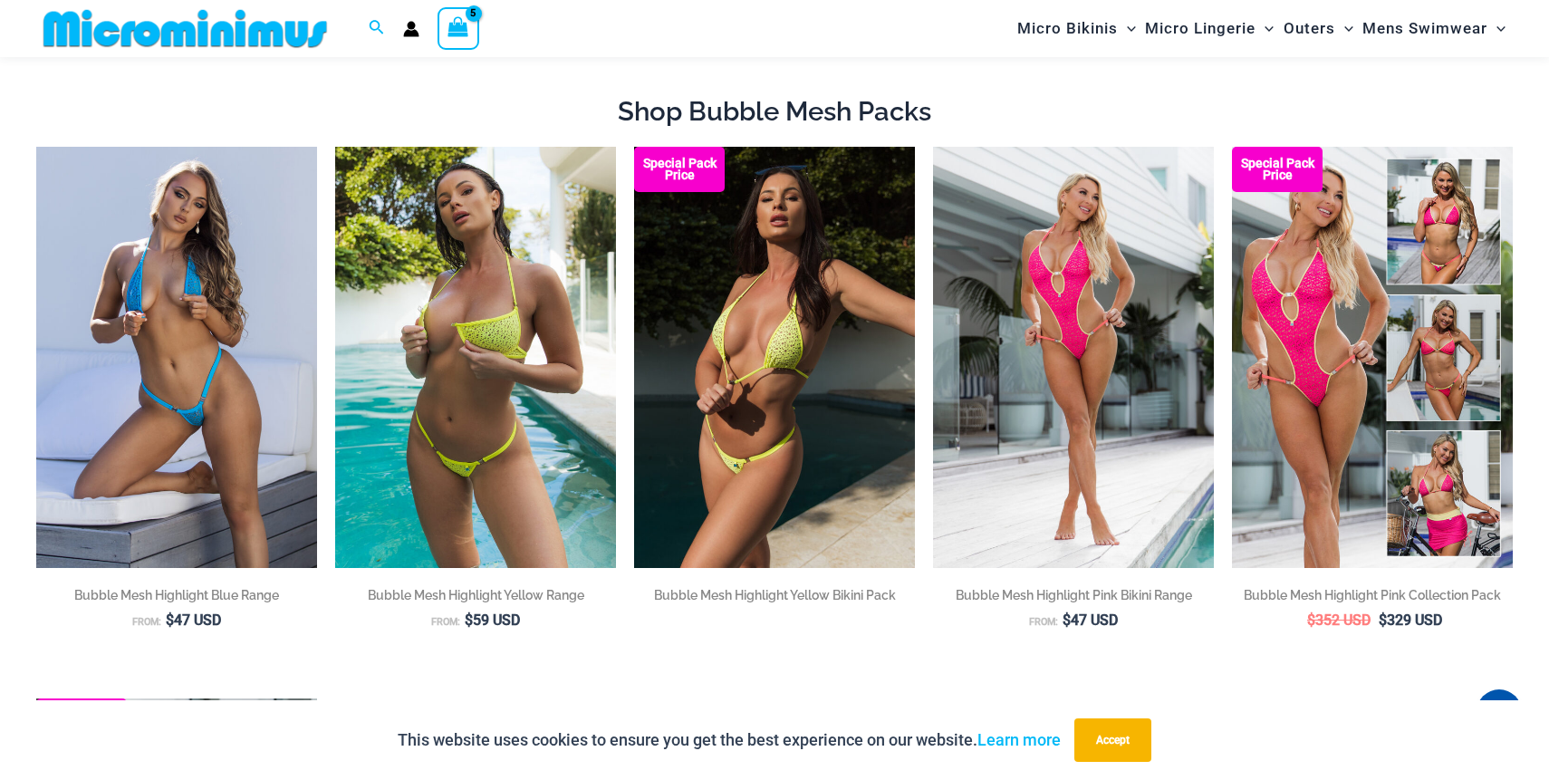
scroll to position [0, 0]
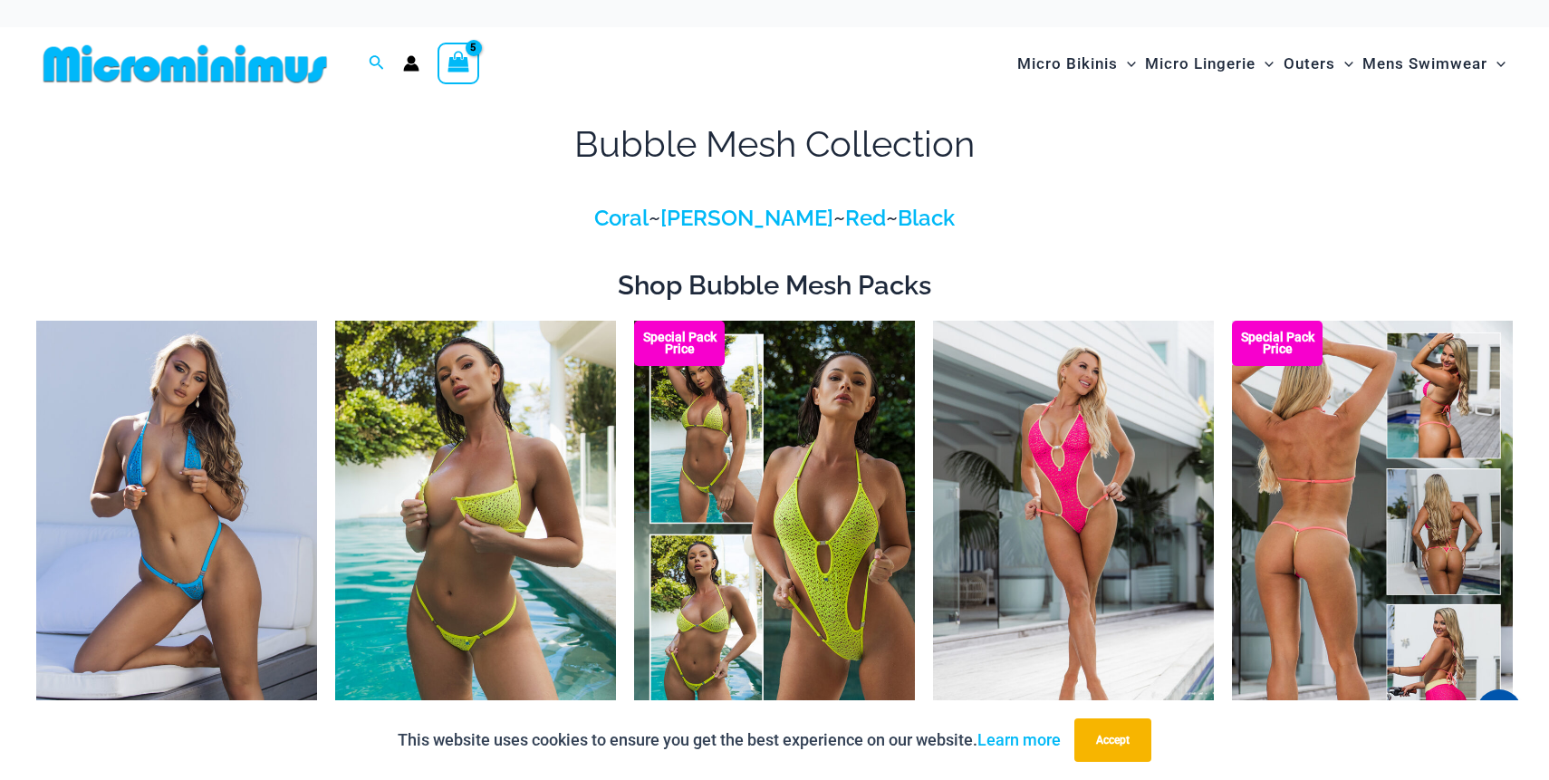
click at [1281, 456] on img at bounding box center [1372, 531] width 281 height 421
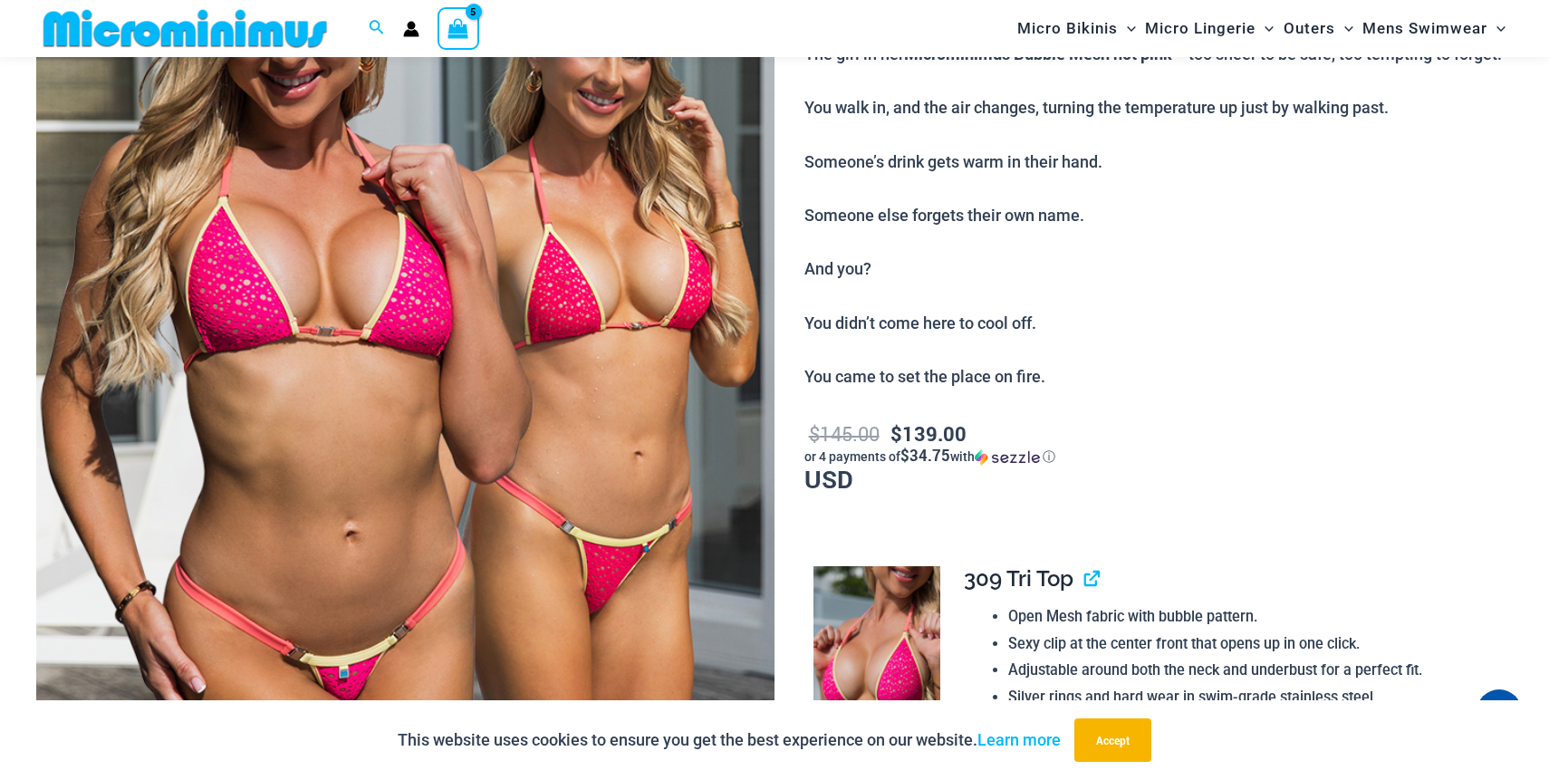
scroll to position [335, 0]
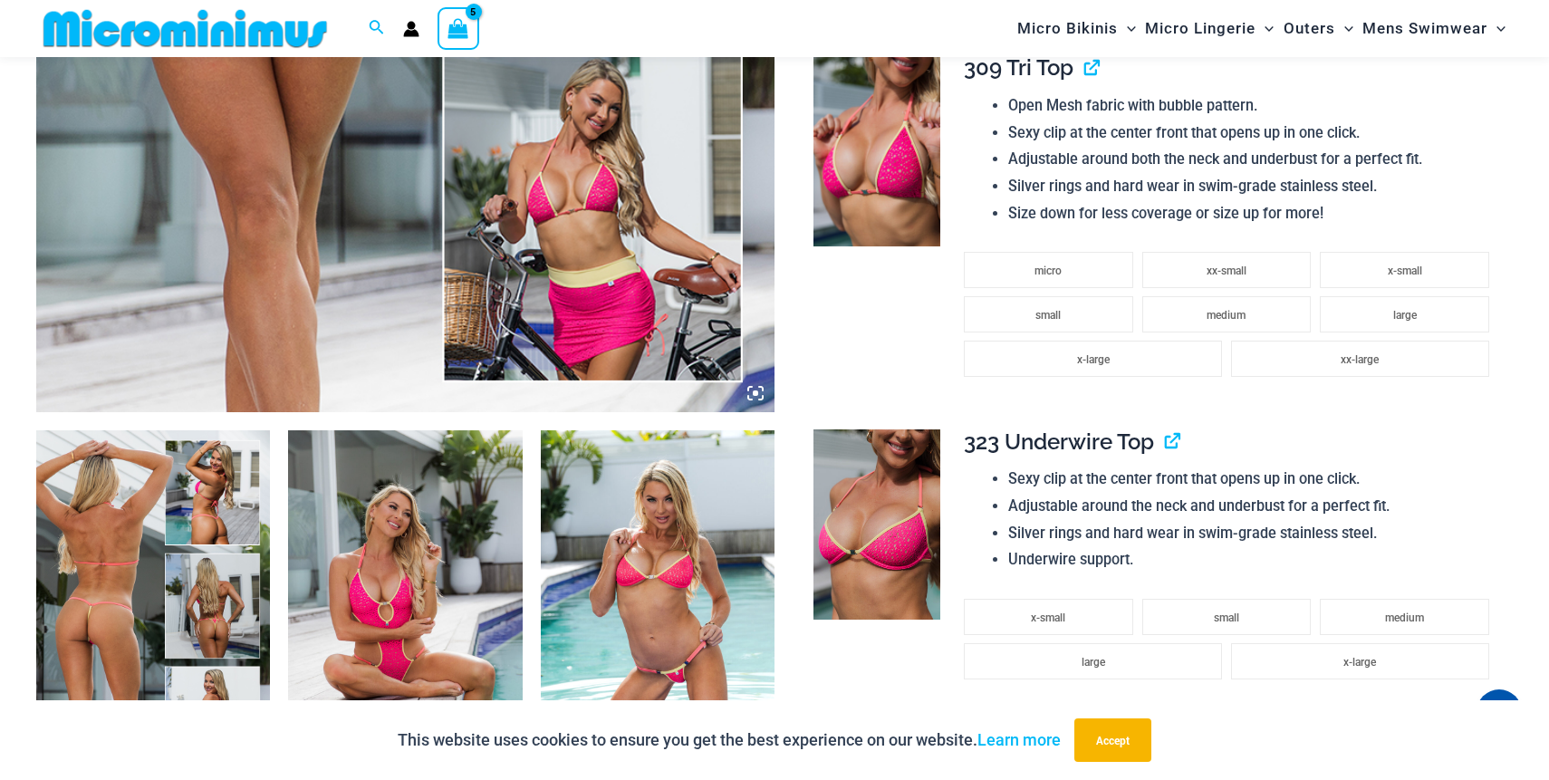
scroll to position [808, 0]
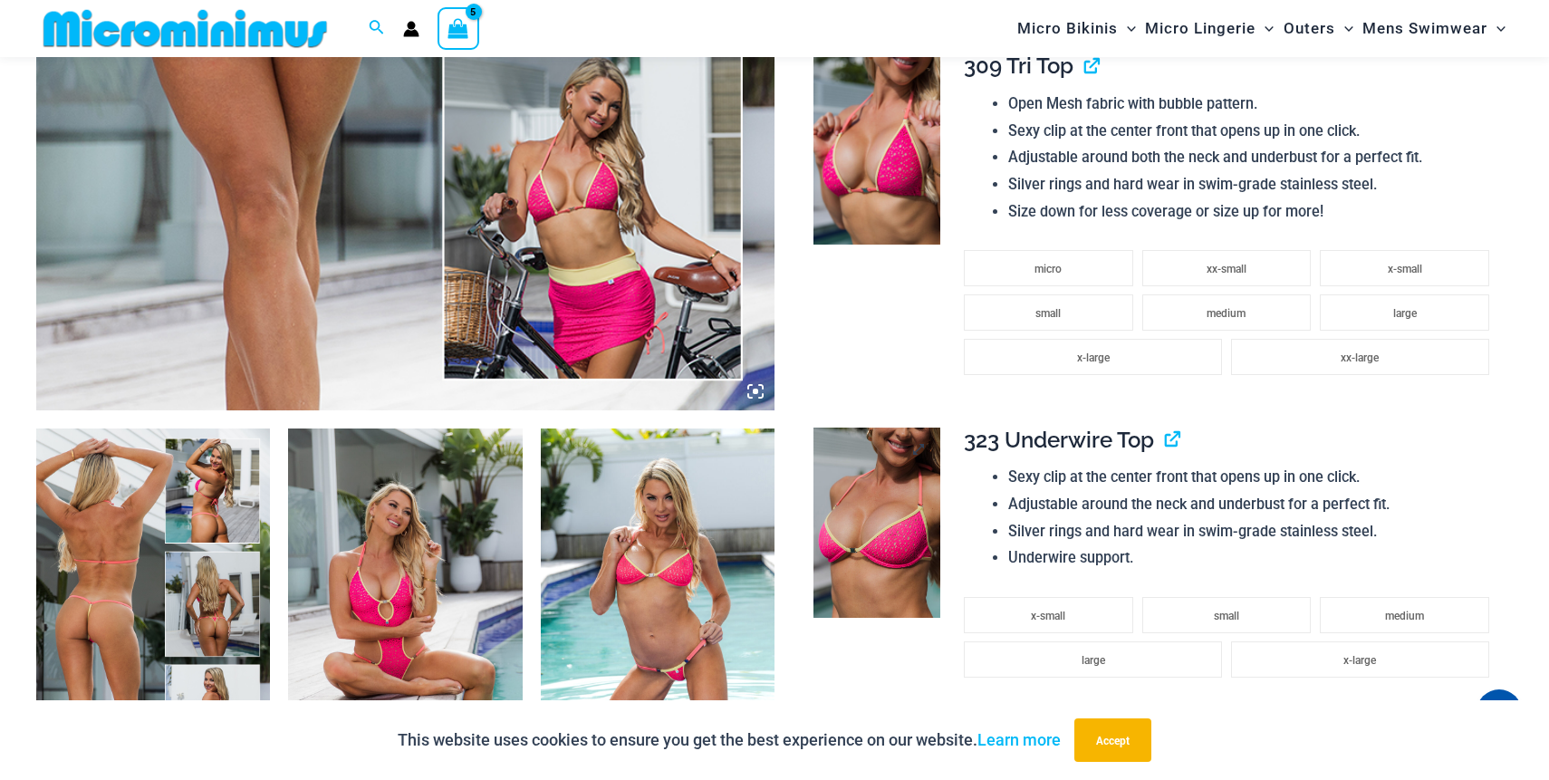
type input "**********"
click at [899, 562] on img at bounding box center [876, 523] width 127 height 190
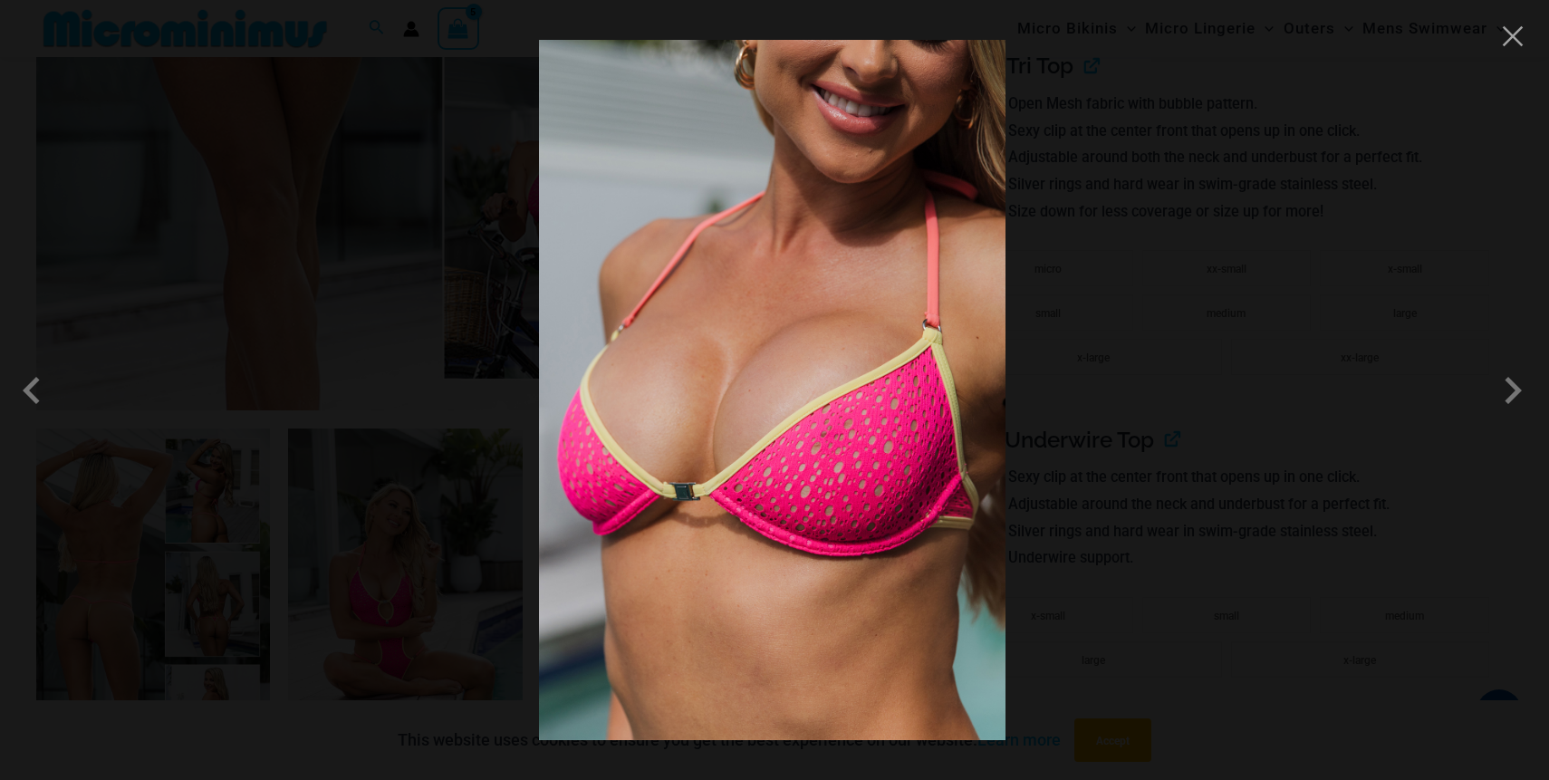
click at [823, 553] on img at bounding box center [772, 390] width 467 height 700
click at [1502, 401] on span at bounding box center [1513, 390] width 54 height 54
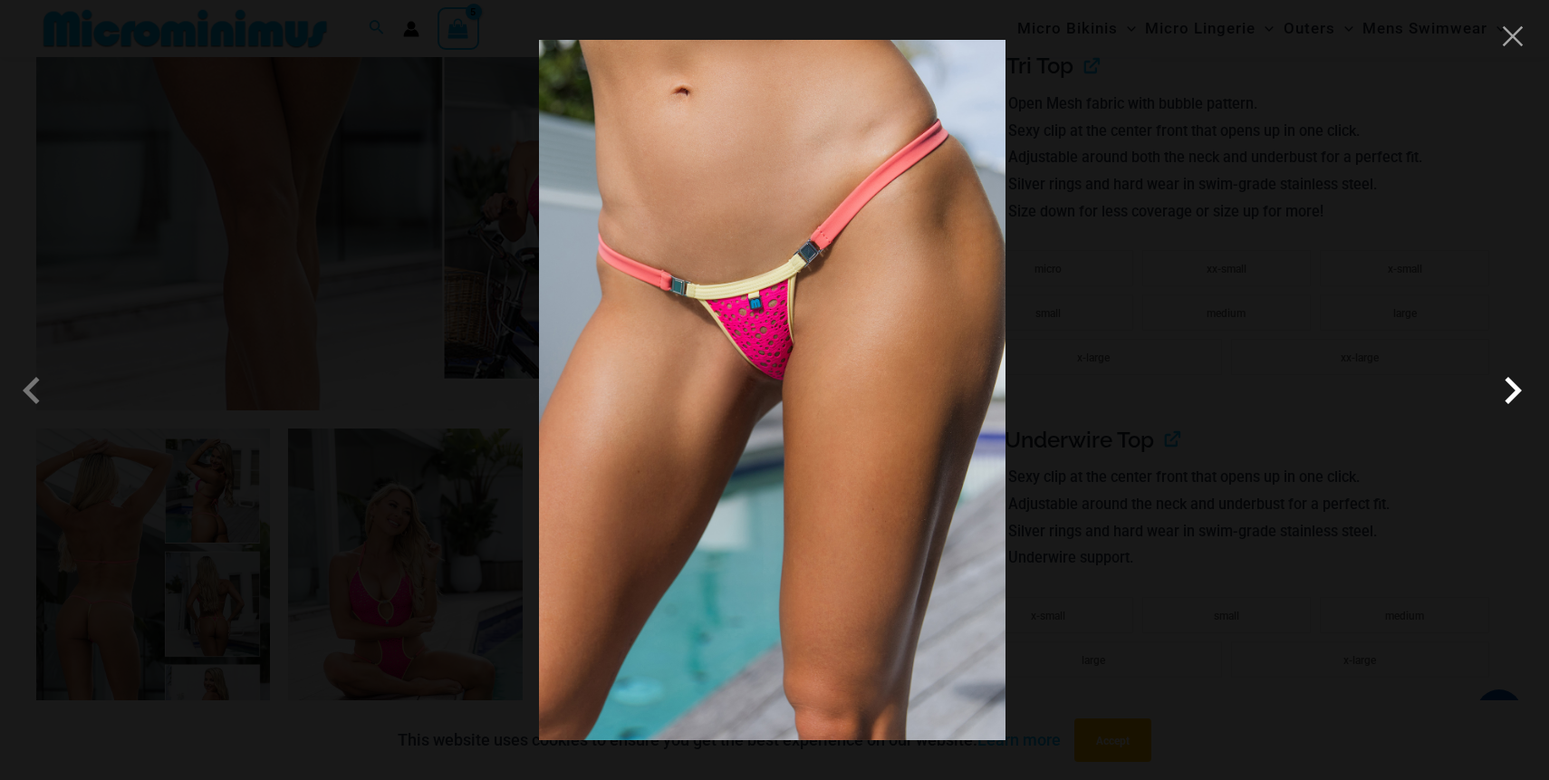
click at [1502, 401] on span at bounding box center [1513, 390] width 54 height 54
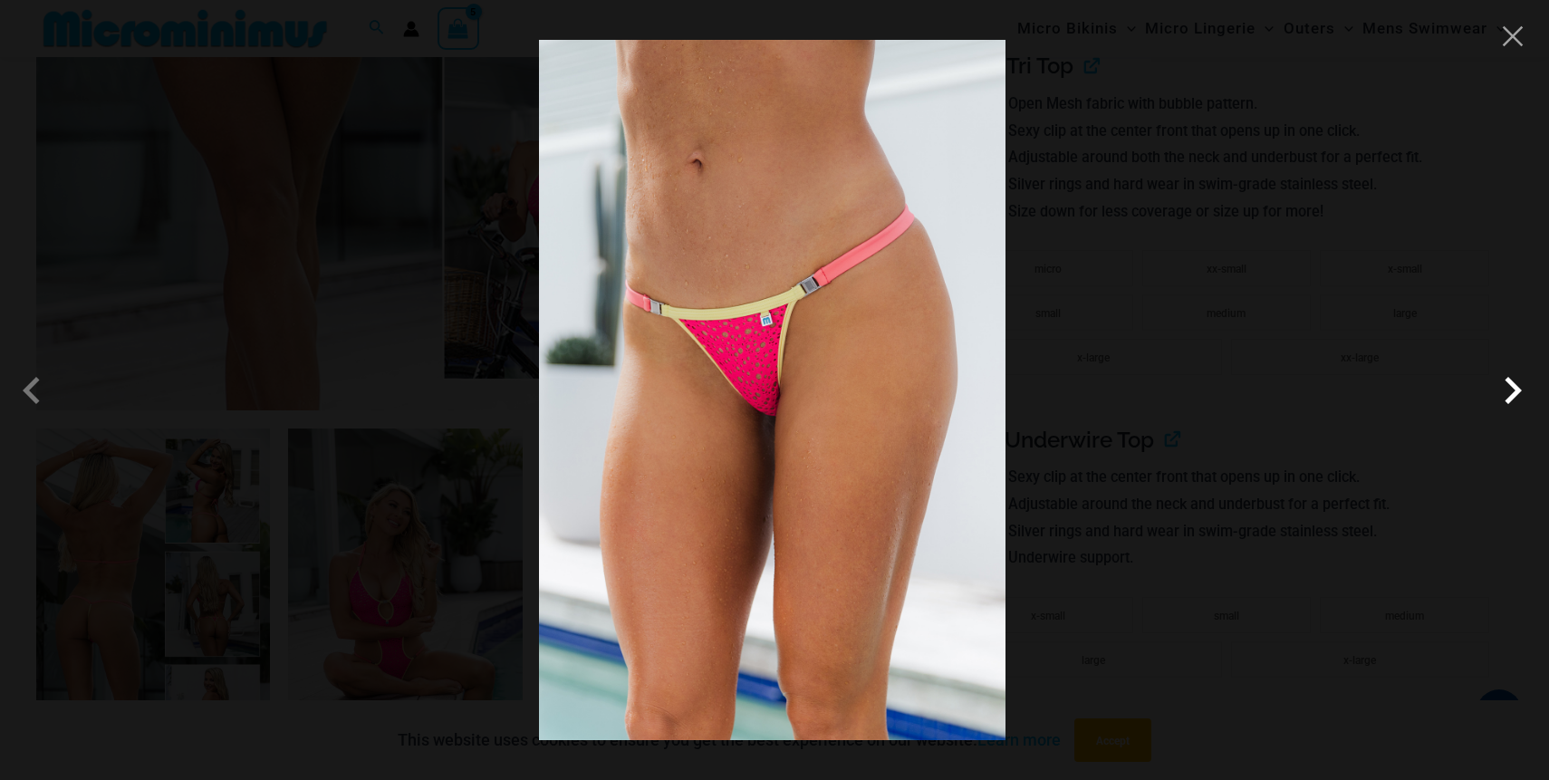
click at [1502, 402] on span at bounding box center [1513, 390] width 54 height 54
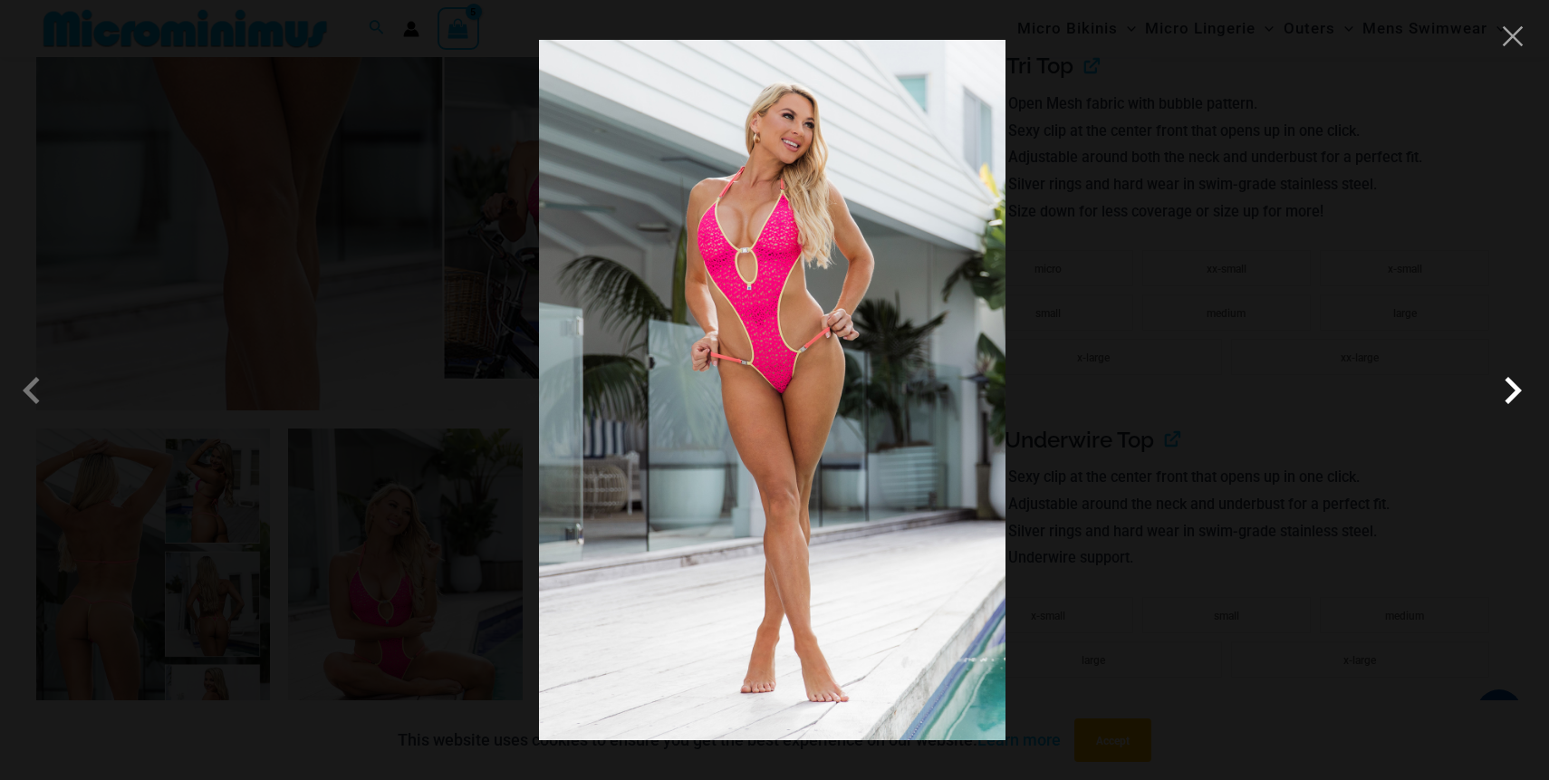
click at [1502, 402] on span at bounding box center [1513, 390] width 54 height 54
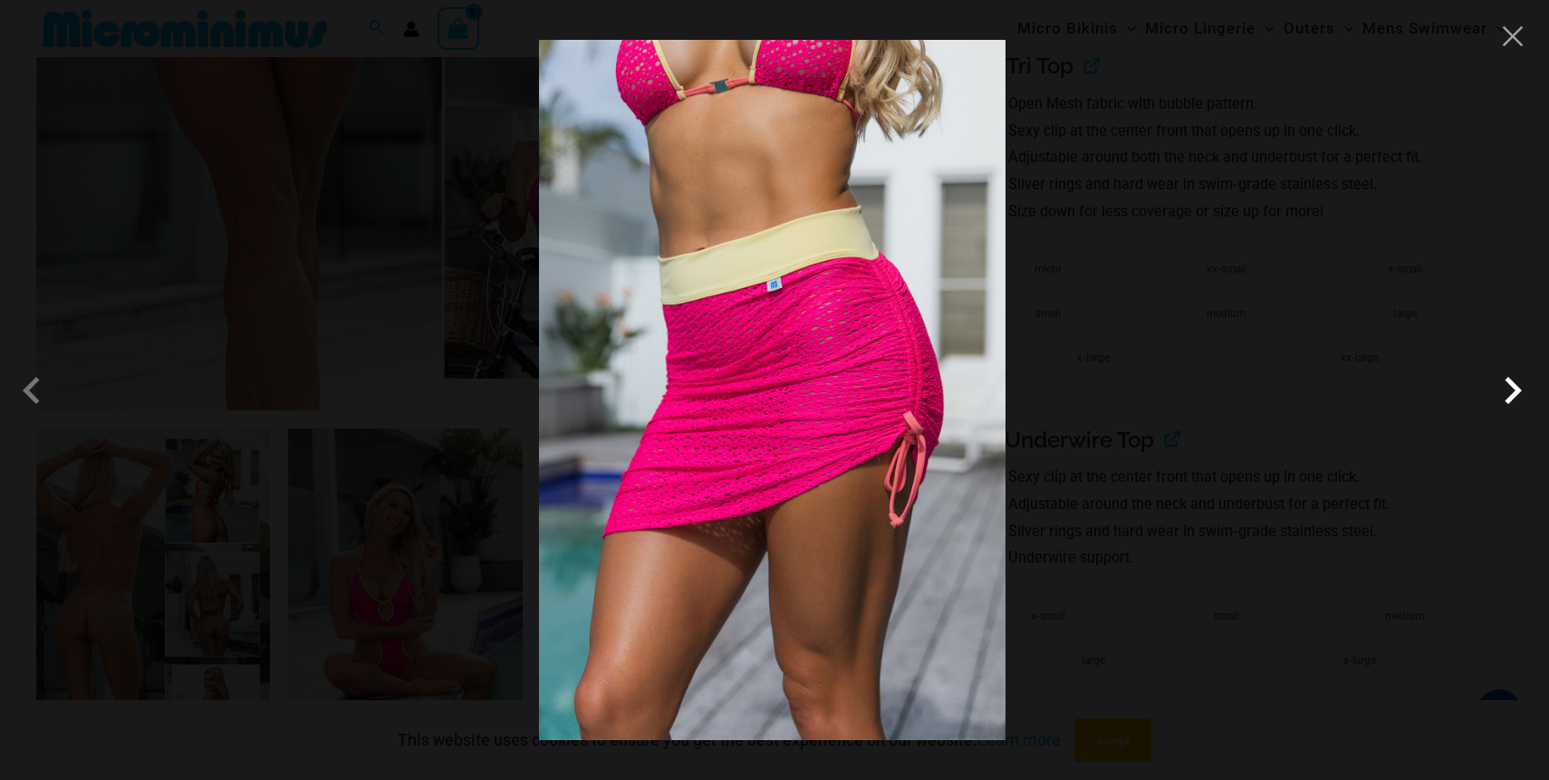
click at [1499, 405] on span at bounding box center [1513, 390] width 54 height 54
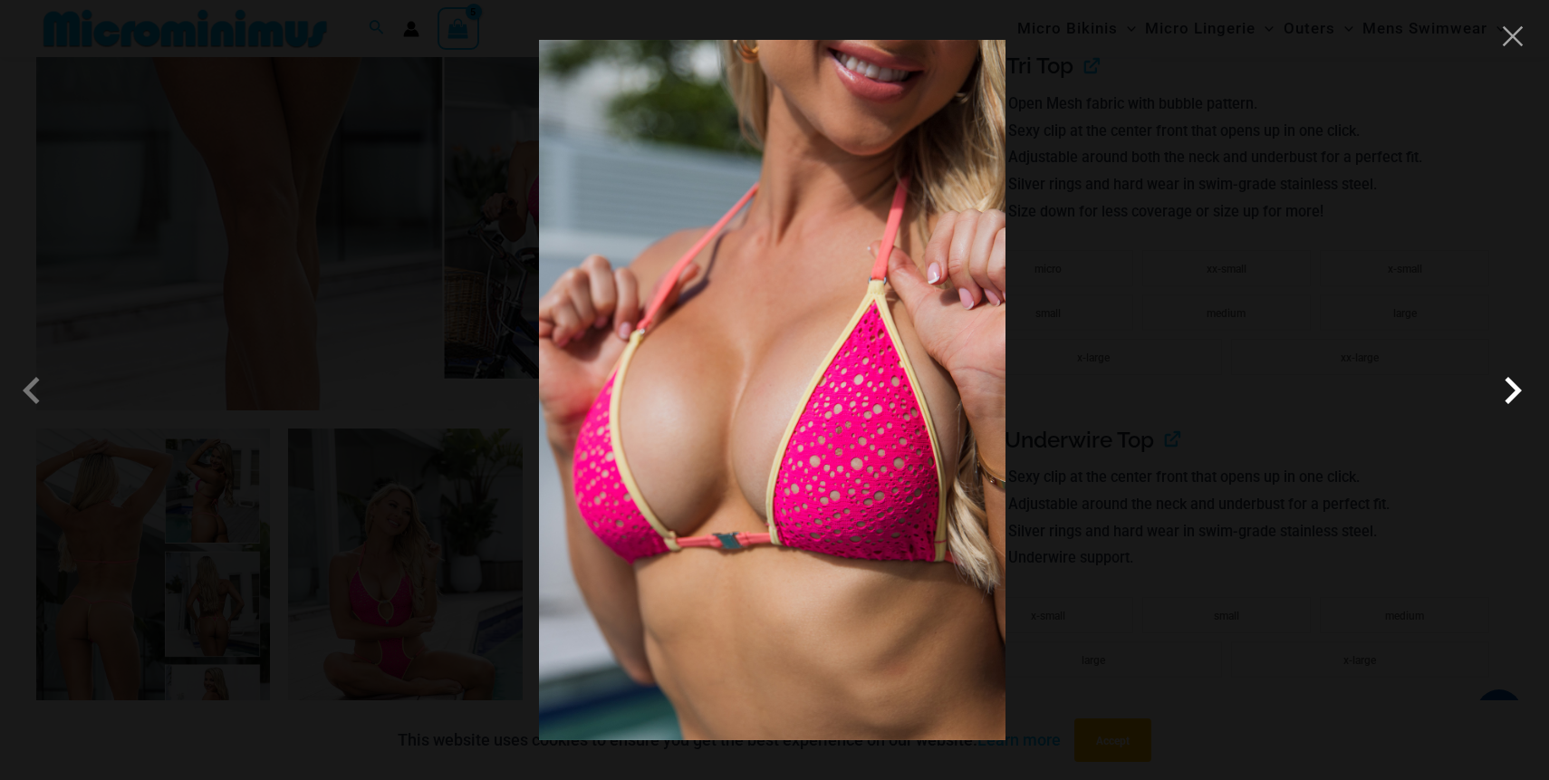
click at [1499, 405] on span at bounding box center [1513, 390] width 54 height 54
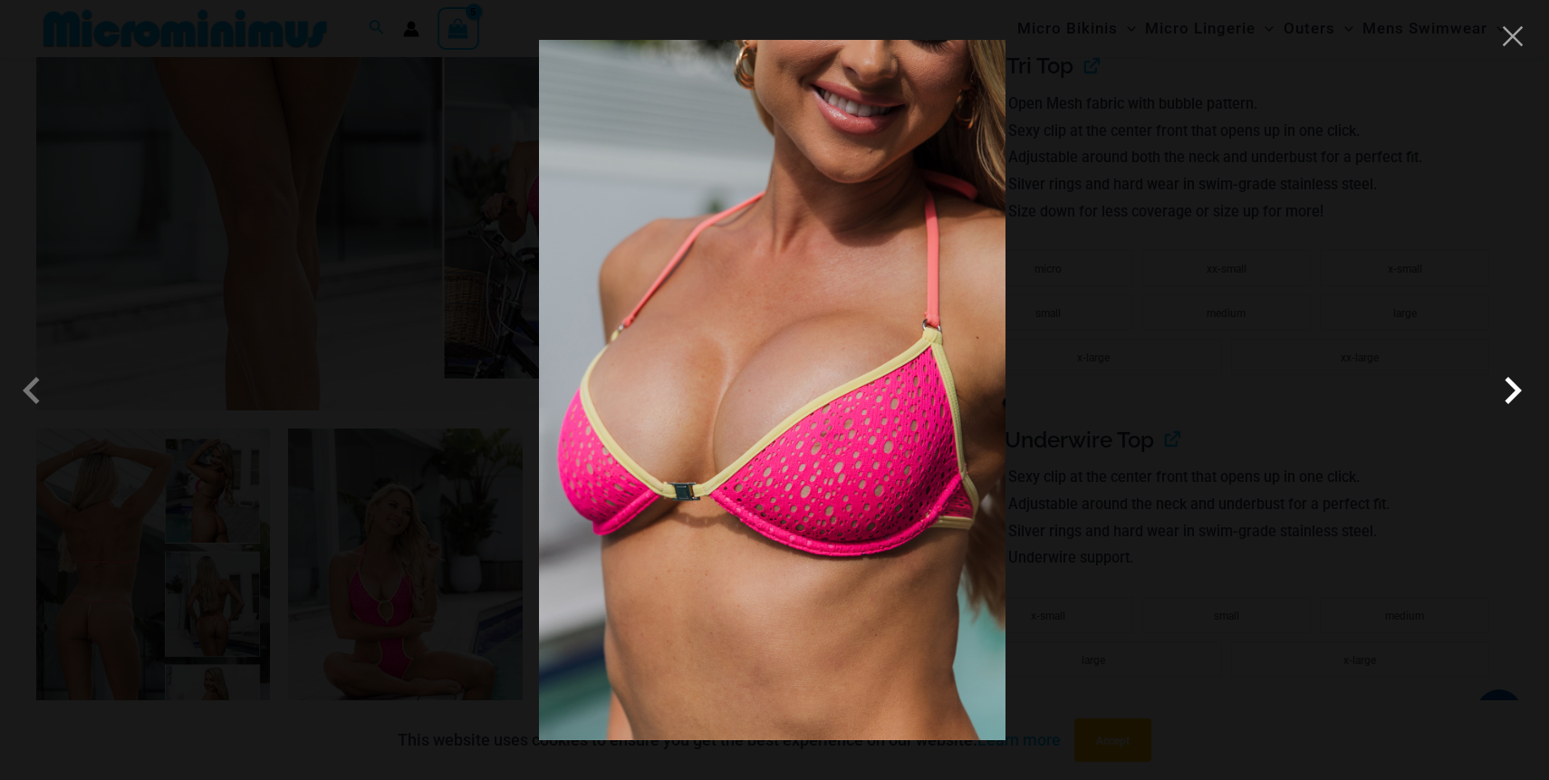
click at [1499, 405] on span at bounding box center [1513, 390] width 54 height 54
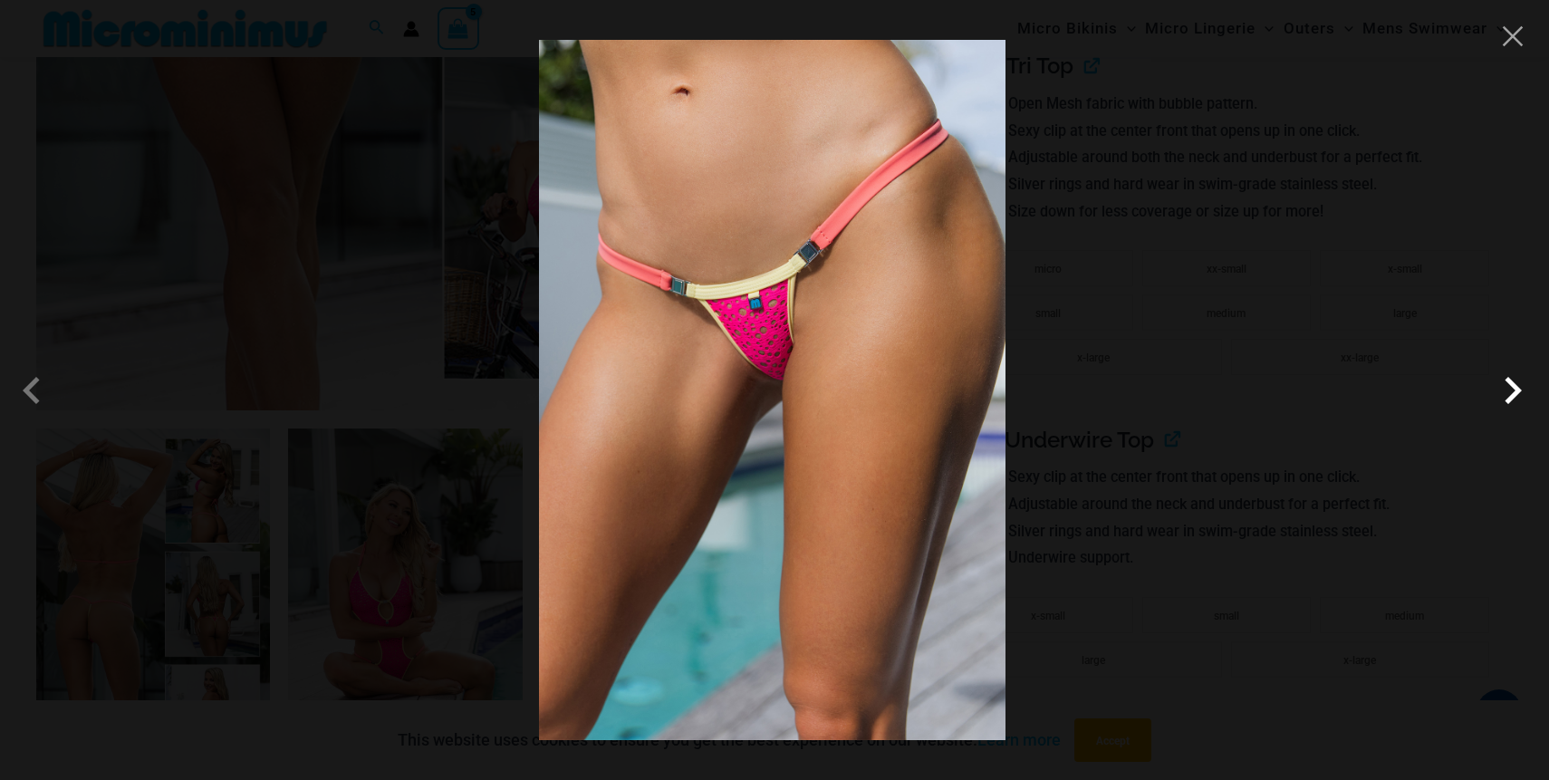
click at [1499, 405] on span at bounding box center [1513, 390] width 54 height 54
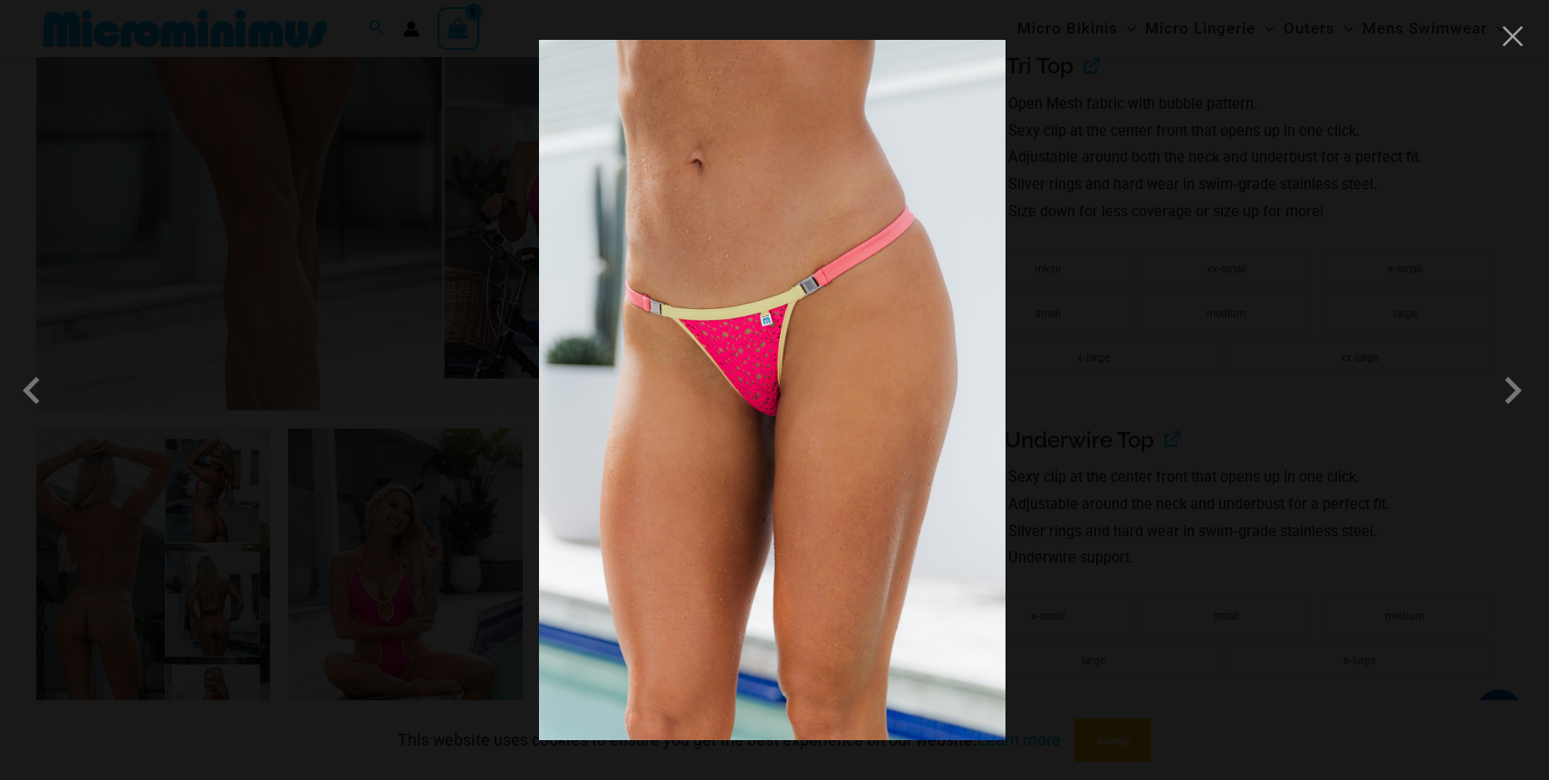
click at [1526, 72] on div at bounding box center [774, 390] width 1549 height 780
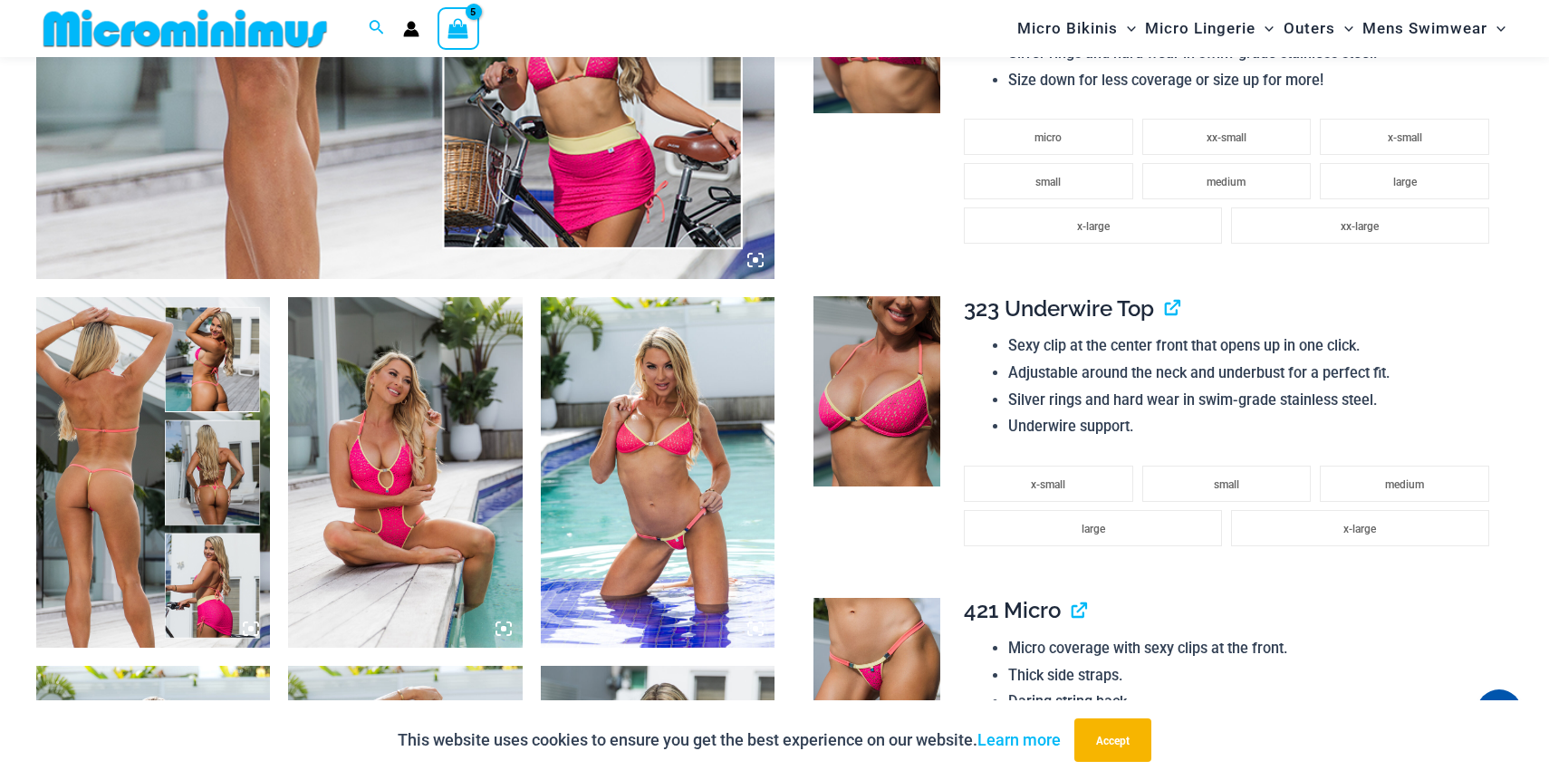
scroll to position [927, 0]
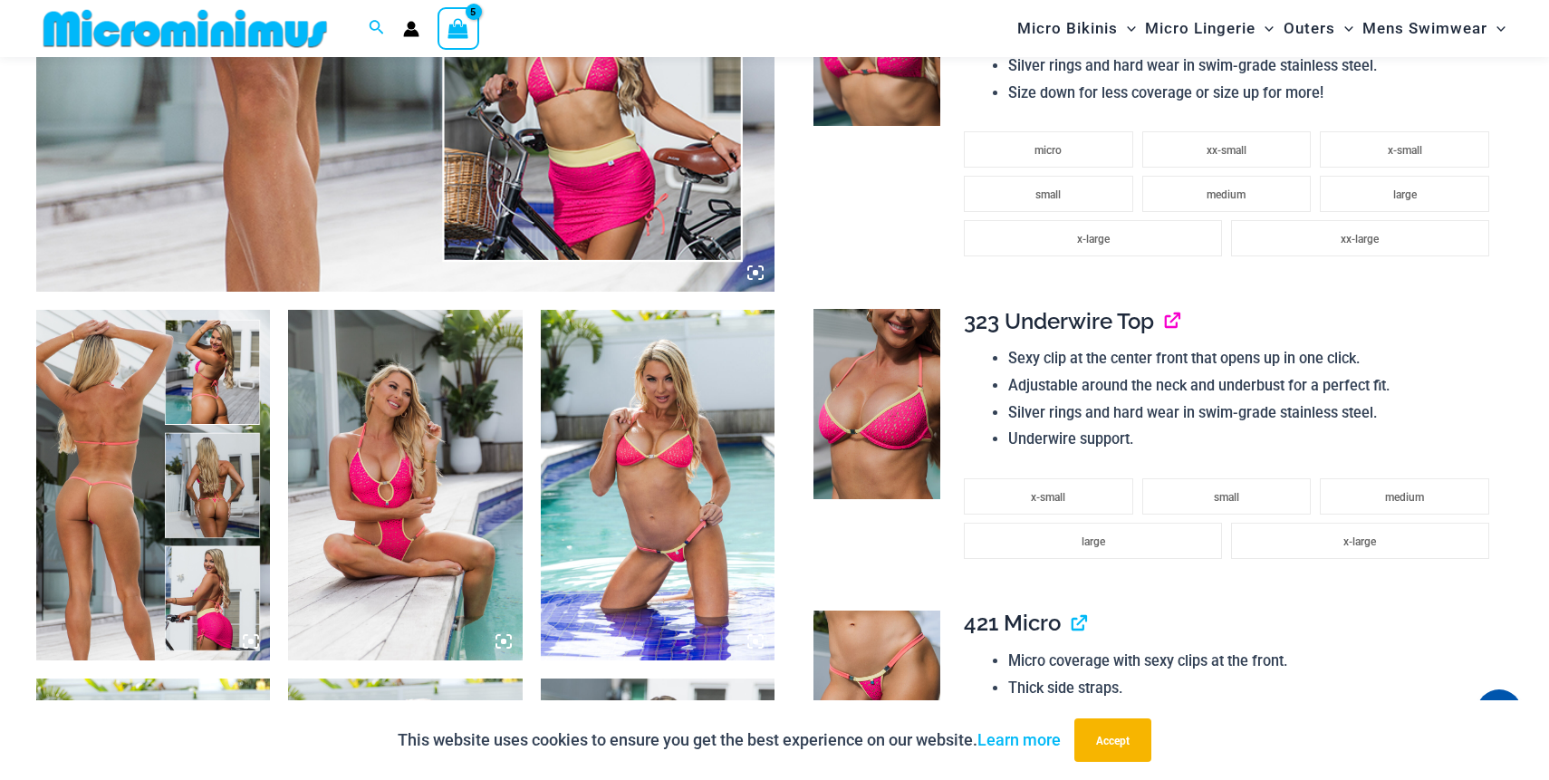
click at [1165, 322] on link "View product" at bounding box center [1165, 321] width 0 height 26
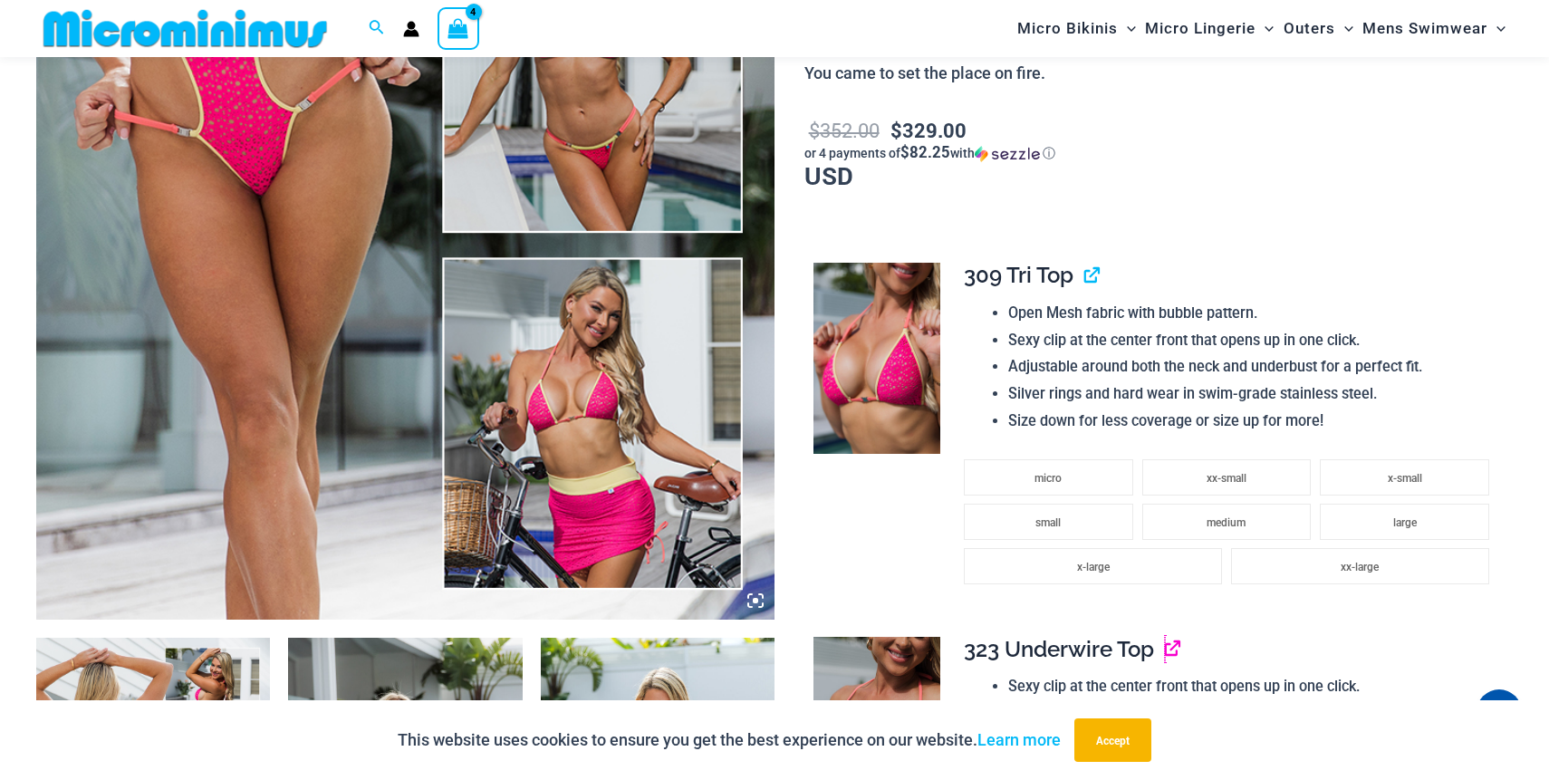
scroll to position [0, 0]
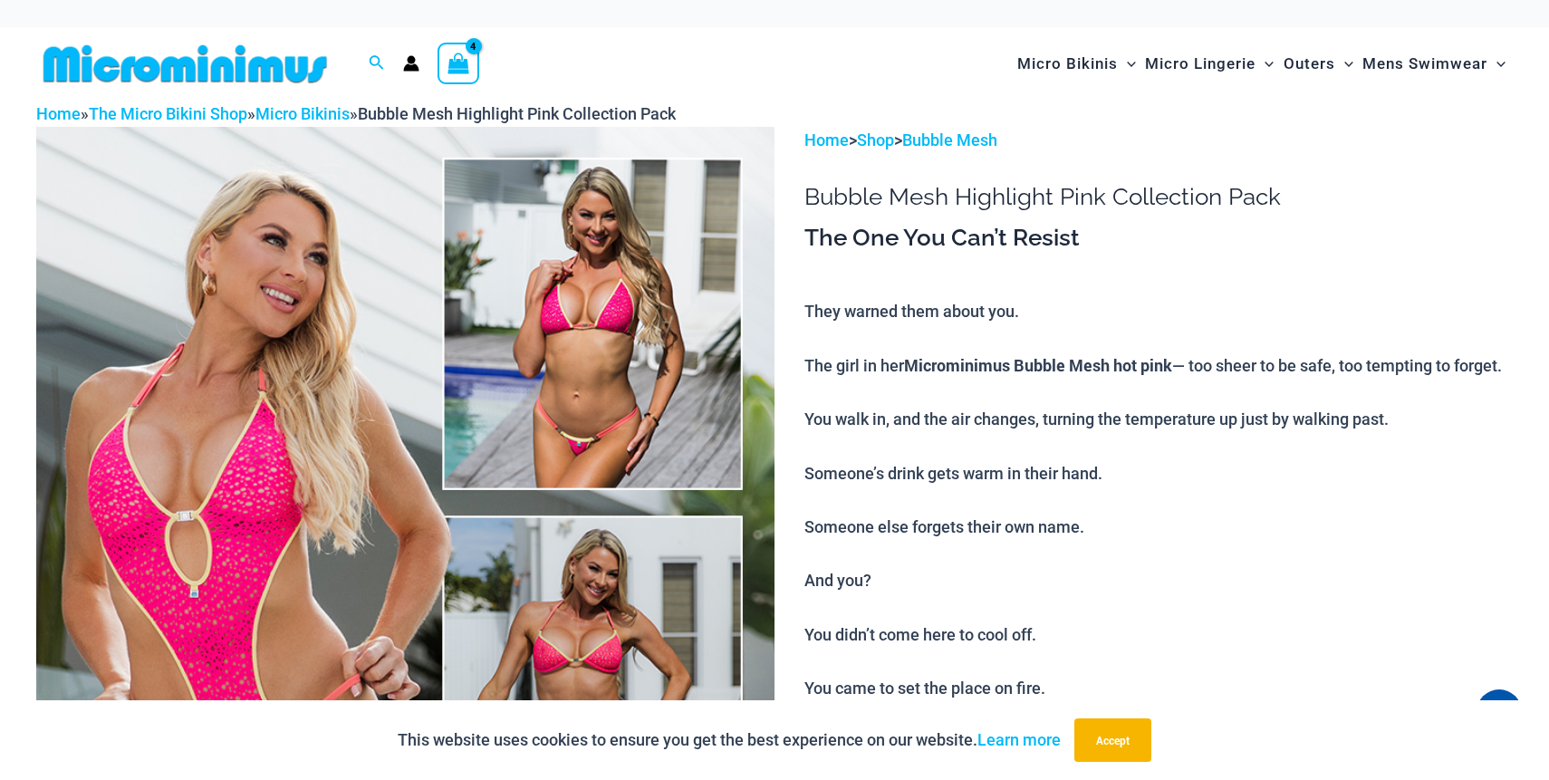
click at [403, 63] on icon "Account icon link" at bounding box center [411, 63] width 16 height 16
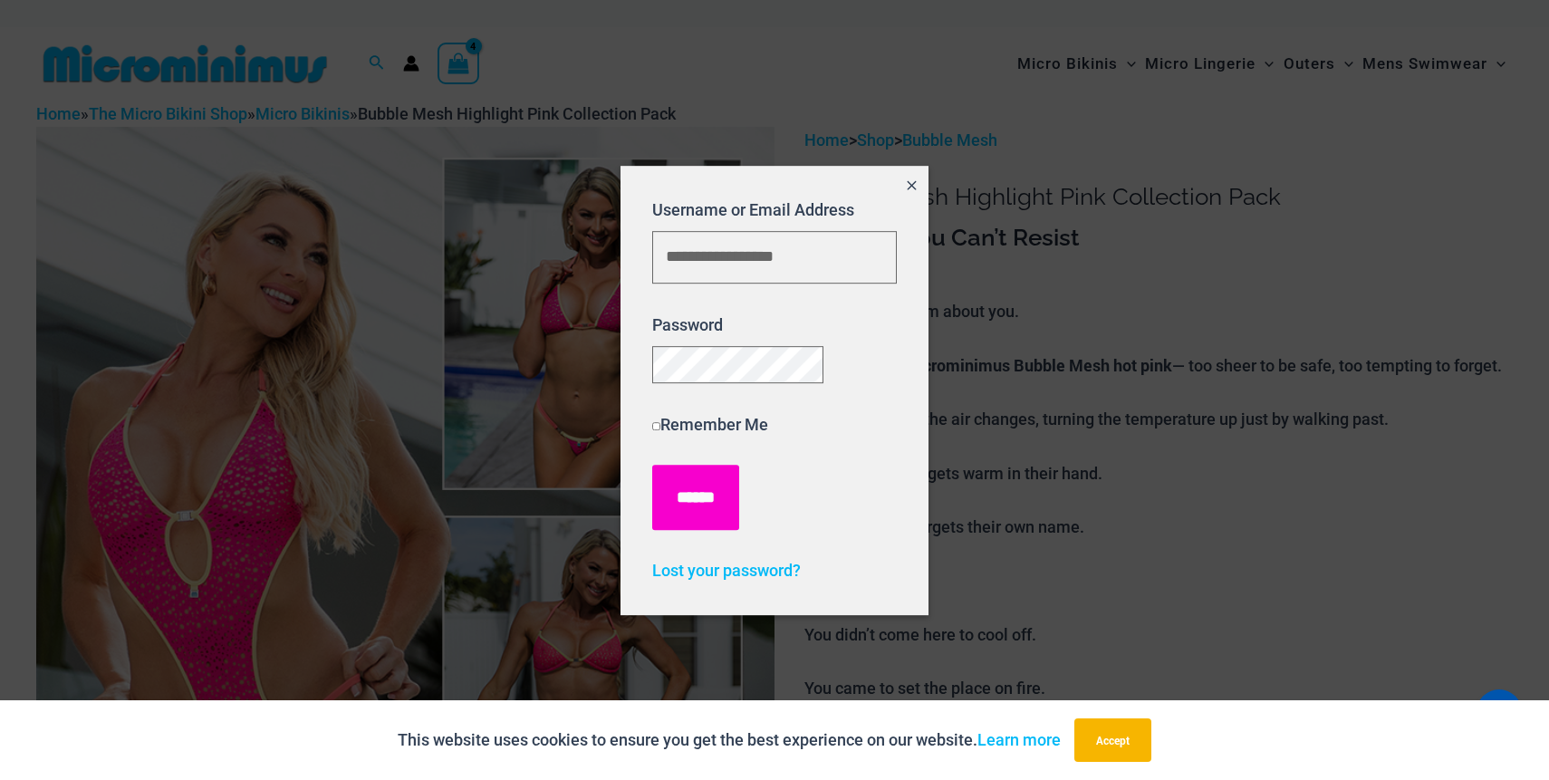
click at [693, 496] on input "******" at bounding box center [695, 497] width 87 height 65
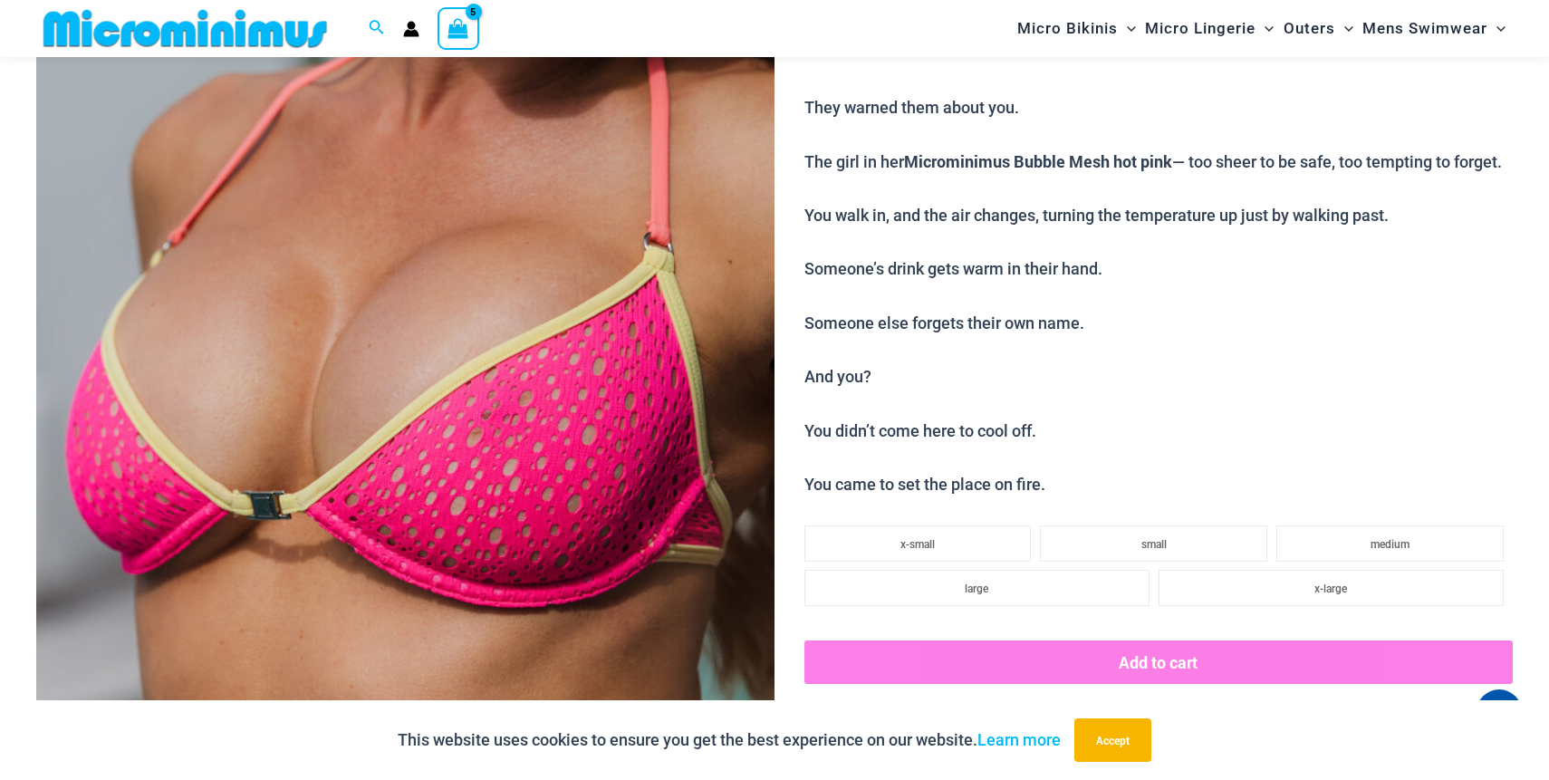
scroll to position [376, 0]
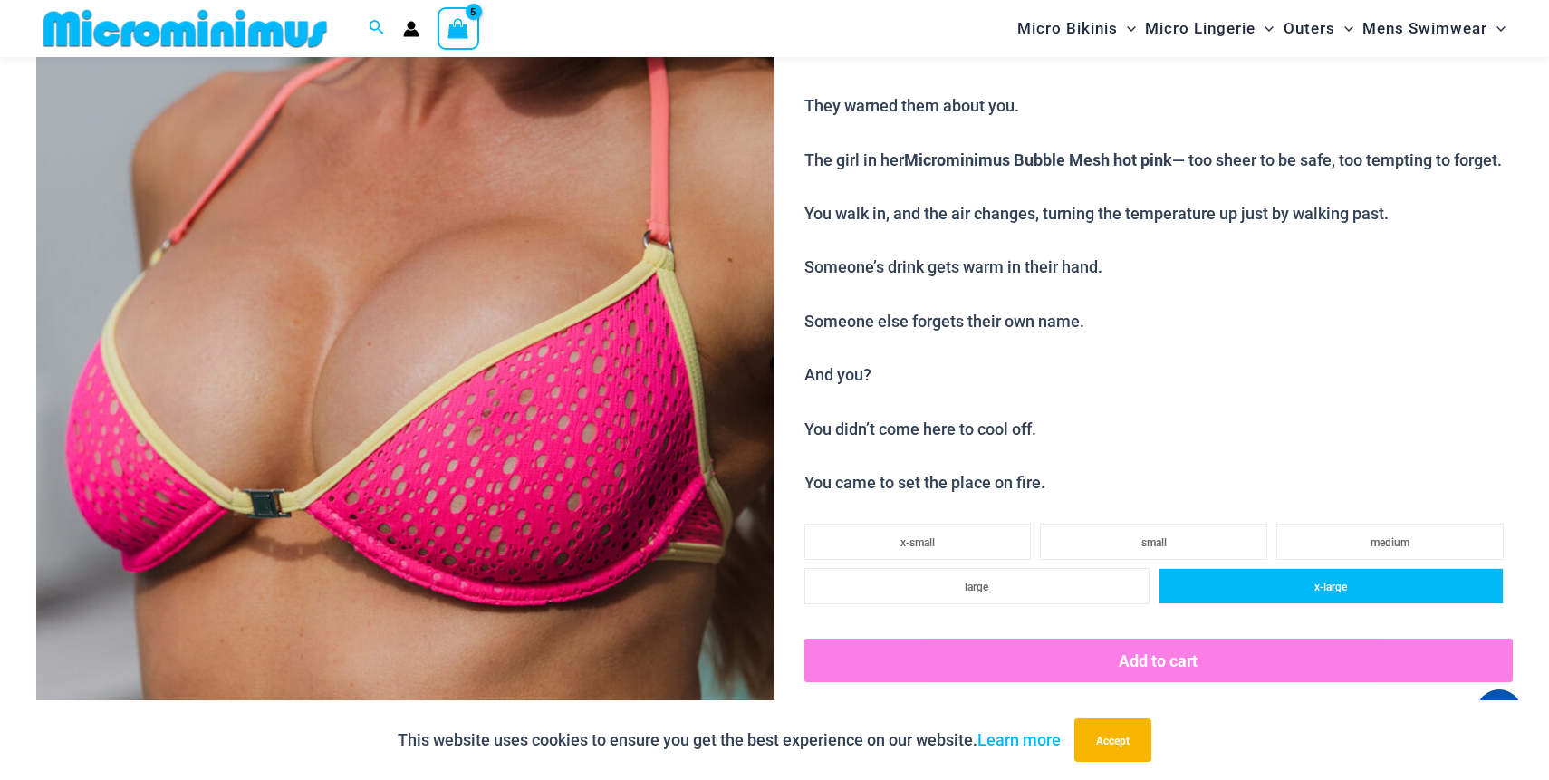
type input "**********"
click at [1323, 592] on span "x-large" at bounding box center [1330, 587] width 33 height 13
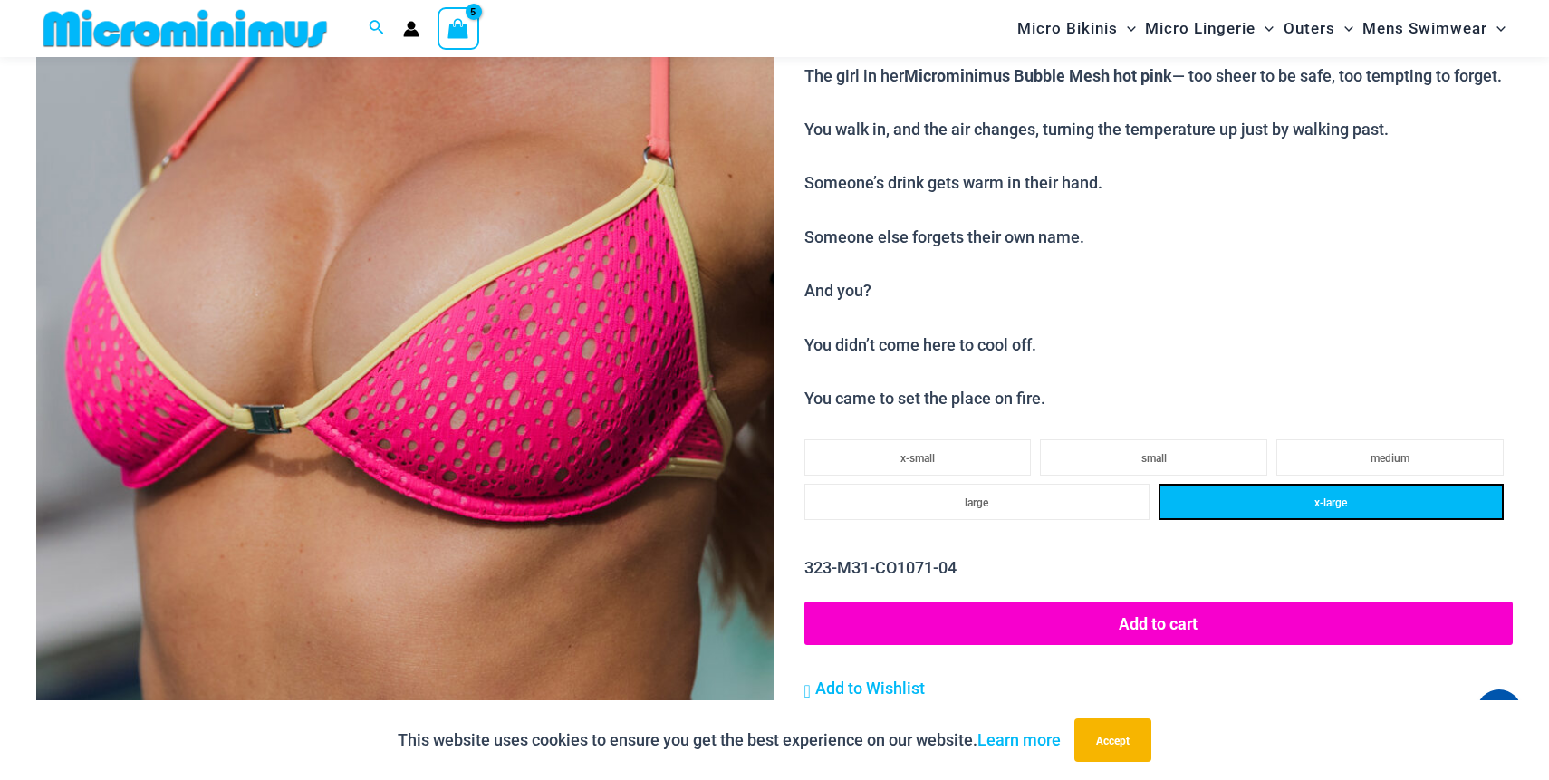
scroll to position [462, 0]
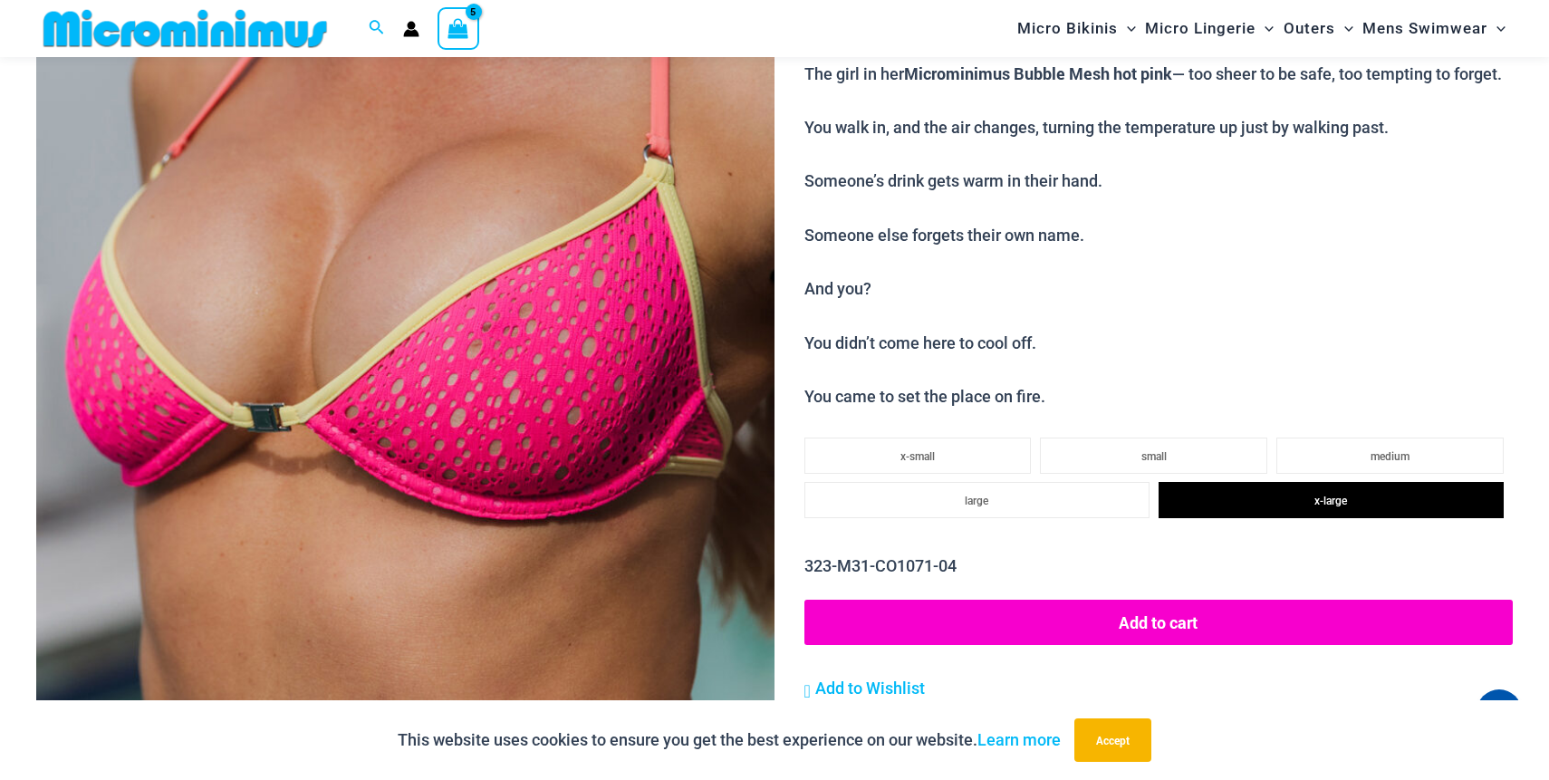
click at [1186, 623] on button "Add to cart" at bounding box center [1158, 622] width 708 height 45
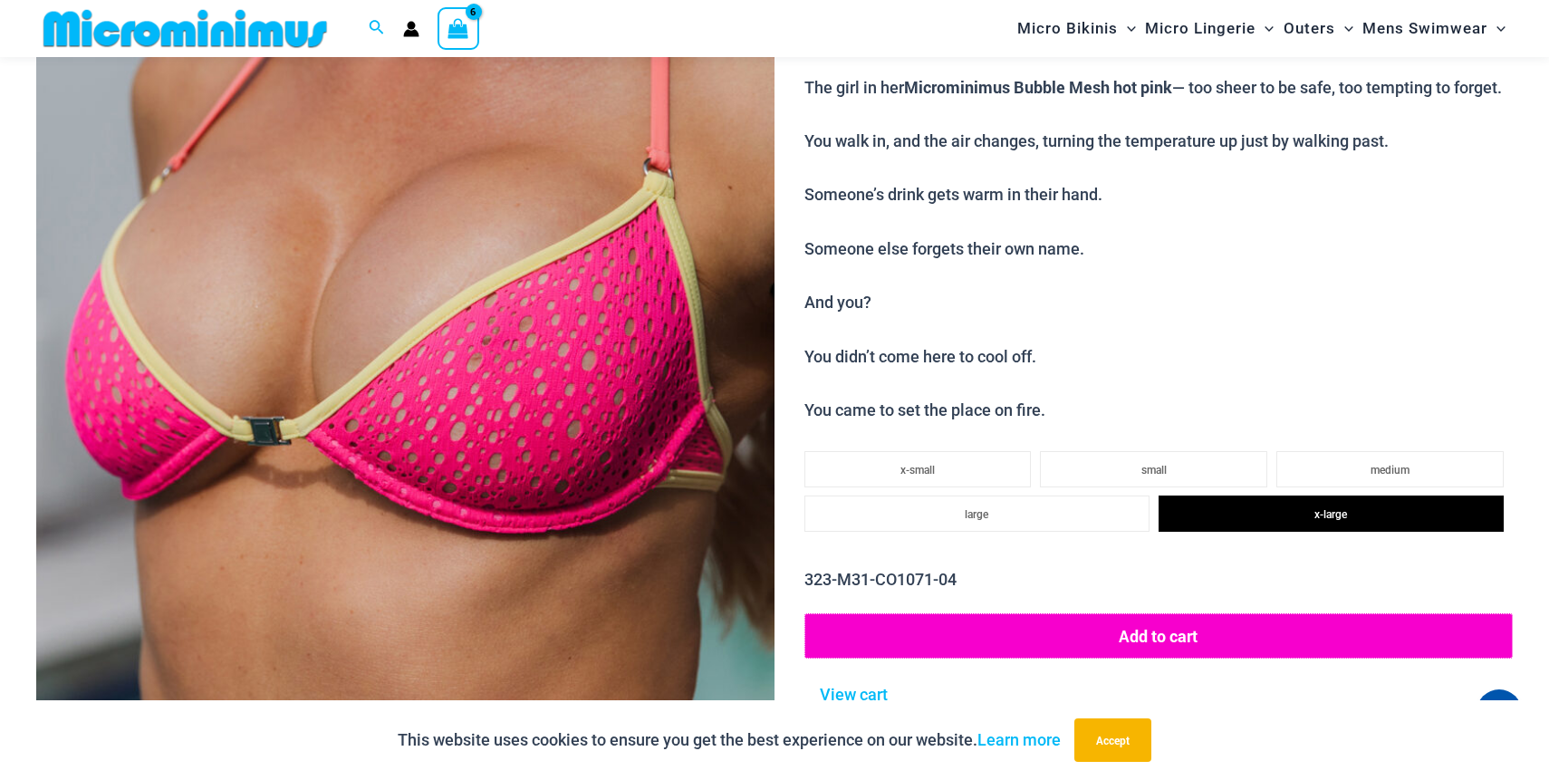
scroll to position [338, 0]
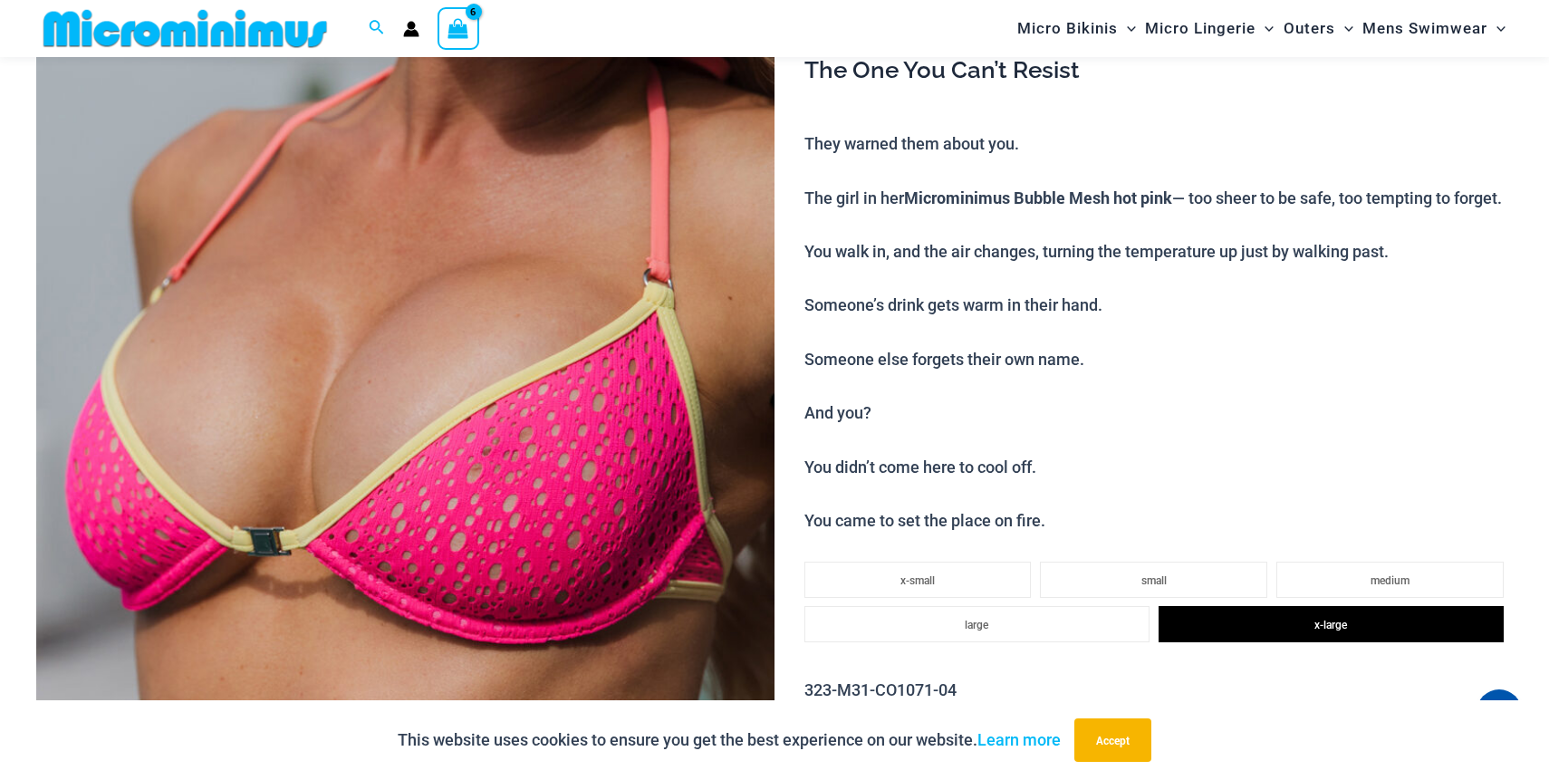
click at [455, 22] on icon "View Shopping Cart, 6 items" at bounding box center [458, 28] width 21 height 21
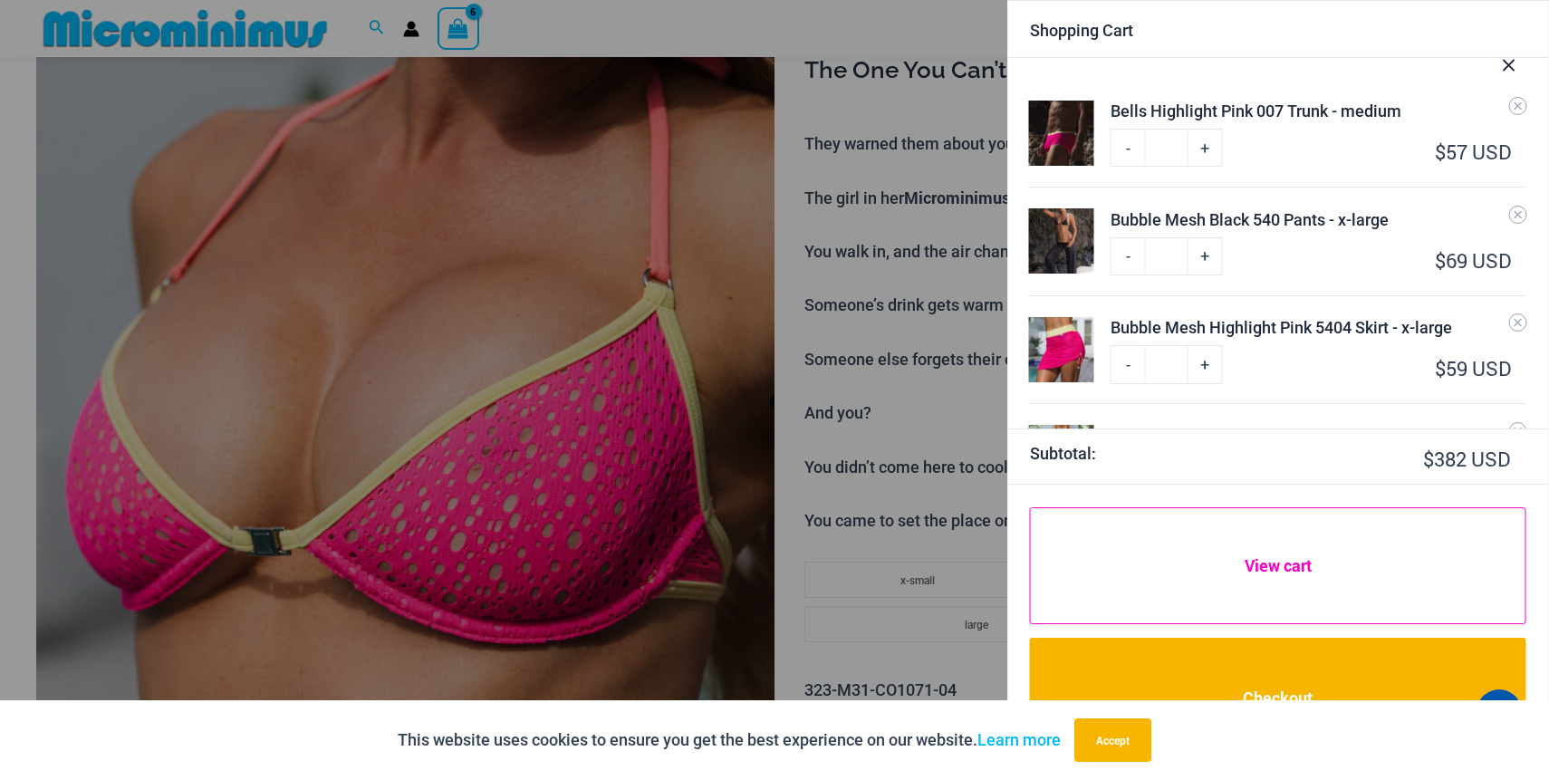
click at [1133, 539] on link "View cart" at bounding box center [1278, 566] width 496 height 118
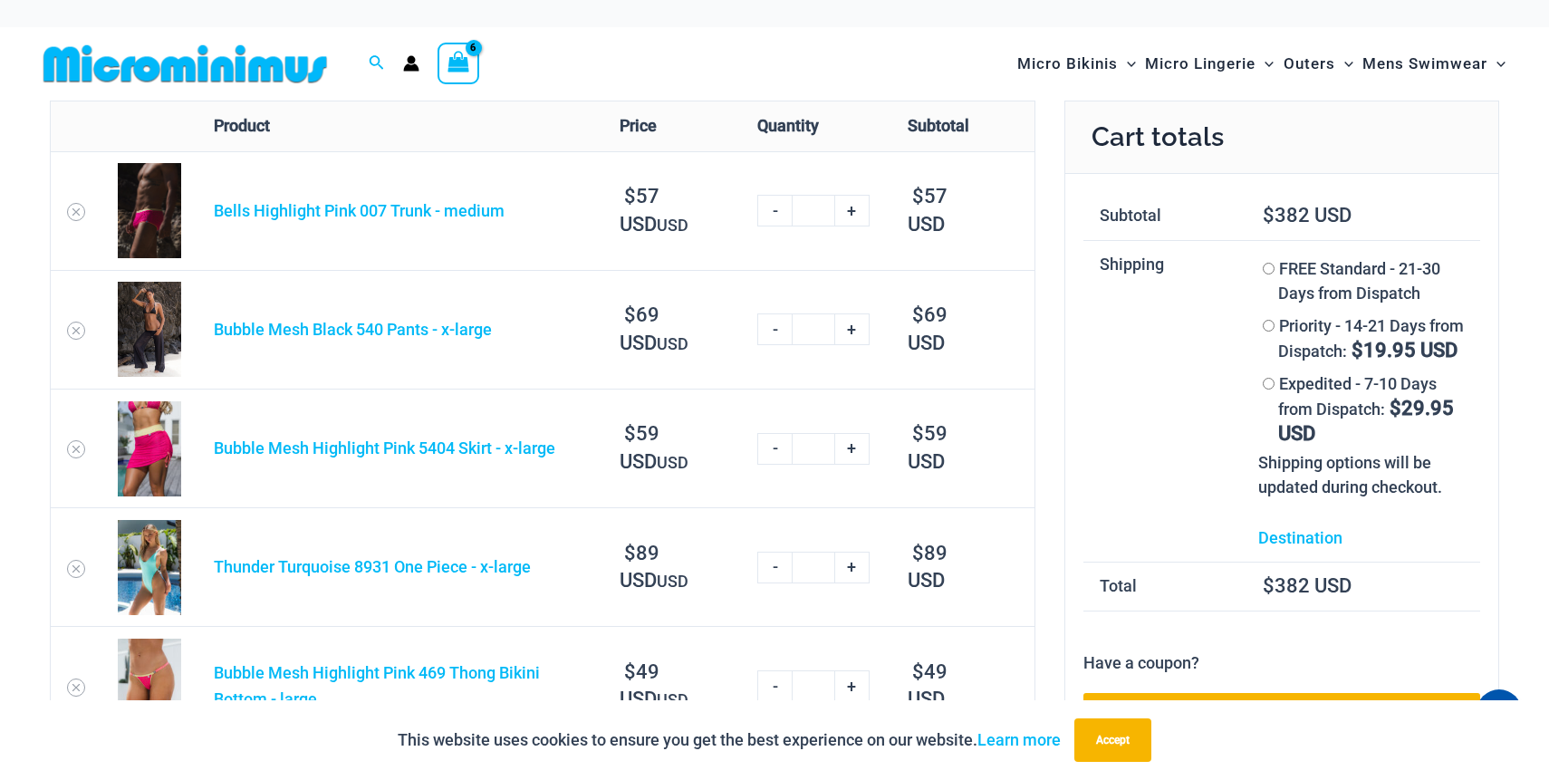
type input "**********"
click at [770, 454] on link "-" at bounding box center [774, 449] width 34 height 32
type input "*"
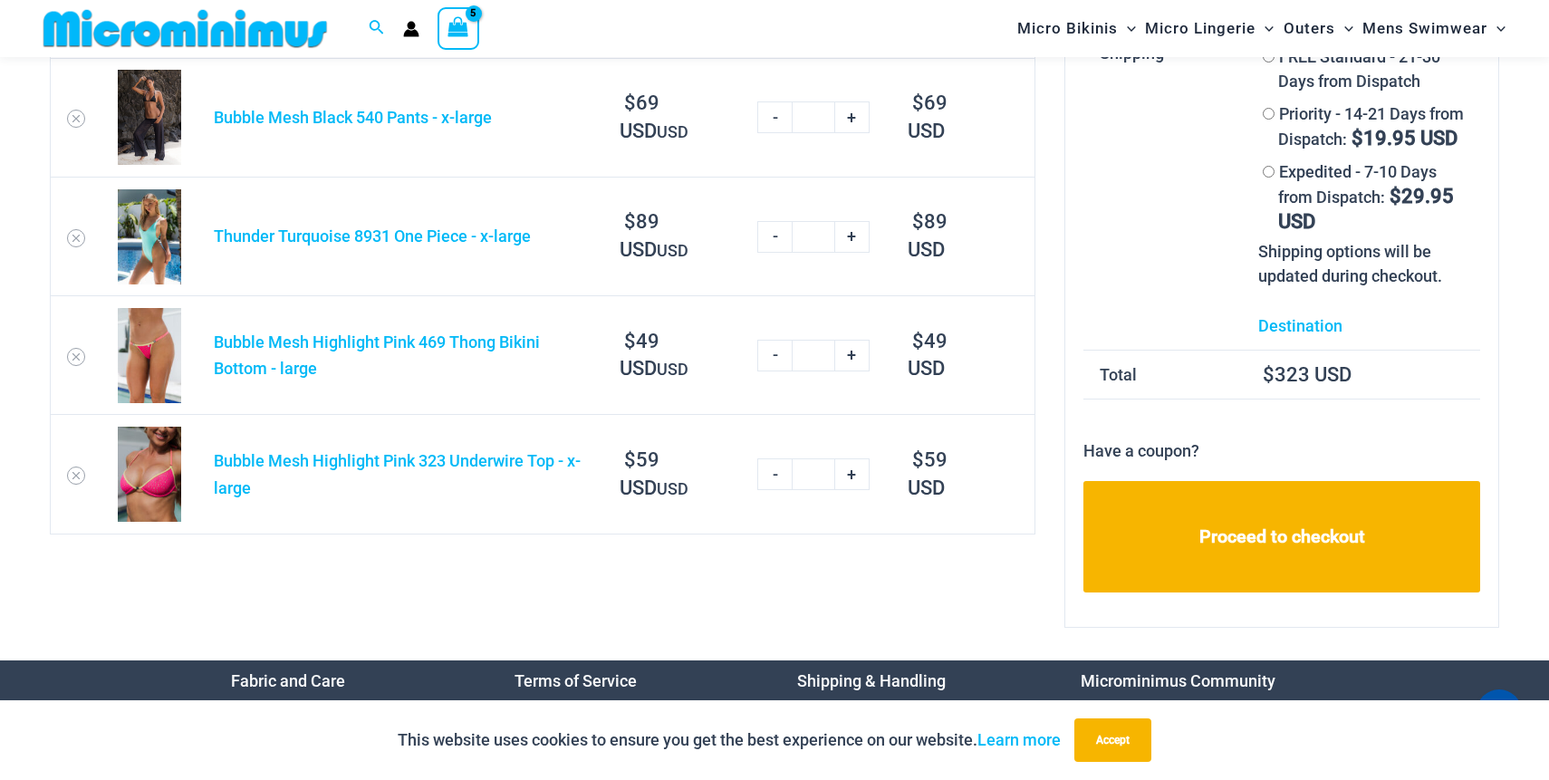
scroll to position [193, 0]
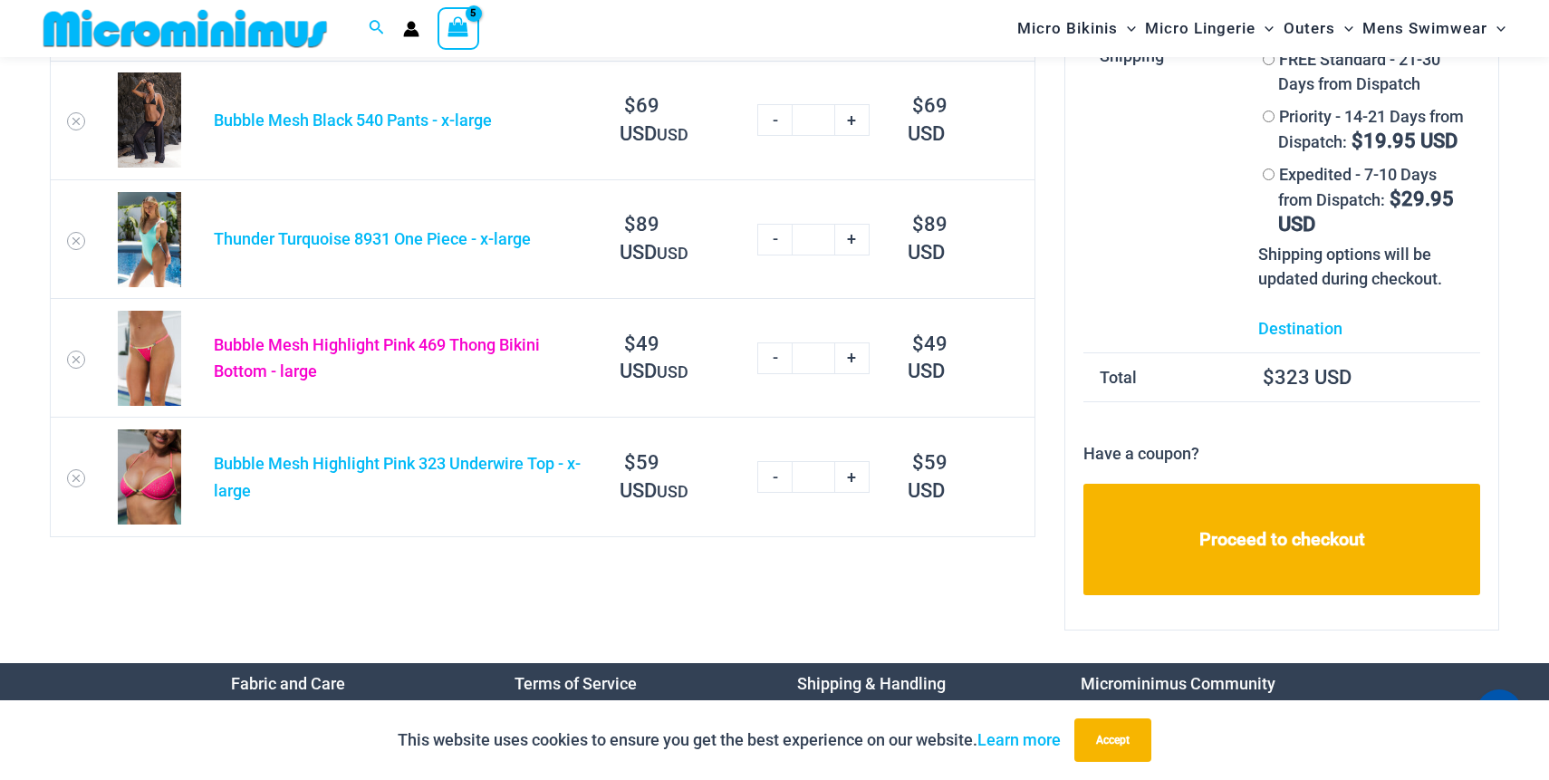
click at [420, 348] on link "Bubble Mesh Highlight Pink 469 Thong Bikini Bottom - large" at bounding box center [377, 358] width 326 height 46
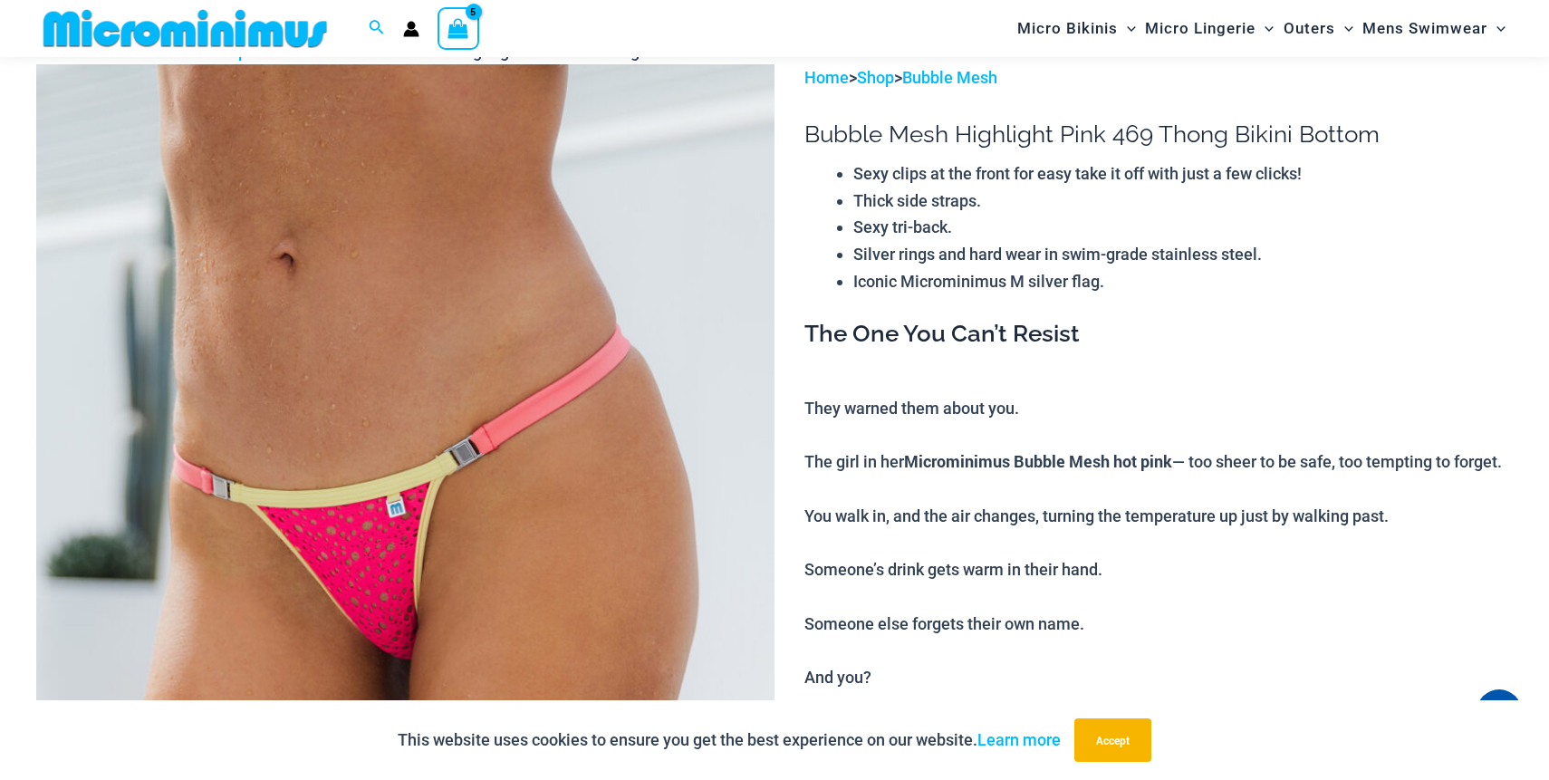
scroll to position [100, 0]
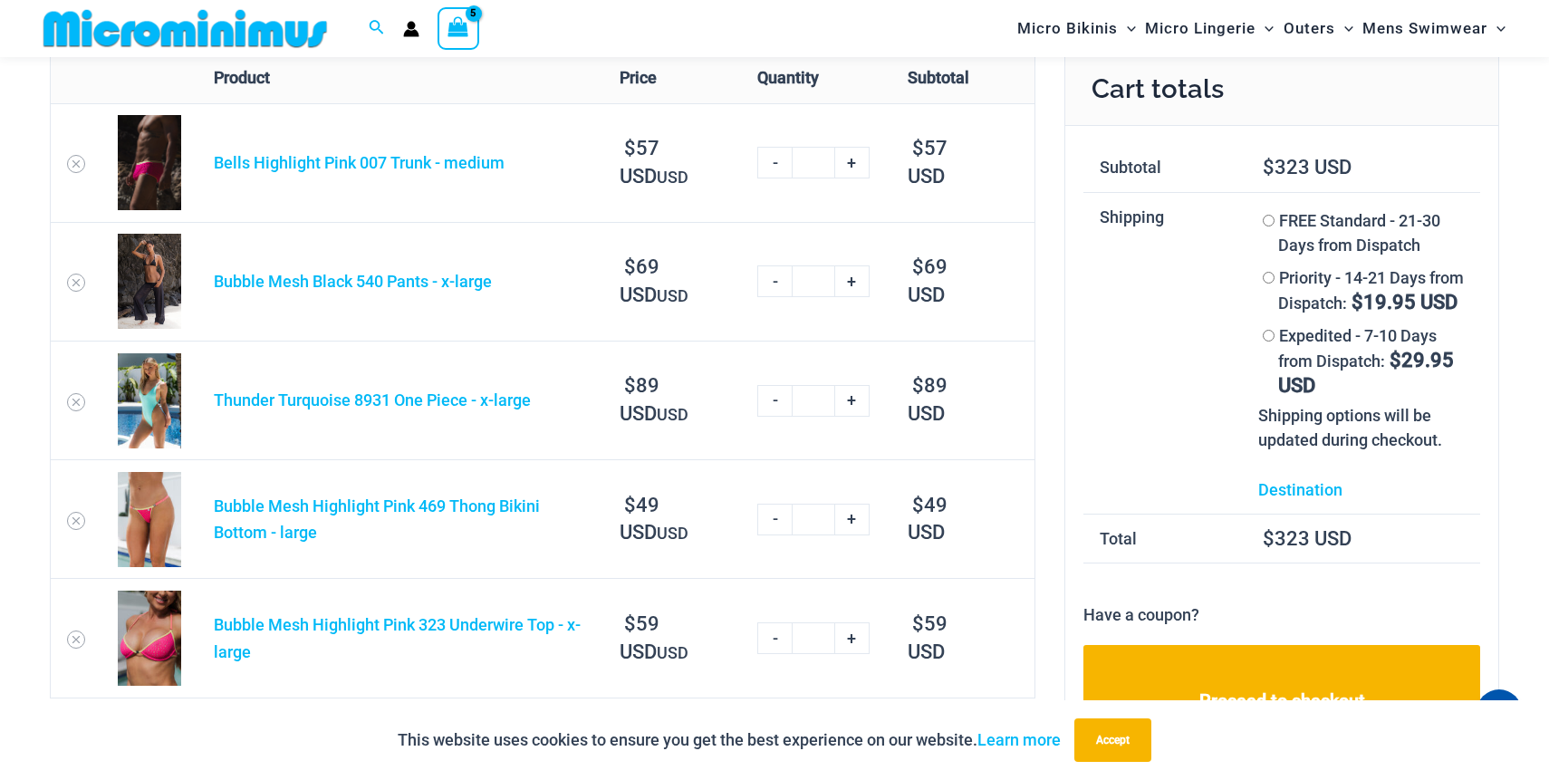
scroll to position [26, 0]
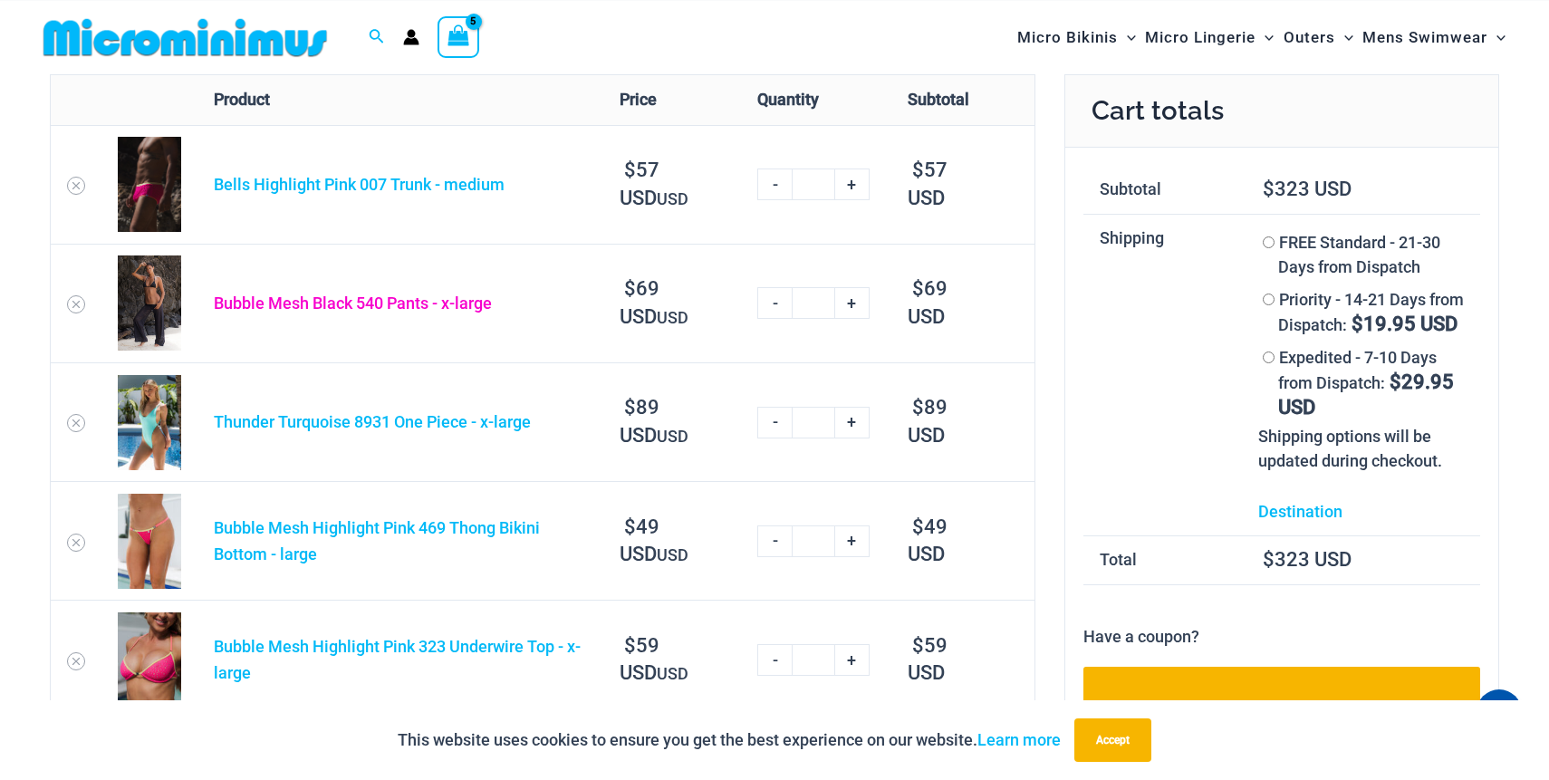
click at [245, 306] on link "Bubble Mesh Black 540 Pants - x-large" at bounding box center [353, 303] width 278 height 19
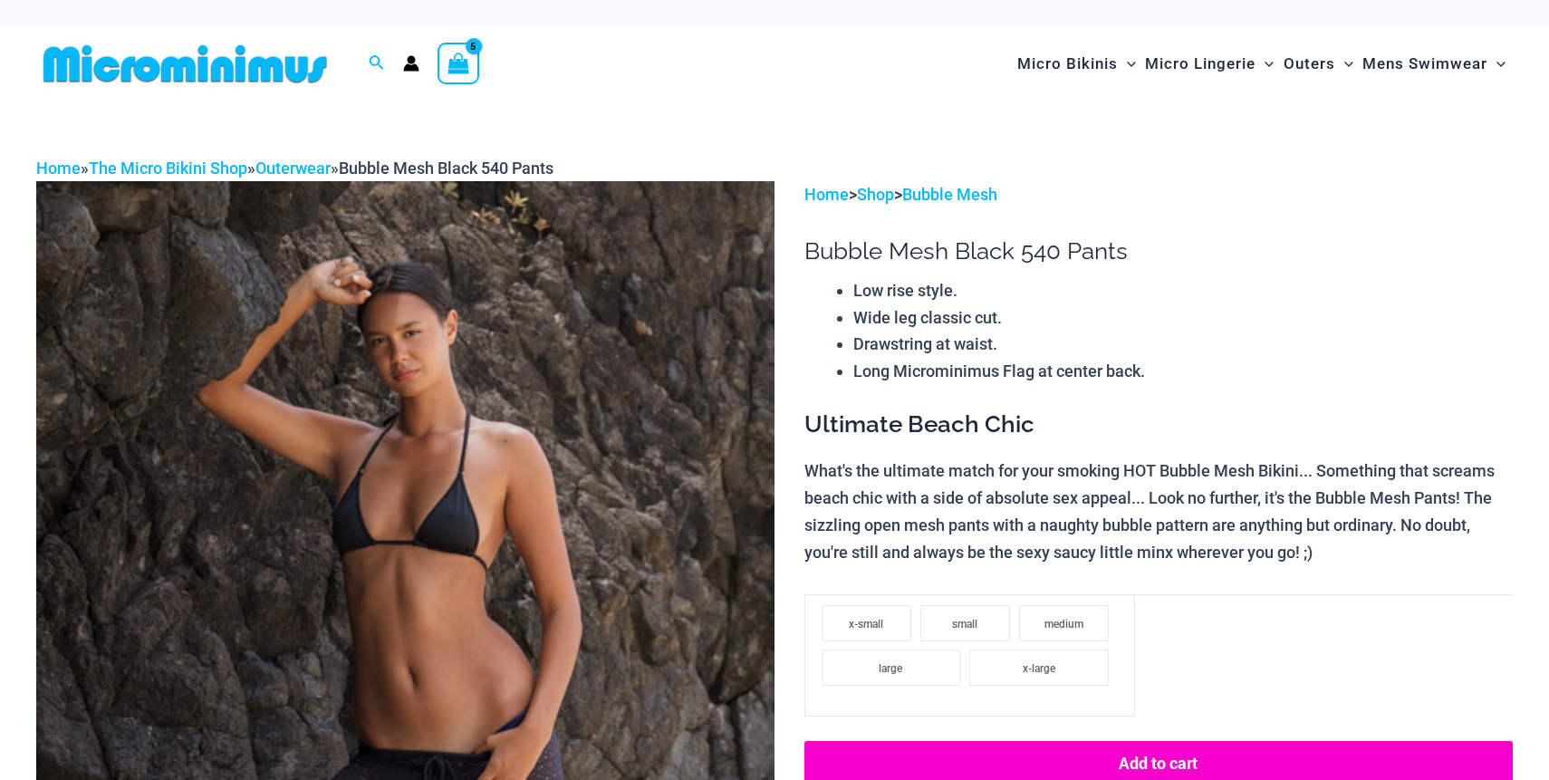
select select
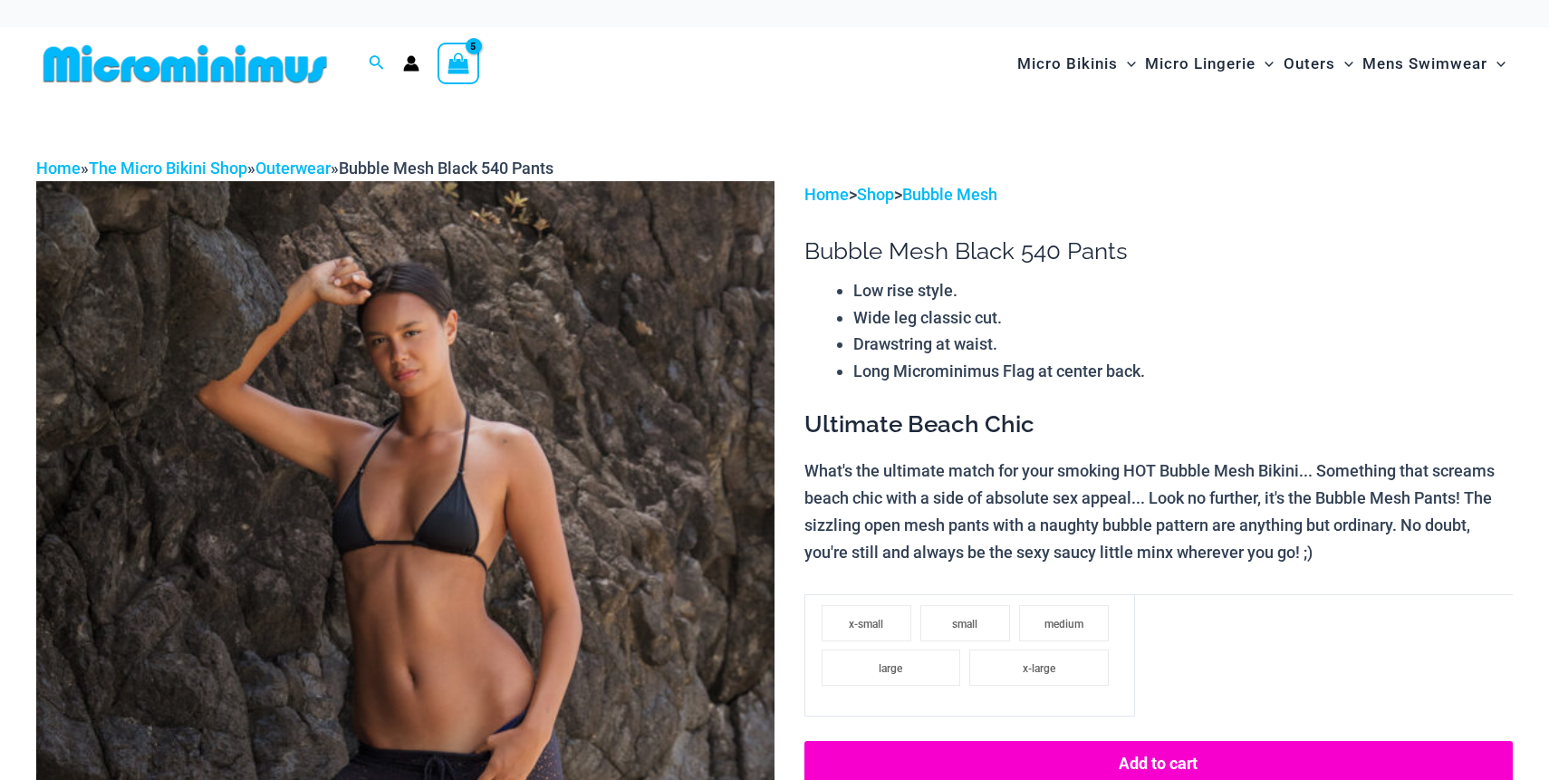
select select
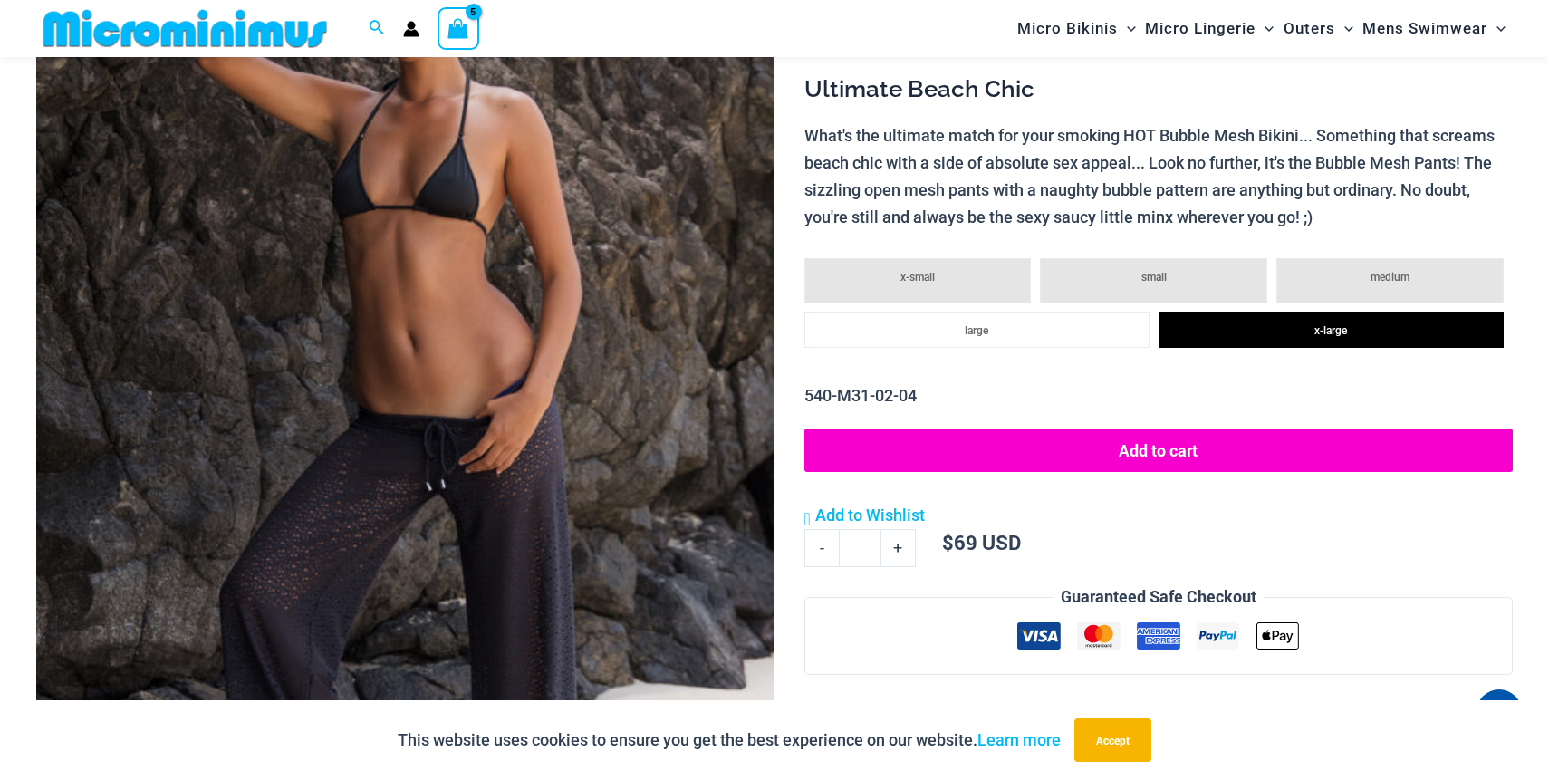
scroll to position [313, 0]
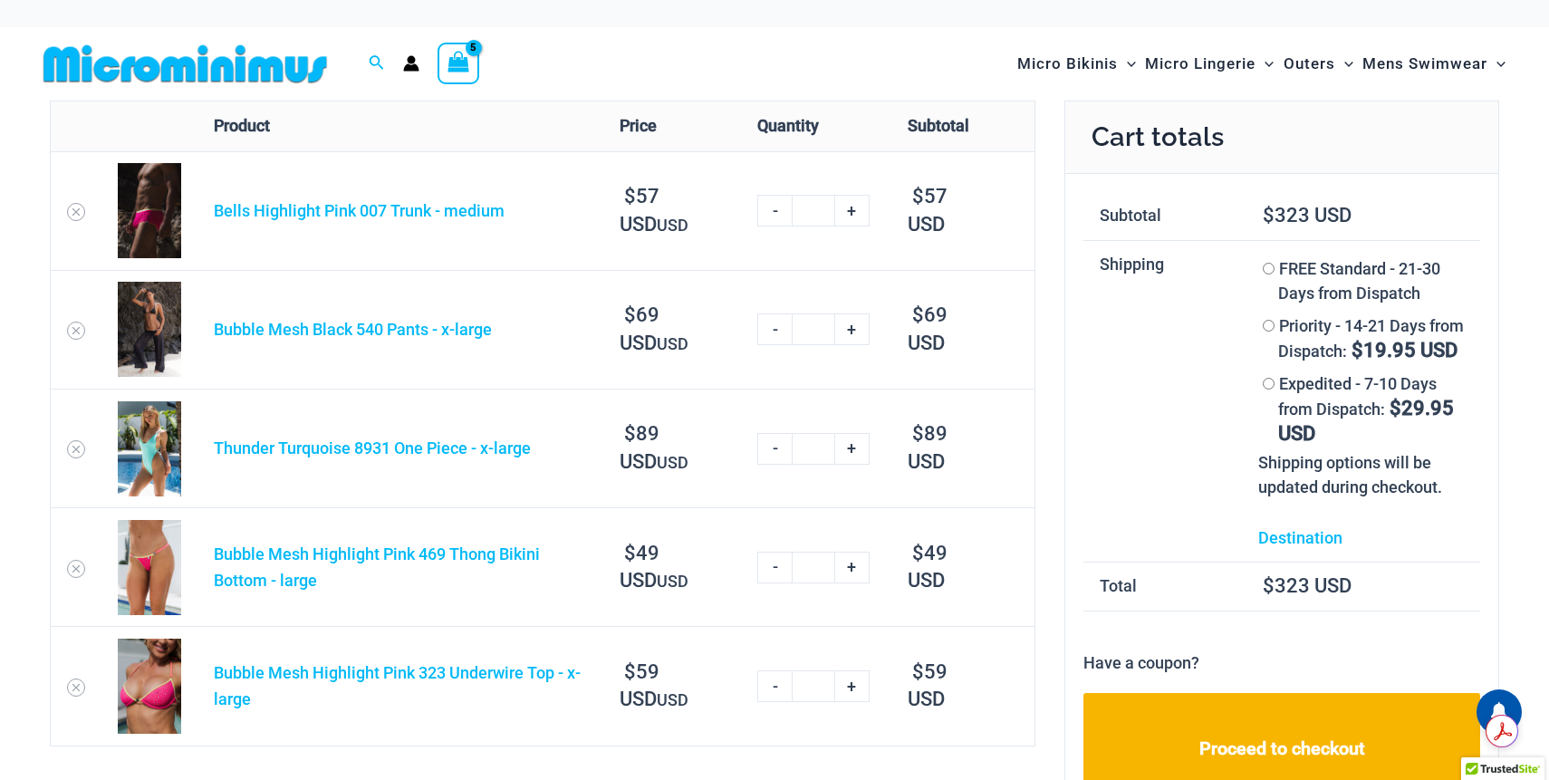
scroll to position [26, 0]
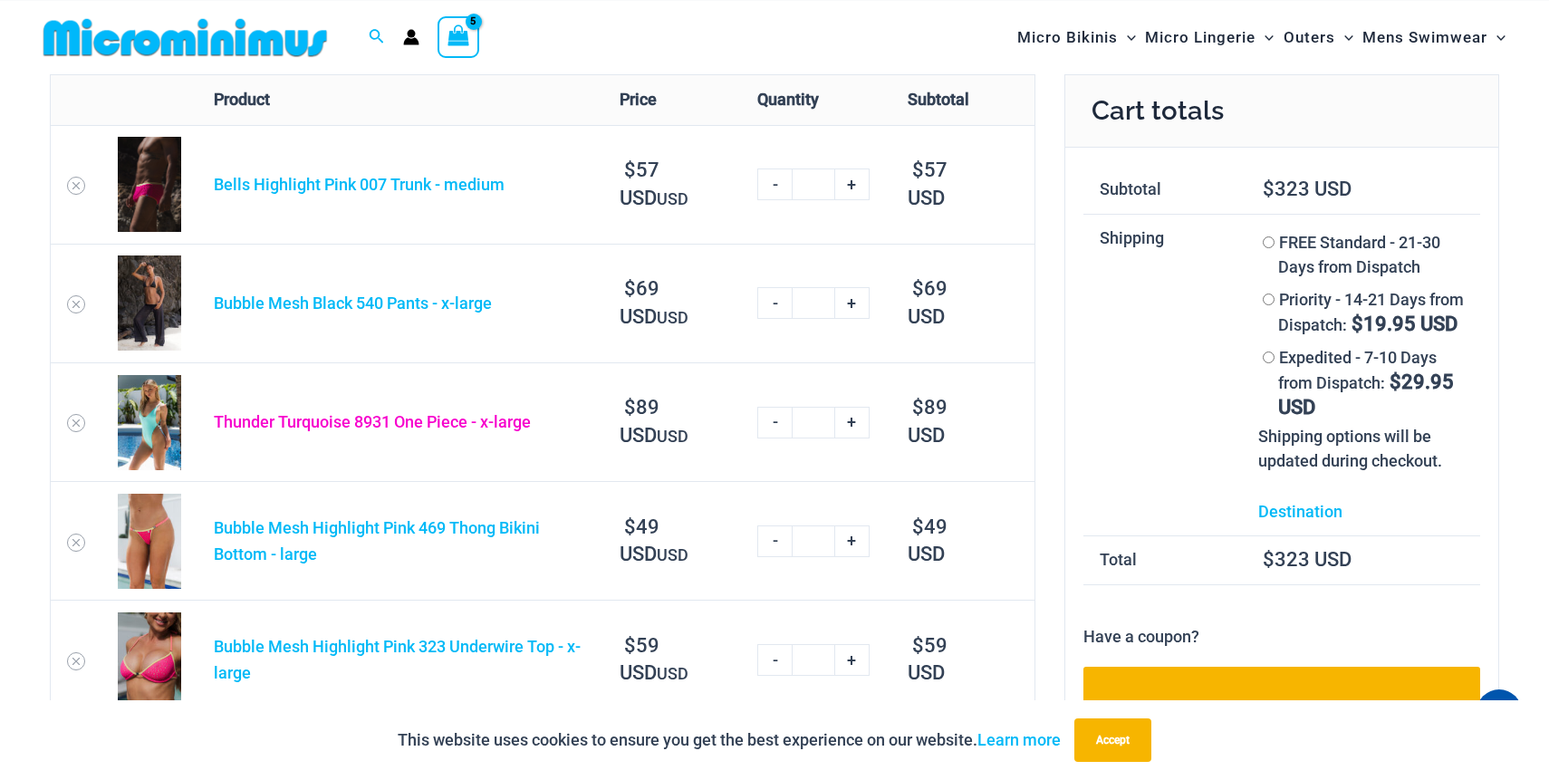
click at [285, 424] on link "Thunder Turquoise 8931 One Piece - x-large" at bounding box center [372, 421] width 317 height 19
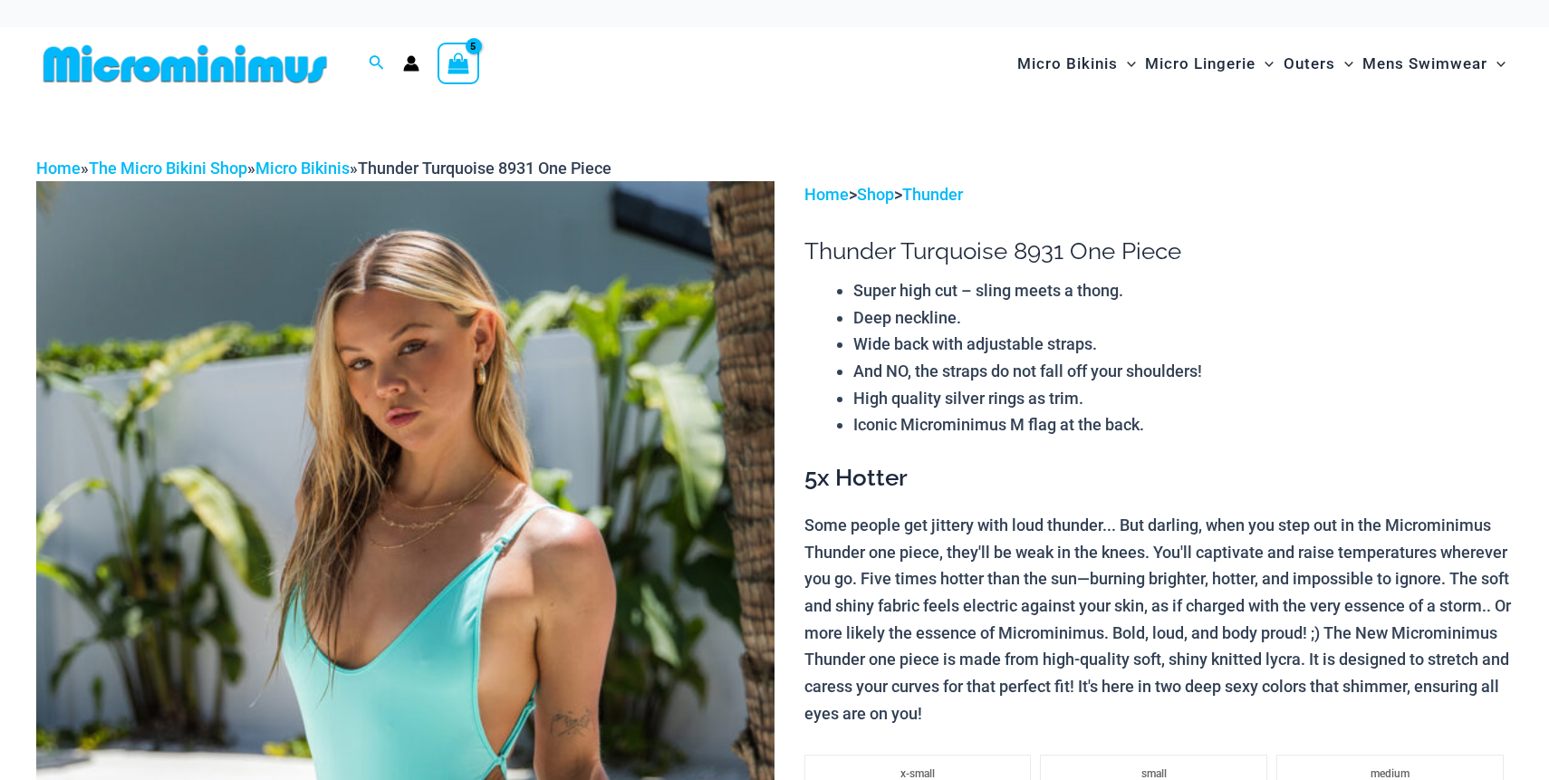
select select
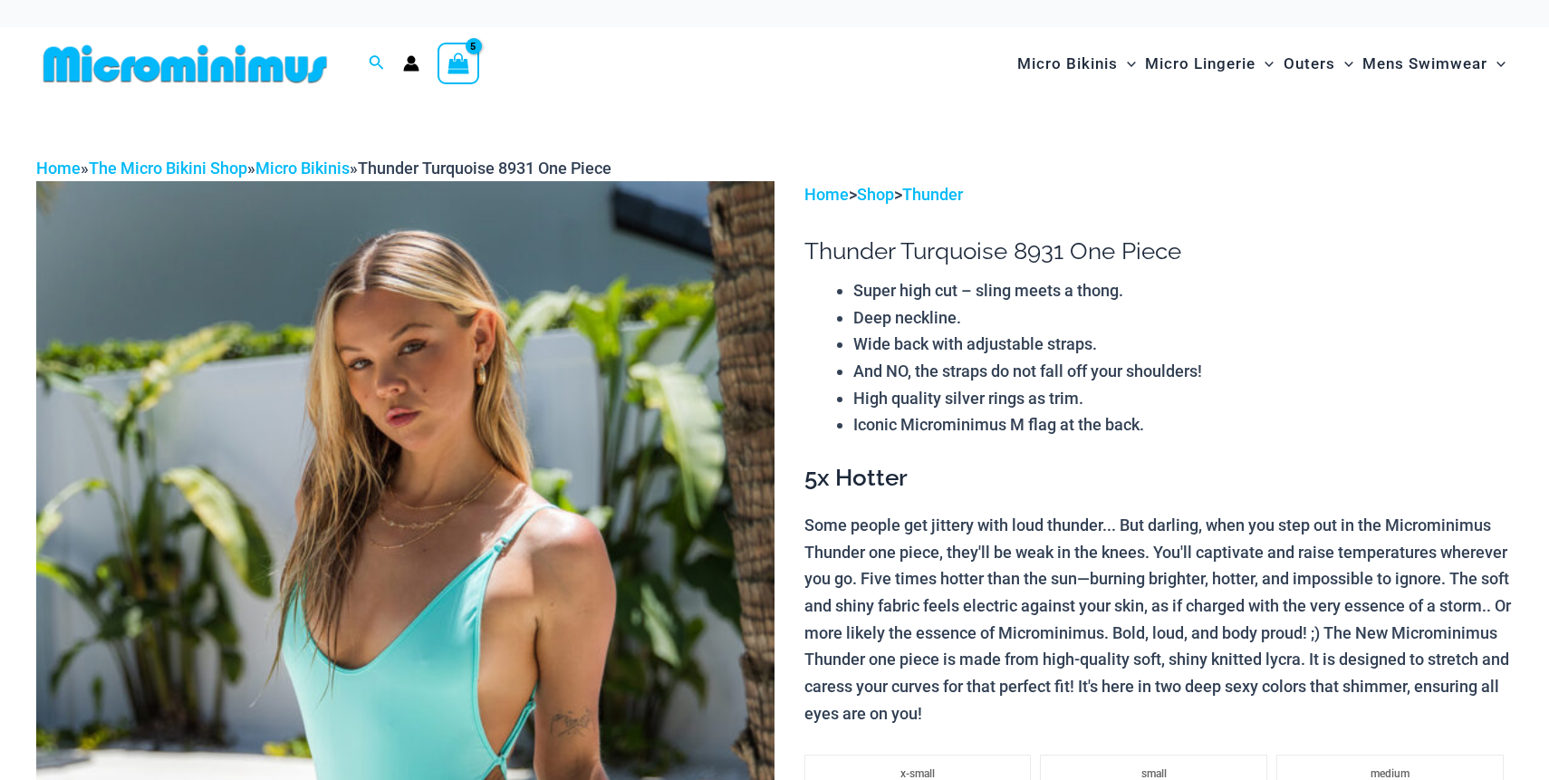
select select
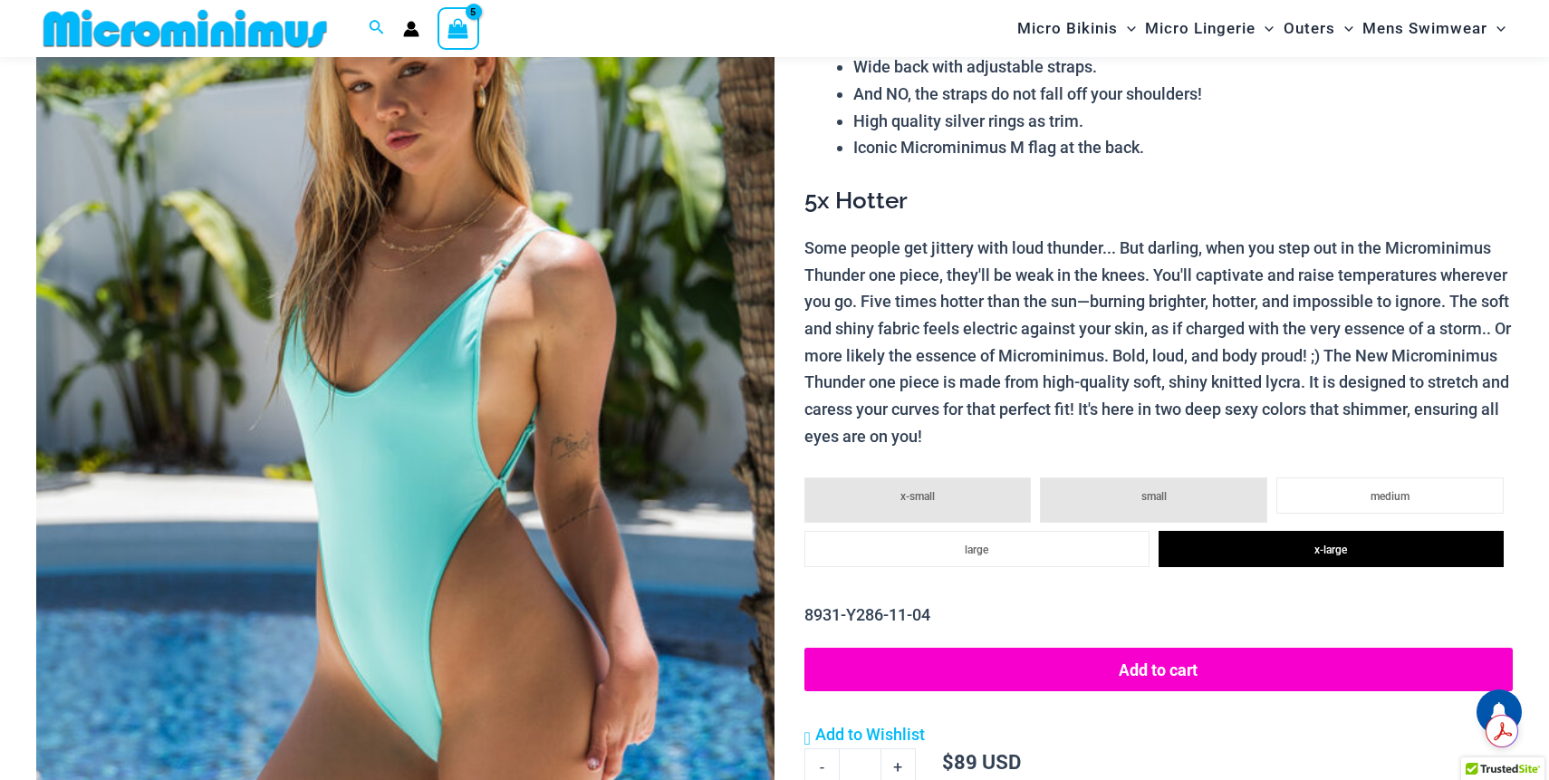
scroll to position [267, 0]
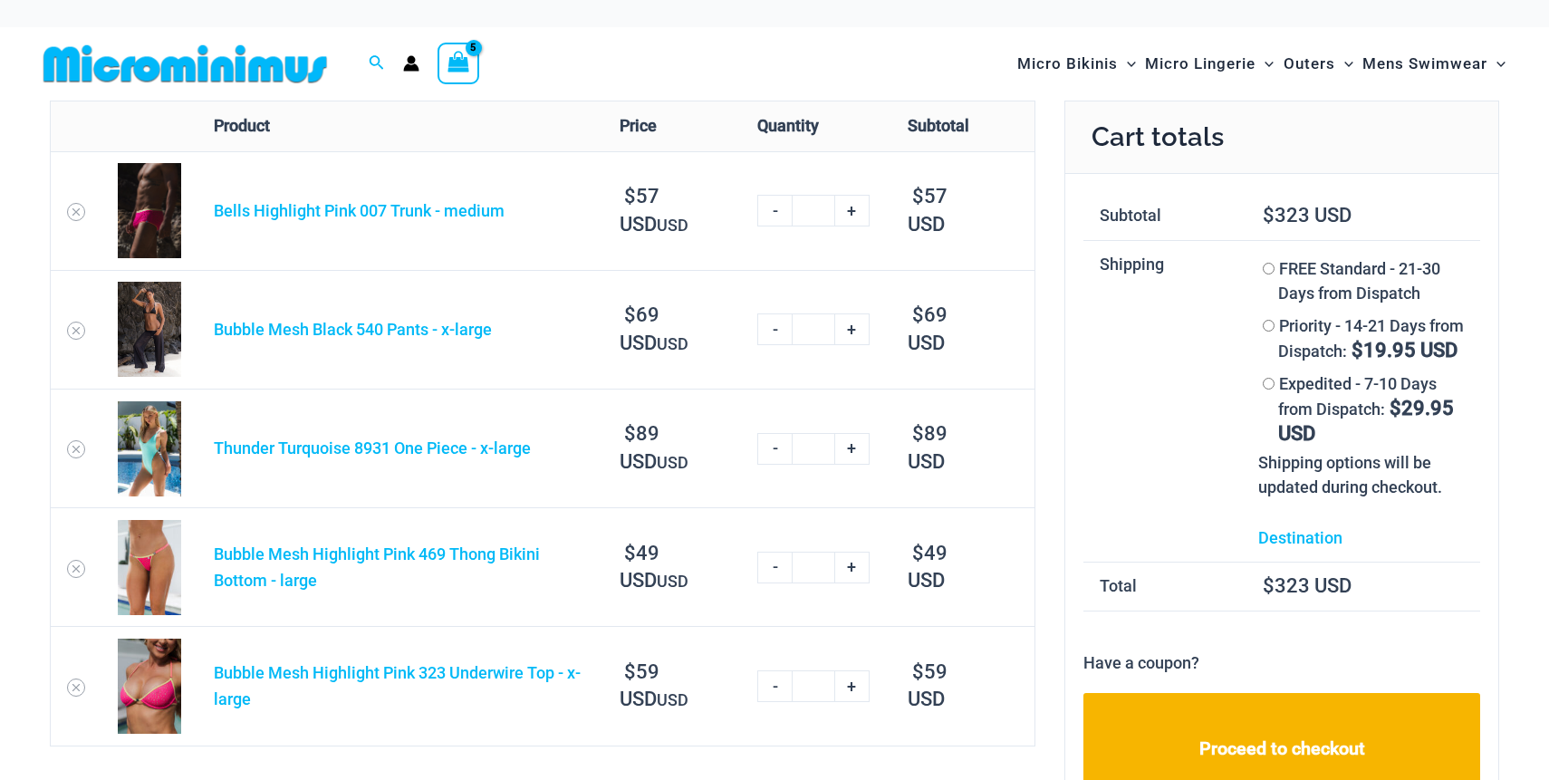
scroll to position [26, 0]
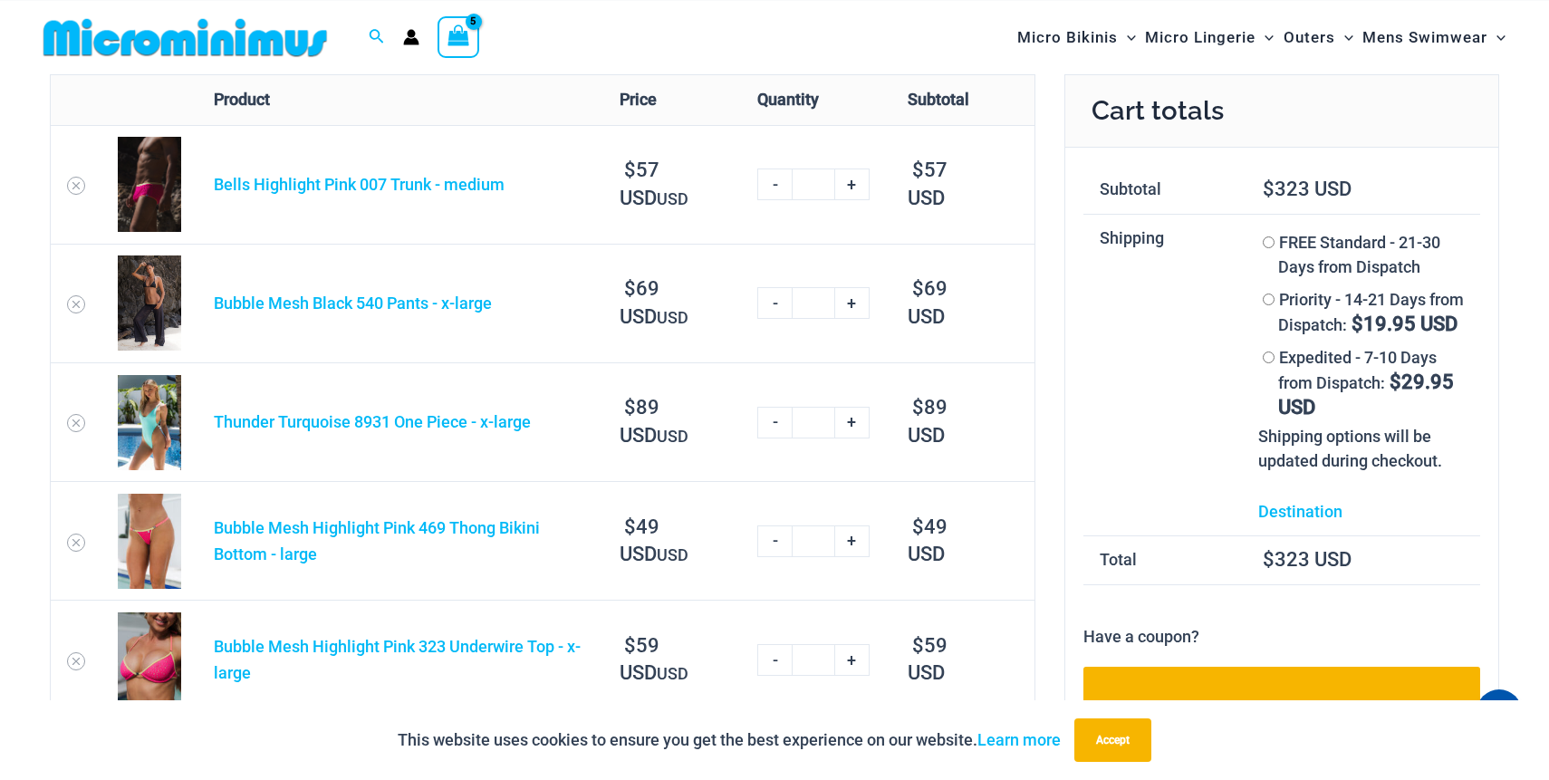
click at [768, 421] on link "-" at bounding box center [774, 423] width 34 height 32
type input "*"
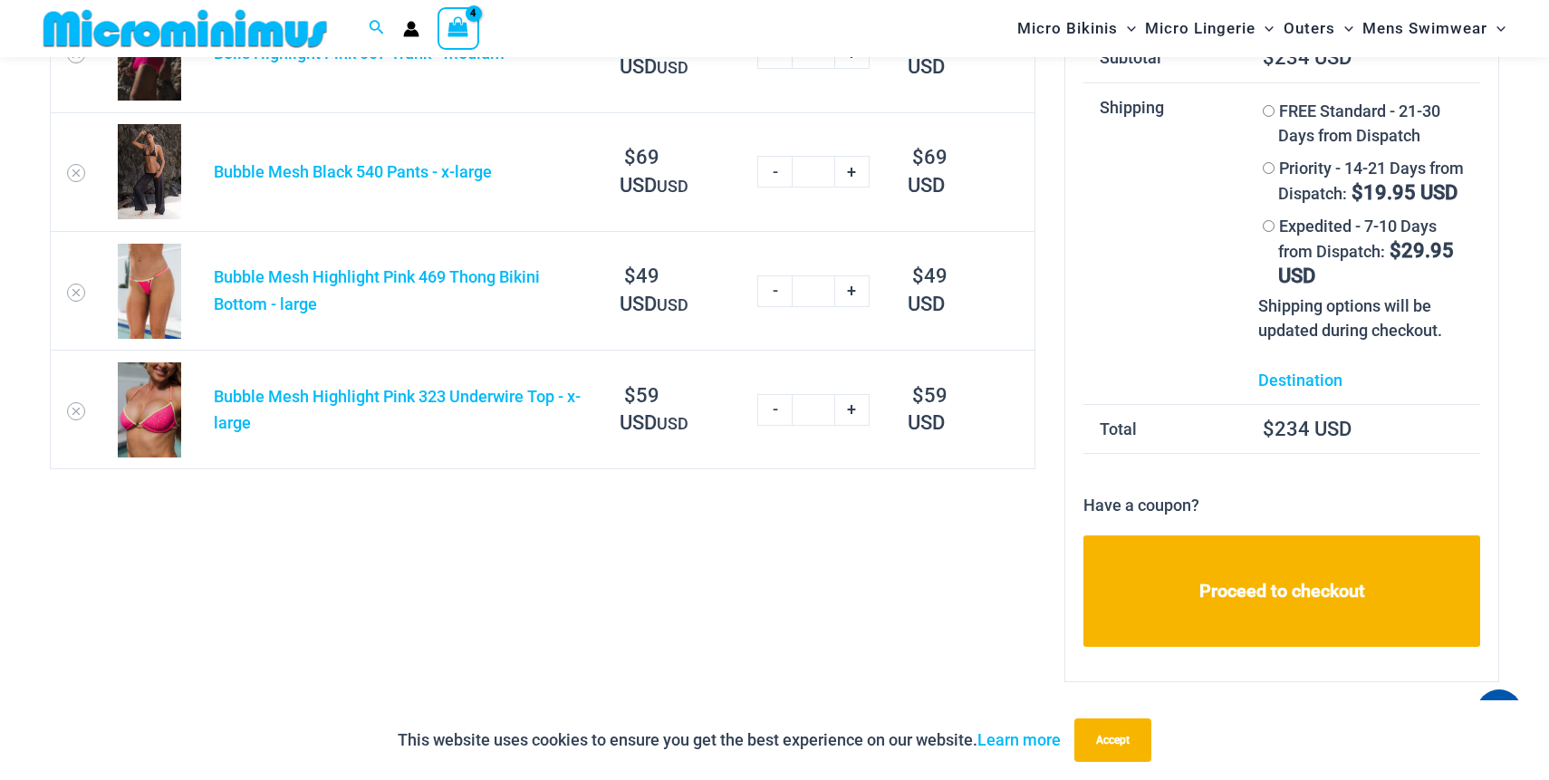
scroll to position [154, 0]
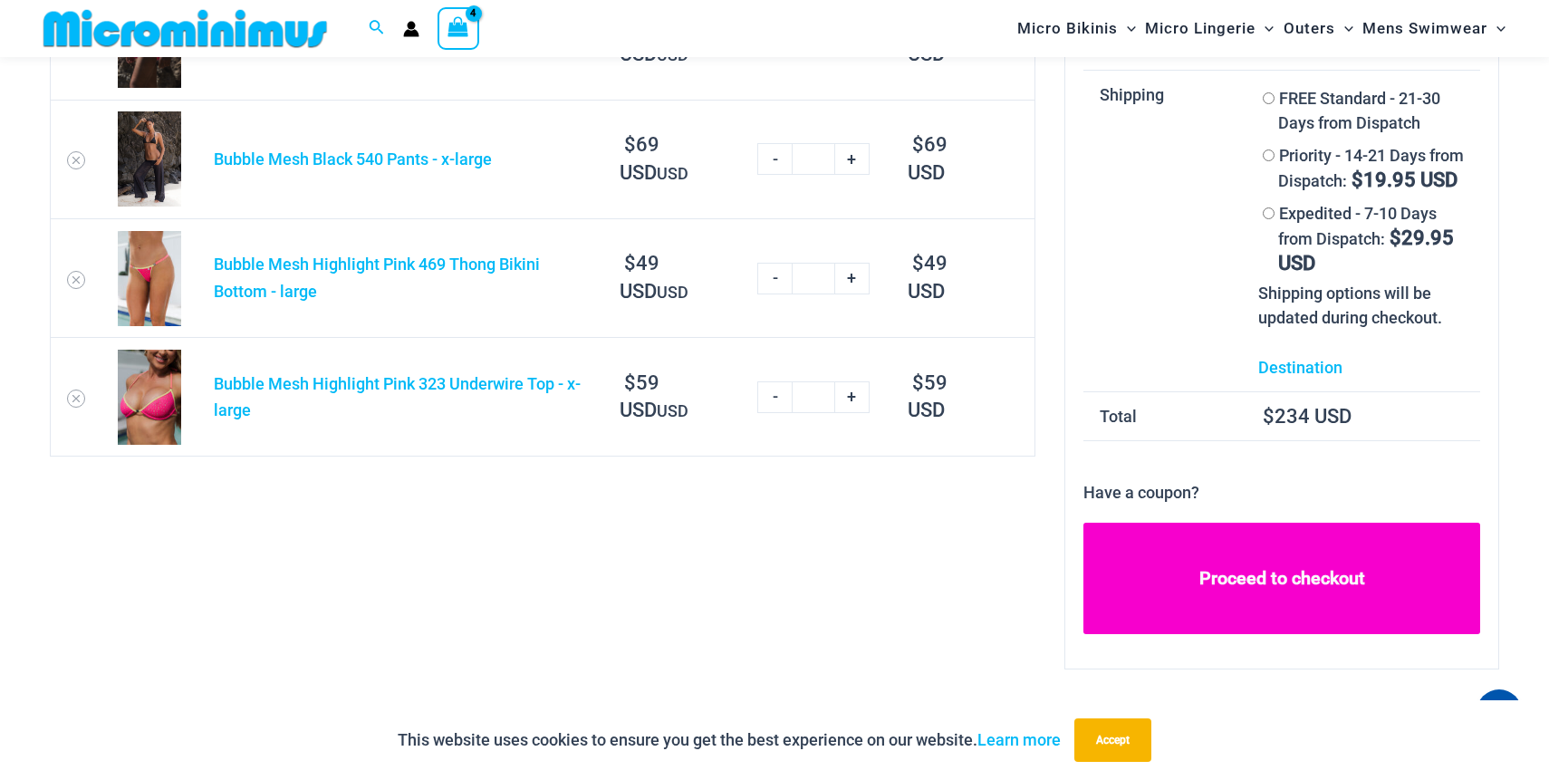
click at [1136, 624] on link "Proceed to checkout" at bounding box center [1281, 578] width 397 height 111
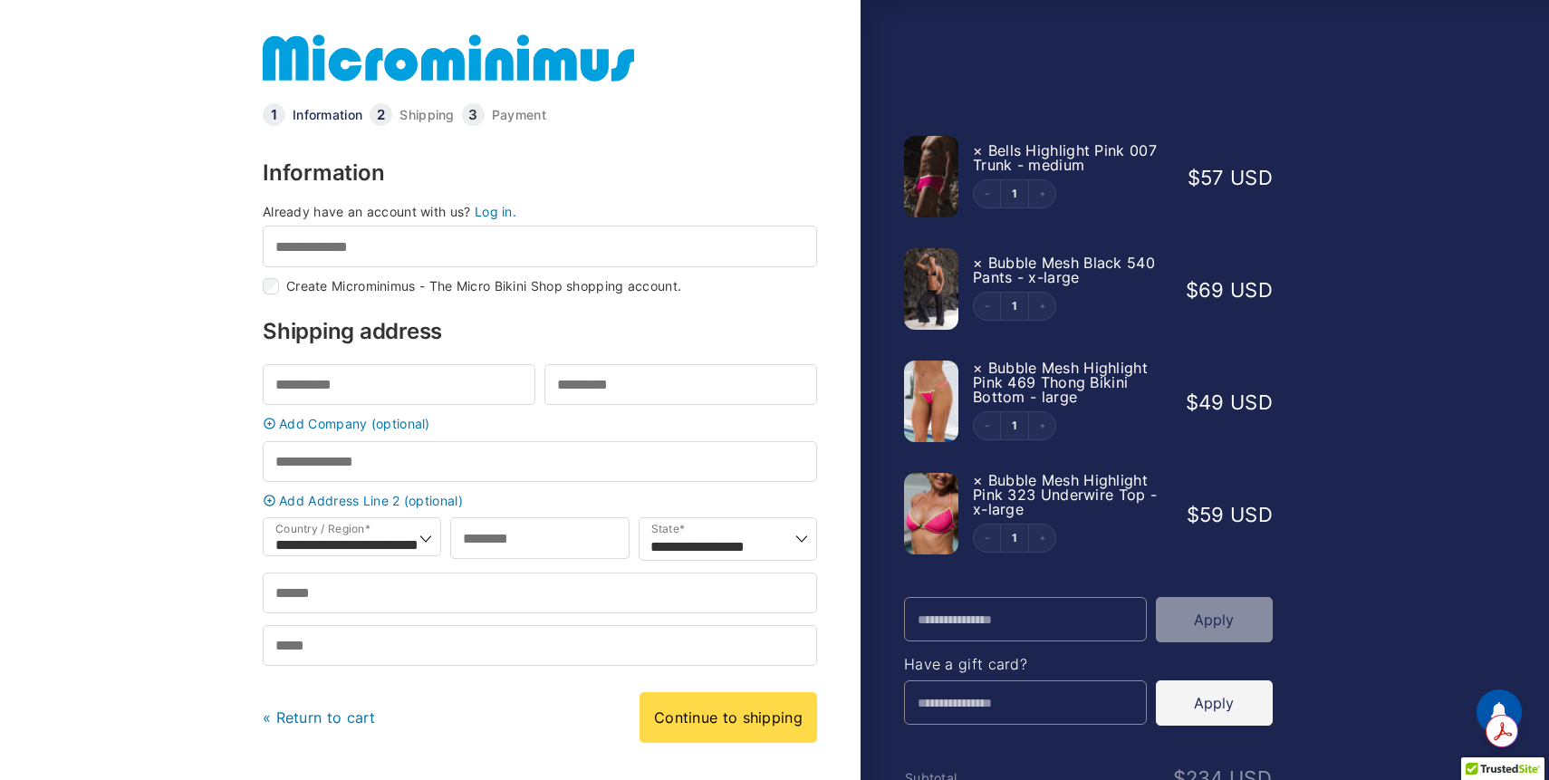
click at [495, 219] on link "Log in." at bounding box center [496, 211] width 42 height 15
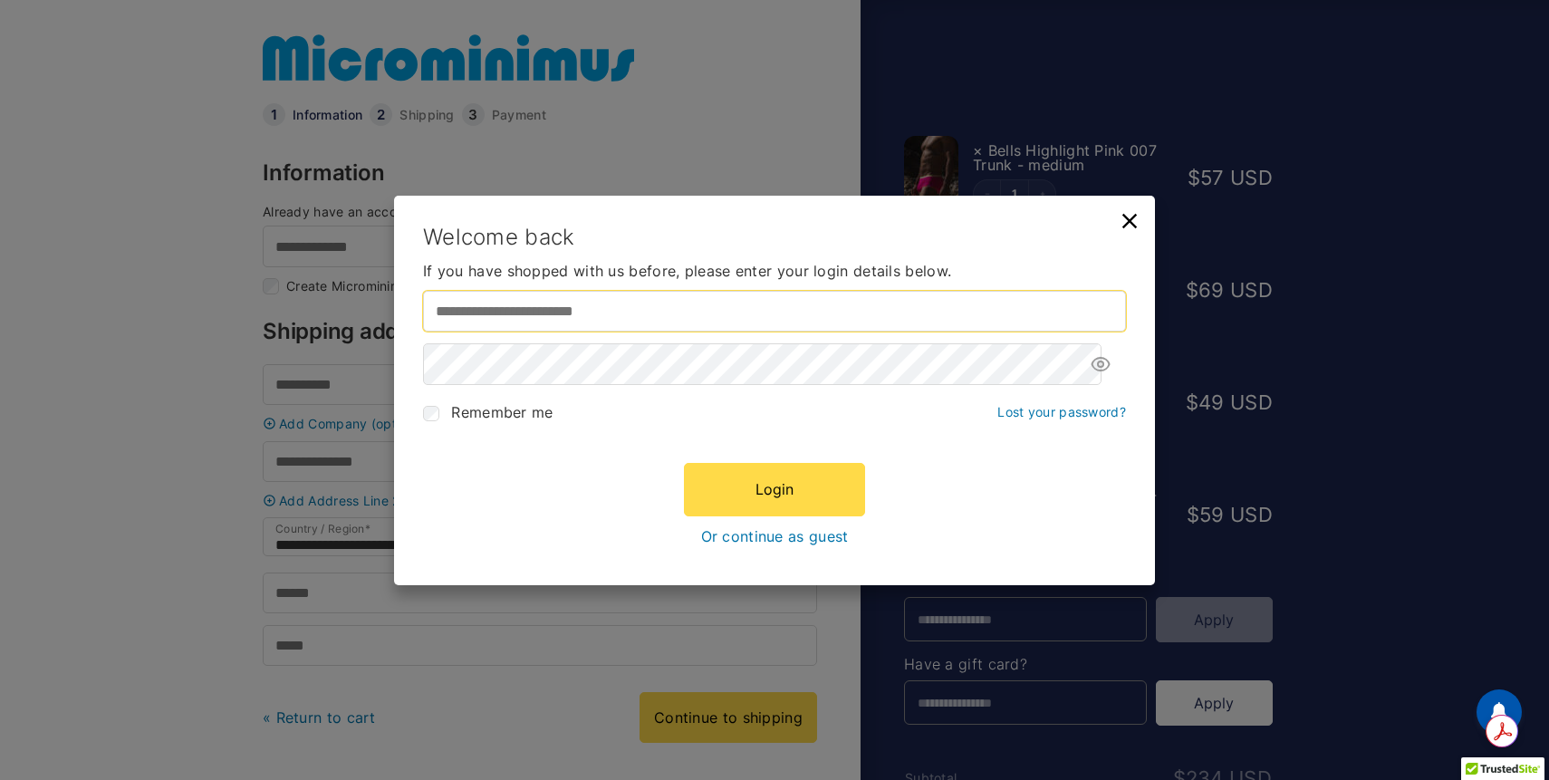
type input "**********"
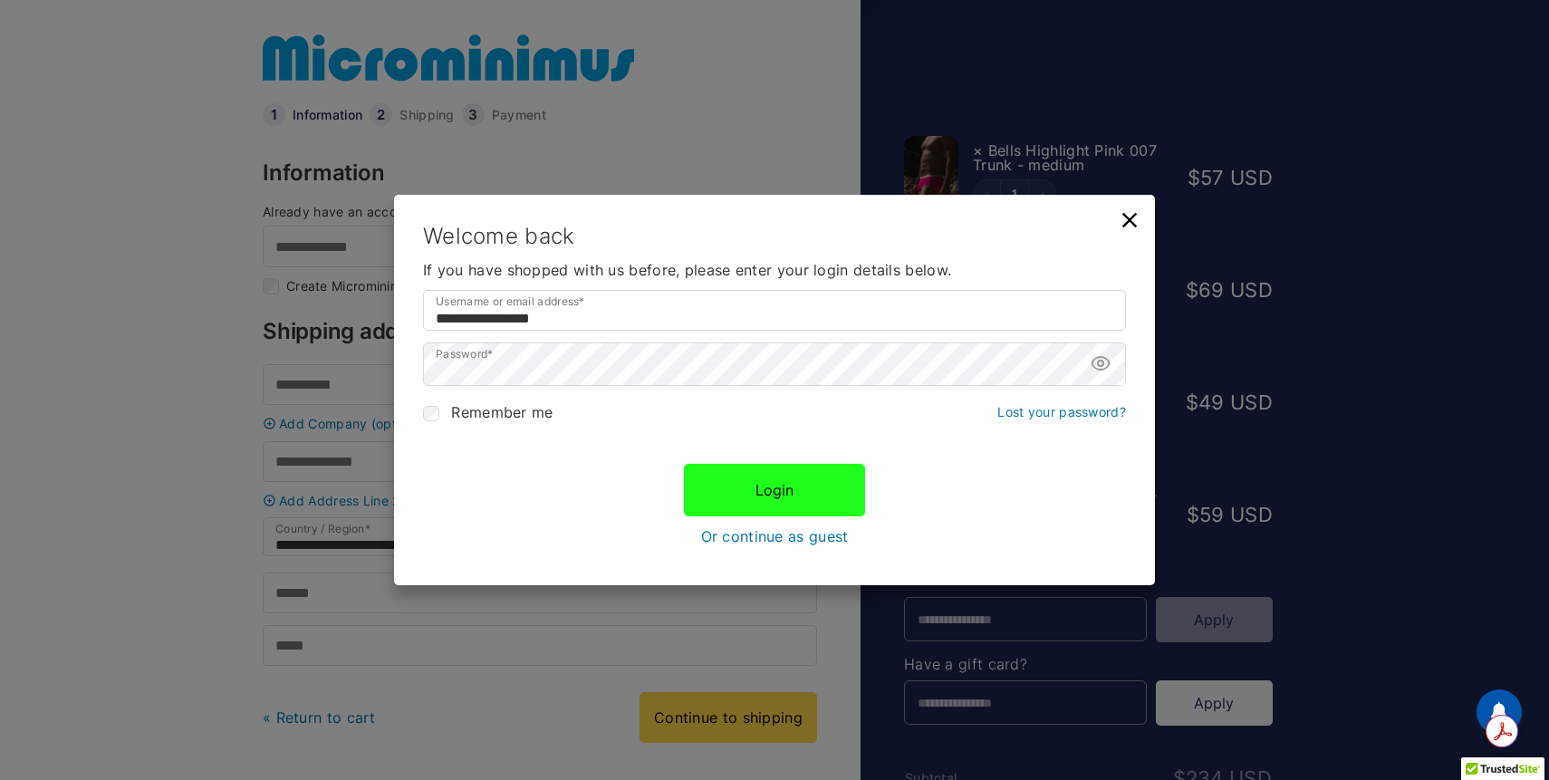
click at [736, 490] on button "Login" at bounding box center [774, 490] width 181 height 53
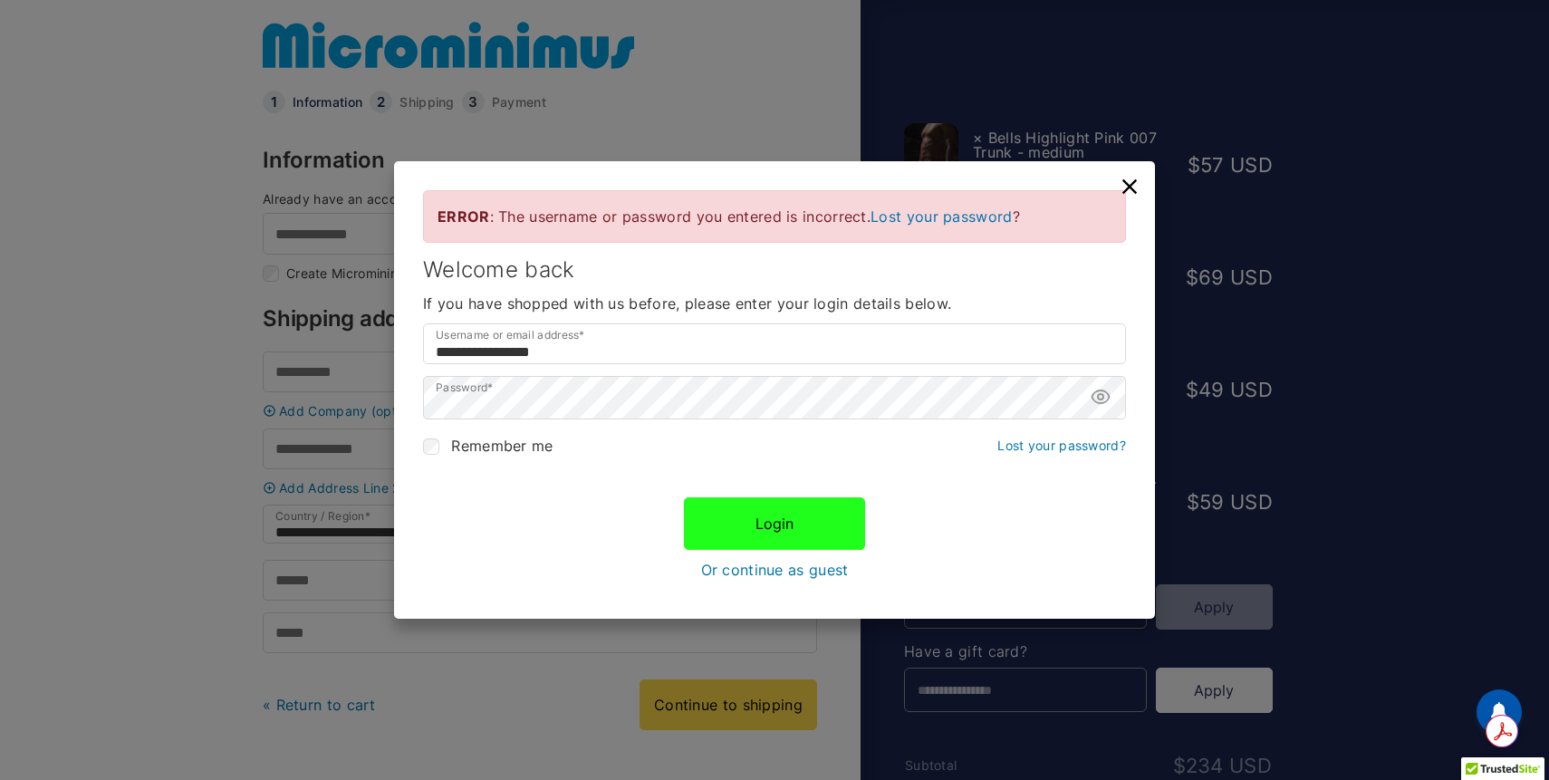
scroll to position [13, 0]
click at [765, 534] on button "Login" at bounding box center [774, 523] width 181 height 53
click at [1102, 405] on icon at bounding box center [1101, 397] width 22 height 22
click at [783, 521] on button "Login" at bounding box center [774, 523] width 181 height 53
click at [1131, 187] on icon at bounding box center [1129, 186] width 14 height 14
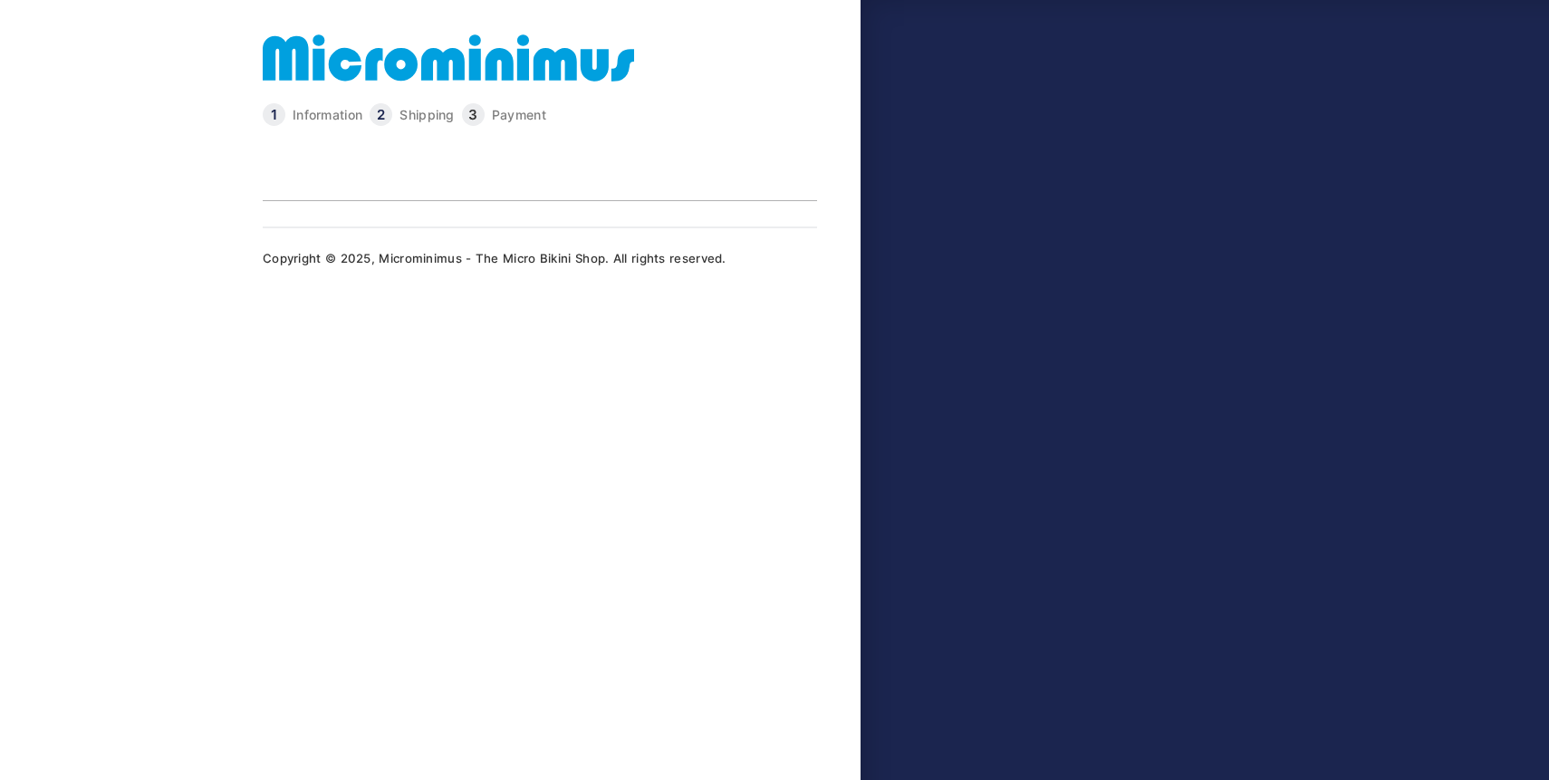
scroll to position [13, 0]
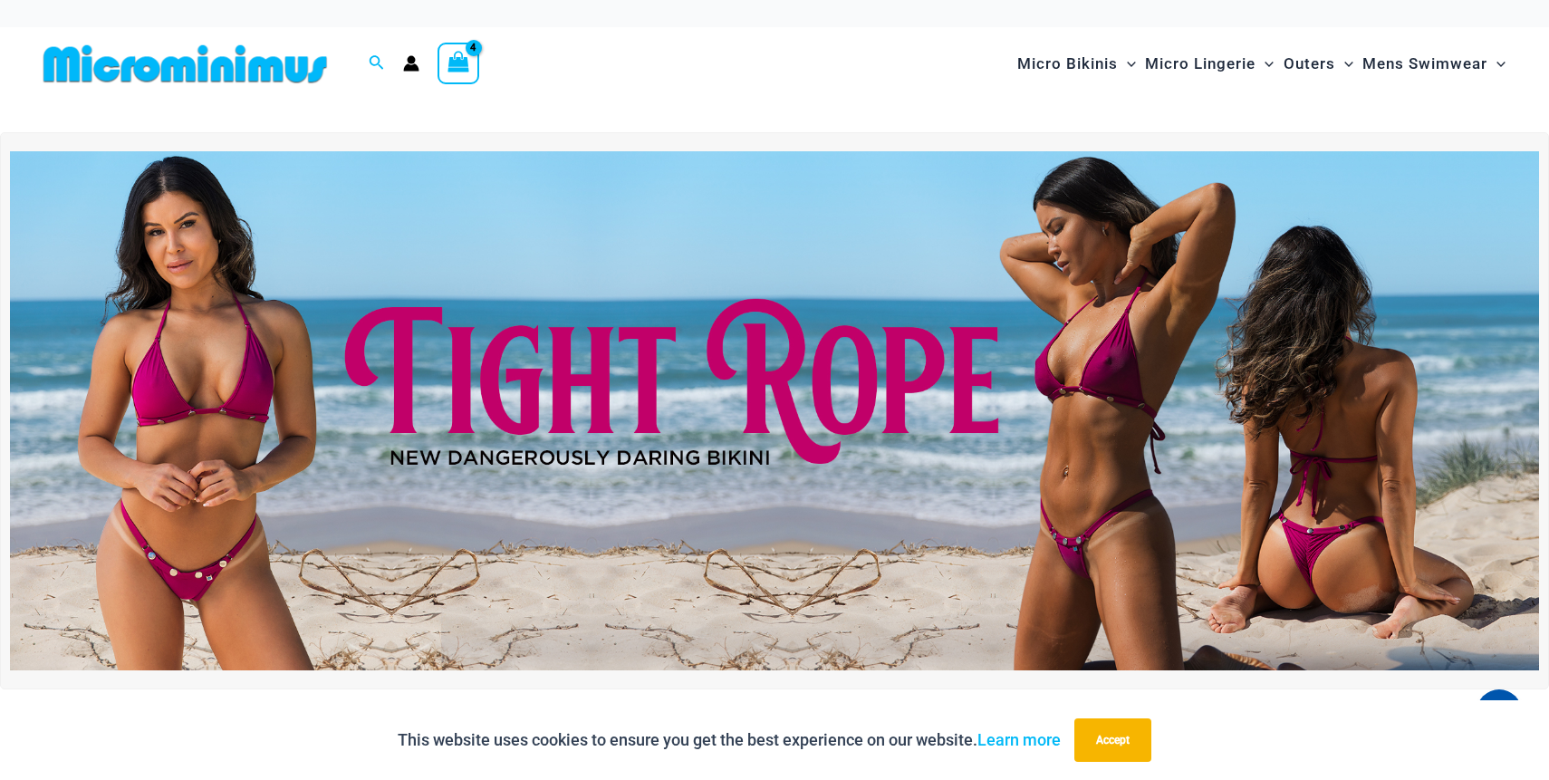
type input "**********"
click at [450, 63] on icon "View Shopping Cart, 4 items" at bounding box center [458, 62] width 21 height 21
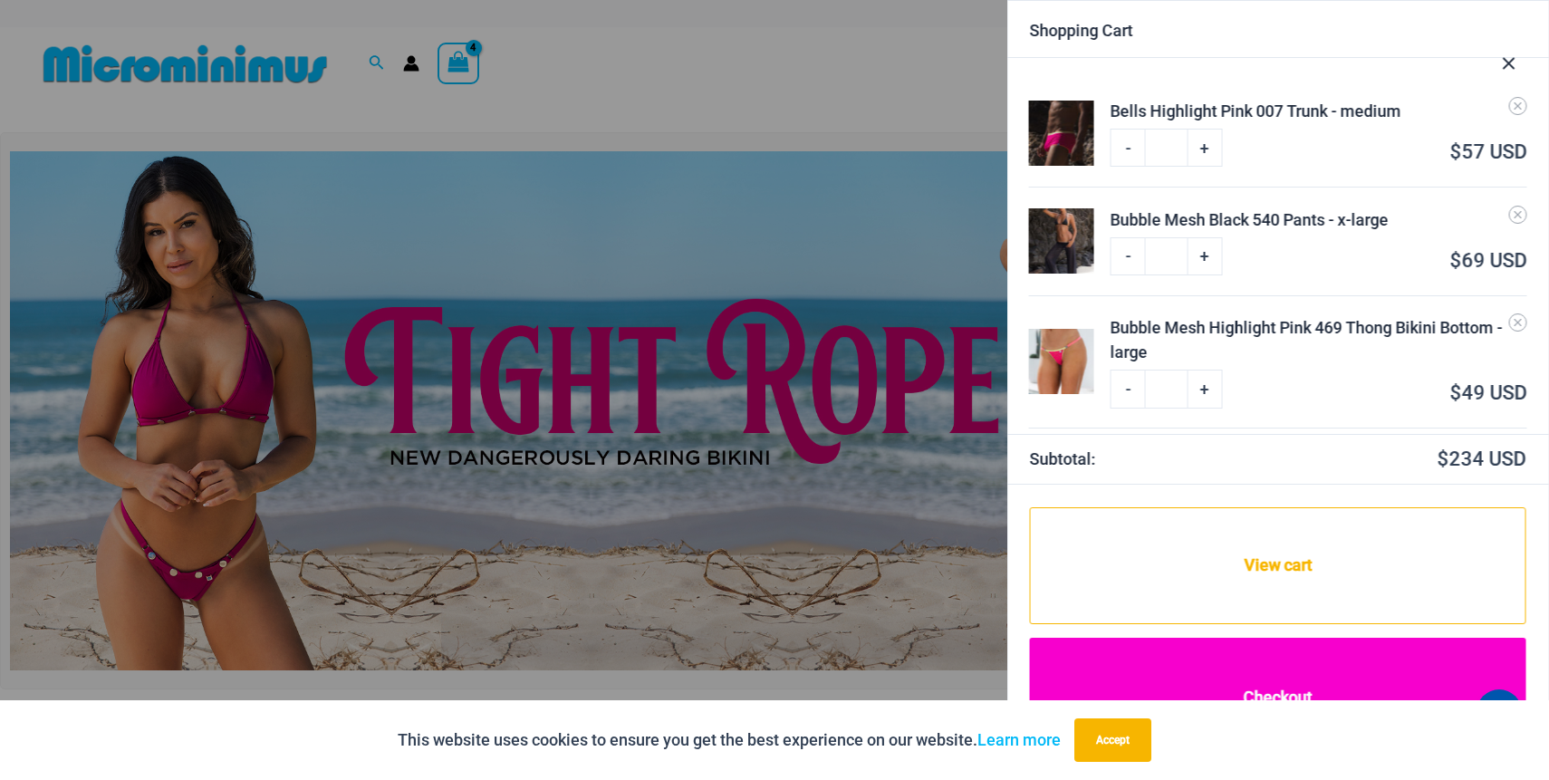
click at [1210, 679] on link "Checkout" at bounding box center [1278, 698] width 496 height 120
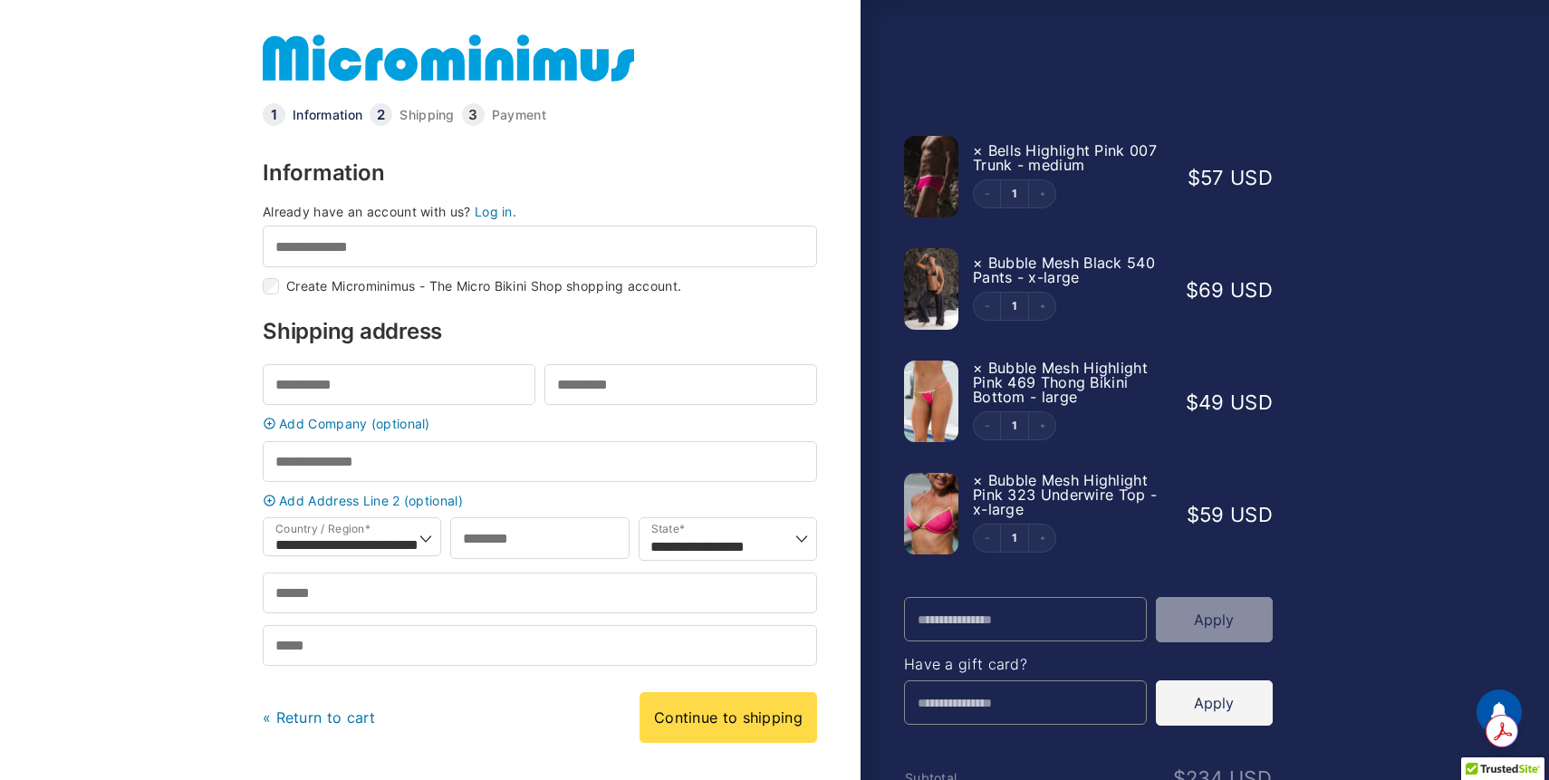
click at [504, 211] on link "Log in." at bounding box center [496, 211] width 42 height 15
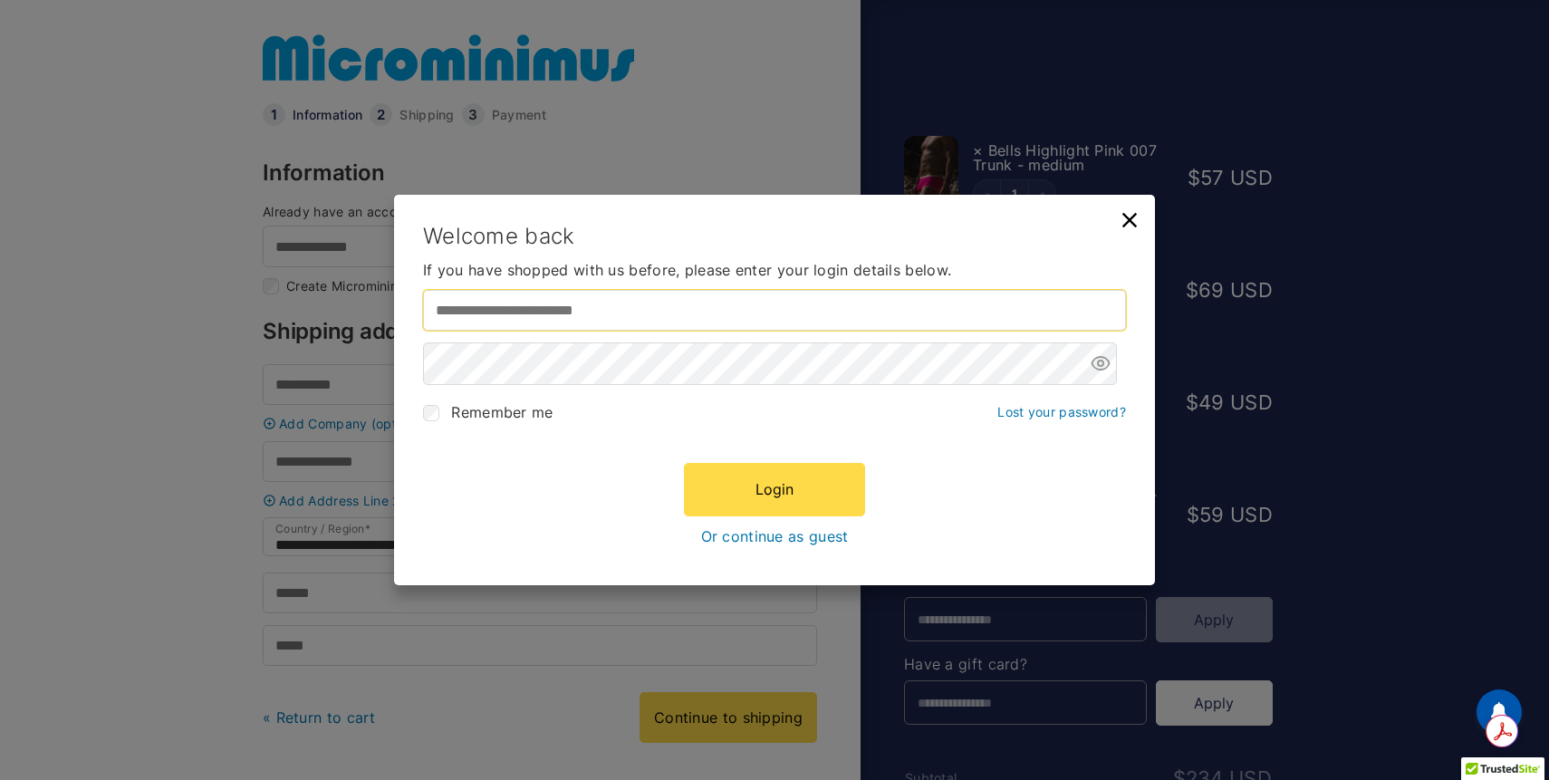
type input "**********"
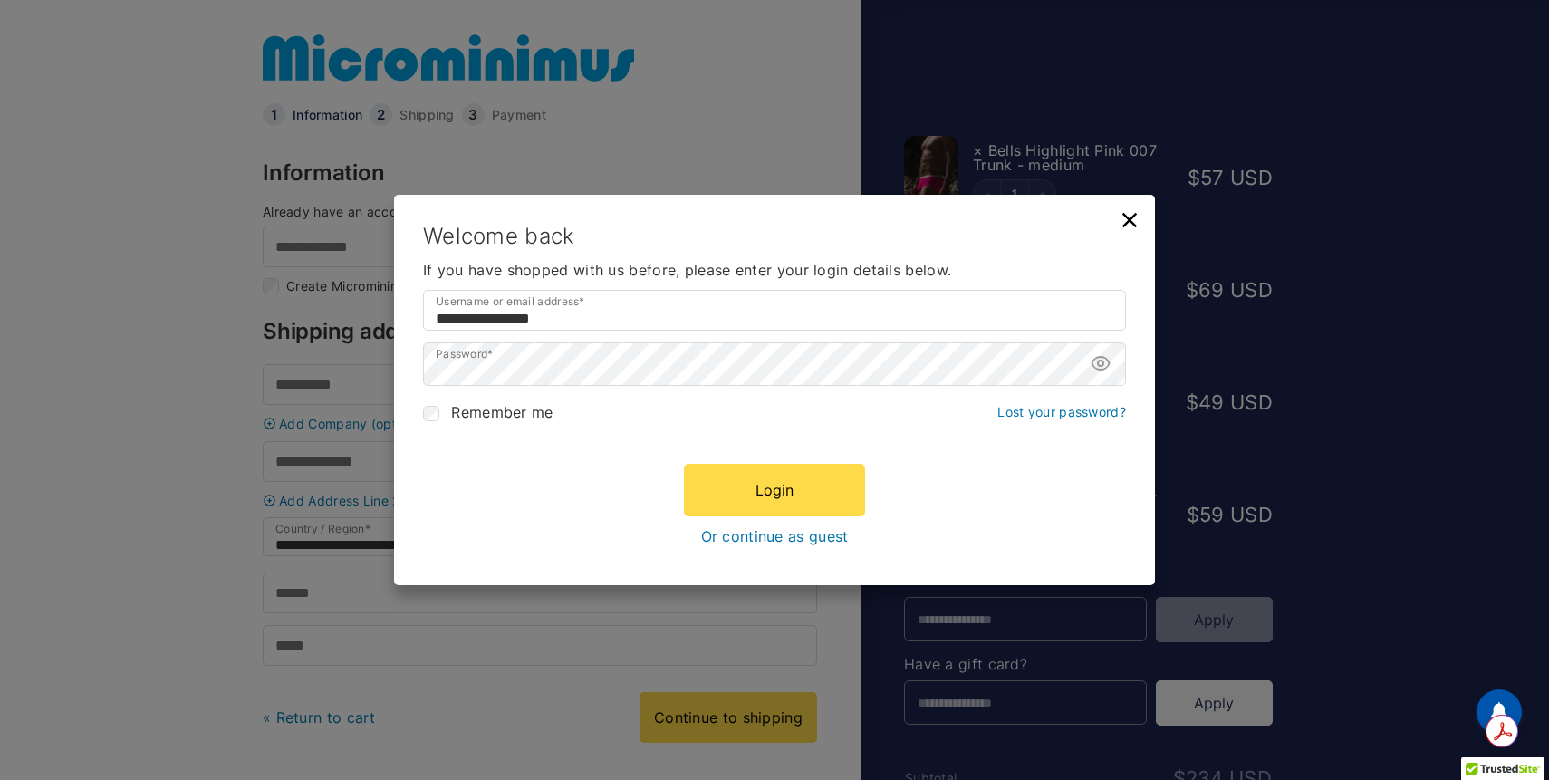
click at [1131, 221] on icon at bounding box center [1129, 220] width 14 height 14
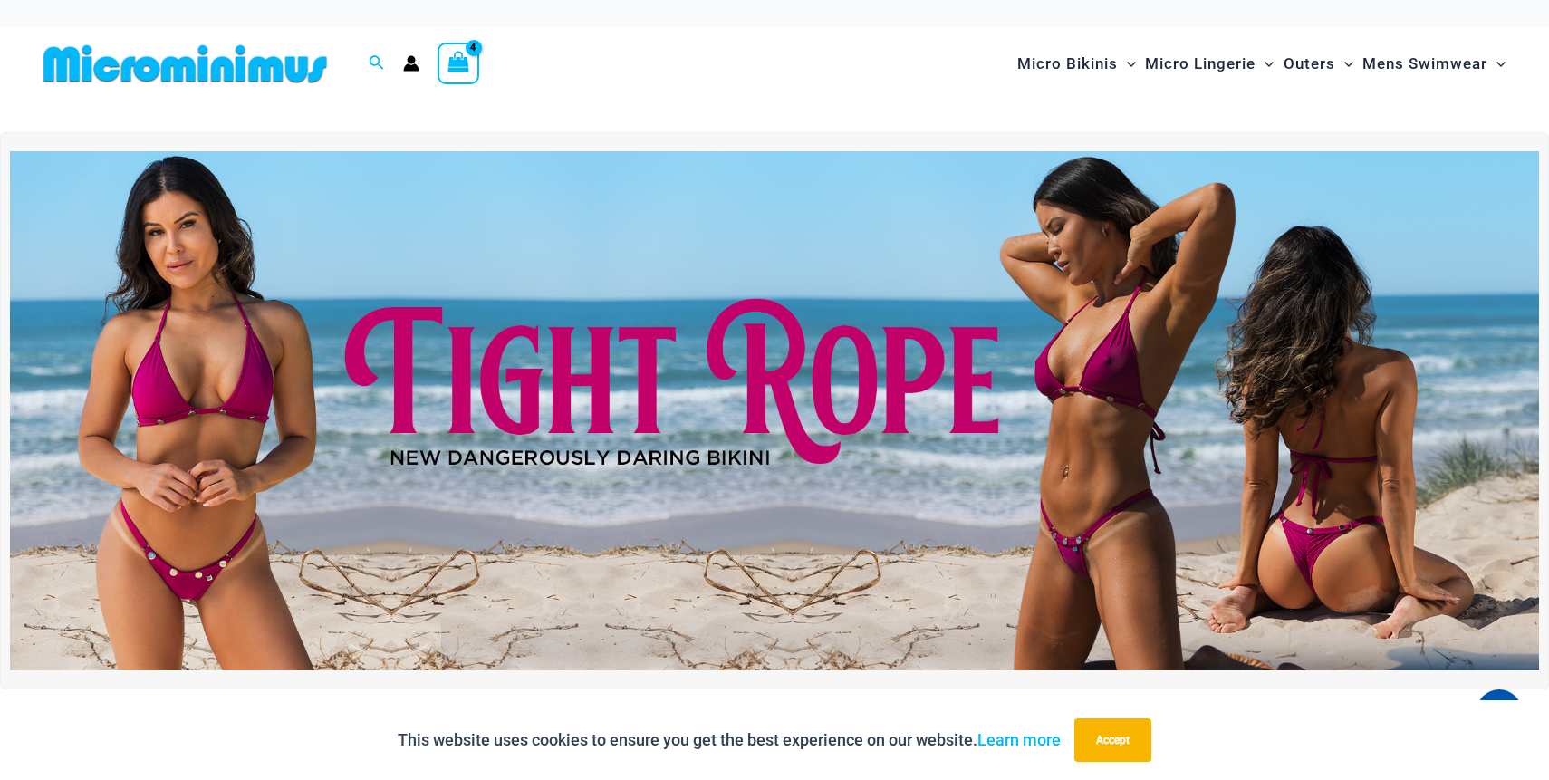
type input "**********"
click at [414, 63] on circle "Account icon link" at bounding box center [412, 60] width 8 height 8
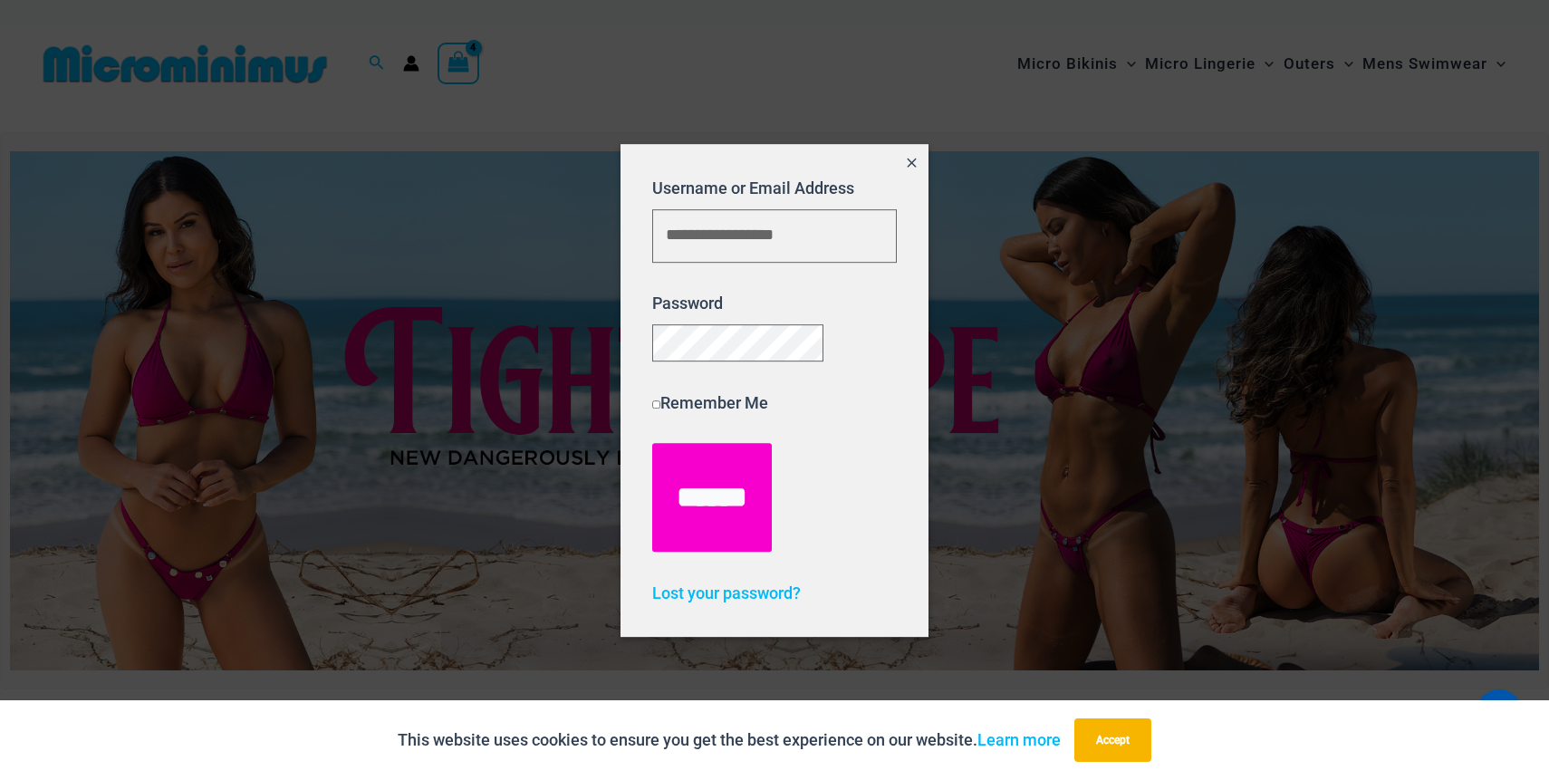
click at [715, 521] on input "******" at bounding box center [712, 497] width 120 height 109
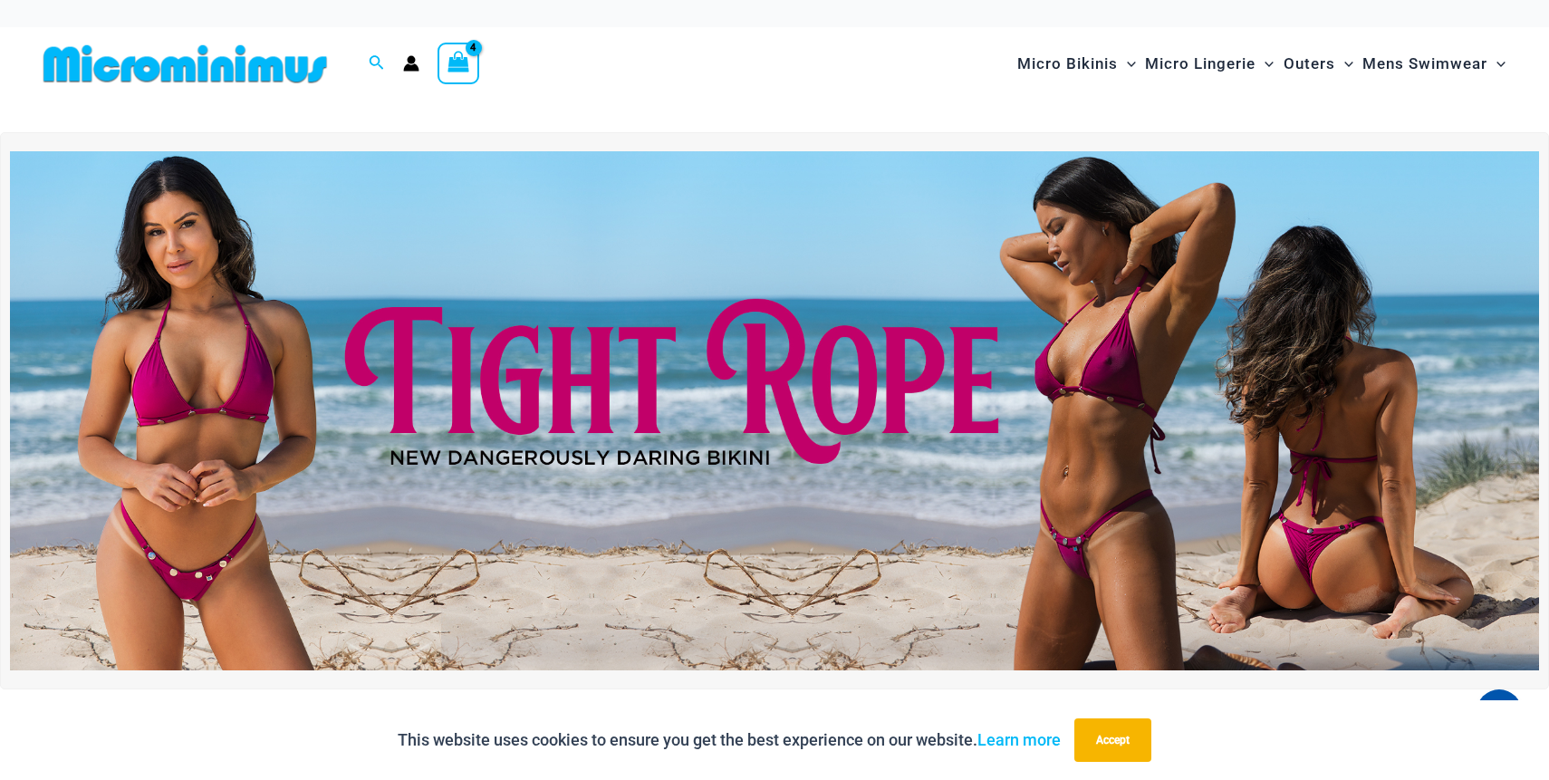
type input "**********"
click at [471, 70] on div "View Shopping Cart, 4 items" at bounding box center [459, 64] width 42 height 42
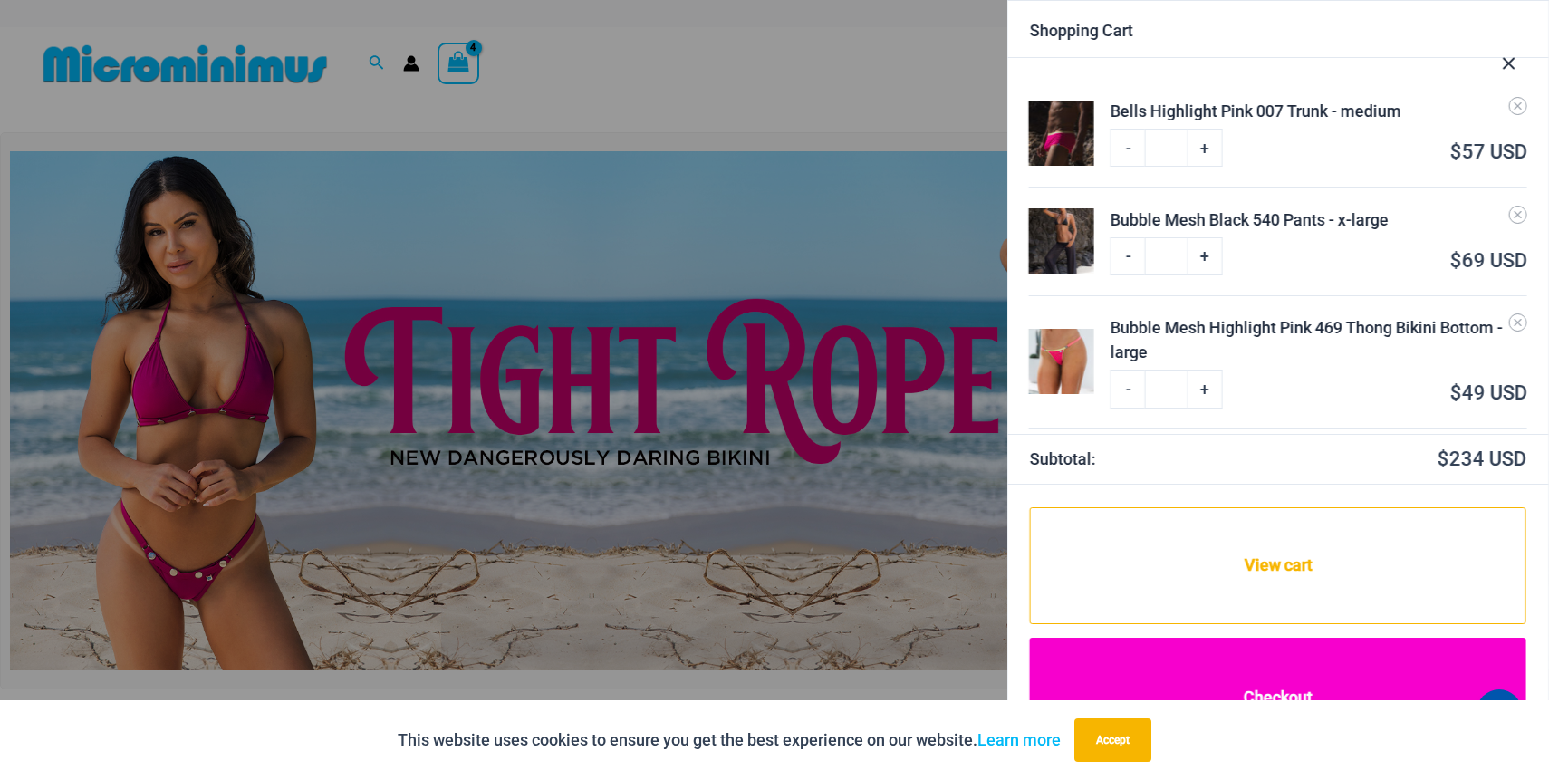
click at [1139, 668] on link "Checkout" at bounding box center [1278, 698] width 496 height 120
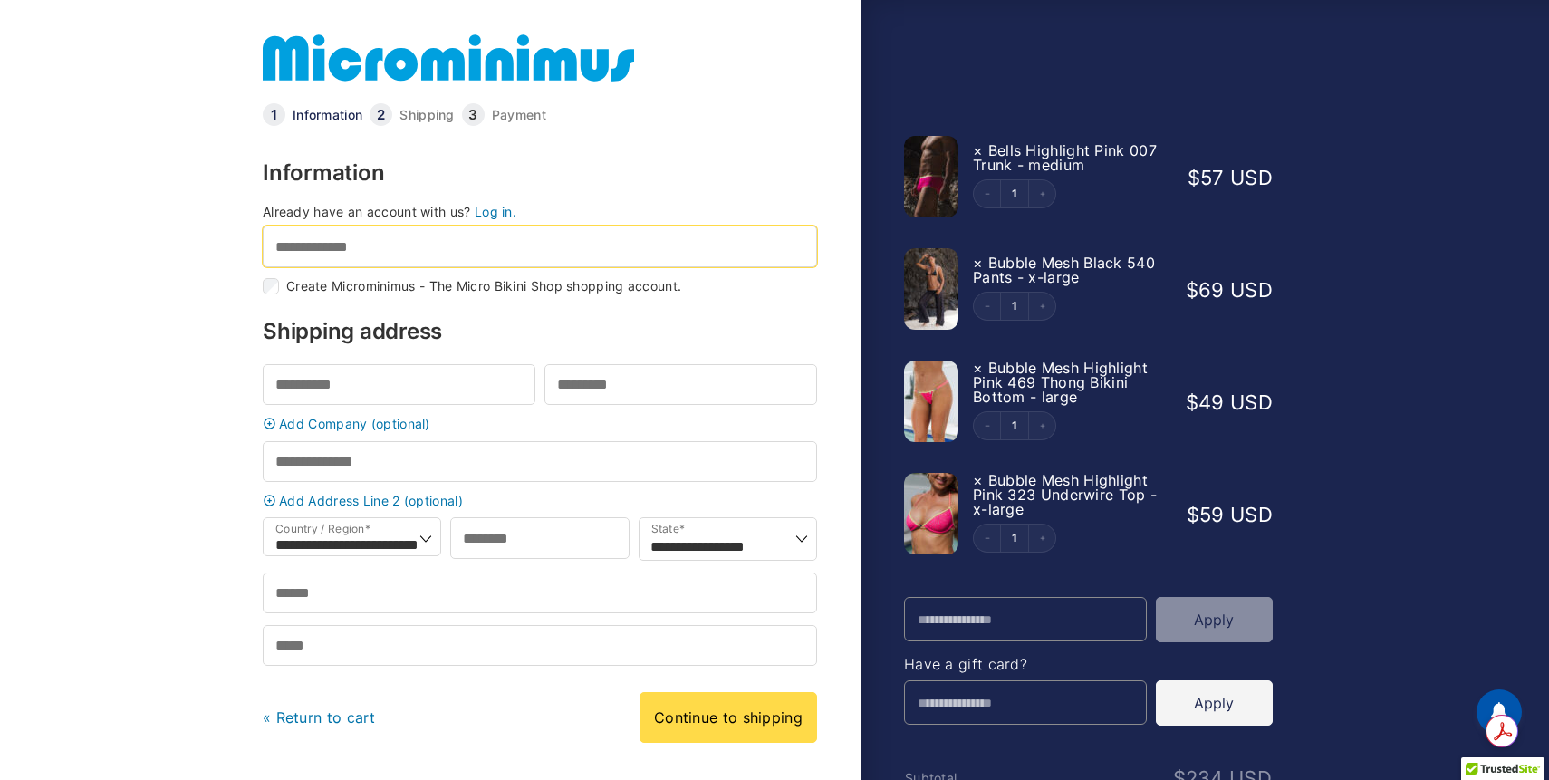
click at [346, 250] on input "Email address *" at bounding box center [540, 246] width 554 height 41
type input "**********"
type input "*******"
type input "**********"
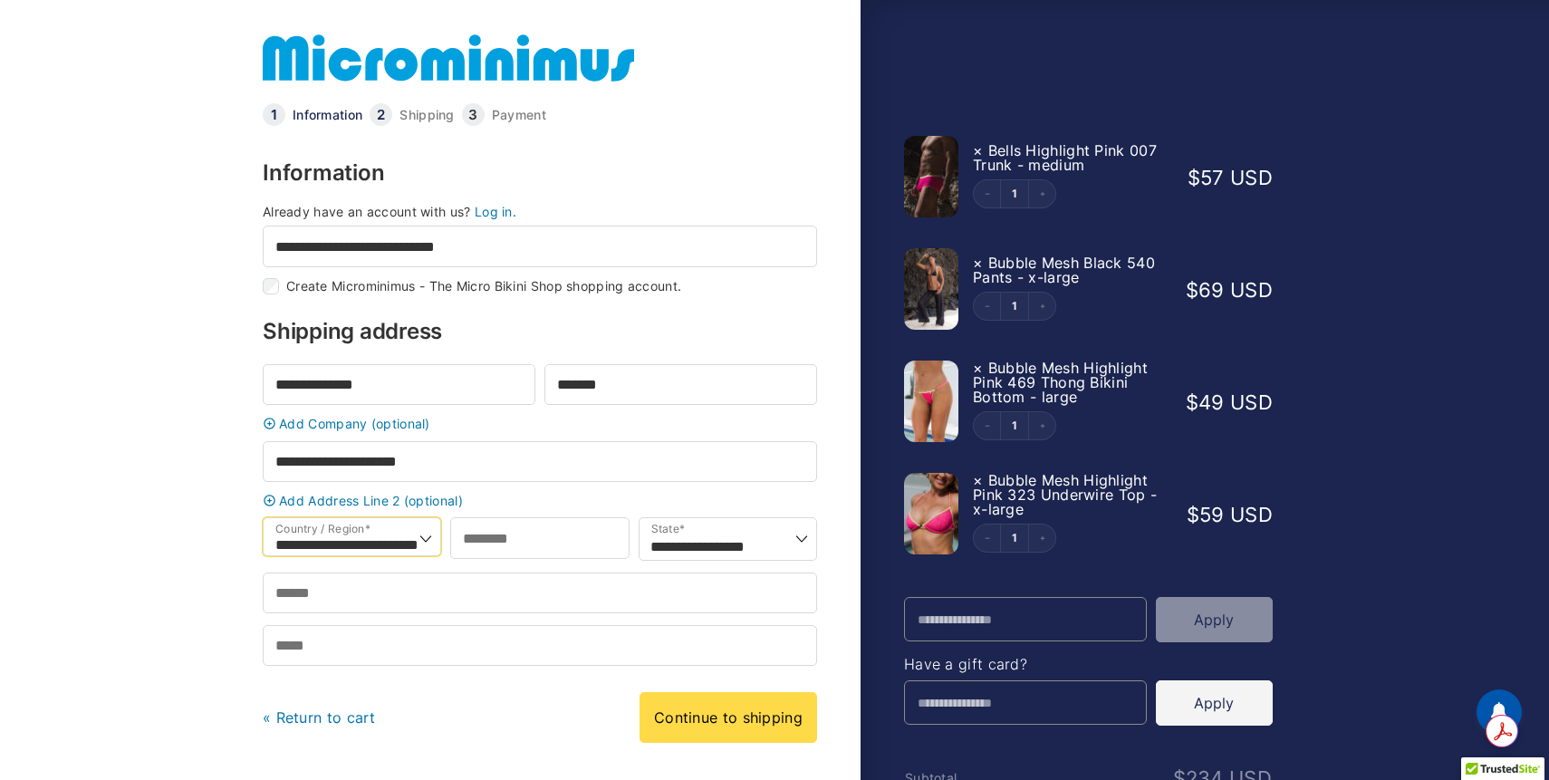
select select "**"
type input "*******"
type input "**********"
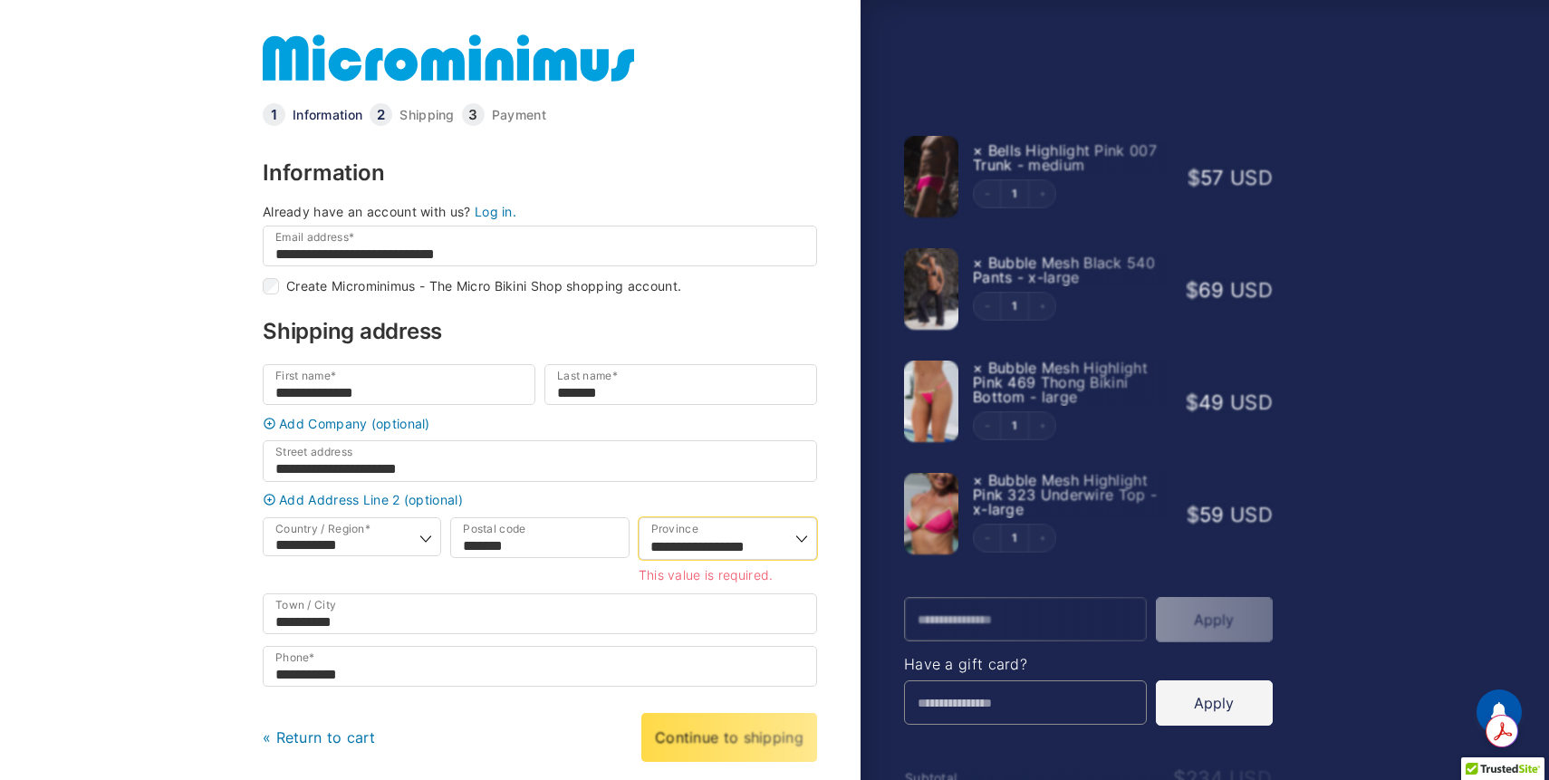
select select "**"
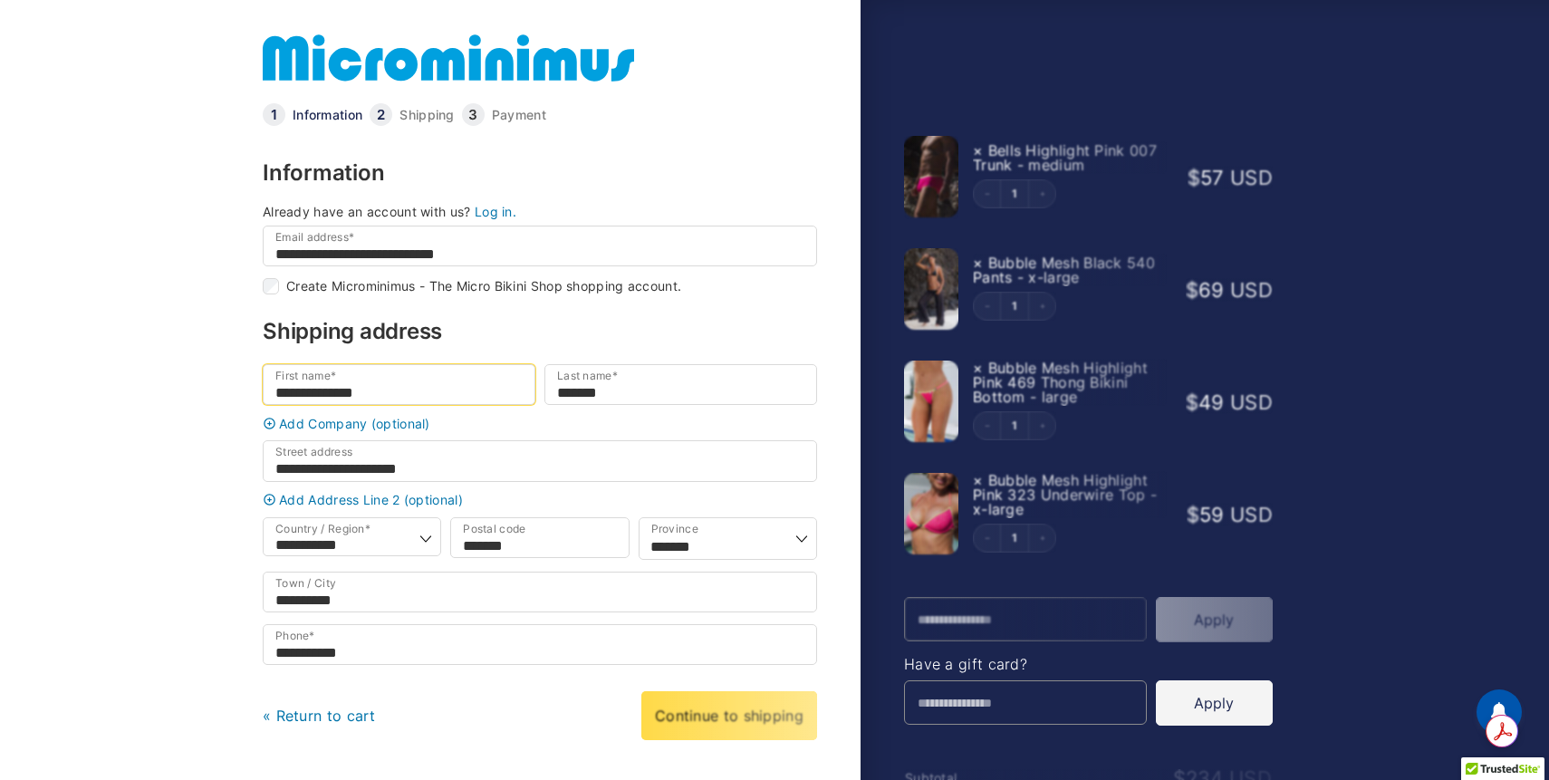
click at [455, 404] on input "**********" at bounding box center [399, 384] width 273 height 41
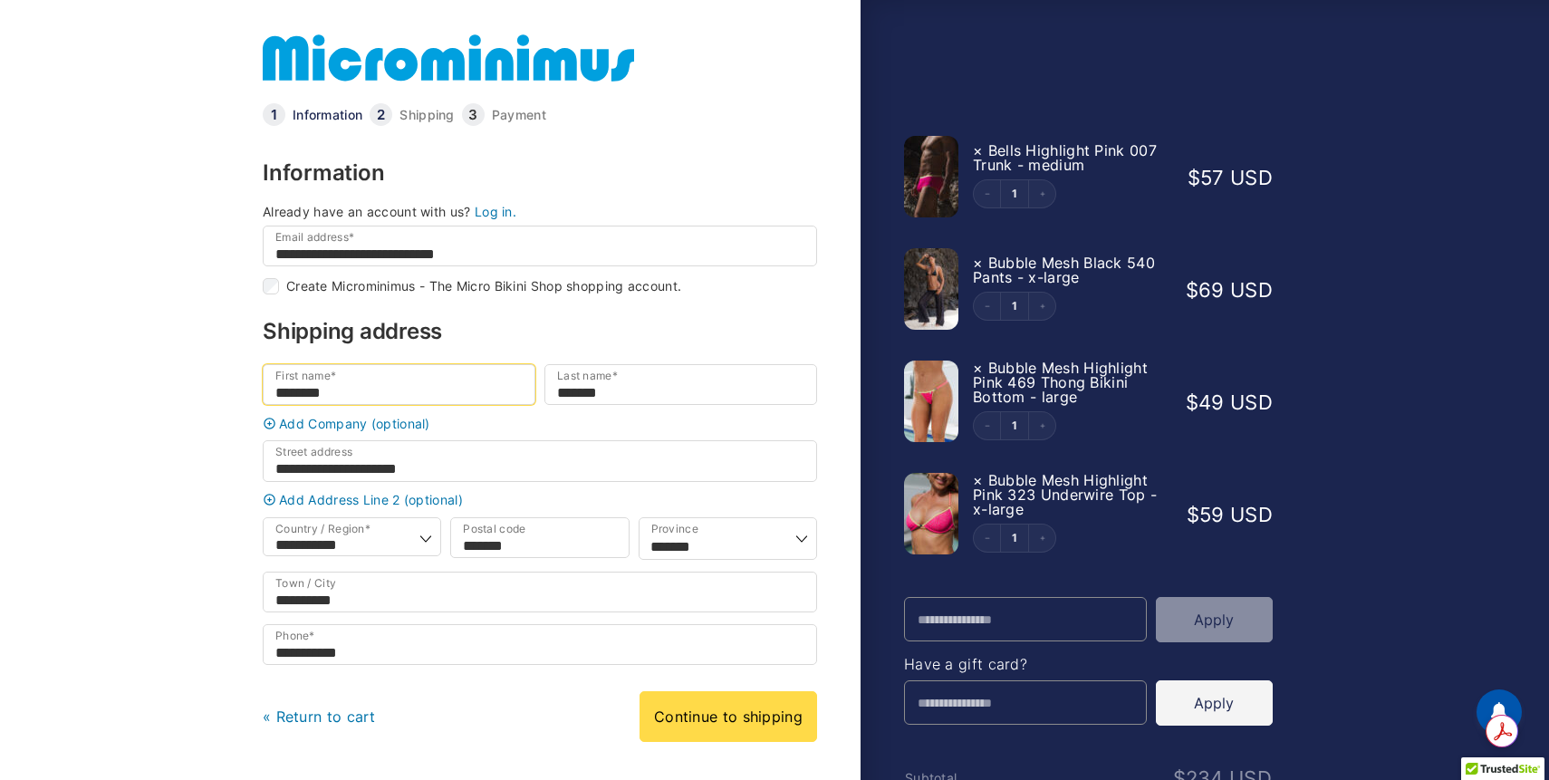
type input "*******"
click at [196, 449] on body "**********" at bounding box center [774, 361] width 1549 height 722
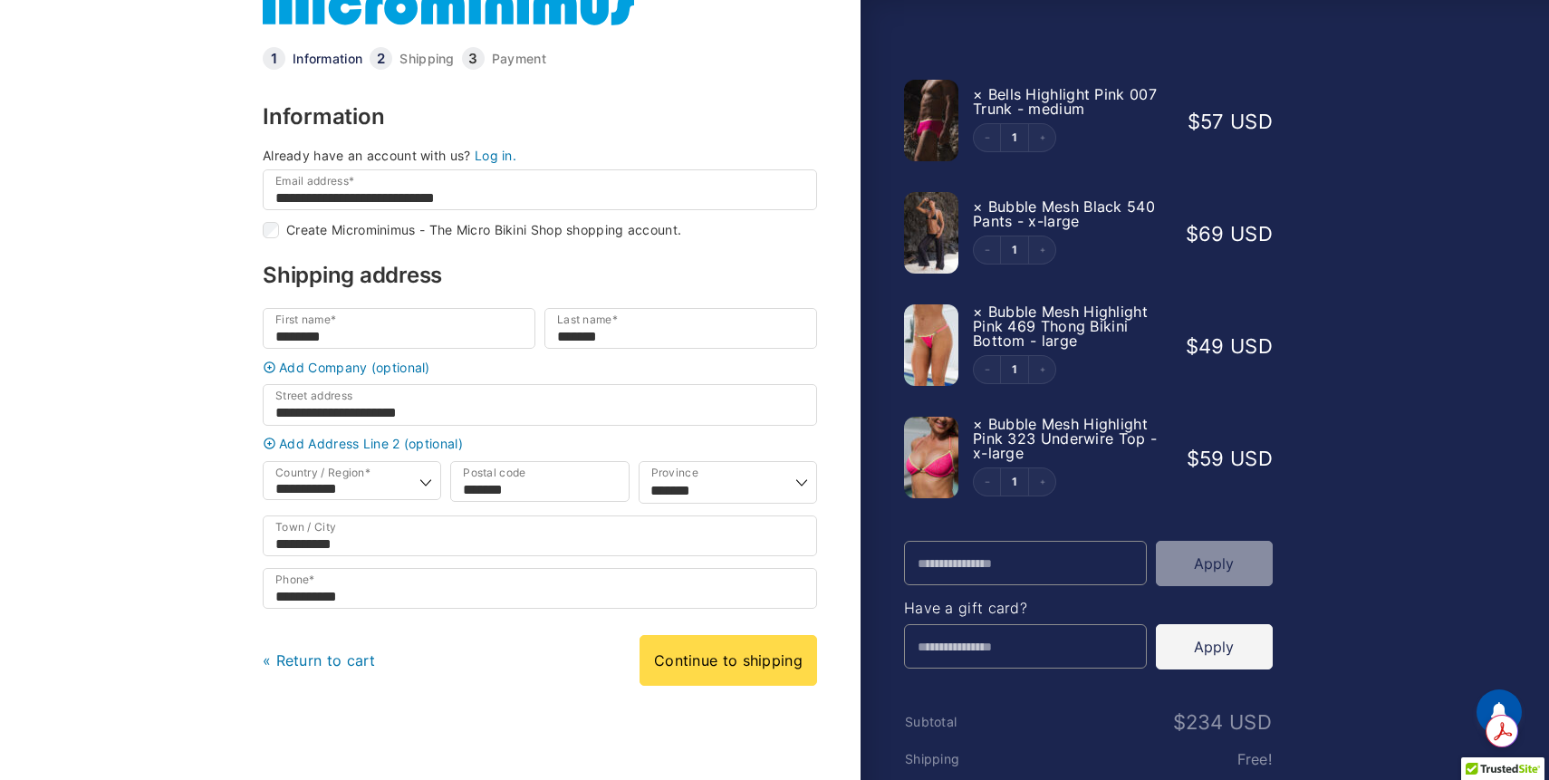
scroll to position [54, 0]
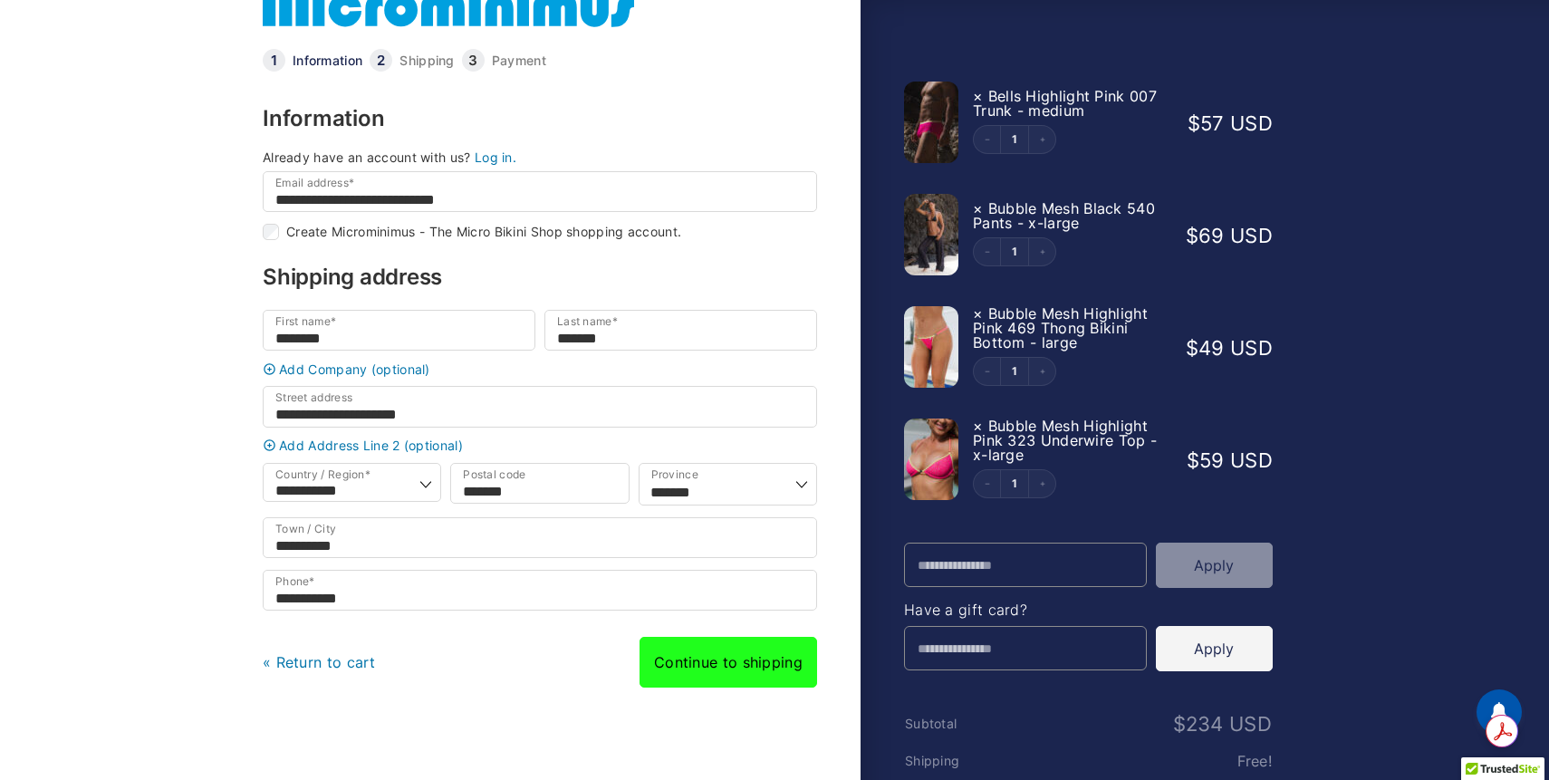
click at [702, 686] on link "Continue to shipping" at bounding box center [729, 662] width 178 height 51
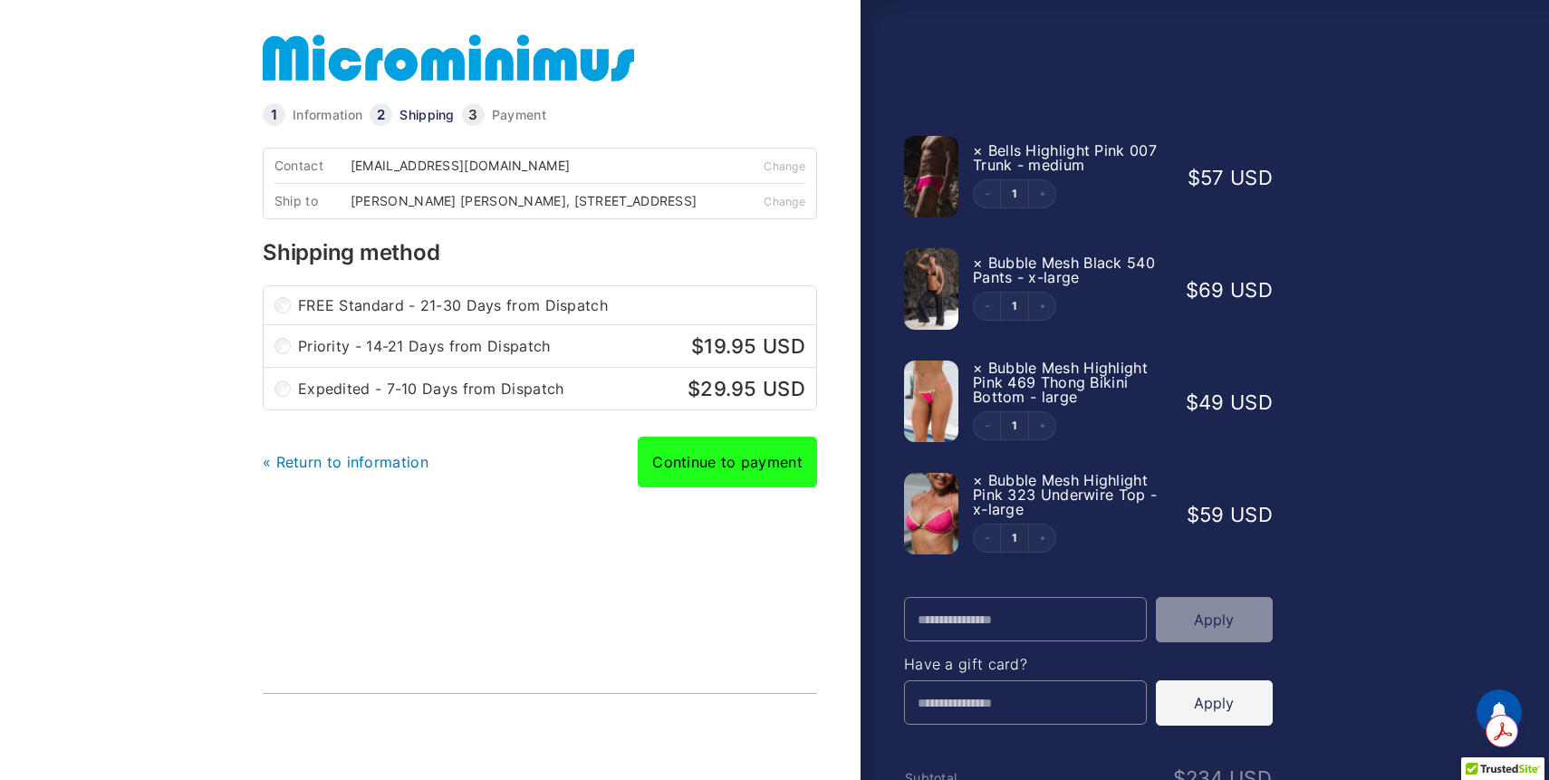
click at [721, 478] on link "Continue to payment" at bounding box center [727, 462] width 179 height 51
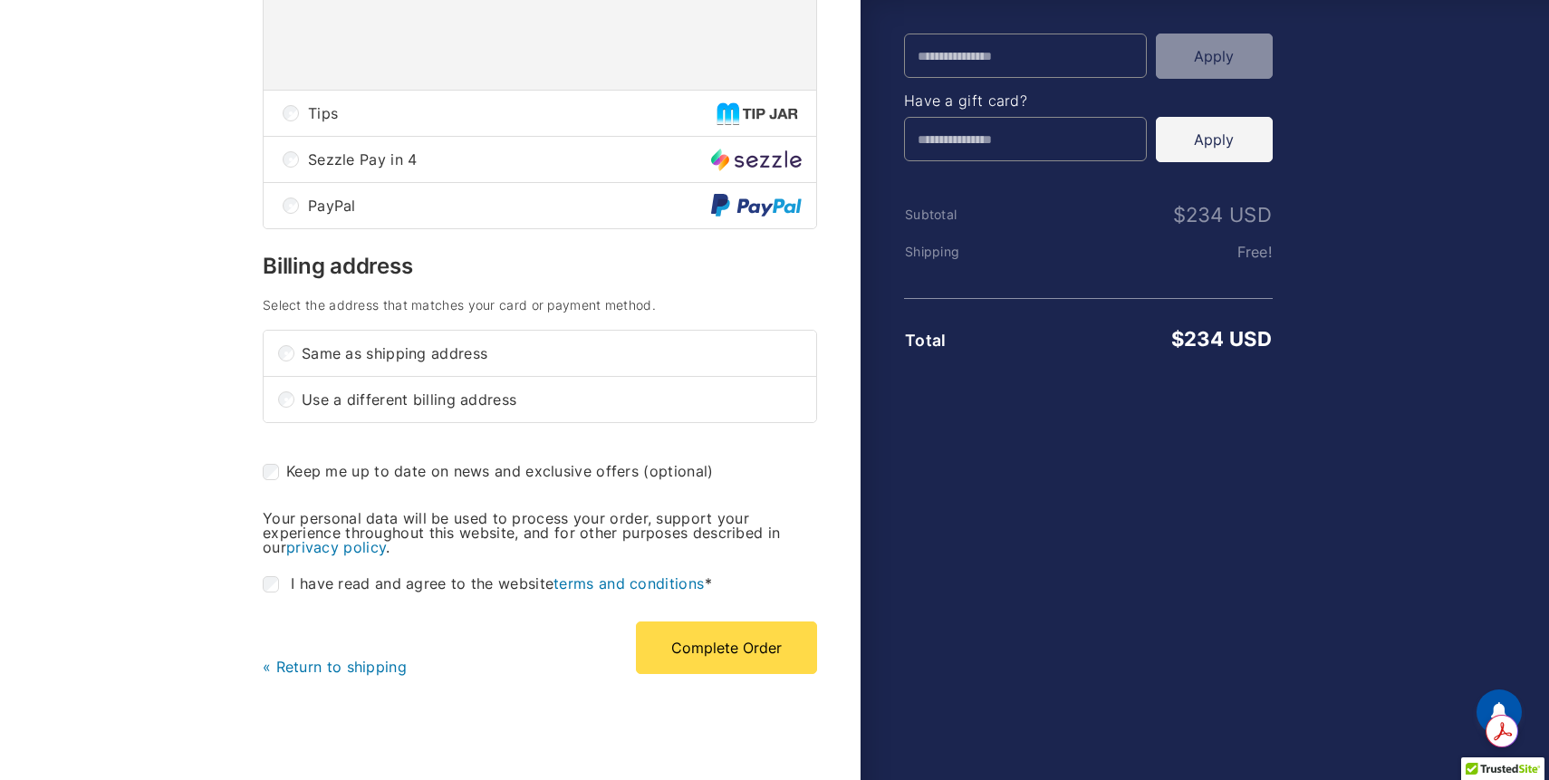
scroll to position [565, 0]
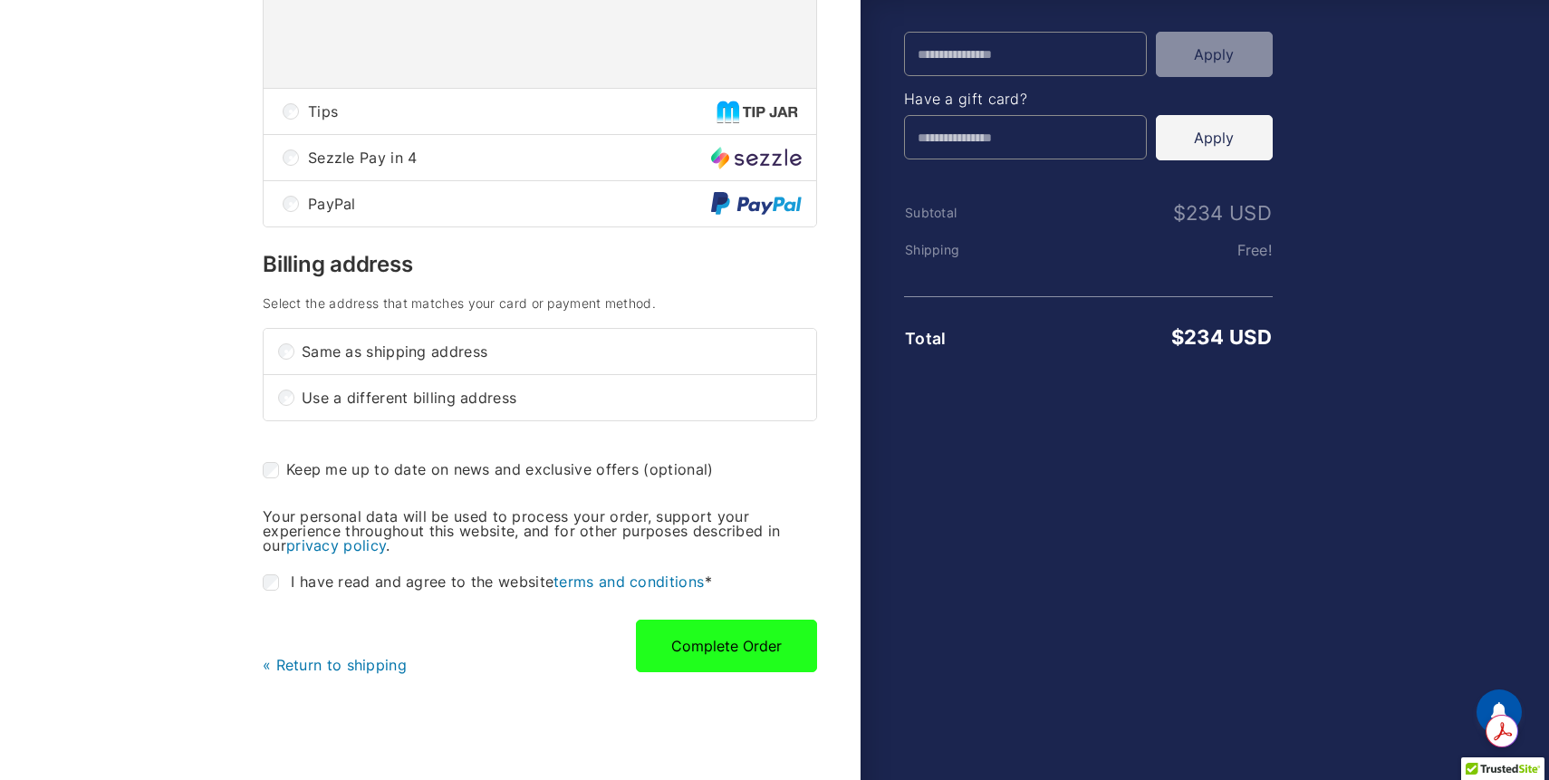
click at [695, 654] on button "Complete Order" at bounding box center [726, 646] width 181 height 53
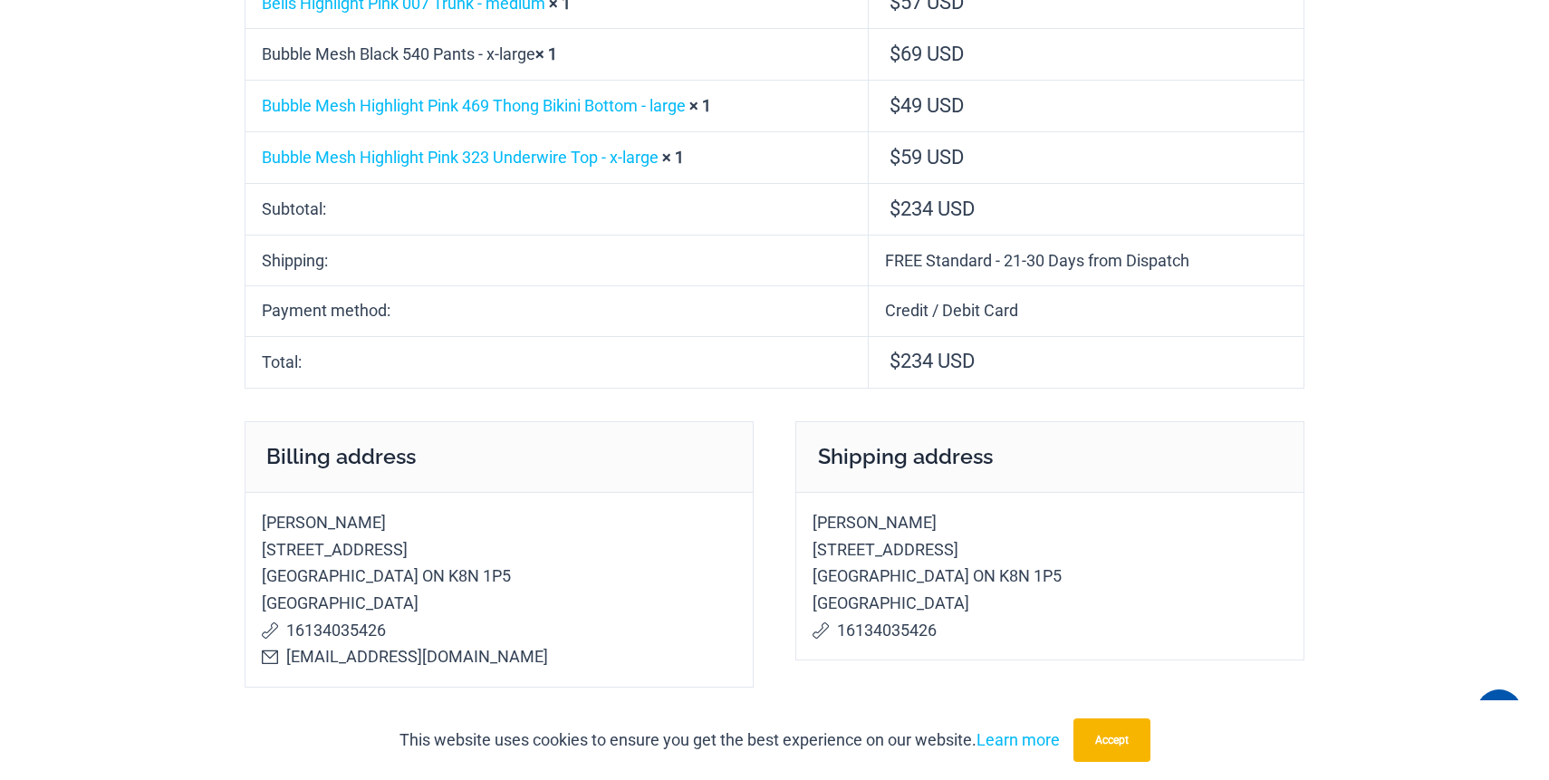
scroll to position [347, 0]
